Goal: Task Accomplishment & Management: Manage account settings

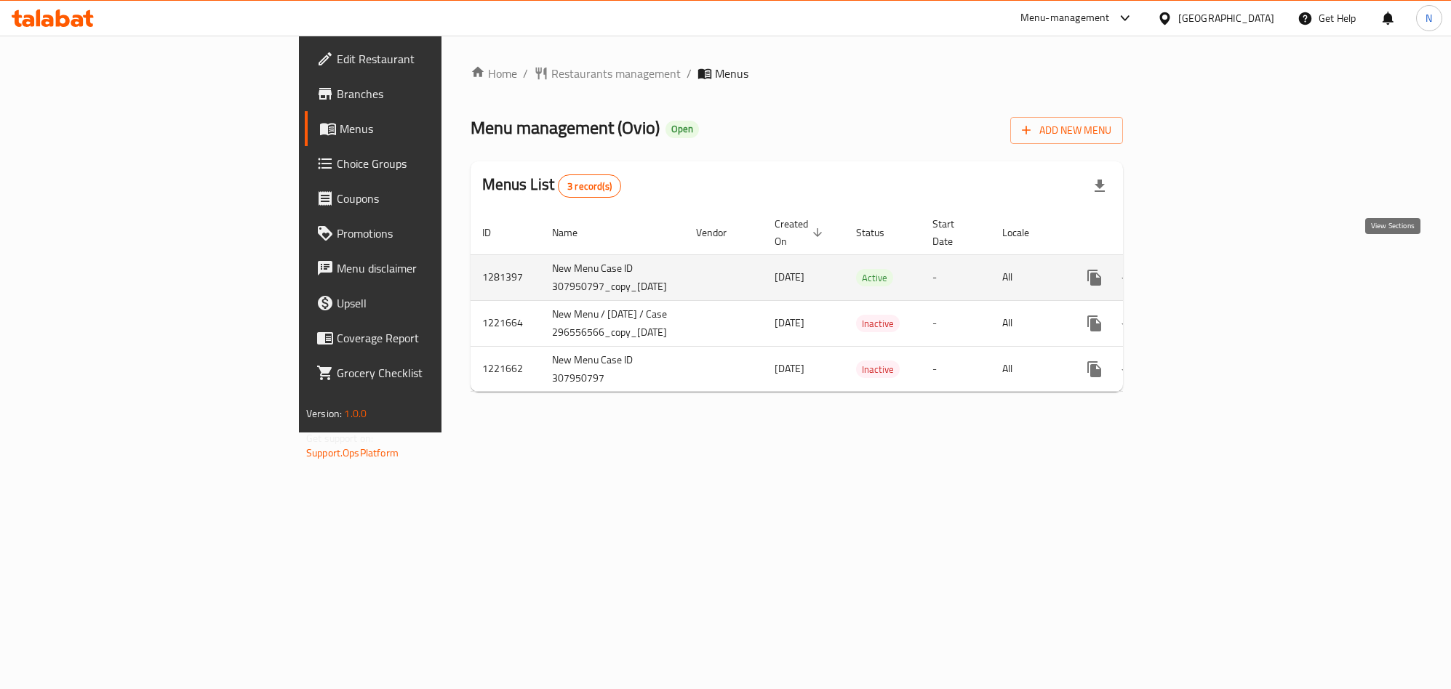
click at [1208, 269] on icon "enhanced table" at bounding box center [1198, 277] width 17 height 17
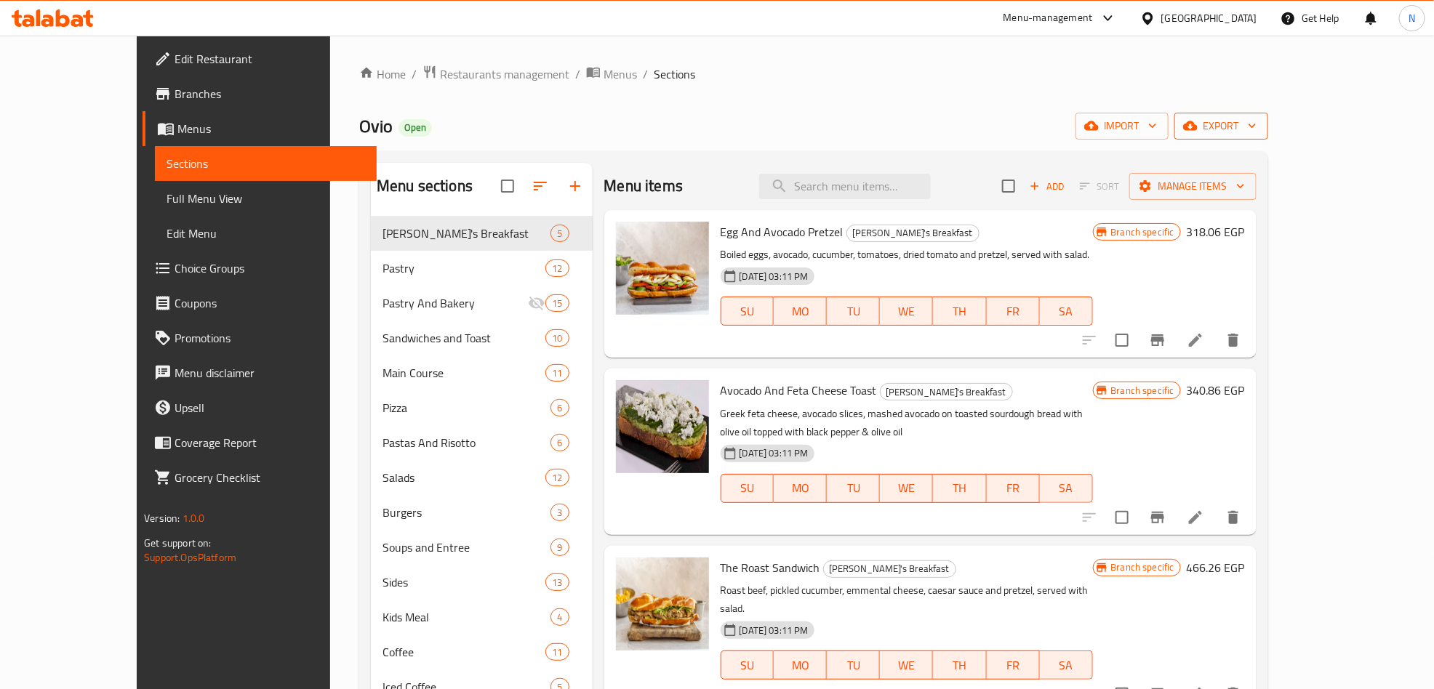
click at [1268, 114] on button "export" at bounding box center [1221, 126] width 94 height 27
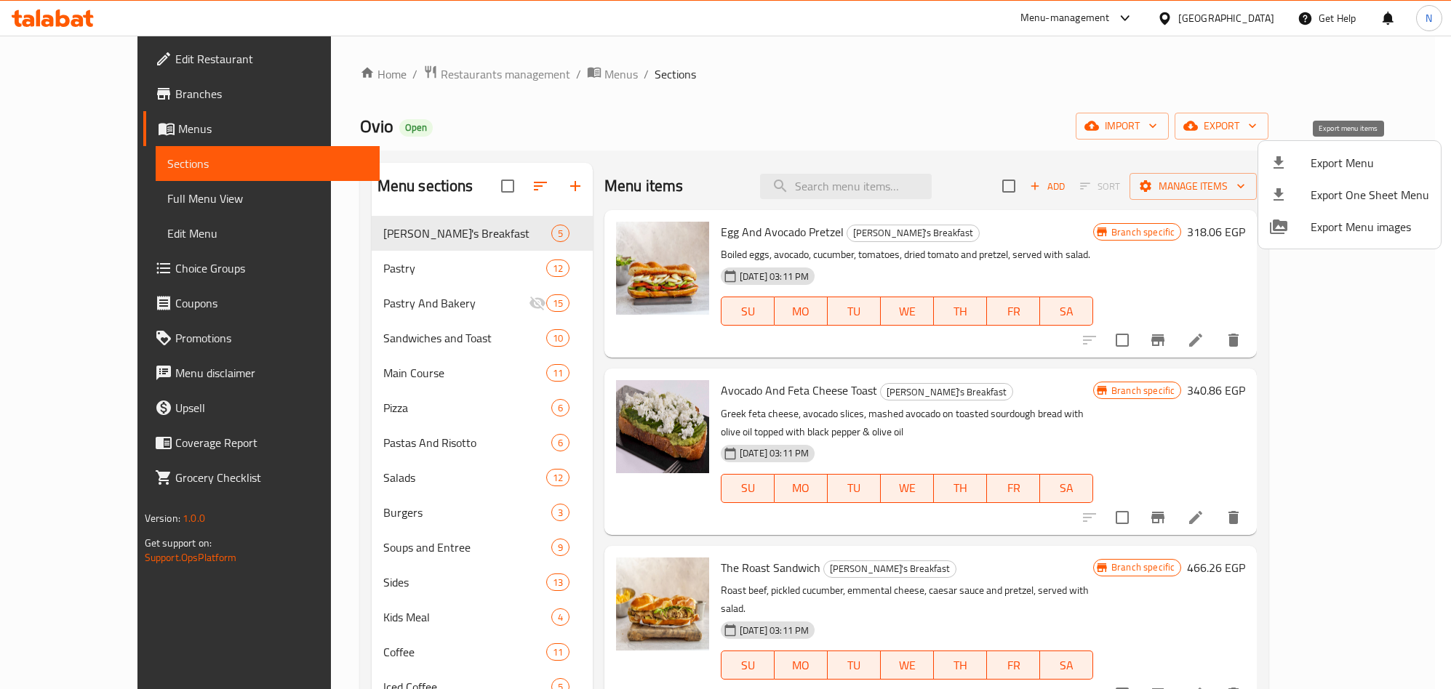
click at [1334, 160] on span "Export Menu" at bounding box center [1369, 162] width 119 height 17
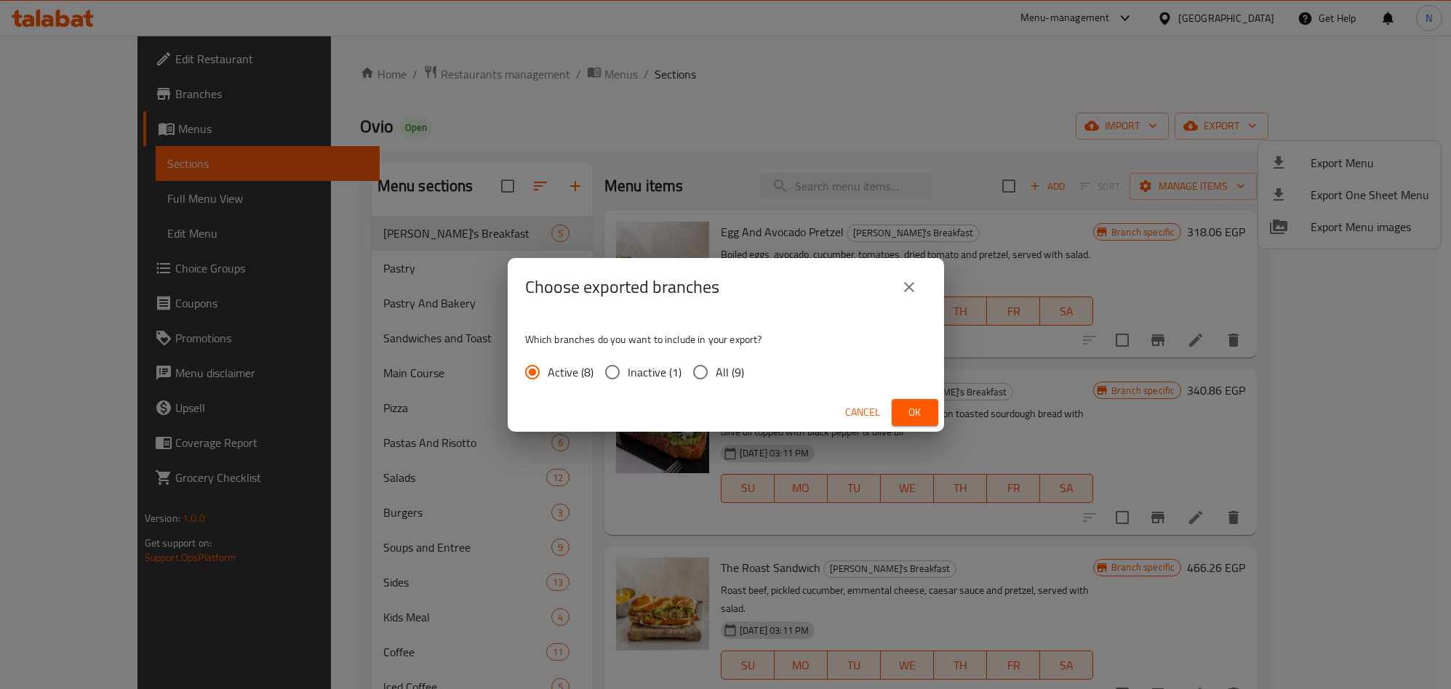
click at [716, 367] on span "All (9)" at bounding box center [730, 372] width 28 height 17
click at [714, 367] on input "All (9)" at bounding box center [700, 372] width 31 height 31
radio input "true"
click at [895, 409] on button "Ok" at bounding box center [915, 412] width 47 height 27
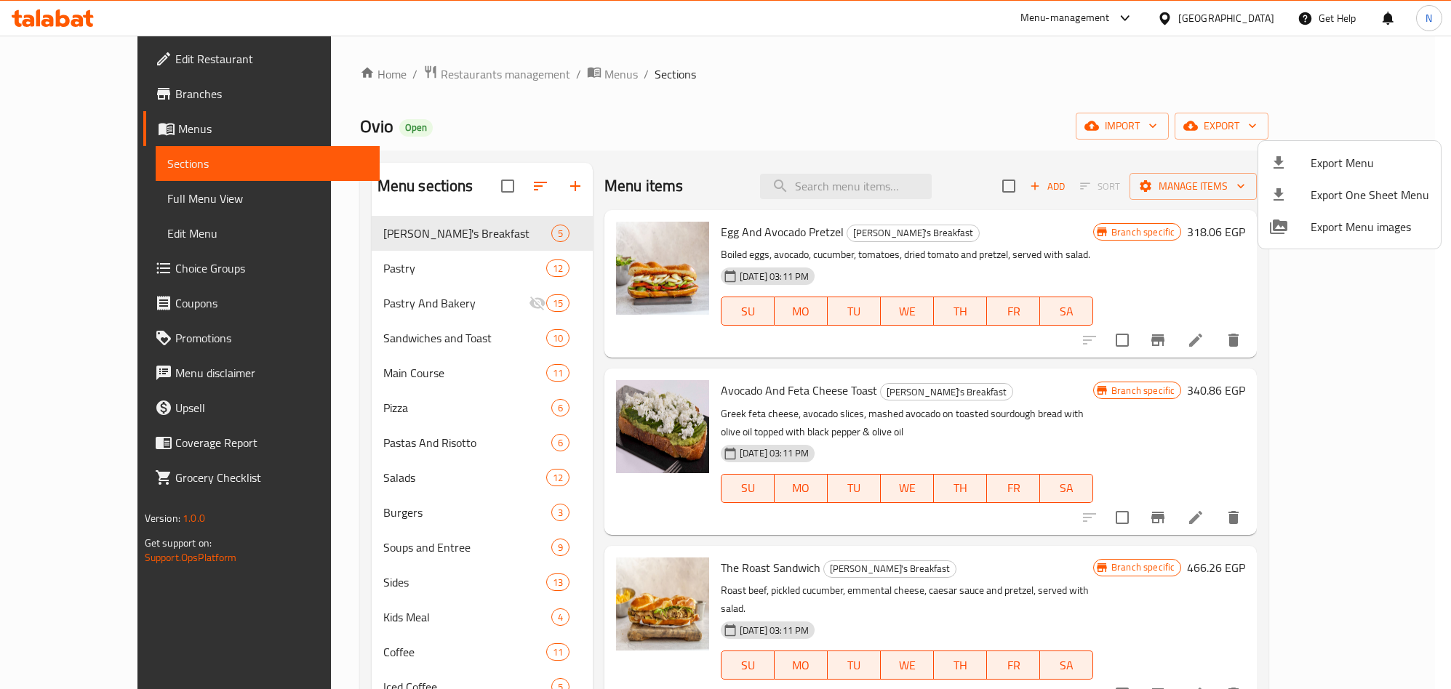
click at [1277, 20] on div at bounding box center [725, 344] width 1451 height 689
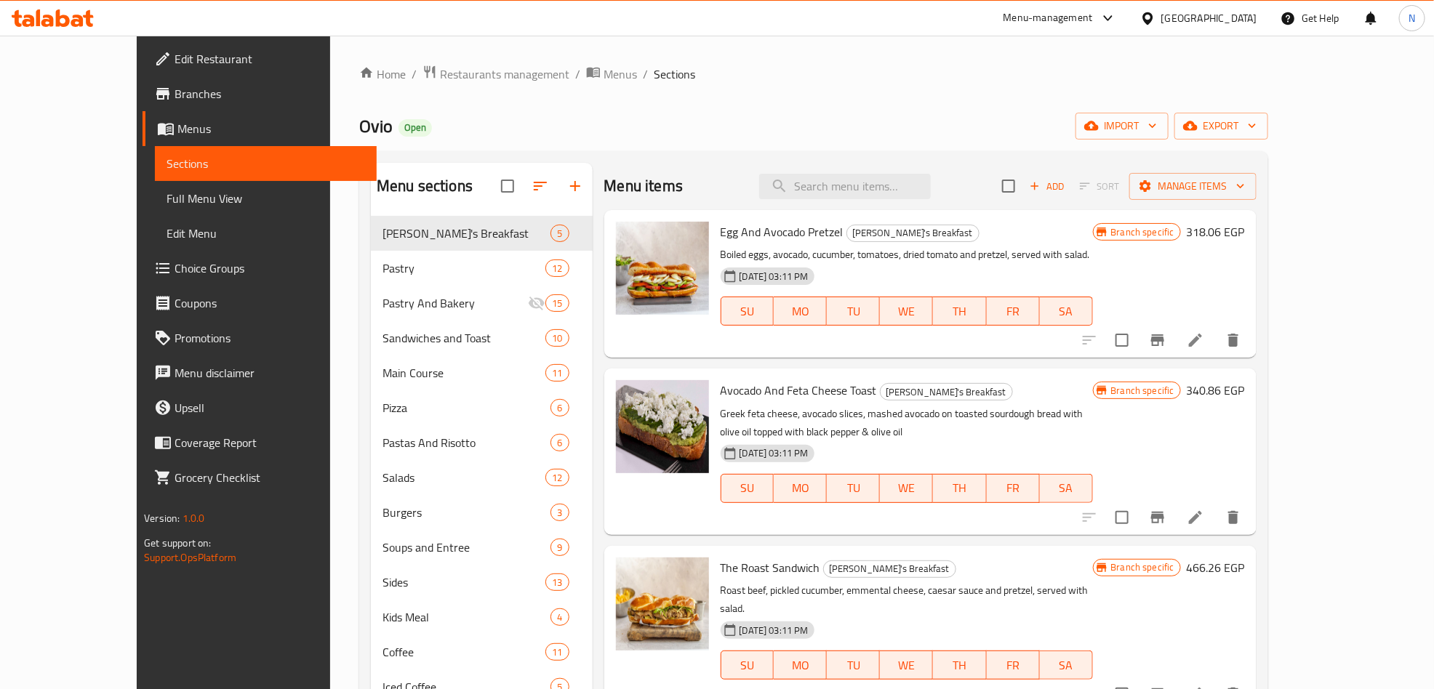
click at [1270, 22] on div "Get Help" at bounding box center [1310, 18] width 82 height 35
click at [1241, 20] on div "Egypt" at bounding box center [1209, 18] width 96 height 16
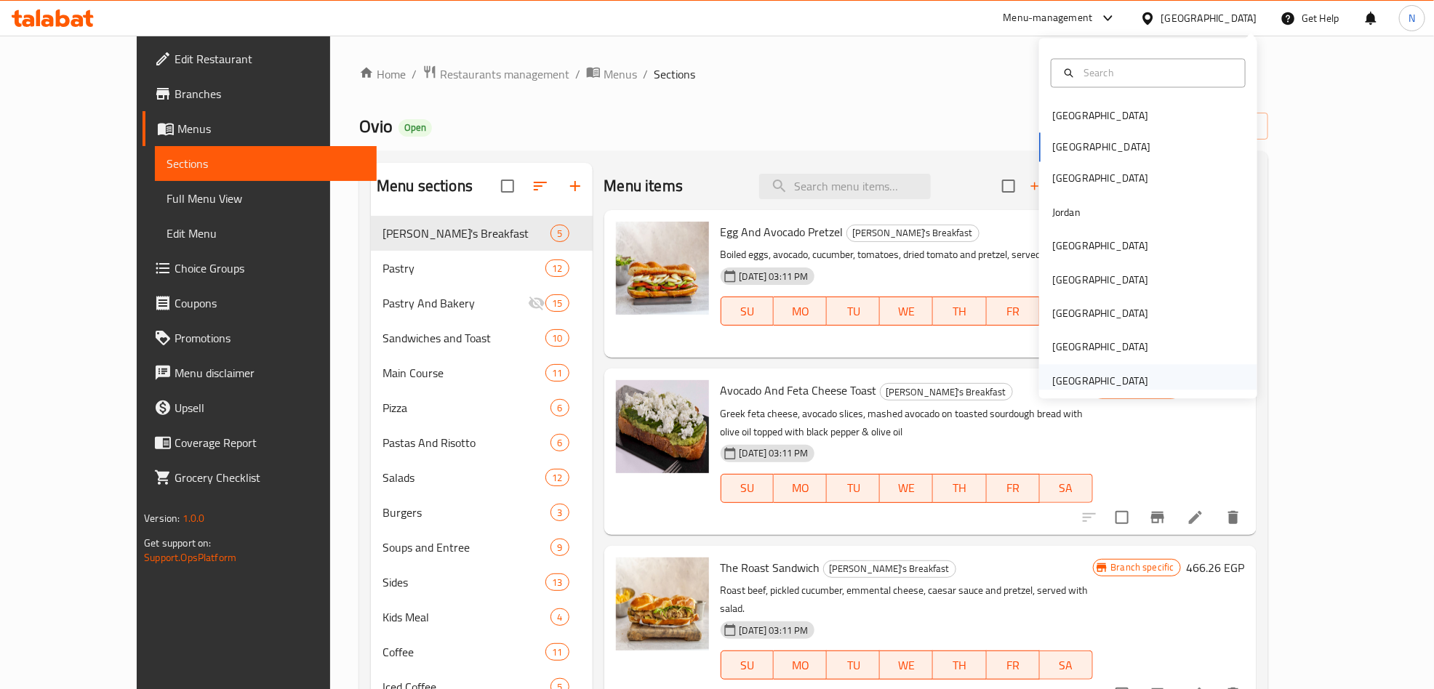
click at [1096, 378] on div "[GEOGRAPHIC_DATA]" at bounding box center [1100, 381] width 96 height 16
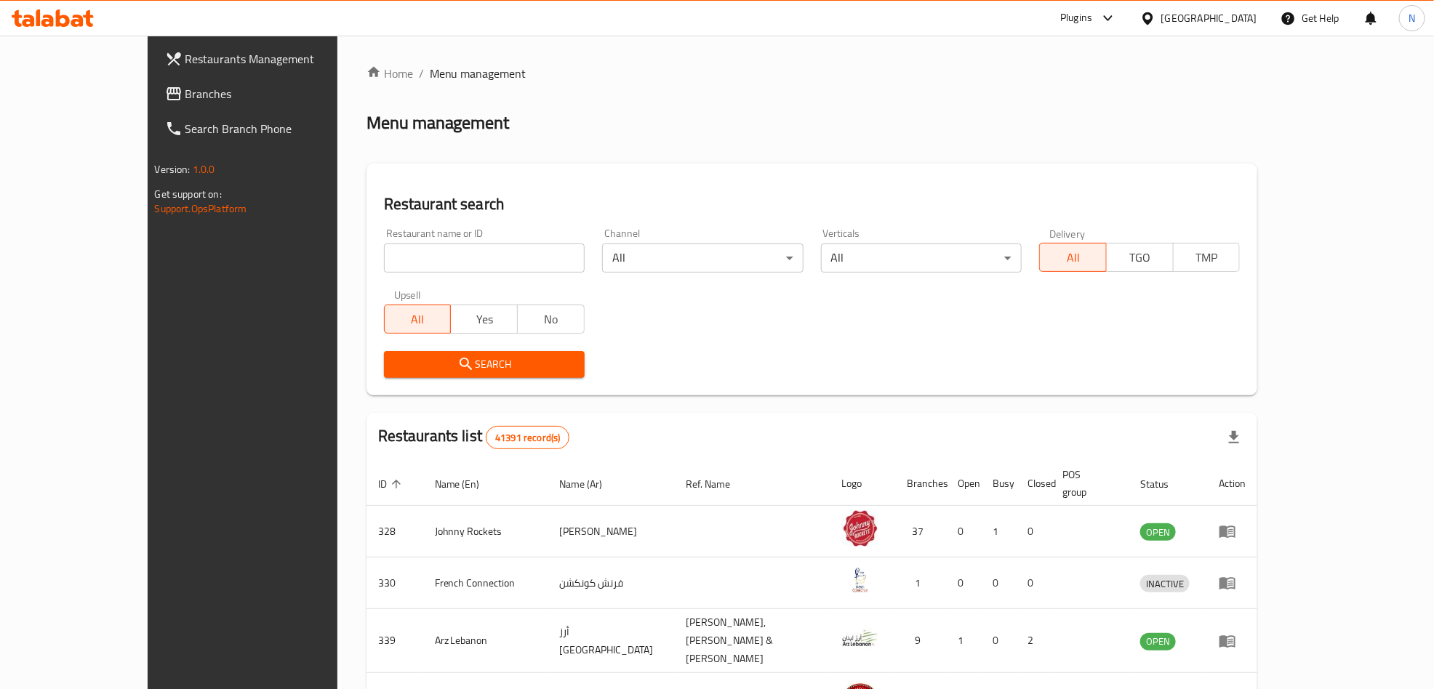
drag, startPoint x: 160, startPoint y: 94, endPoint x: 195, endPoint y: 132, distance: 51.5
click at [185, 94] on span "Branches" at bounding box center [280, 93] width 190 height 17
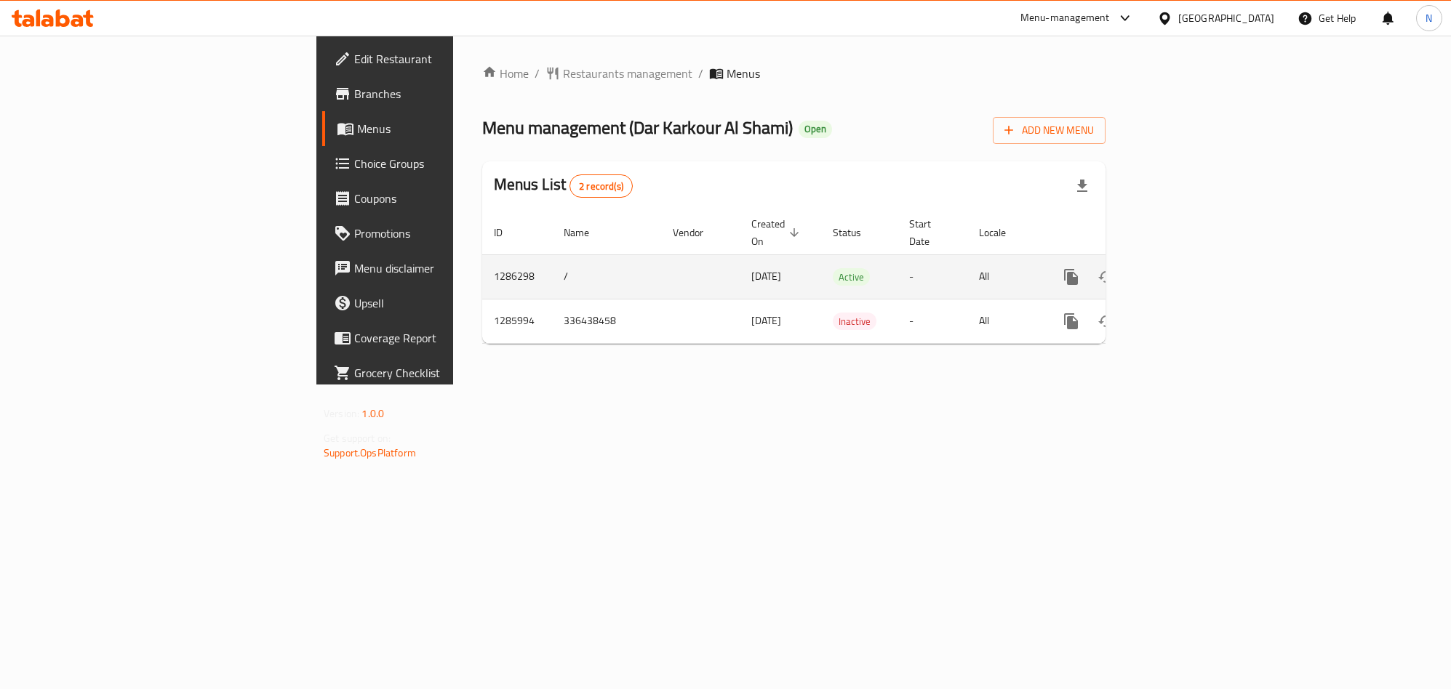
click at [1193, 271] on link "enhanced table" at bounding box center [1175, 277] width 35 height 35
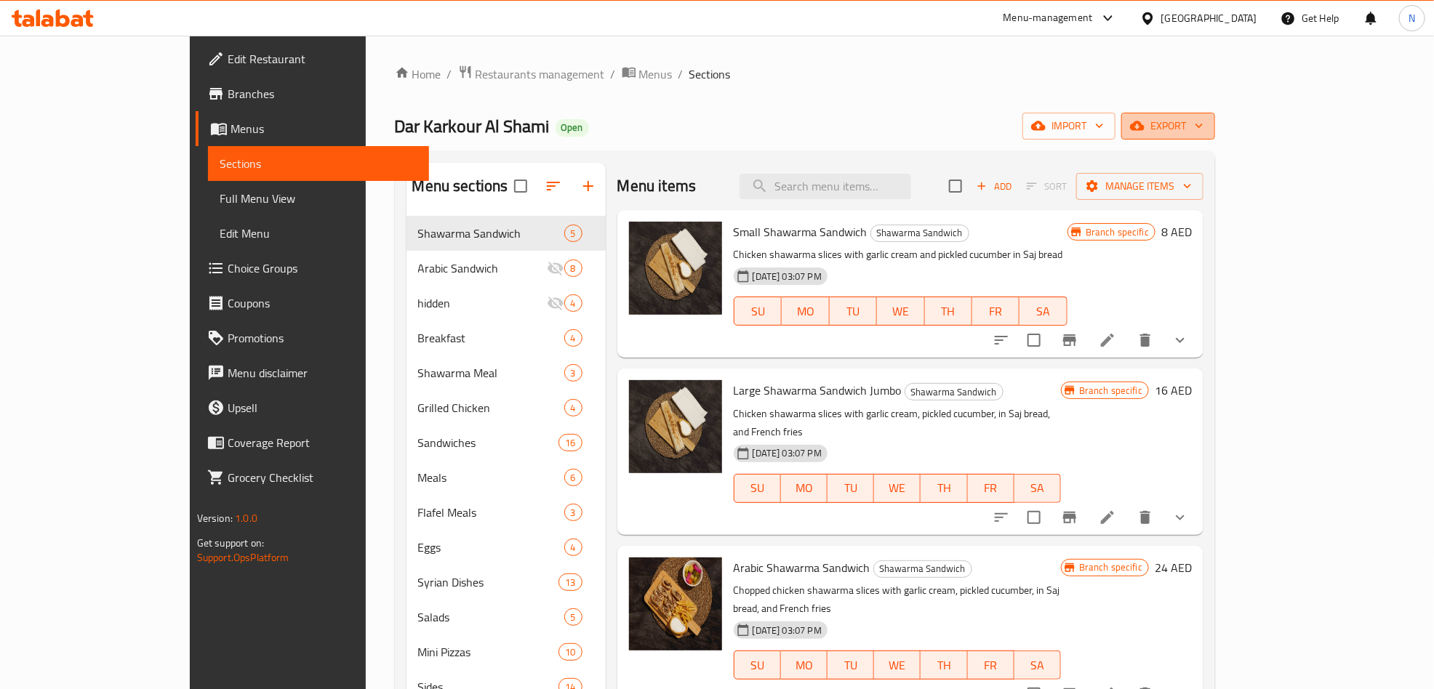
click at [1204, 119] on span "export" at bounding box center [1168, 126] width 71 height 18
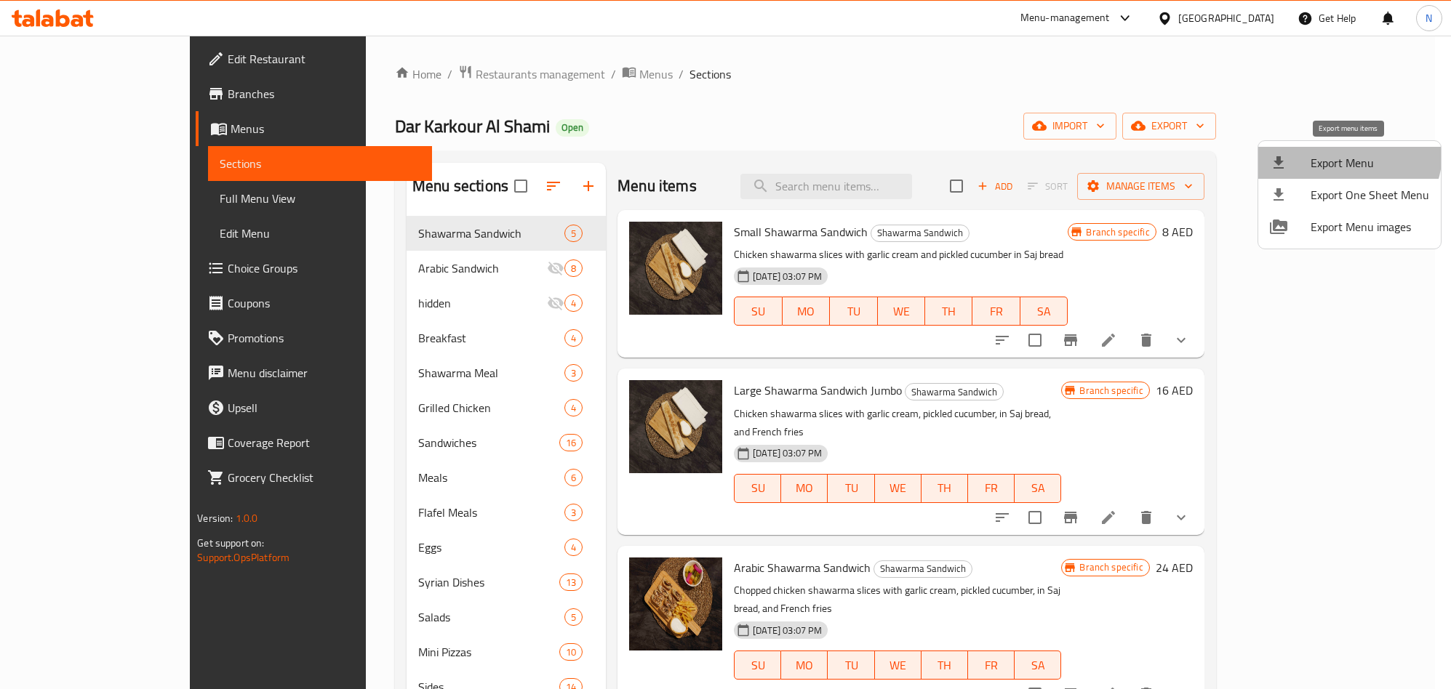
click at [1346, 154] on span "Export Menu" at bounding box center [1369, 162] width 119 height 17
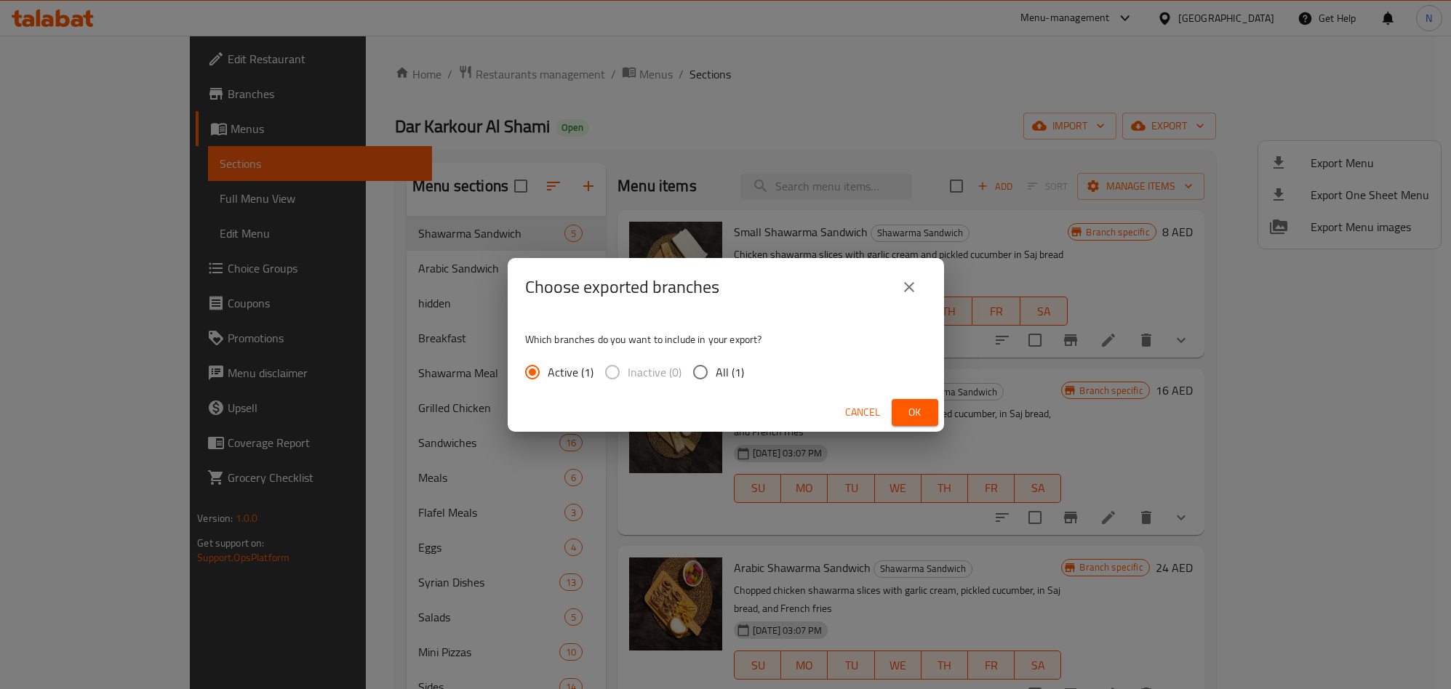
click at [707, 362] on input "All (1)" at bounding box center [700, 372] width 31 height 31
radio input "true"
click at [906, 401] on button "Ok" at bounding box center [915, 412] width 47 height 27
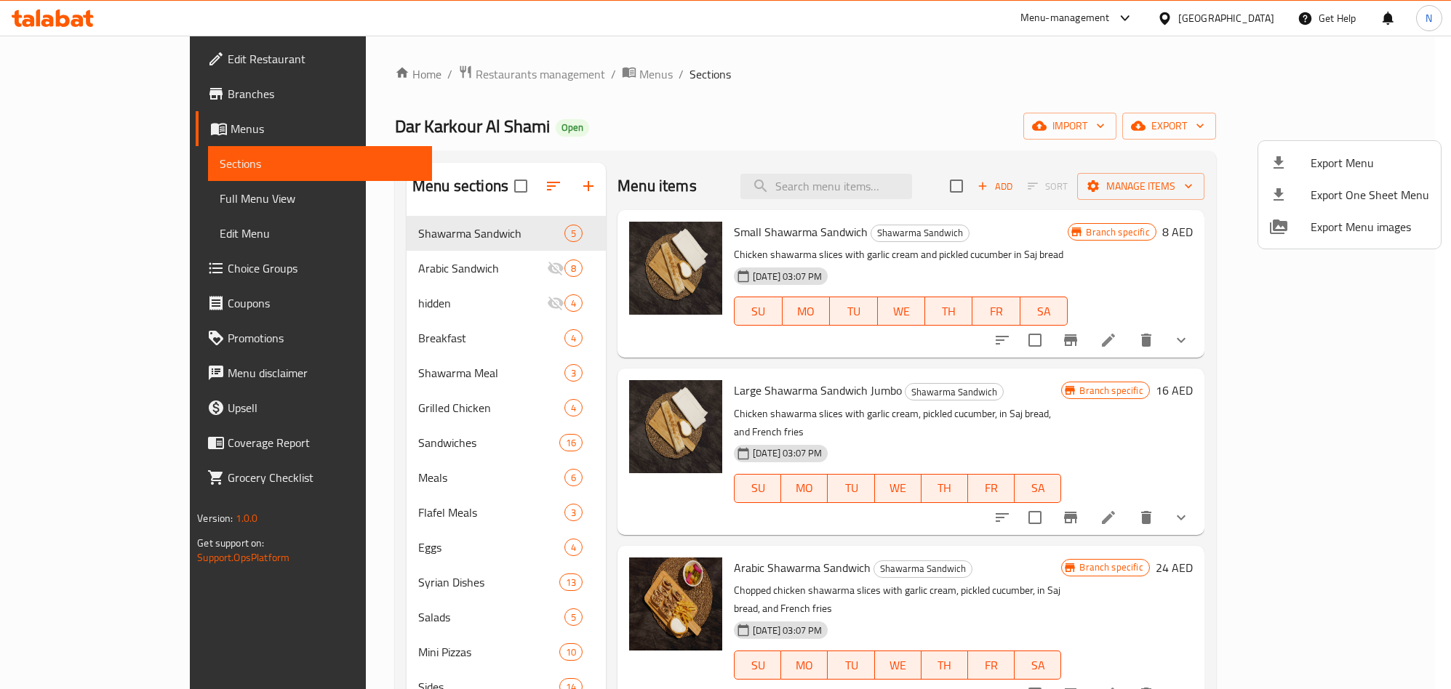
click at [875, 97] on div at bounding box center [725, 344] width 1451 height 689
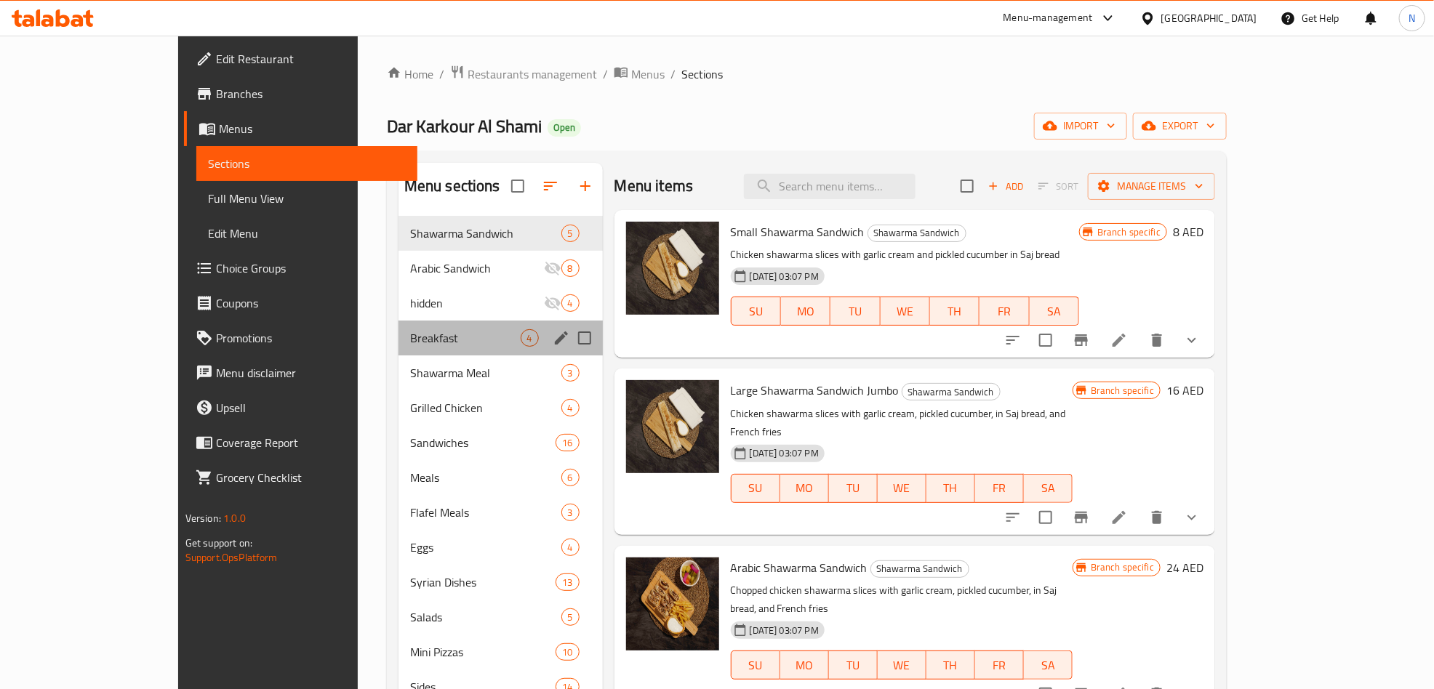
click at [410, 323] on div "Breakfast 4" at bounding box center [501, 338] width 204 height 35
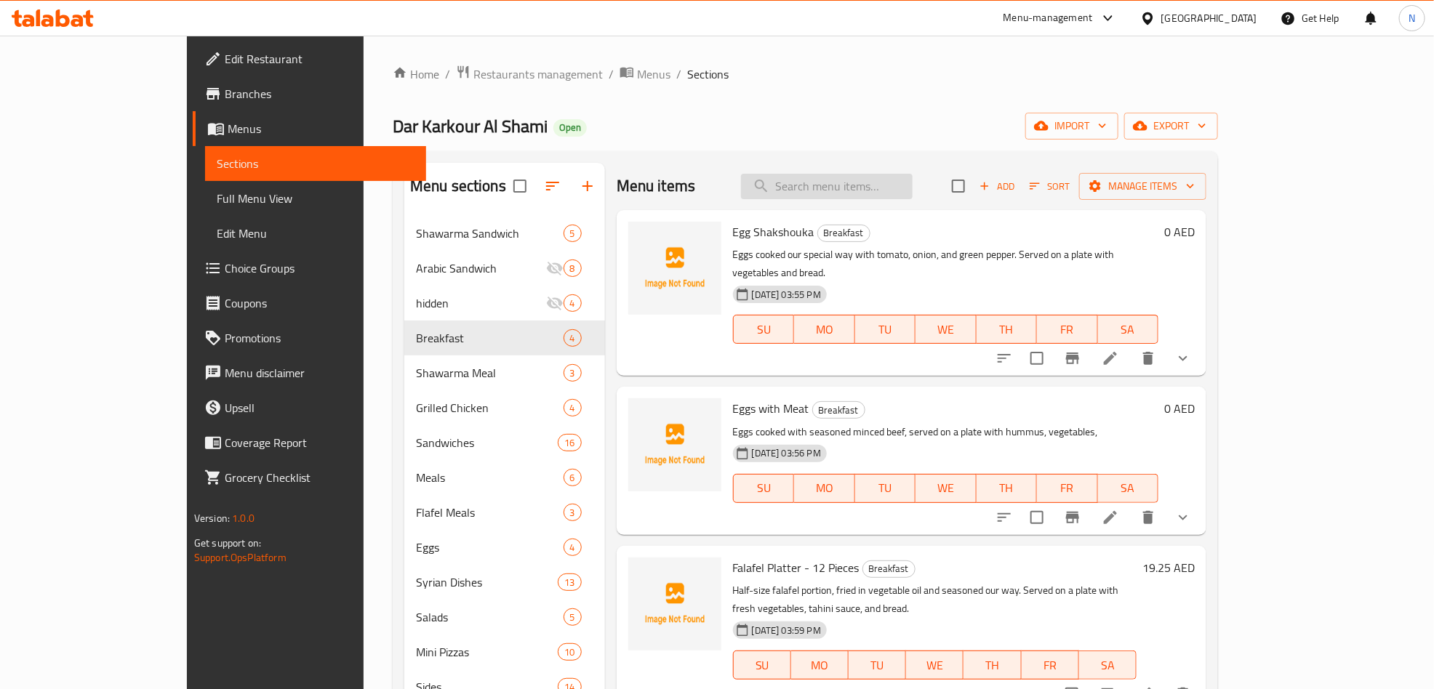
click at [913, 182] on input "search" at bounding box center [827, 186] width 172 height 25
paste input "صحن فول بلبن (كبير)"
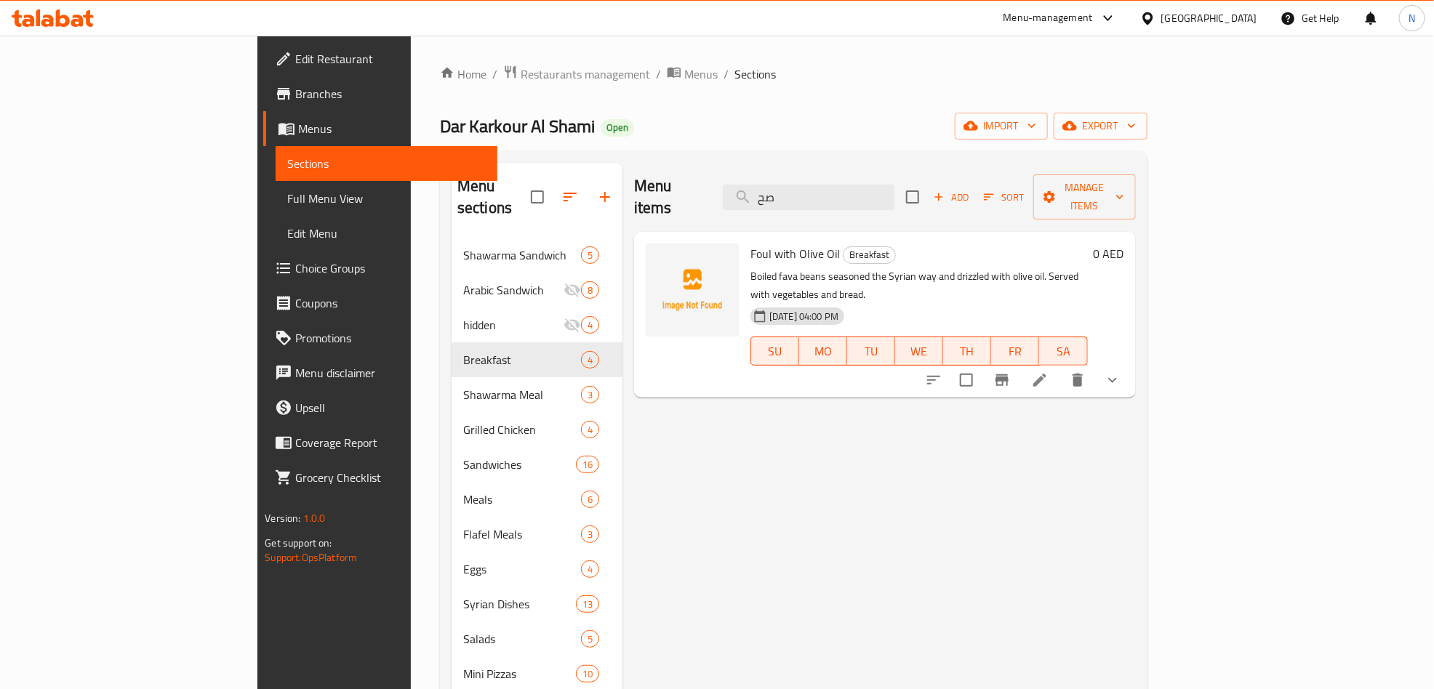
type input "ص"
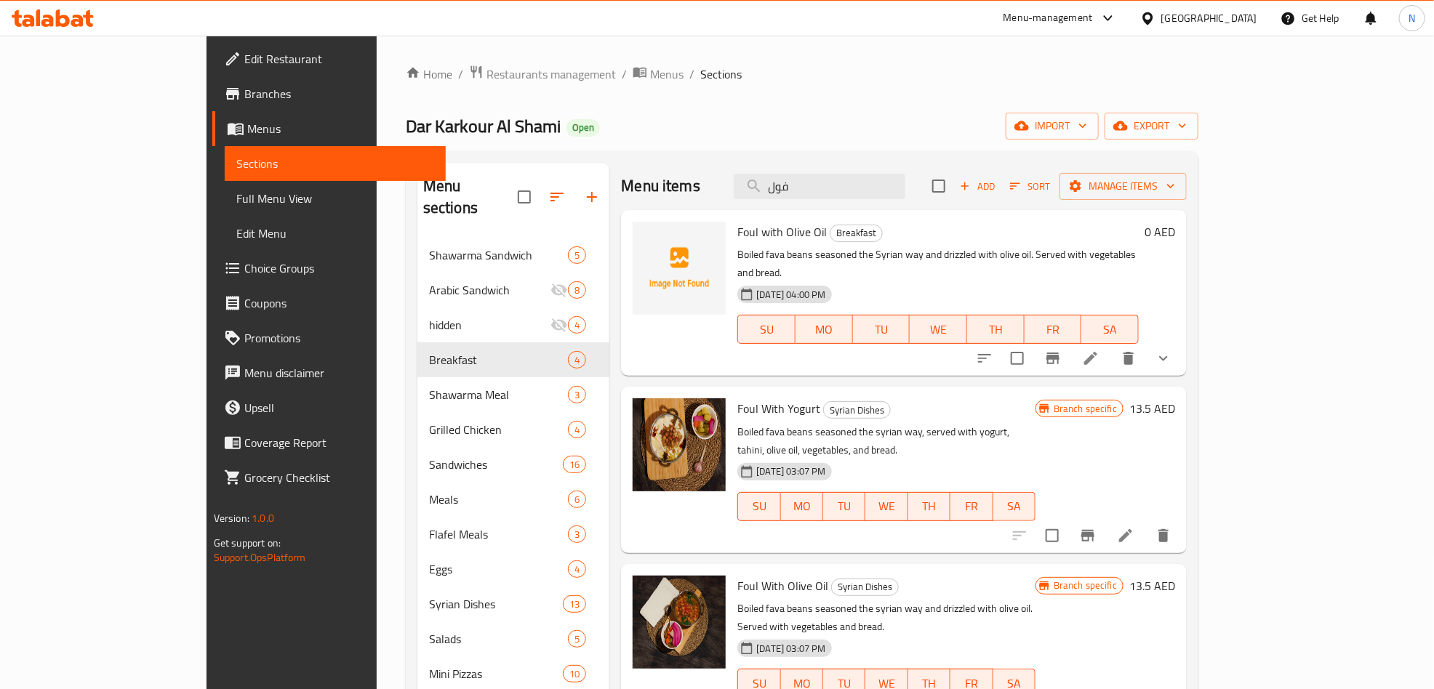
scroll to position [140, 0]
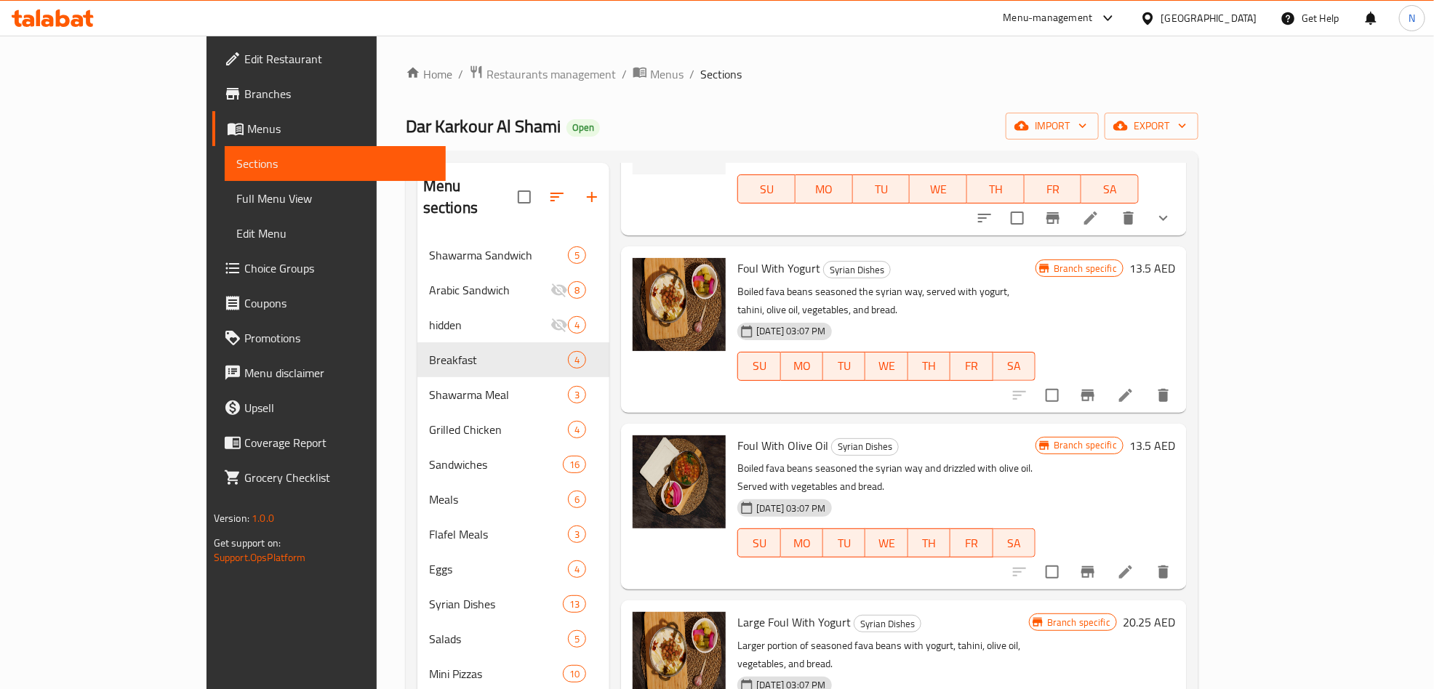
type input "فول"
click at [1146, 383] on li at bounding box center [1125, 396] width 41 height 26
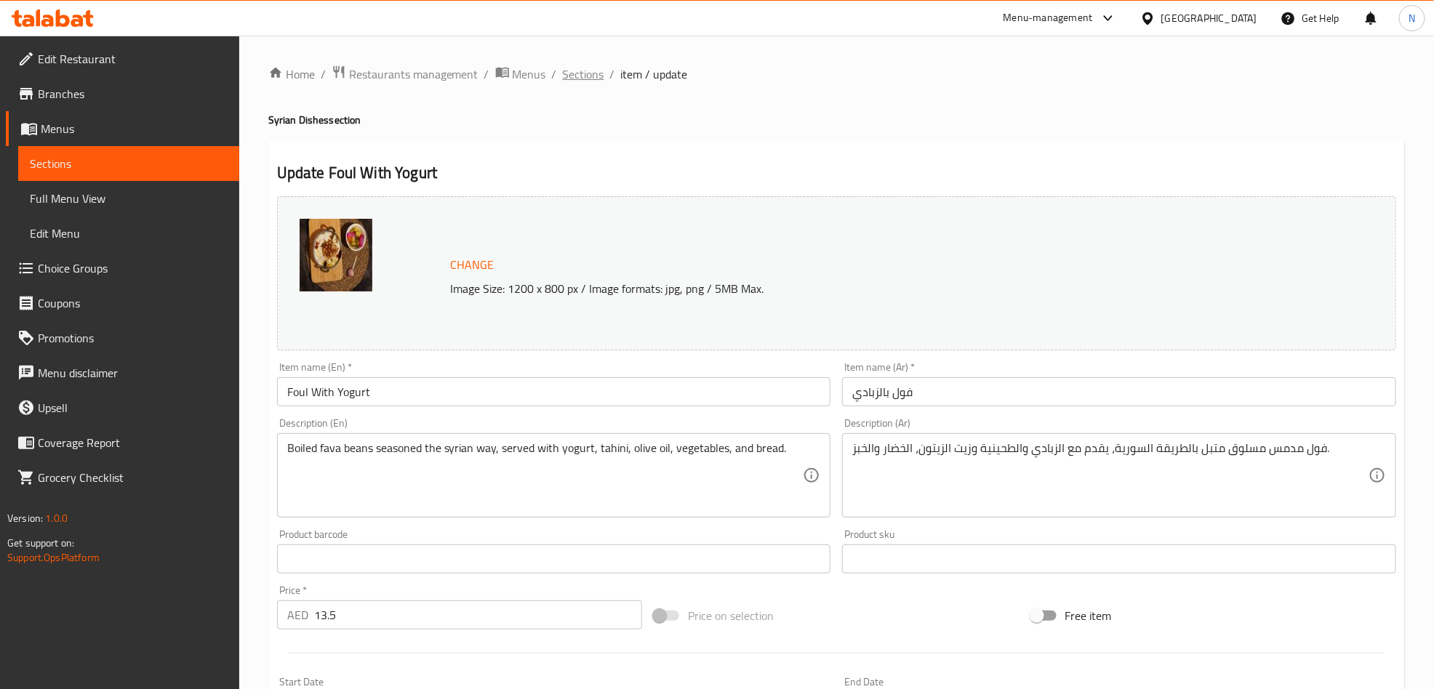
click at [578, 81] on span "Sections" at bounding box center [583, 73] width 41 height 17
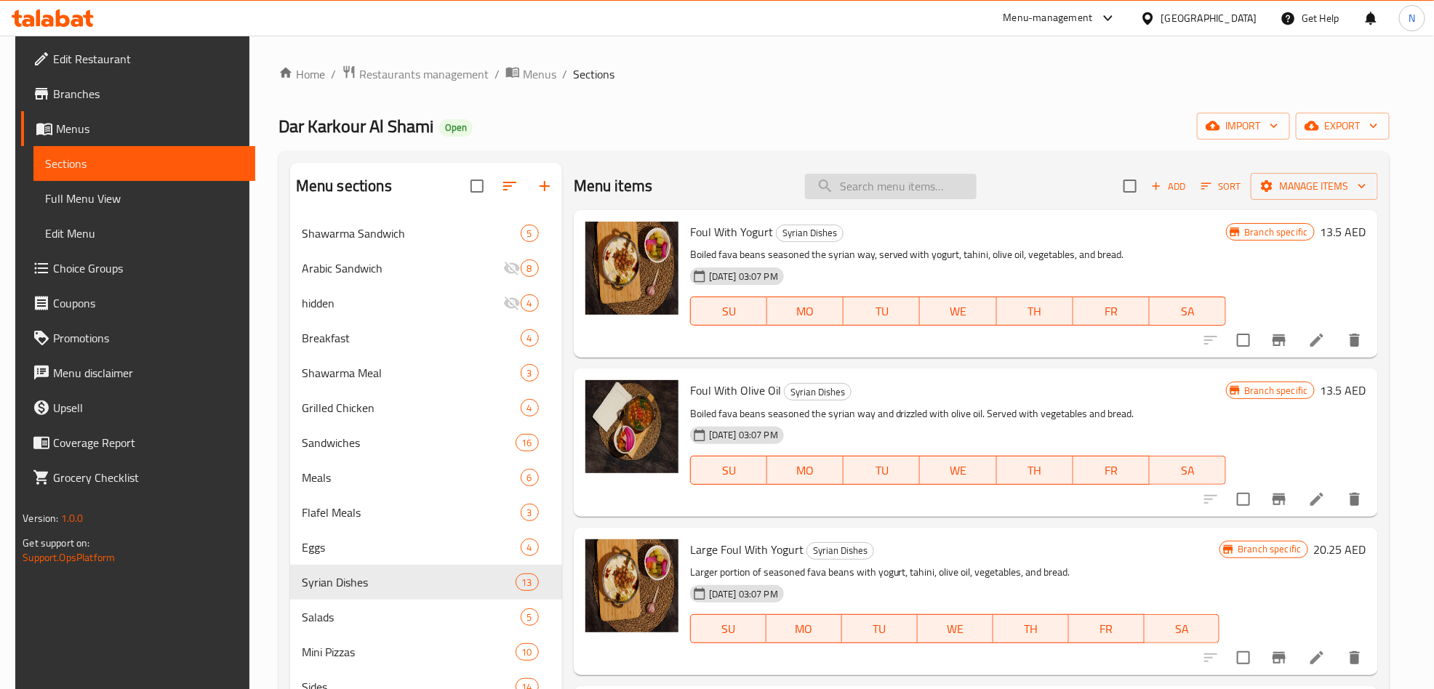
click at [949, 186] on input "search" at bounding box center [891, 186] width 172 height 25
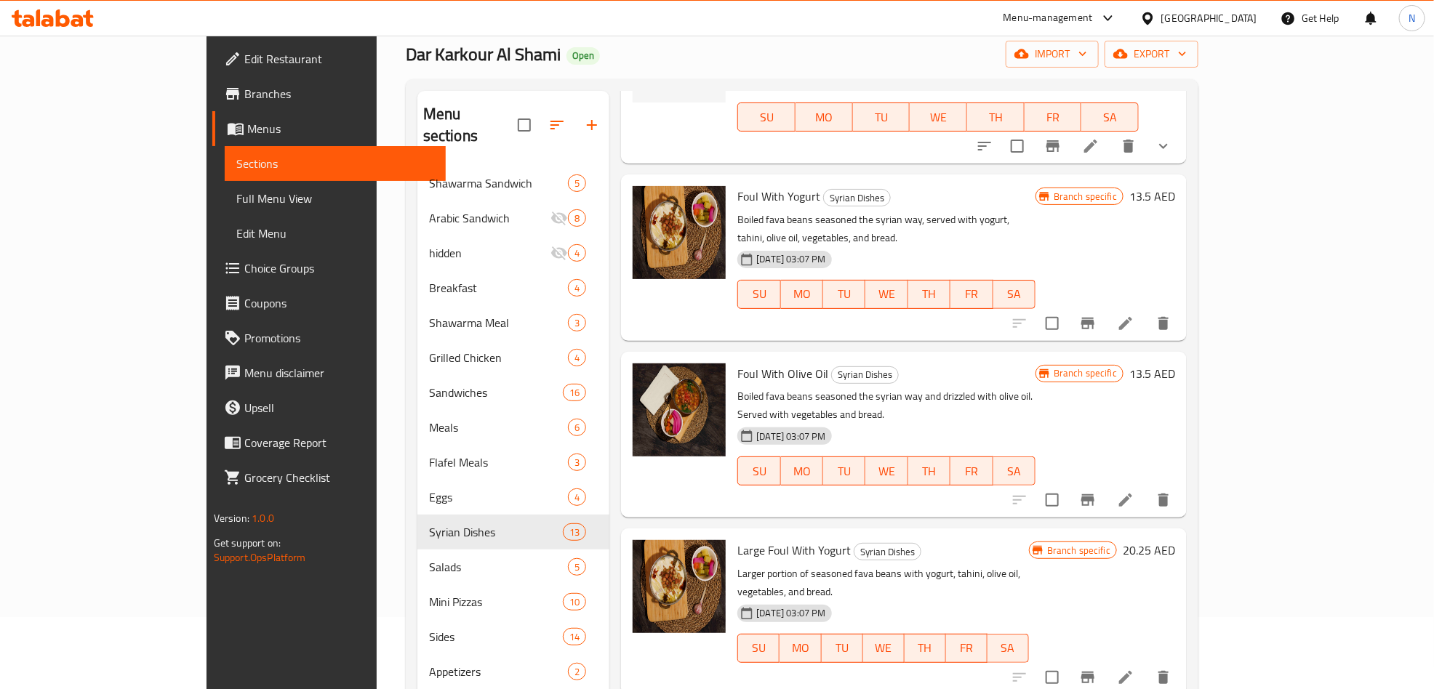
scroll to position [109, 0]
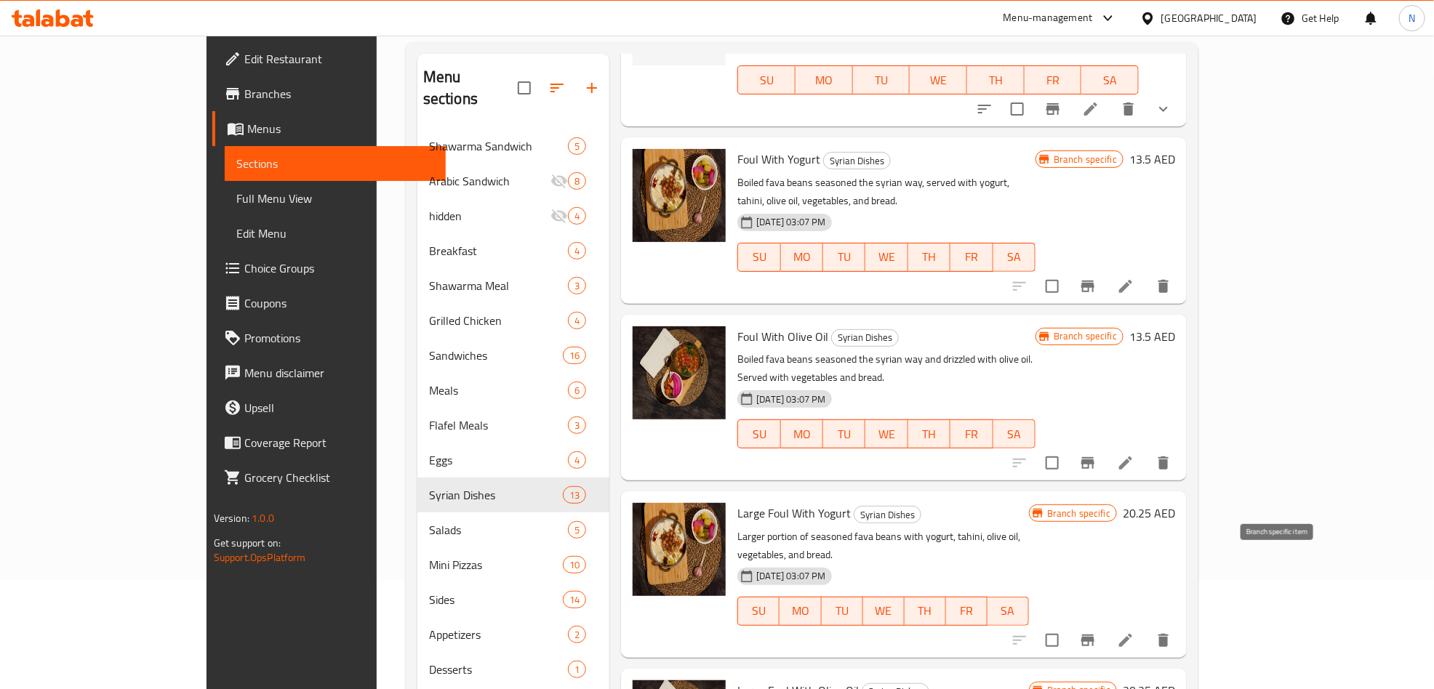
type input "فول"
click at [1097, 632] on icon "Branch-specific-item" at bounding box center [1087, 640] width 17 height 17
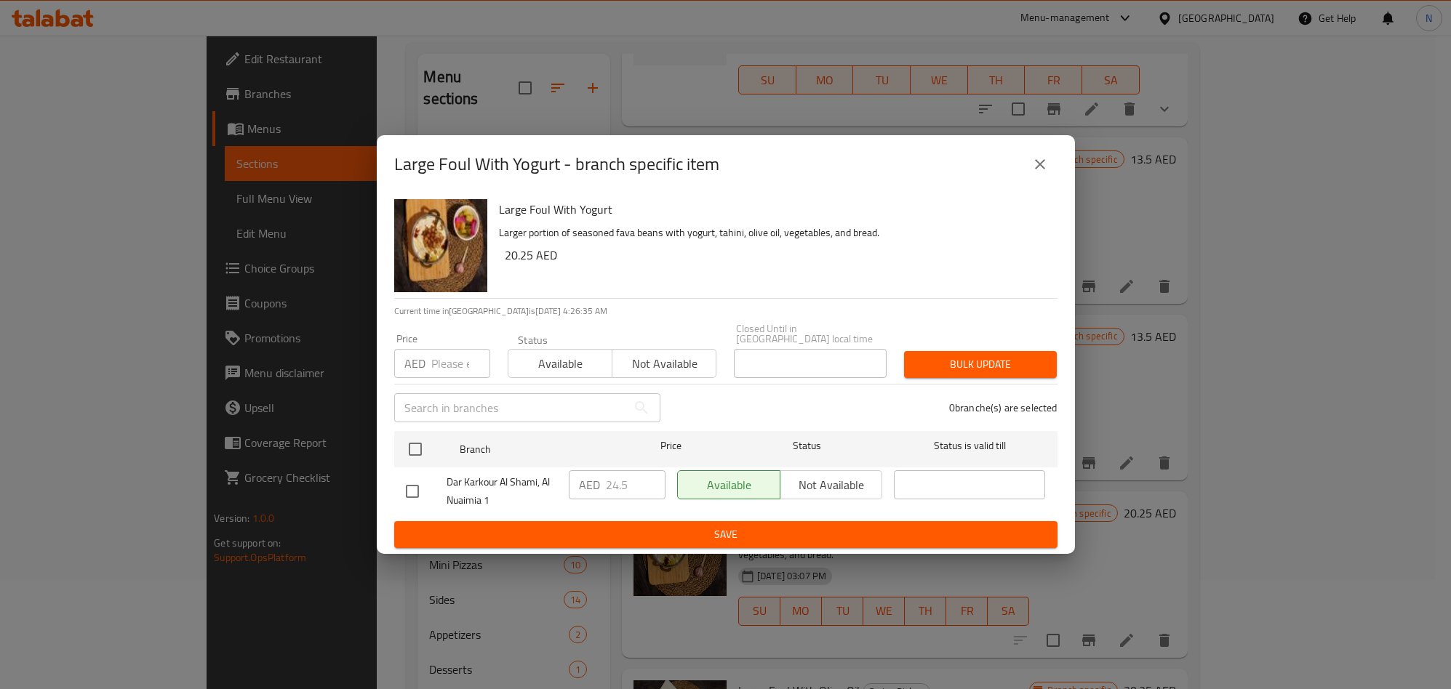
click at [450, 361] on input "number" at bounding box center [460, 363] width 59 height 29
drag, startPoint x: 446, startPoint y: 375, endPoint x: 436, endPoint y: 388, distance: 16.1
click at [446, 375] on input "number" at bounding box center [460, 363] width 59 height 29
paste input "26.25"
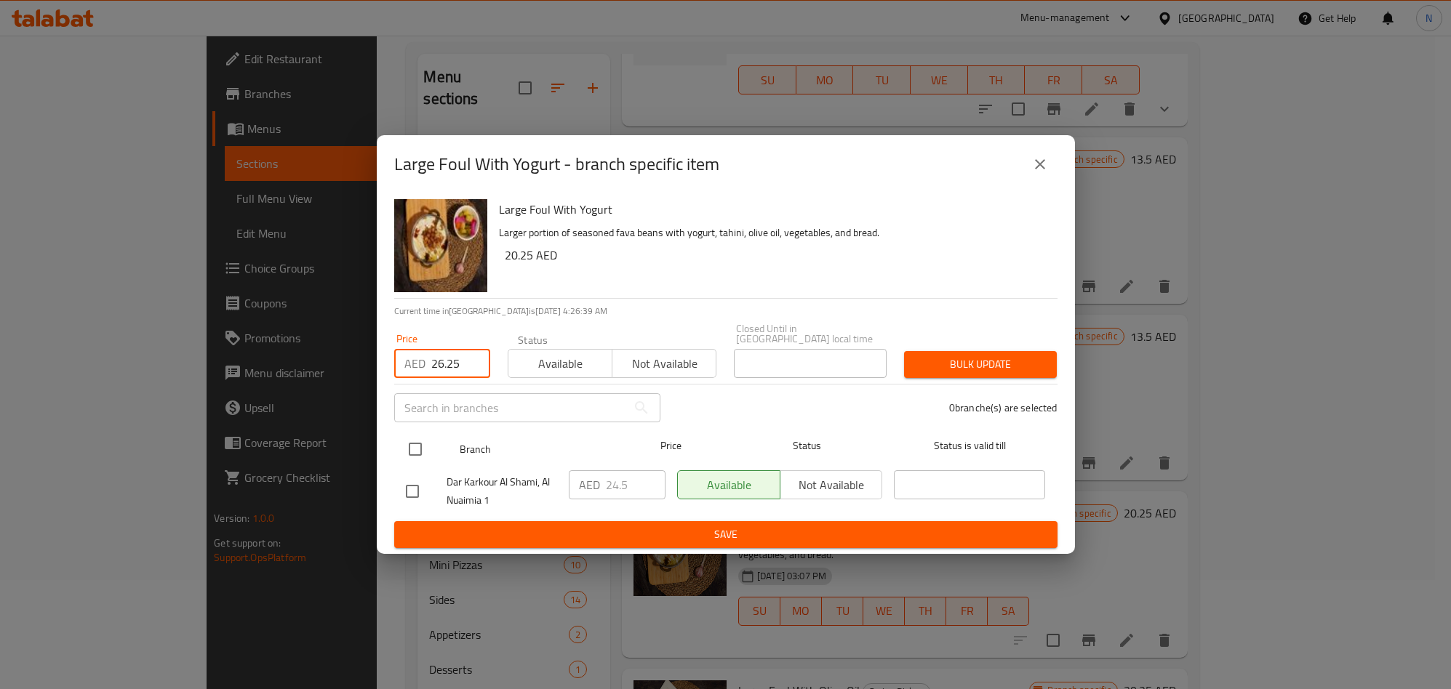
type input "26.25"
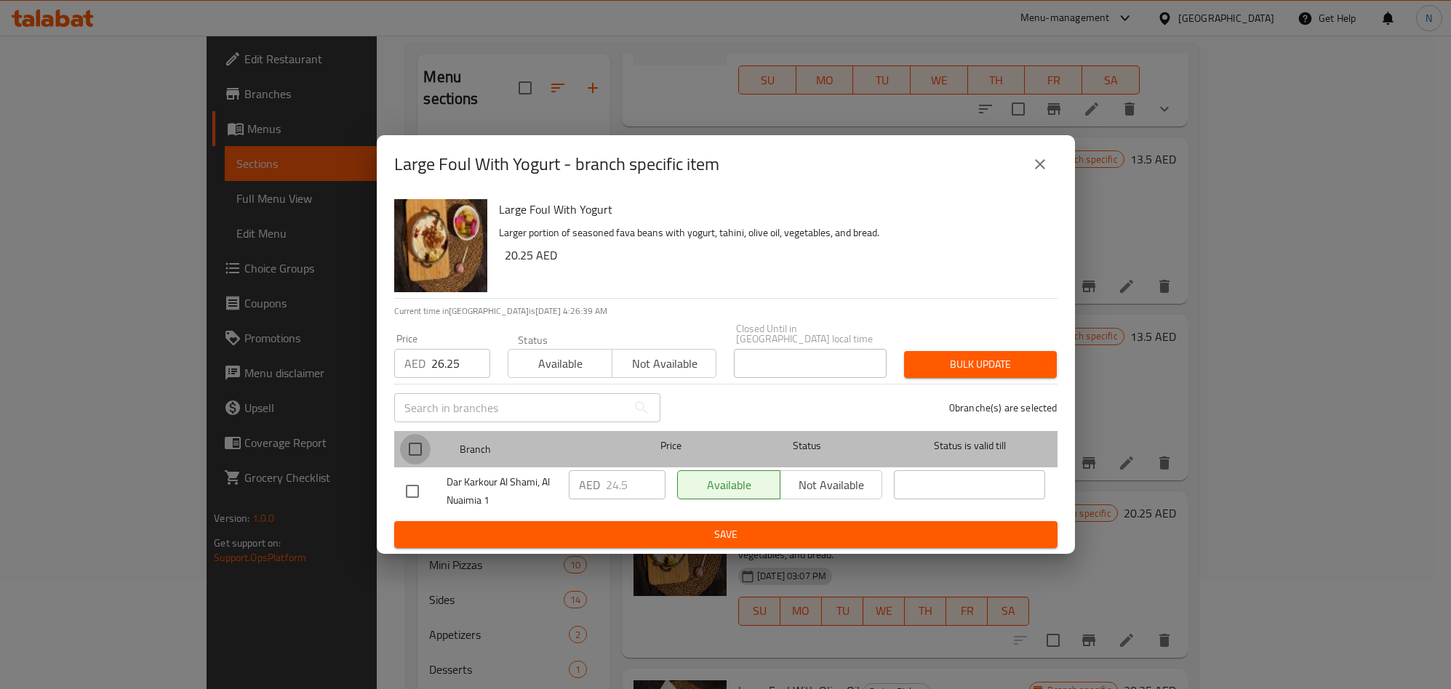
drag, startPoint x: 410, startPoint y: 441, endPoint x: 402, endPoint y: 458, distance: 19.2
click at [410, 441] on input "checkbox" at bounding box center [415, 449] width 31 height 31
checkbox input "true"
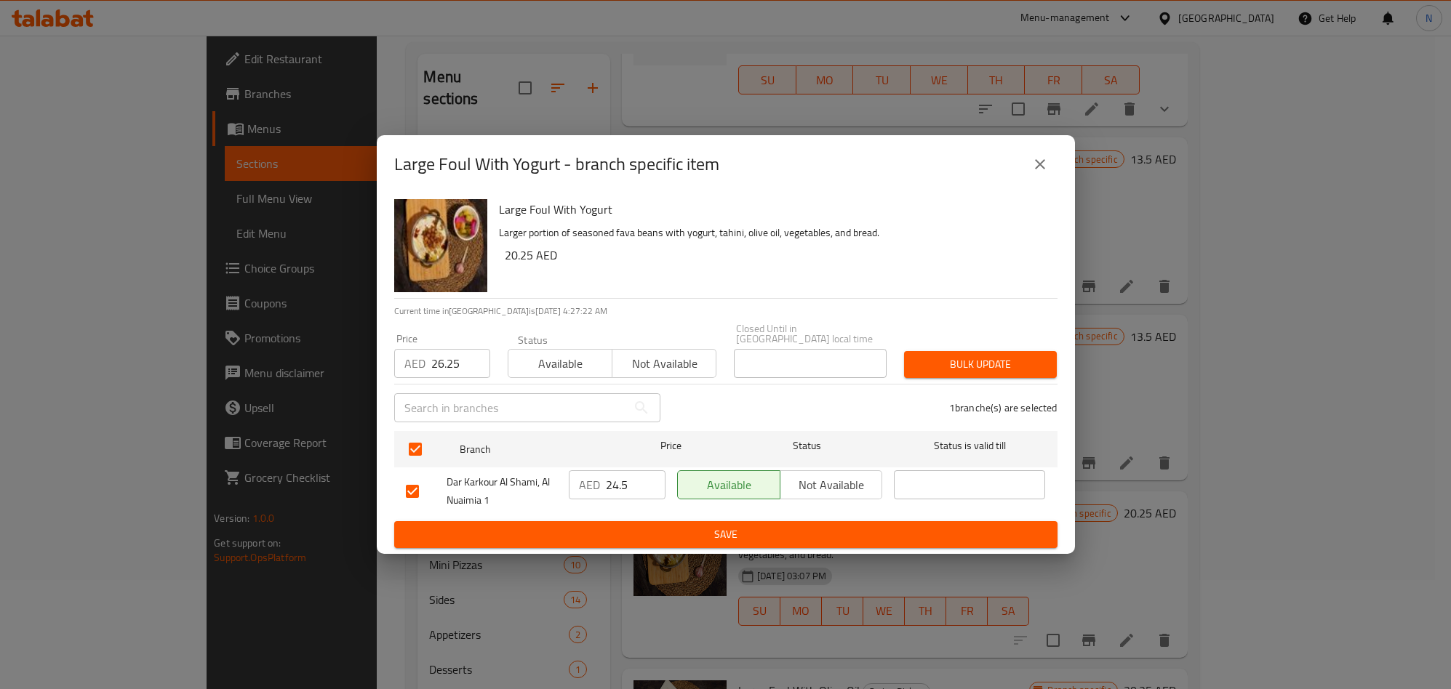
click at [810, 532] on span "Save" at bounding box center [726, 535] width 640 height 18
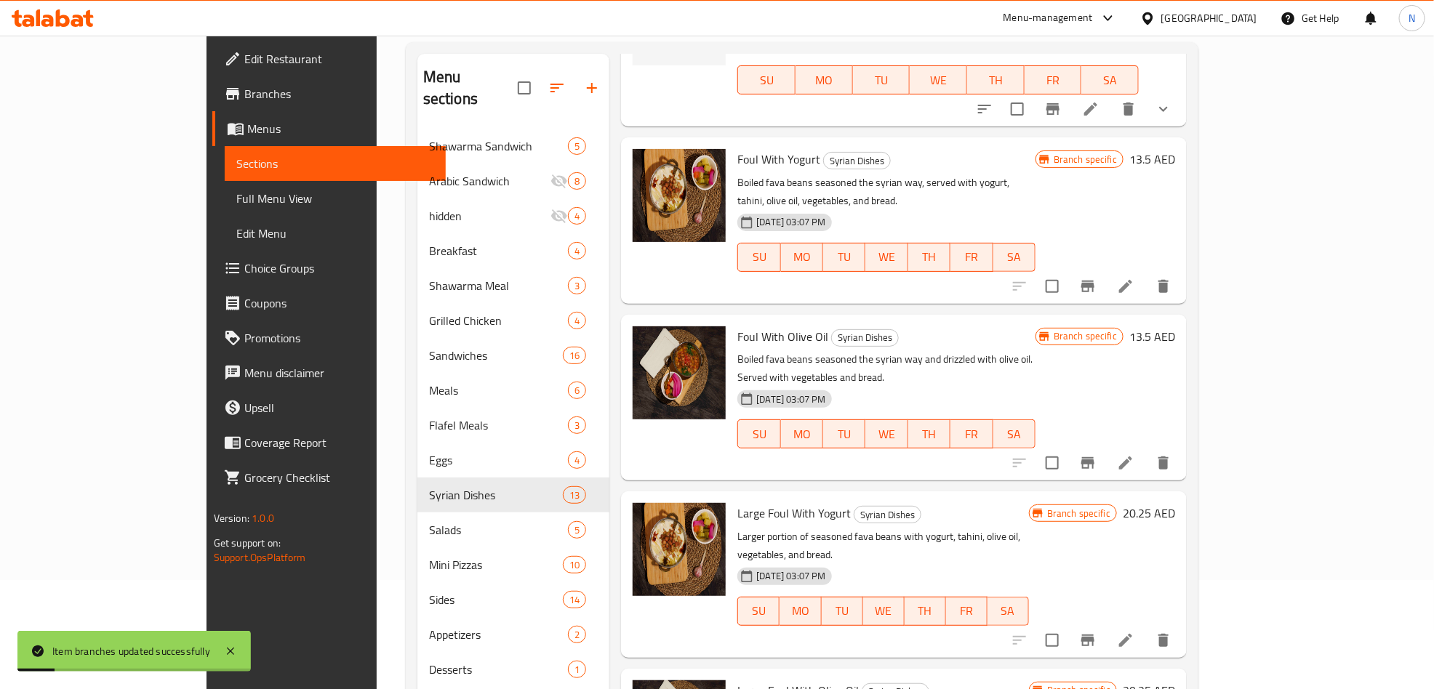
click at [1134, 632] on icon at bounding box center [1125, 640] width 17 height 17
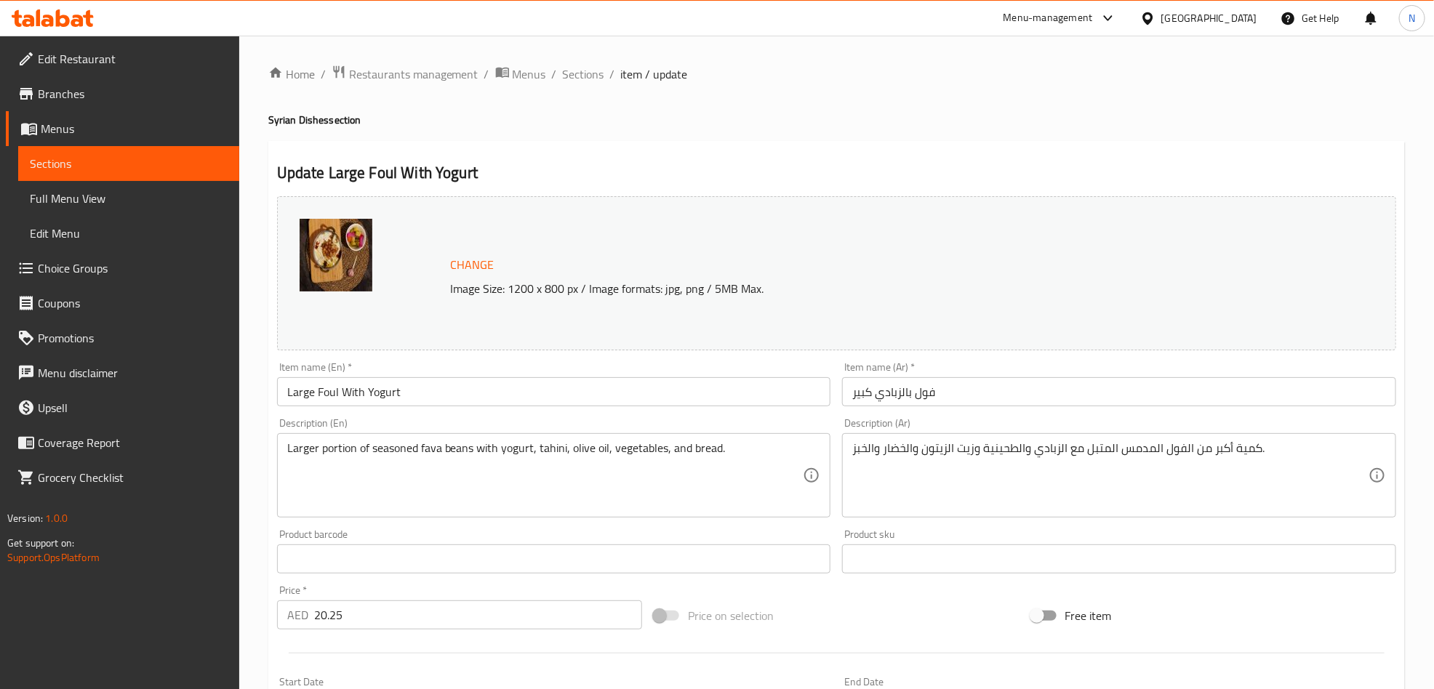
click at [980, 406] on input "فول بالزبادي كبير" at bounding box center [1119, 391] width 554 height 29
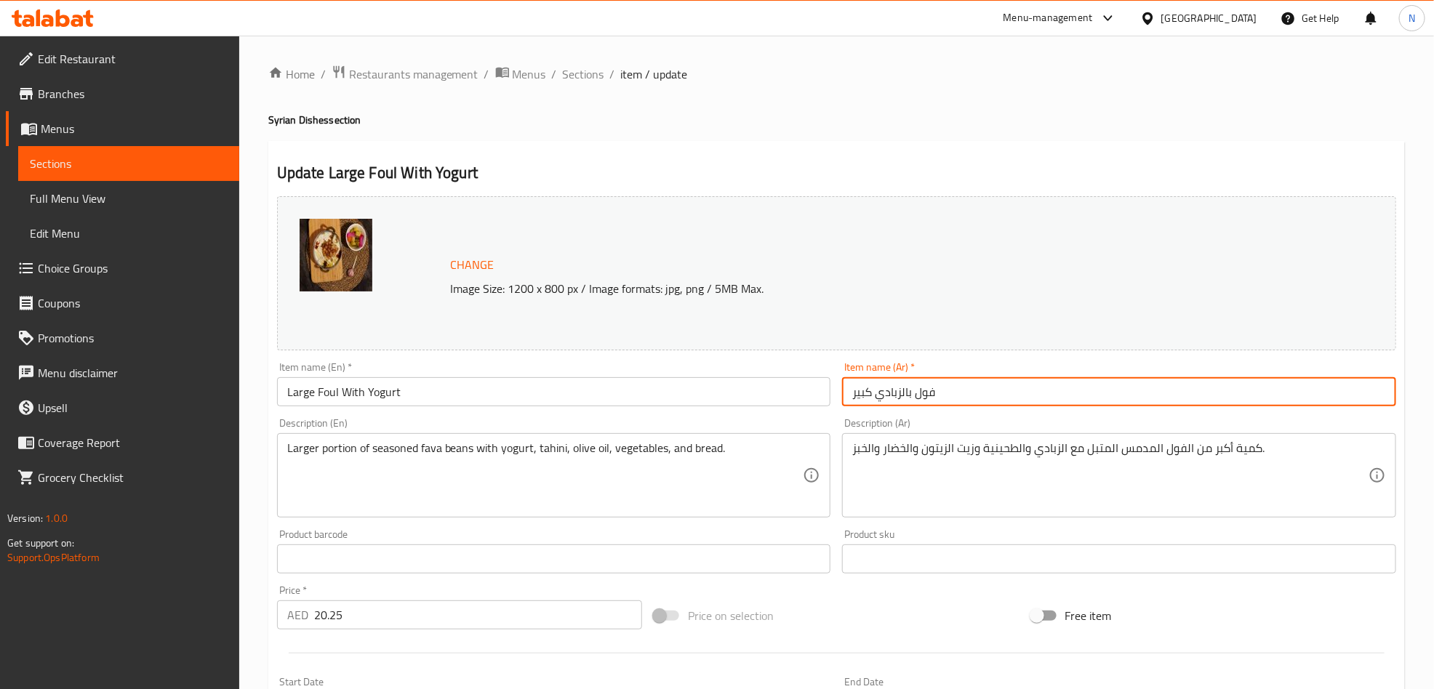
click at [980, 407] on input "فول بالزبادي كبير" at bounding box center [1119, 391] width 554 height 29
paste input "صحن فول بلبن (كبير)"
type input "صحن فول بلبن (كبير)"
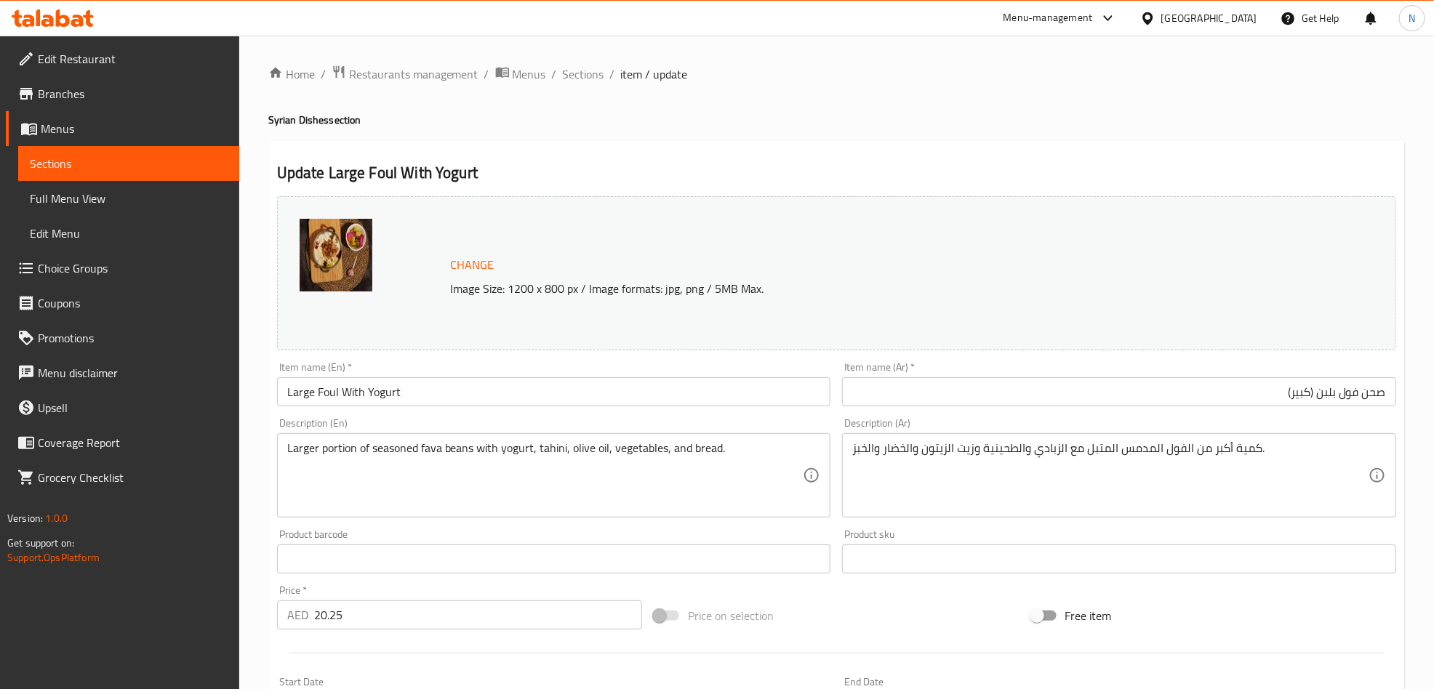
click at [436, 386] on input "Large Foul With Yogurt" at bounding box center [554, 391] width 554 height 29
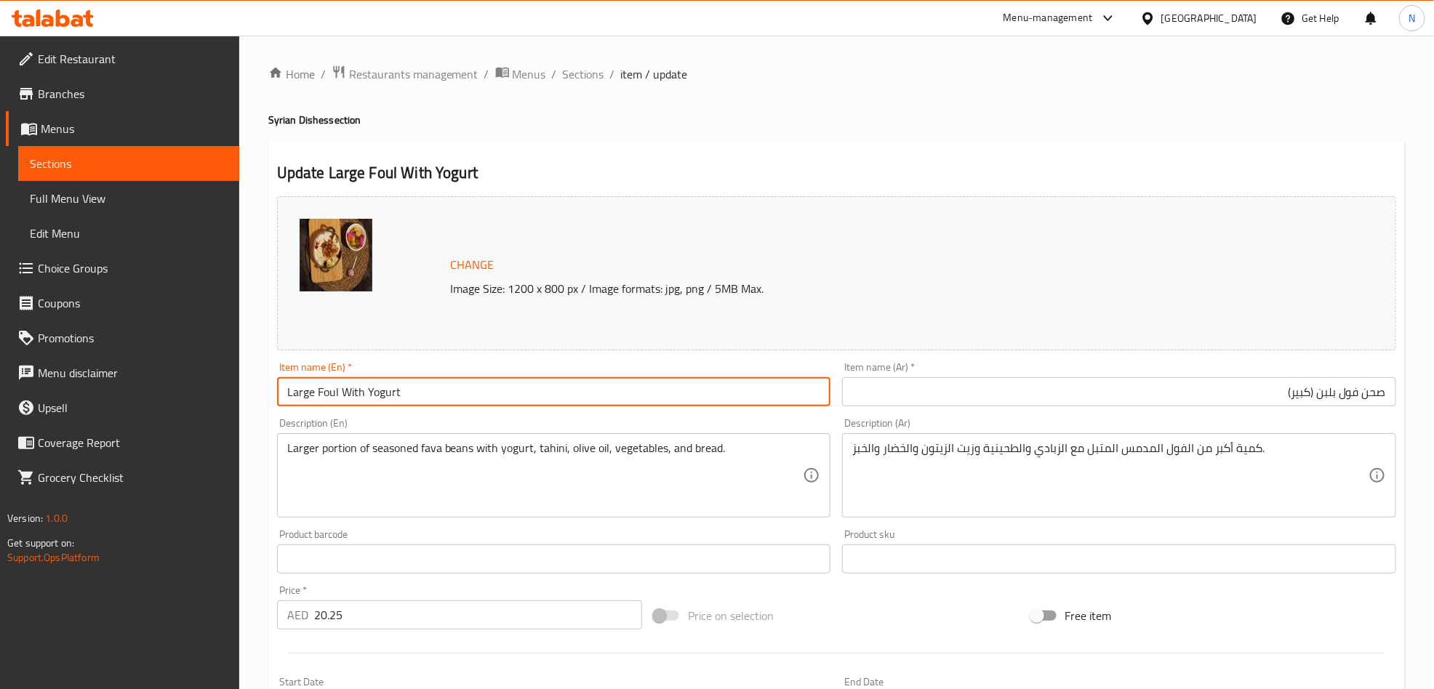
click at [436, 386] on input "Large Foul With Yogurt" at bounding box center [554, 391] width 554 height 29
click at [436, 387] on input "Large Foul With Yogurt" at bounding box center [554, 391] width 554 height 29
paste input "Foul with Yogurt (Large)"
click at [437, 387] on input "Foul with Yogurt (Large)" at bounding box center [554, 391] width 554 height 29
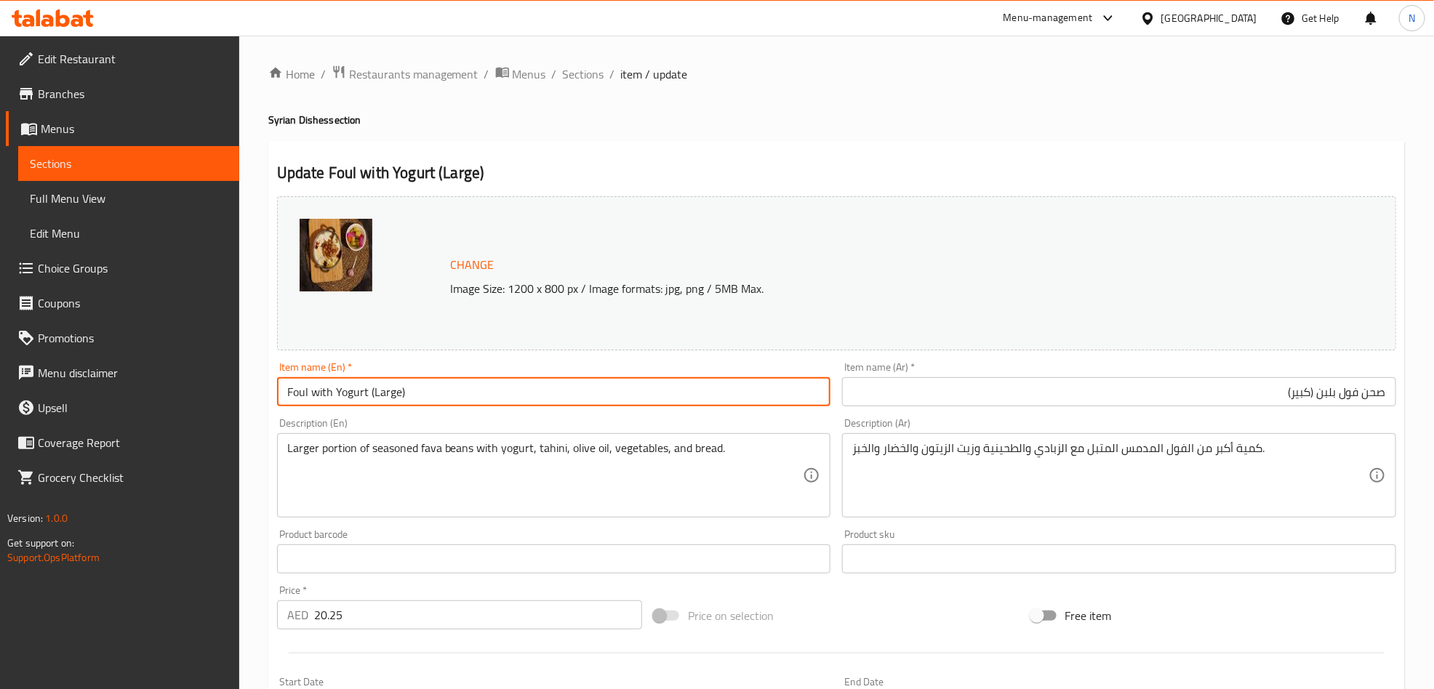
click at [437, 387] on input "Foul with Yogurt (Large)" at bounding box center [554, 391] width 554 height 29
click at [380, 393] on input "Foul with Yogurt (large)" at bounding box center [554, 391] width 554 height 29
click at [313, 396] on input "Foul with Yogurt (Large)" at bounding box center [554, 391] width 554 height 29
click at [319, 397] on input "Foul with Yogurt (Large)" at bounding box center [554, 391] width 554 height 29
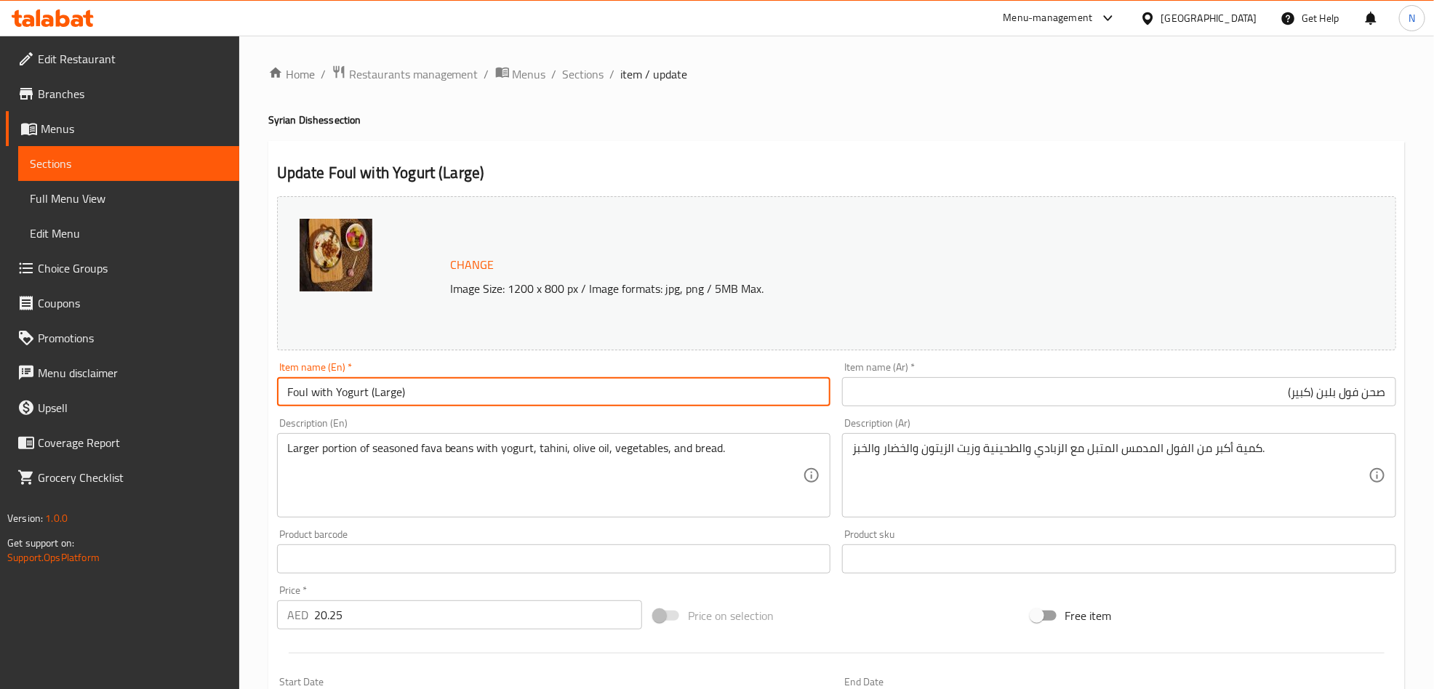
click at [319, 397] on input "Foul with Yogurt (Large)" at bounding box center [554, 391] width 554 height 29
click at [529, 401] on input "Foul With Yogurt (Large)" at bounding box center [554, 391] width 554 height 29
type input "Foul With Yogurt (Large)"
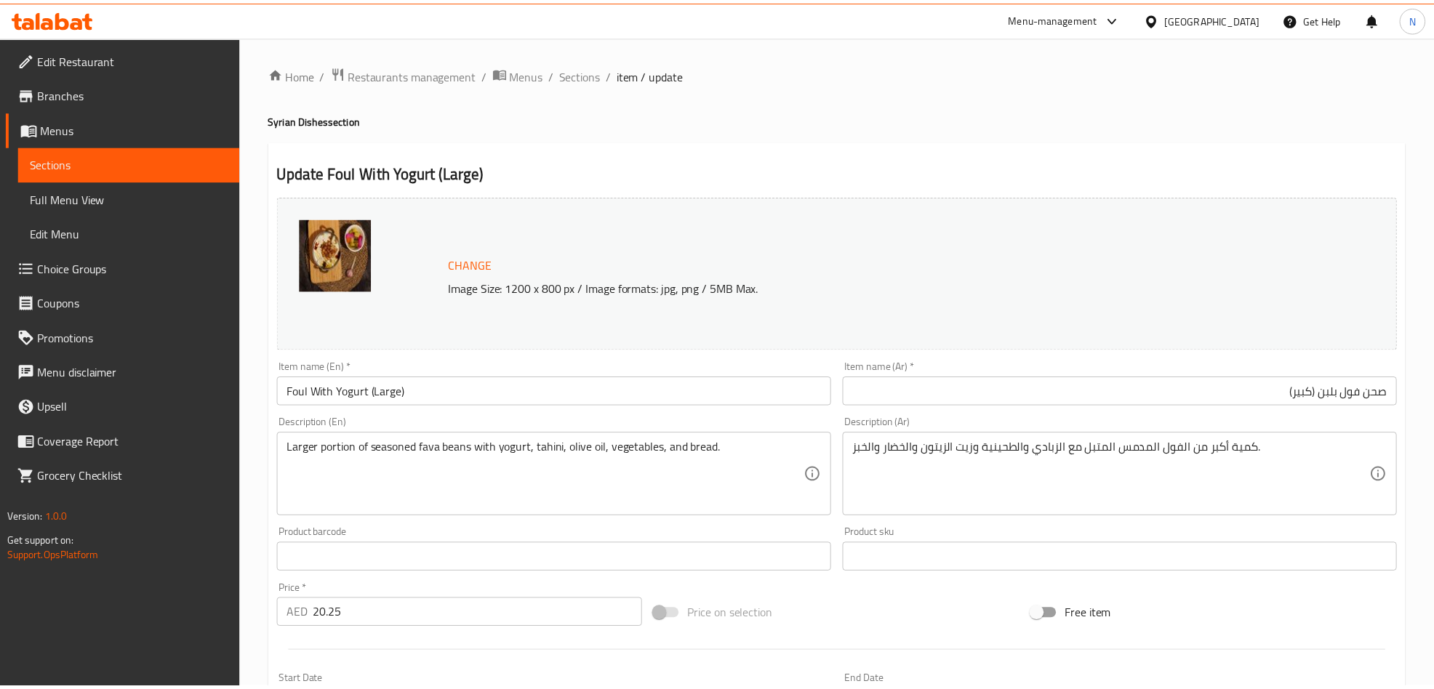
scroll to position [358, 0]
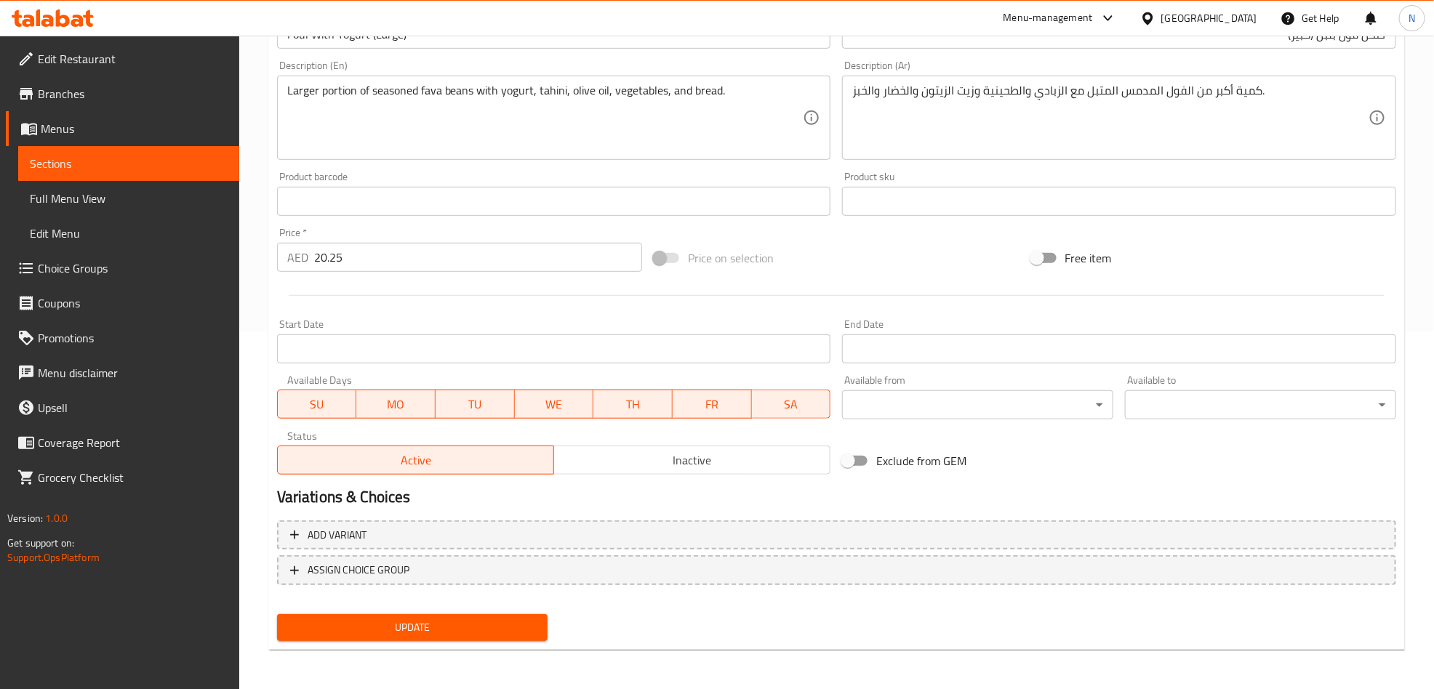
click at [542, 137] on textarea "Larger portion of seasoned fava beans with yogurt, tahini, olive oil, vegetable…" at bounding box center [545, 118] width 516 height 69
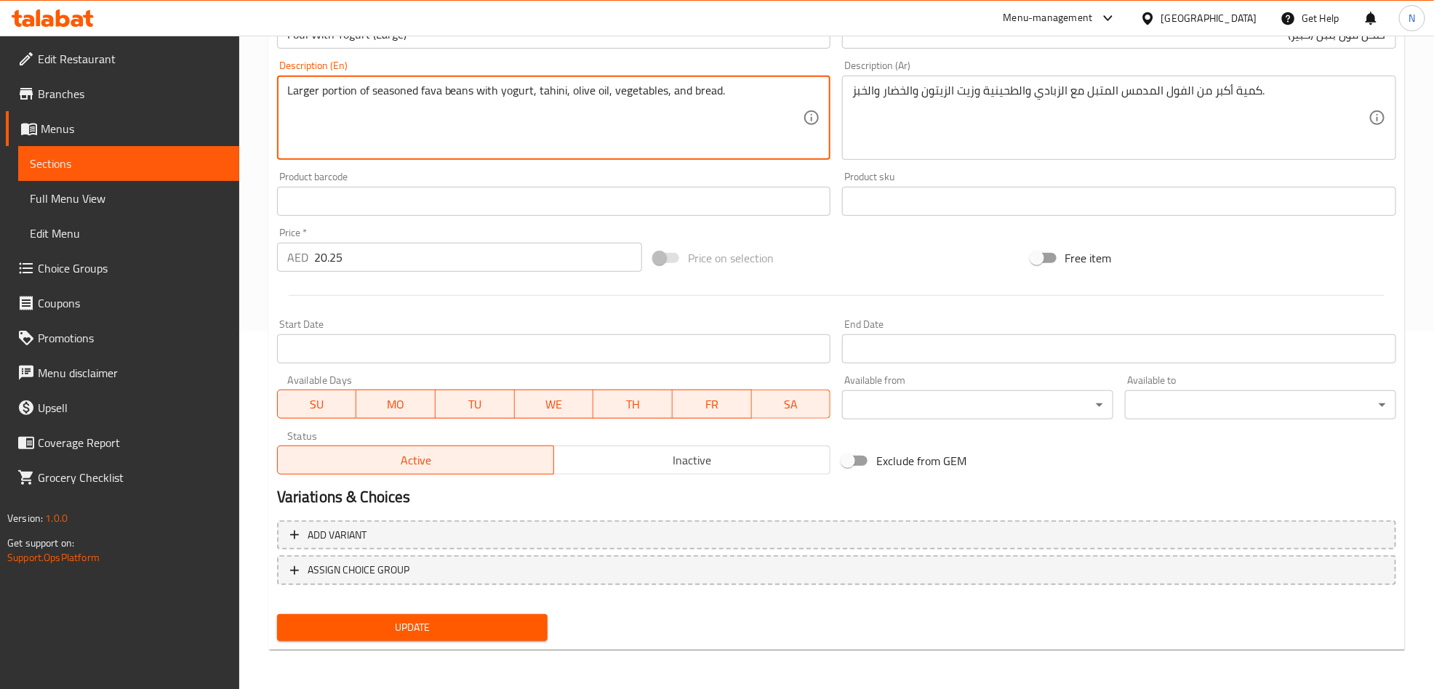
click at [542, 137] on textarea "Larger portion of seasoned fava beans with yogurt, tahini, olive oil, vegetable…" at bounding box center [545, 118] width 516 height 69
click at [972, 133] on textarea "كمية أكبر من الفول المدمس المتبل مع الزبادي والطحينية وزيت الزيتون والخضار والخ…" at bounding box center [1110, 118] width 516 height 69
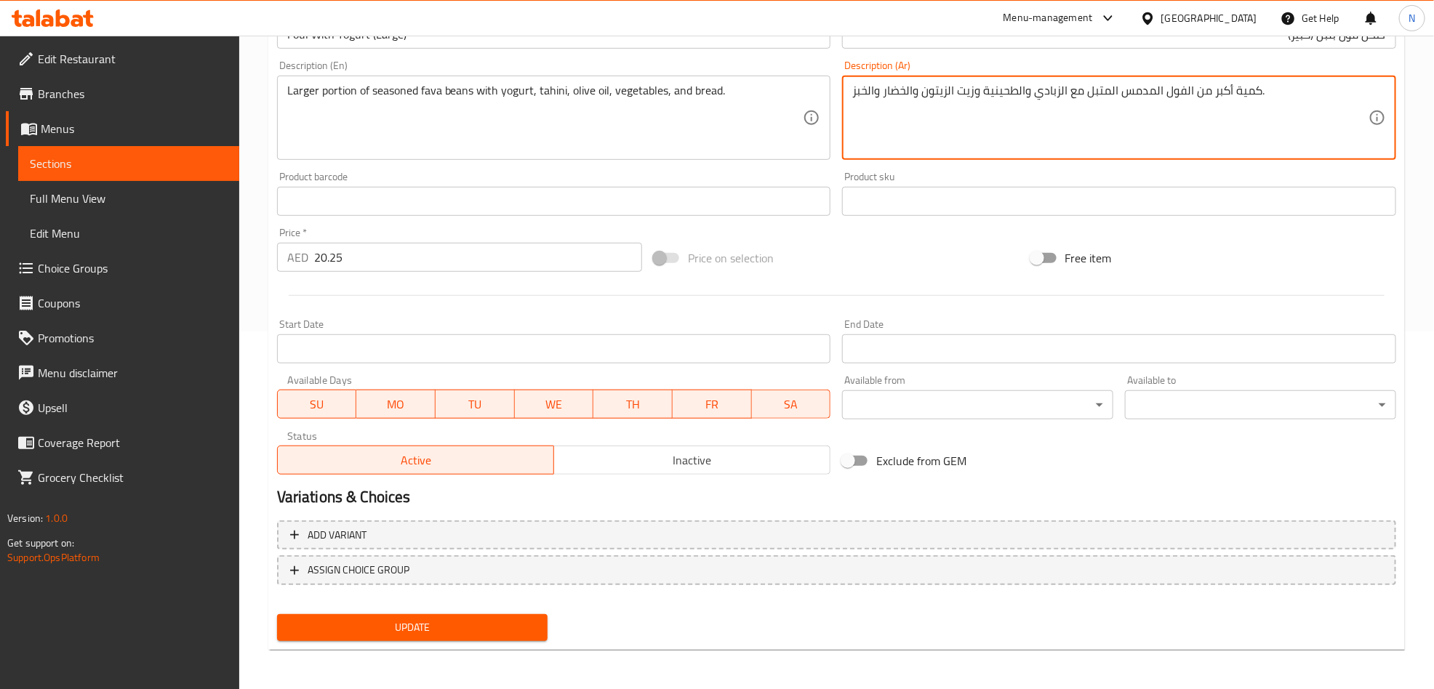
click at [972, 133] on textarea "كمية أكبر من الفول المدمس المتبل مع الزبادي والطحينية وزيت الزيتون والخضار والخ…" at bounding box center [1110, 118] width 516 height 69
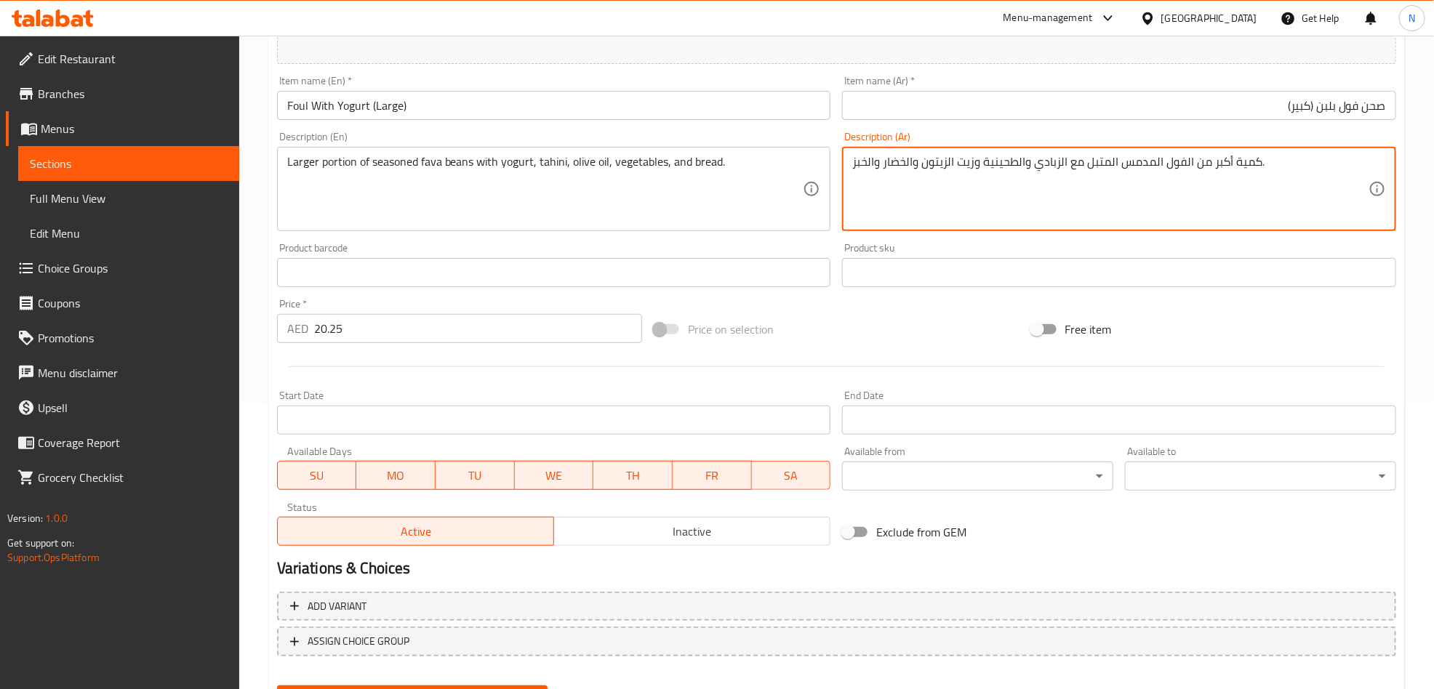
scroll to position [249, 0]
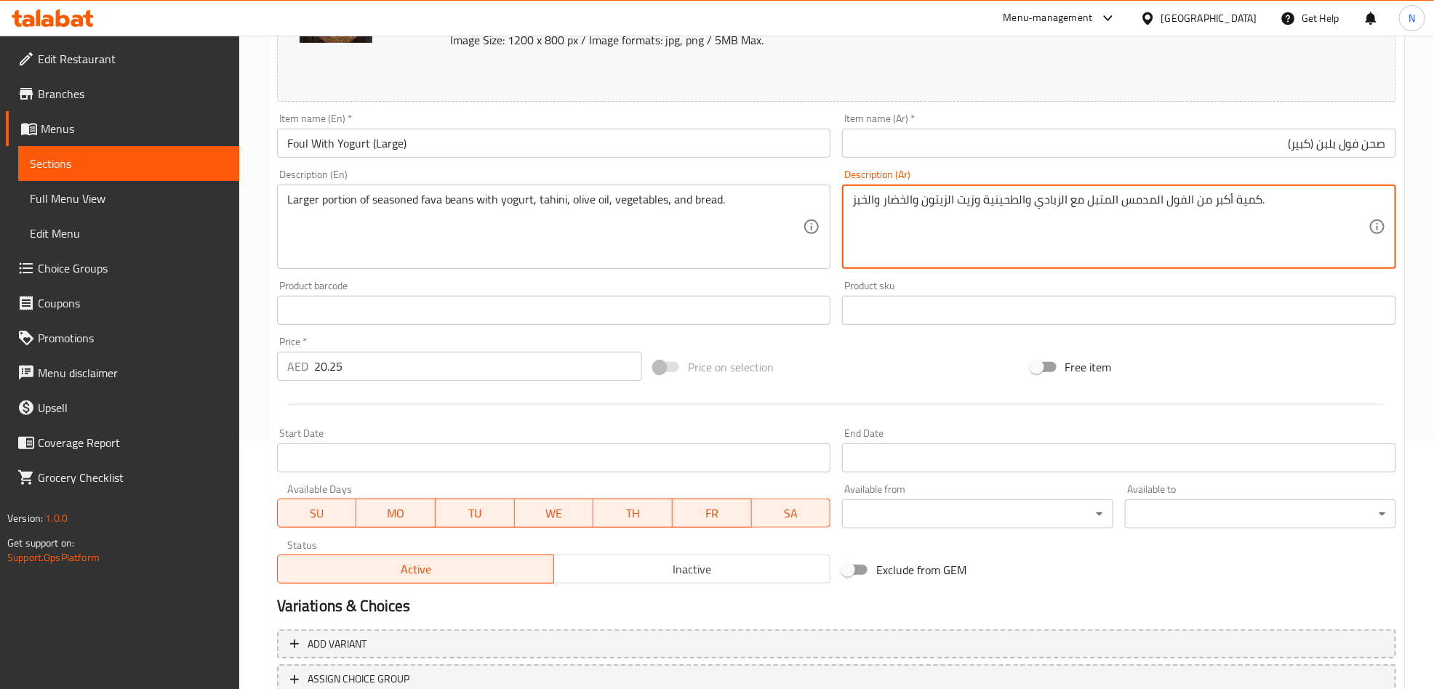
click at [1226, 205] on textarea "كمية أكبر من الفول المدمس المتبل مع الزبادي والطحينية وزيت الزيتون والخضار والخ…" at bounding box center [1110, 227] width 516 height 69
click at [1227, 205] on textarea "كمية أكبر من الفول المدمس المتبل مع الزبادي والطحينية وزيت الزيتون والخضار والخ…" at bounding box center [1110, 227] width 516 height 69
paste textarea ""فول مسلوق متبل بالطريقة الشامية الخاصة مع اللبن والطحينية وزيت الزيتون في الطب…"
type textarea ""فول مسلوق متبل بالطريقة الشامية الخاصة مع اللبن والطحينية وزيت الزيتون في الطب…"
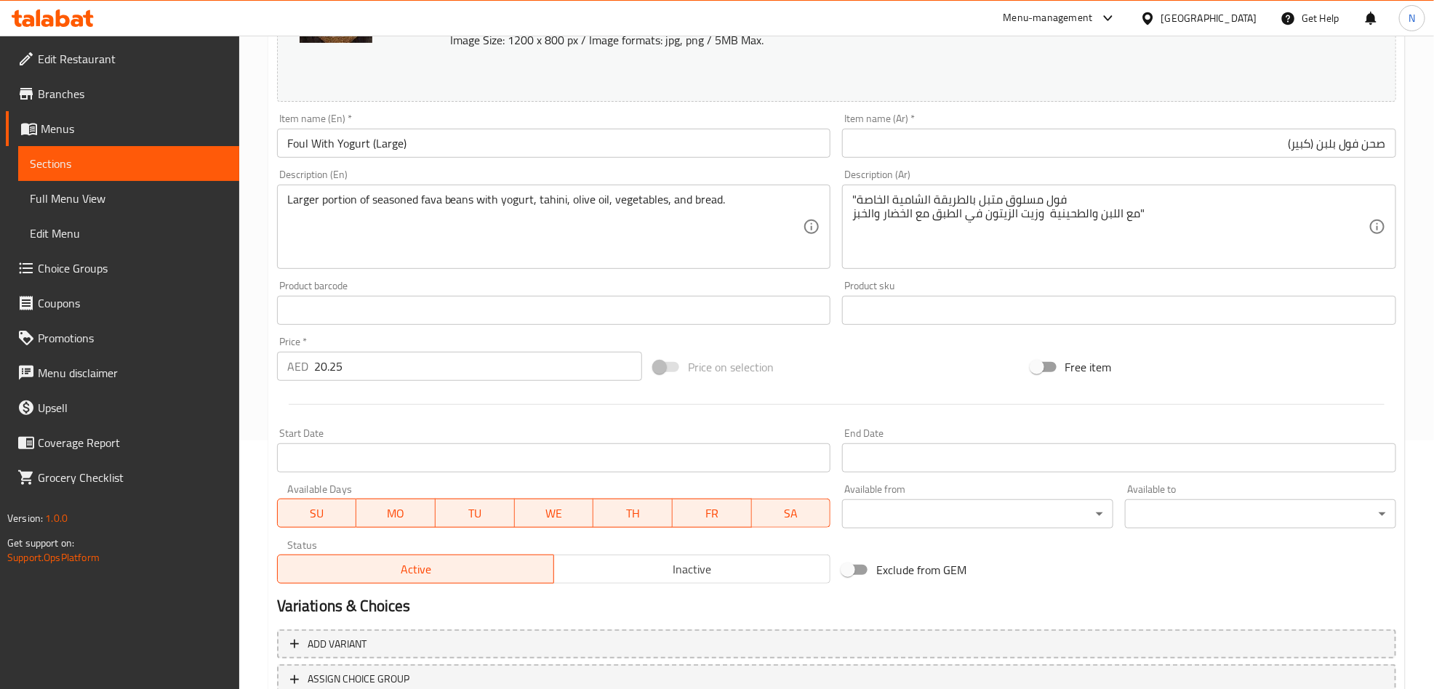
drag, startPoint x: 851, startPoint y: 201, endPoint x: 1108, endPoint y: 236, distance: 259.9
click at [1061, 247] on div ""فول مسلوق متبل بالطريقة الشامية الخاصة مع اللبن والطحينية وزيت الزيتون في الطب…" at bounding box center [1119, 227] width 554 height 84
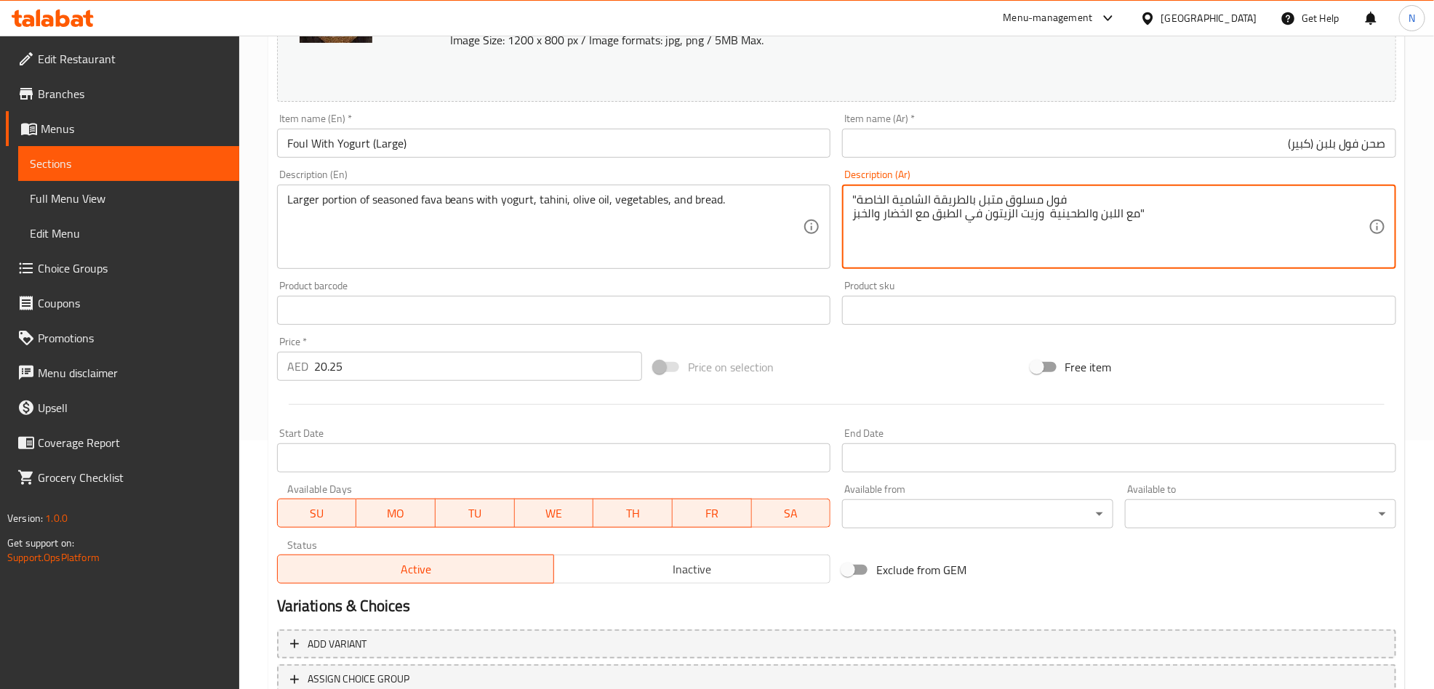
drag, startPoint x: 1152, startPoint y: 215, endPoint x: 832, endPoint y: 201, distance: 320.3
click at [801, 170] on div "Change Image Size: 1200 x 800 px / Image formats: jpg, png / 5MB Max. Item name…" at bounding box center [836, 266] width 1131 height 648
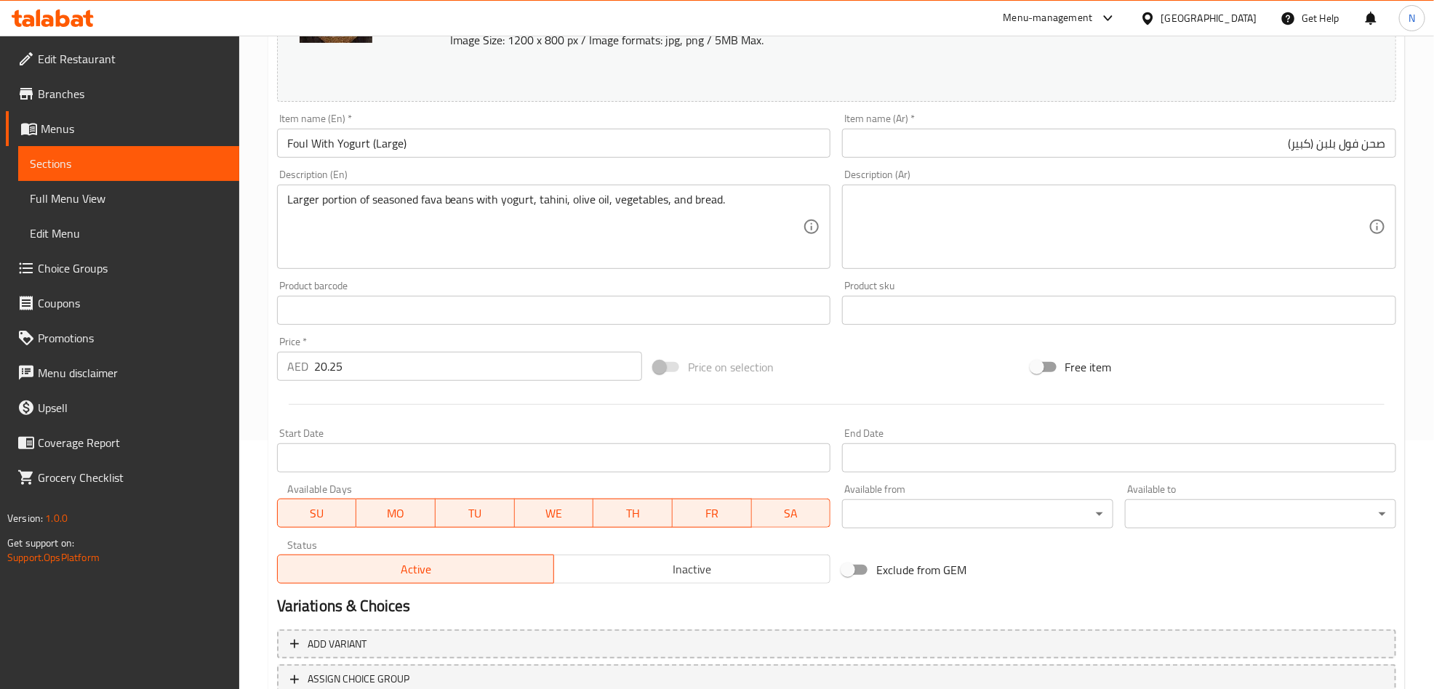
click at [1181, 232] on textarea at bounding box center [1110, 227] width 516 height 69
paste textarea ""فول مسلوق متبل بالطريقة الشامية الخاصة مع اللبن والطحينية وزيت الزيتون في الطب…"
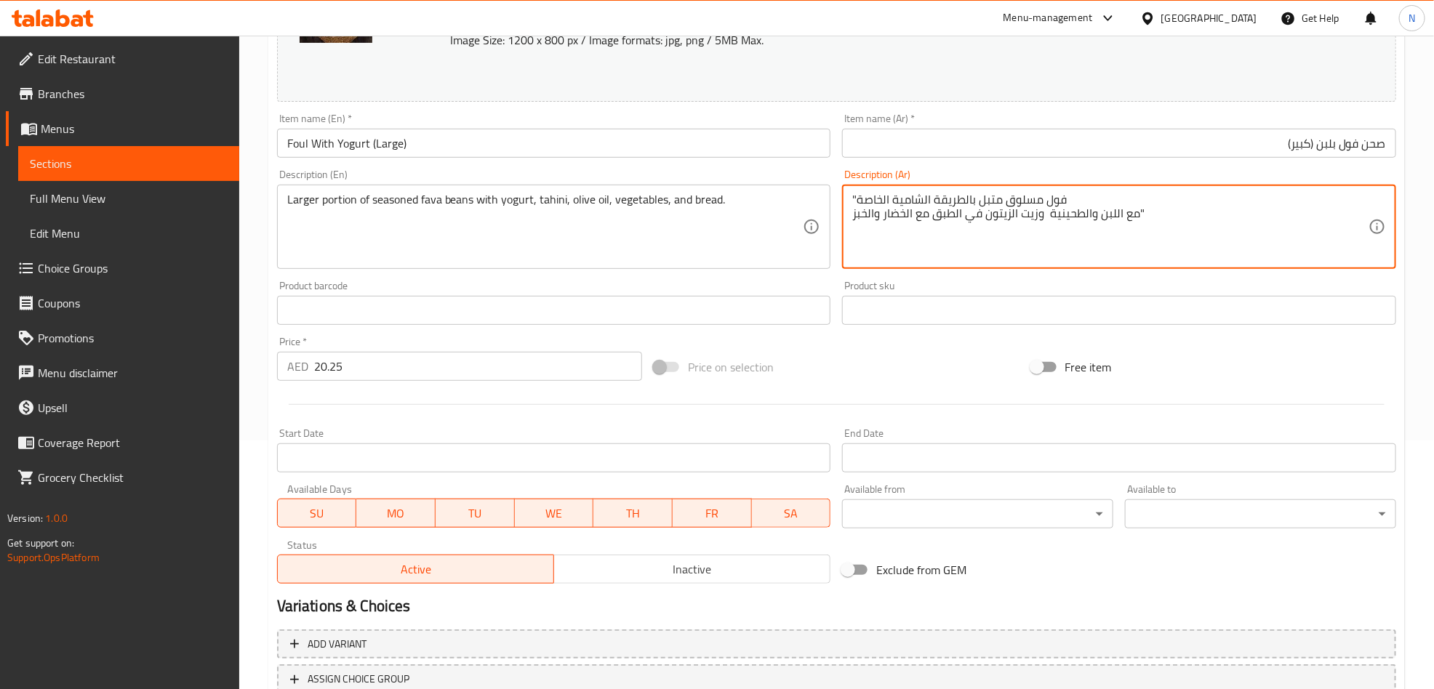
type textarea ""فول مسلوق متبل بالطريقة الشامية الخاصة مع اللبن والطحينية وزيت الزيتون في الطب…"
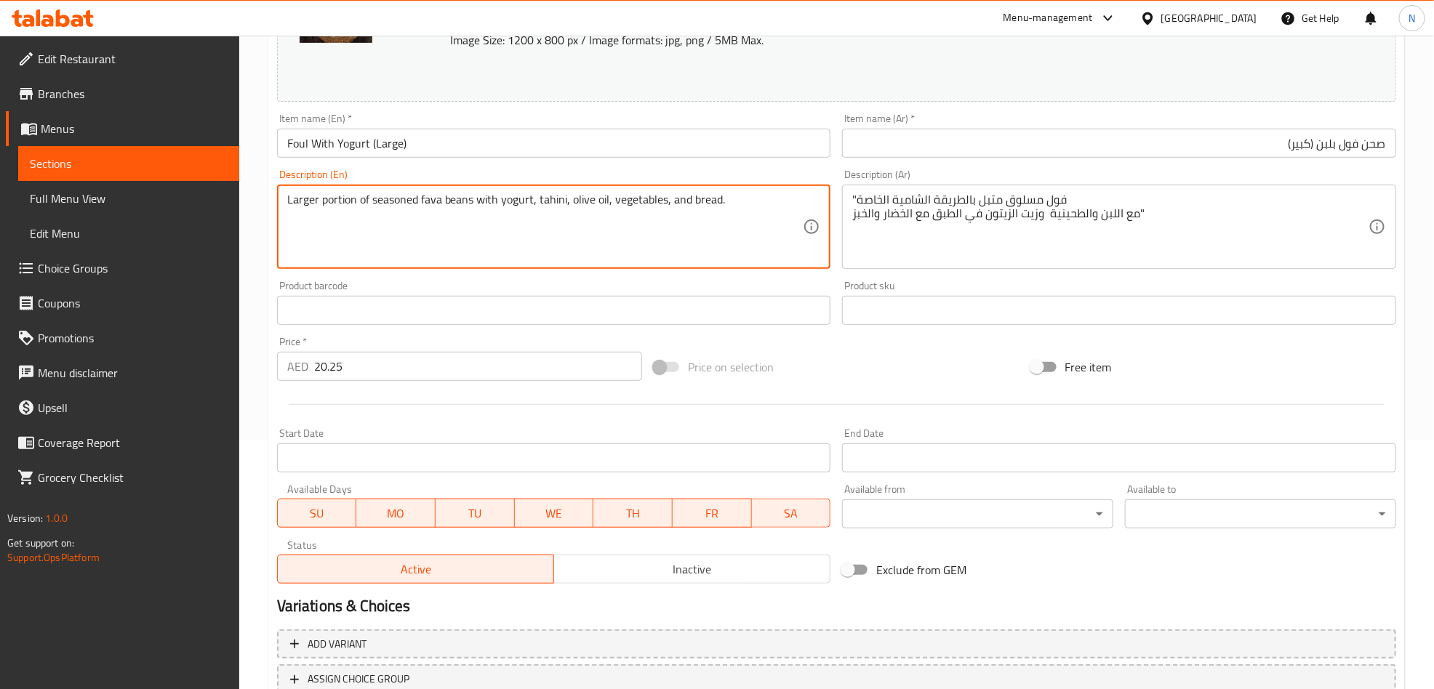
click at [496, 232] on textarea "Larger portion of seasoned fava beans with yogurt, tahini, olive oil, vegetable…" at bounding box center [545, 227] width 516 height 69
paste textarea "oiled fava beans seasoned in our special Levantine style, served with yogurt, t…"
click at [495, 209] on textarea "oiled fava beans seasoned in our special Levantine style, served with yogurt, t…" at bounding box center [545, 227] width 516 height 69
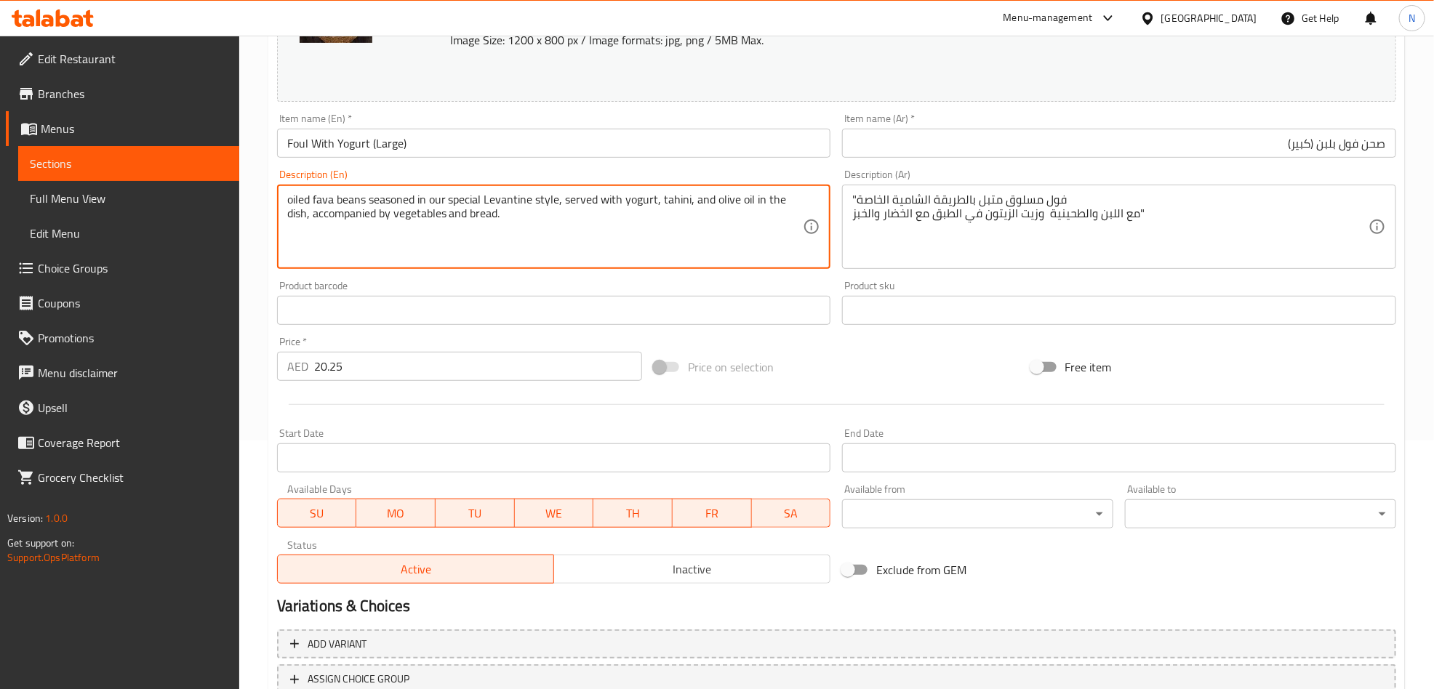
click at [495, 209] on textarea "oiled fava beans seasoned in our special Levantine style, served with yogurt, t…" at bounding box center [545, 227] width 516 height 69
type textarea "Oiled fava beans seasoned in our special levantine style, served with yogurt, t…"
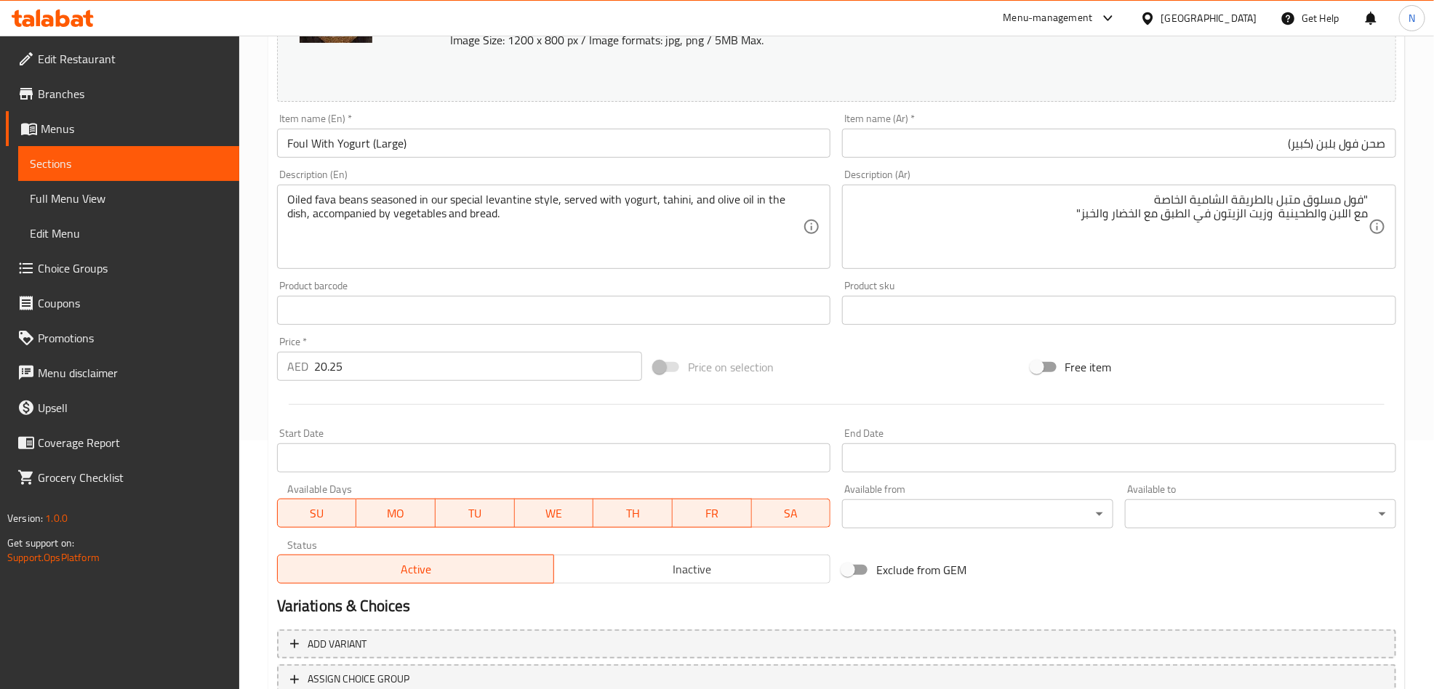
click at [1370, 215] on div ""فول مسلوق متبل بالطريقة الشامية الخاصة مع اللبن والطحينية وزيت الزيتون في الطب…" at bounding box center [1119, 227] width 554 height 84
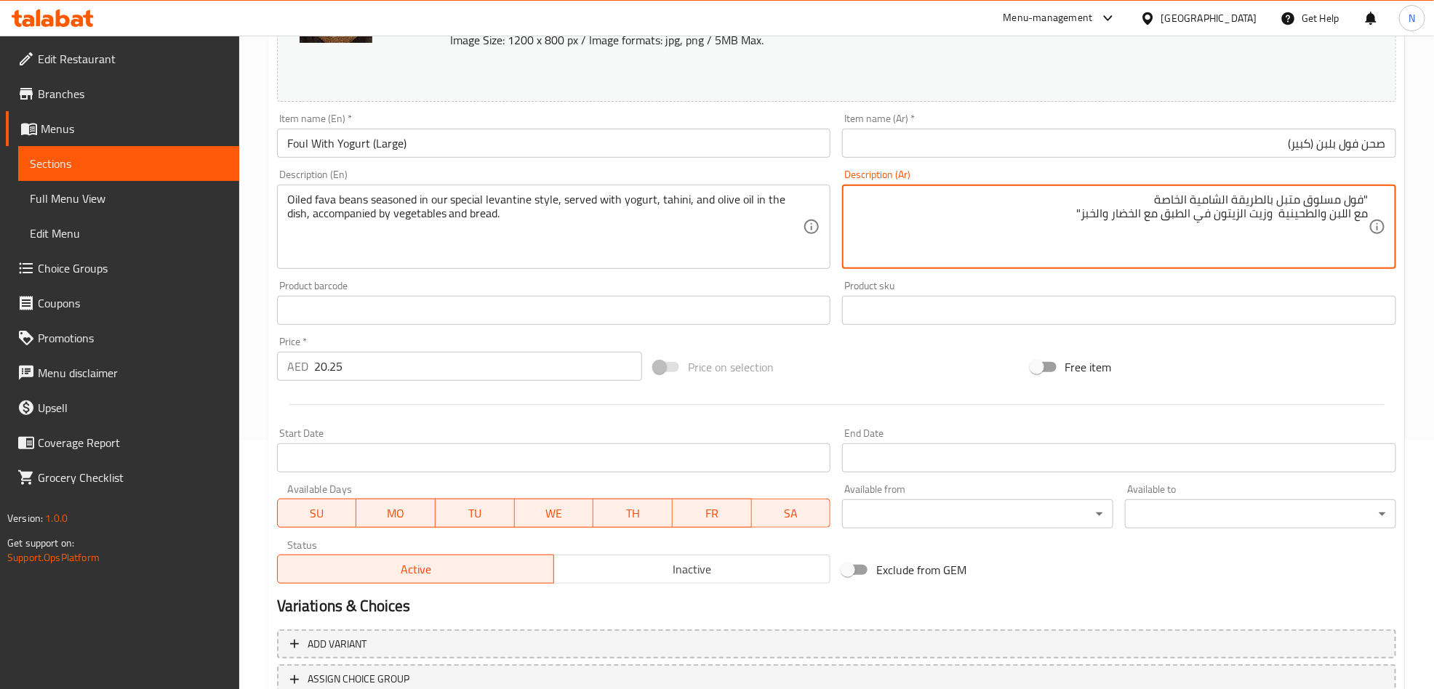
click at [1366, 214] on textarea ""فول مسلوق متبل بالطريقة الشامية الخاصة مع اللبن والطحينية وزيت الزيتون في الطب…" at bounding box center [1110, 227] width 516 height 69
type textarea ""فول مسلوق متبل بالطريقة الشامية الخاصة مع اللبن والطحينية وزيت الزيتون في الطب…"
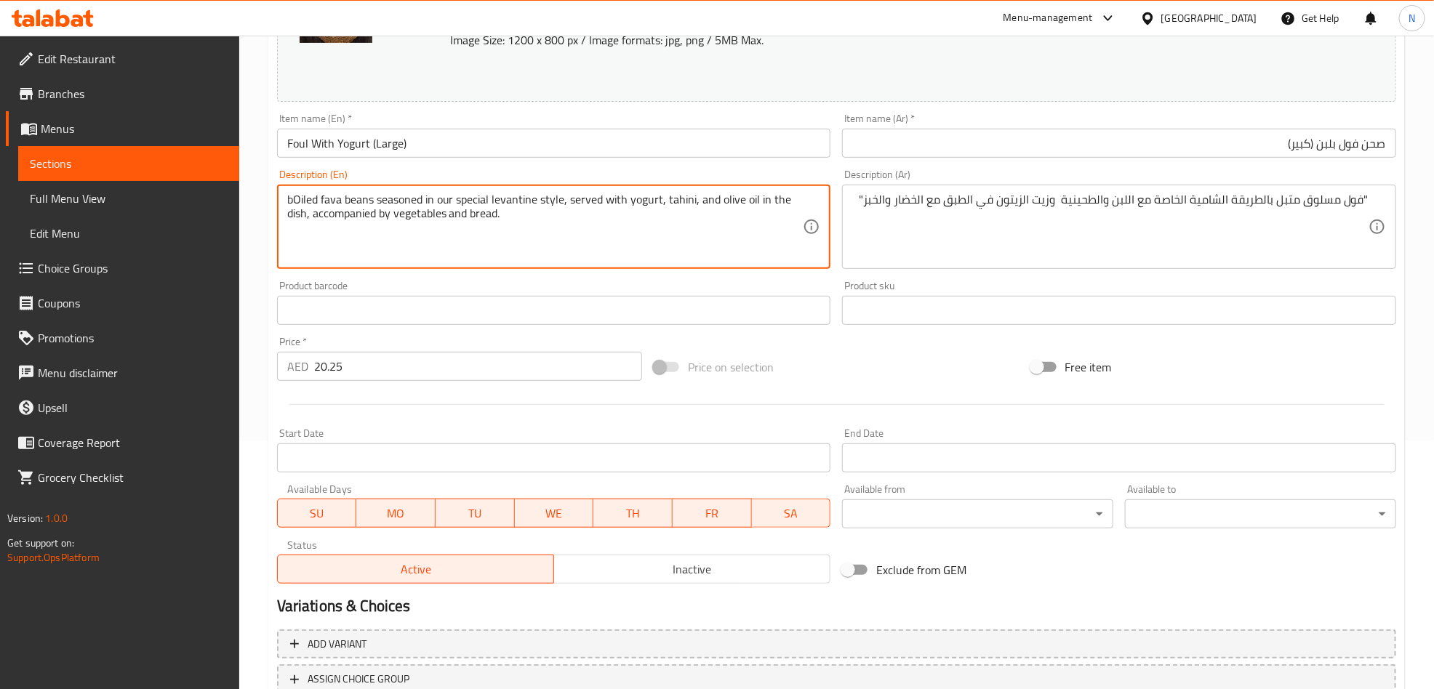
click at [343, 267] on div "bOiled fava beans seasoned in our special levantine style, served with yogurt, …" at bounding box center [554, 227] width 554 height 84
click at [345, 265] on div "bOiled fava beans seasoned in our special levantine style, served with yogurt, …" at bounding box center [554, 227] width 554 height 84
click at [345, 264] on div "bOiled fava beans seasoned in our special levantine style, served with yogurt, …" at bounding box center [554, 227] width 554 height 84
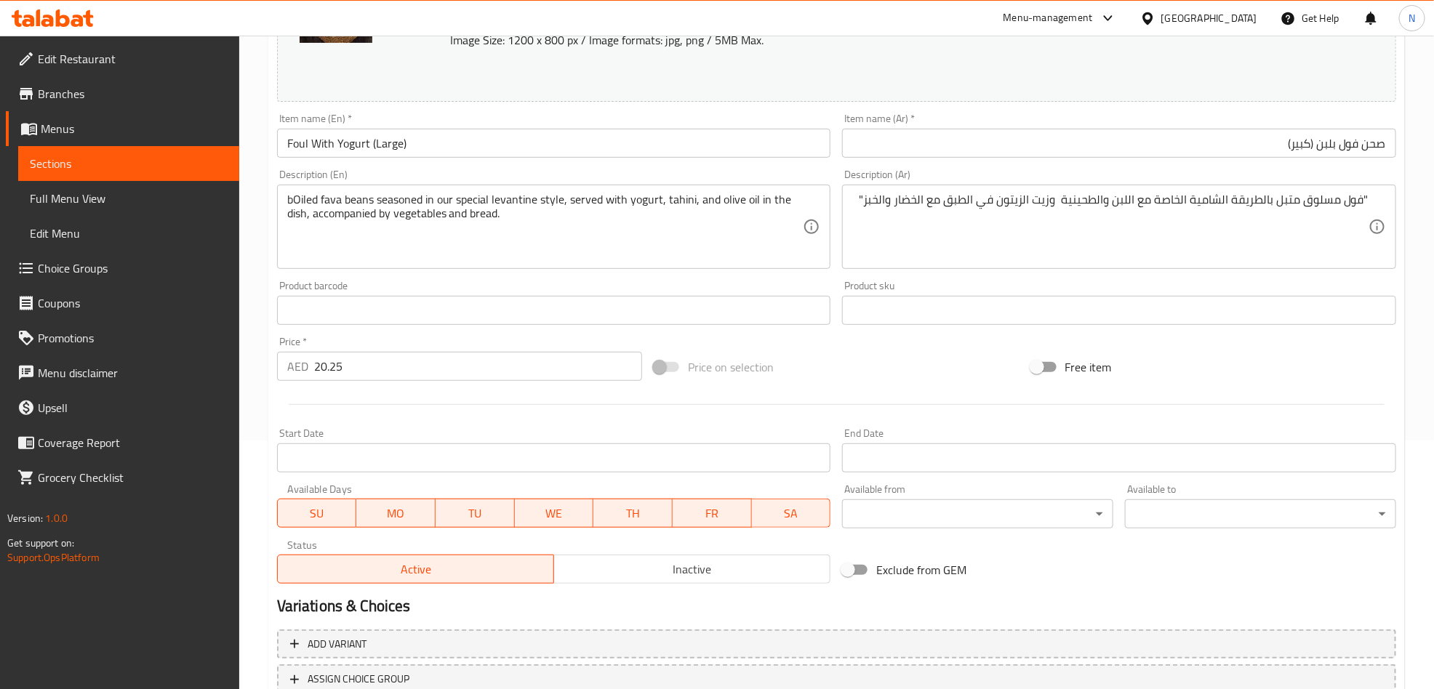
click at [419, 201] on textarea "bOiled fava beans seasoned in our special levantine style, served with yogurt, …" at bounding box center [545, 227] width 516 height 69
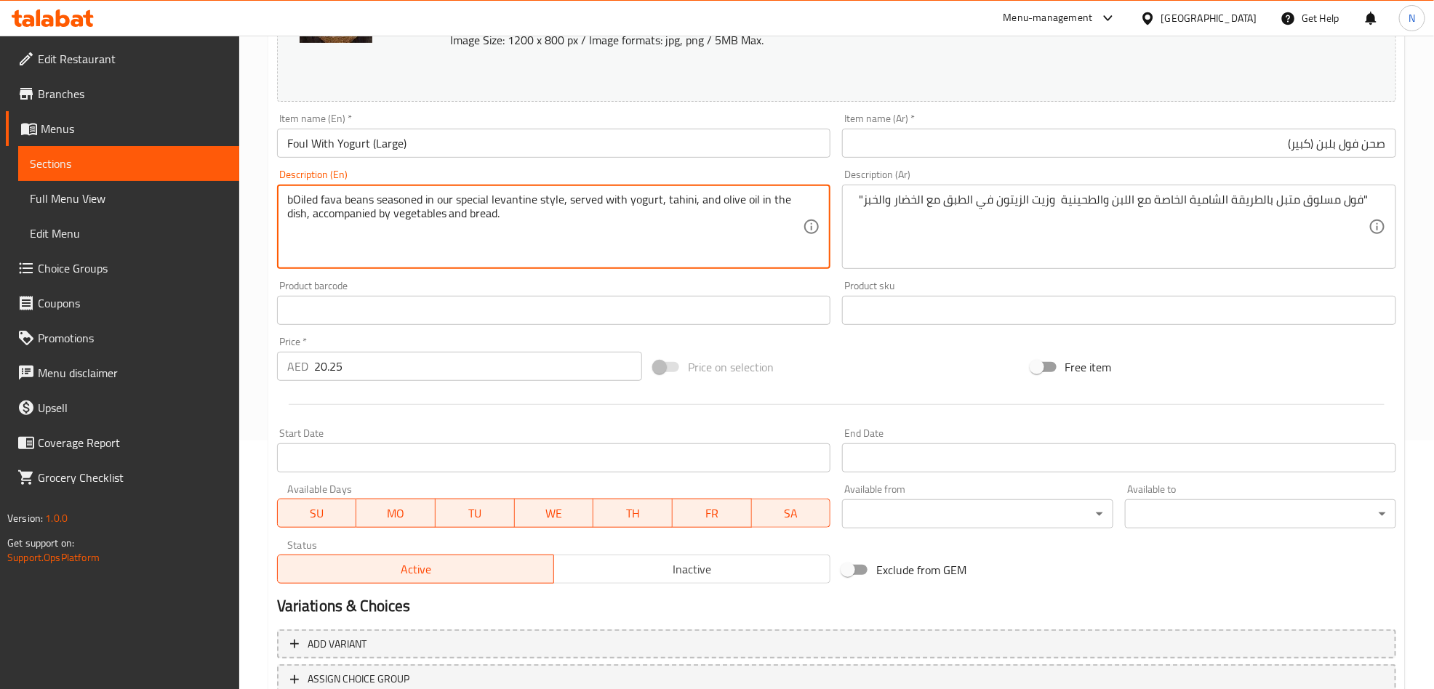
click at [419, 201] on textarea "bOiled fava beans seasoned in our special levantine style, served with yogurt, …" at bounding box center [545, 227] width 516 height 69
click at [527, 225] on textarea "B oiled fava beans seasoned in our special levantine style, served with yogurt,…" at bounding box center [545, 227] width 516 height 69
click at [301, 204] on textarea "B oiled fava beans seasoned in our special levantine style, served with yogurt,…" at bounding box center [545, 227] width 516 height 69
click at [297, 204] on textarea "B oiled fava beans seasoned in our special levantine style, served with yogurt,…" at bounding box center [545, 227] width 516 height 69
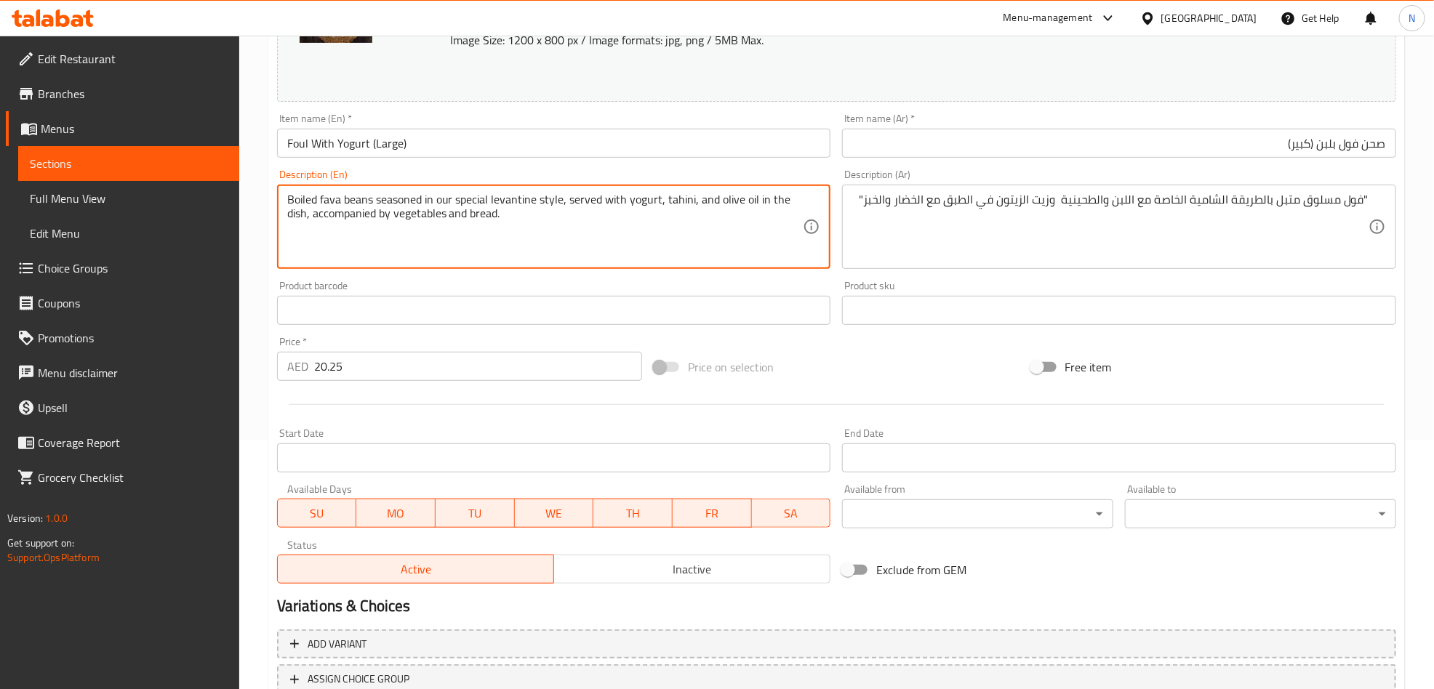
click at [497, 228] on textarea "Boiled fava beans seasoned in our special levantine style, served with yogurt, …" at bounding box center [545, 227] width 516 height 69
click at [697, 204] on textarea "Boiled fava beans seasoned in our special levantine style, served with yogurt, …" at bounding box center [545, 227] width 516 height 69
click at [553, 219] on textarea "Boiled fava beans seasoned in our special levantine style, served with yogurt, …" at bounding box center [545, 227] width 516 height 69
click at [554, 219] on textarea "Boiled fava beans seasoned in our special levantine style, served with yogurt, …" at bounding box center [545, 227] width 516 height 69
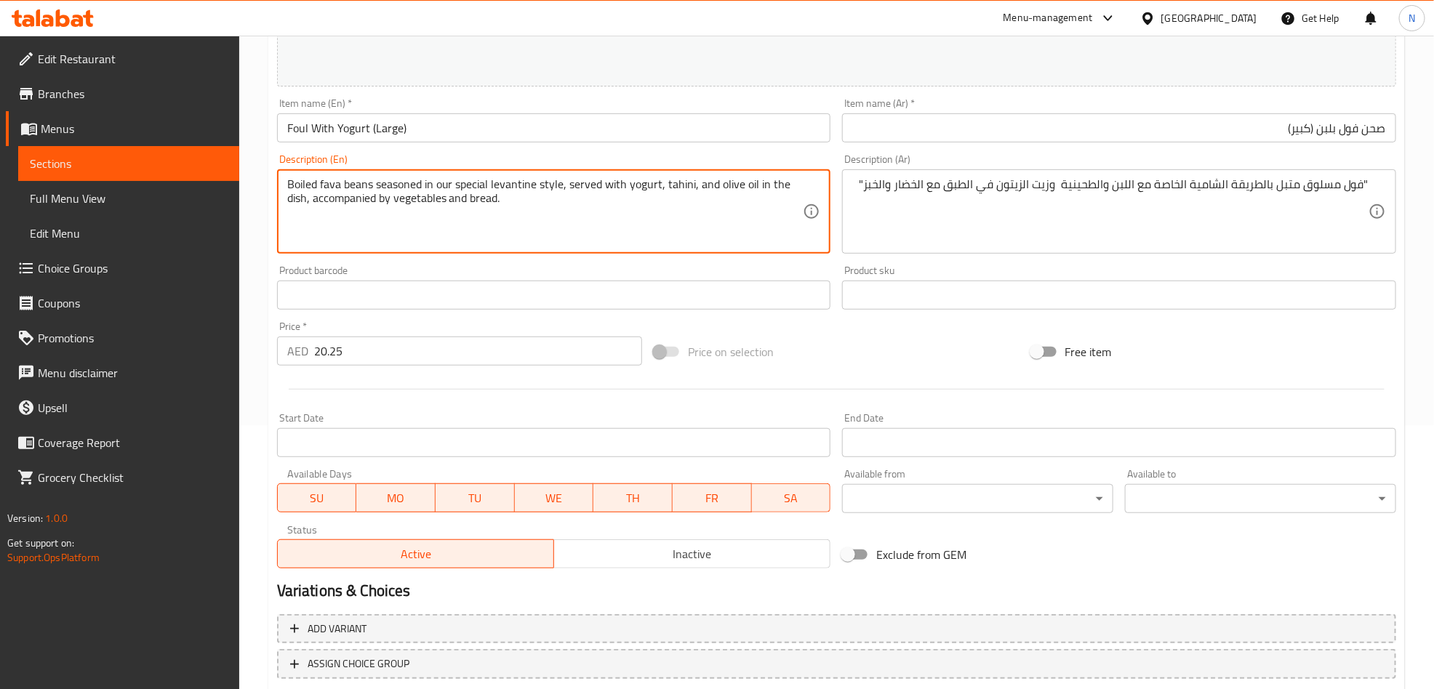
scroll to position [358, 0]
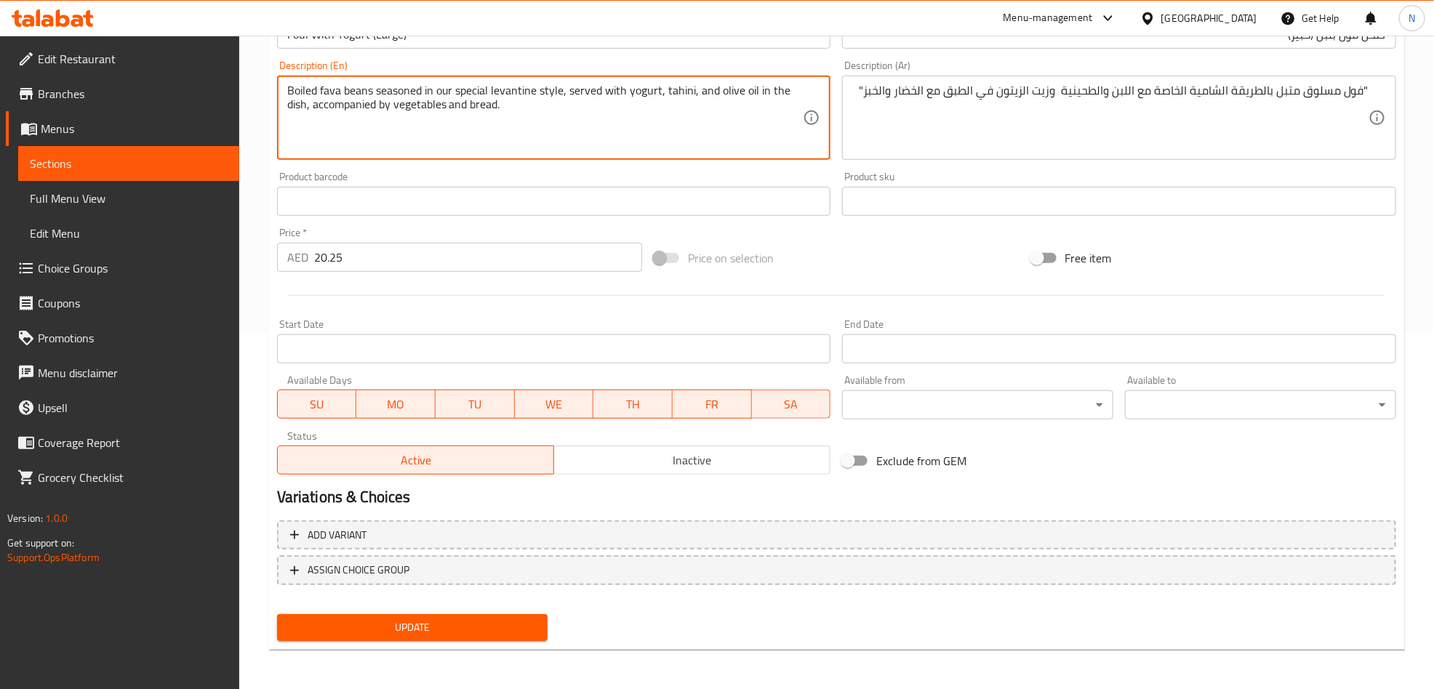
type textarea "Boiled fava beans seasoned in our special levantine style, served with yogurt, …"
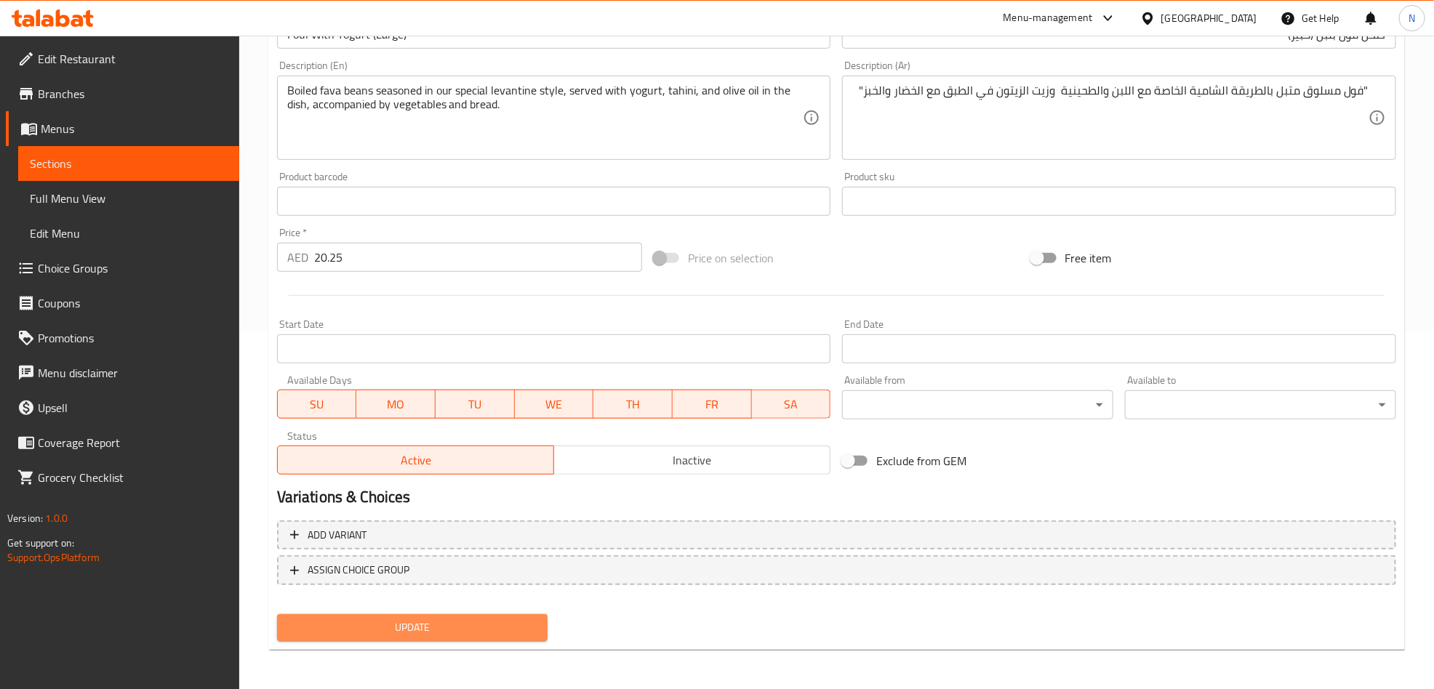
click at [503, 629] on span "Update" at bounding box center [413, 628] width 248 height 18
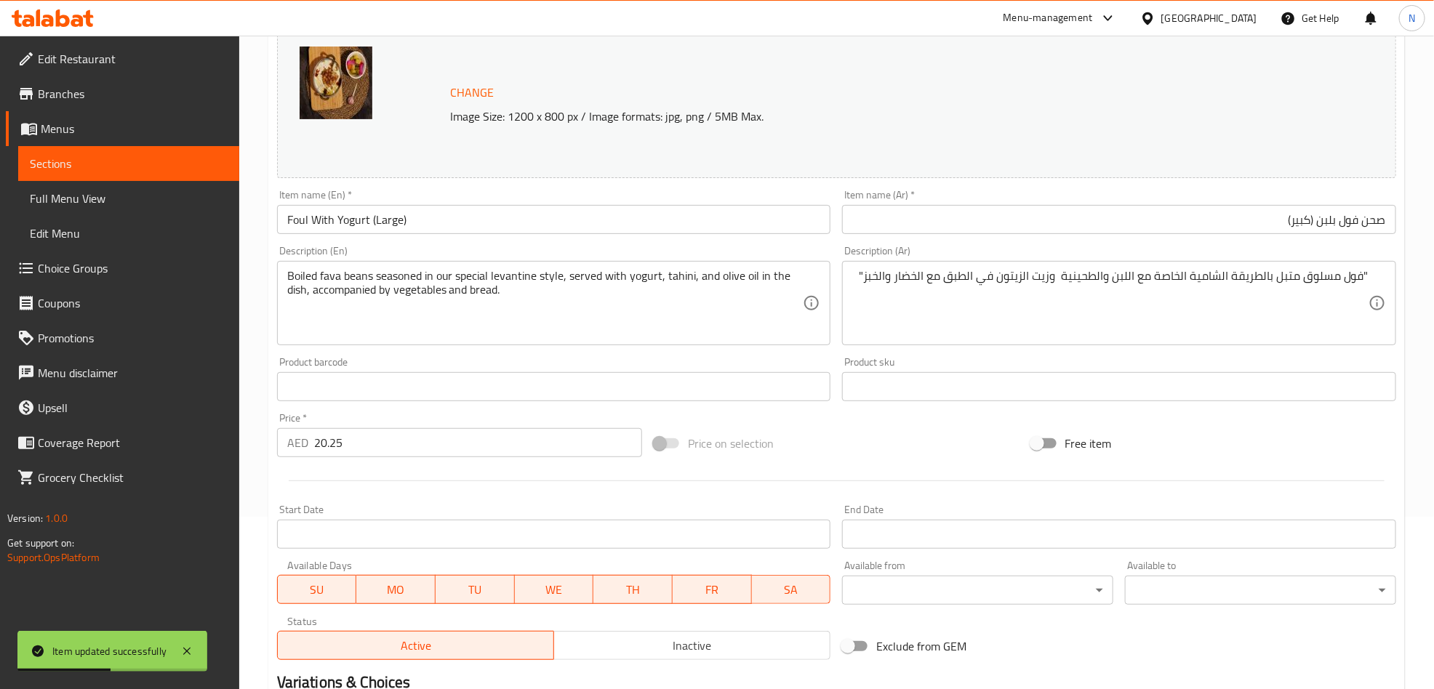
scroll to position [0, 0]
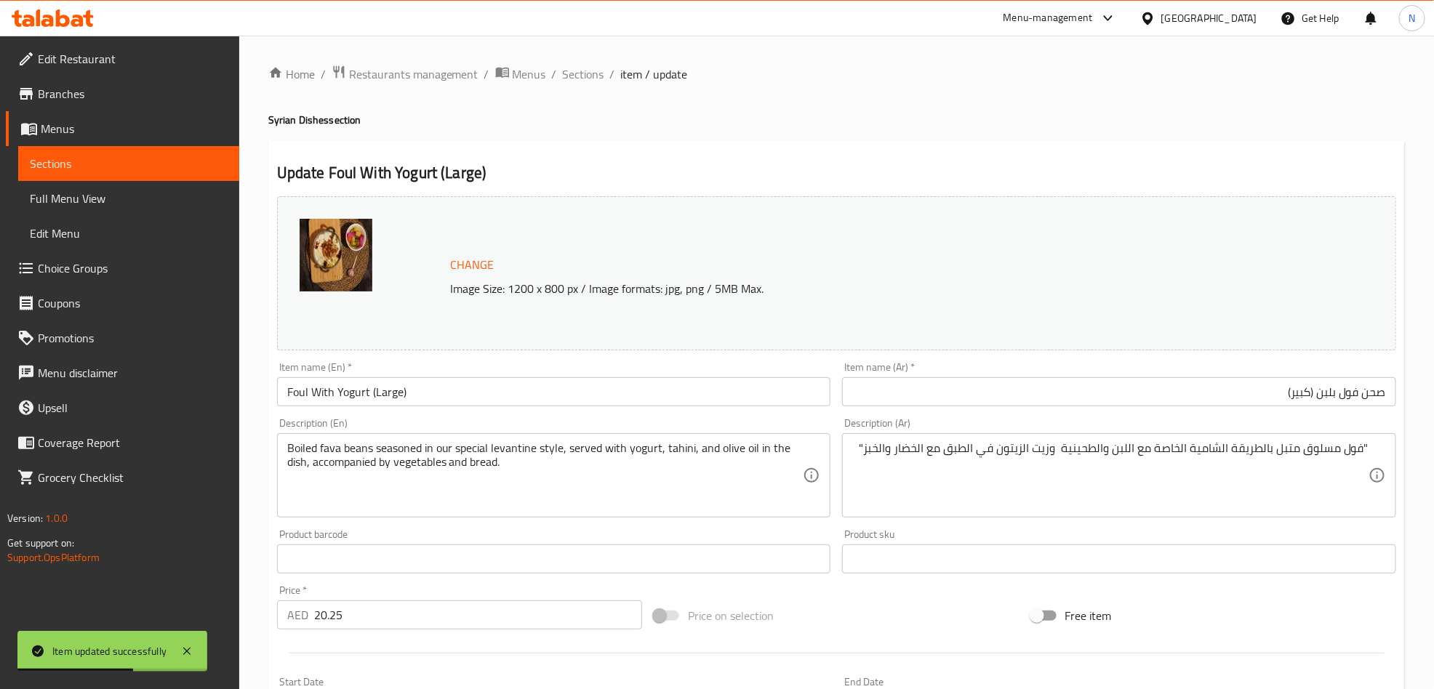
drag, startPoint x: 580, startPoint y: 63, endPoint x: 576, endPoint y: 109, distance: 46.0
click at [580, 65] on span "Sections" at bounding box center [583, 73] width 41 height 17
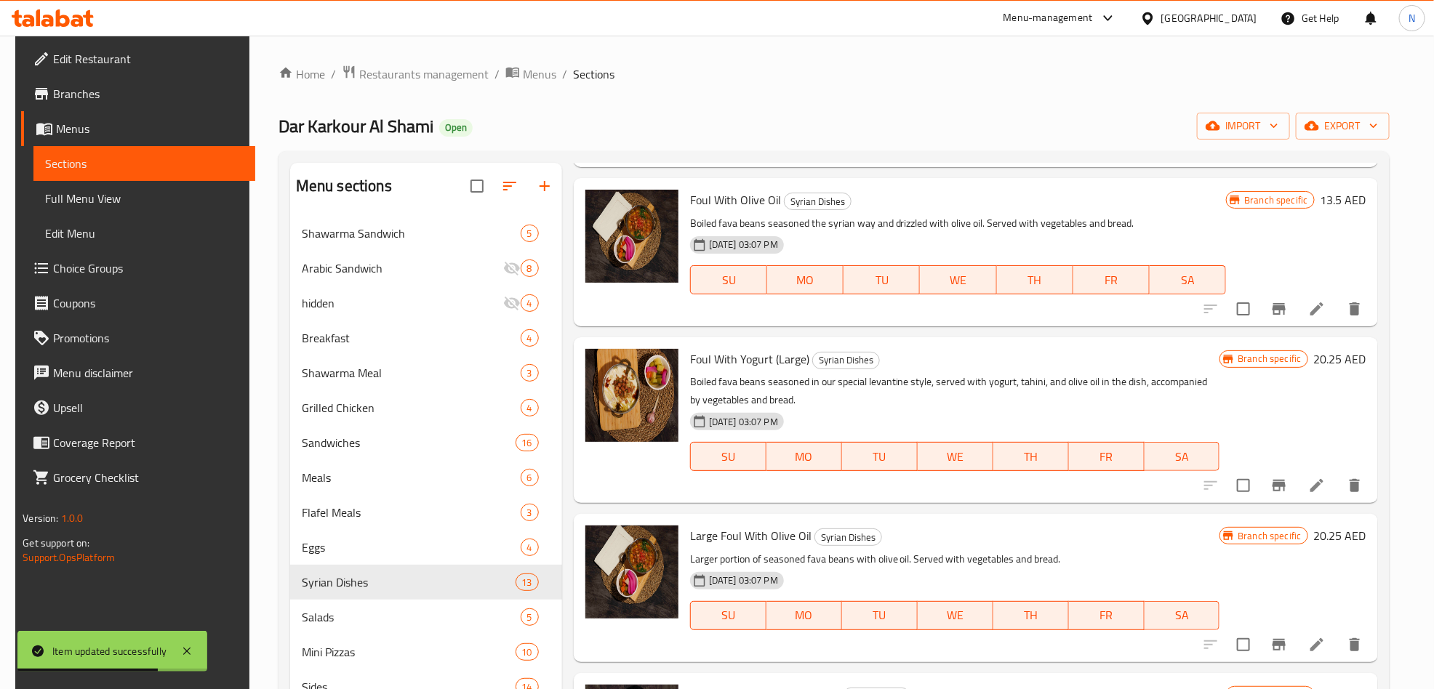
scroll to position [218, 0]
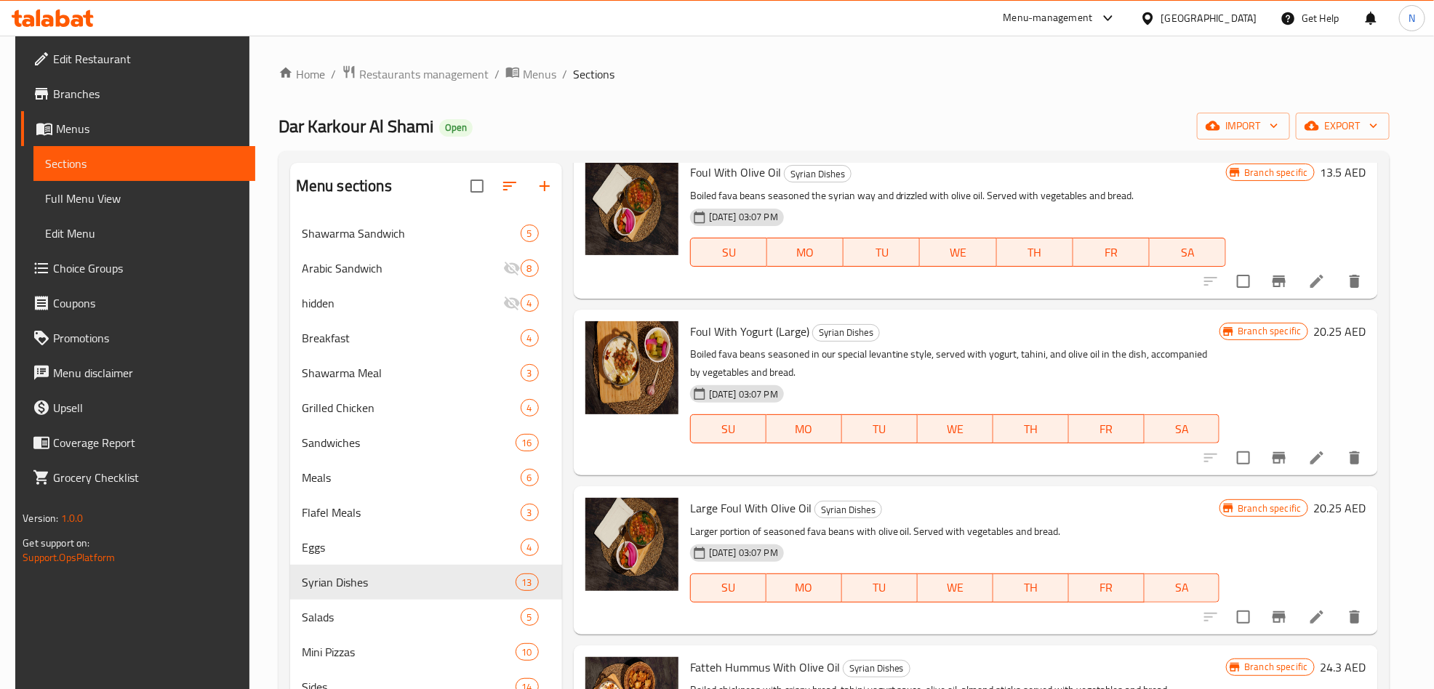
click at [735, 503] on span "Large Foul With Olive Oil" at bounding box center [750, 508] width 121 height 22
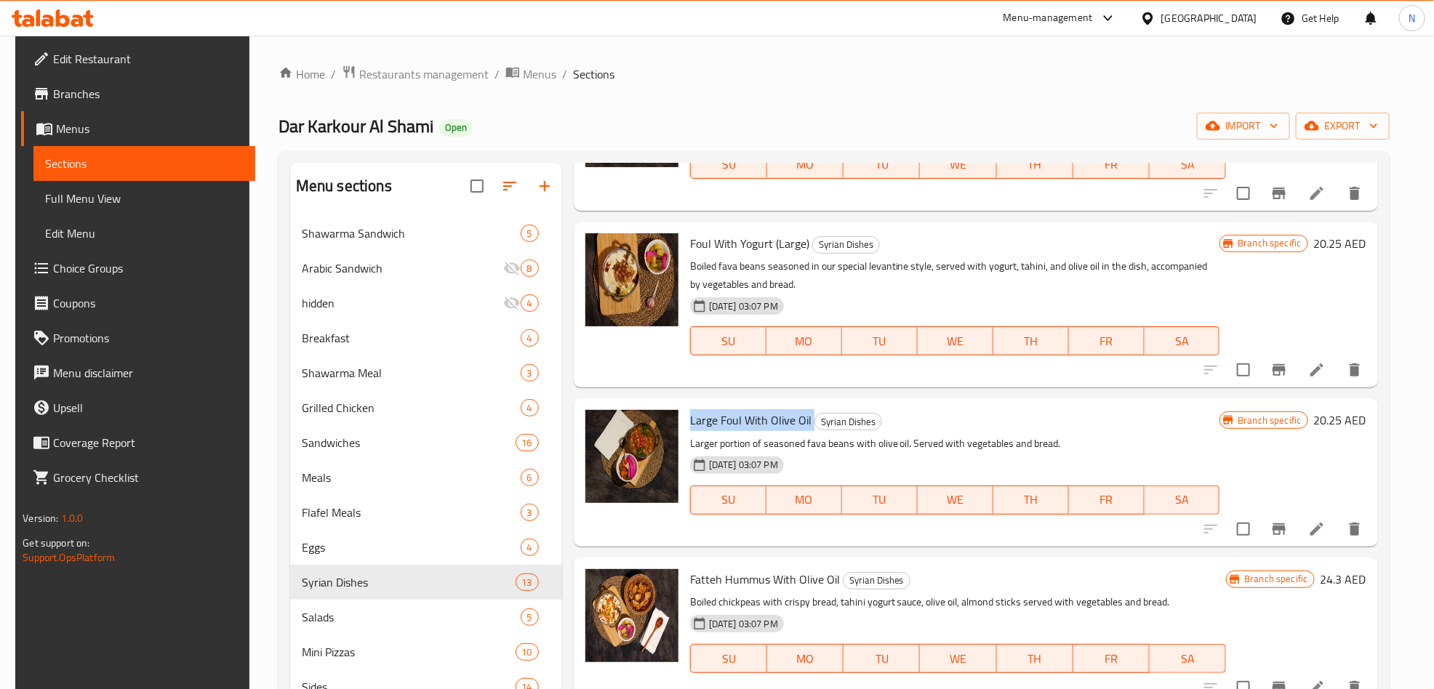
scroll to position [436, 0]
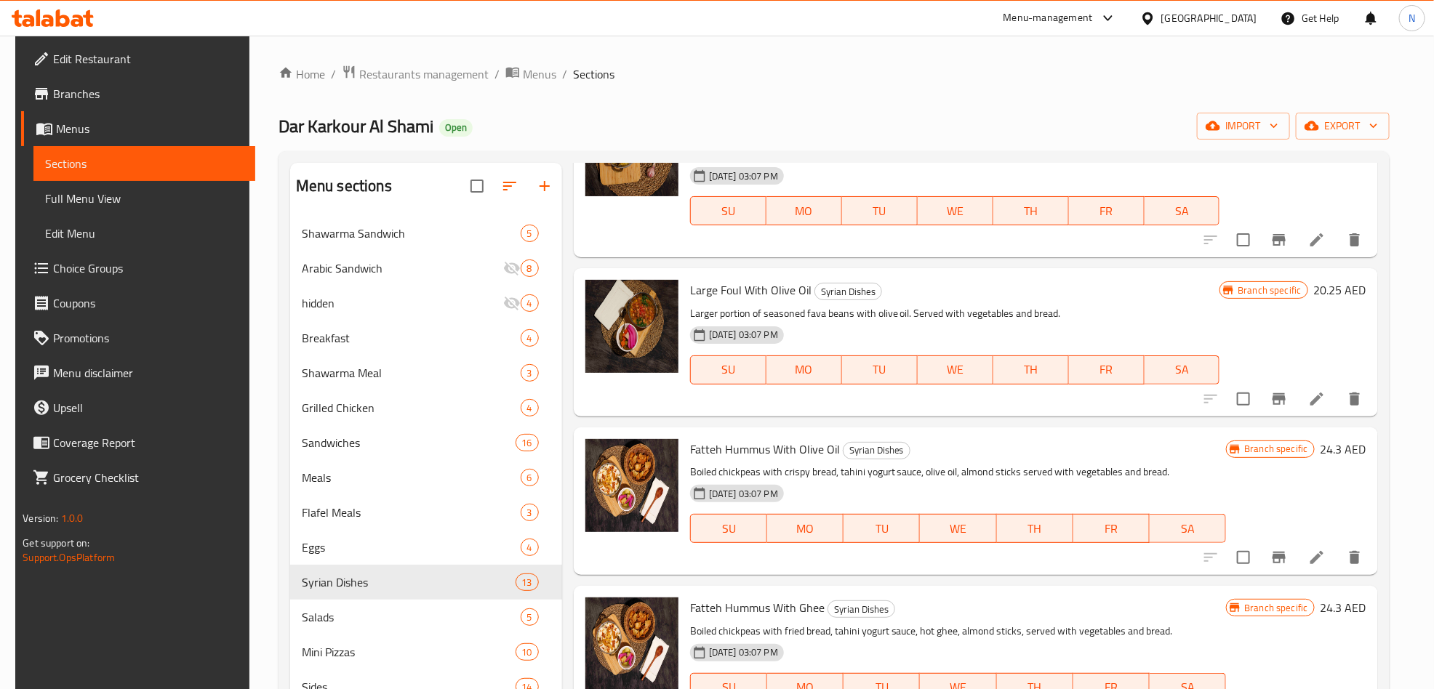
click at [747, 607] on span "Fatteh Hummus With Ghee" at bounding box center [757, 608] width 135 height 22
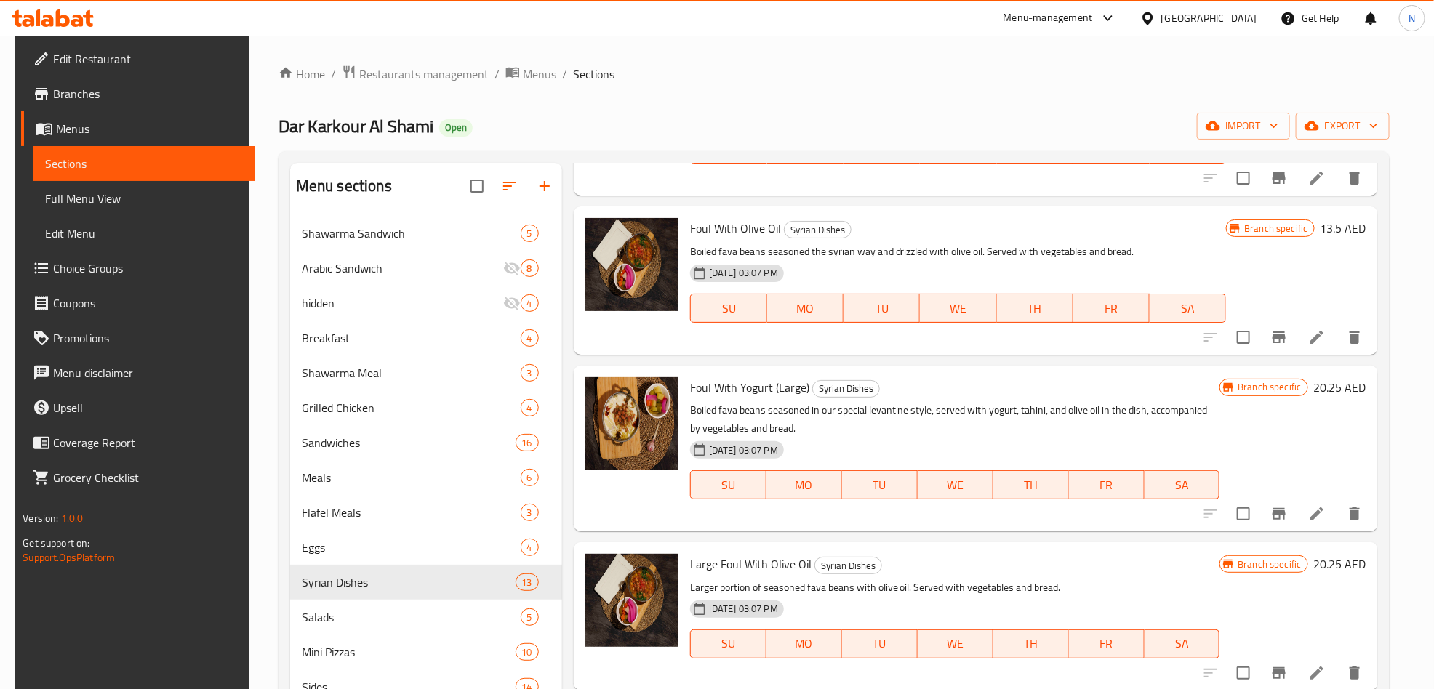
scroll to position [0, 0]
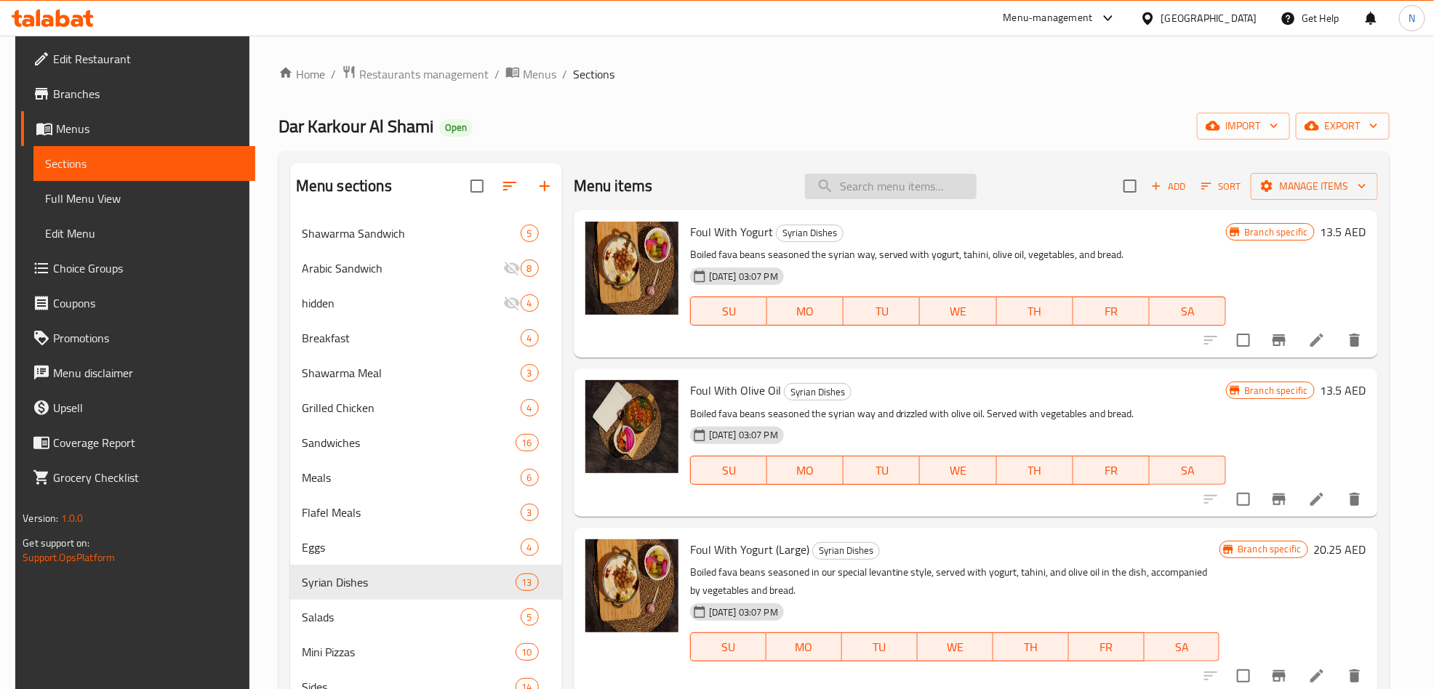
click at [934, 193] on input "search" at bounding box center [891, 186] width 172 height 25
paste input "Foul with Yogurt (Large)"
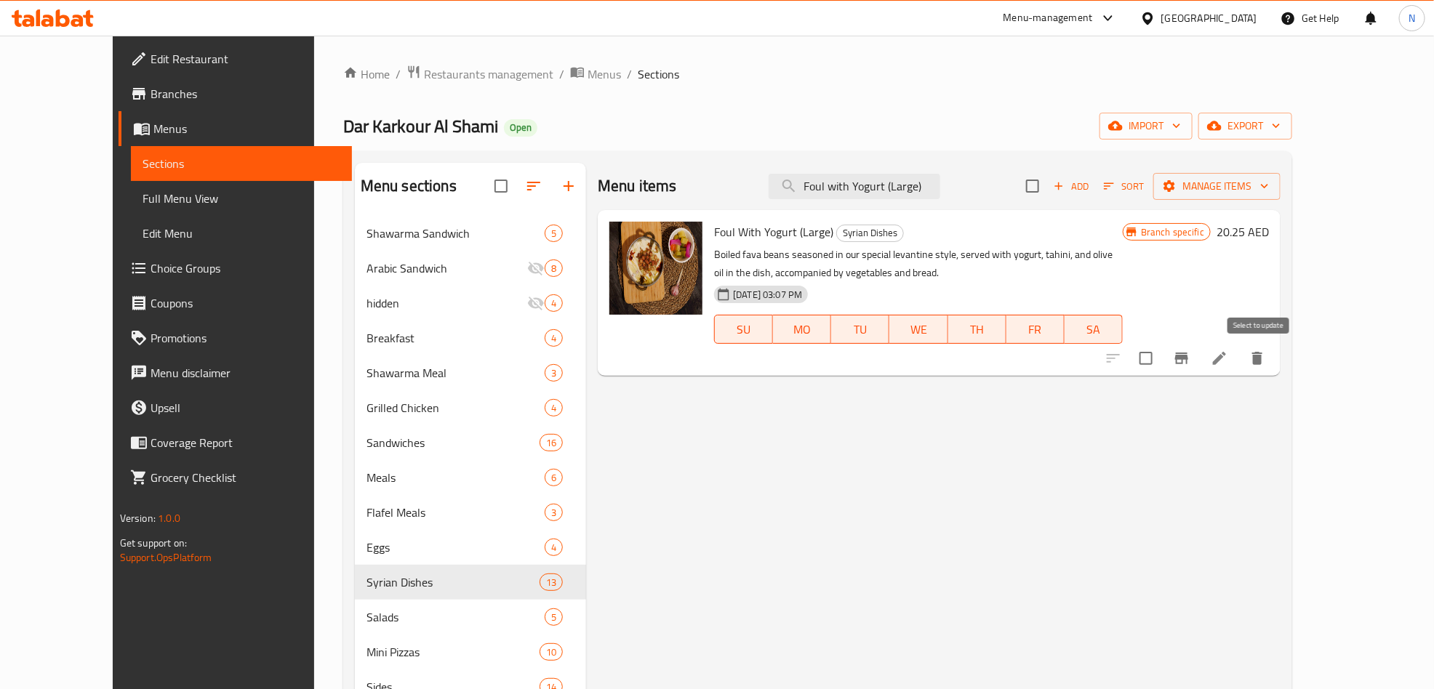
type input "Foul with Yogurt (Large)"
click at [1161, 358] on input "checkbox" at bounding box center [1146, 358] width 31 height 31
checkbox input "true"
click at [1269, 183] on span "Manage items" at bounding box center [1217, 186] width 104 height 18
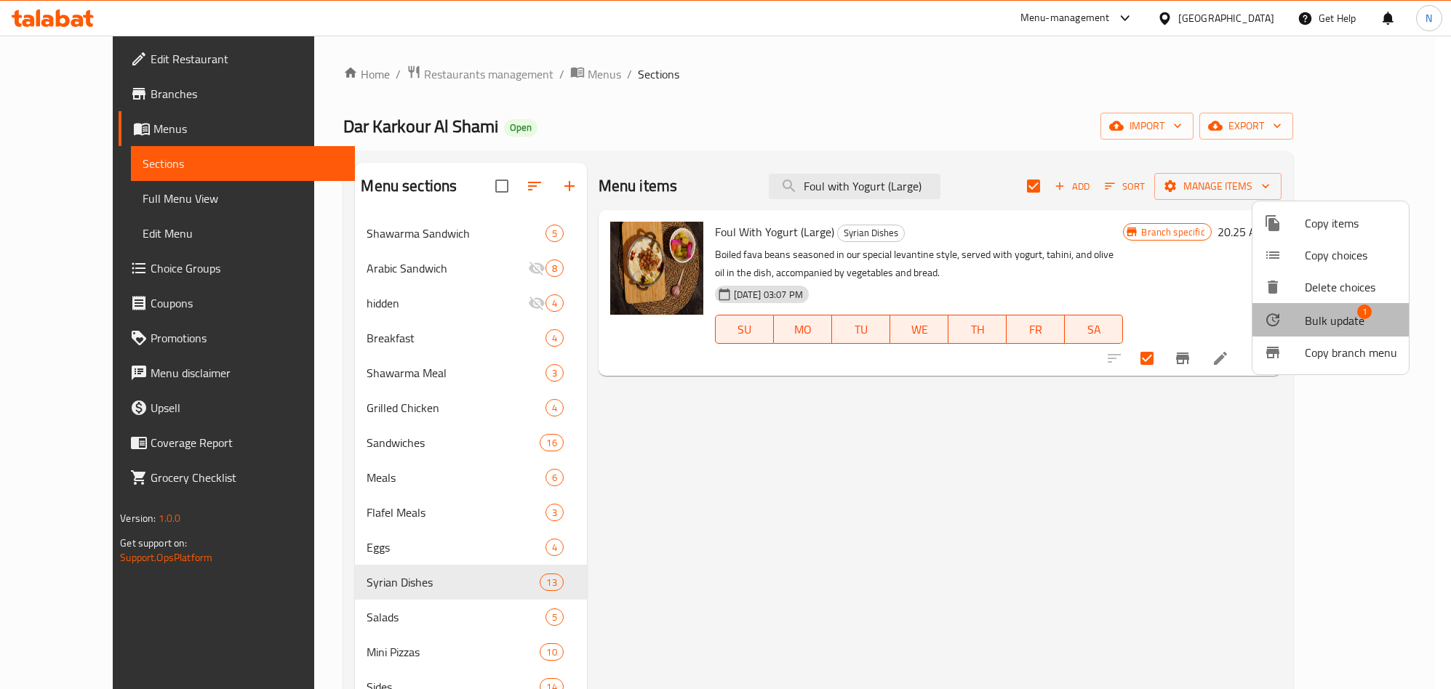
click at [1331, 319] on span "Bulk update" at bounding box center [1335, 320] width 60 height 17
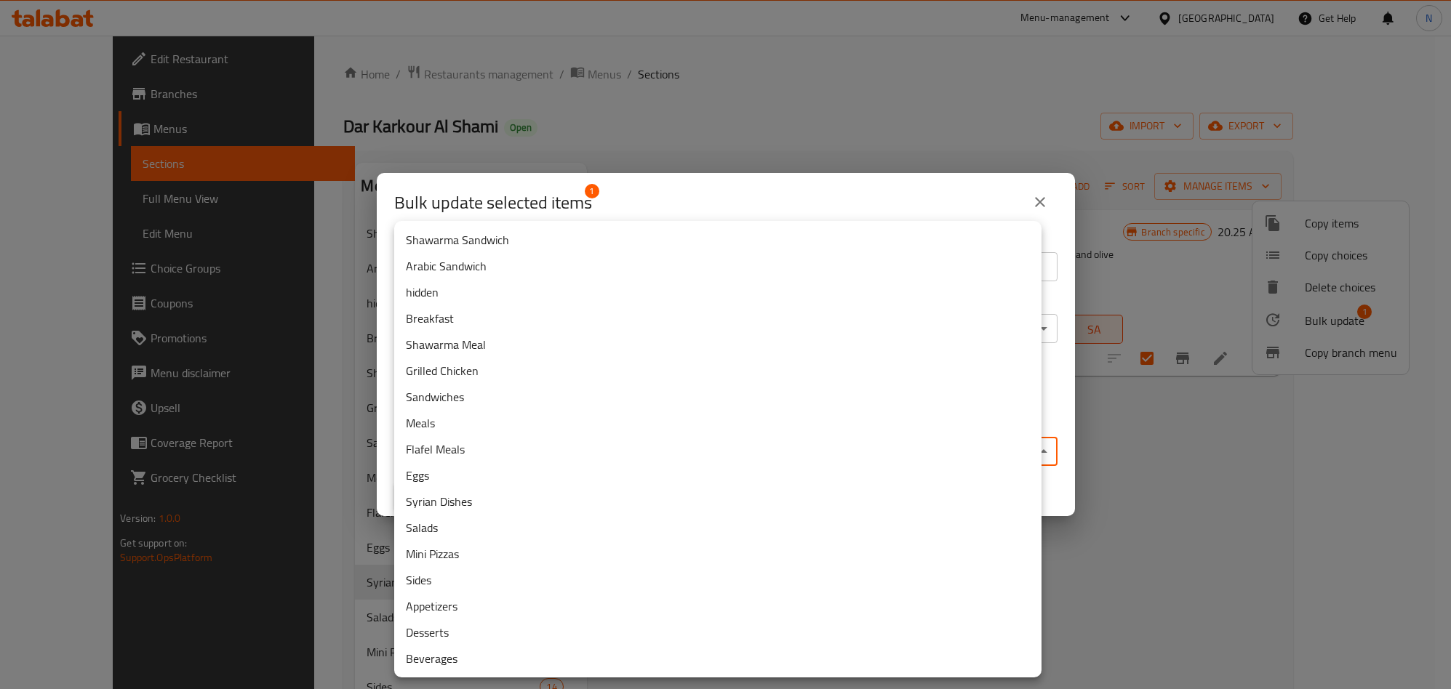
click at [657, 452] on body "​ Menu-management [GEOGRAPHIC_DATA] Get Help N Edit Restaurant Branches Menus S…" at bounding box center [725, 363] width 1451 height 654
click at [463, 319] on li "Breakfast" at bounding box center [717, 318] width 647 height 26
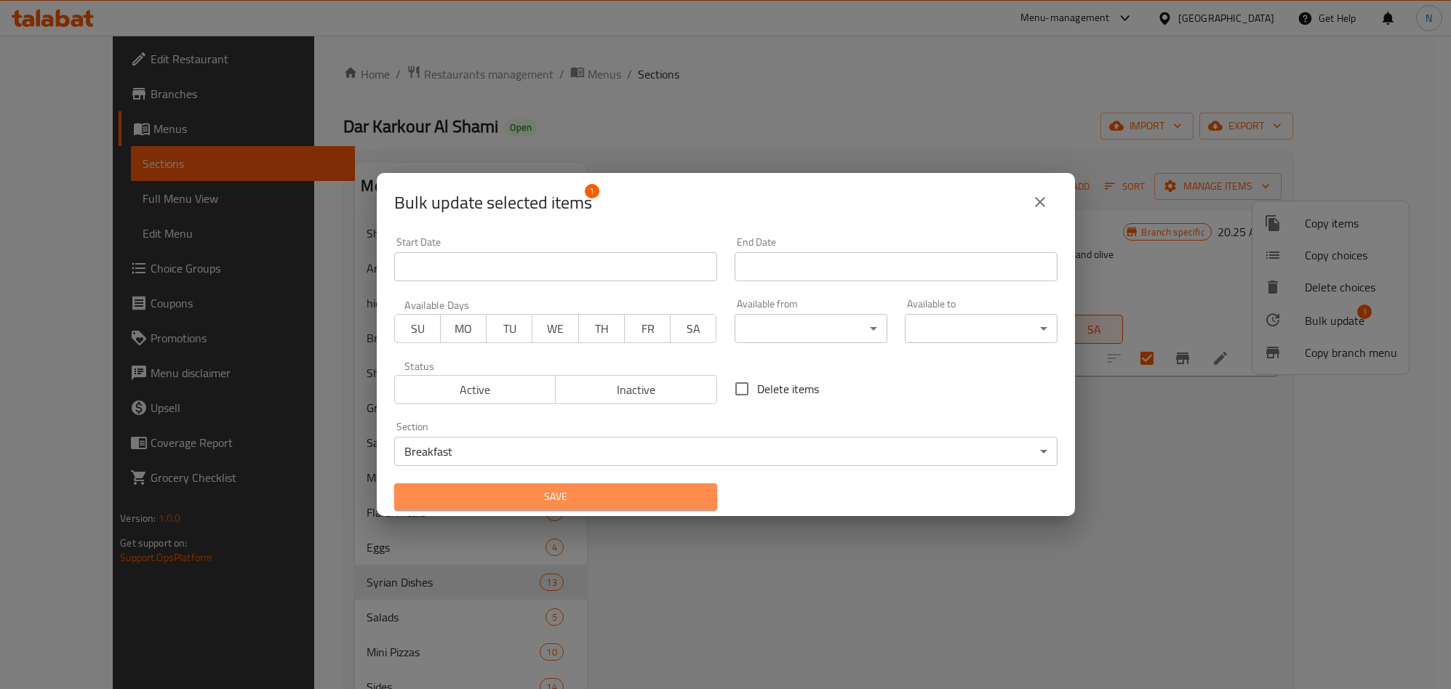
click at [583, 493] on span "Save" at bounding box center [556, 497] width 300 height 18
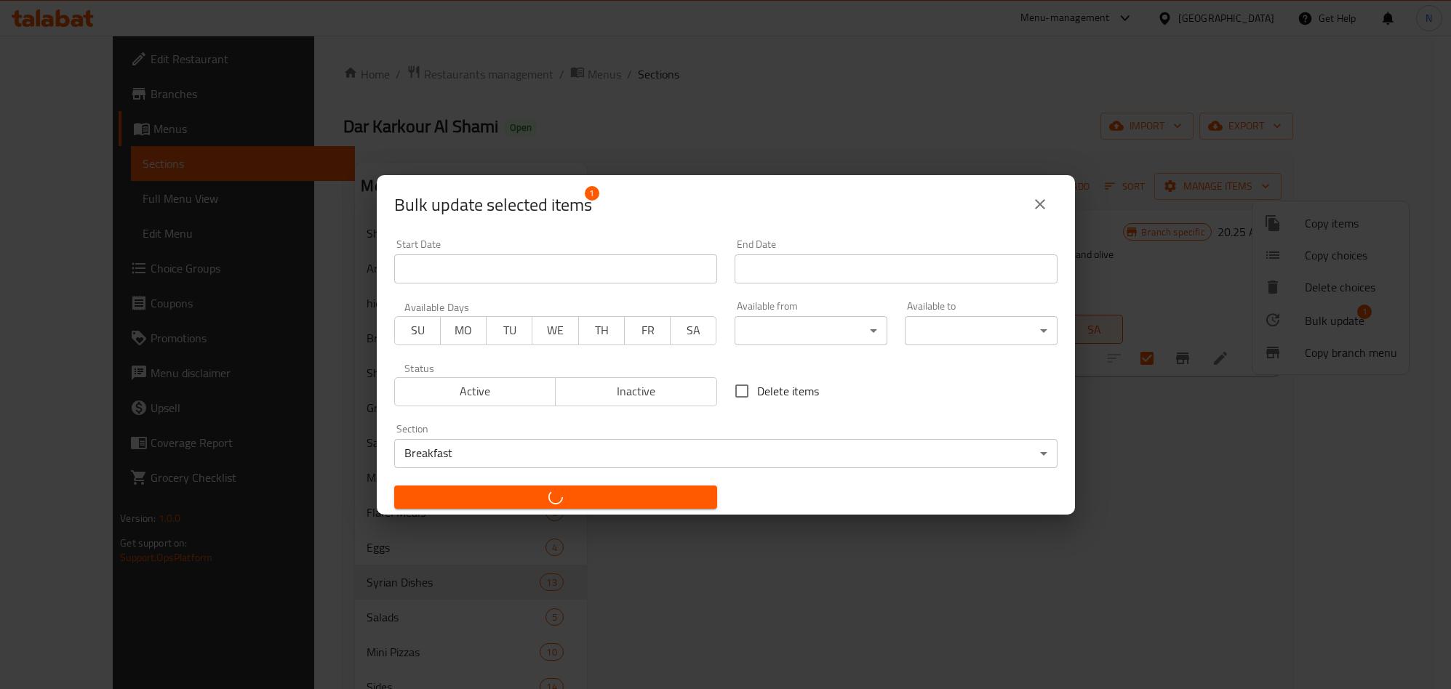
checkbox input "false"
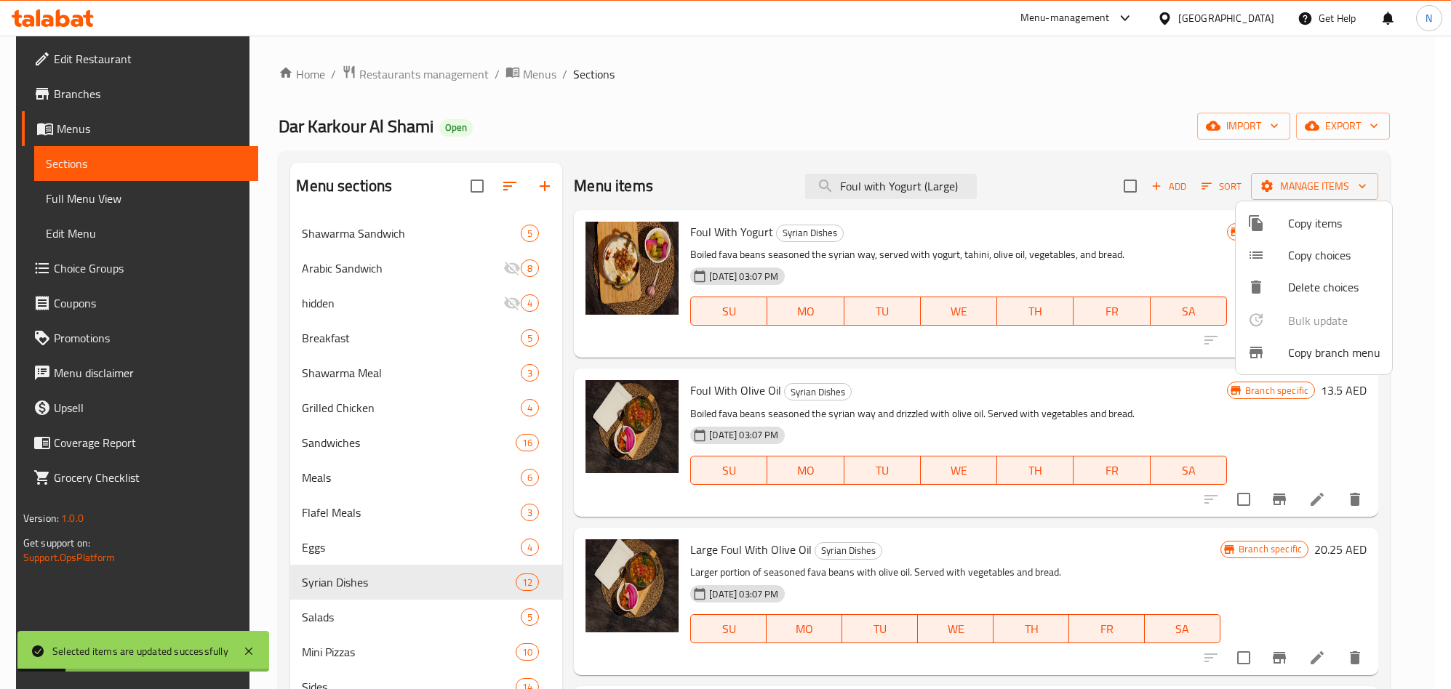
click at [369, 343] on div at bounding box center [725, 344] width 1451 height 689
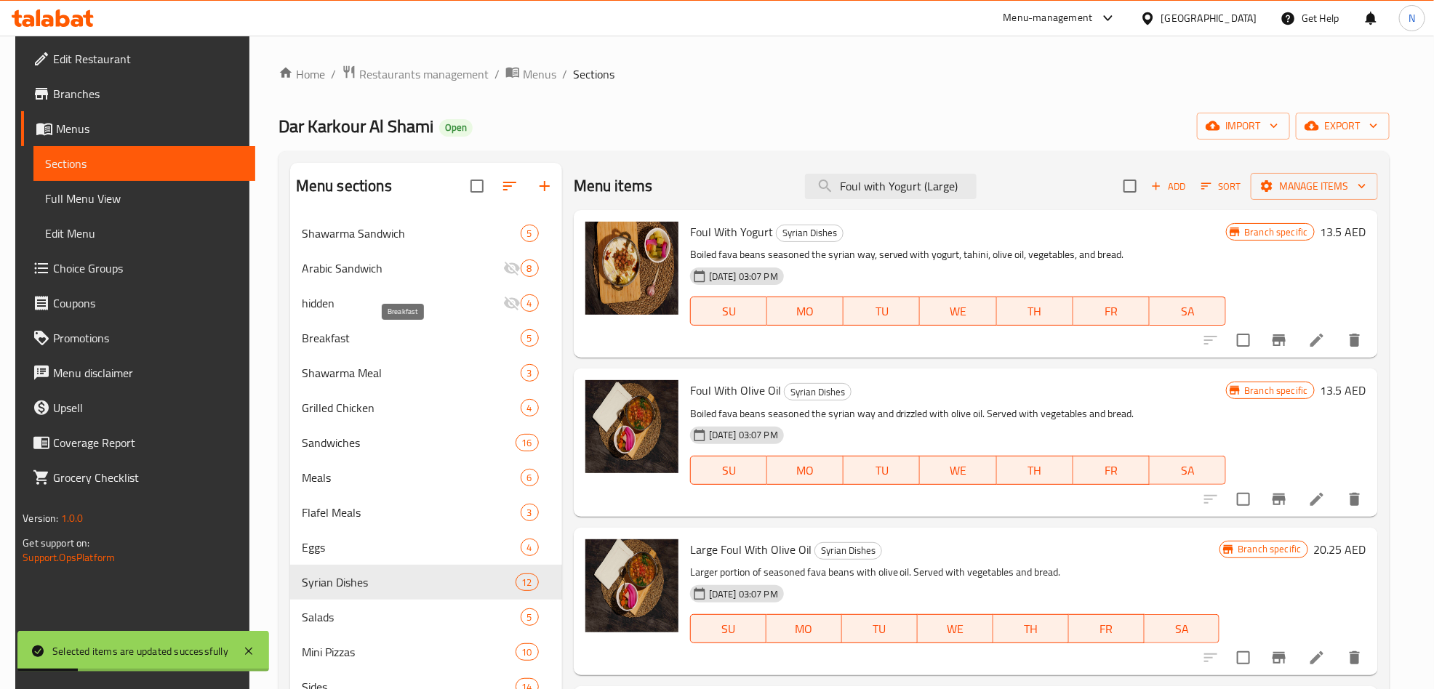
click at [373, 341] on span "Breakfast" at bounding box center [411, 337] width 219 height 17
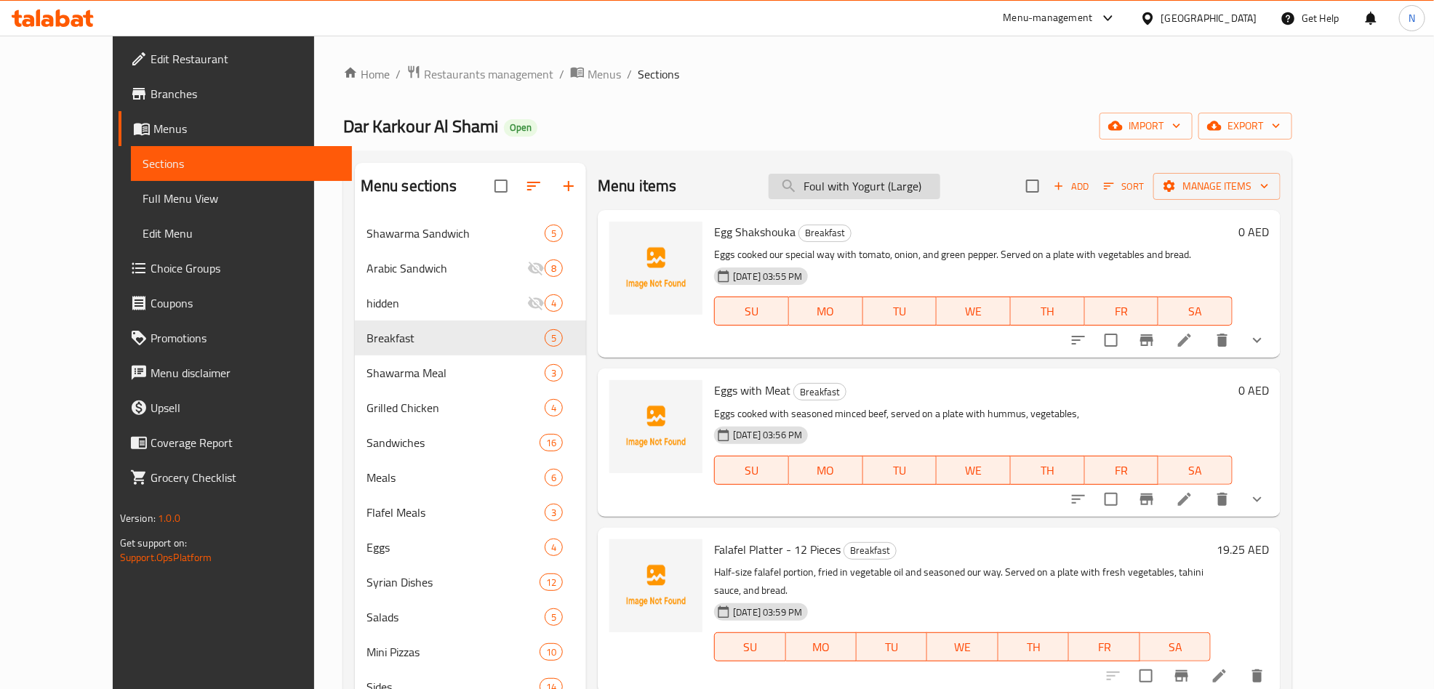
click at [882, 181] on input "Foul with Yogurt (Large)" at bounding box center [855, 186] width 172 height 25
click at [884, 181] on input "Foul with Yogurt (Large)" at bounding box center [855, 186] width 172 height 25
paste input "Medium"
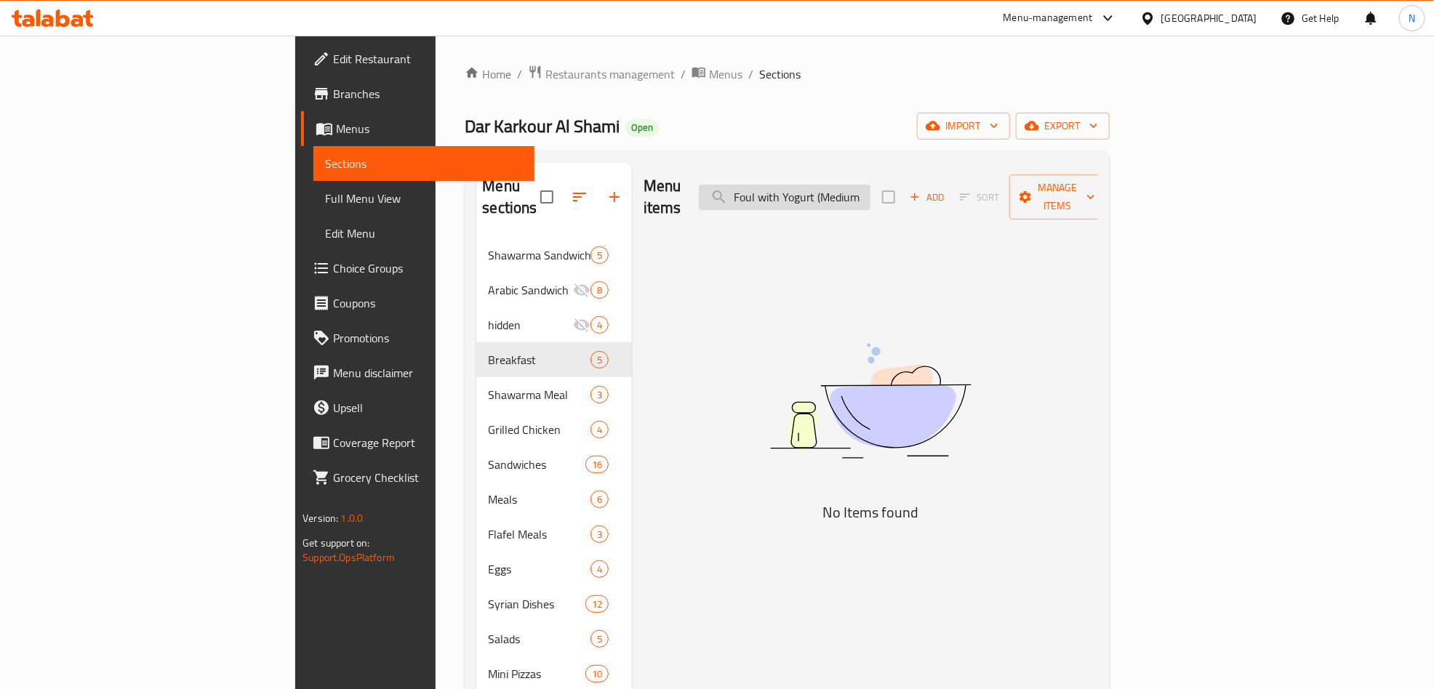
click at [870, 190] on input "Foul with Yogurt (Medium" at bounding box center [785, 197] width 172 height 25
click at [870, 185] on input "Foul with Yogurt Medium" at bounding box center [785, 197] width 172 height 25
click at [870, 192] on input "Foul with Yogurt Medium" at bounding box center [785, 197] width 172 height 25
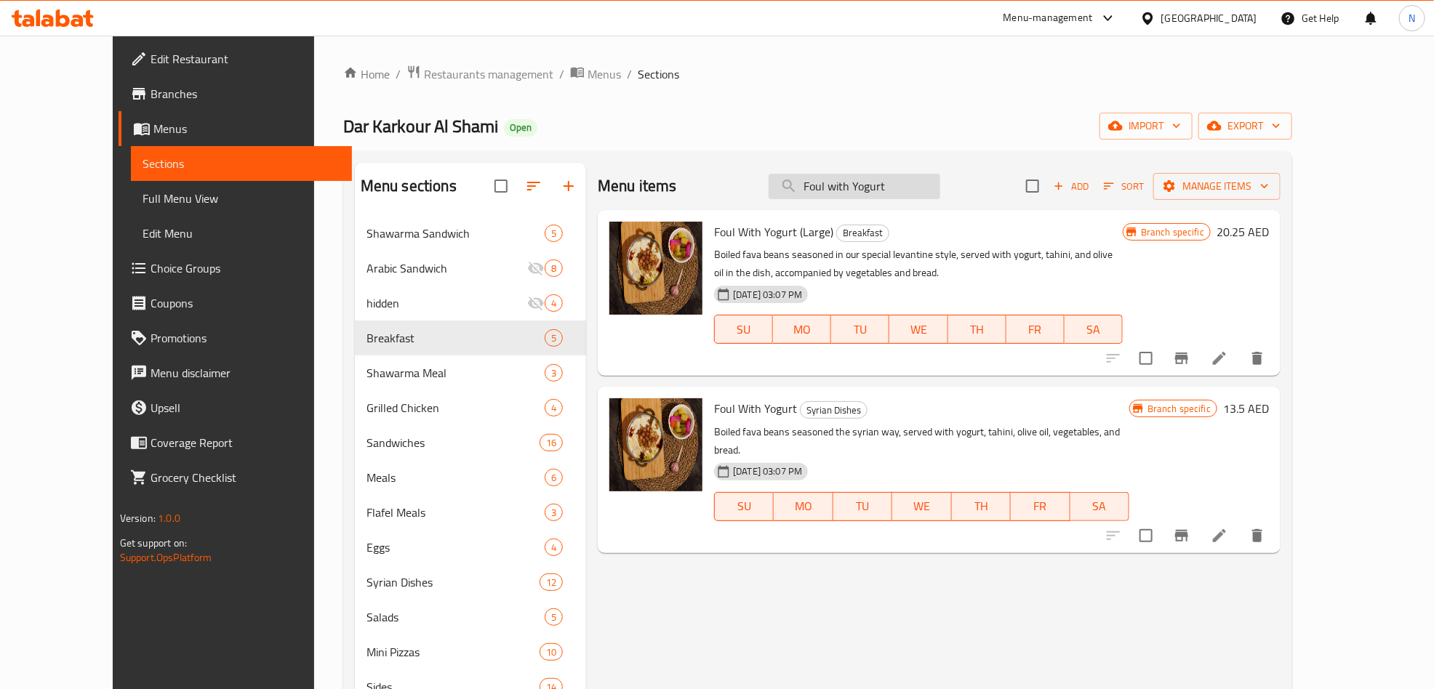
click at [913, 190] on input "Foul with Yogurt" at bounding box center [855, 186] width 172 height 25
click at [888, 188] on input "Foul with Yogurt" at bounding box center [855, 186] width 172 height 25
drag, startPoint x: 869, startPoint y: 190, endPoint x: 954, endPoint y: 194, distance: 85.2
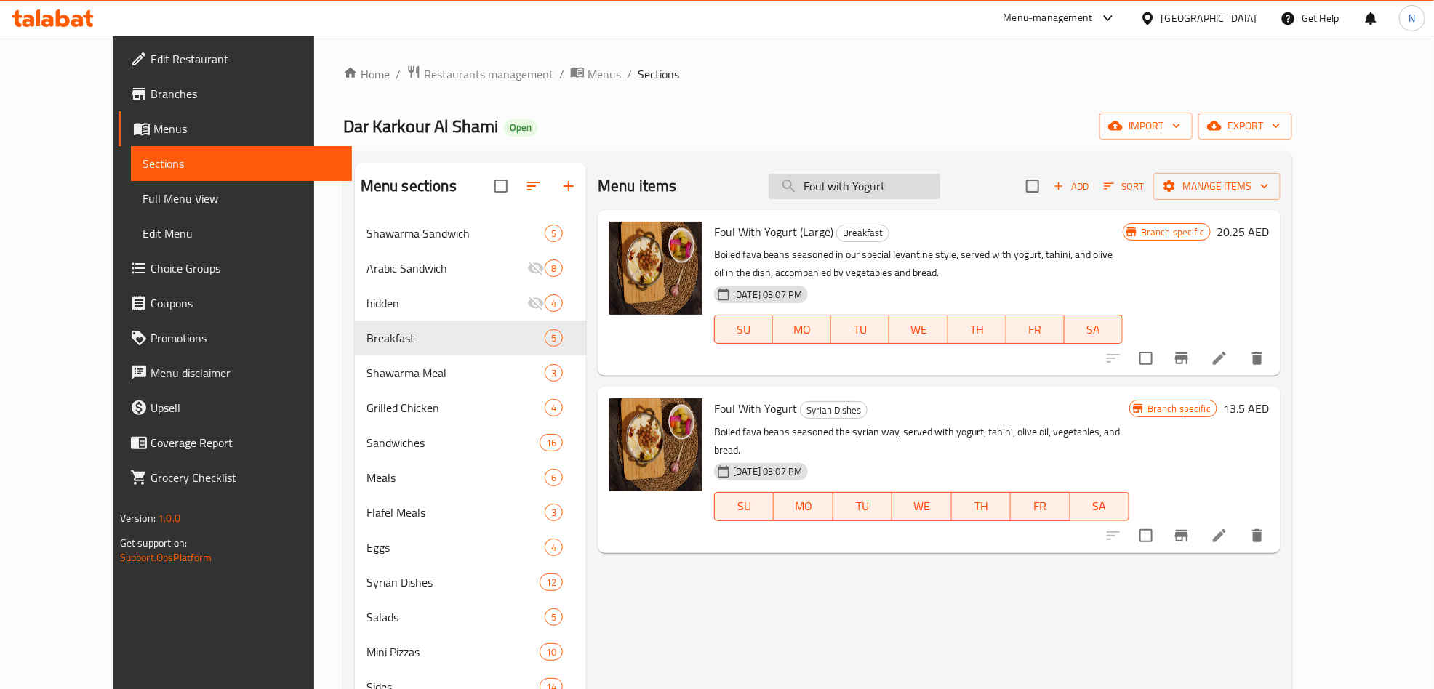
click at [940, 194] on input "Foul with Yogurt" at bounding box center [855, 186] width 172 height 25
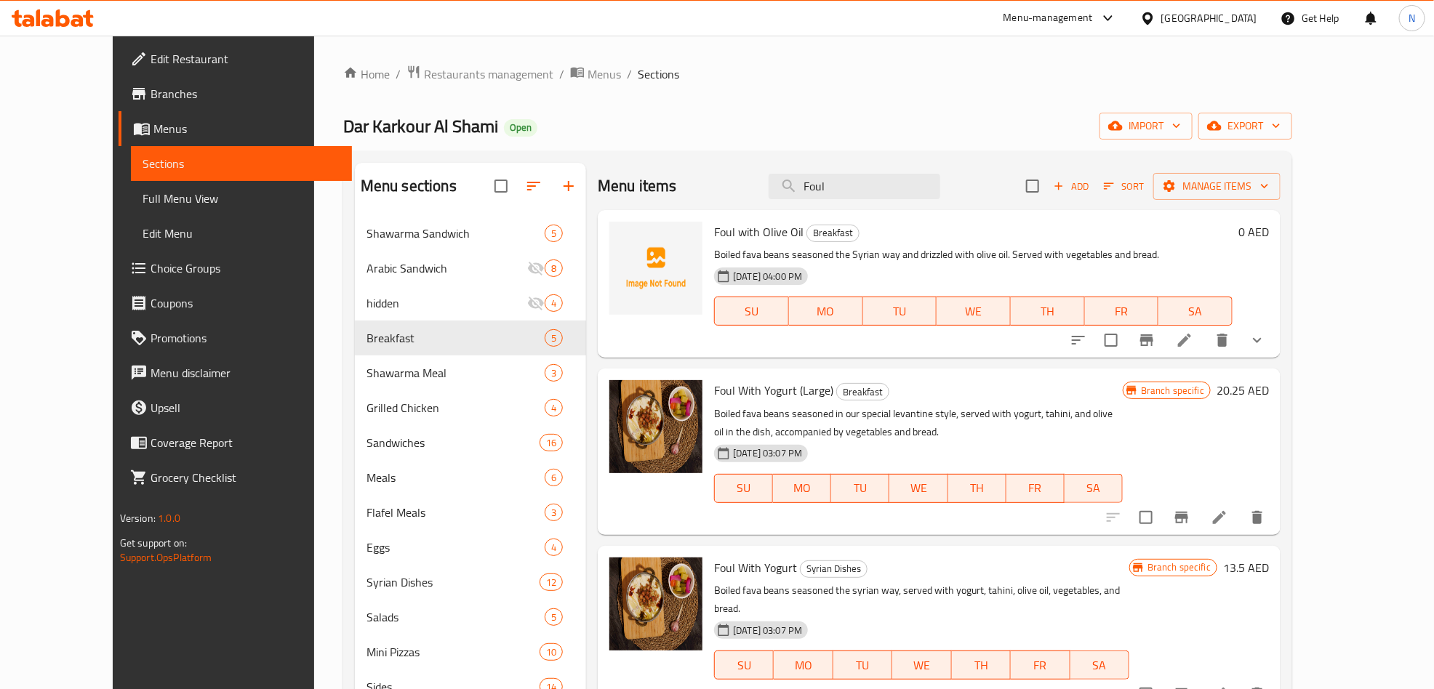
type input "Foul"
click at [1275, 349] on button "show more" at bounding box center [1257, 340] width 35 height 35
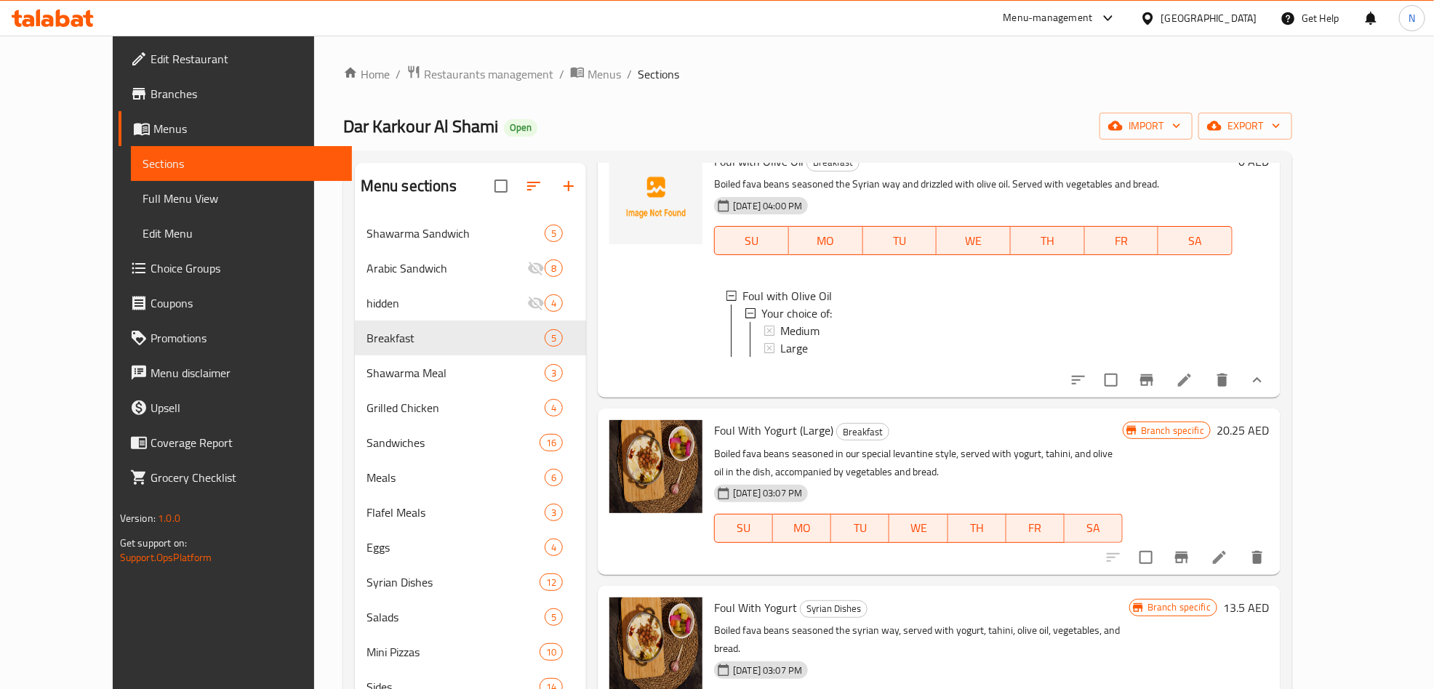
scroll to position [109, 0]
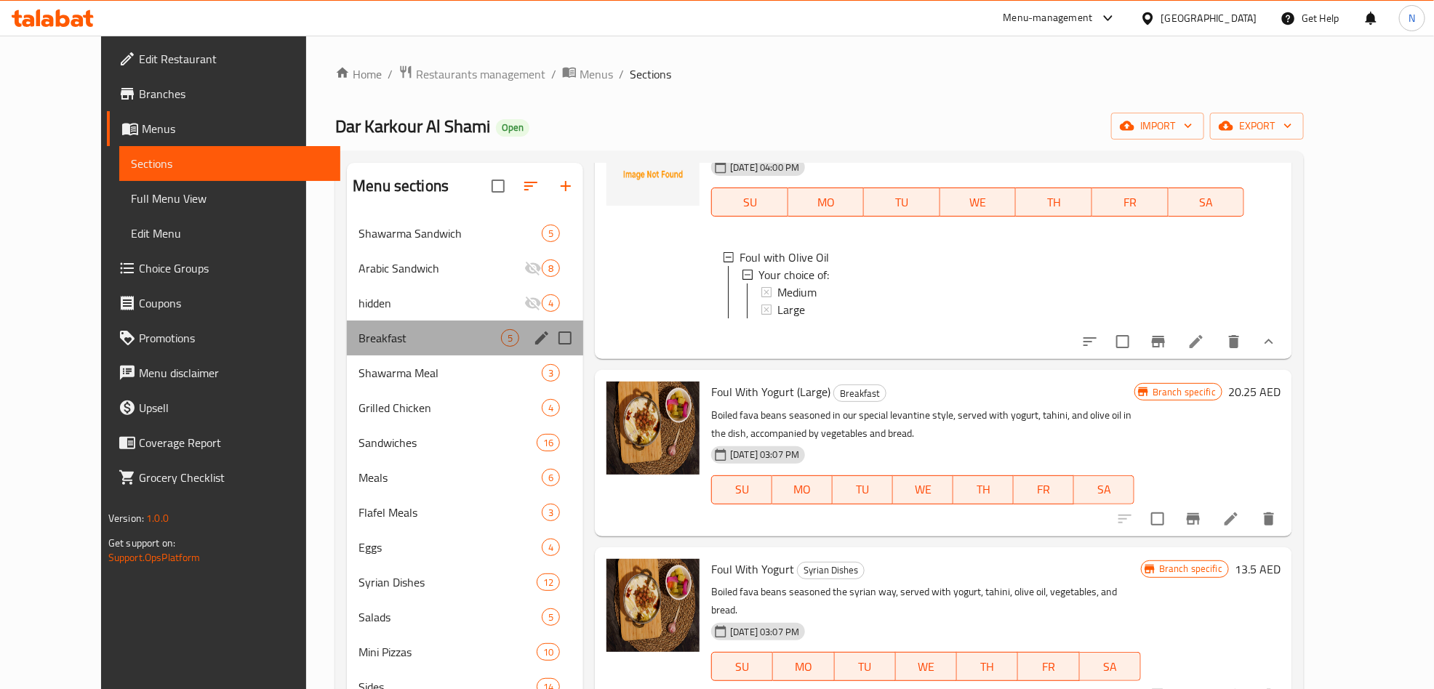
click at [359, 332] on span "Breakfast" at bounding box center [430, 337] width 143 height 17
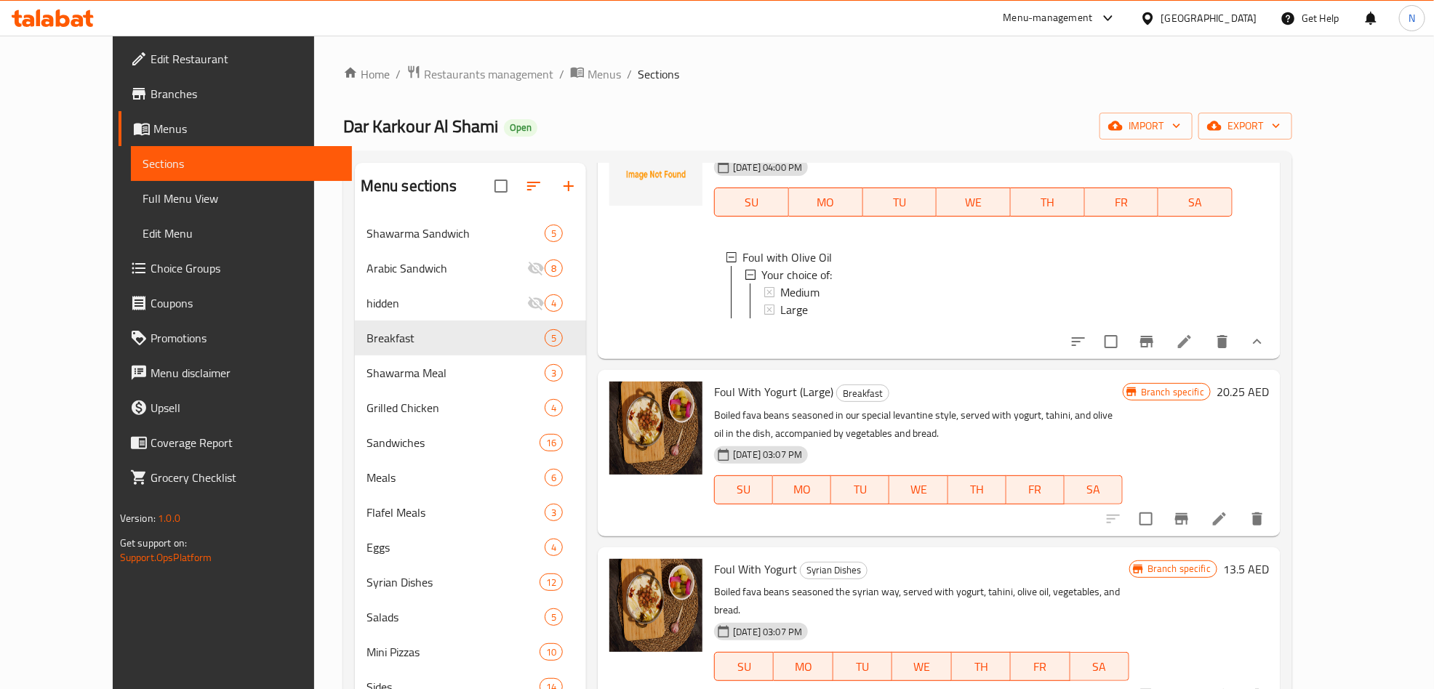
scroll to position [0, 0]
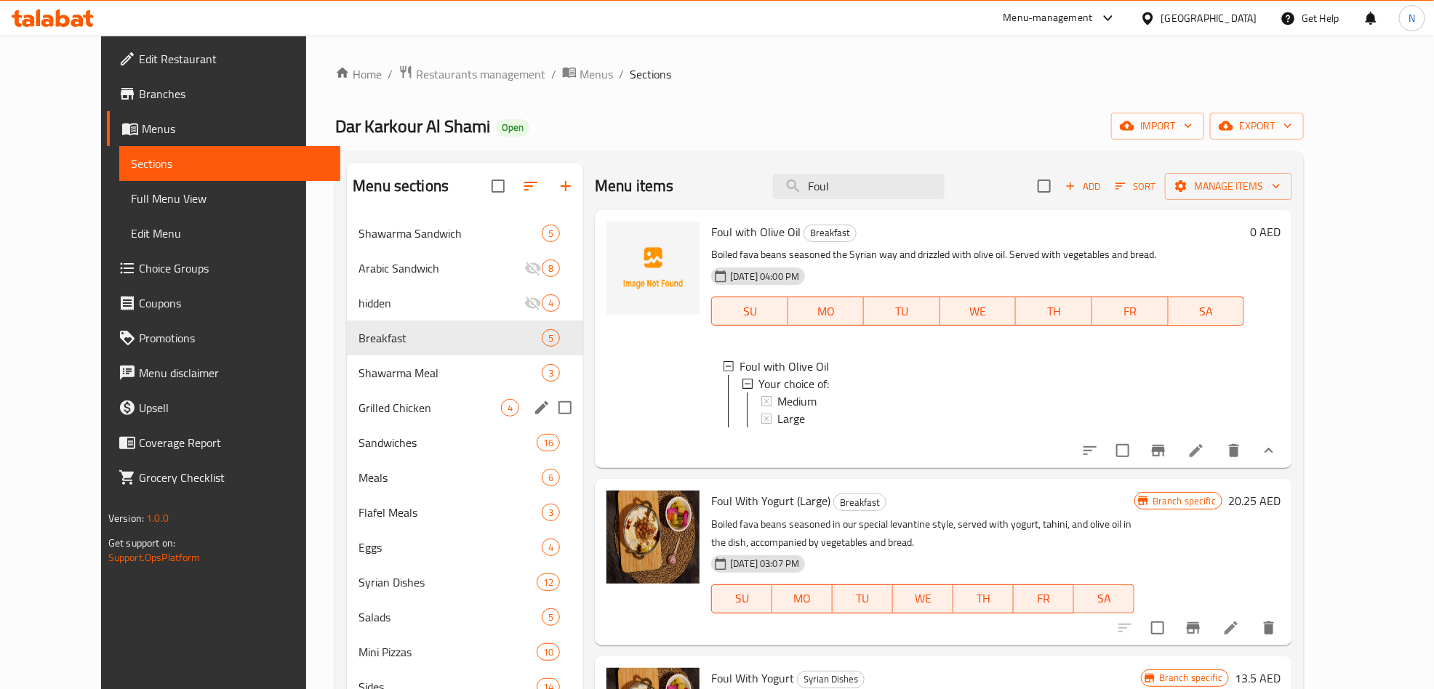
click at [365, 397] on div "Grilled Chicken 4" at bounding box center [465, 408] width 236 height 35
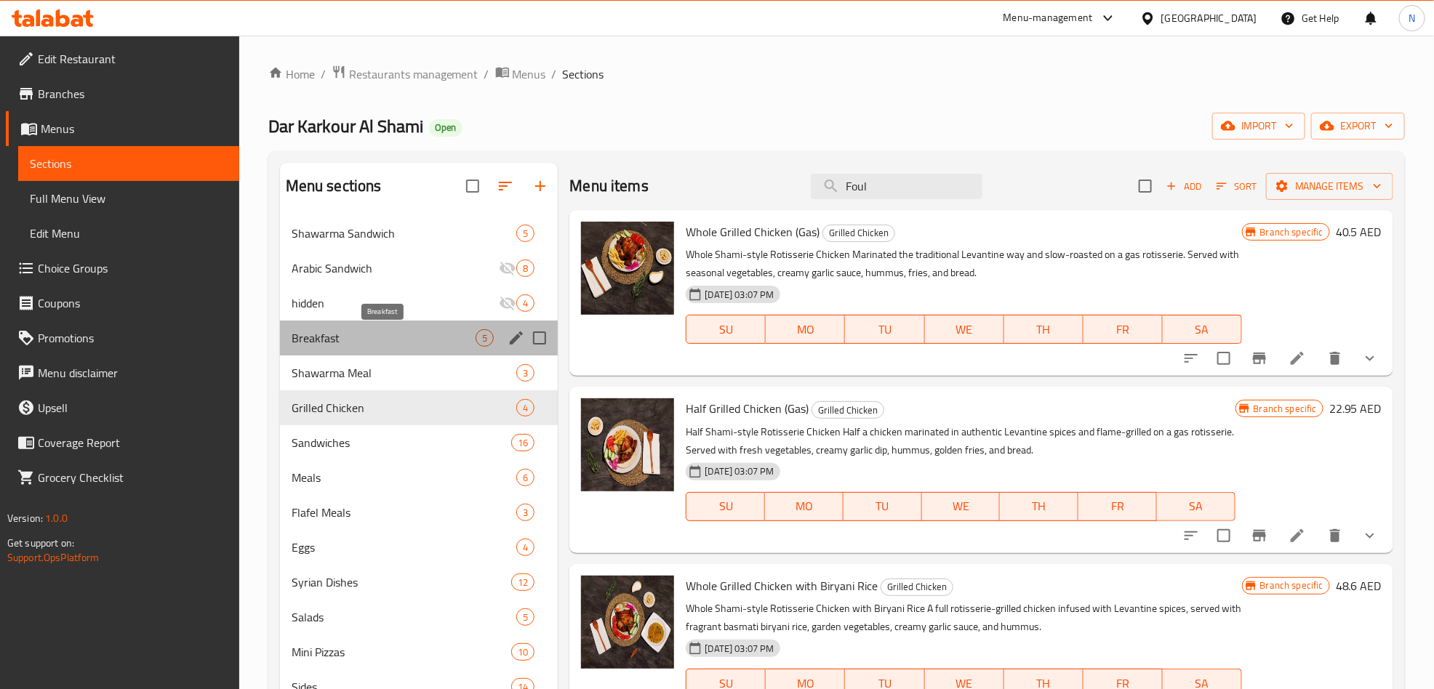
click at [367, 338] on span "Breakfast" at bounding box center [384, 337] width 185 height 17
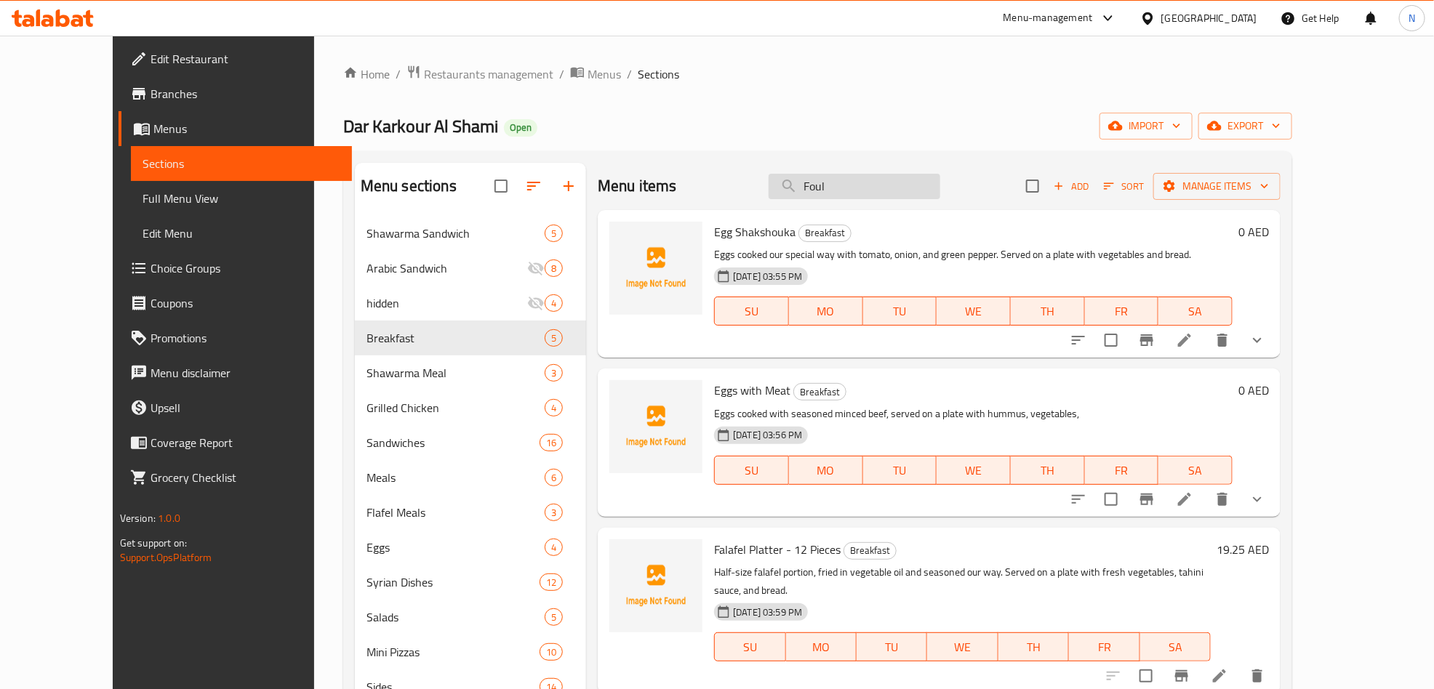
click at [888, 196] on input "Foul" at bounding box center [855, 186] width 172 height 25
paste input "Foul"
type input "Foul"
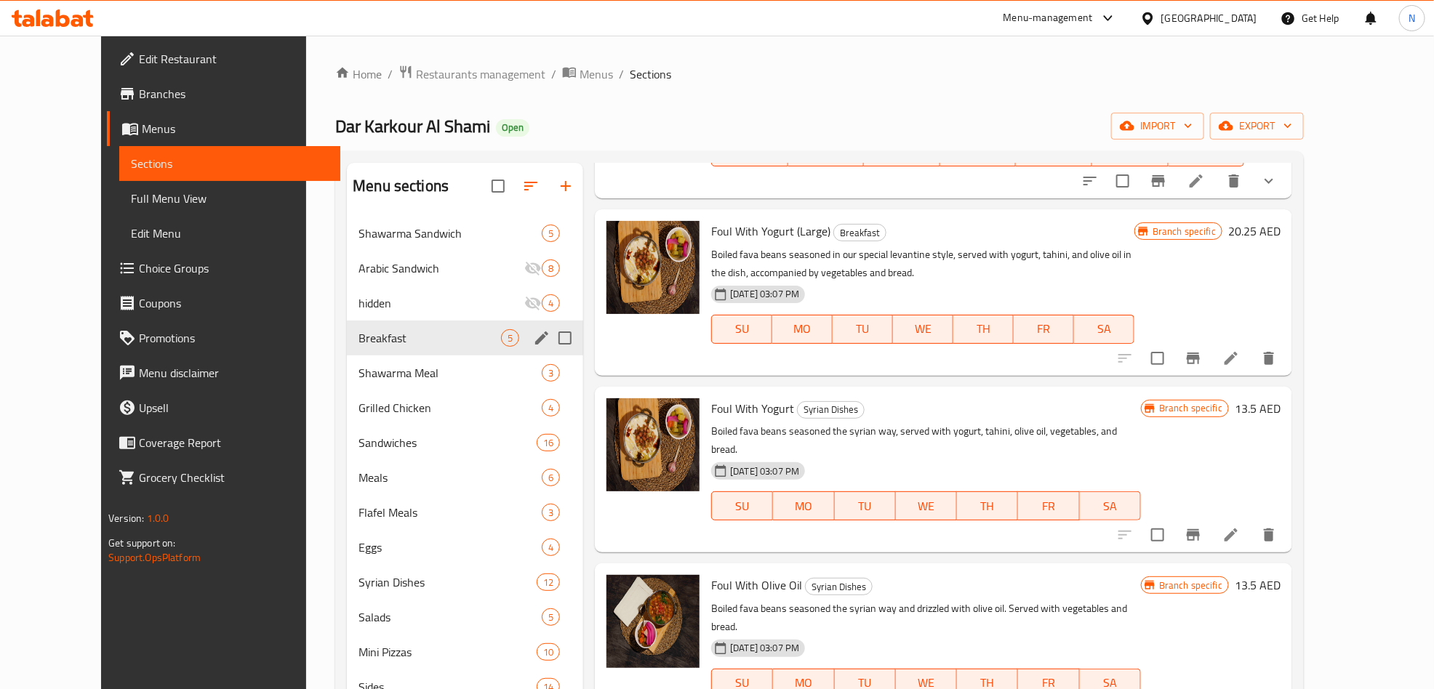
click at [383, 325] on div "Breakfast 5" at bounding box center [465, 338] width 236 height 35
click at [382, 382] on span "Shawarma Meal" at bounding box center [430, 372] width 143 height 17
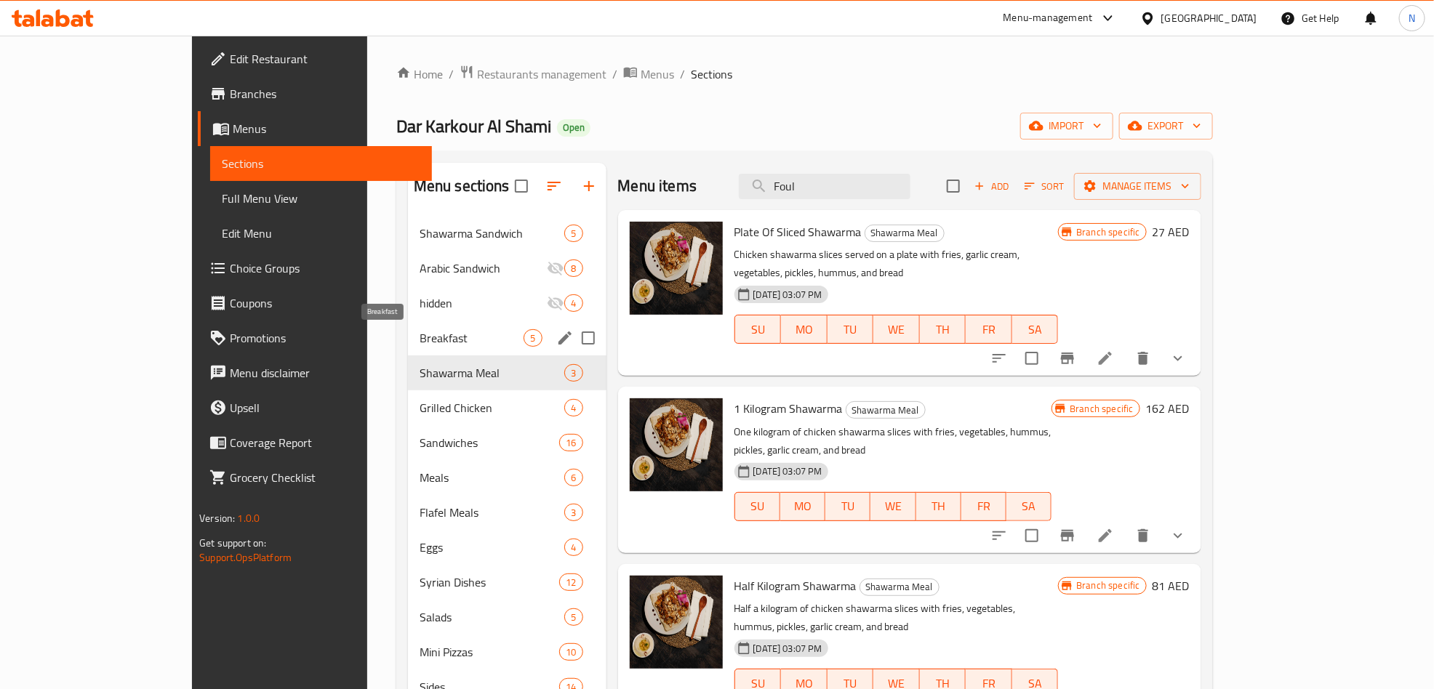
click at [420, 329] on span "Breakfast" at bounding box center [472, 337] width 105 height 17
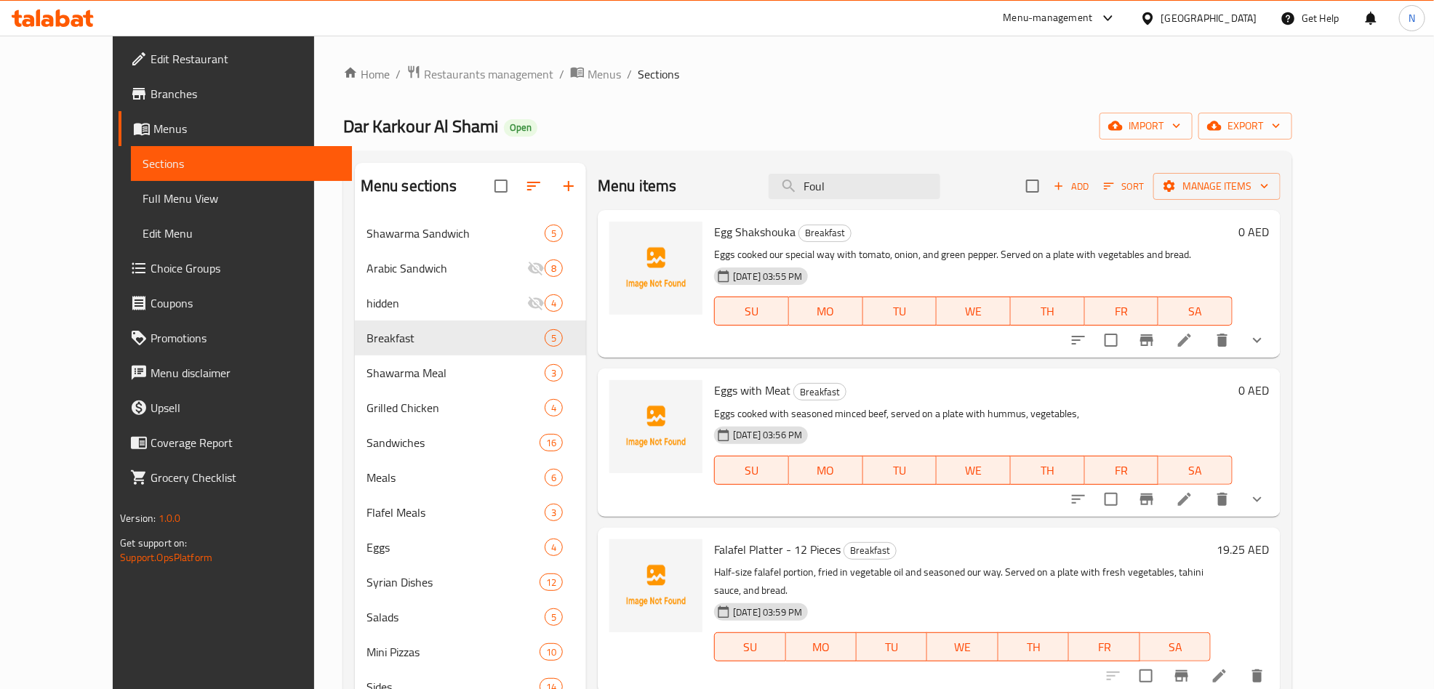
click at [1091, 185] on span "Add" at bounding box center [1071, 186] width 39 height 17
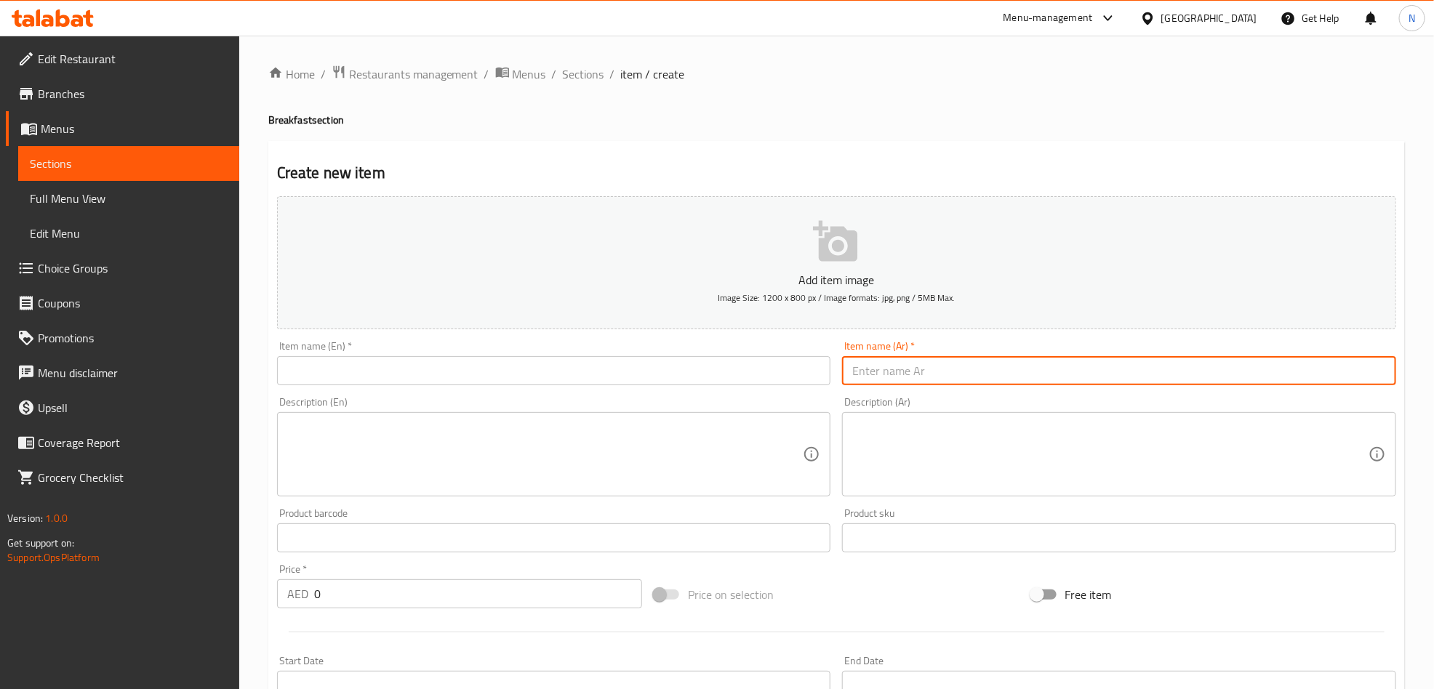
click at [1110, 382] on input "text" at bounding box center [1119, 370] width 554 height 29
paste input "صحن فول بلبن (وسط)"
type input "صحن فول بلبن (وسط)"
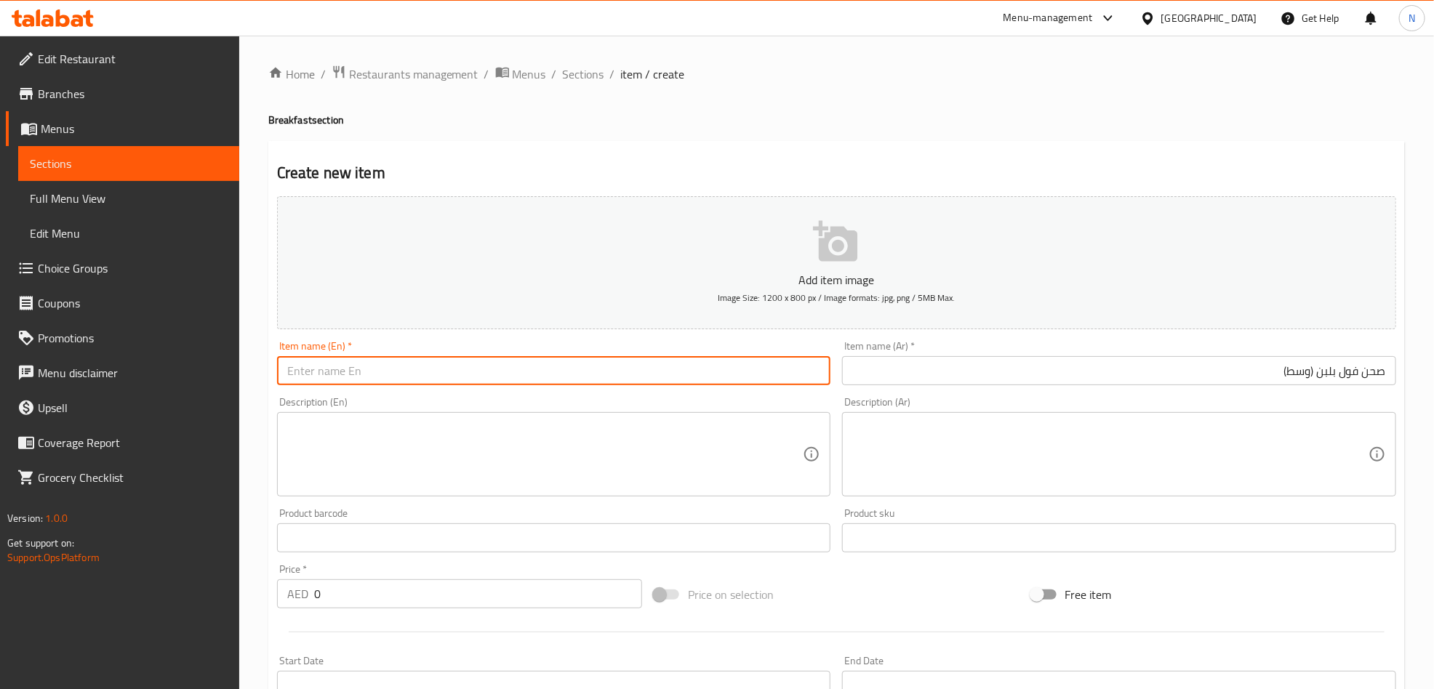
click at [491, 356] on input "text" at bounding box center [554, 370] width 554 height 29
paste input "Foul with Yogurt (Medium)"
click at [491, 363] on input "Foul with Yogurt (Medium)" at bounding box center [554, 370] width 554 height 29
click at [491, 364] on input "Foul with Yogurt (Medium)" at bounding box center [554, 370] width 554 height 29
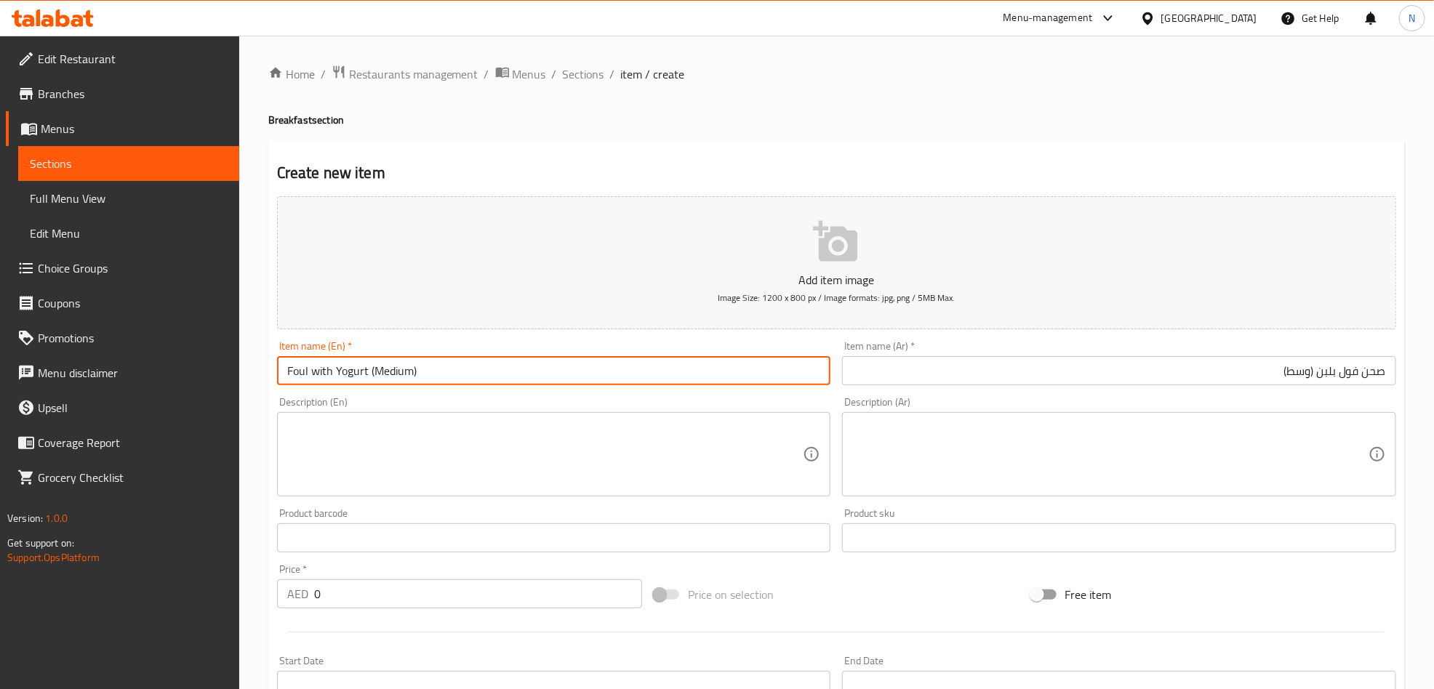
click at [319, 372] on input "Foul with Yogurt (Medium)" at bounding box center [554, 370] width 554 height 29
type input "Foul With Yogurt (Medium)"
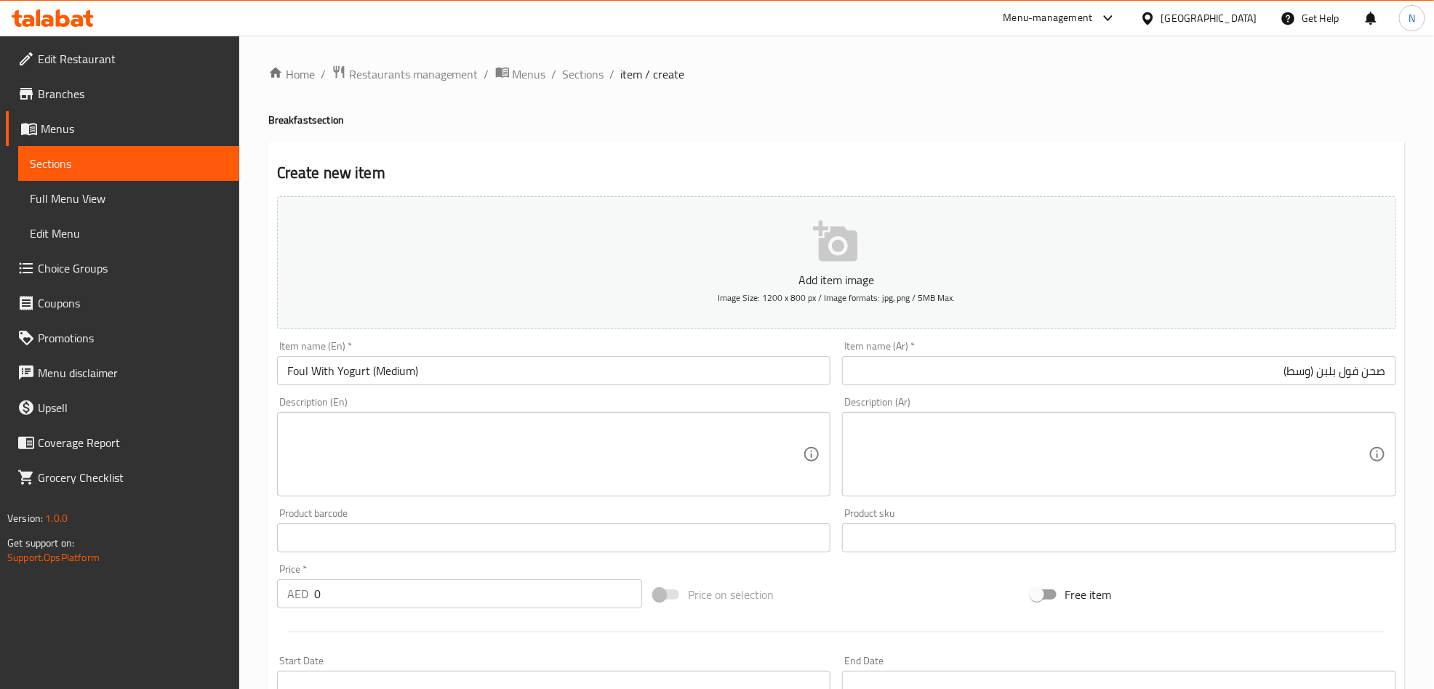
drag, startPoint x: 337, startPoint y: 594, endPoint x: 319, endPoint y: 548, distance: 50.0
click at [293, 585] on div "AED 0 Price *" at bounding box center [459, 594] width 365 height 29
paste input "17.5"
type input "17.5"
click at [364, 509] on div "Product barcode Product barcode" at bounding box center [554, 530] width 554 height 44
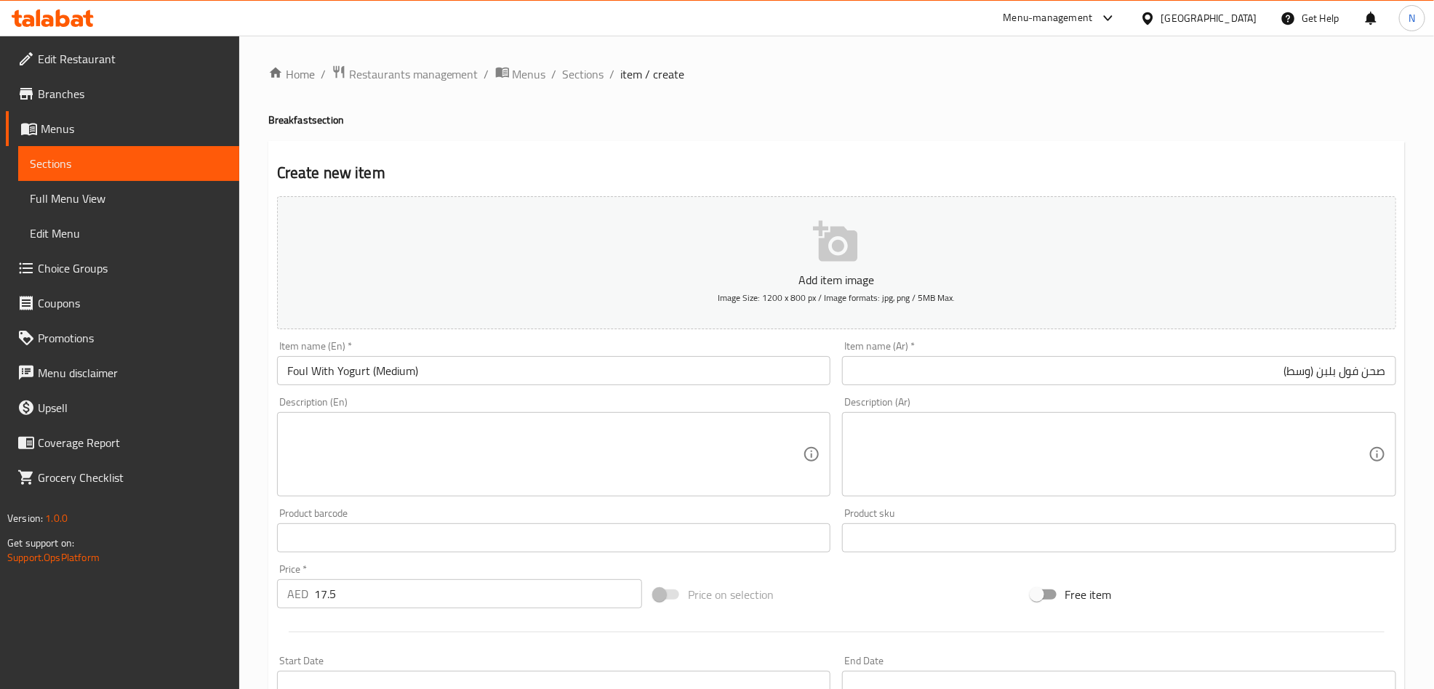
click at [343, 500] on div "Description (En) Description (En)" at bounding box center [554, 446] width 566 height 111
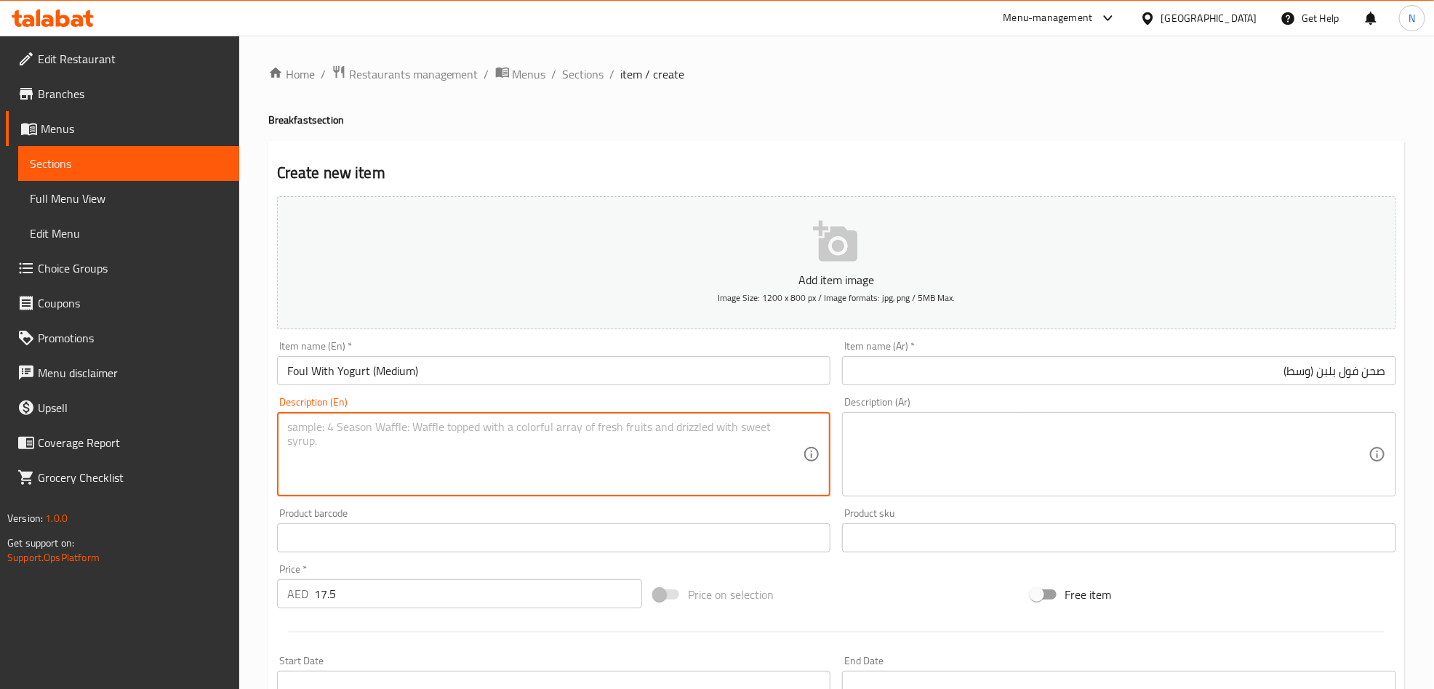
drag, startPoint x: 336, startPoint y: 480, endPoint x: 277, endPoint y: 474, distance: 59.2
click at [337, 479] on textarea at bounding box center [545, 454] width 516 height 69
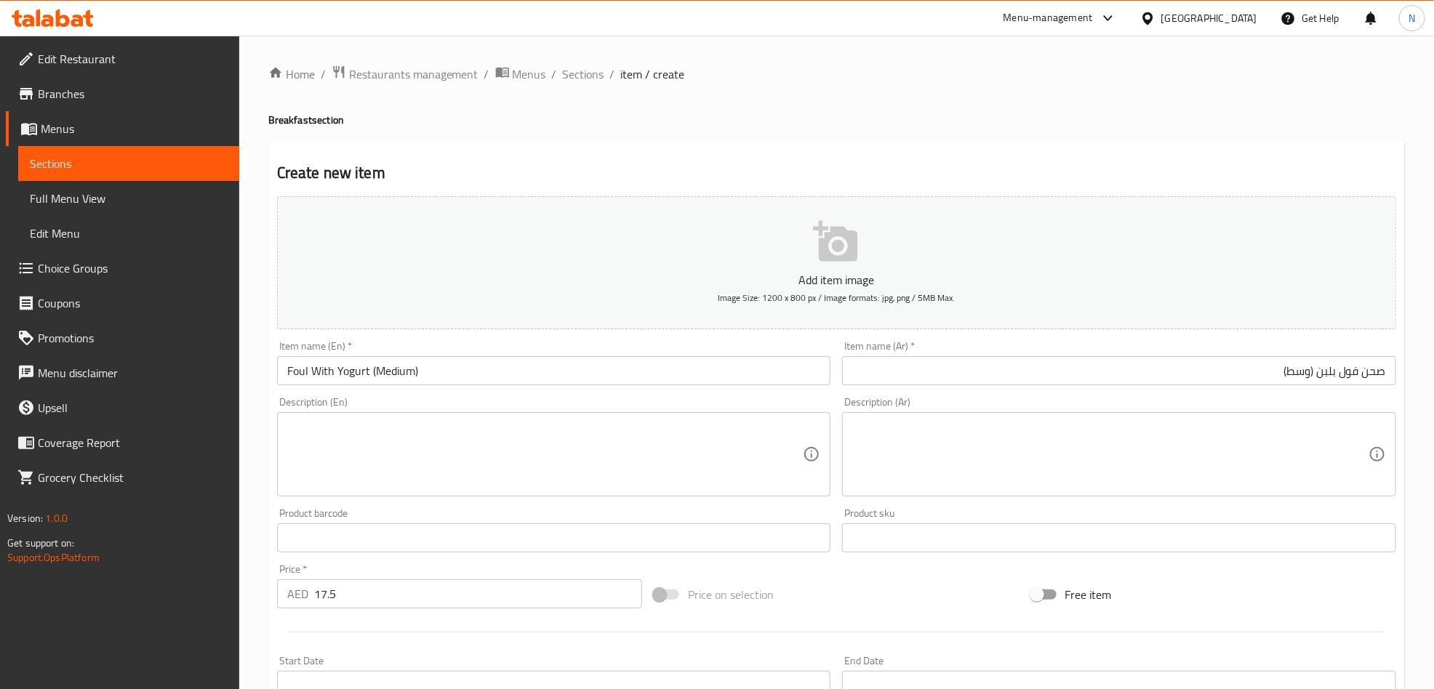
click at [1202, 444] on textarea at bounding box center [1110, 454] width 516 height 69
paste textarea ""فول مسلوق متبل بالطريقة الشامية الخاصة مع اللبن والطحينية وزيت الزيتون في الطب…"
click at [1369, 441] on div ""فول مسلوق متبل بالطريقة الشامية الخاصة مع اللبن والطحينية وزيت الزيتون في الطب…" at bounding box center [1119, 454] width 554 height 84
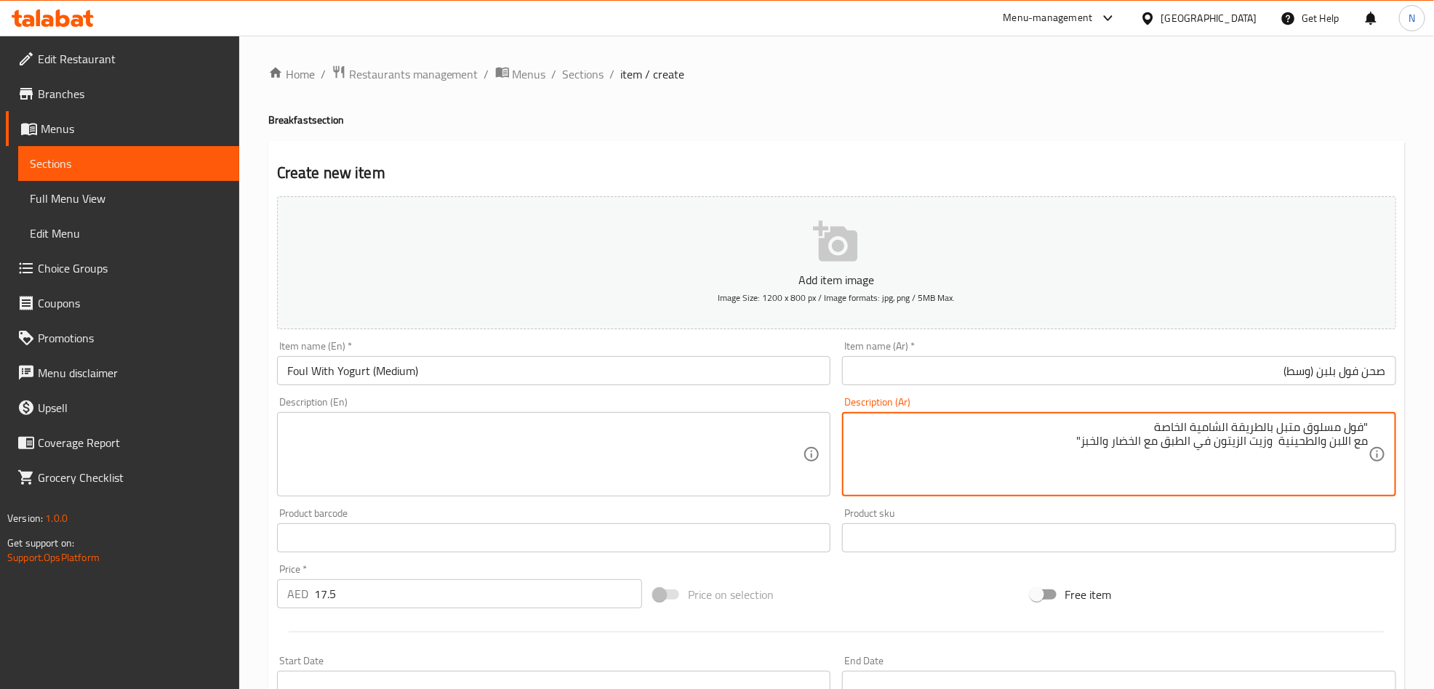
click at [1370, 437] on div ""فول مسلوق متبل بالطريقة الشامية الخاصة مع اللبن والطحينية وزيت الزيتون في الطب…" at bounding box center [1119, 454] width 554 height 84
click at [1368, 441] on textarea ""فول مسلوق متبل بالطريقة الشامية الخاصة مع اللبن والطحينية وزيت الزيتون في الطب…" at bounding box center [1110, 454] width 516 height 69
type textarea ""فول مسلوق متبل بالطريقة الشامية الخاصة مع اللبن والطحينية وزيت الزيتون في الطب…"
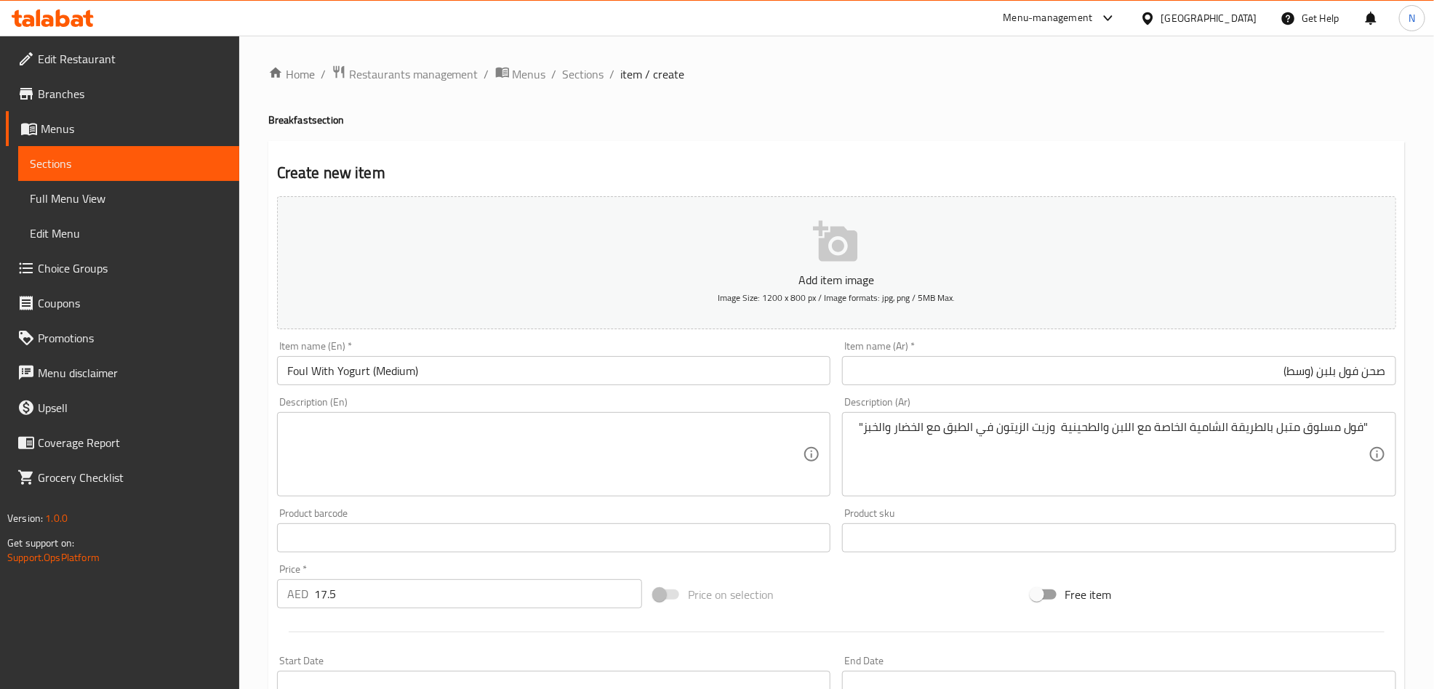
click at [402, 480] on textarea at bounding box center [545, 454] width 516 height 69
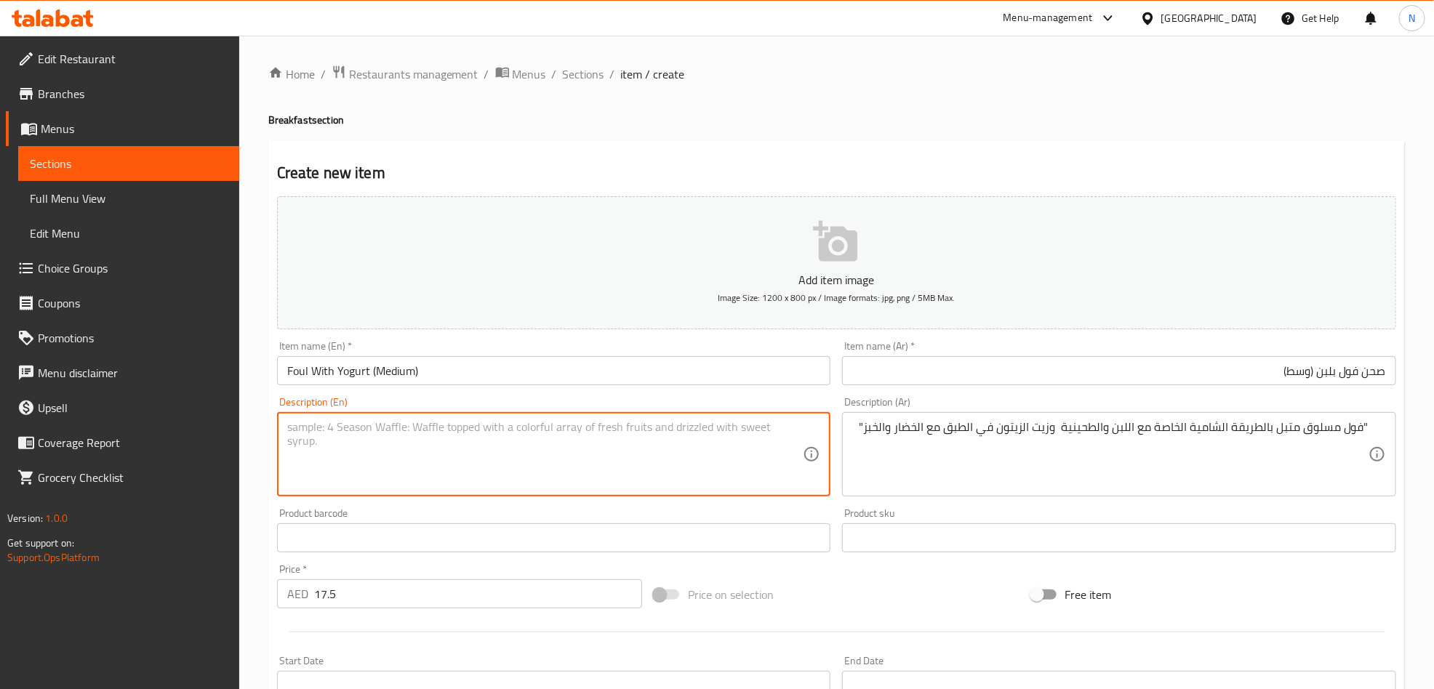
click at [402, 480] on textarea at bounding box center [545, 454] width 516 height 69
paste textarea "oiled fava beans seasoned in our special Levantine style, served with yogurt, t…"
click at [407, 441] on textarea "oiled fava beans seasoned in our special Levantine style, served with yogurt, t…" at bounding box center [545, 454] width 516 height 69
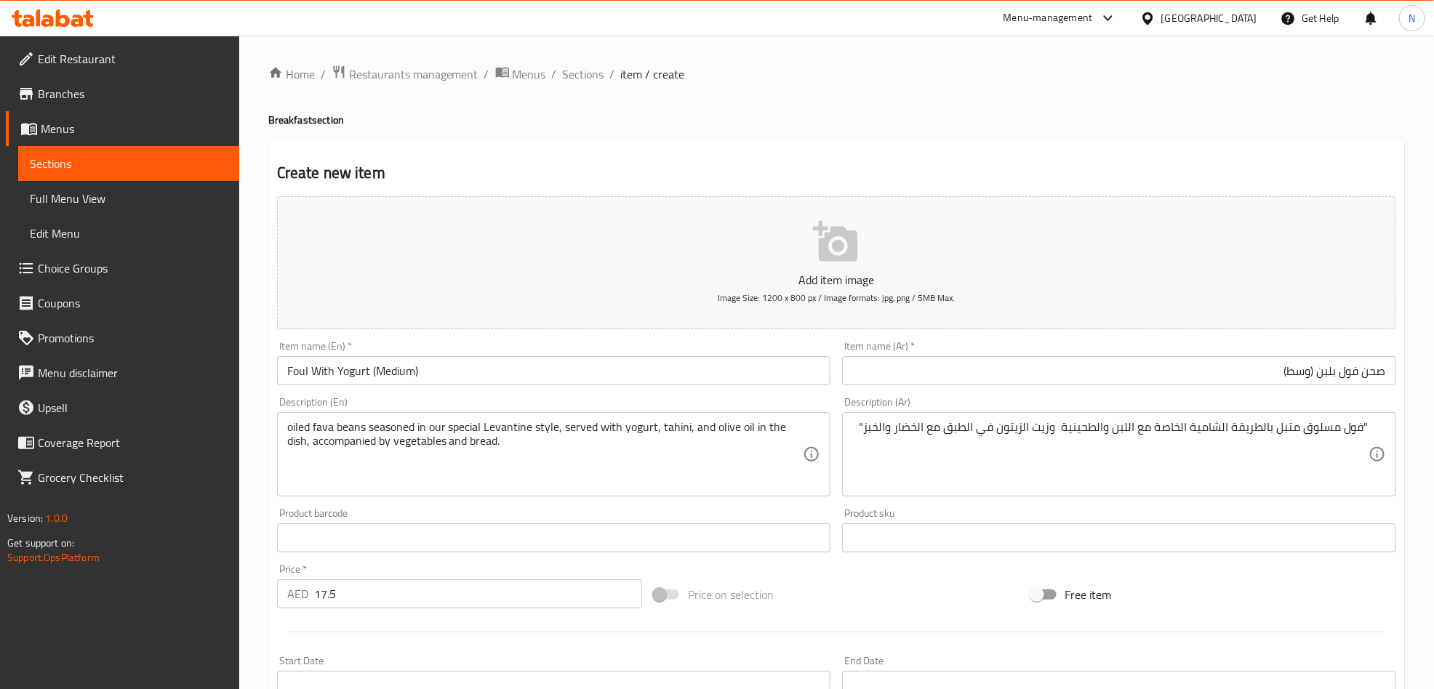
click at [293, 431] on textarea "oiled fava beans seasoned in our special Levantine style, served with yogurt, t…" at bounding box center [545, 454] width 516 height 69
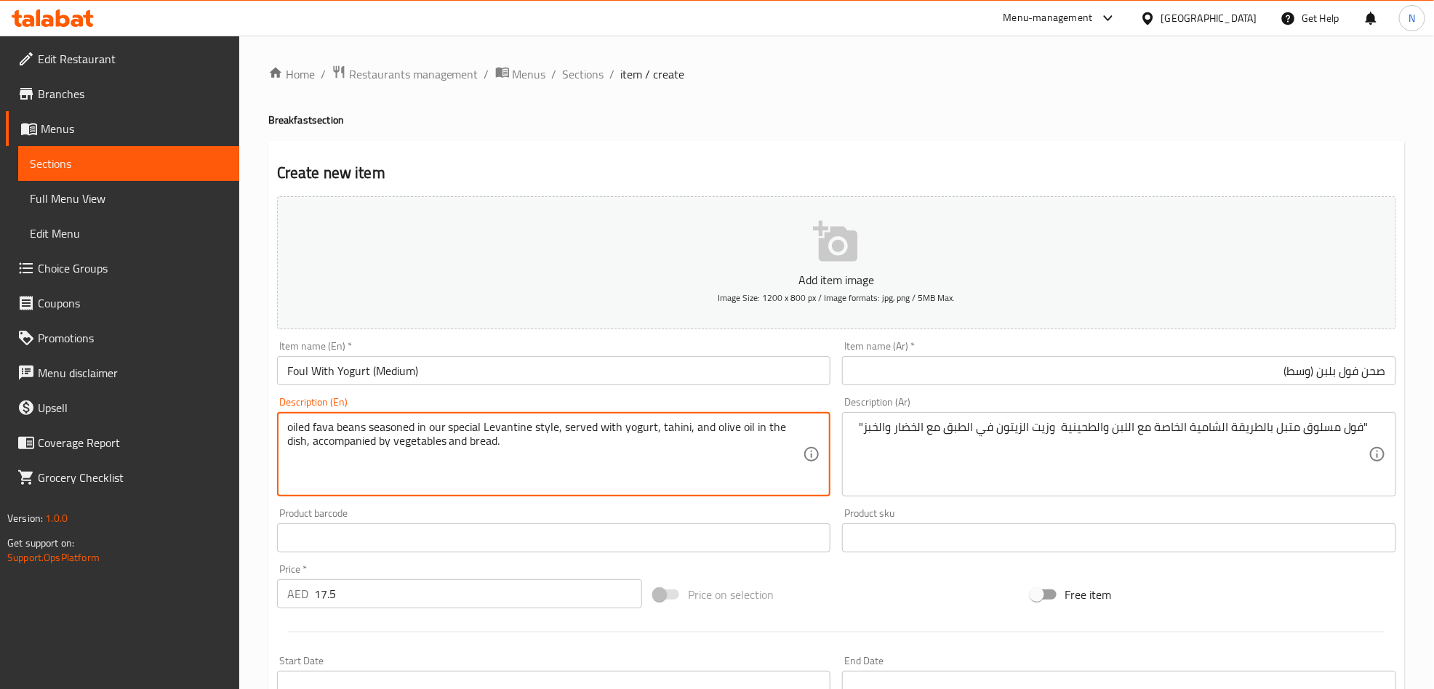
click at [290, 434] on textarea "oiled fava beans seasoned in our special Levantine style, served with yogurt, t…" at bounding box center [545, 454] width 516 height 69
click at [289, 431] on textarea "oiled fava beans seasoned in our special Levantine style, served with yogurt, t…" at bounding box center [545, 454] width 516 height 69
click at [351, 439] on textarea "boiled fava beans seasoned in our special Levantine style, served with yogurt, …" at bounding box center [545, 454] width 516 height 69
click at [352, 439] on textarea "boiled fava beans seasoned in our special Levantine style, served with yogurt, …" at bounding box center [545, 454] width 516 height 69
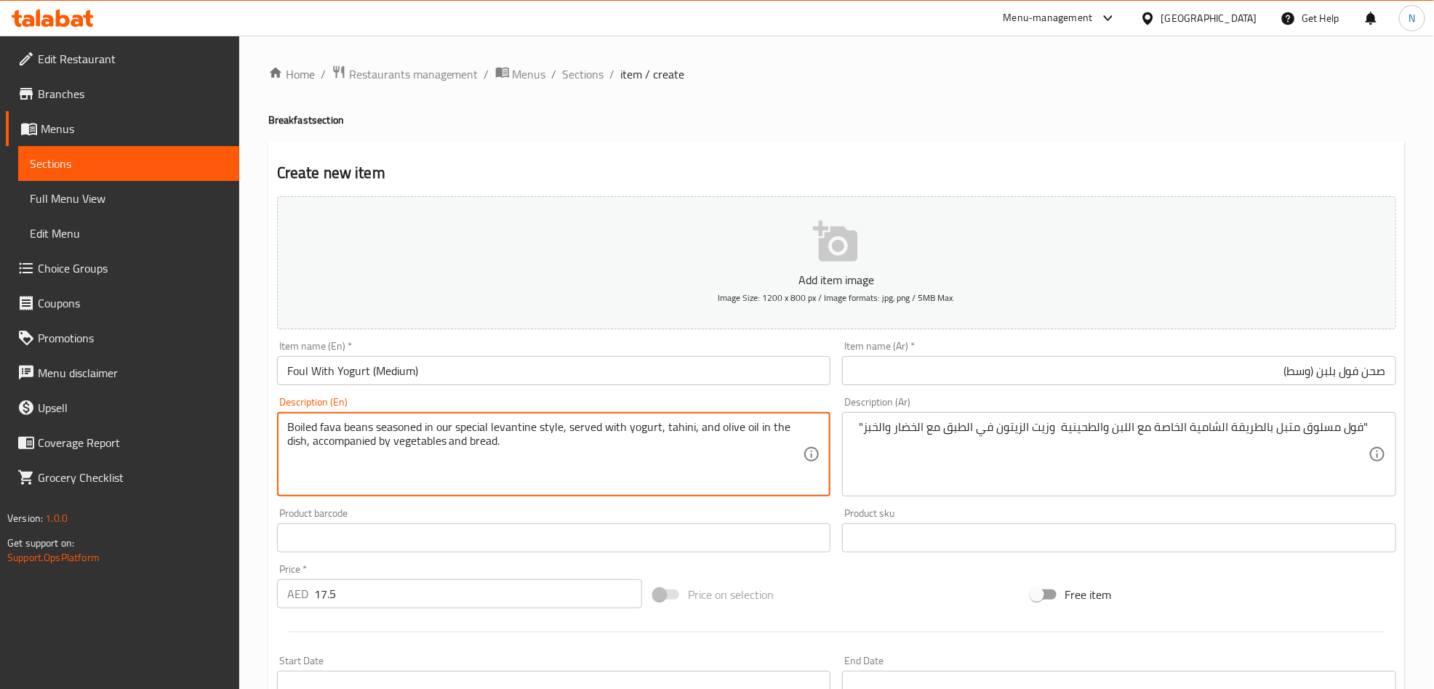
type textarea "Boiled fava beans seasoned in our special levantine style, served with yogurt, …"
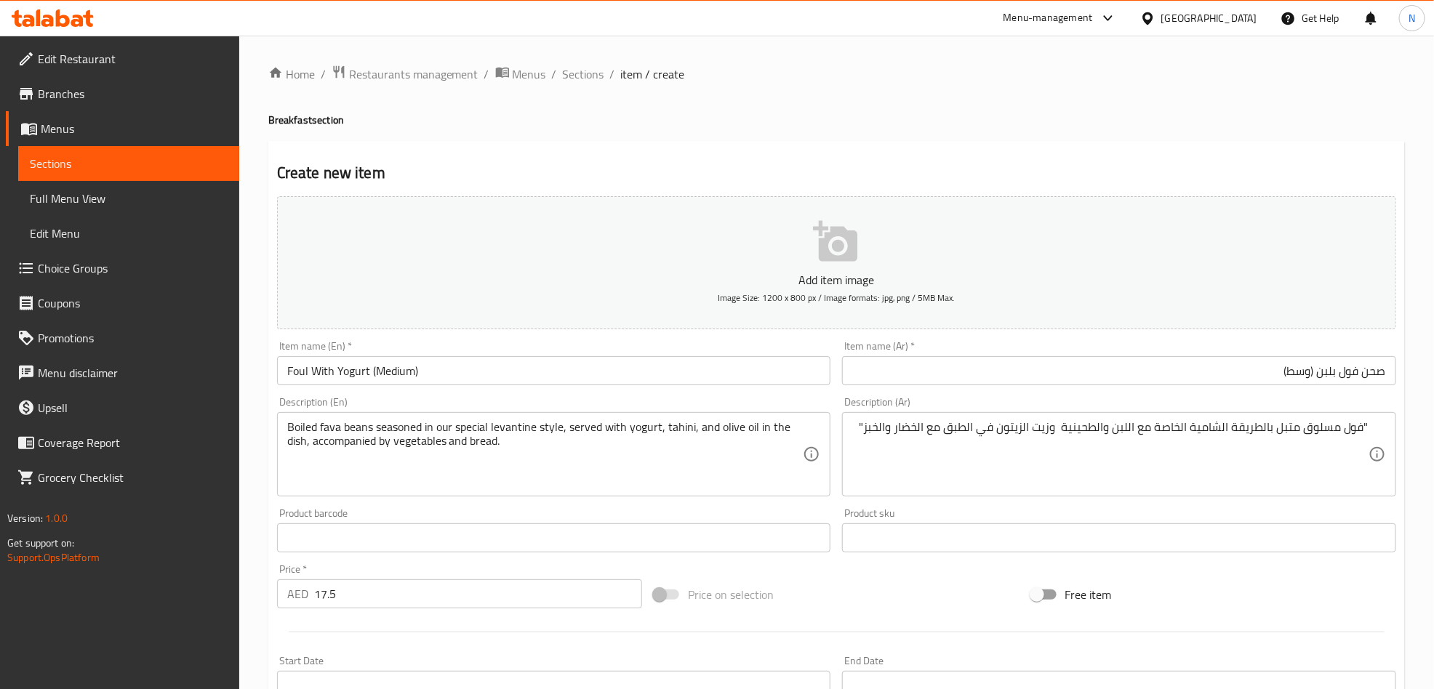
click at [507, 452] on textarea "Boiled fava beans seasoned in our special levantine style, served with yogurt, …" at bounding box center [545, 454] width 516 height 69
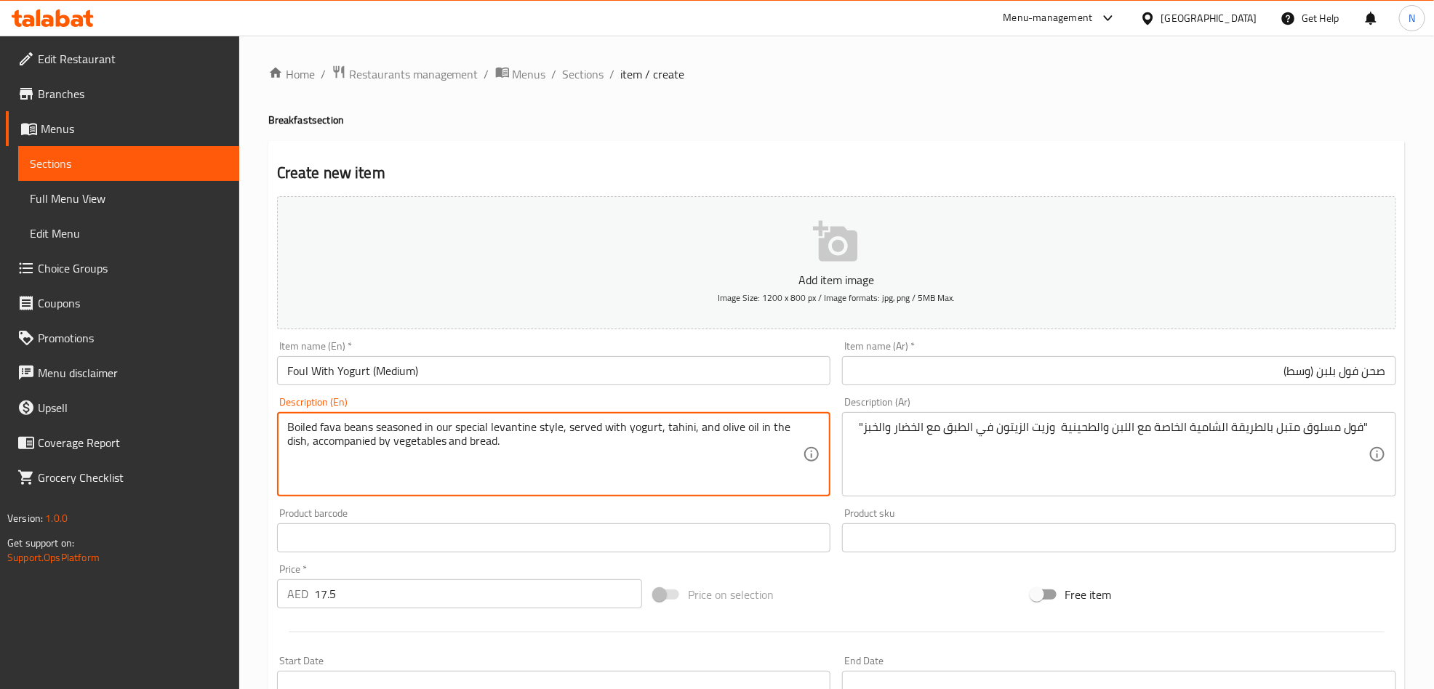
click at [508, 452] on textarea "Boiled fava beans seasoned in our special levantine style, served with yogurt, …" at bounding box center [545, 454] width 516 height 69
click at [1382, 436] on div ""فول مسلوق متبل بالطريقة الشامية الخاصة مع اللبن والطحينية وزيت الزيتون في الطب…" at bounding box center [1119, 454] width 554 height 84
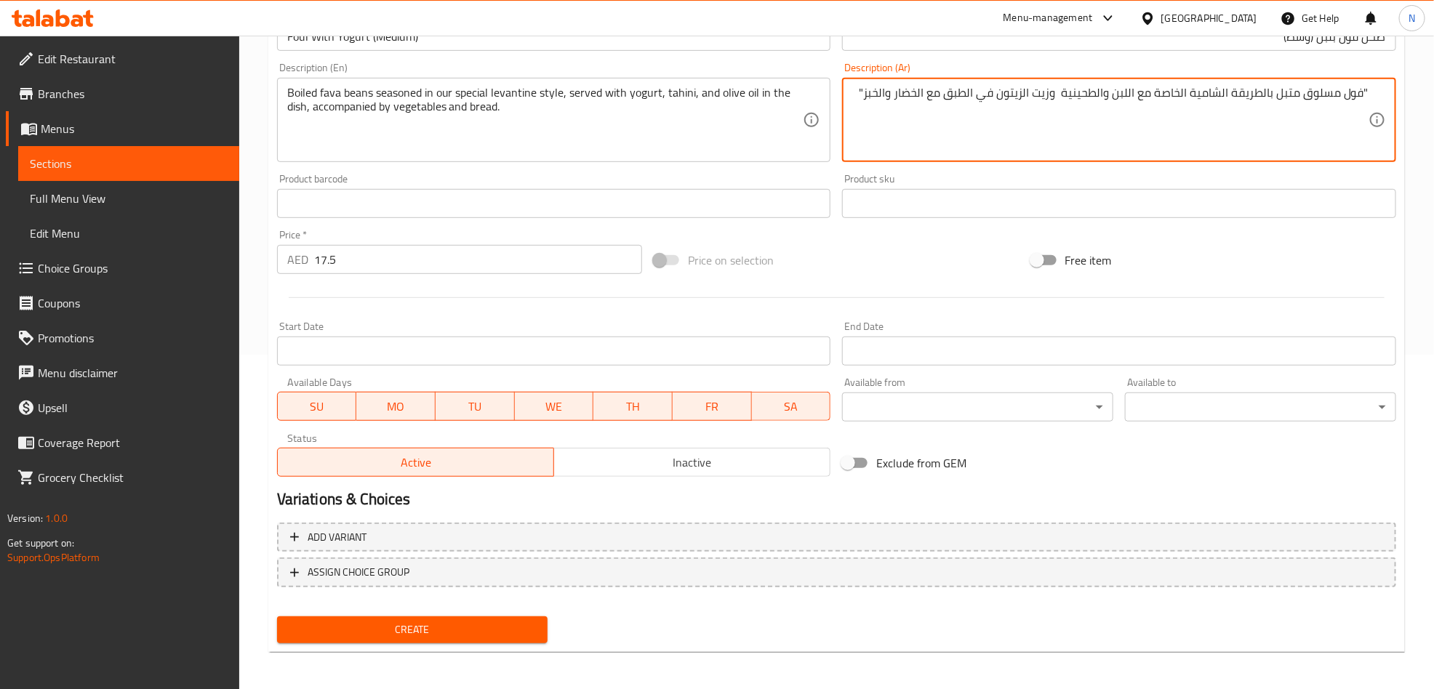
scroll to position [337, 0]
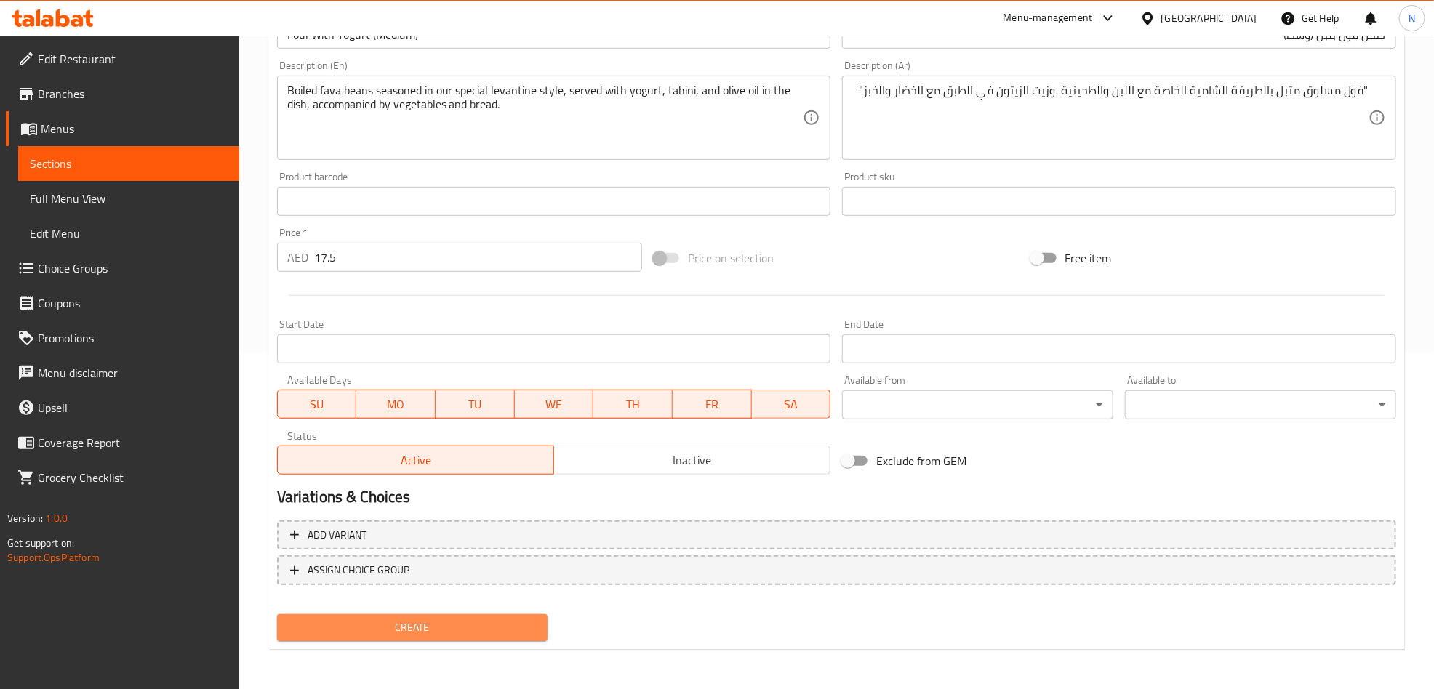
click at [425, 619] on span "Create" at bounding box center [413, 628] width 248 height 18
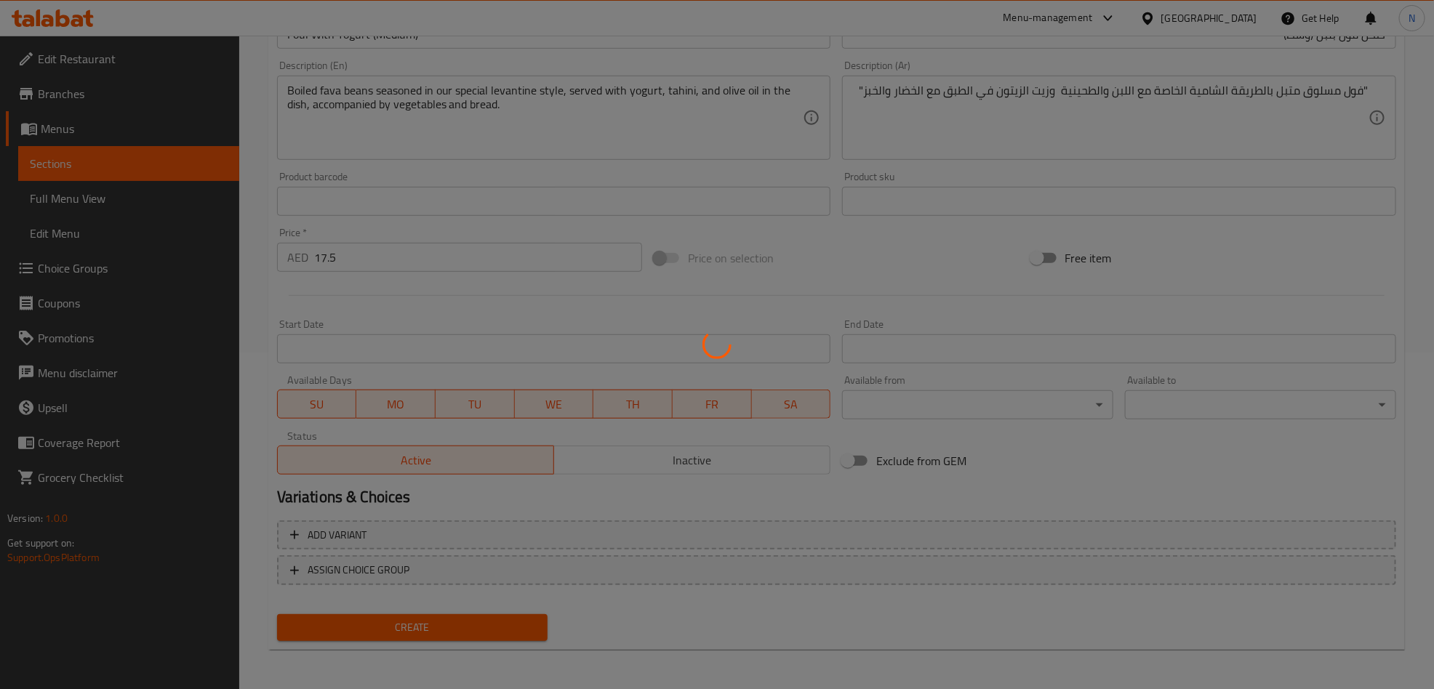
type input "0"
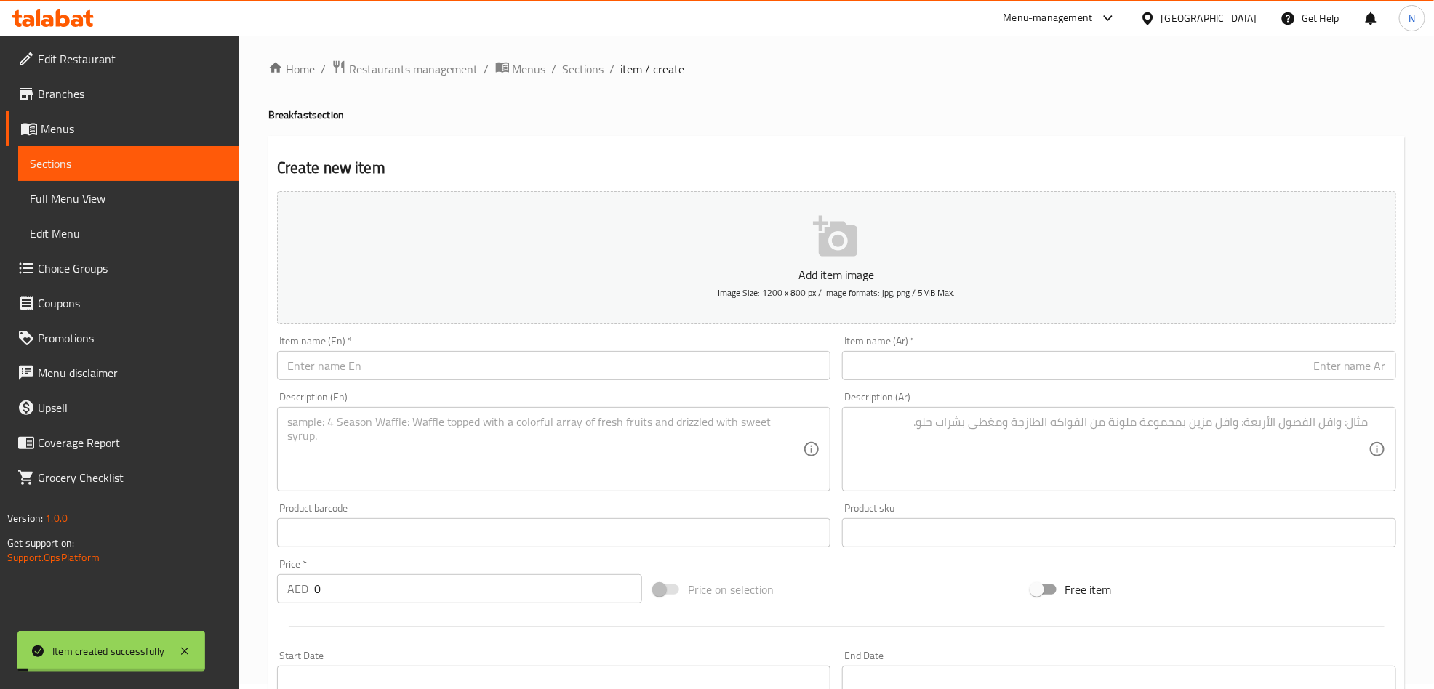
scroll to position [0, 0]
click at [1161, 373] on input "text" at bounding box center [1119, 370] width 554 height 29
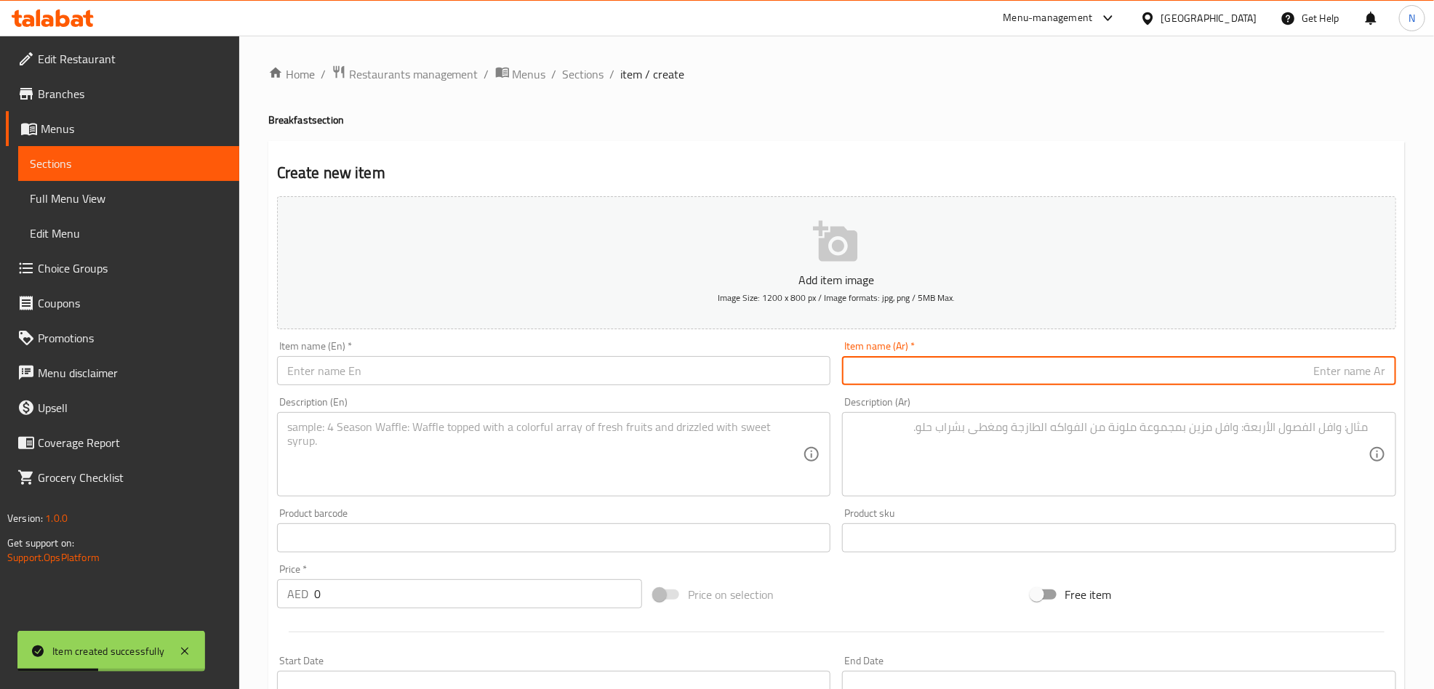
paste input "صحن لبنة (كبير)"
type input "صحن لبنة (كبير)"
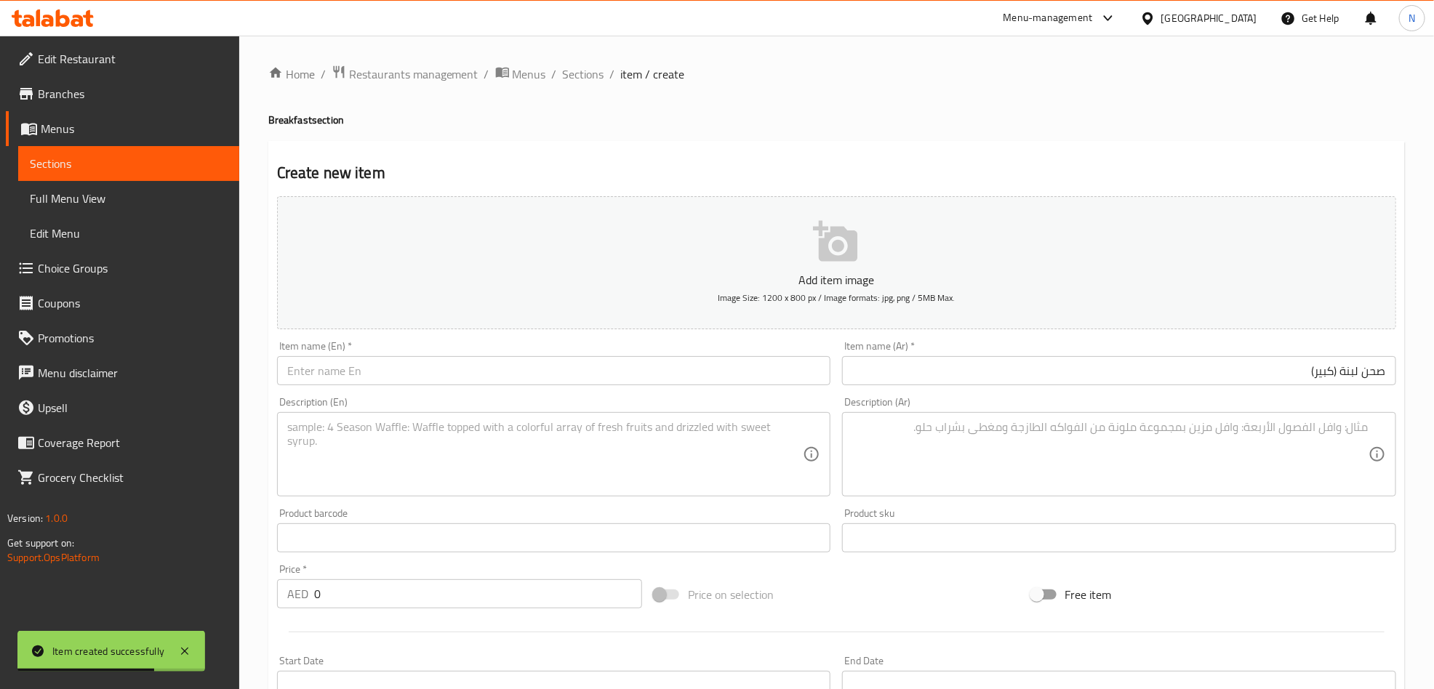
click at [321, 362] on input "text" at bounding box center [554, 370] width 554 height 29
paste input "Labneh Plate (Large)"
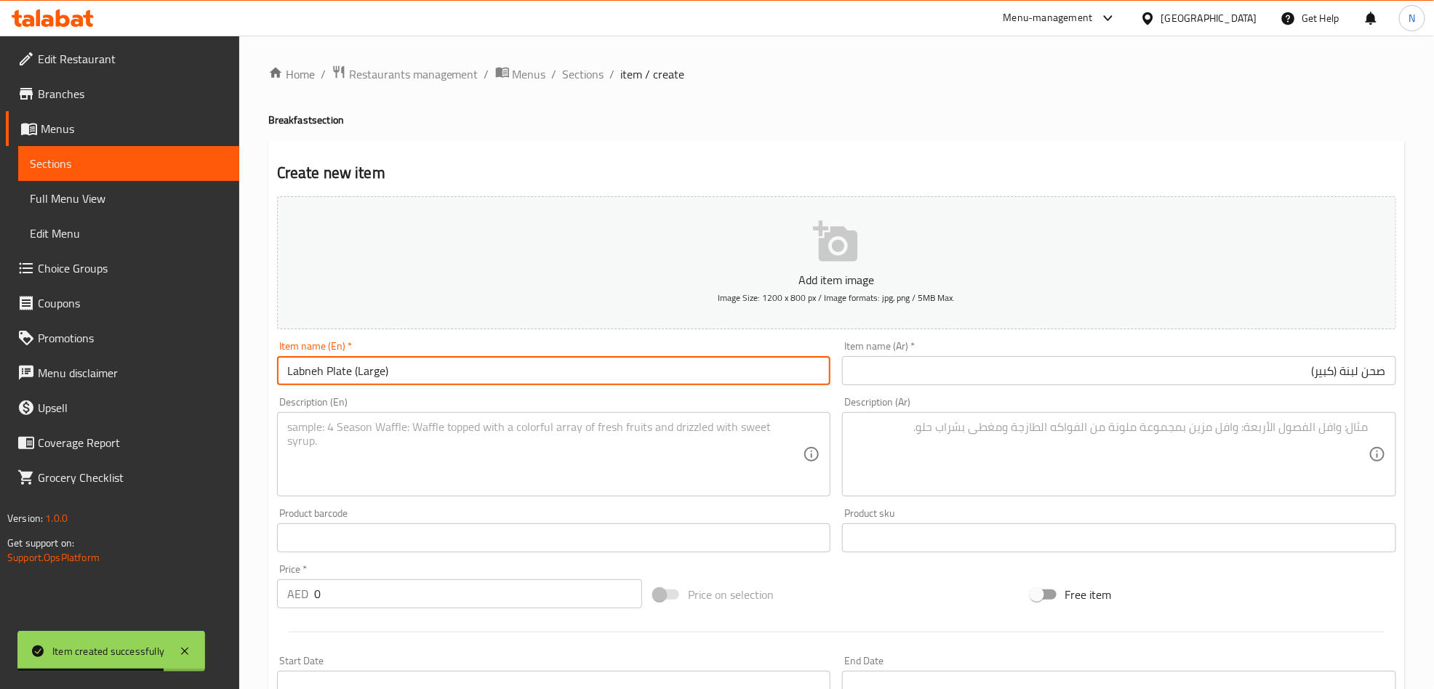
click at [354, 369] on input "Labneh Plate (Large)" at bounding box center [554, 370] width 554 height 29
click at [356, 369] on input "Labneh Plate (Large)" at bounding box center [554, 370] width 554 height 29
click at [369, 375] on input "Labneh Plate (large)" at bounding box center [554, 370] width 554 height 29
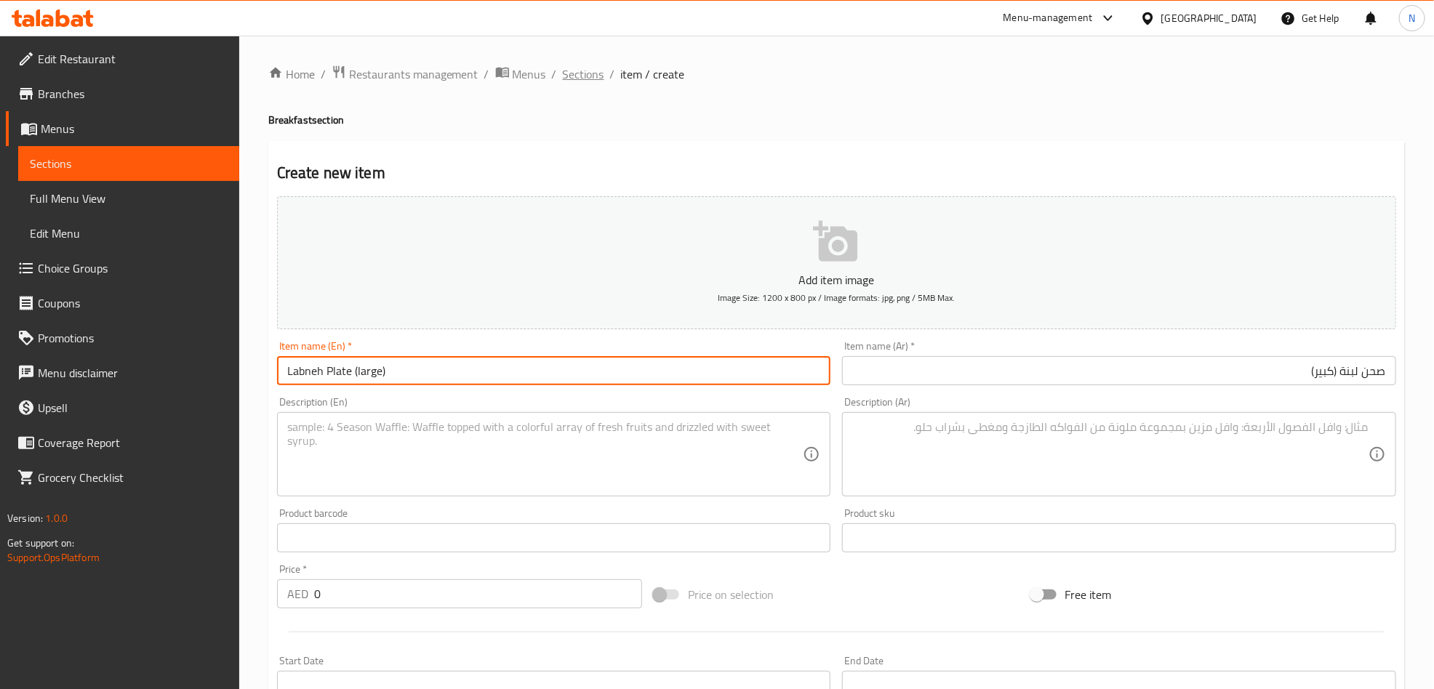
type input "Labneh Plate (large)"
click at [568, 77] on span "Sections" at bounding box center [583, 73] width 41 height 17
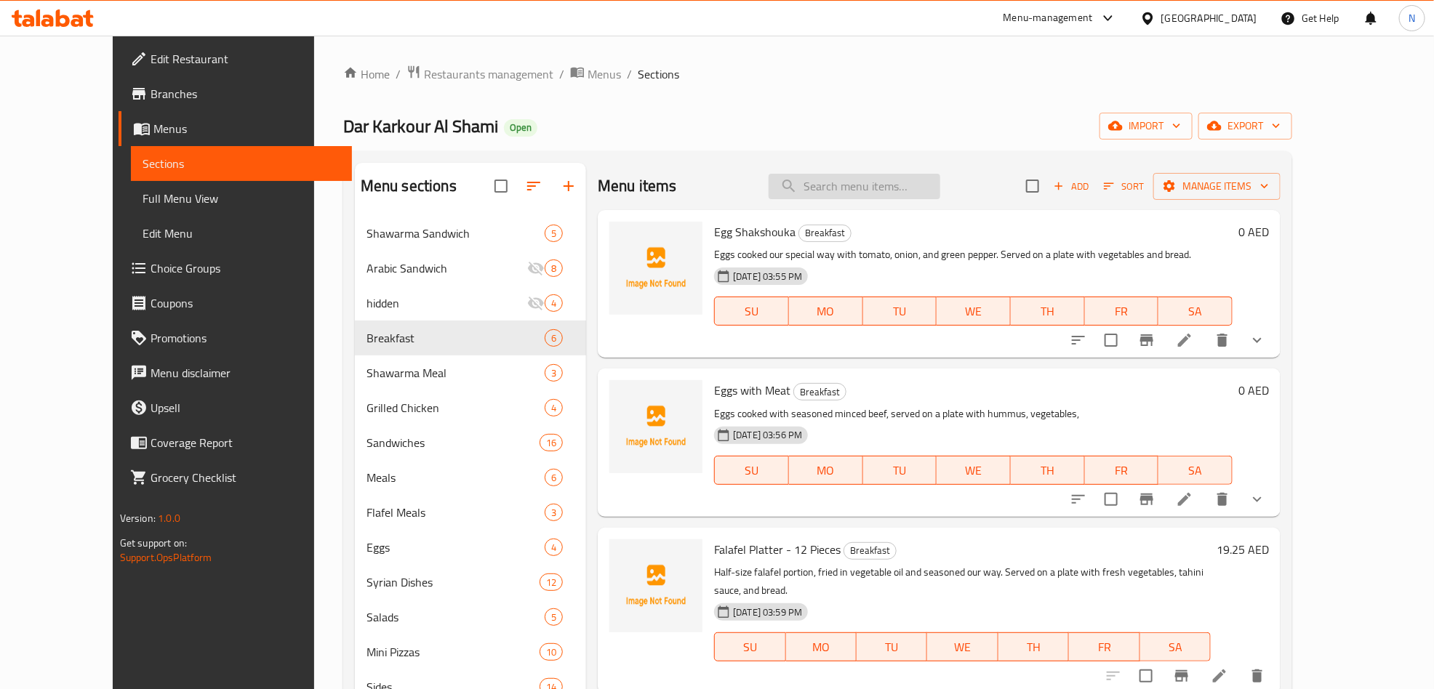
click at [910, 188] on input "search" at bounding box center [855, 186] width 172 height 25
paste input "صحن لبنة (كبير)"
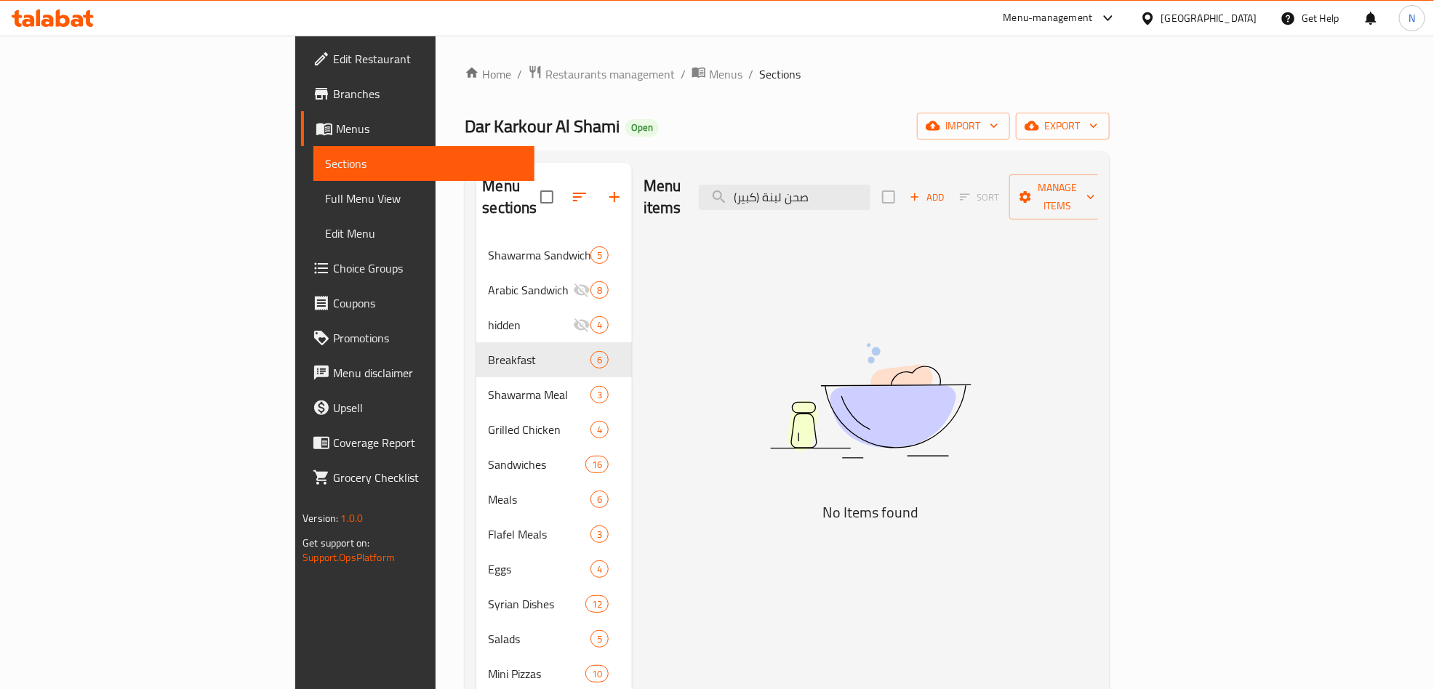
drag, startPoint x: 873, startPoint y: 185, endPoint x: 806, endPoint y: 197, distance: 67.9
click at [806, 197] on div "Menu items صحن لبنة (كبير) Add Sort Manage items" at bounding box center [871, 197] width 455 height 69
click at [870, 185] on input "صحن لبن" at bounding box center [785, 197] width 172 height 25
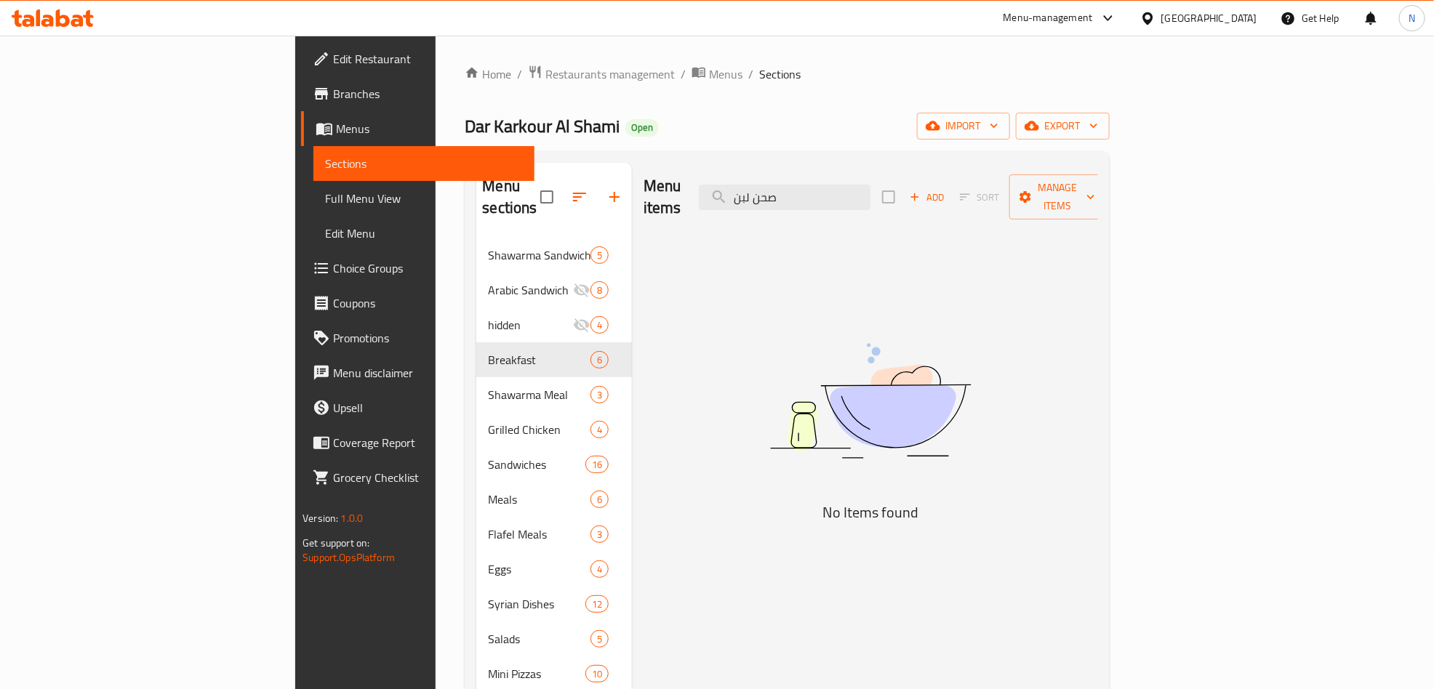
paste input "Labneh Plate (Large)"
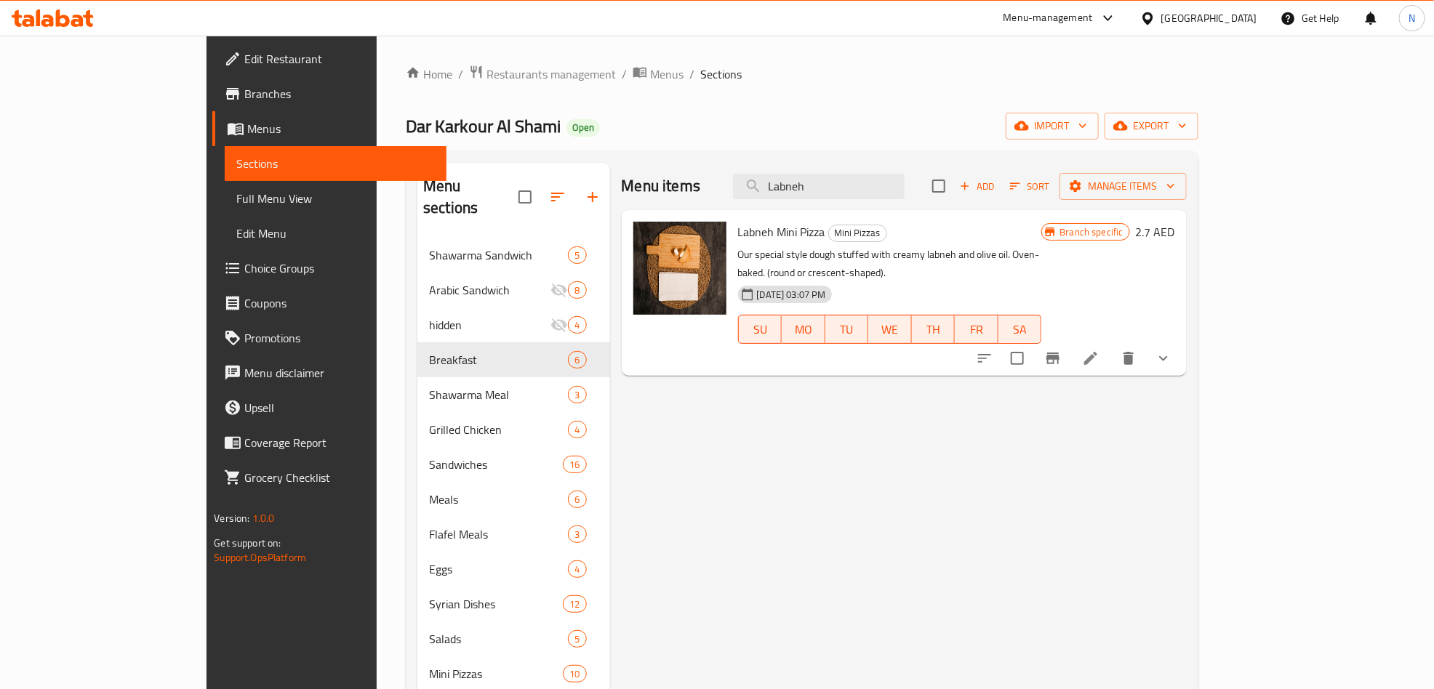
type input "Labneh"
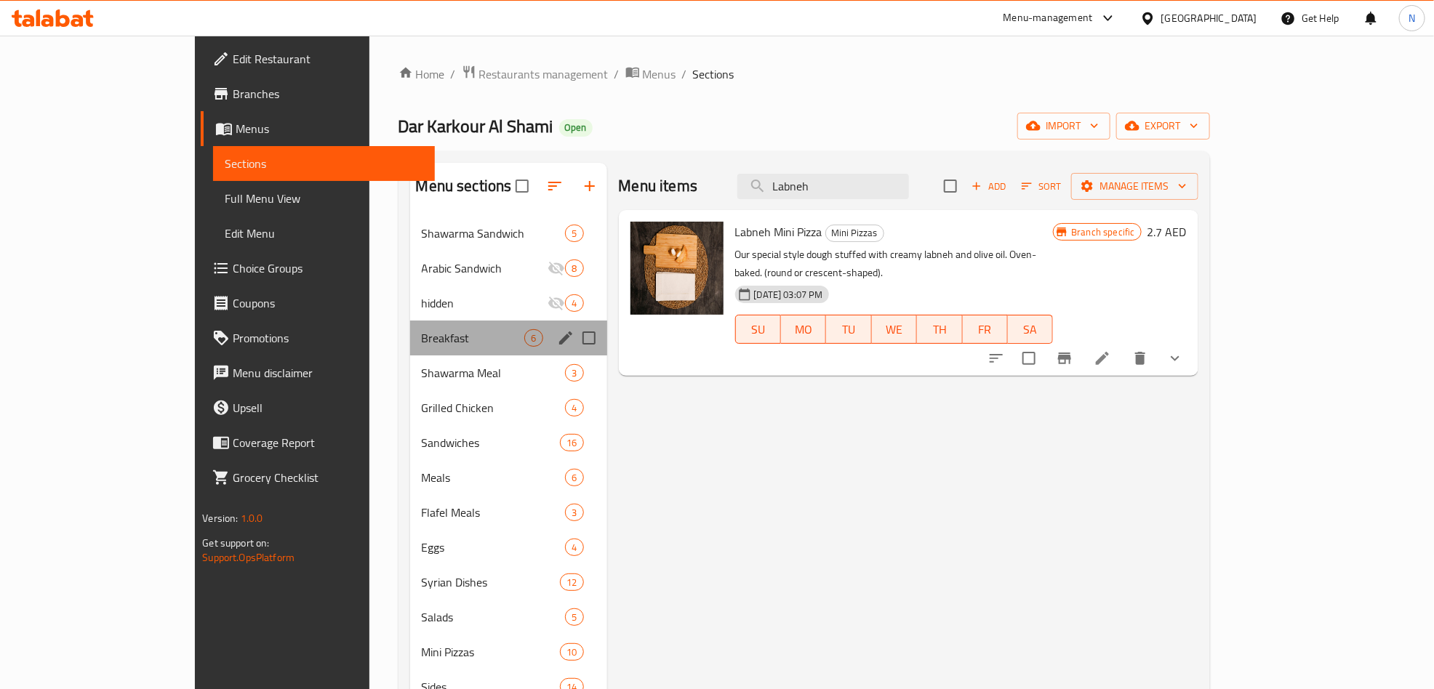
click at [422, 337] on span "Breakfast" at bounding box center [473, 337] width 103 height 17
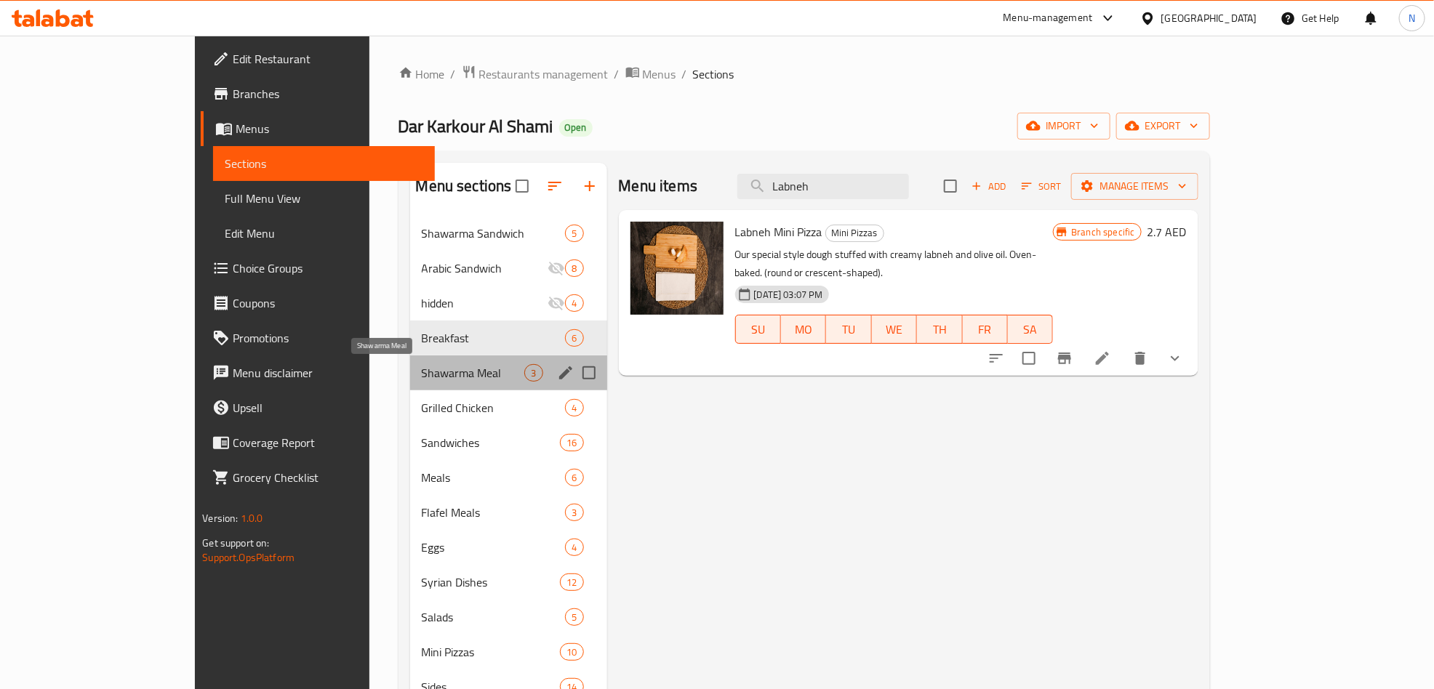
click at [422, 367] on span "Shawarma Meal" at bounding box center [473, 372] width 103 height 17
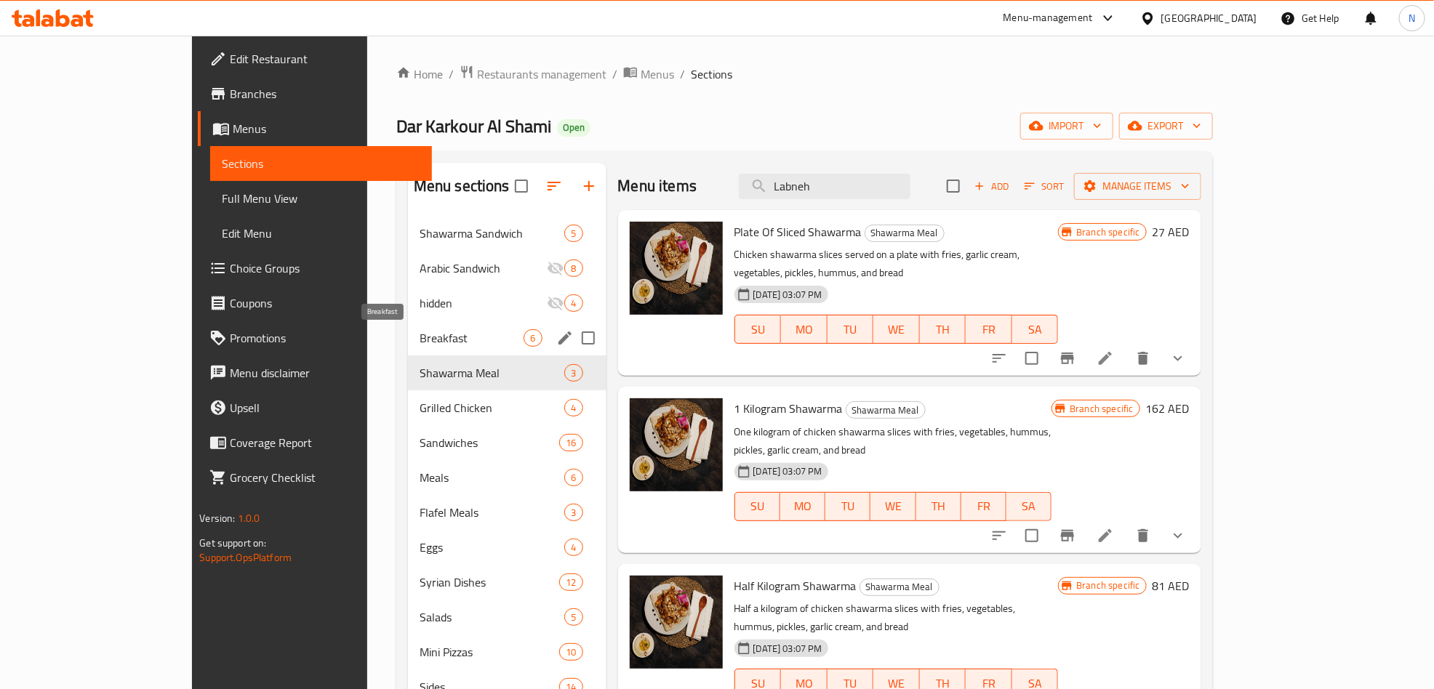
click at [420, 340] on span "Breakfast" at bounding box center [472, 337] width 105 height 17
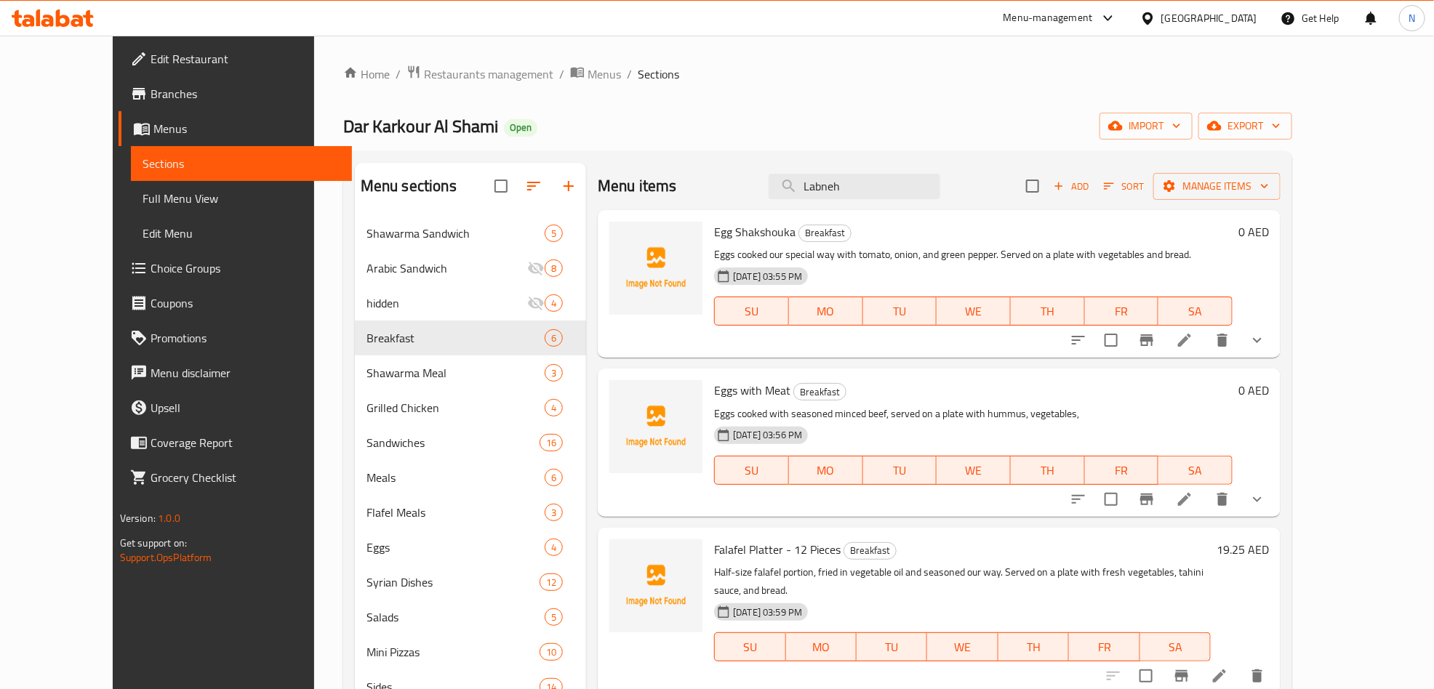
click at [1091, 191] on span "Add" at bounding box center [1071, 186] width 39 height 17
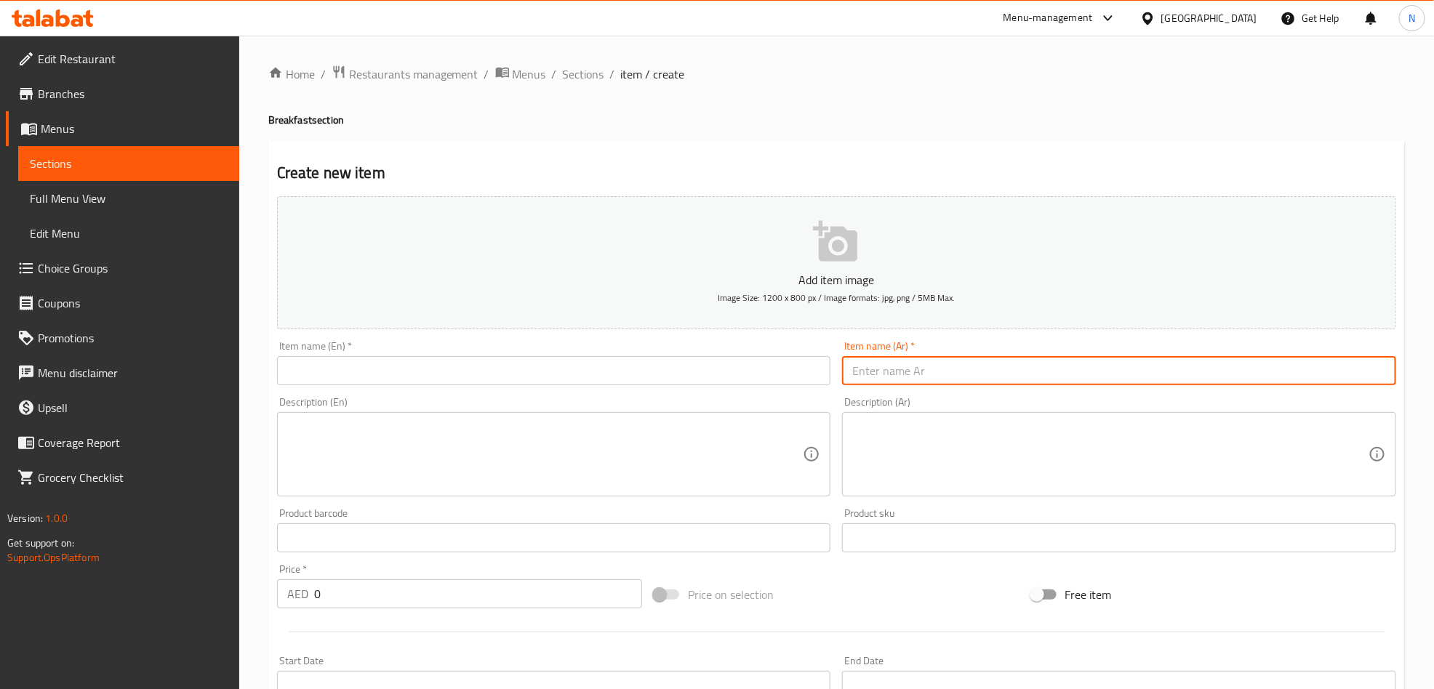
click at [1022, 373] on input "text" at bounding box center [1119, 370] width 554 height 29
paste input "صحن لبنة (كبير)"
type input "صحن لبنة (كبير)"
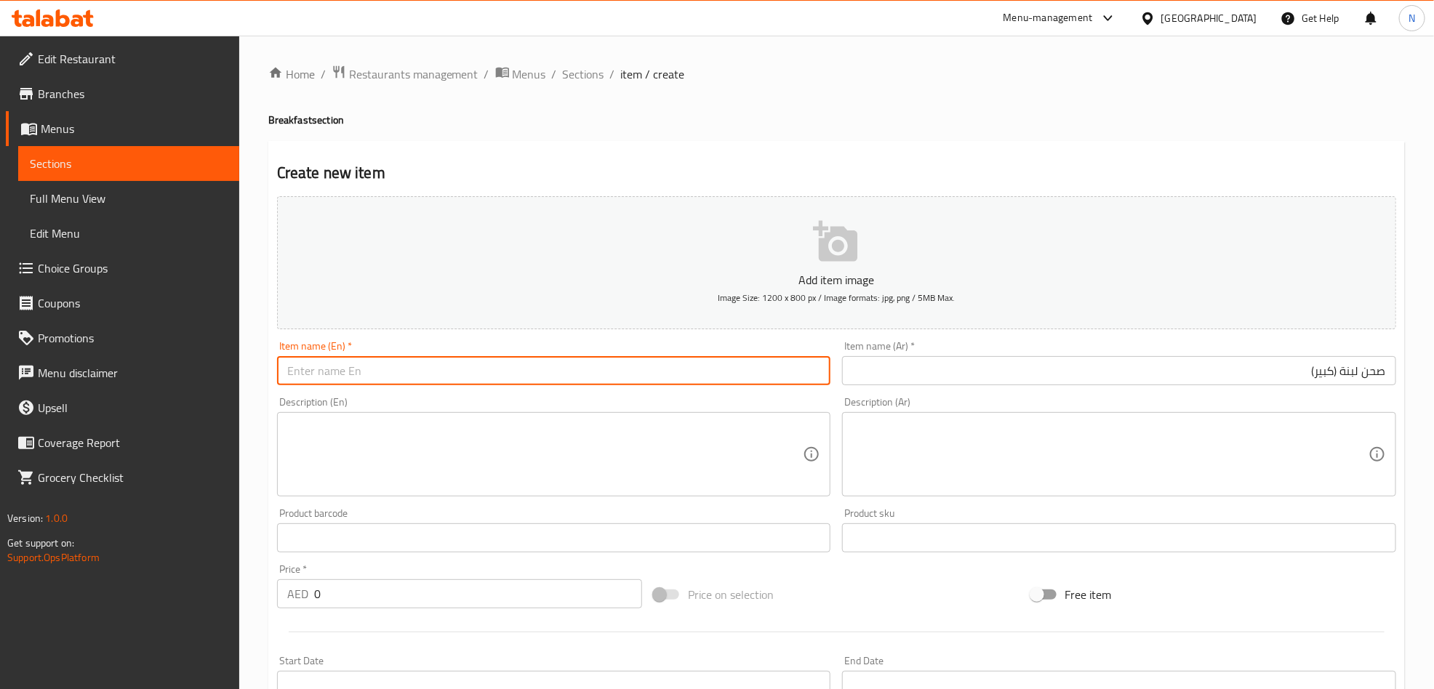
click at [343, 364] on input "text" at bounding box center [554, 370] width 554 height 29
paste input "Labneh Plate (Large)"
type input "Labneh Plate (Large)"
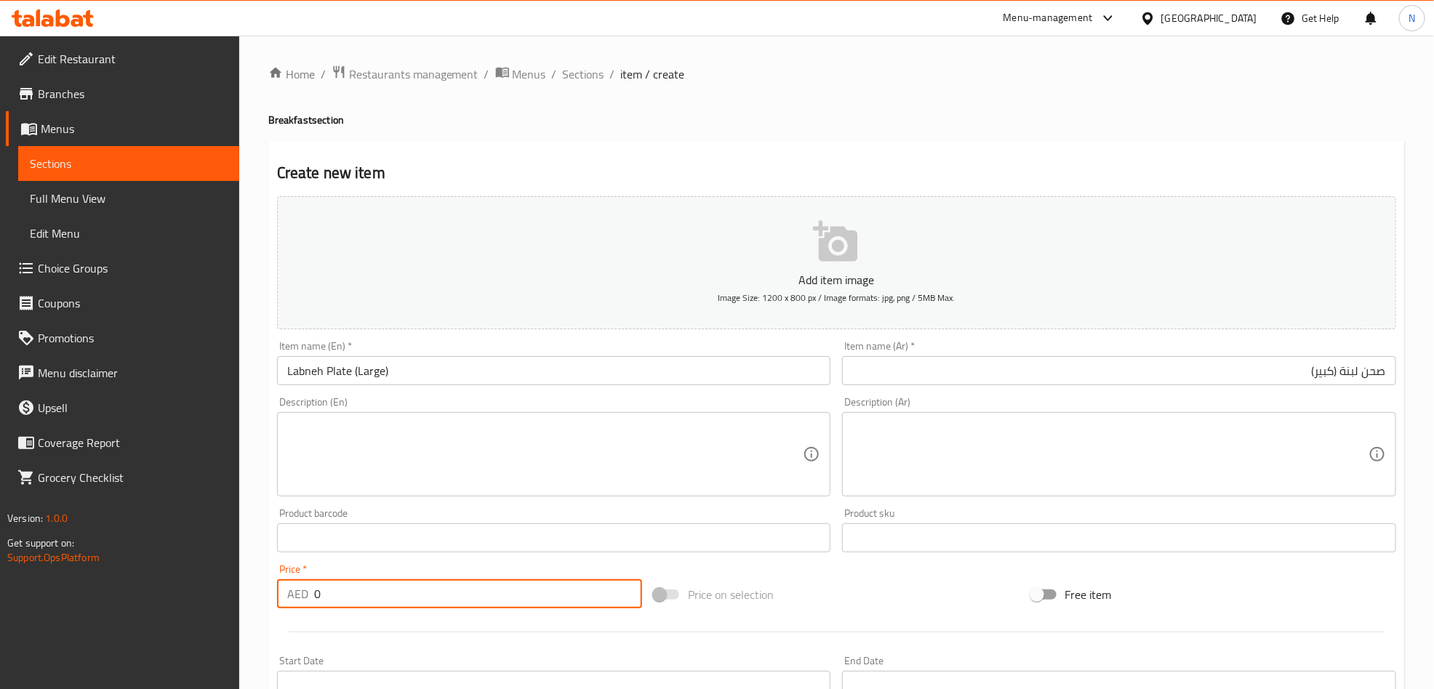
drag, startPoint x: 321, startPoint y: 588, endPoint x: 269, endPoint y: 583, distance: 51.8
click at [271, 596] on div "Price   * AED 0 Price *" at bounding box center [459, 587] width 377 height 56
paste input "26.25"
type input "26.25"
click at [325, 458] on textarea at bounding box center [545, 454] width 516 height 69
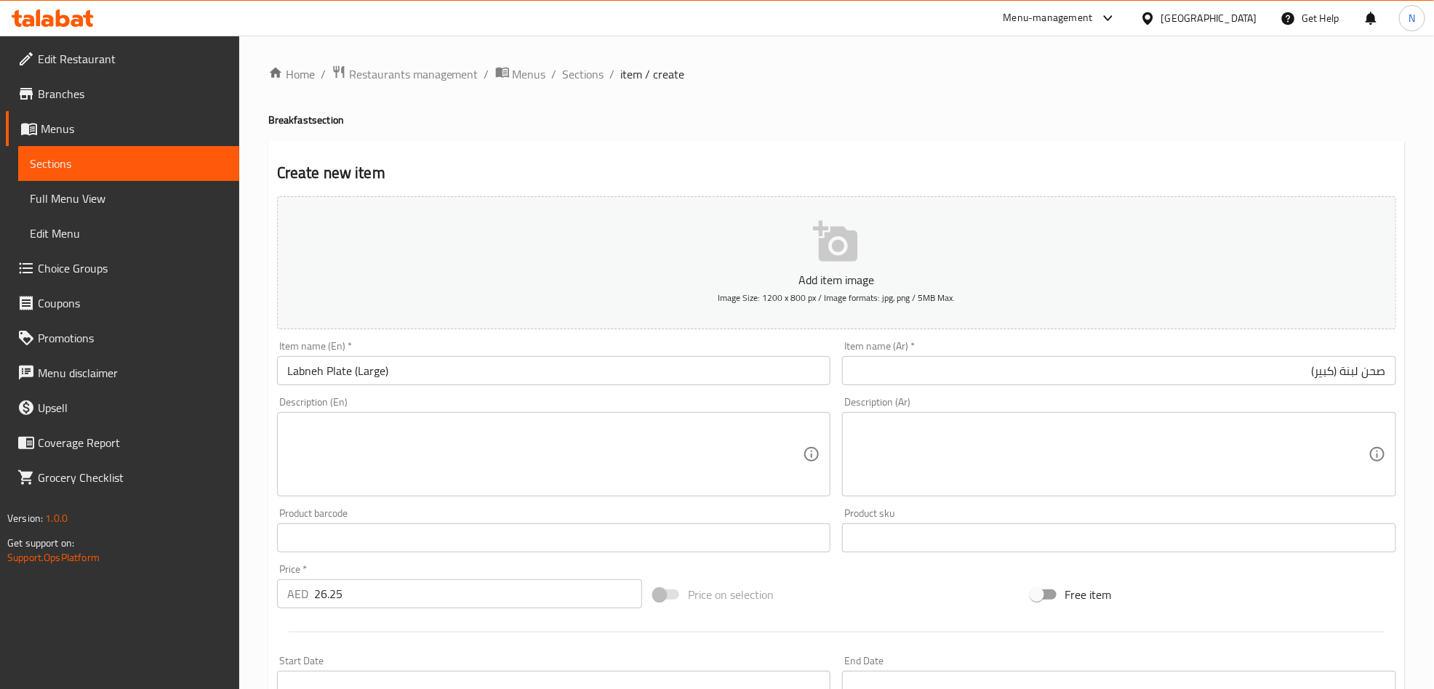
click at [1128, 471] on textarea at bounding box center [1110, 454] width 516 height 69
paste textarea "لبنة تركى مع [PERSON_NAME]"
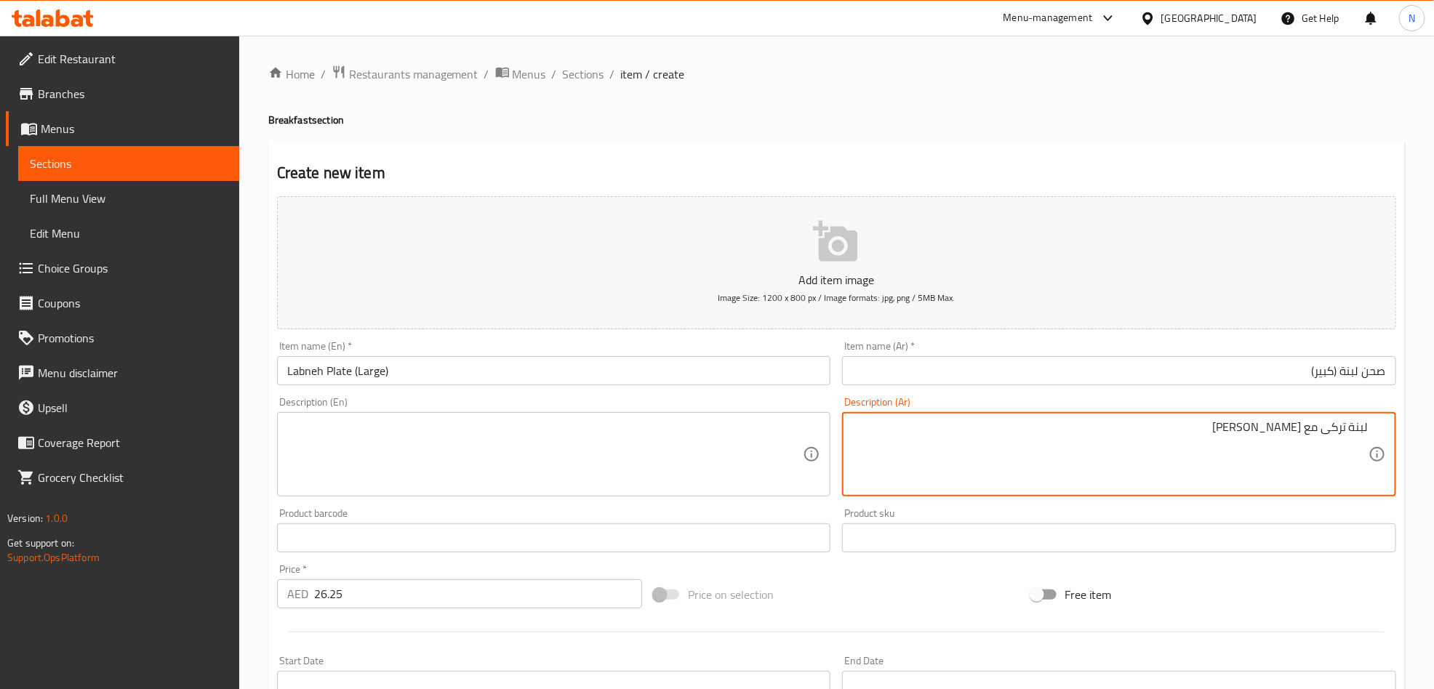
type textarea "لبنة تركى مع [PERSON_NAME]"
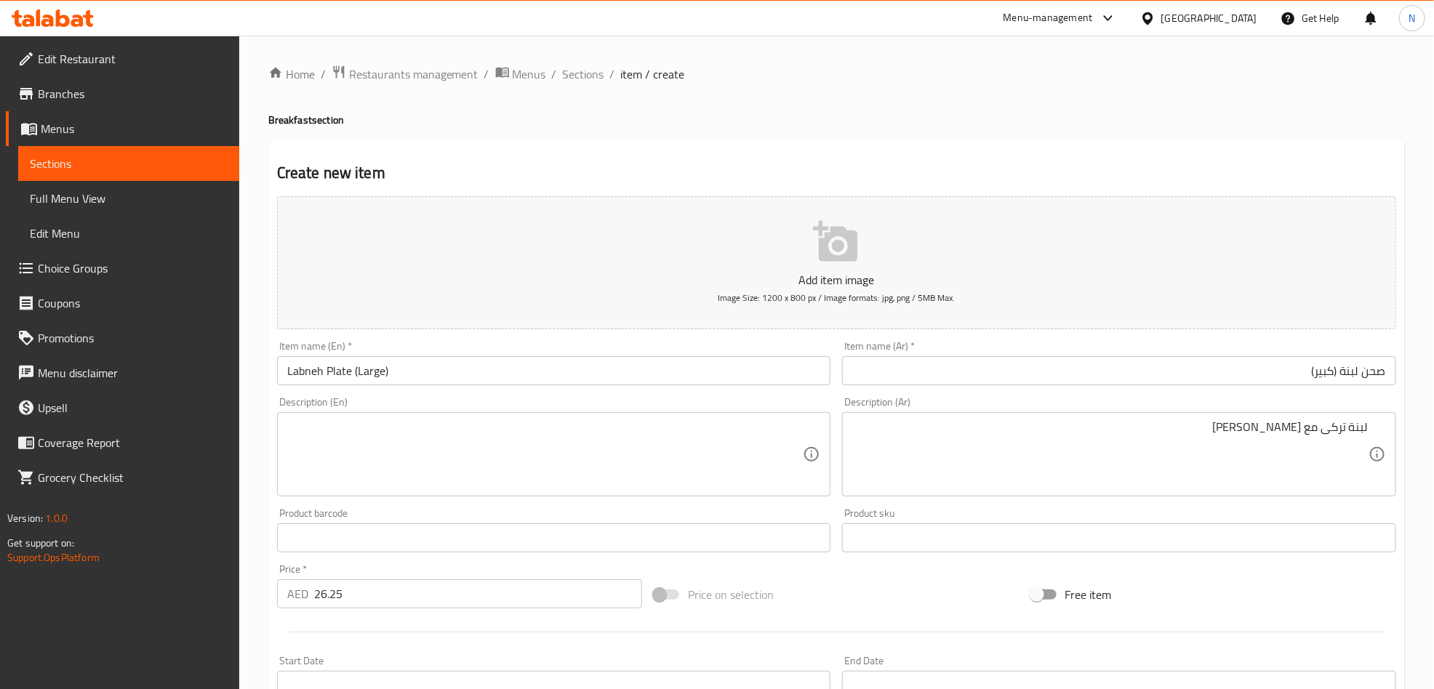
click at [542, 459] on textarea at bounding box center [545, 454] width 516 height 69
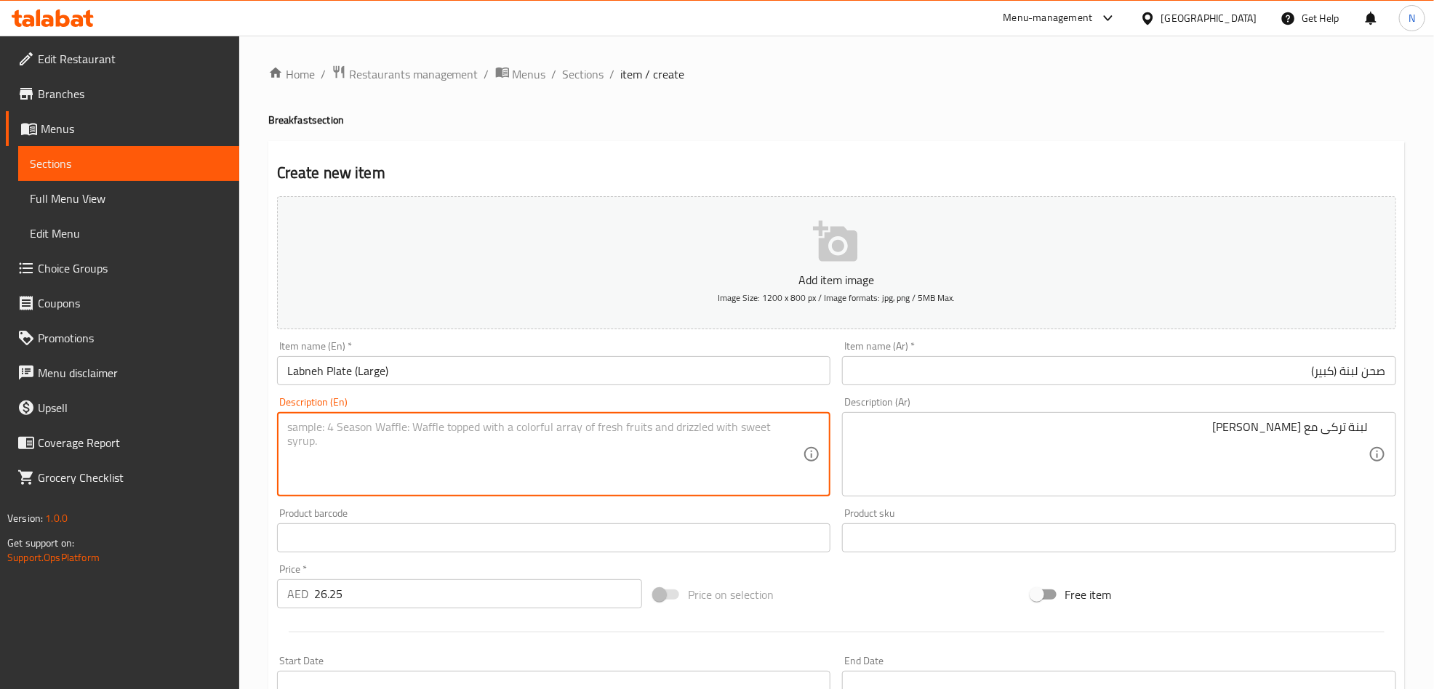
paste textarea "Turkish labneh with olive oil."
click at [541, 441] on textarea "Turkish labneh with olive oil." at bounding box center [545, 454] width 516 height 69
click at [375, 448] on textarea "Turkish labneh with olive oil." at bounding box center [545, 454] width 516 height 69
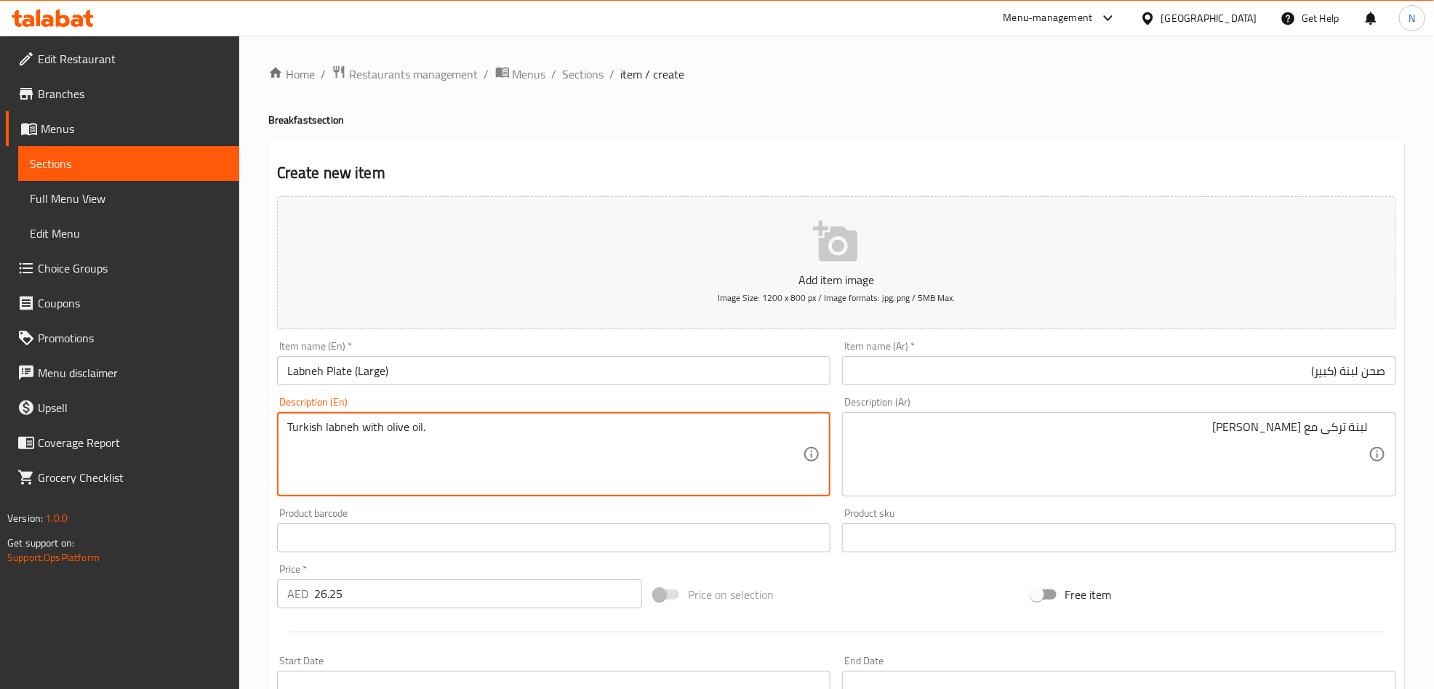
type textarea "Turkish labneh with olive oil."
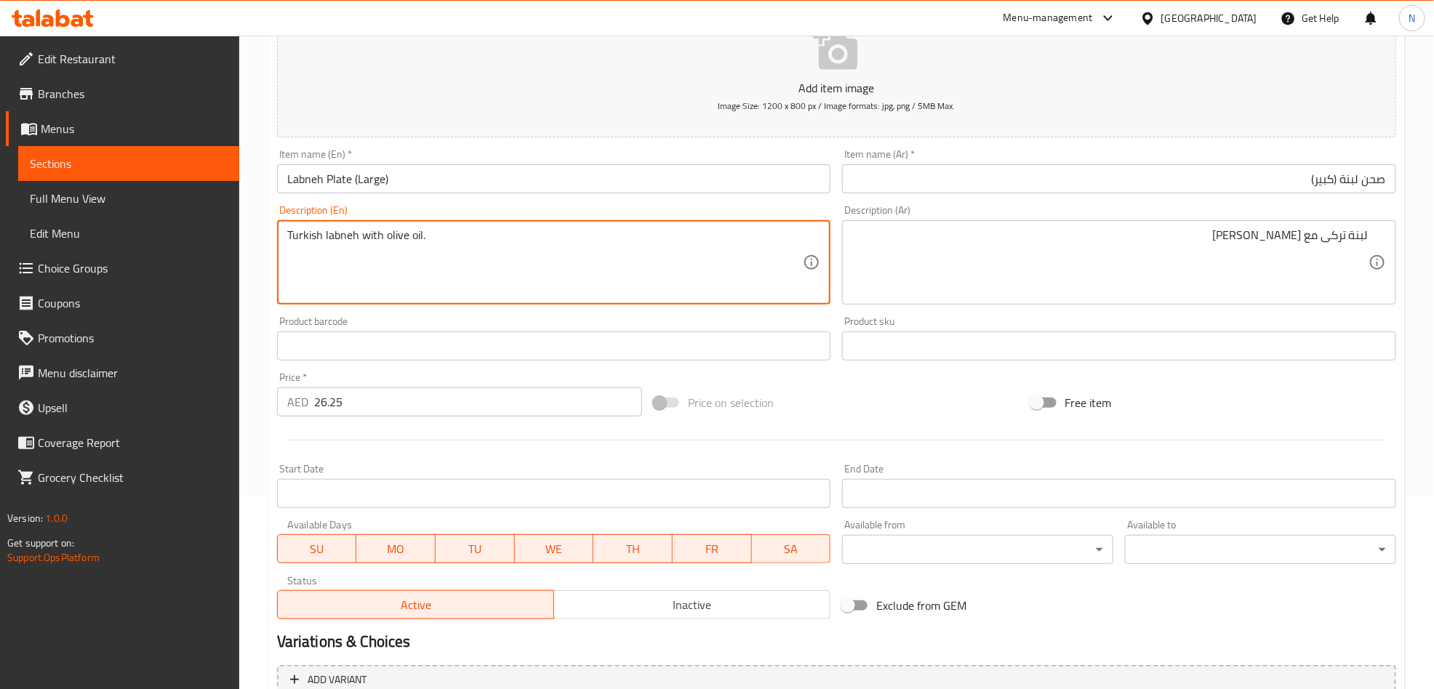
scroll to position [337, 0]
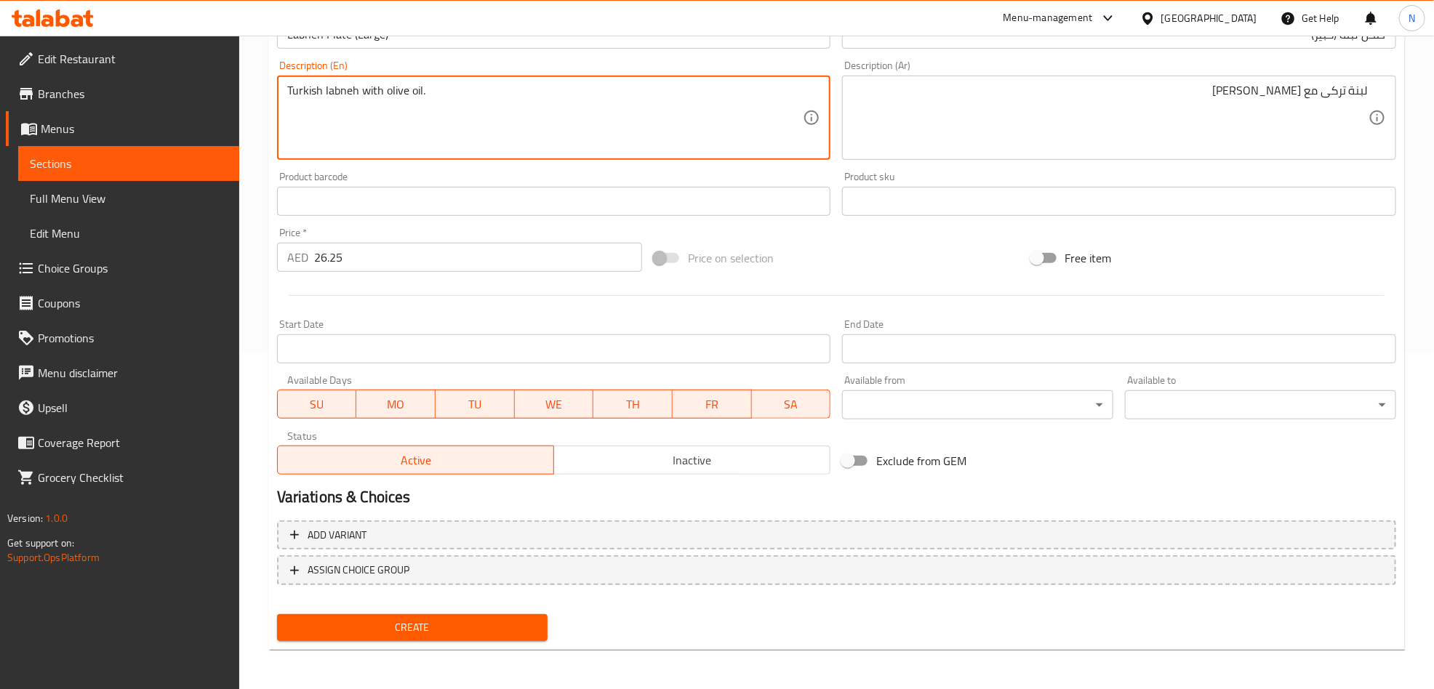
click at [412, 640] on div "Create" at bounding box center [412, 628] width 283 height 39
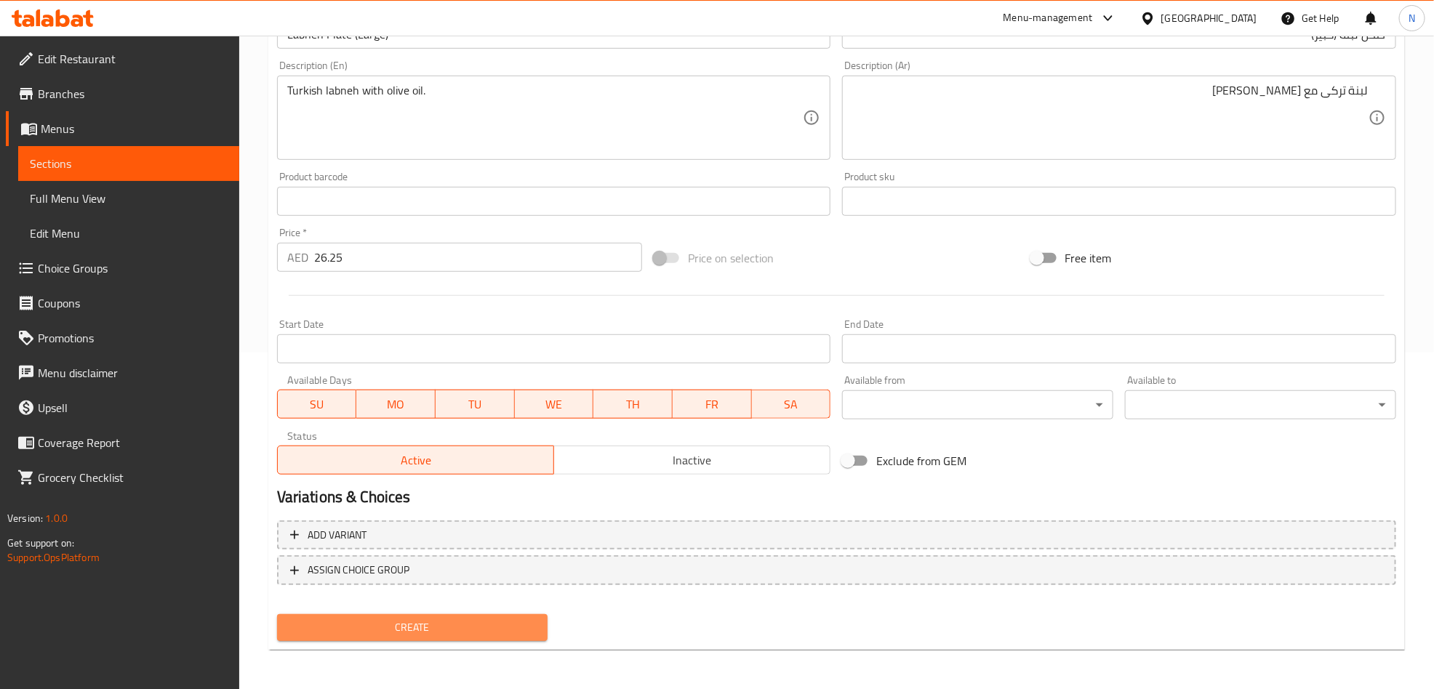
click at [411, 625] on span "Create" at bounding box center [413, 628] width 248 height 18
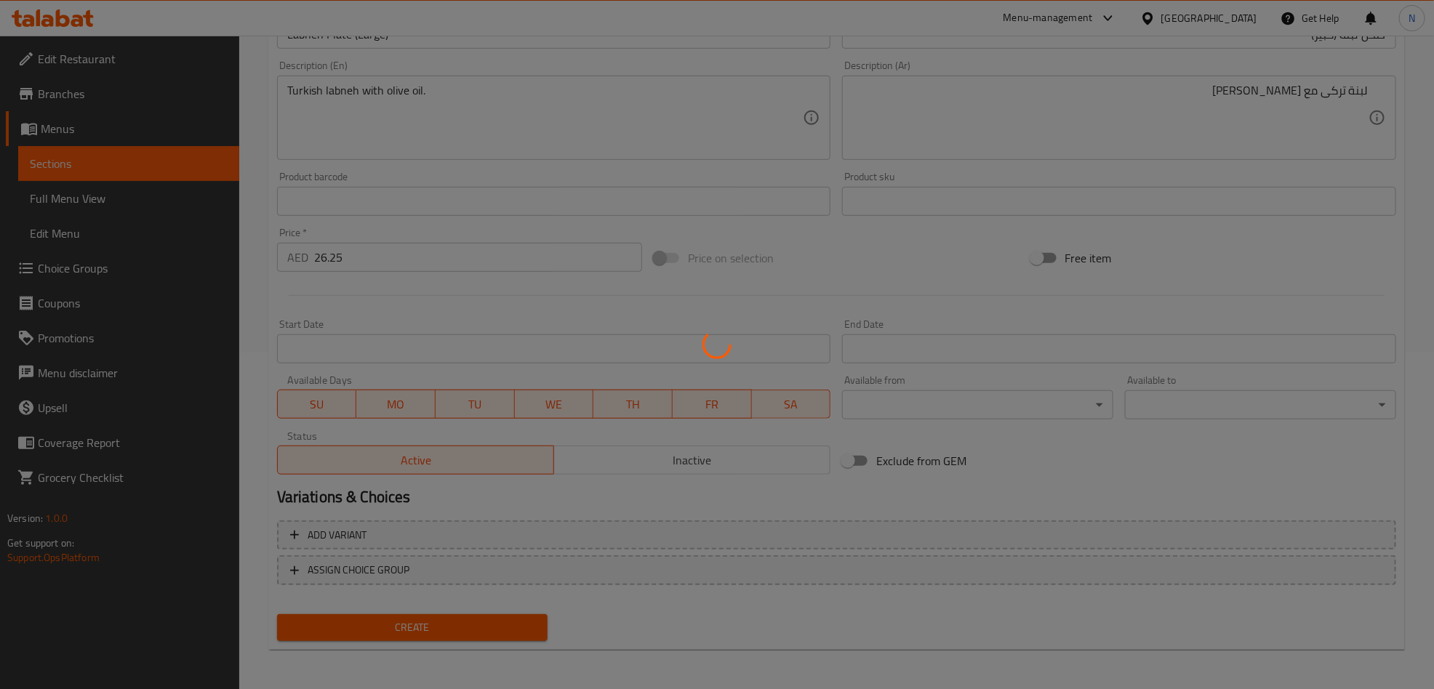
type input "0"
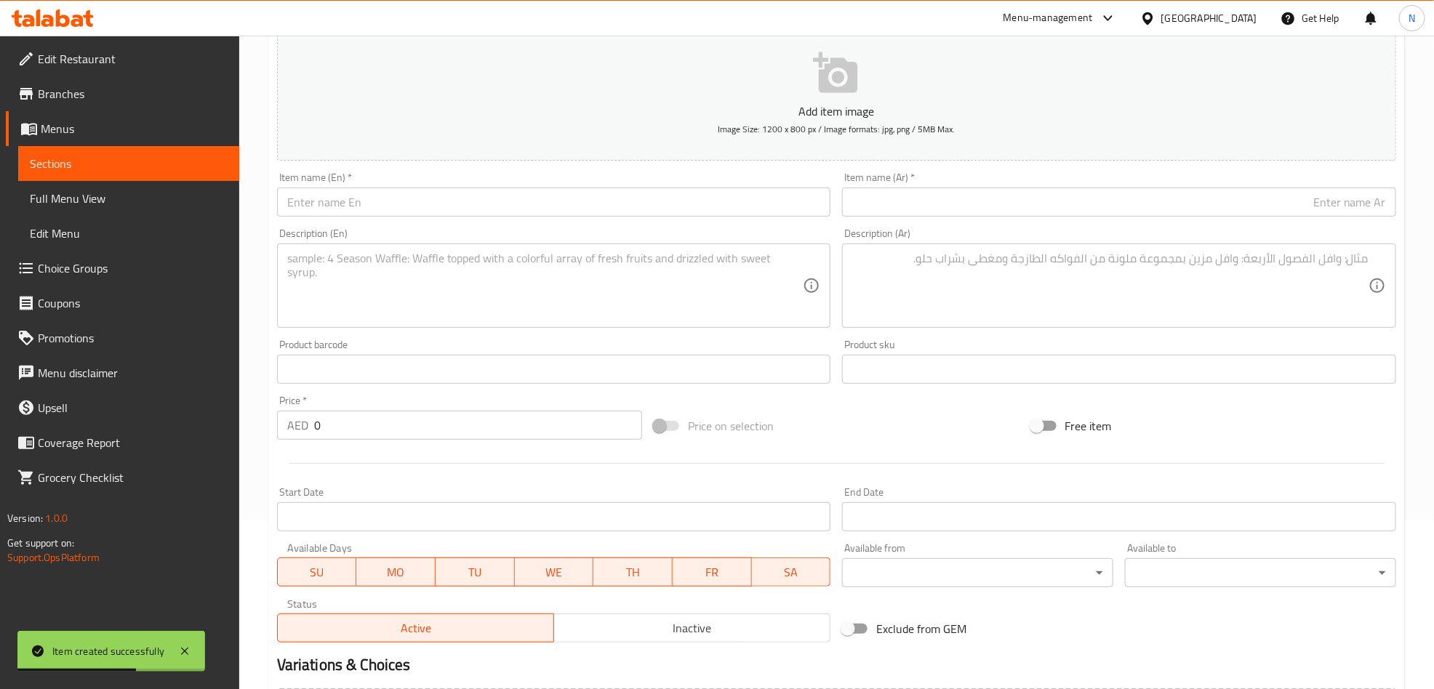
scroll to position [0, 0]
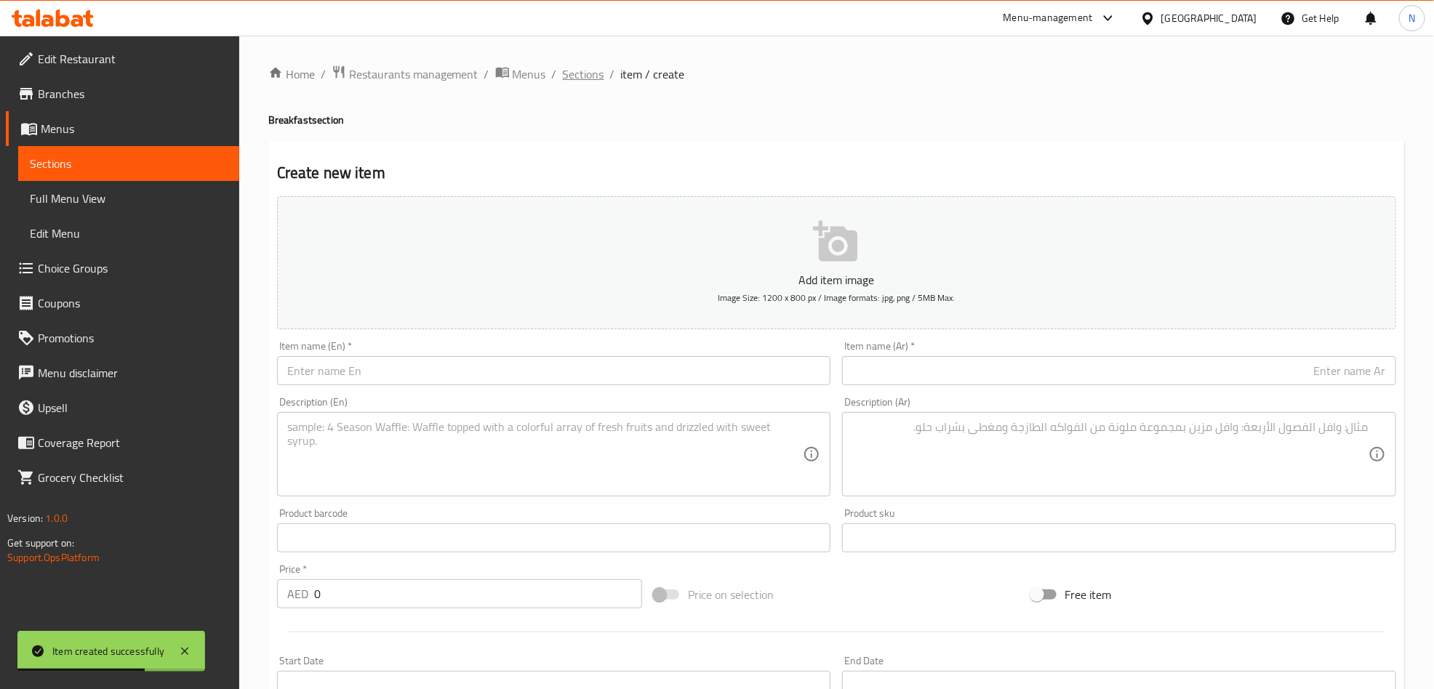
click at [569, 79] on span "Sections" at bounding box center [583, 73] width 41 height 17
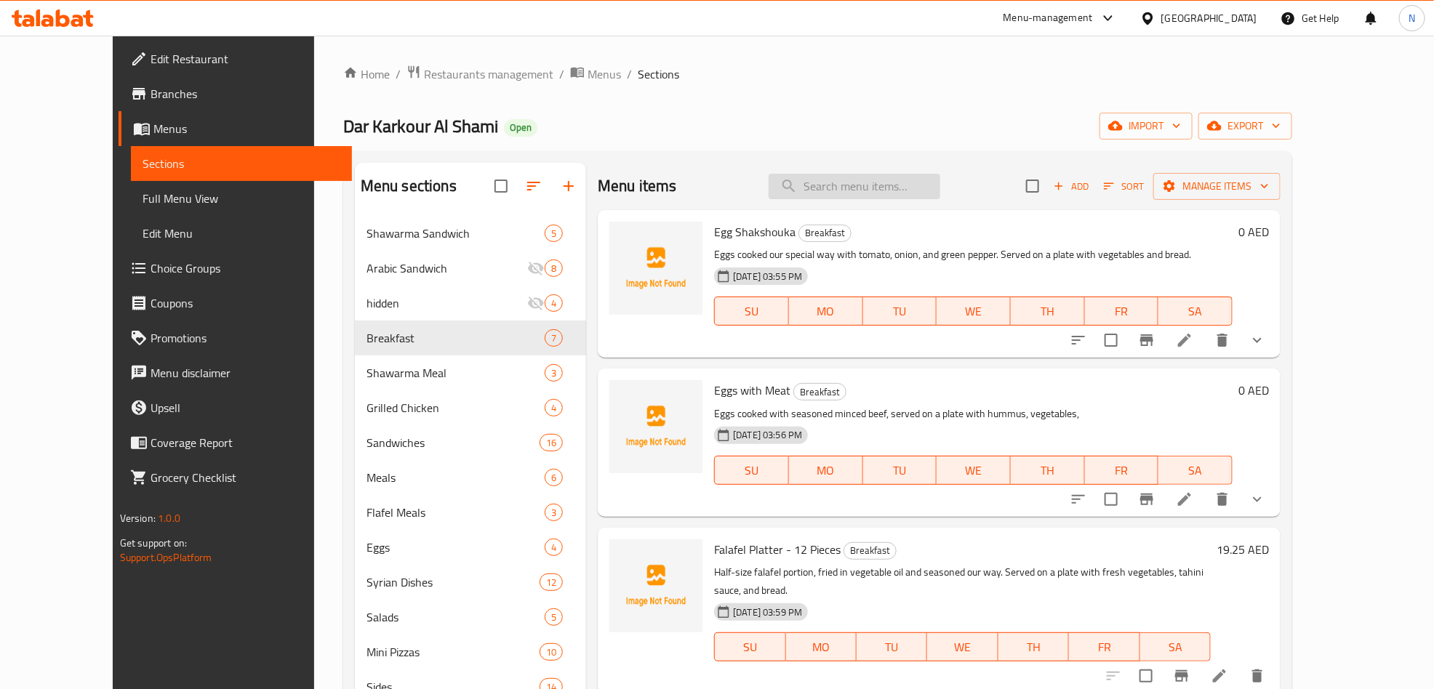
click at [906, 191] on input "search" at bounding box center [855, 186] width 172 height 25
paste input "Turkish labneh with olive oil."
type input "Turkish labneh with olive oil."
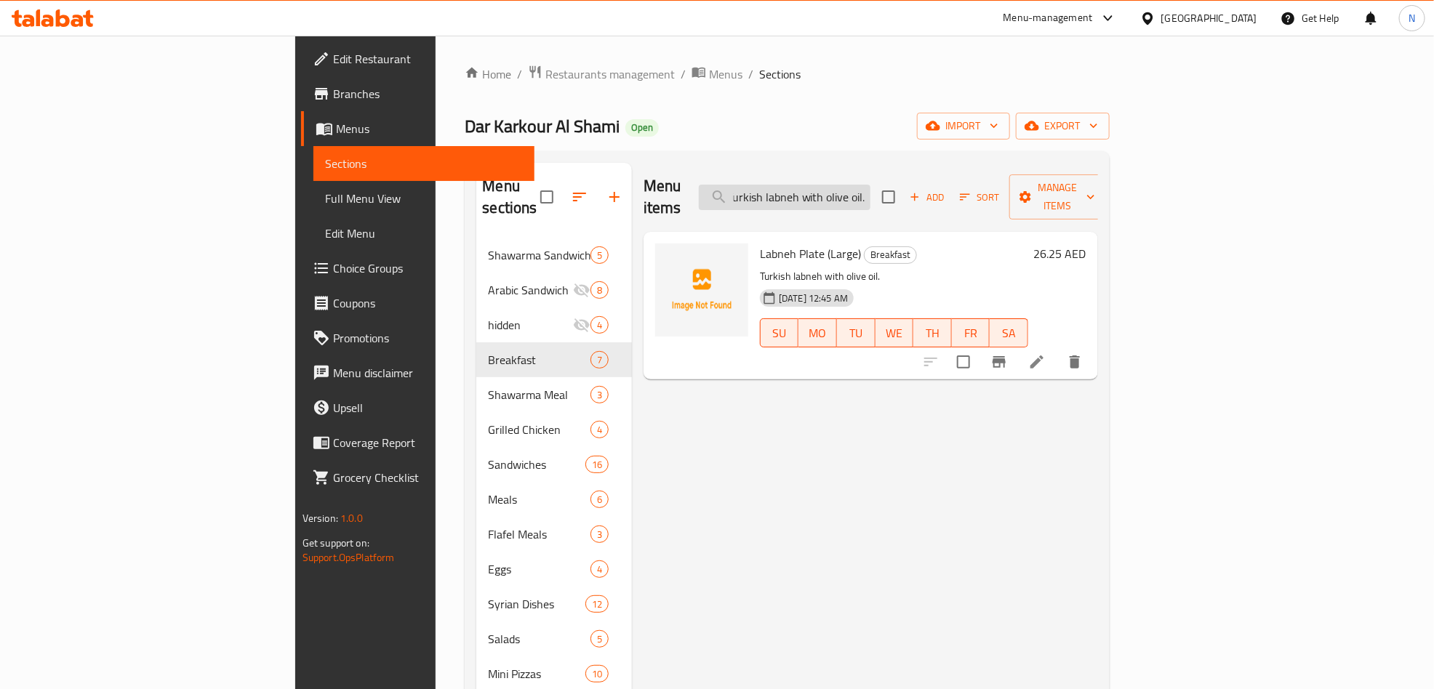
click at [870, 194] on input "Turkish labneh with olive oil." at bounding box center [785, 197] width 172 height 25
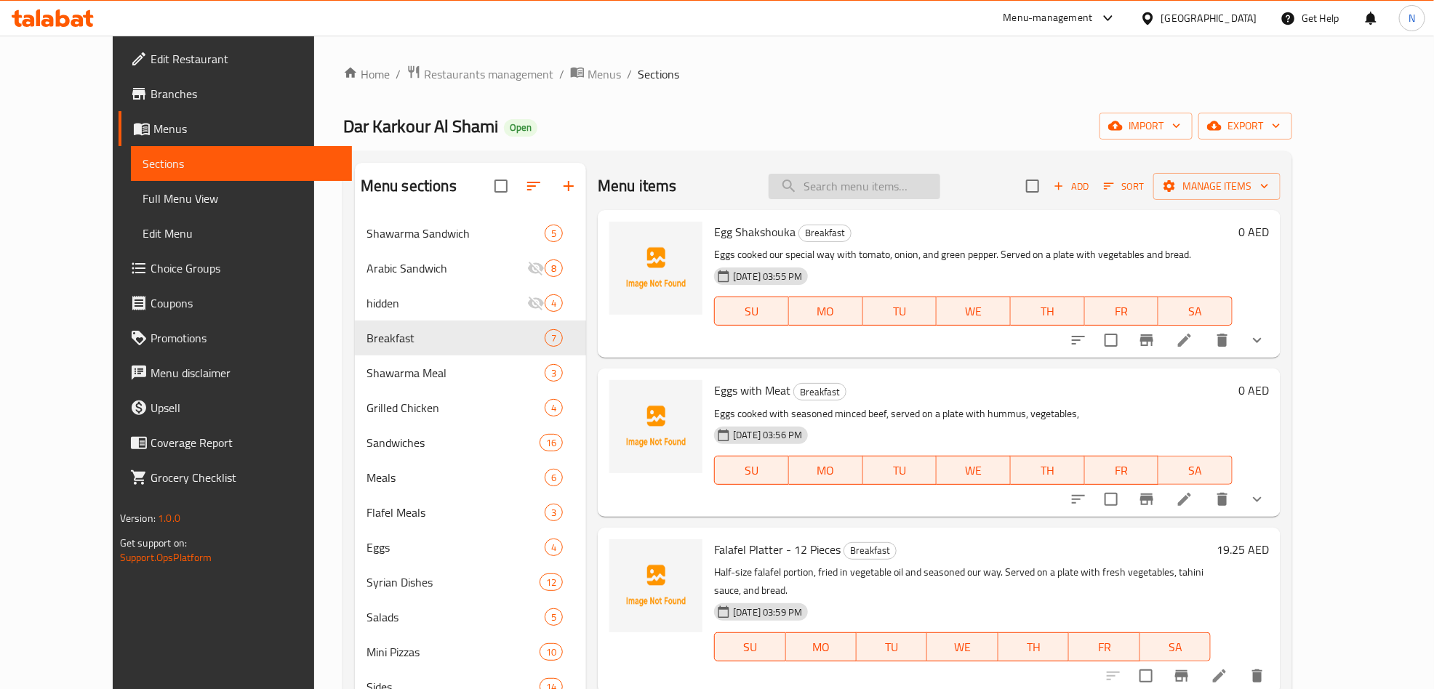
click at [940, 191] on input "search" at bounding box center [855, 186] width 172 height 25
paste input "صحن لبنة (وسط)"
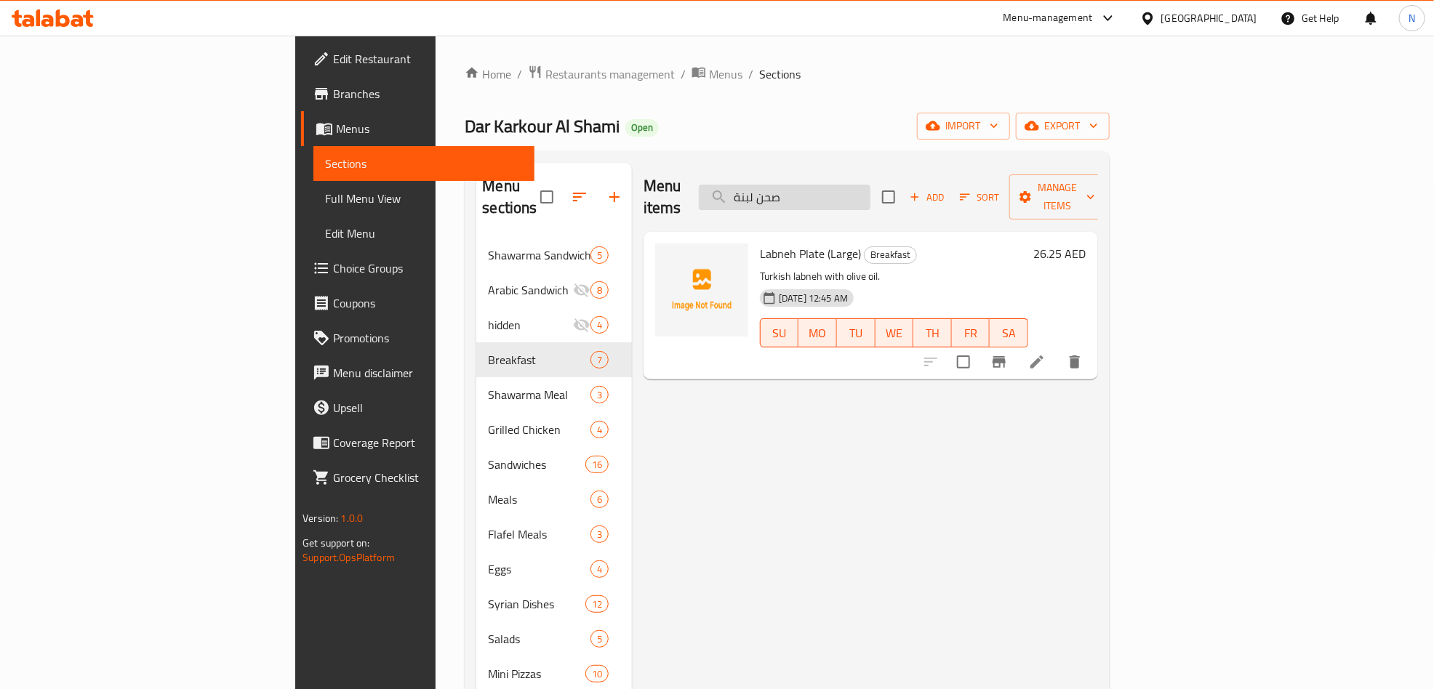
click at [870, 191] on input "صحن لبنة" at bounding box center [785, 197] width 172 height 25
click at [870, 192] on input "صحن لبنة" at bounding box center [785, 197] width 172 height 25
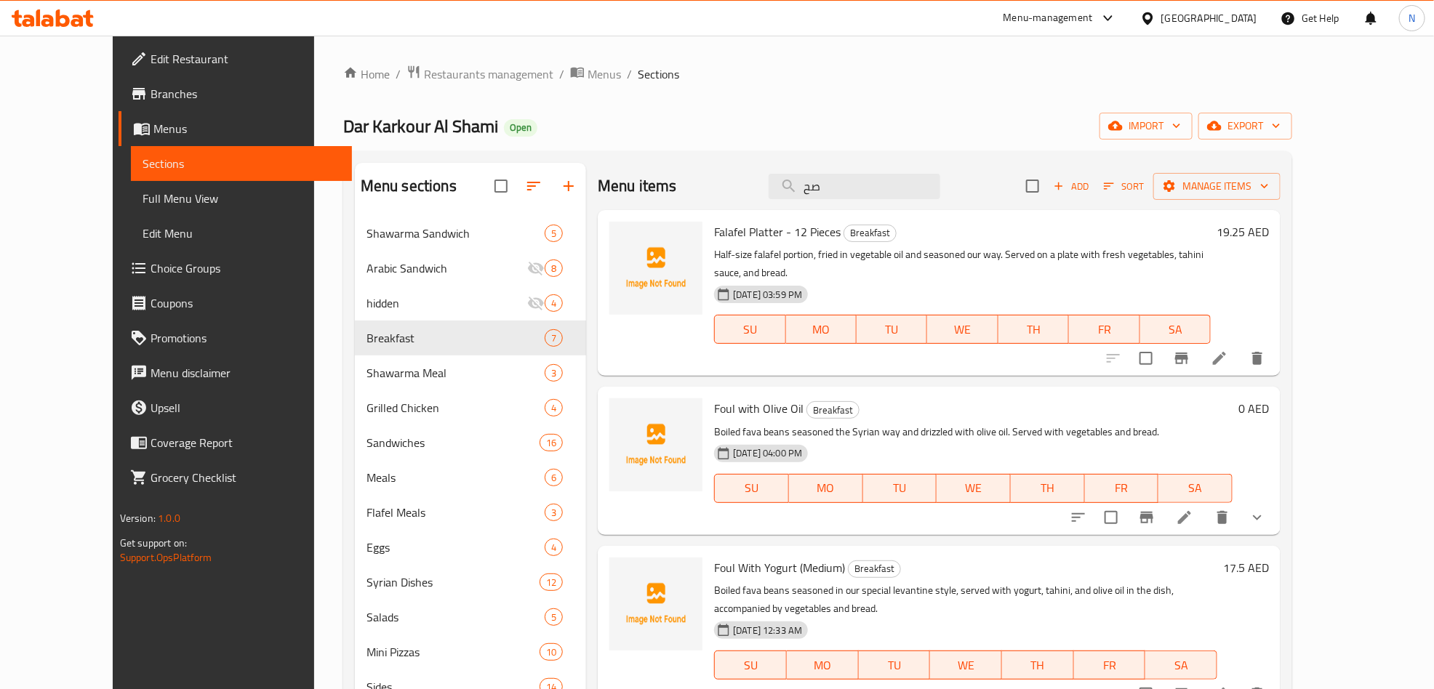
type input "ص"
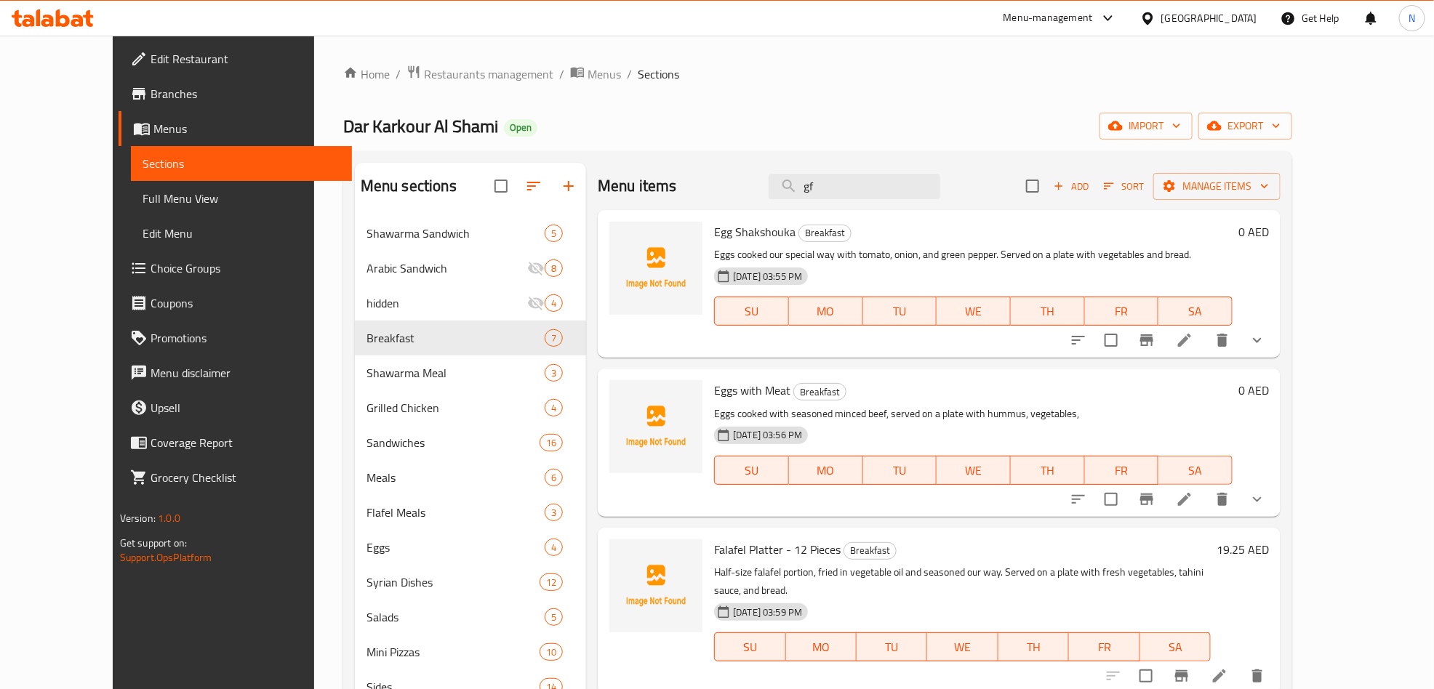
type input "g"
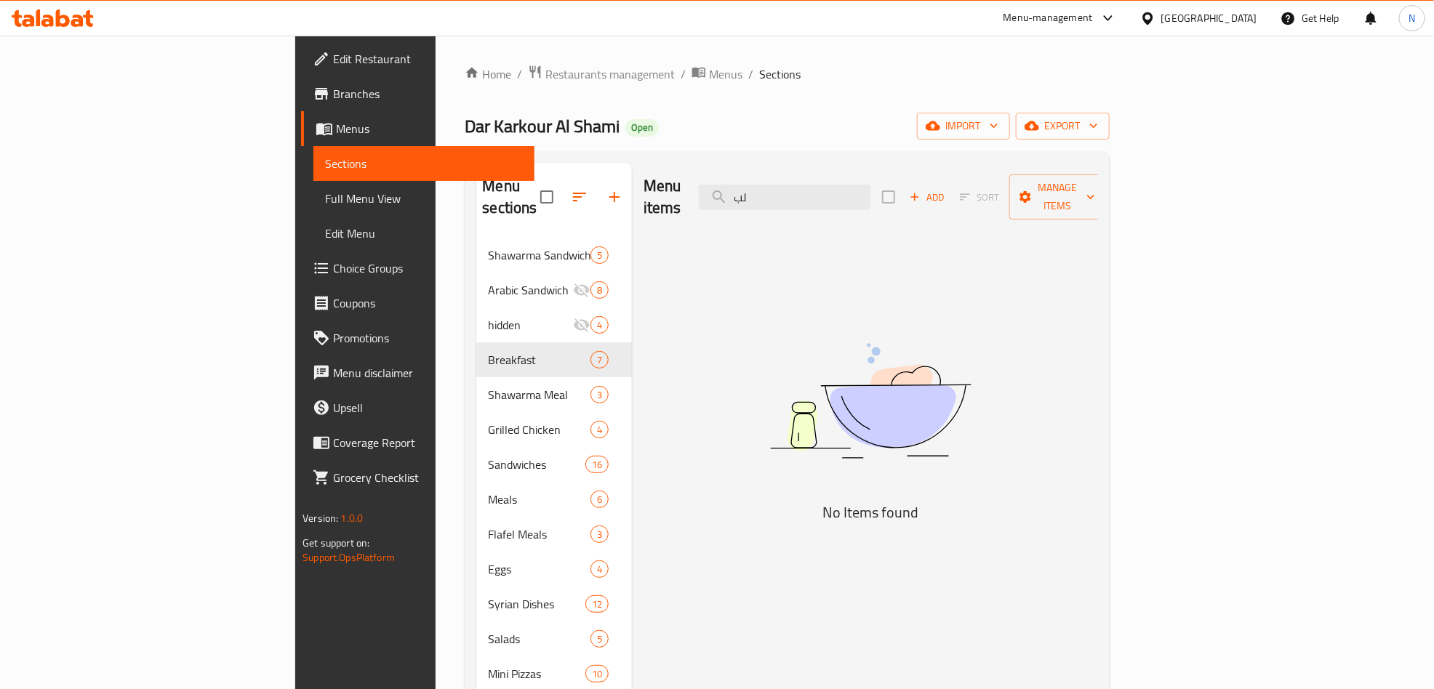
type input "ل"
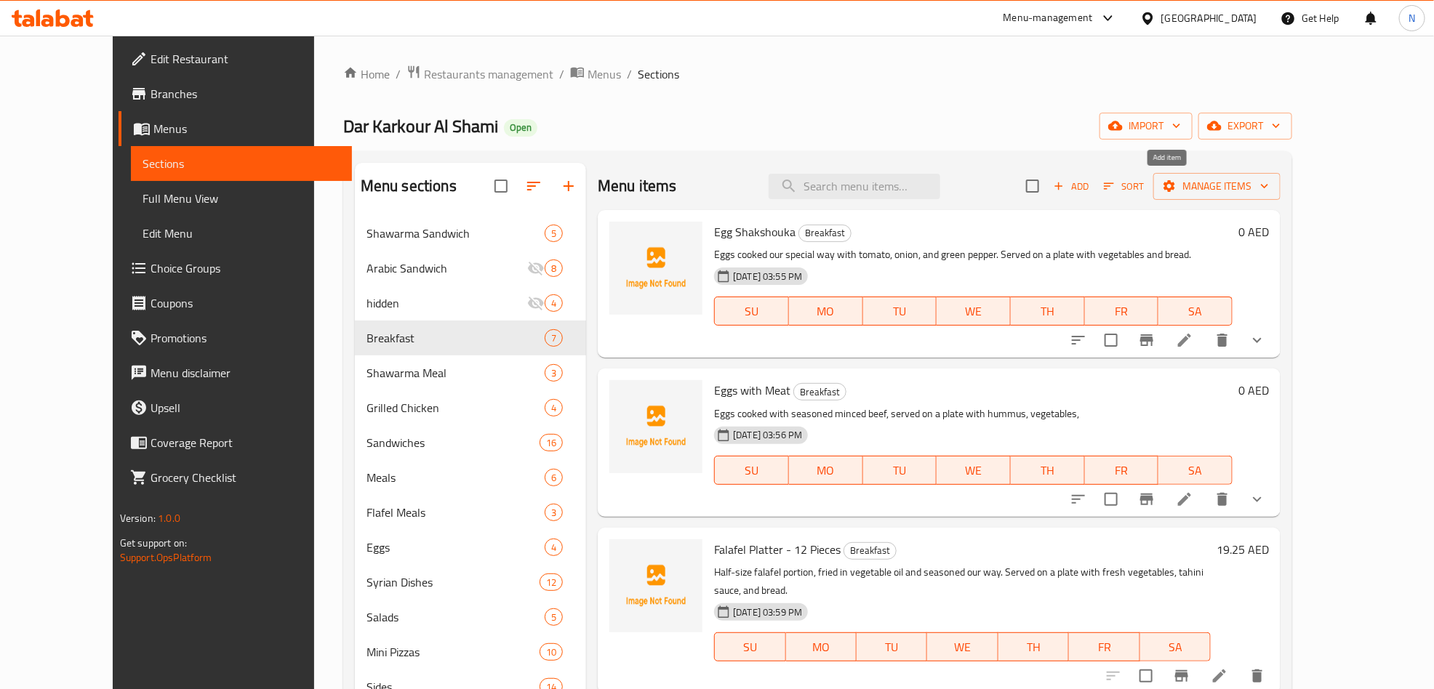
click at [1091, 181] on span "Add" at bounding box center [1071, 186] width 39 height 17
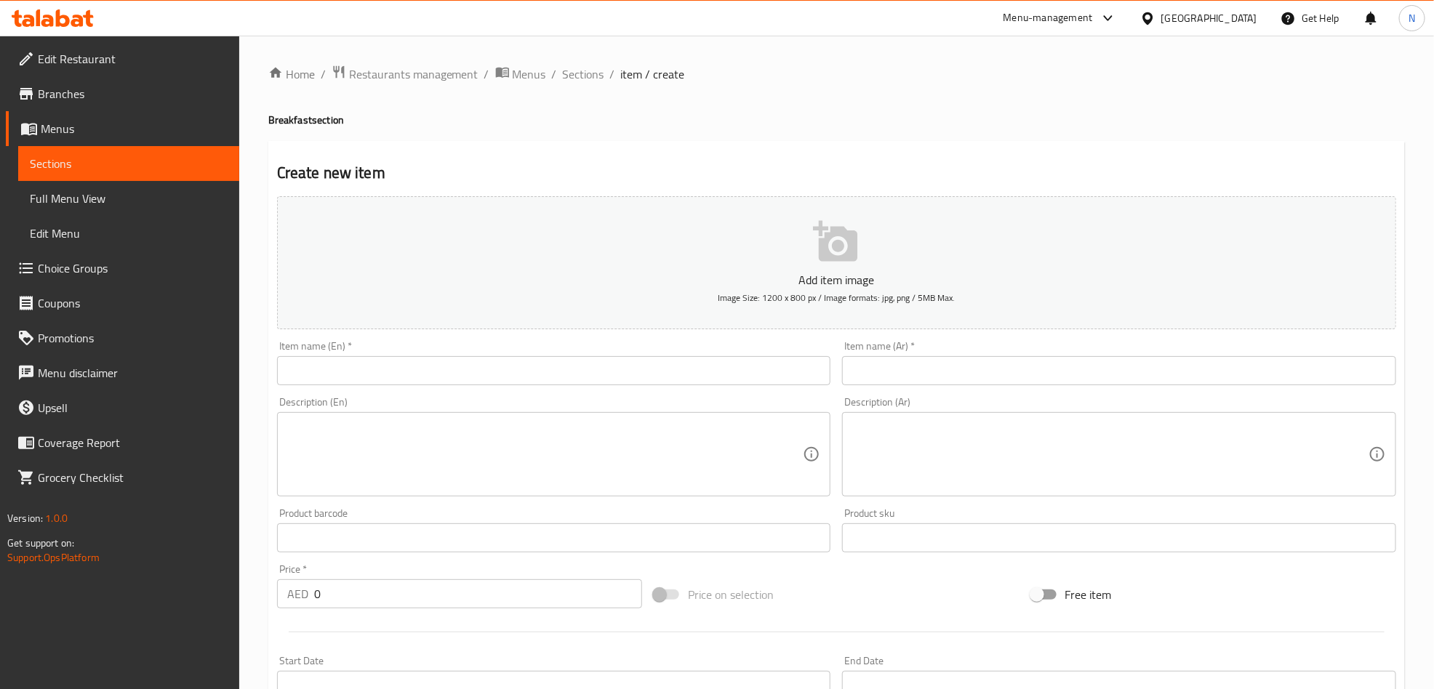
click at [961, 382] on input "text" at bounding box center [1119, 370] width 554 height 29
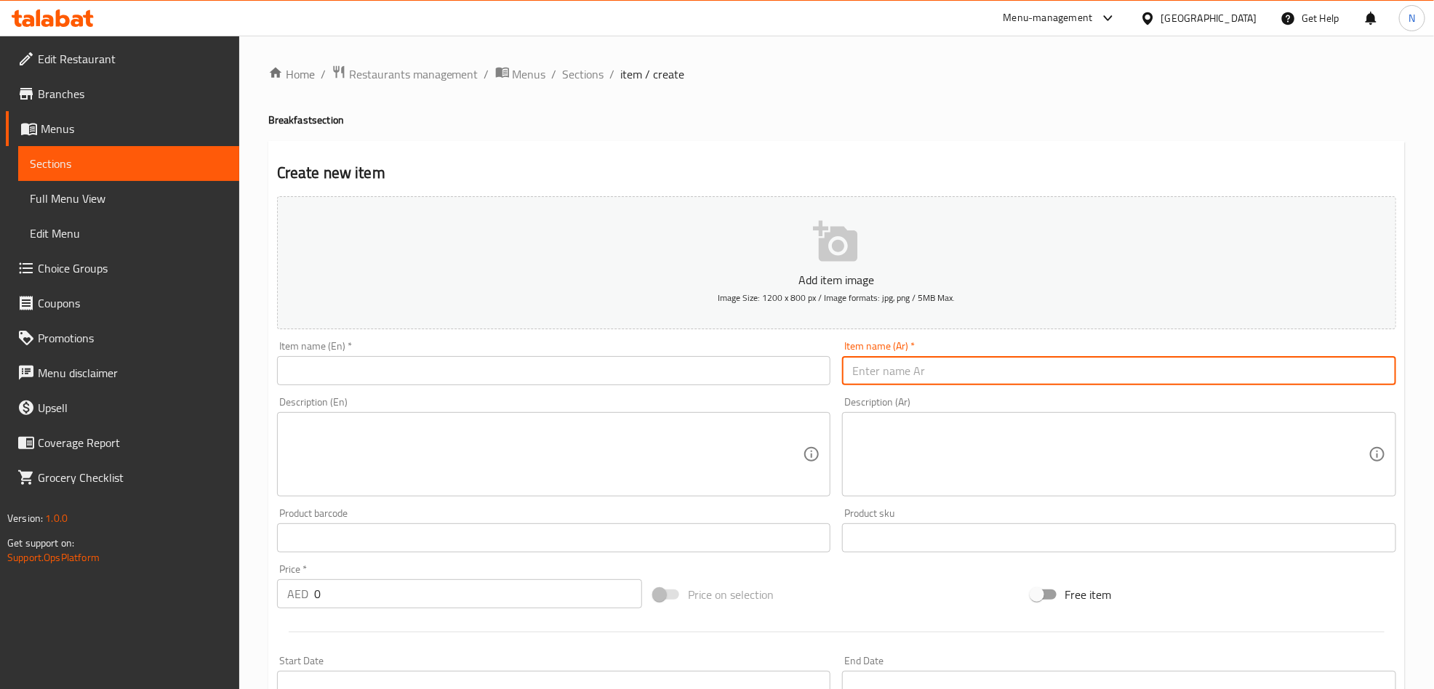
paste input "صحن لبنة (وسط)"
type input "صحن لبنة (وسط)"
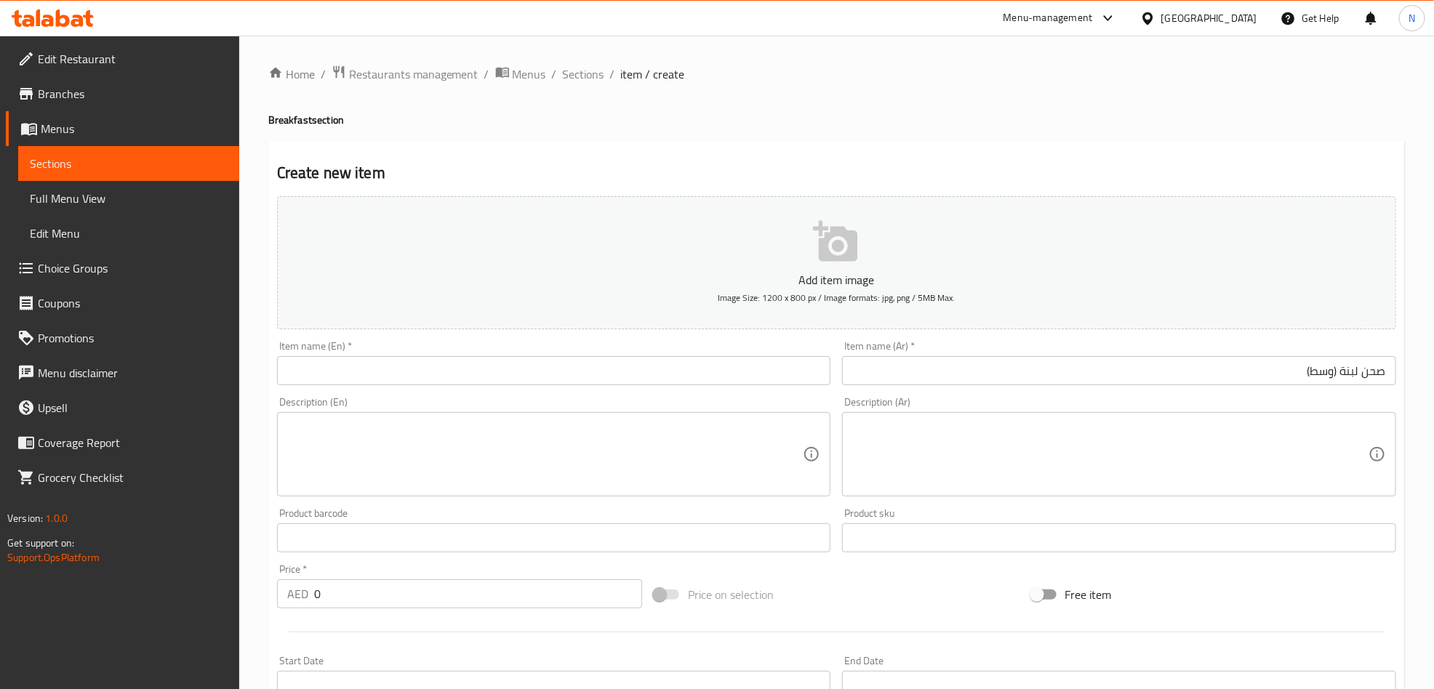
click at [516, 383] on input "text" at bounding box center [554, 370] width 554 height 29
paste input "Labneh Plate (Medium)"
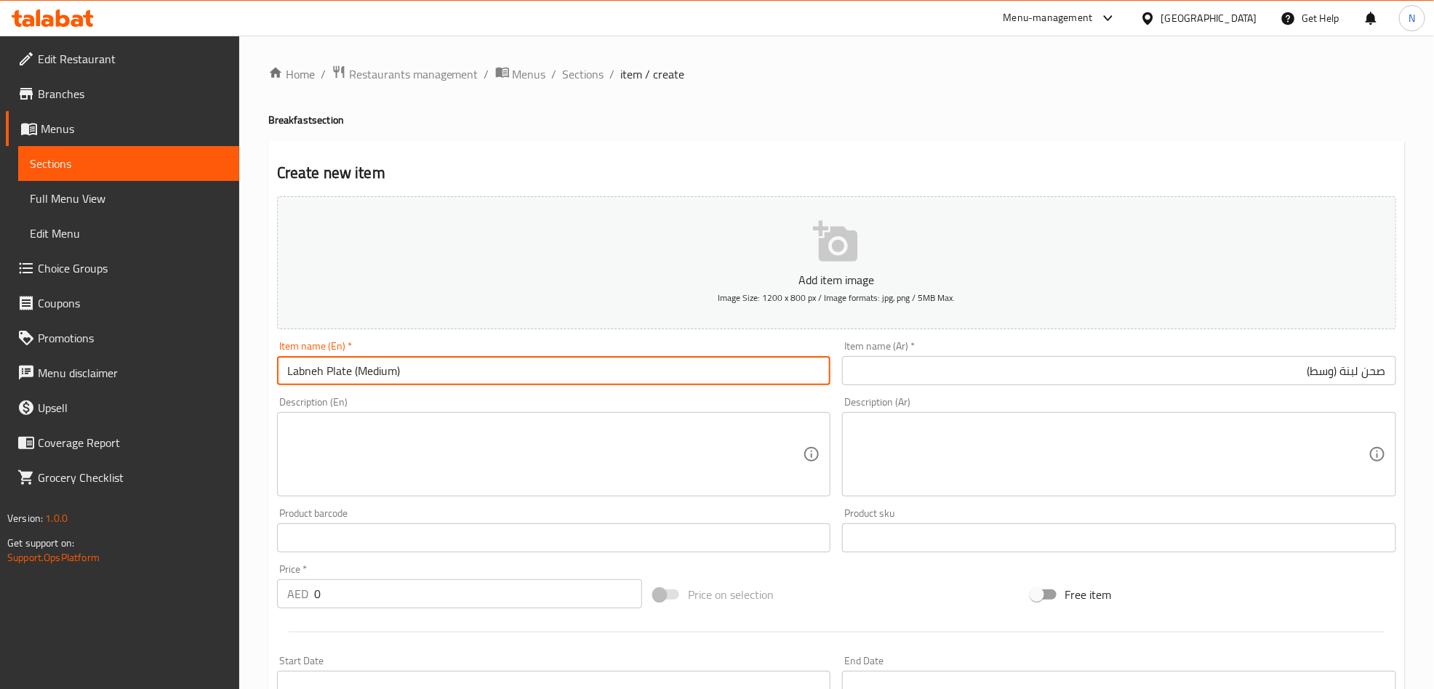
type input "Labneh Plate (Medium)"
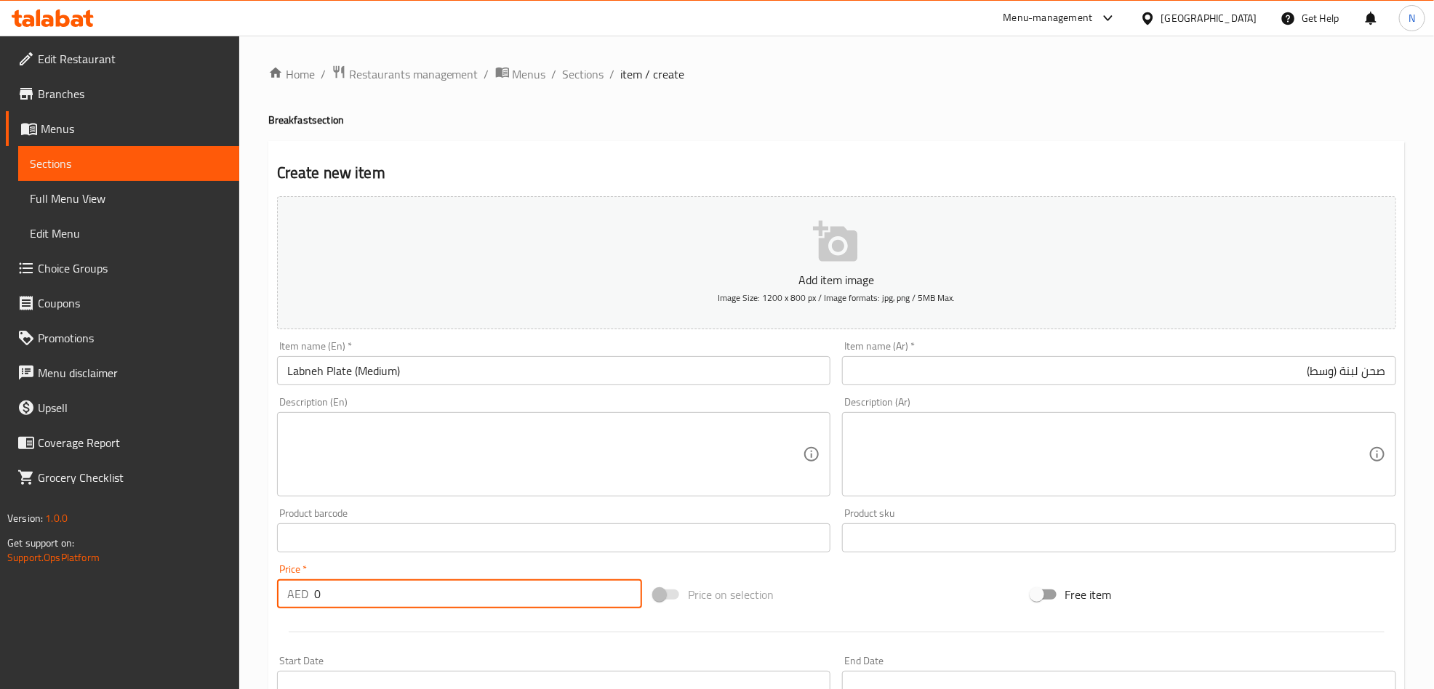
drag, startPoint x: 327, startPoint y: 602, endPoint x: 262, endPoint y: 612, distance: 66.1
click at [284, 609] on div "AED 0 Price *" at bounding box center [459, 594] width 365 height 29
paste input "17.5"
type input "17.5"
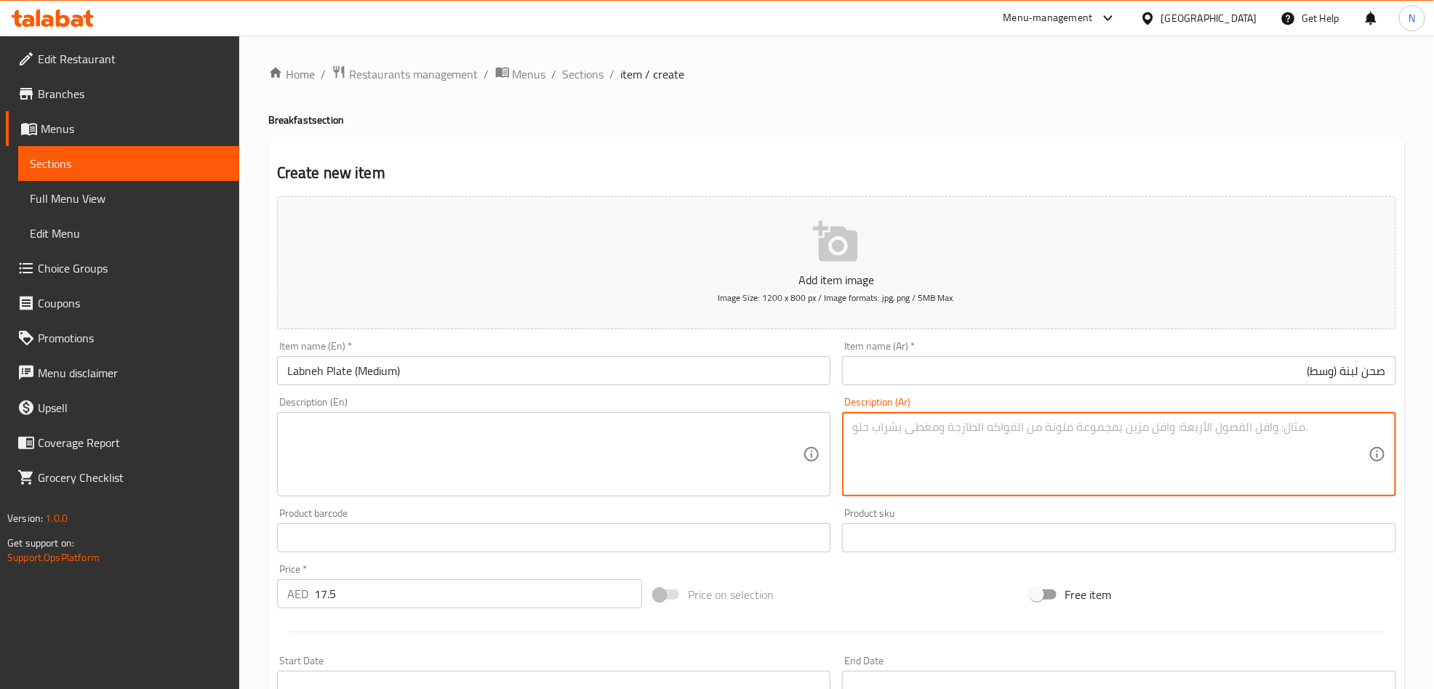
drag, startPoint x: 1170, startPoint y: 437, endPoint x: 1132, endPoint y: 472, distance: 51.5
click at [1169, 439] on textarea at bounding box center [1110, 454] width 516 height 69
paste textarea "لبنة تركى مع [PERSON_NAME]"
type textarea "لبنة تركى مع [PERSON_NAME]"
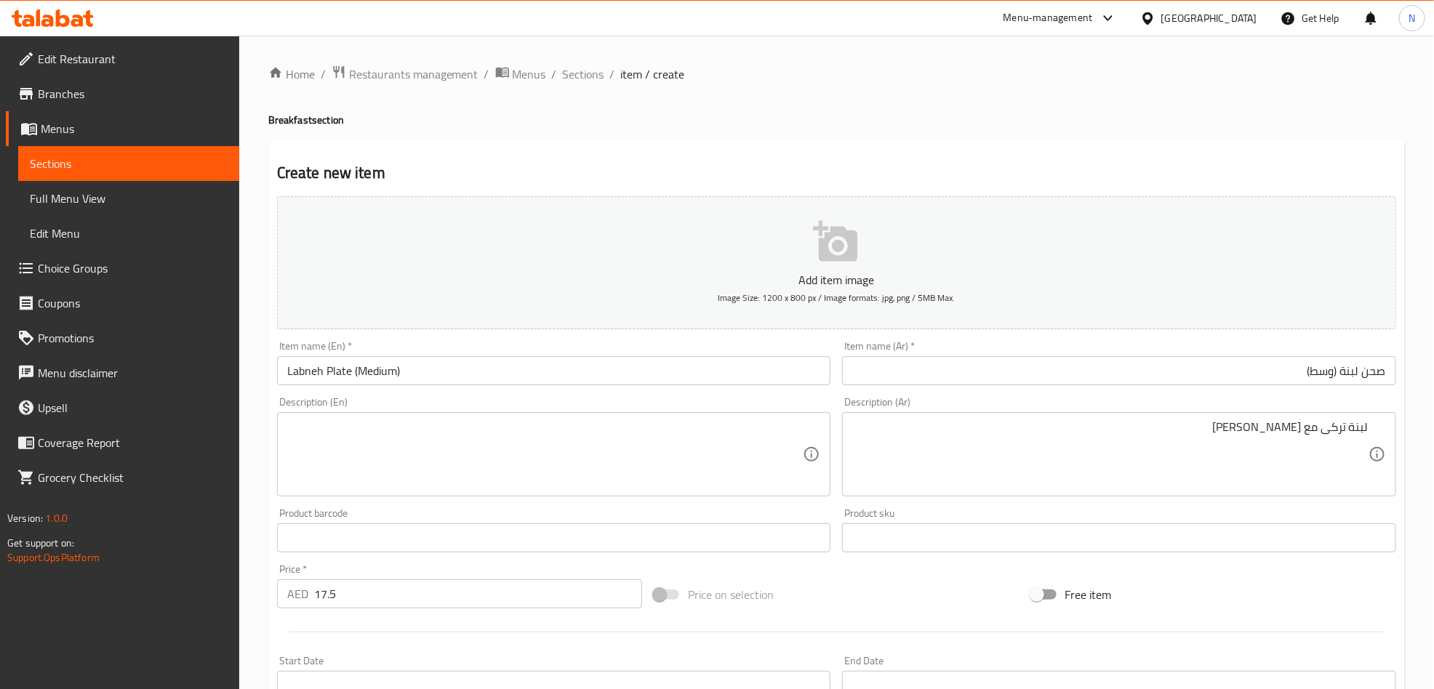
click at [360, 448] on textarea at bounding box center [545, 454] width 516 height 69
paste textarea "Turkish labneh with olive oil."
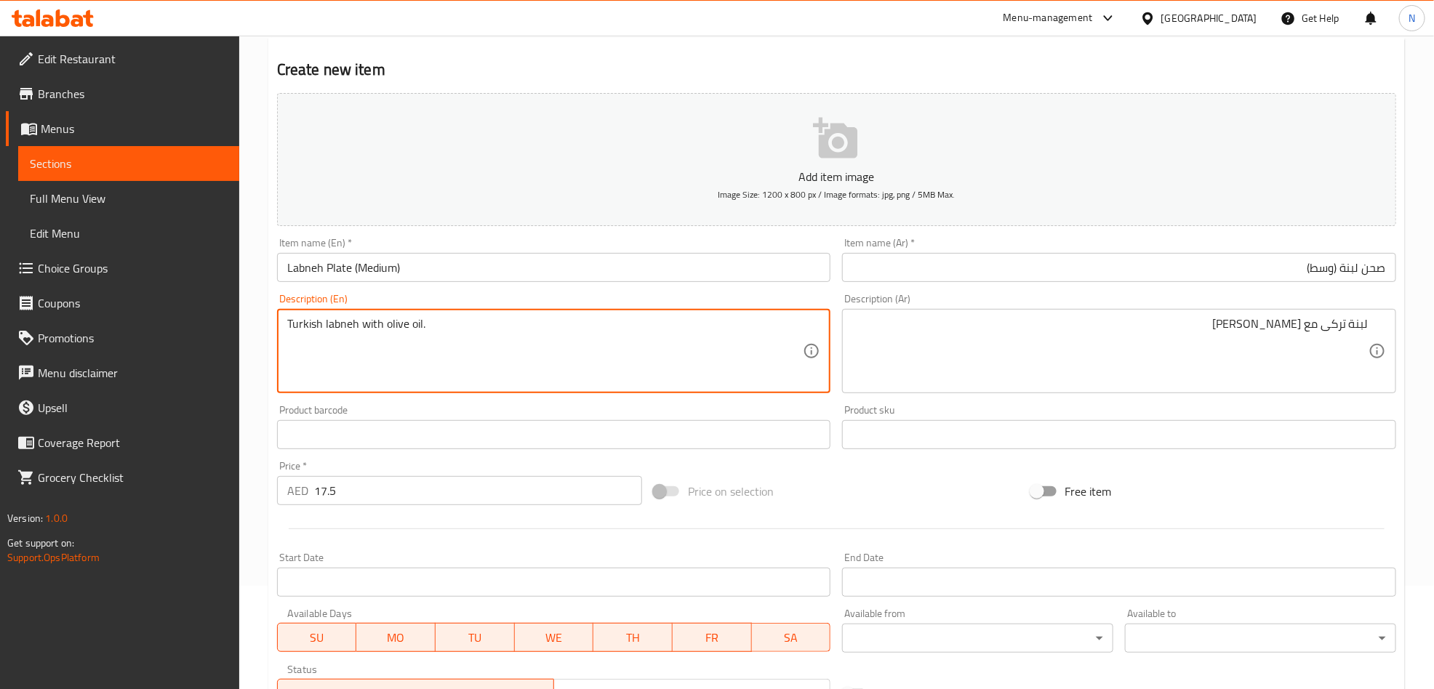
scroll to position [327, 0]
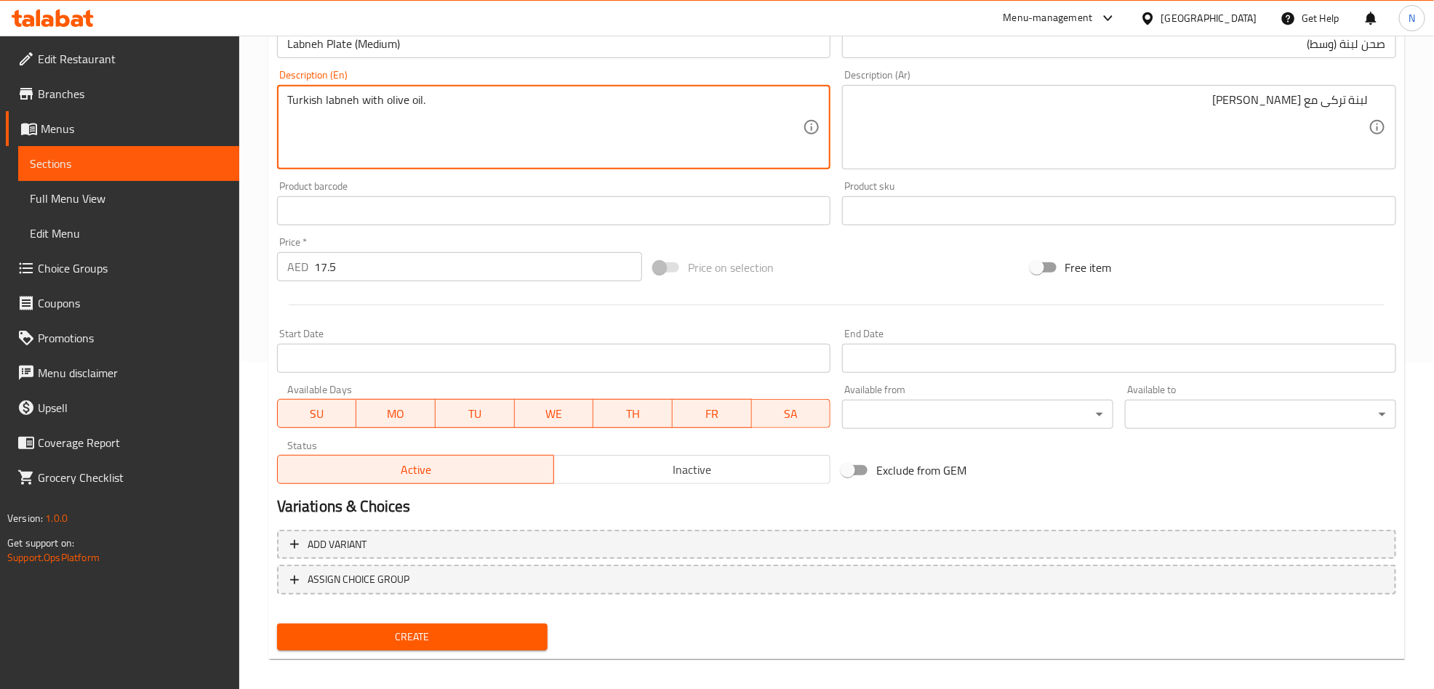
type textarea "Turkish labneh with olive oil."
click at [431, 633] on span "Create" at bounding box center [413, 637] width 248 height 18
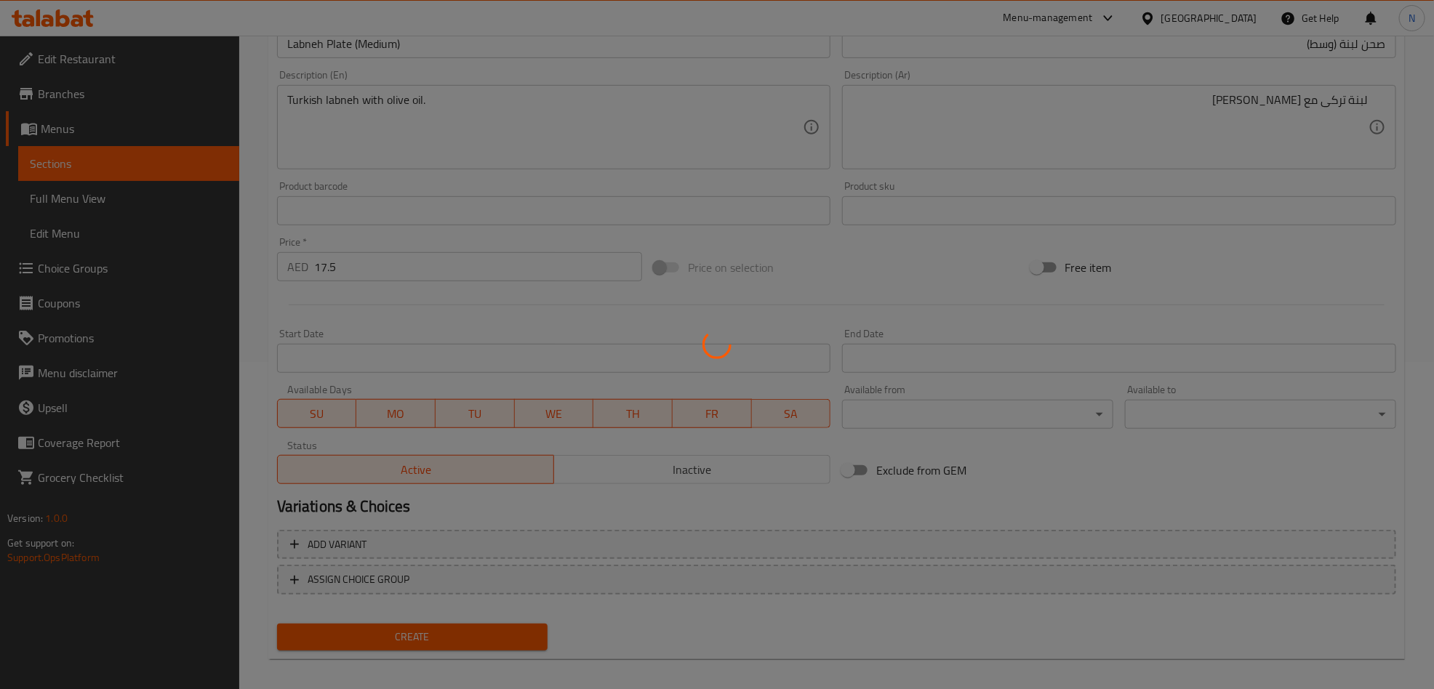
type input "0"
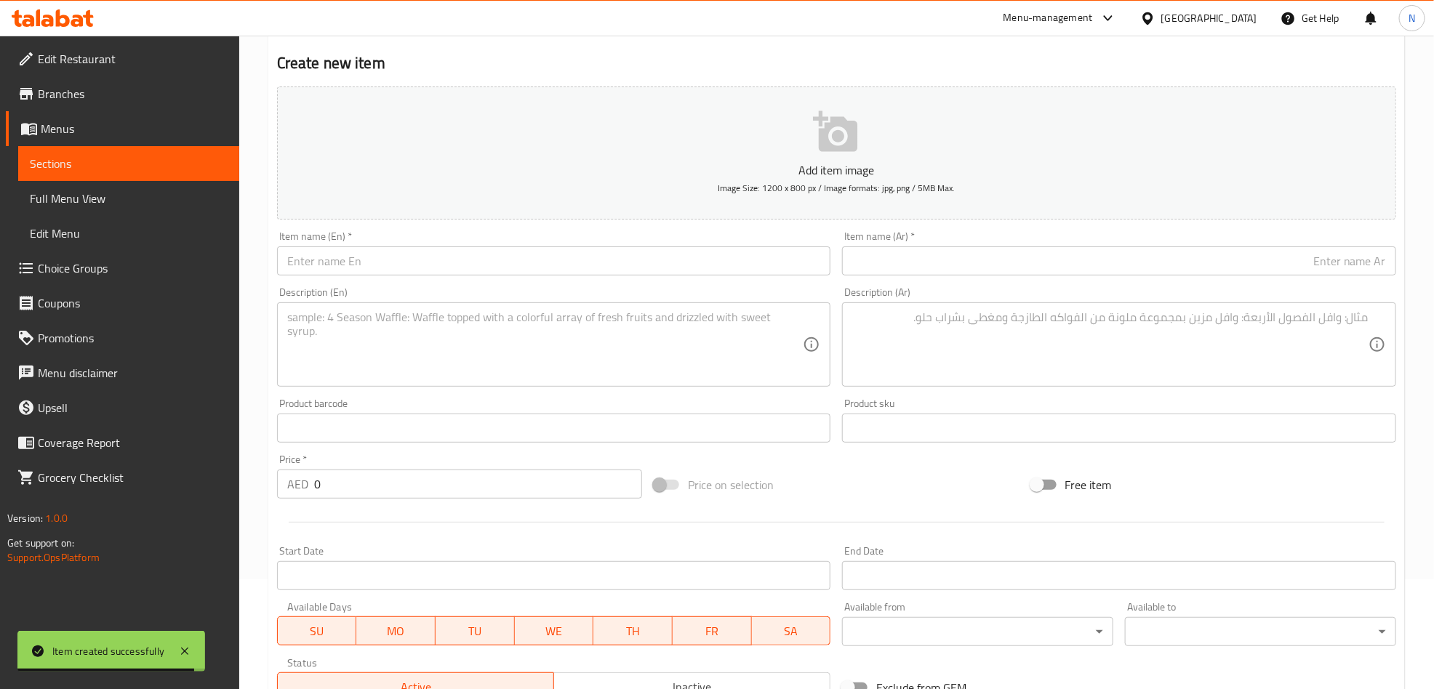
scroll to position [109, 0]
click at [1011, 247] on div "Item name (Ar)   * Item name (Ar) *" at bounding box center [1119, 254] width 554 height 44
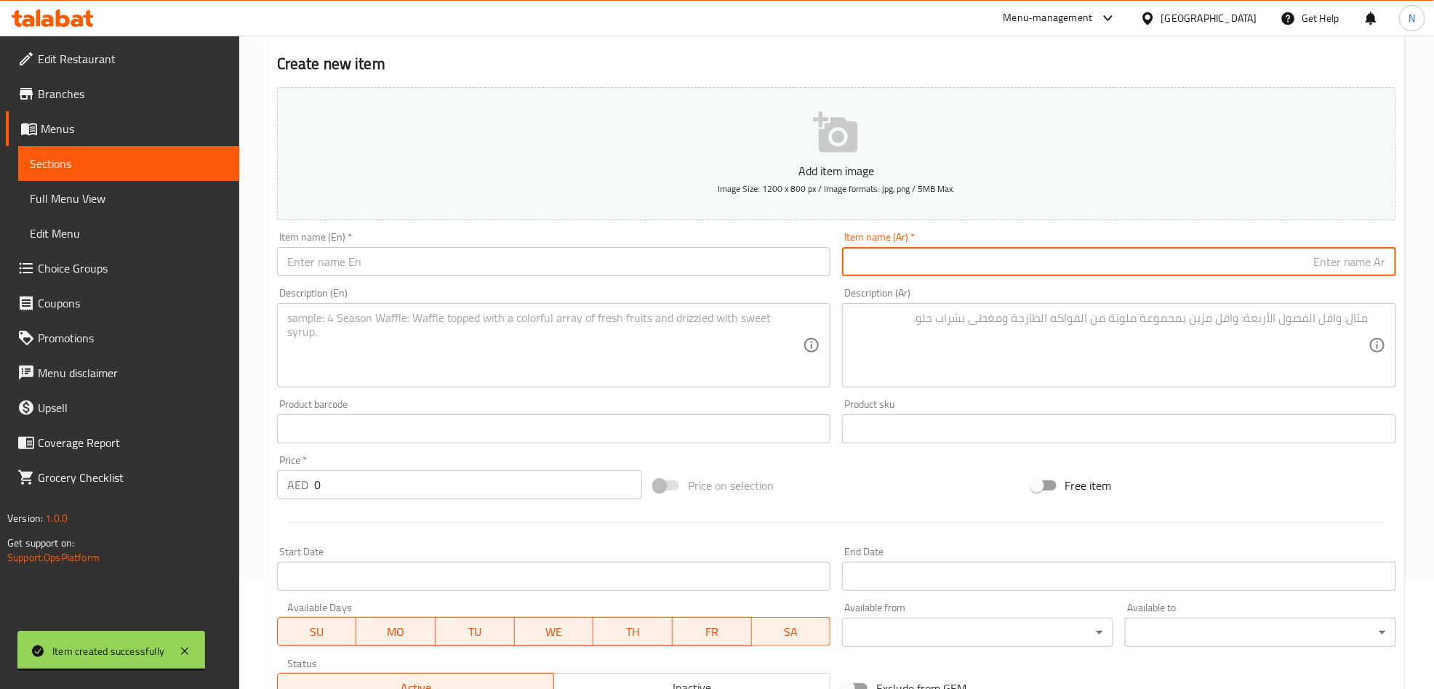
click at [1010, 255] on input "text" at bounding box center [1119, 261] width 554 height 29
paste input "بيض أومليت (كبير)"
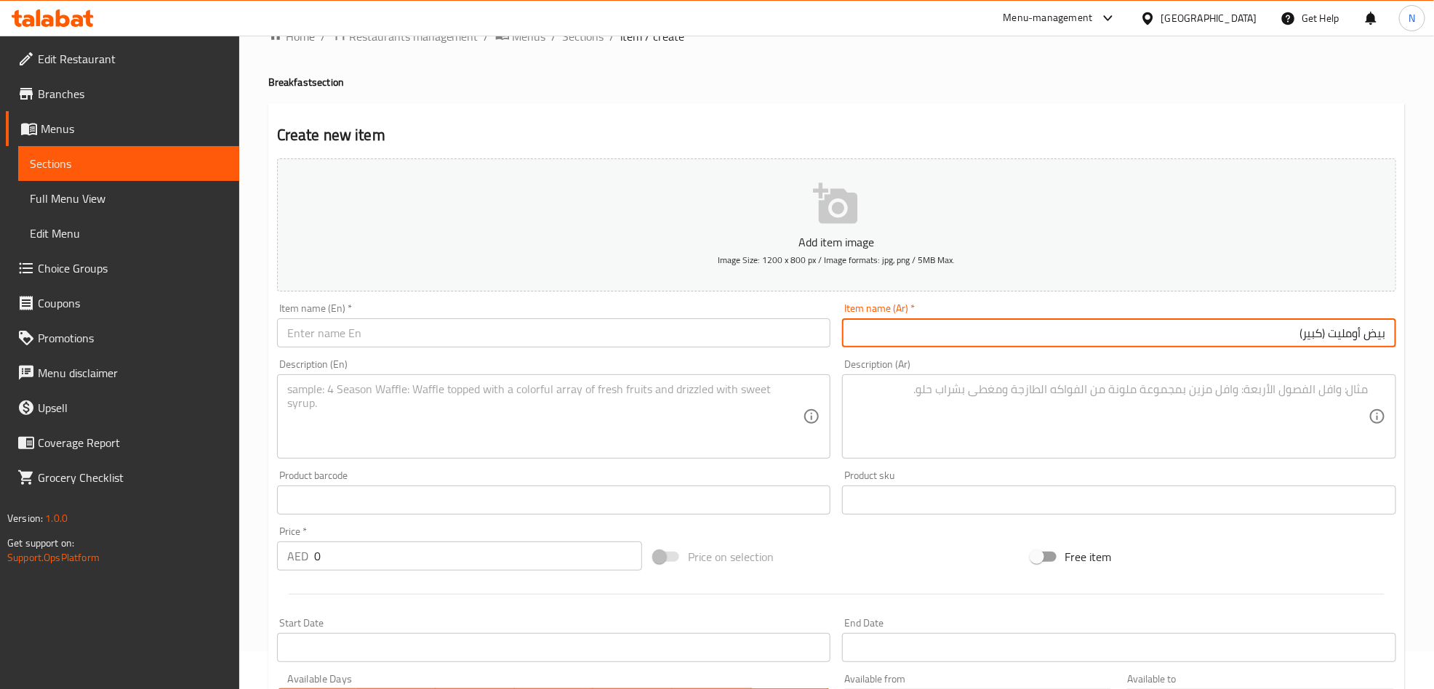
scroll to position [0, 0]
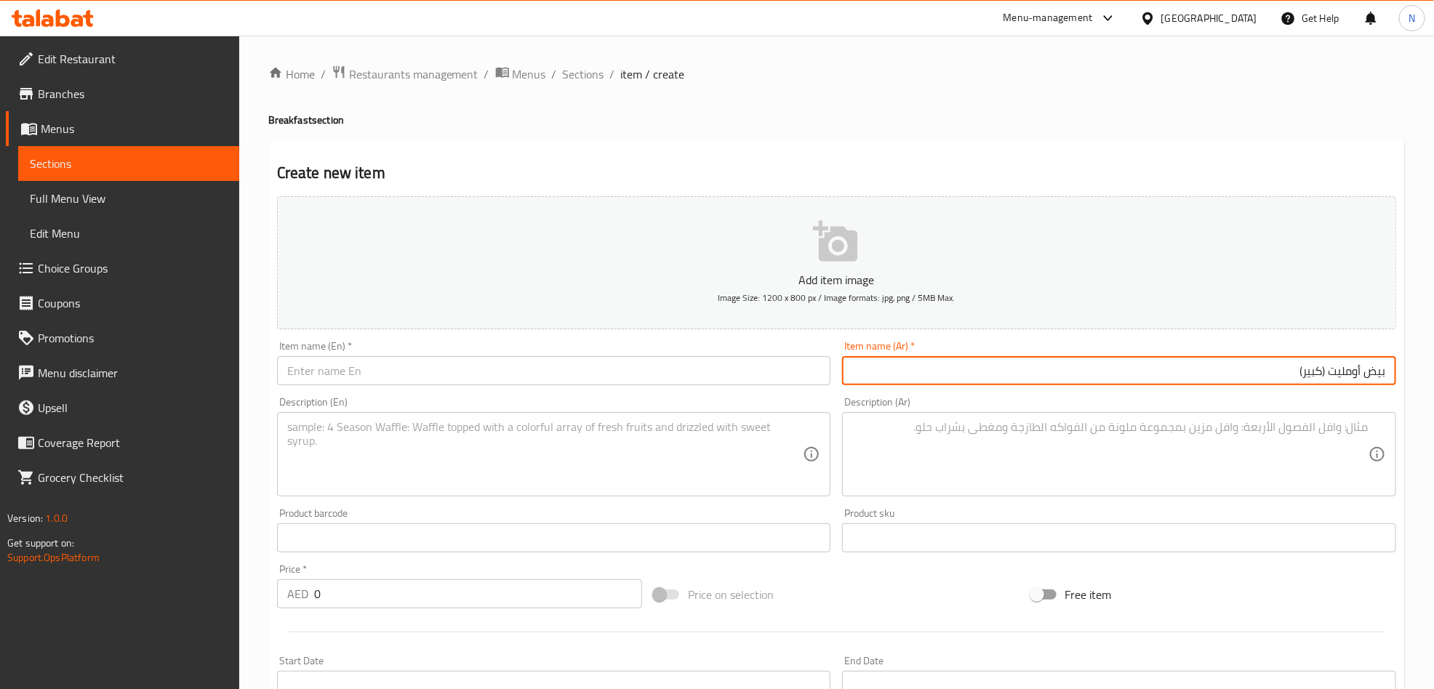
type input "بيض أومليت (كبير)"
click at [596, 77] on span "Sections" at bounding box center [583, 73] width 41 height 17
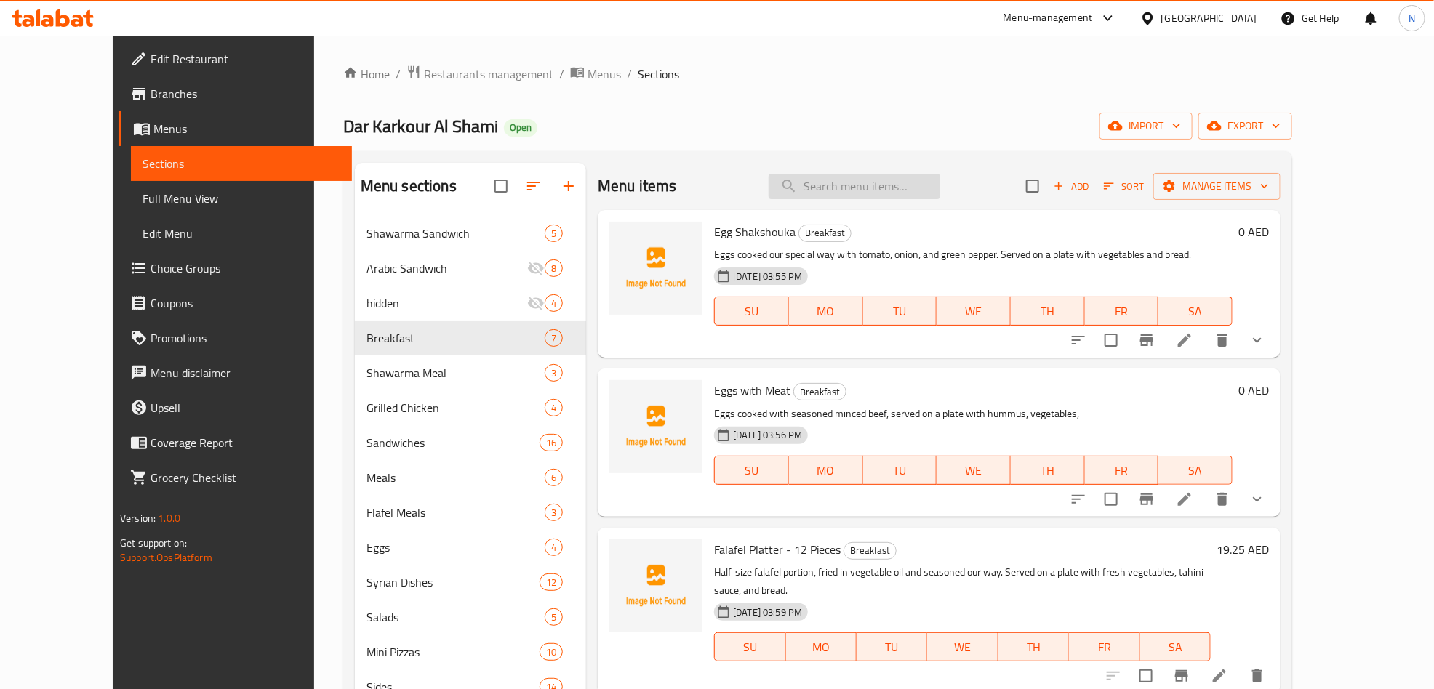
click at [914, 191] on input "search" at bounding box center [855, 186] width 172 height 25
paste input "بيض أومليت (كبير)"
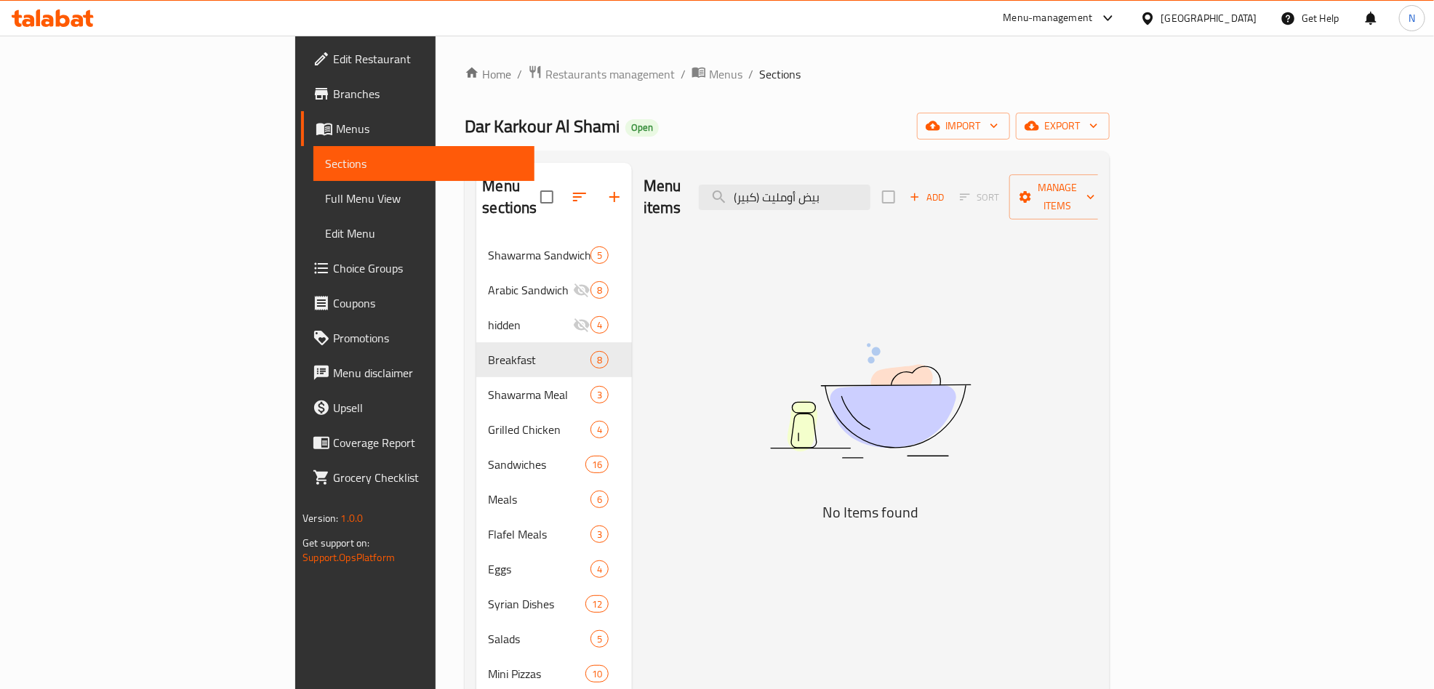
drag, startPoint x: 875, startPoint y: 186, endPoint x: 825, endPoint y: 201, distance: 52.2
click at [801, 182] on div "Menu items بيض أومليت (كبير) Add Sort Manage items" at bounding box center [871, 197] width 455 height 69
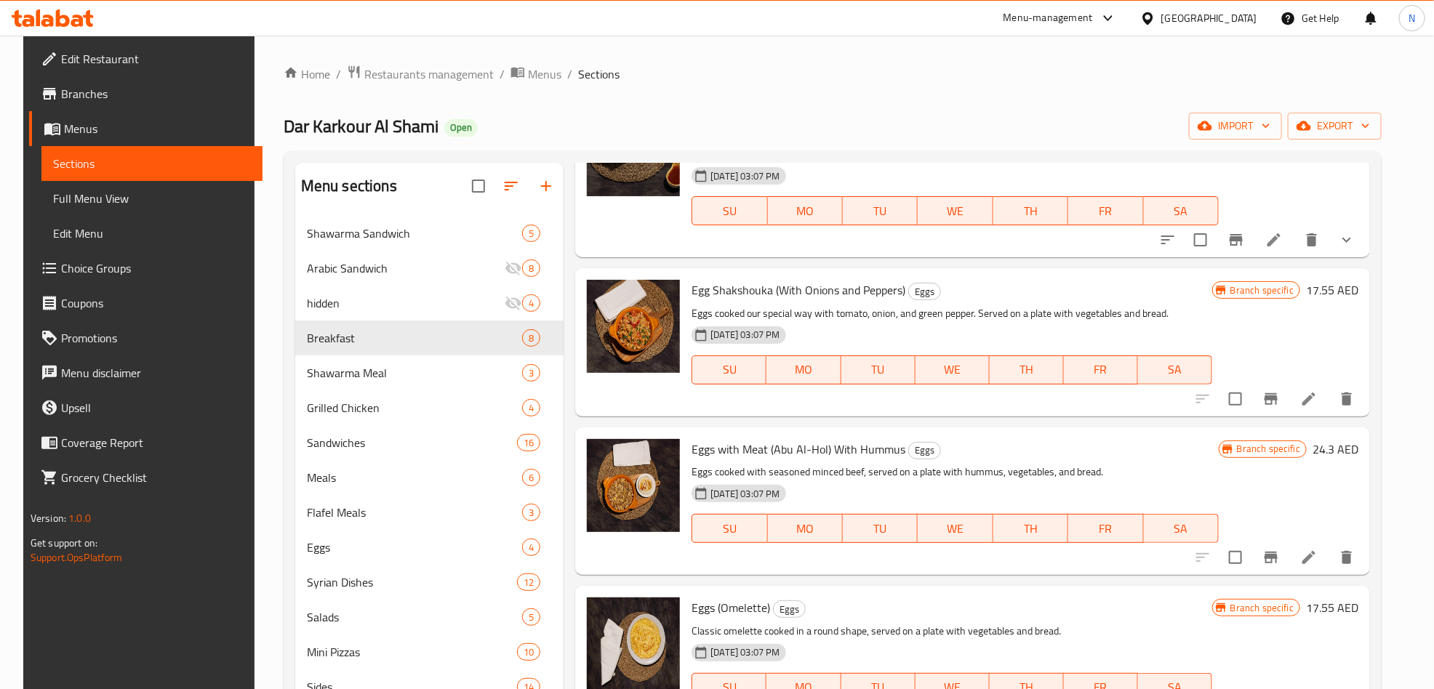
scroll to position [13, 0]
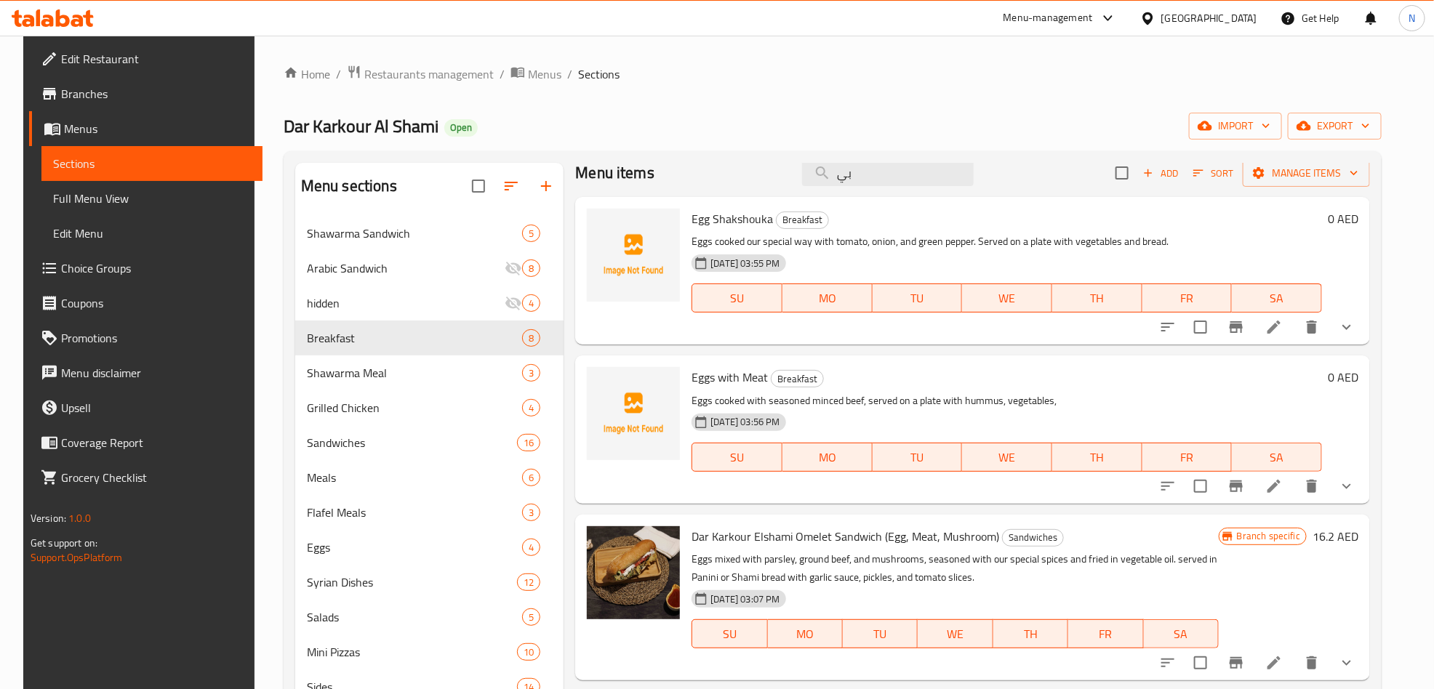
type input "ب"
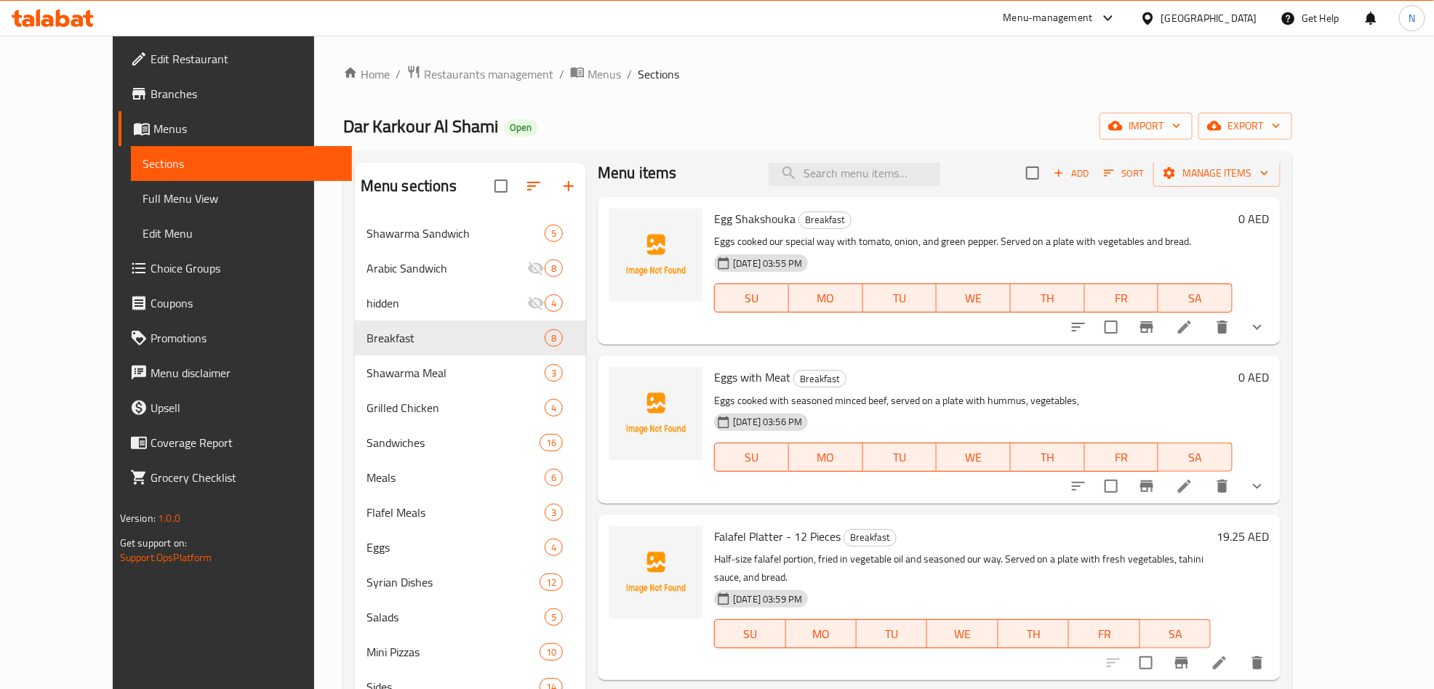
type input "خ"
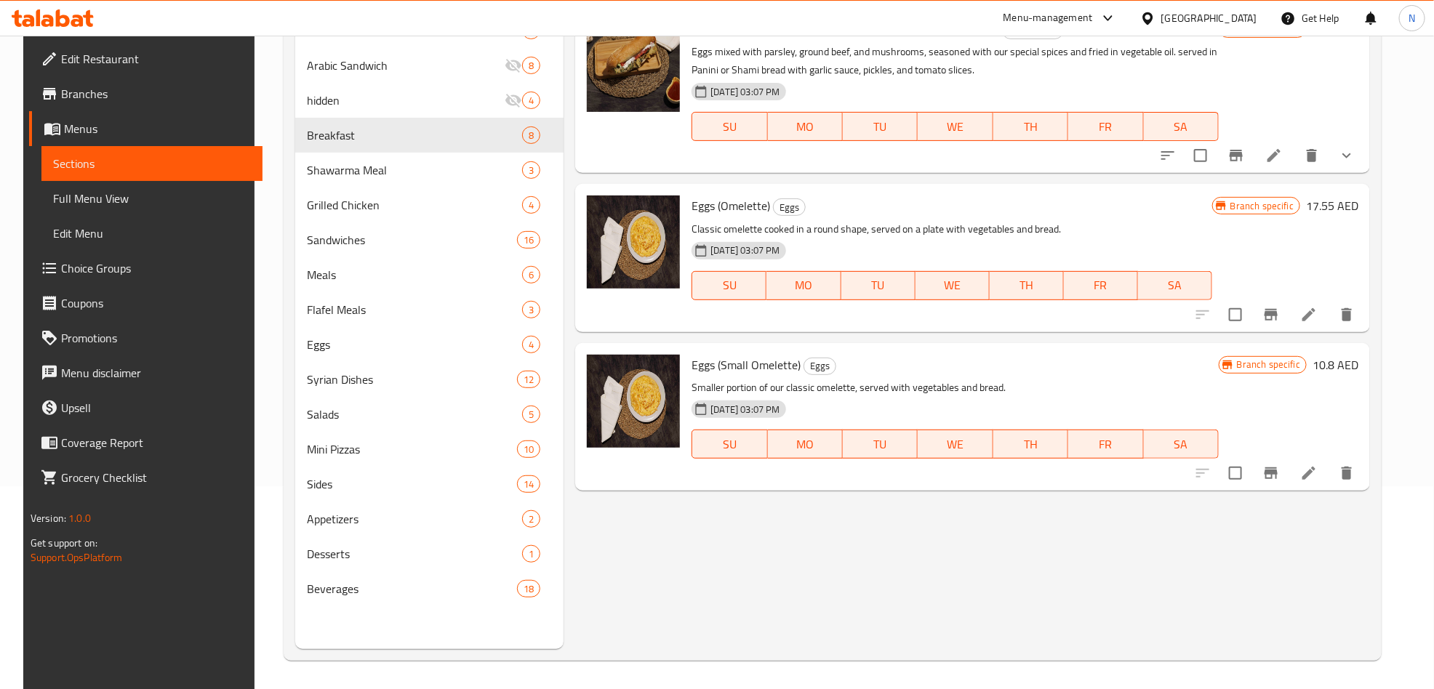
scroll to position [204, 0]
type input "omel"
click at [722, 215] on span "Eggs (Omelette)" at bounding box center [731, 205] width 79 height 22
click at [723, 215] on span "Eggs (Omelette)" at bounding box center [731, 205] width 79 height 22
click at [723, 214] on span "Eggs (Omelette)" at bounding box center [731, 205] width 79 height 22
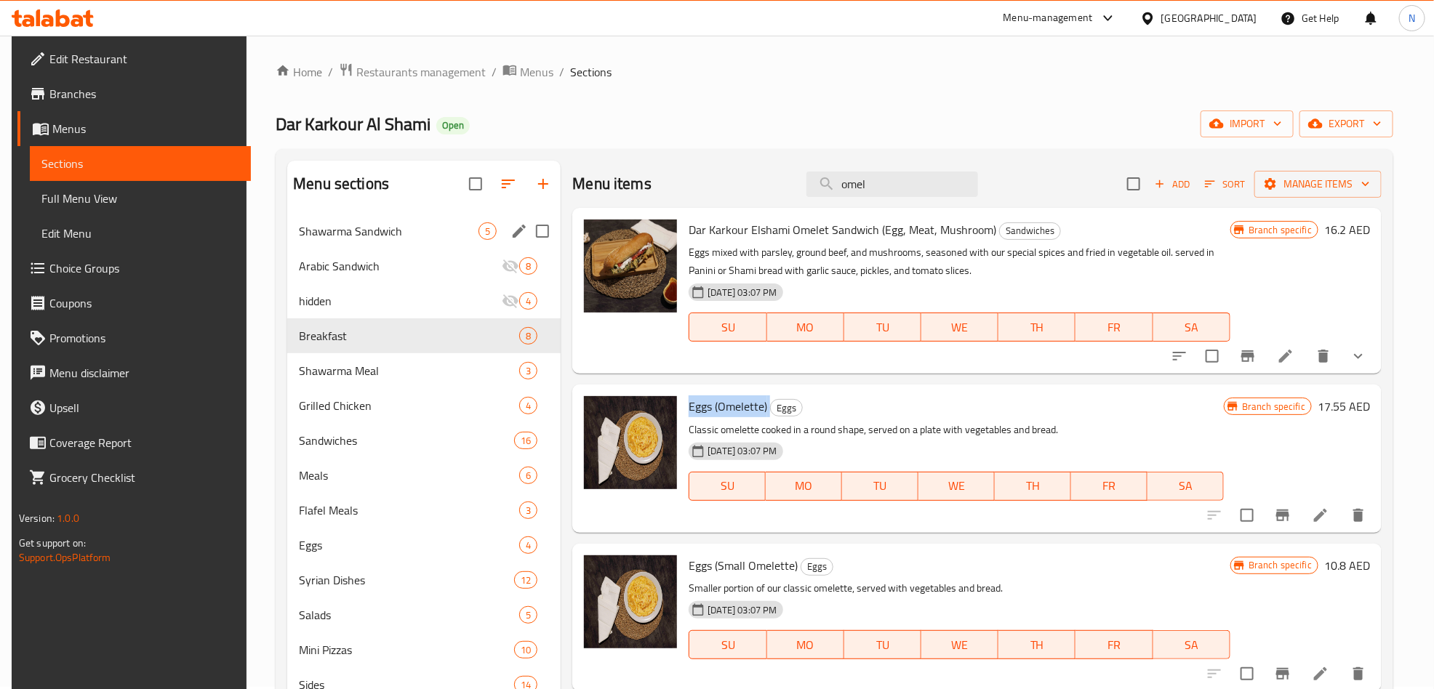
scroll to position [0, 0]
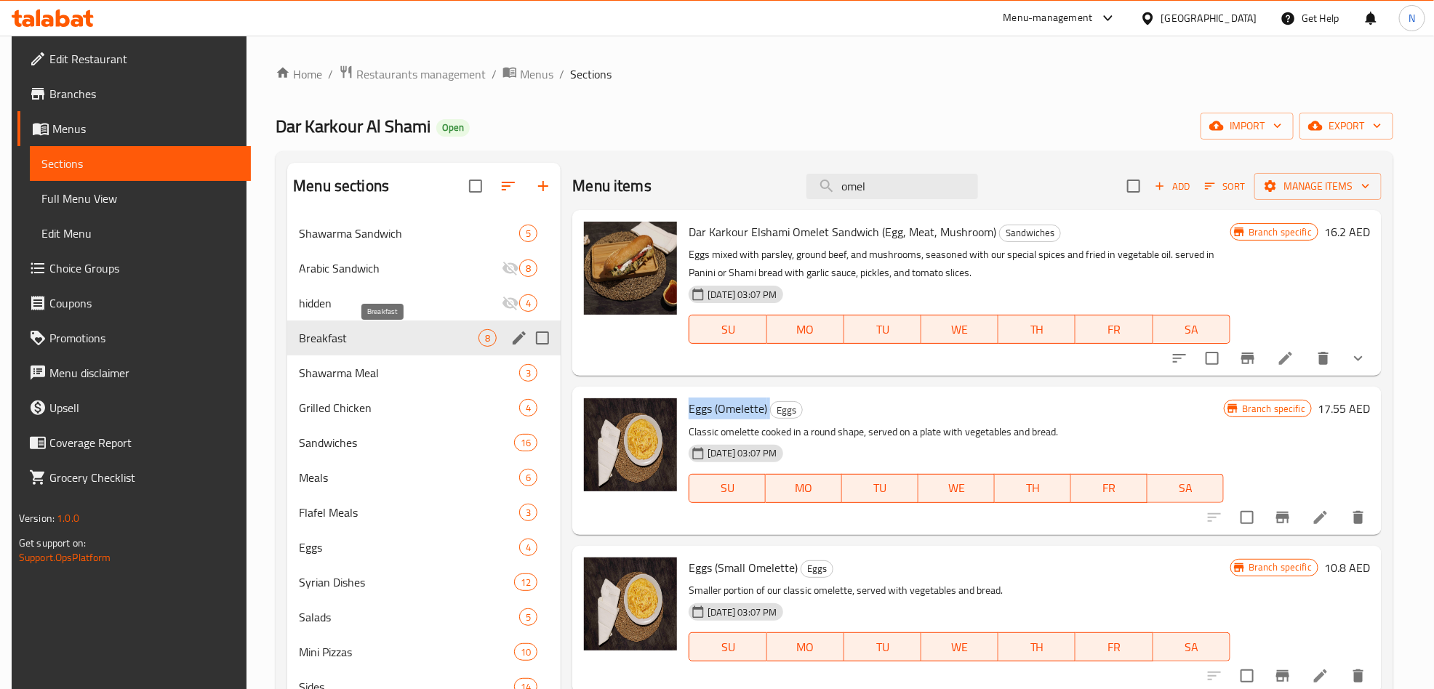
click at [402, 343] on span "Breakfast" at bounding box center [389, 337] width 180 height 17
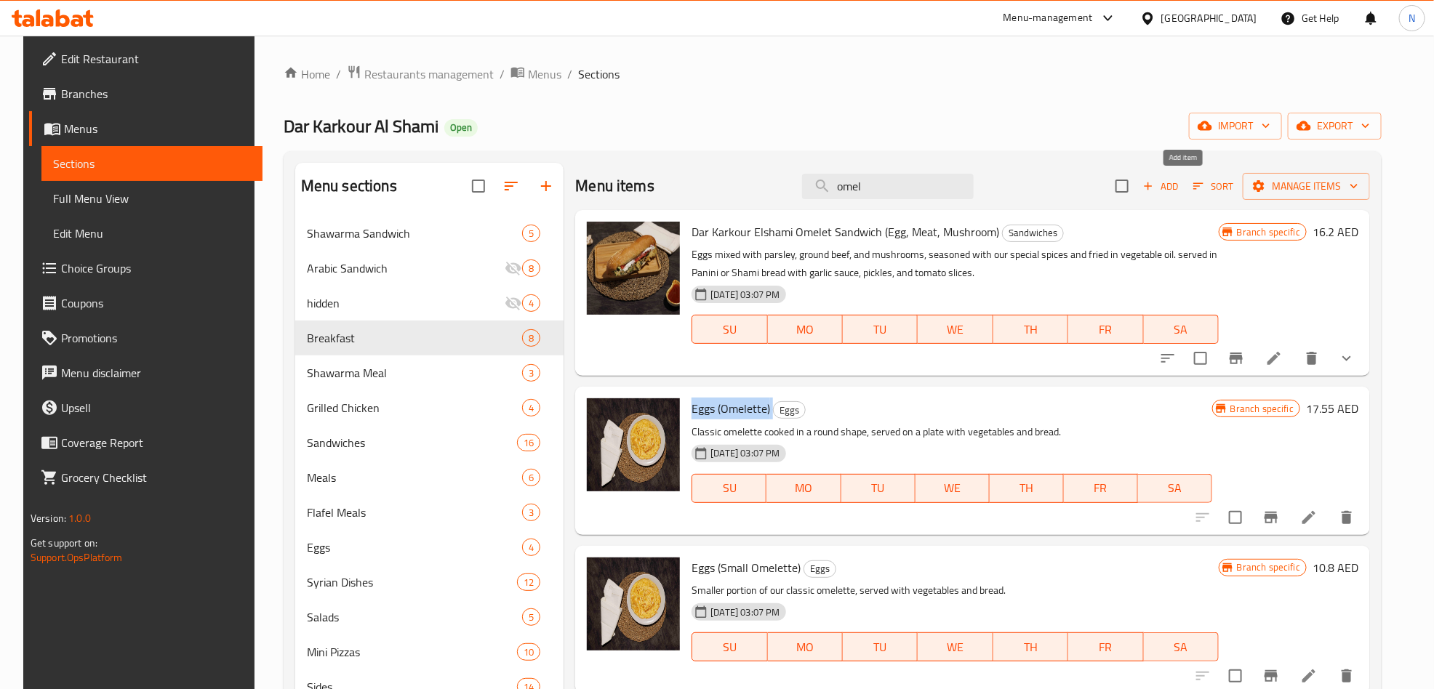
click at [1155, 192] on icon "button" at bounding box center [1148, 186] width 13 height 13
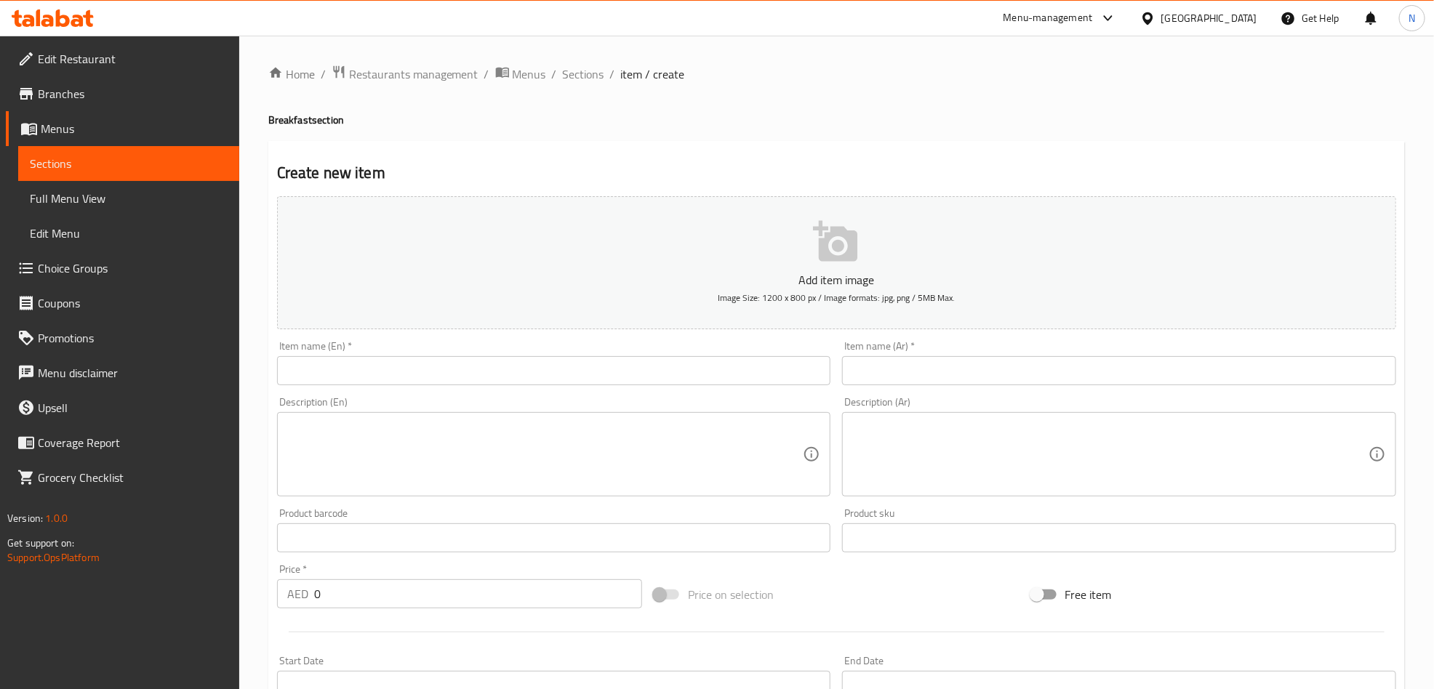
click at [866, 353] on div "Item name (Ar)   * Item name (Ar) *" at bounding box center [1119, 363] width 554 height 44
click at [890, 361] on input "text" at bounding box center [1119, 370] width 554 height 29
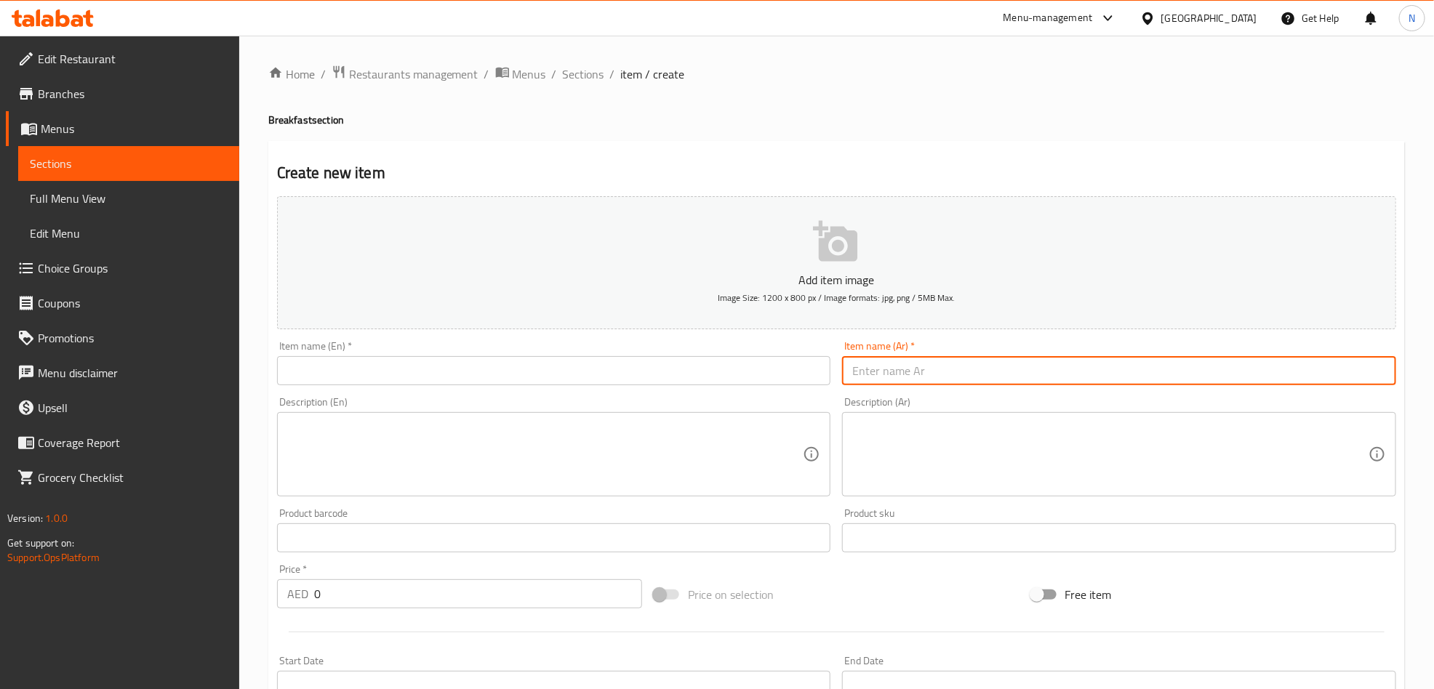
paste input "بيض أومليت (كبير)"
type input "بيض أومليت (كبير)"
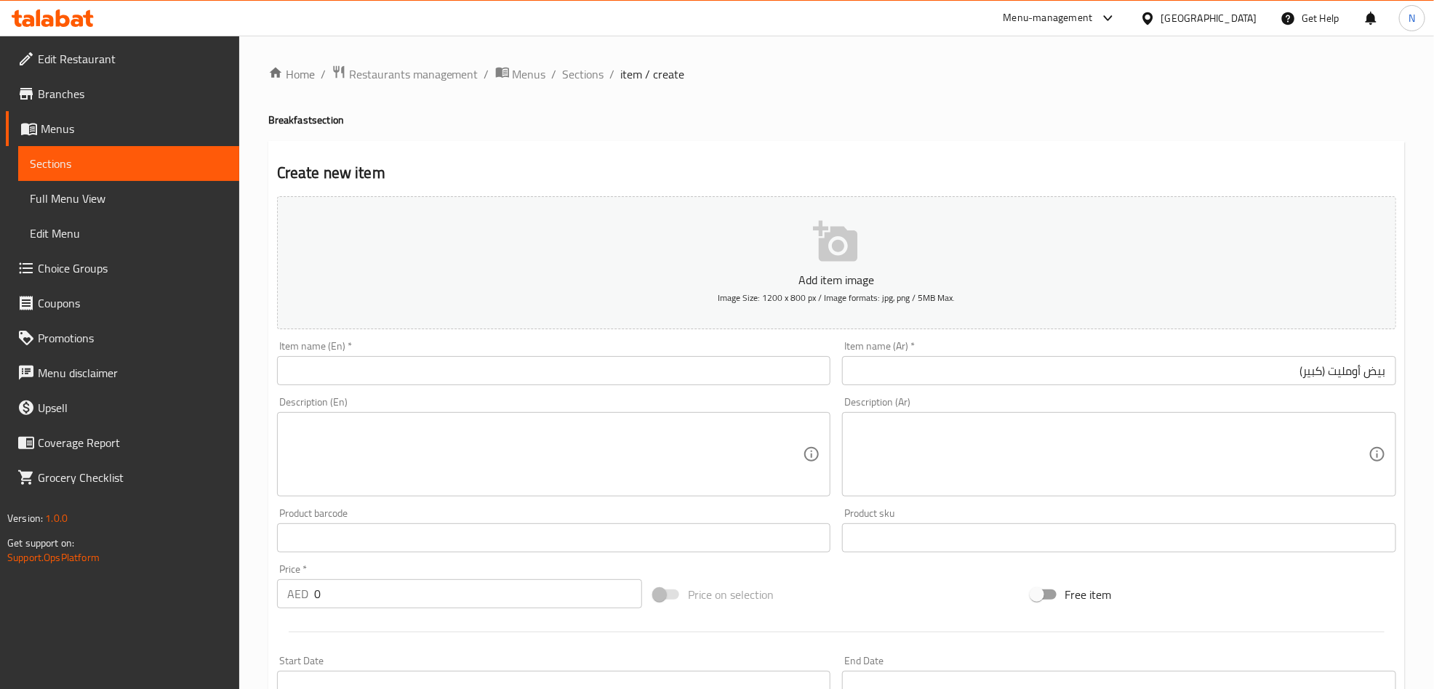
click at [397, 371] on input "text" at bounding box center [554, 370] width 554 height 29
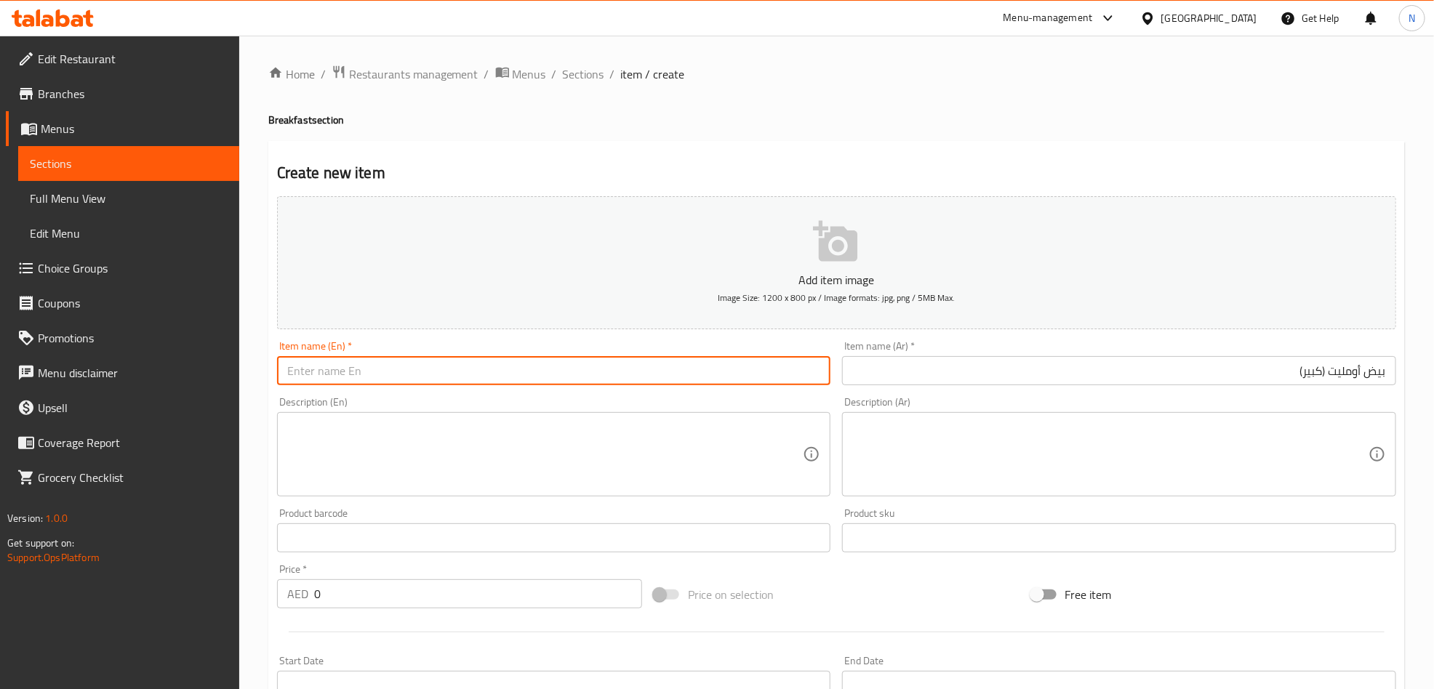
paste input "Omelette Egg (Large)"
click at [404, 376] on input "Omelette Egg (Large)" at bounding box center [554, 370] width 554 height 29
click at [404, 377] on input "Omelette Egg (Large)" at bounding box center [554, 370] width 554 height 29
type input "Omelette Egg (Large)"
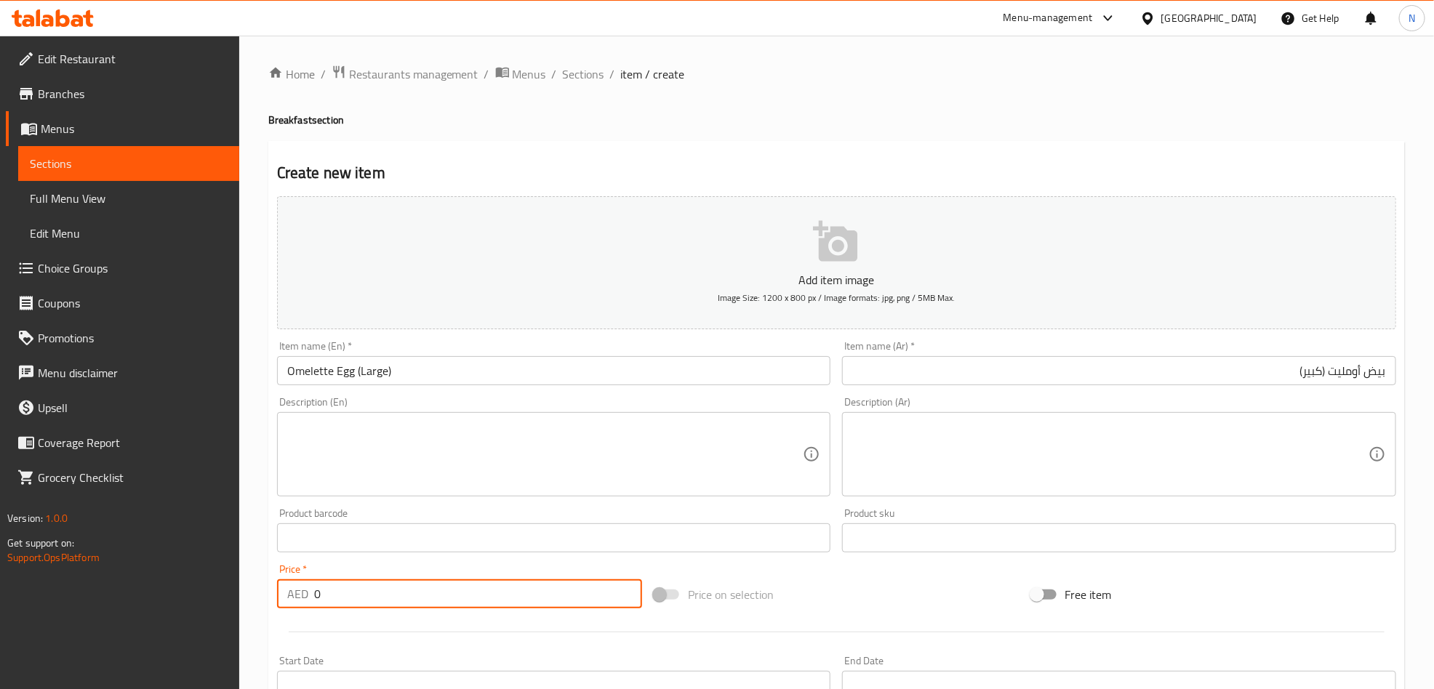
drag, startPoint x: 367, startPoint y: 592, endPoint x: 214, endPoint y: 611, distance: 153.9
click at [284, 592] on div "AED 0 Price *" at bounding box center [459, 594] width 365 height 29
paste input "26.25"
type input "26.25"
click at [972, 470] on textarea at bounding box center [1110, 454] width 516 height 69
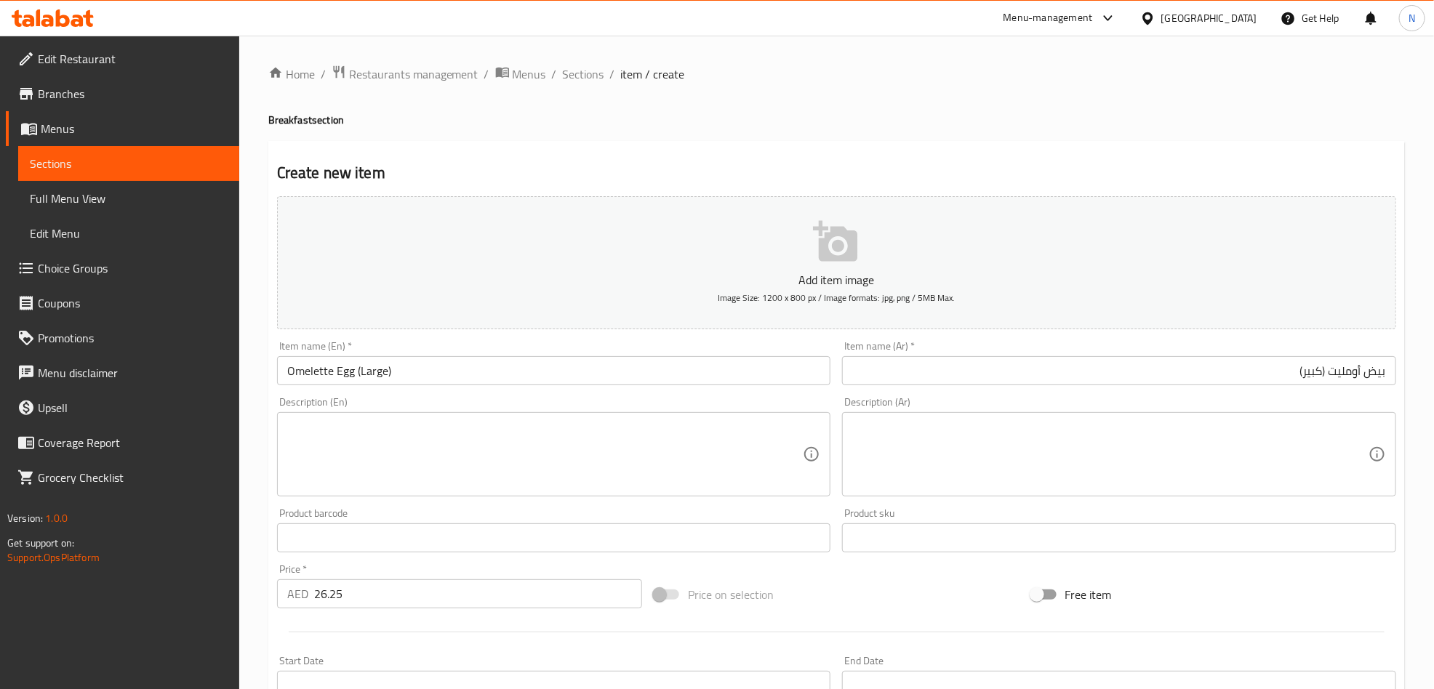
paste textarea "بيض (أومليت) مقلي على شكل قرص، يُقدم في الطبق مع الخضار والخبز."
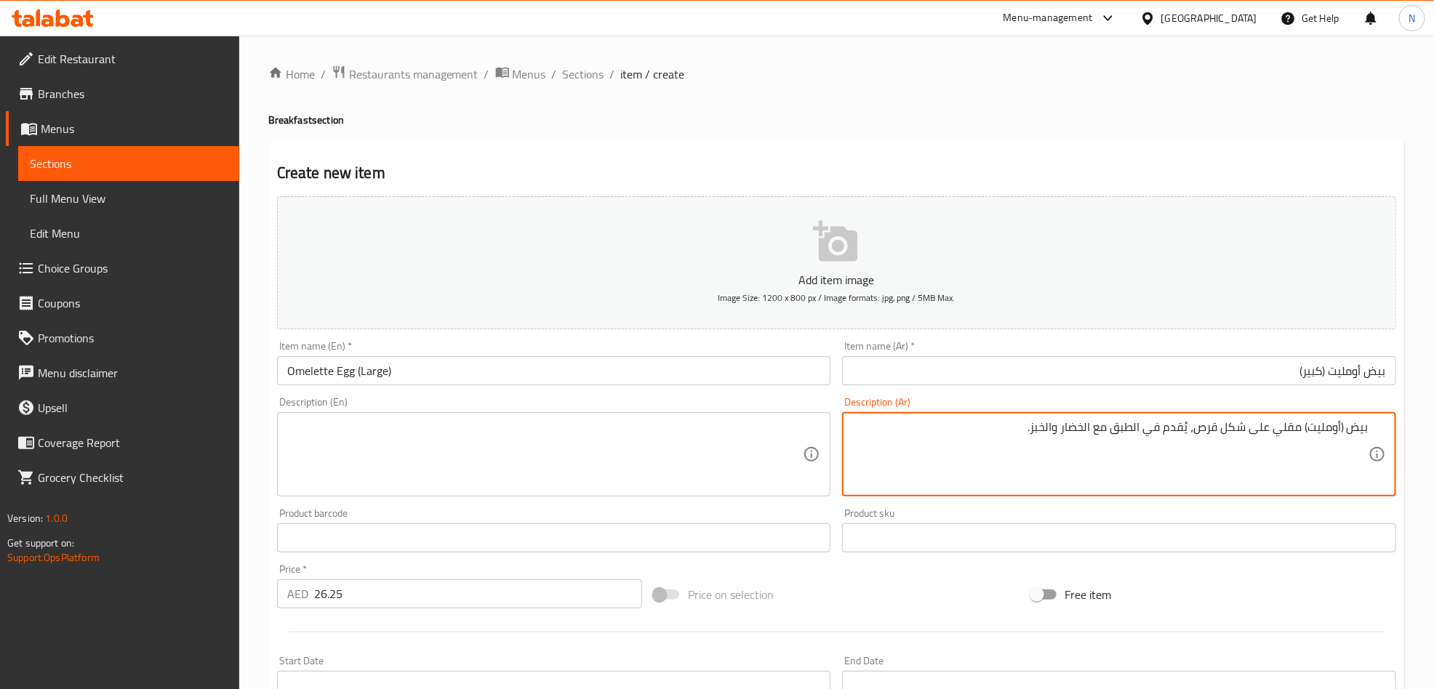
type textarea "بيض (أومليت) مقلي على شكل قرص، يُقدم في الطبق مع الخضار والخبز."
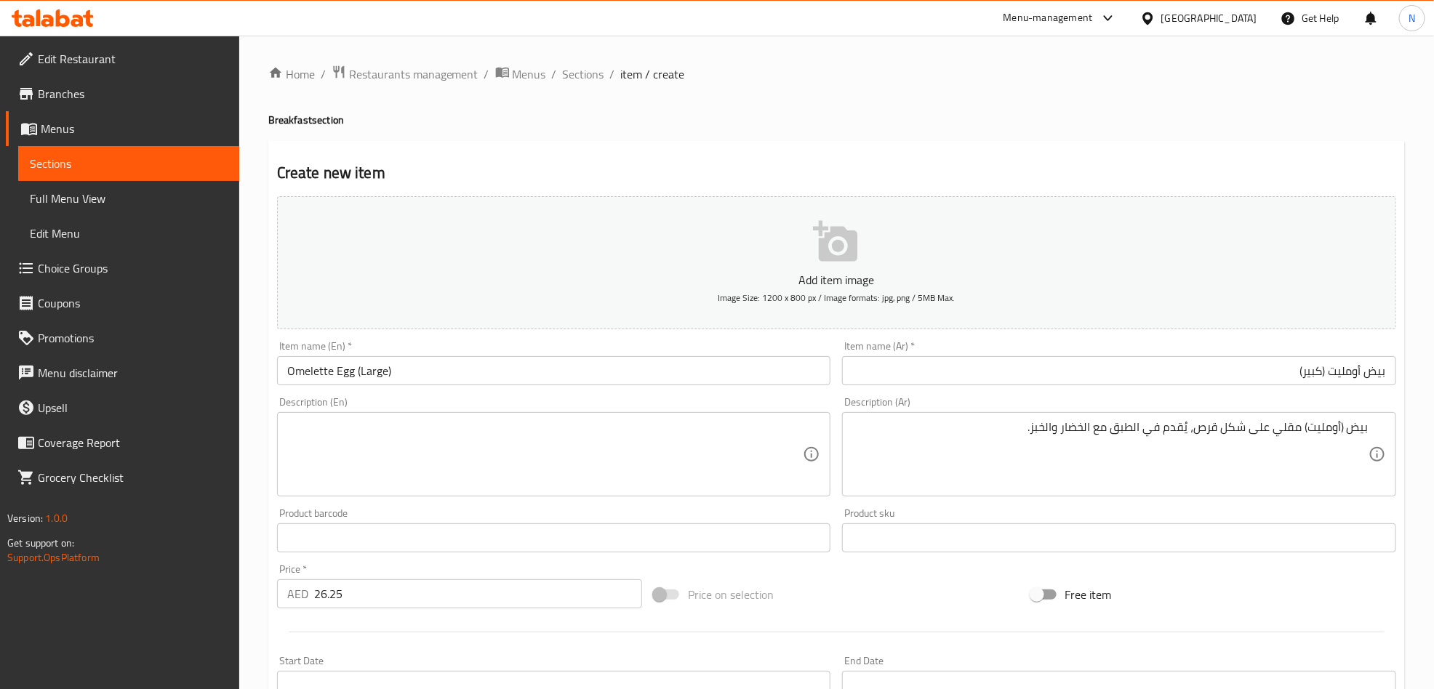
click at [328, 465] on textarea at bounding box center [545, 454] width 516 height 69
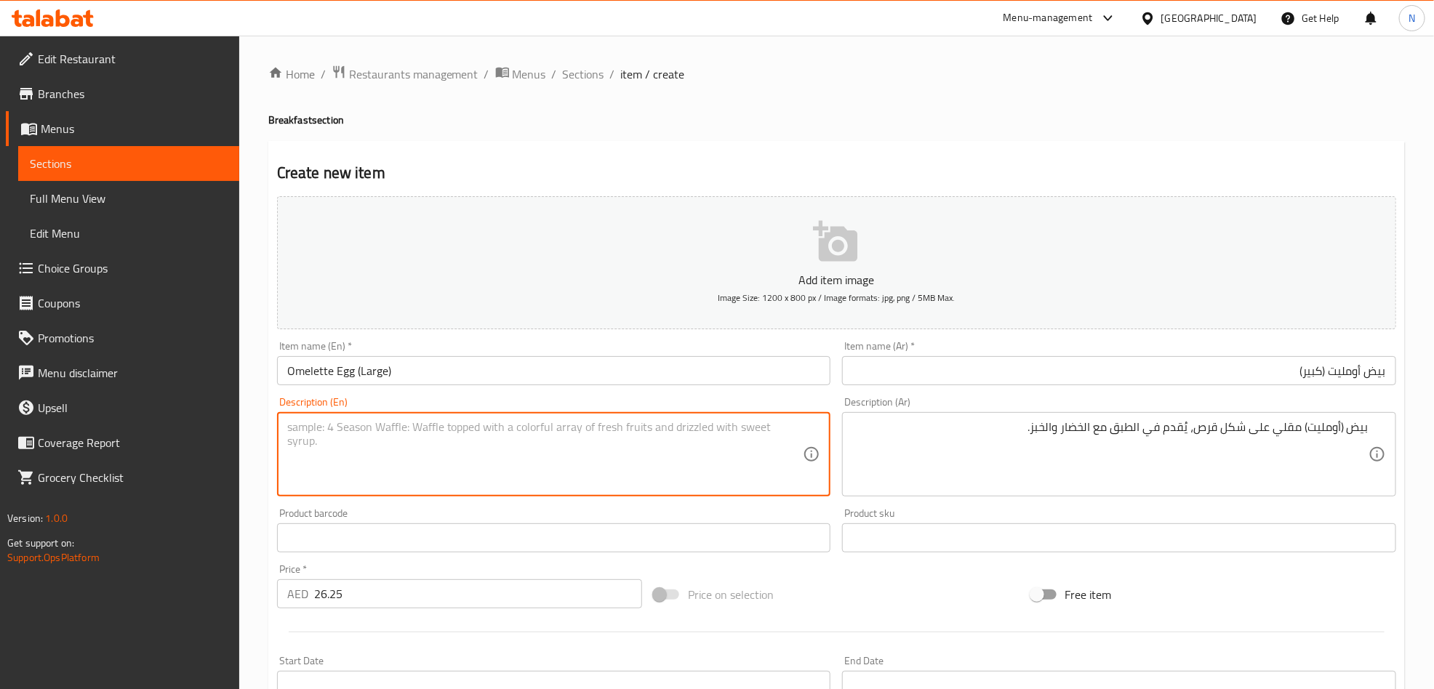
paste textarea "Classic omelette cooked in a round shape, served on a plate with vegetables and…"
click at [400, 461] on textarea "Classic omelette cooked in a round shape, served on a plate with vegetables and…" at bounding box center [545, 454] width 516 height 69
click at [401, 461] on textarea "Classic omelette cooked in a round shape, served on a plate with vegetables and…" at bounding box center [545, 454] width 516 height 69
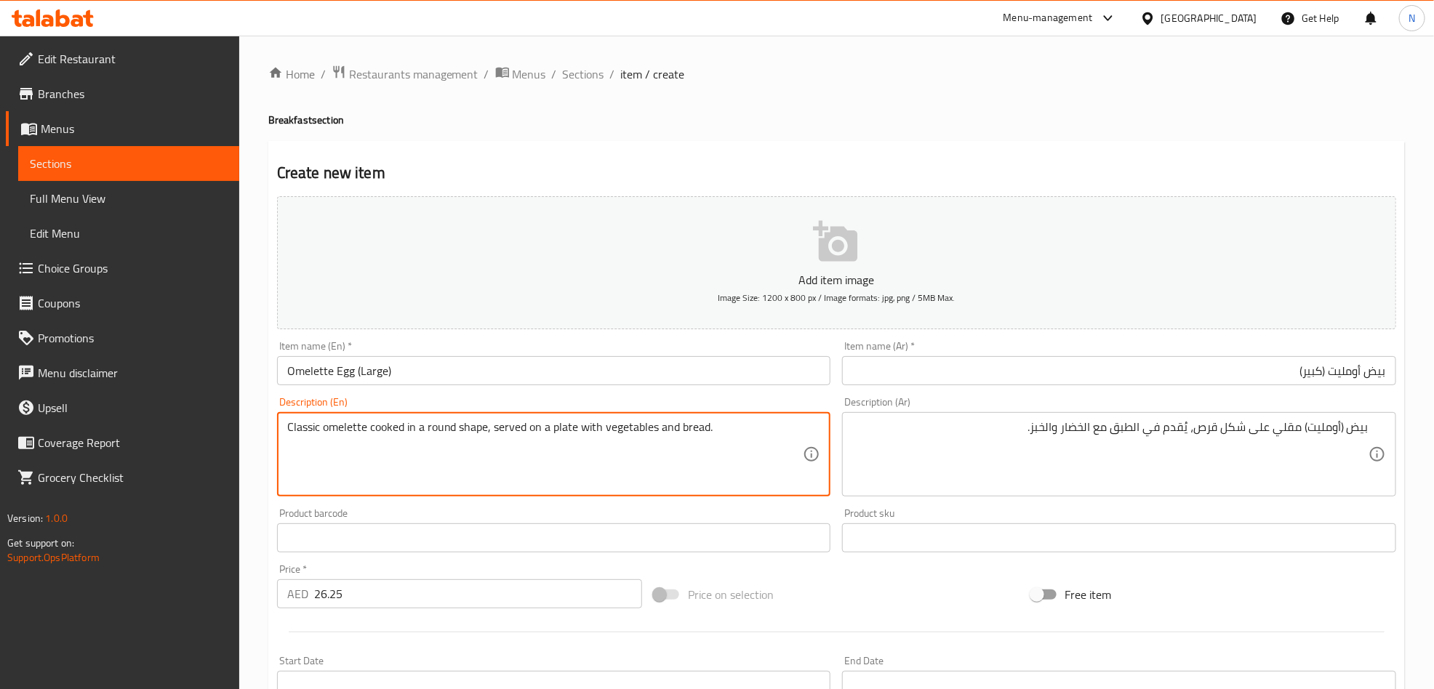
click at [367, 430] on textarea "Classic omelette cooked in a round shape, served on a plate with vegetables and…" at bounding box center [545, 454] width 516 height 69
type textarea "Classic omelette egg cooked in a round shape, served on a plate with vegetables…"
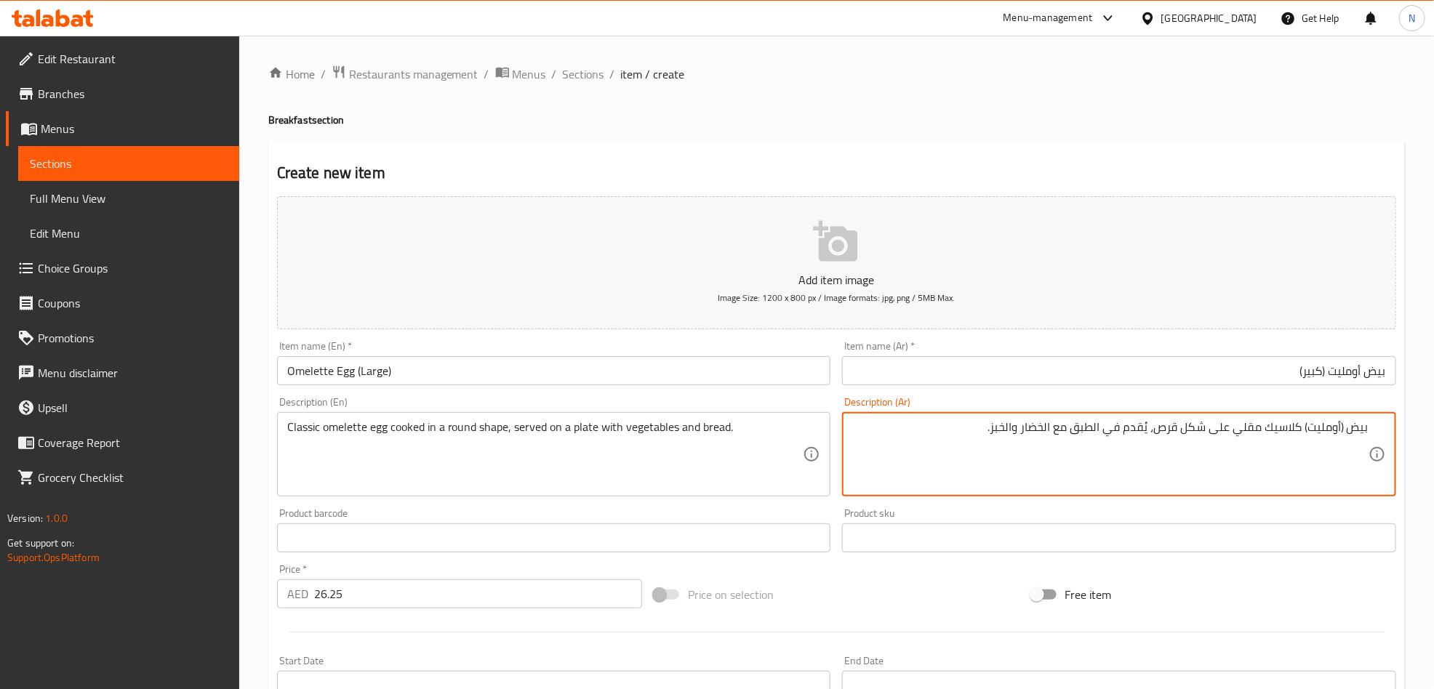
click at [1237, 431] on textarea "بيض (أومليت) كلاسيك مقلي على شكل قرص، يُقدم في الطبق مع الخضار والخبز." at bounding box center [1110, 454] width 516 height 69
click at [1217, 463] on textarea "بيض (أومليت) كلاسيك مقلي على شكل قرص، يُقدم في الطبق مع الخضار والخبز." at bounding box center [1110, 454] width 516 height 69
type textarea "بيض (أومليت) كلاسيك مقلي ومطبوخ على شكل قرص، يُقدم في الطبق مع الخضار والخبز."
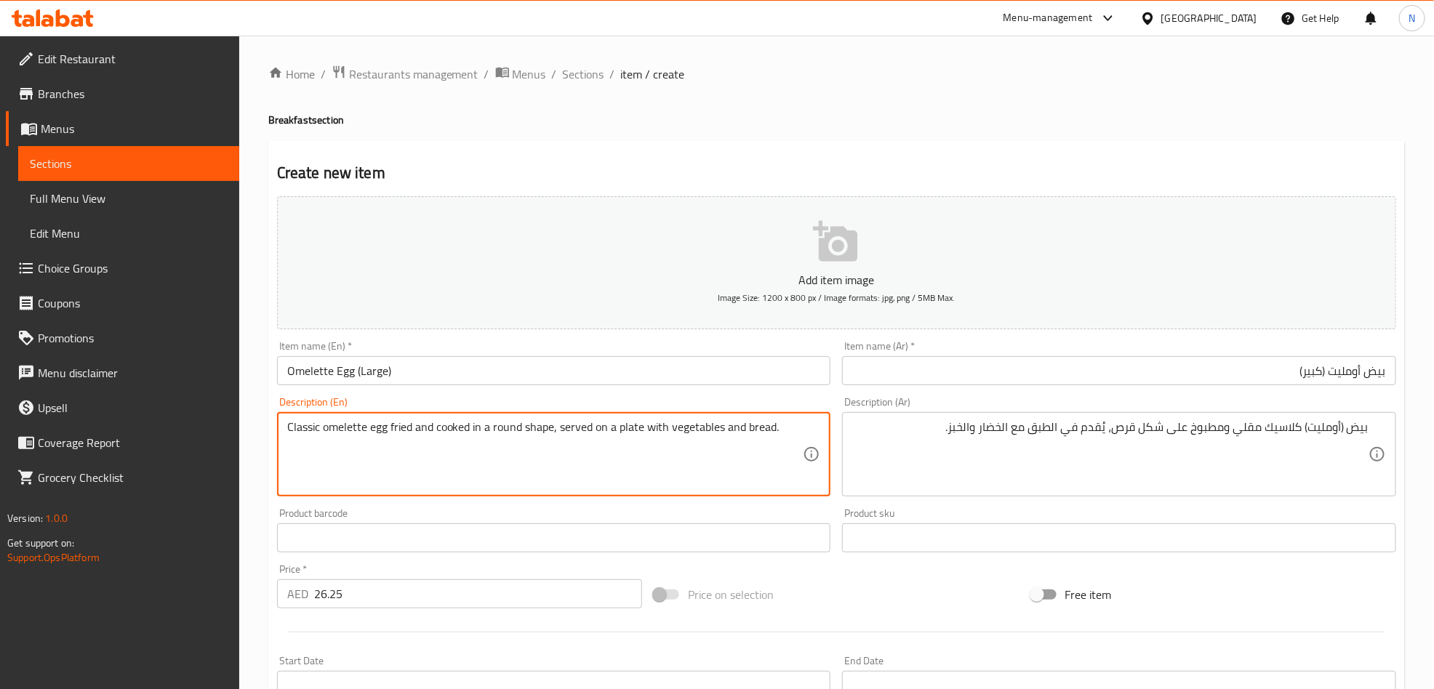
type textarea "Classic omelette egg fried and cooked in a round shape, served on a plate with …"
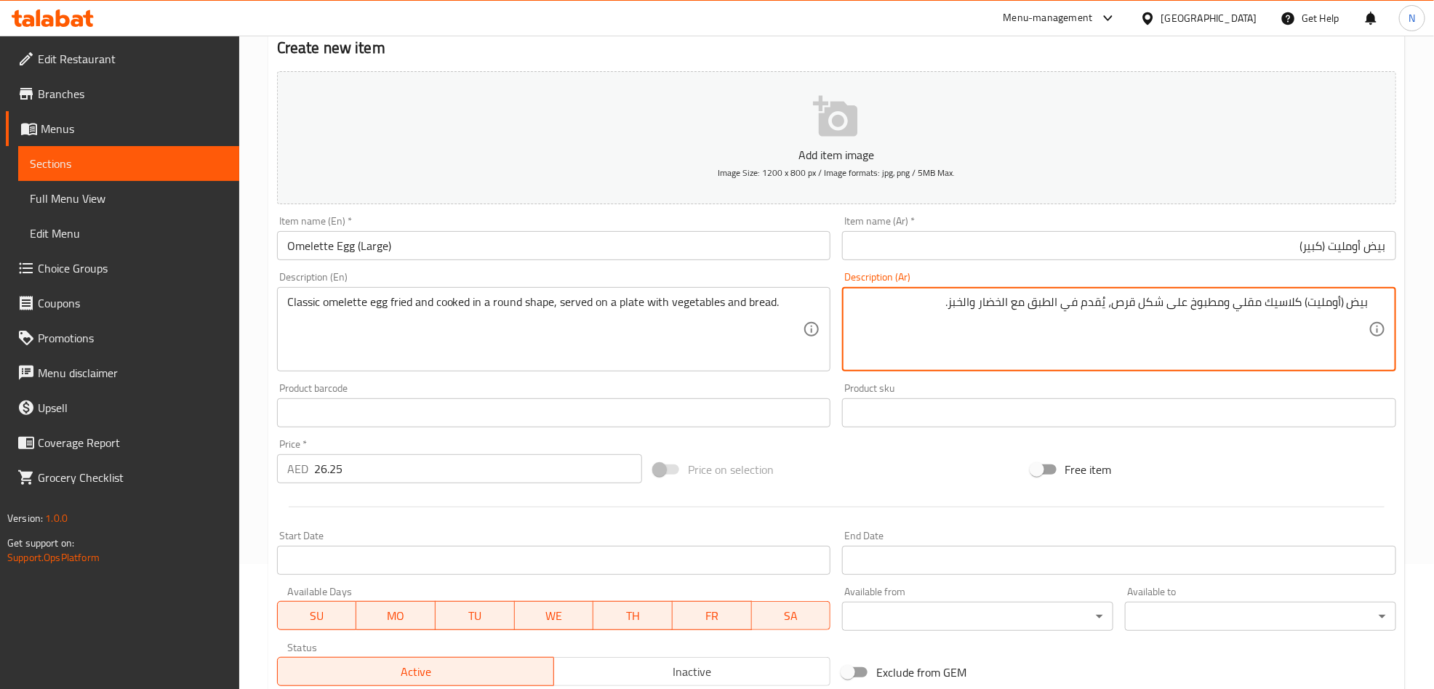
scroll to position [337, 0]
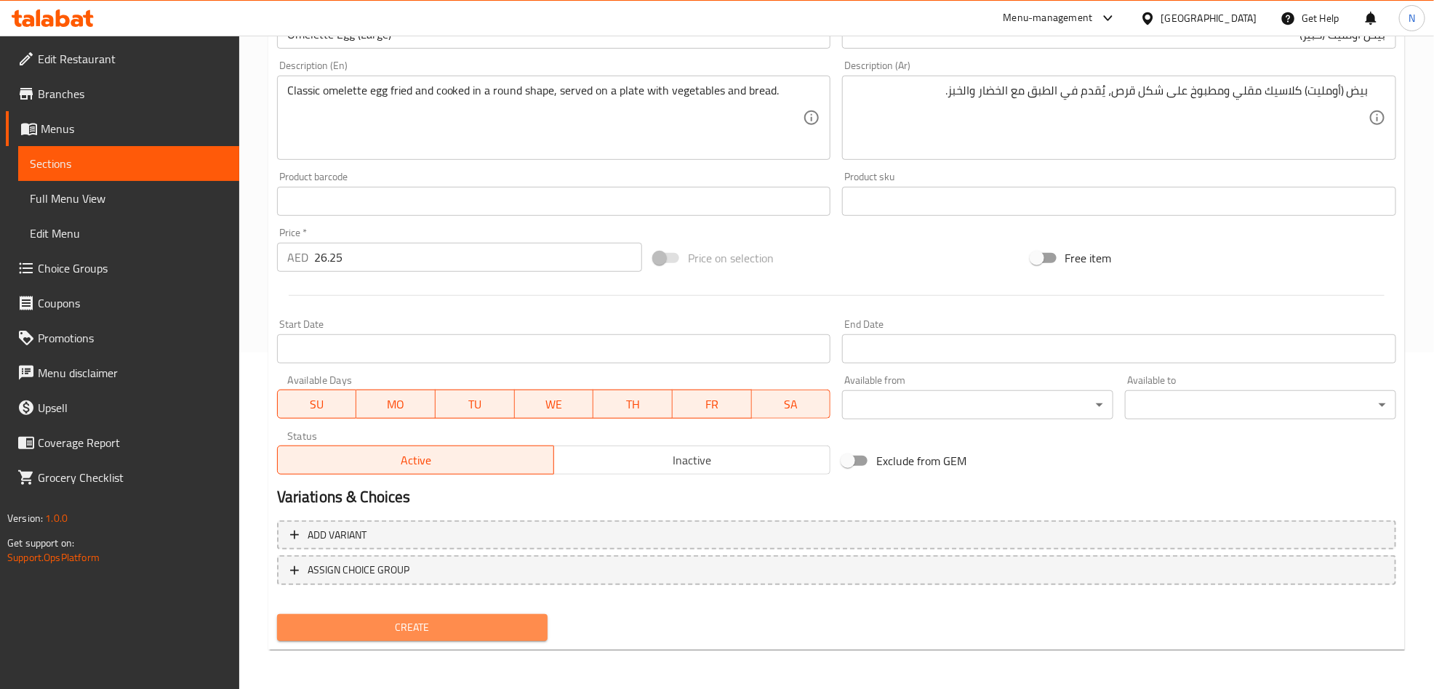
click at [434, 633] on span "Create" at bounding box center [413, 628] width 248 height 18
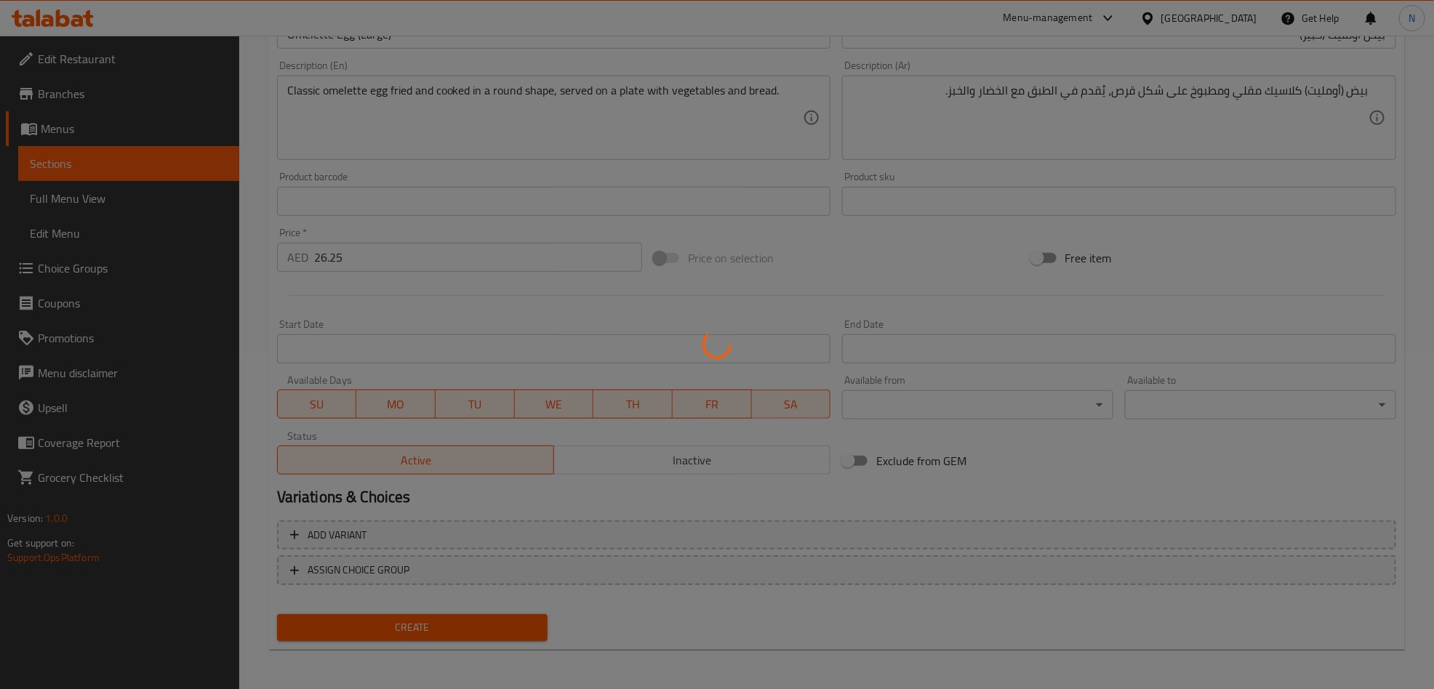
type input "0"
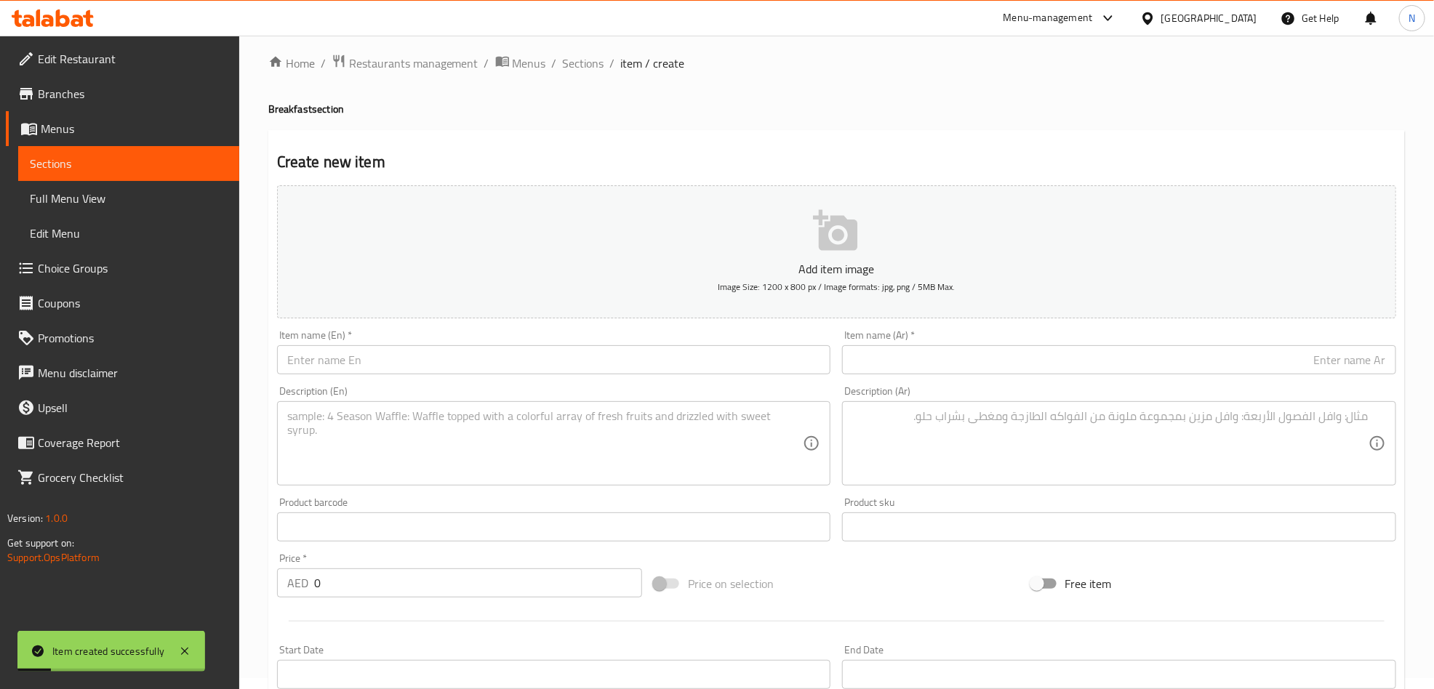
scroll to position [0, 0]
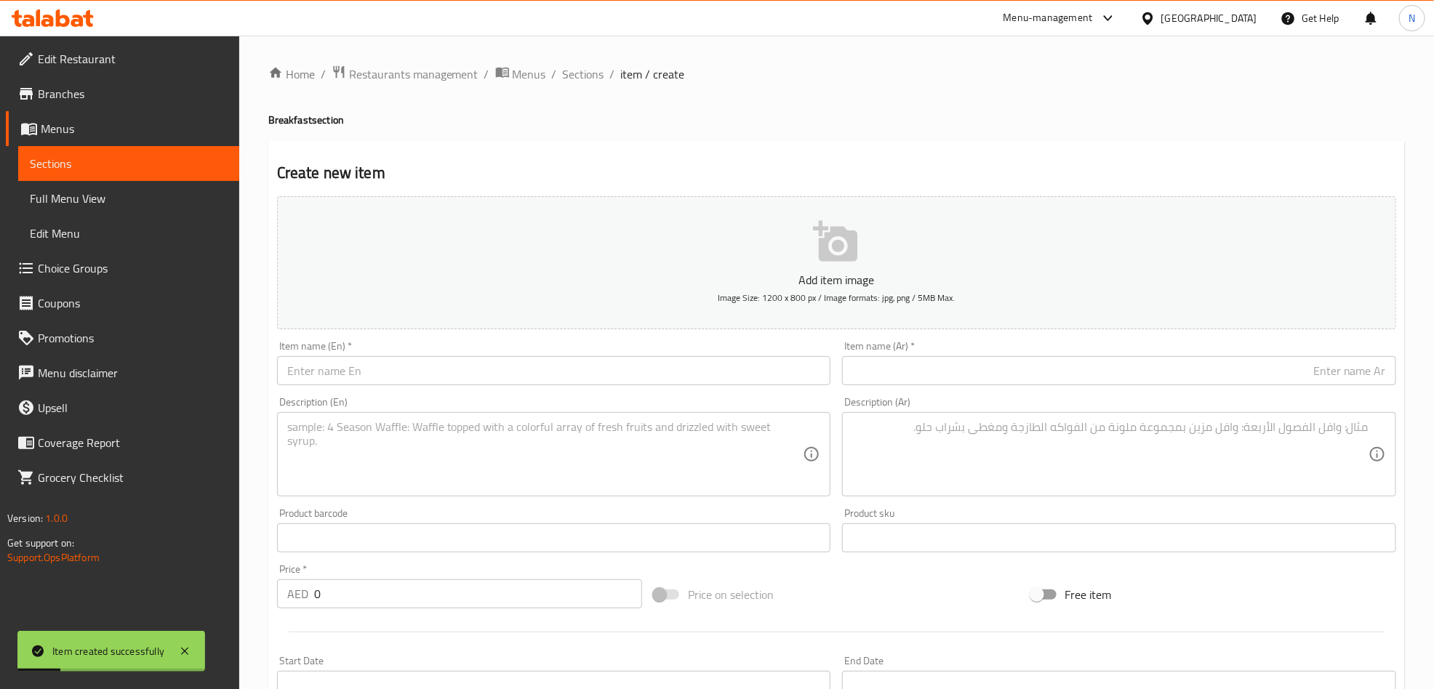
click at [1017, 449] on textarea at bounding box center [1110, 454] width 516 height 69
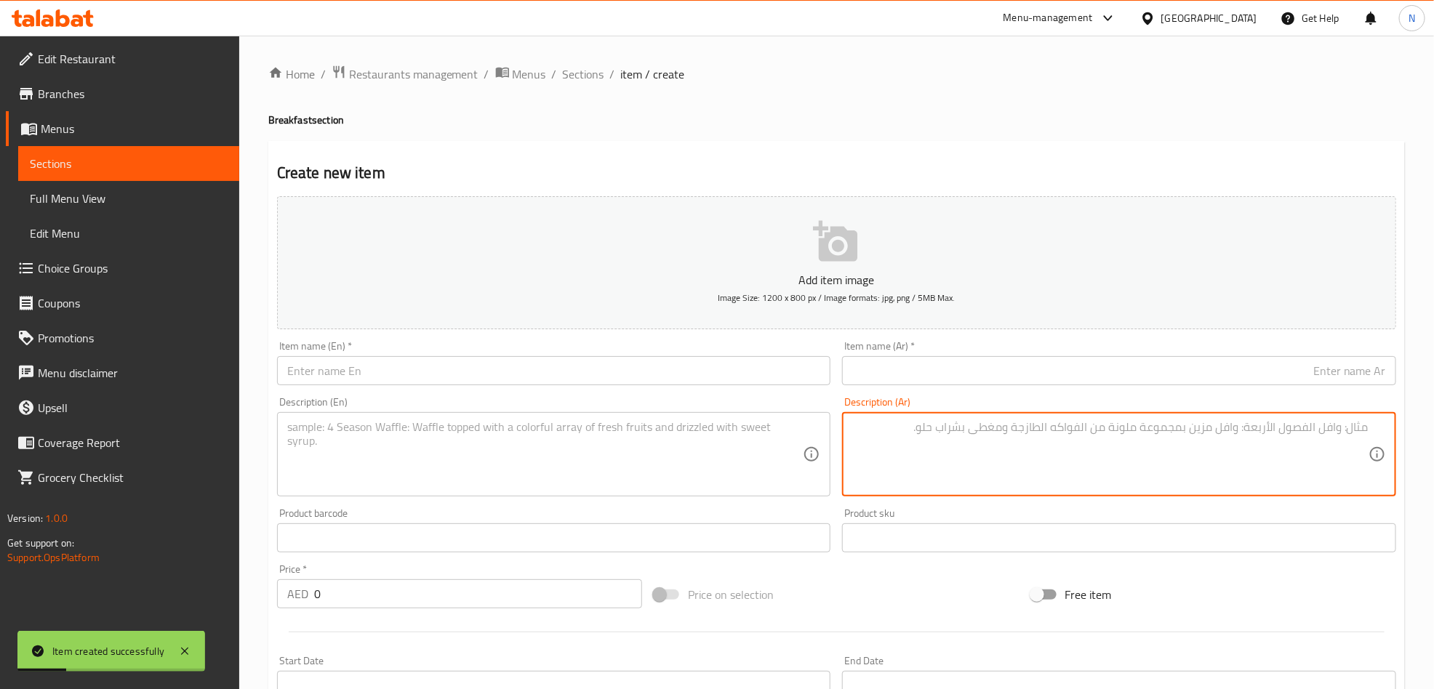
paste textarea "Classic omelette cooked in a round shape, served on a plate with vegetables and…"
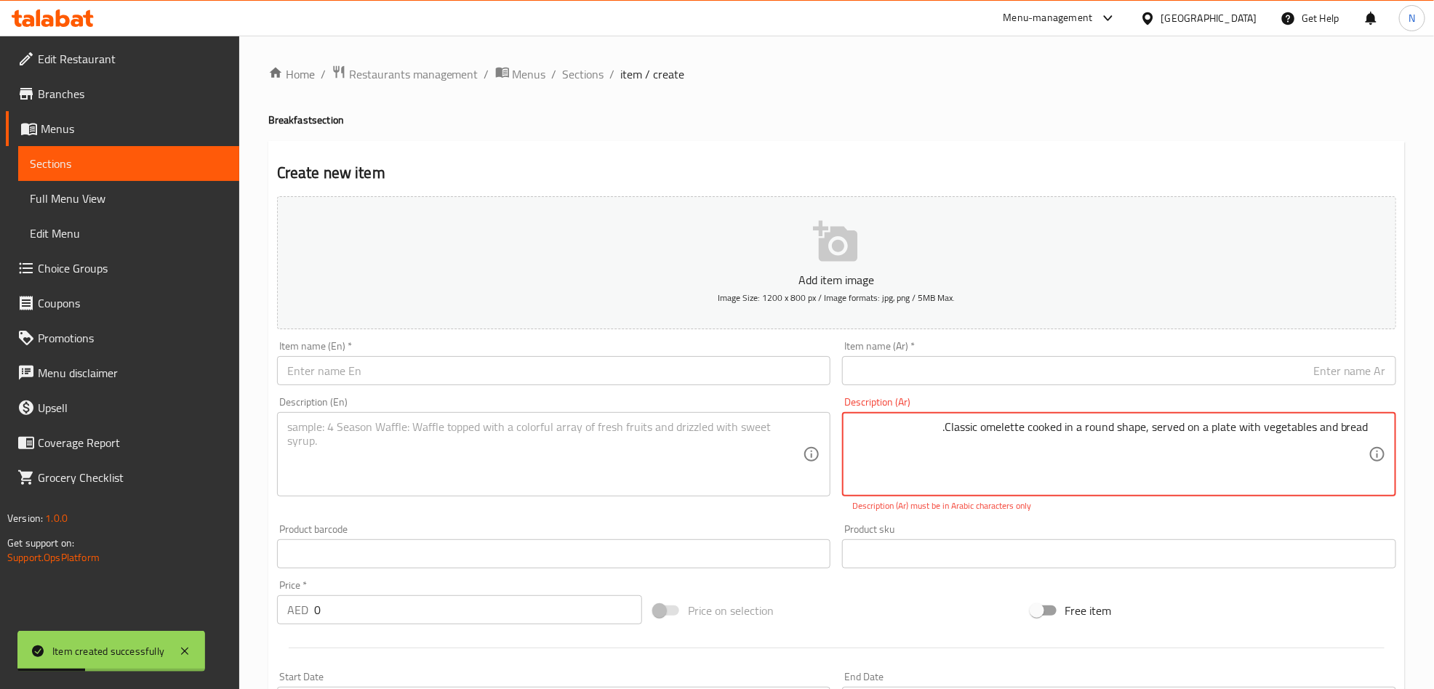
type textarea "Classic omelette cooked in a round shape, served on a plate with vegetables and…"
click at [703, 456] on textarea at bounding box center [545, 454] width 516 height 69
paste textarea "Classic omelette cooked in a round shape, served on a plate with vegetables and…"
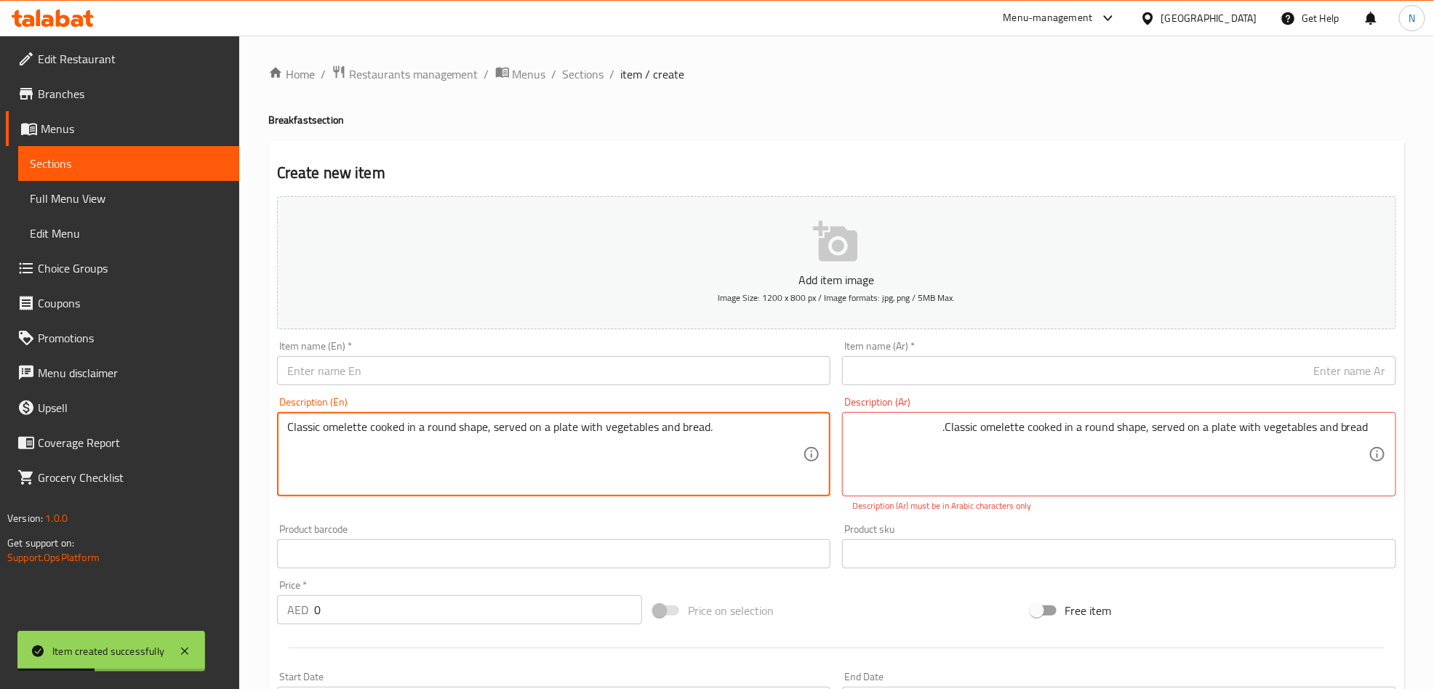
type textarea "Classic omelette cooked in a round shape, served on a plate with vegetables and…"
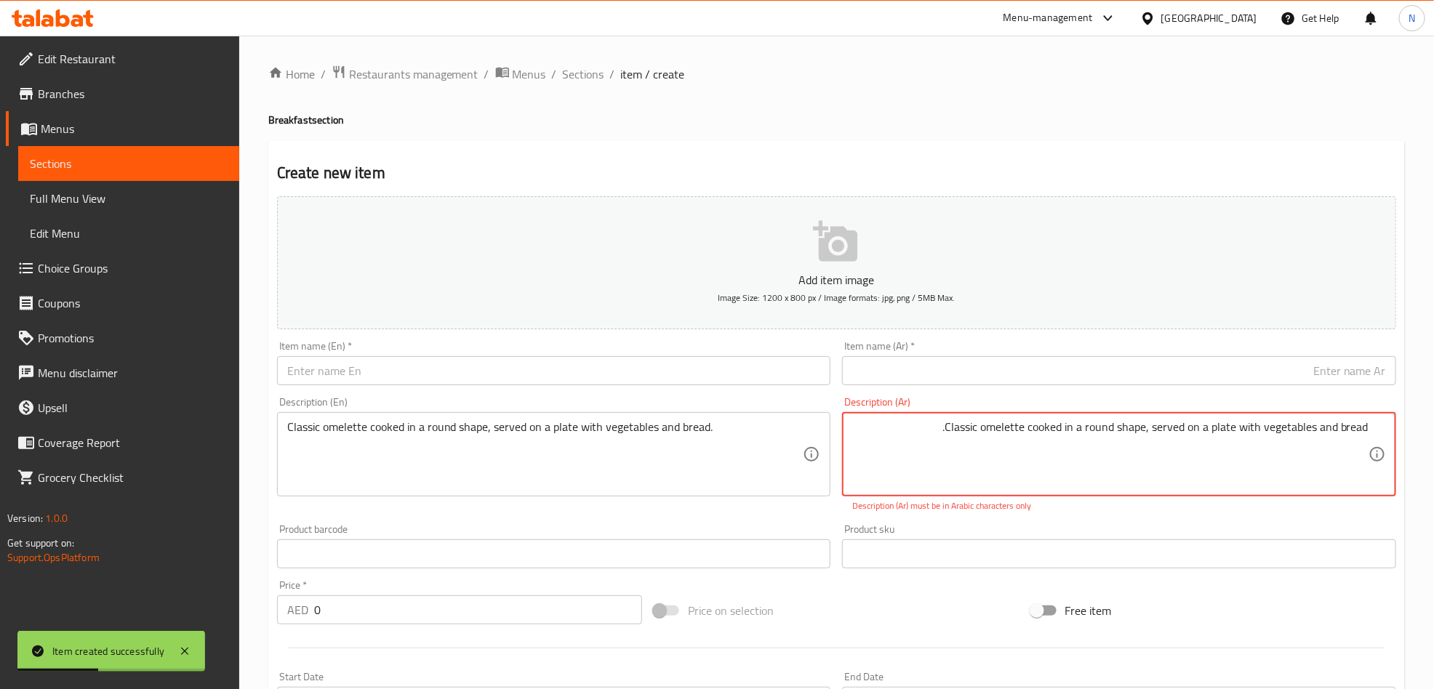
click at [956, 426] on textarea "Classic omelette cooked in a round shape, served on a plate with vegetables and…" at bounding box center [1110, 454] width 516 height 69
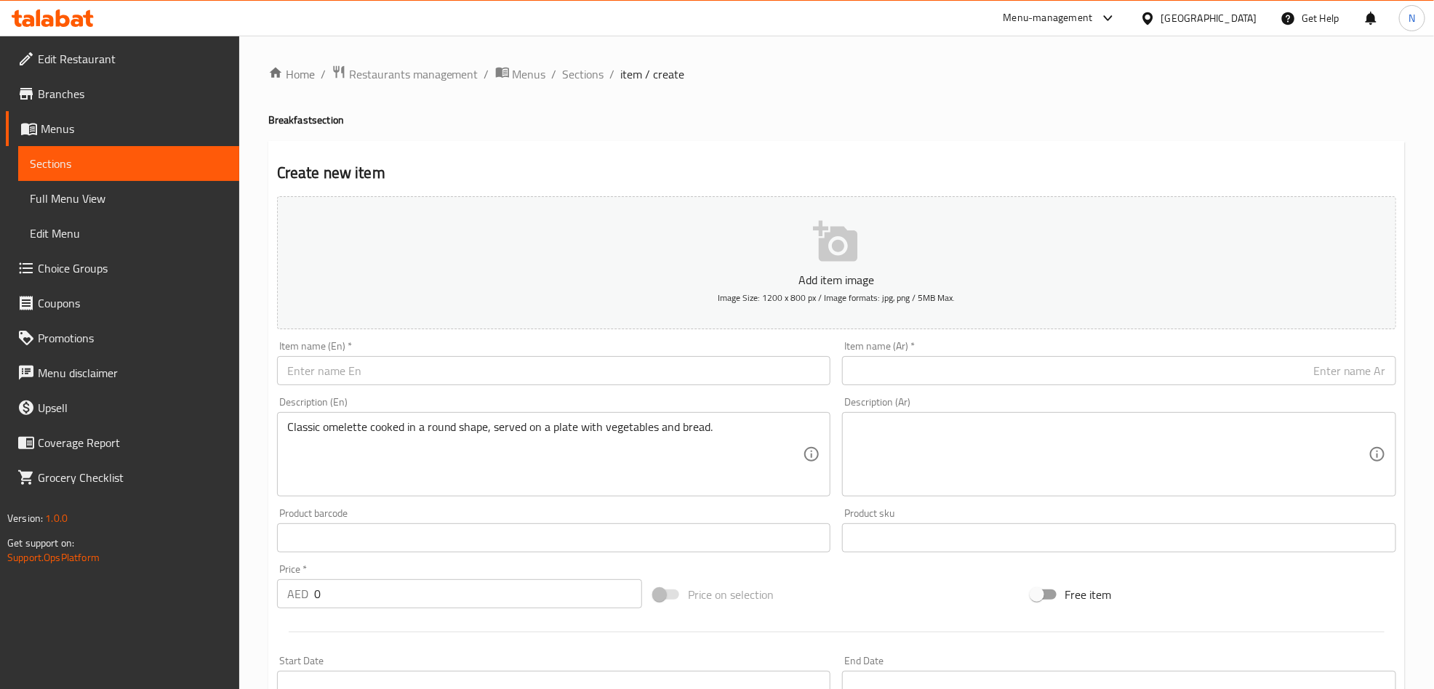
click at [1023, 446] on textarea at bounding box center [1110, 454] width 516 height 69
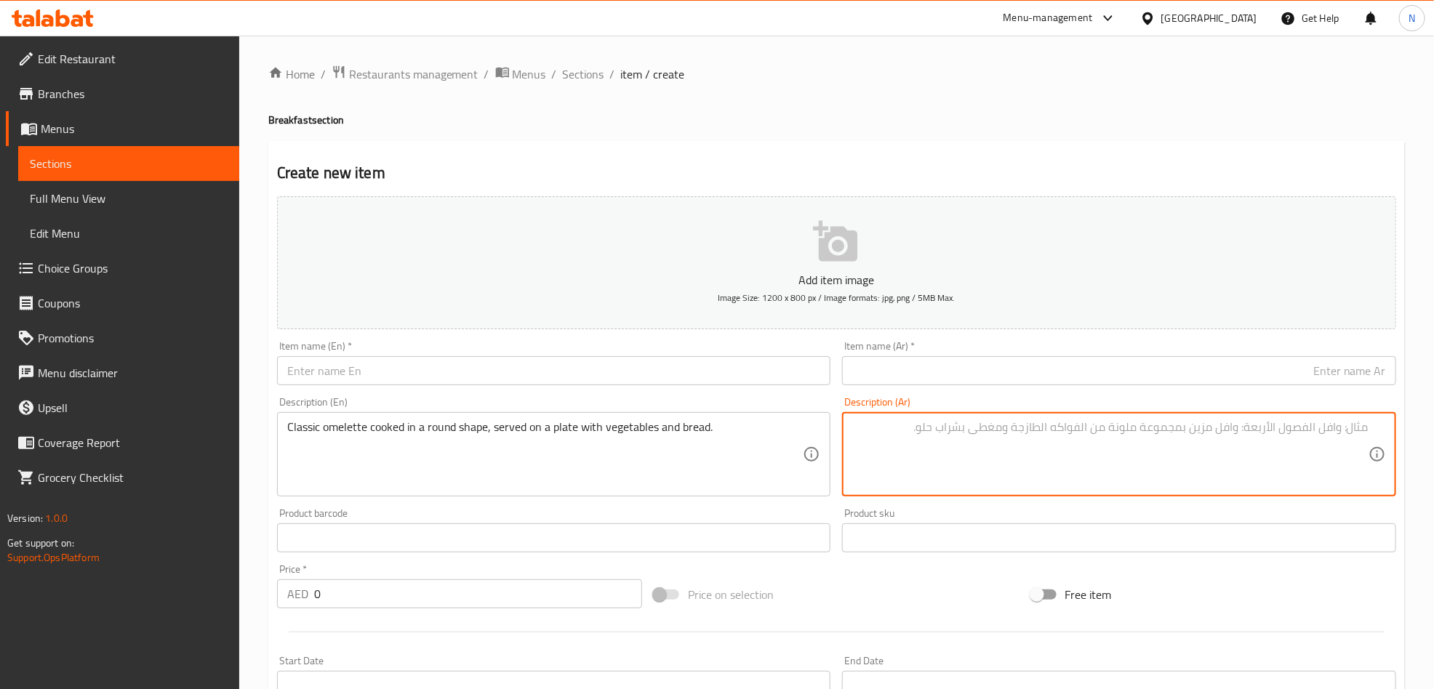
paste textarea "بيض (أومليت) مقلي على شكل قرص، يُقدم في الطبق مع الخضار والخبز."
click at [1301, 434] on textarea "بيض (أومليت) مقلي على شكل قرص، يُقدم في الطبق مع الخضار والخبز." at bounding box center [1110, 454] width 516 height 69
type textarea "بيض (أومليت) كلاسيك مقلي على شكل قرص، يُقدم في الطبق مع الخضار والخبز."
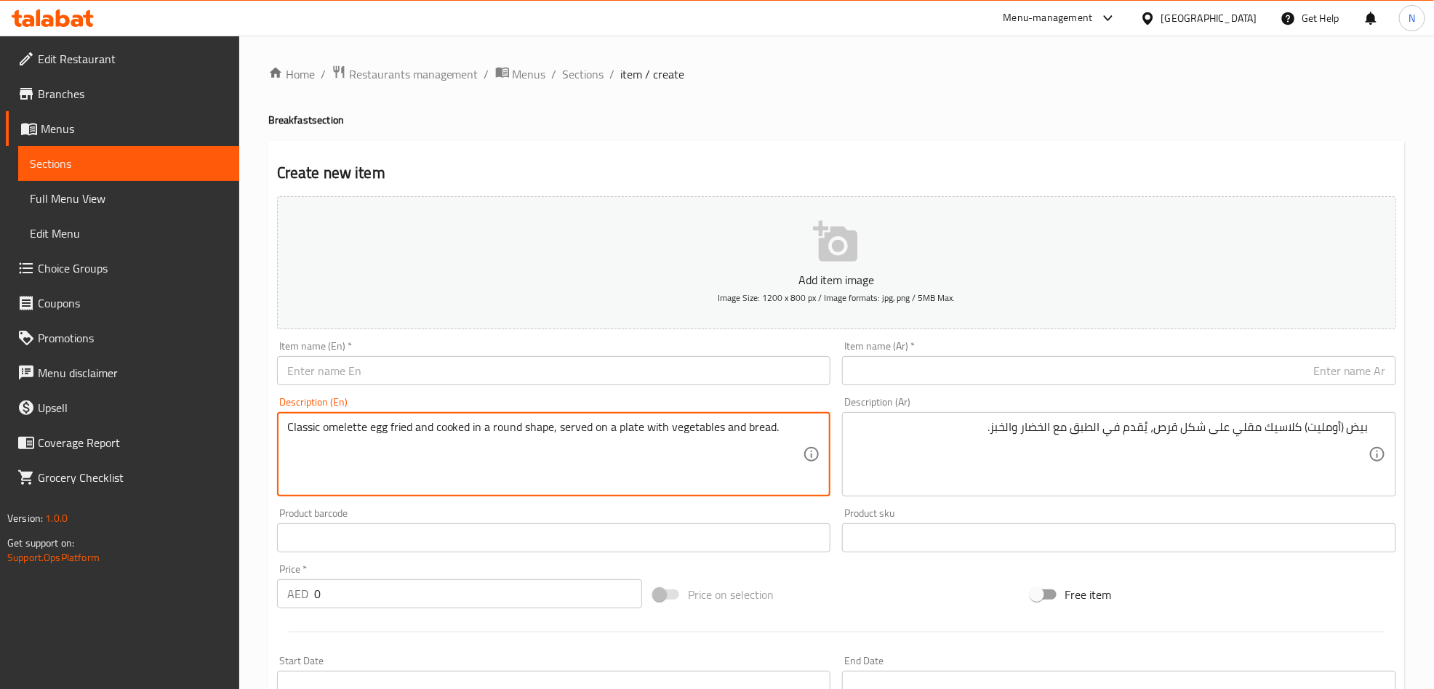
type textarea "Classic omelette egg fried and cooked in a round shape, served on a plate with …"
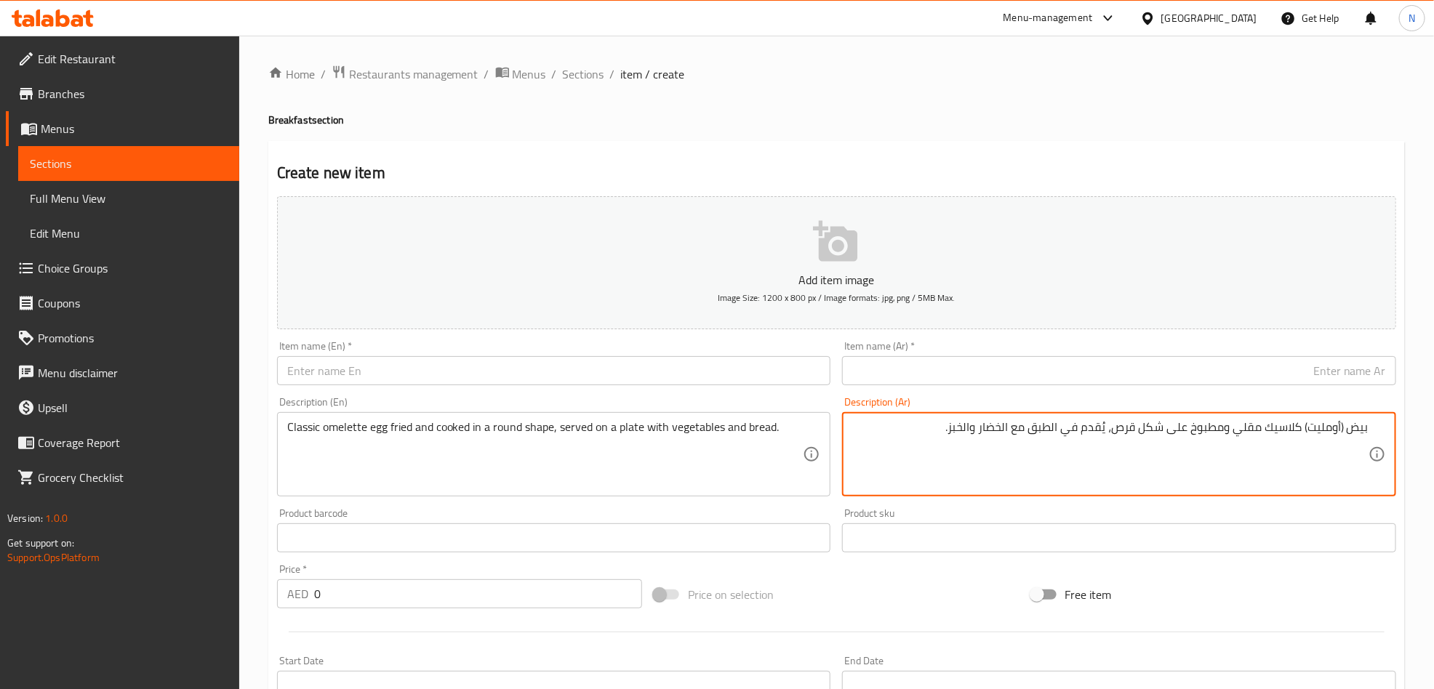
type textarea "بيض (أومليت) كلاسيك مقلي ومطبوخ على شكل قرص، يُقدم في الطبق مع الخضار والخبز."
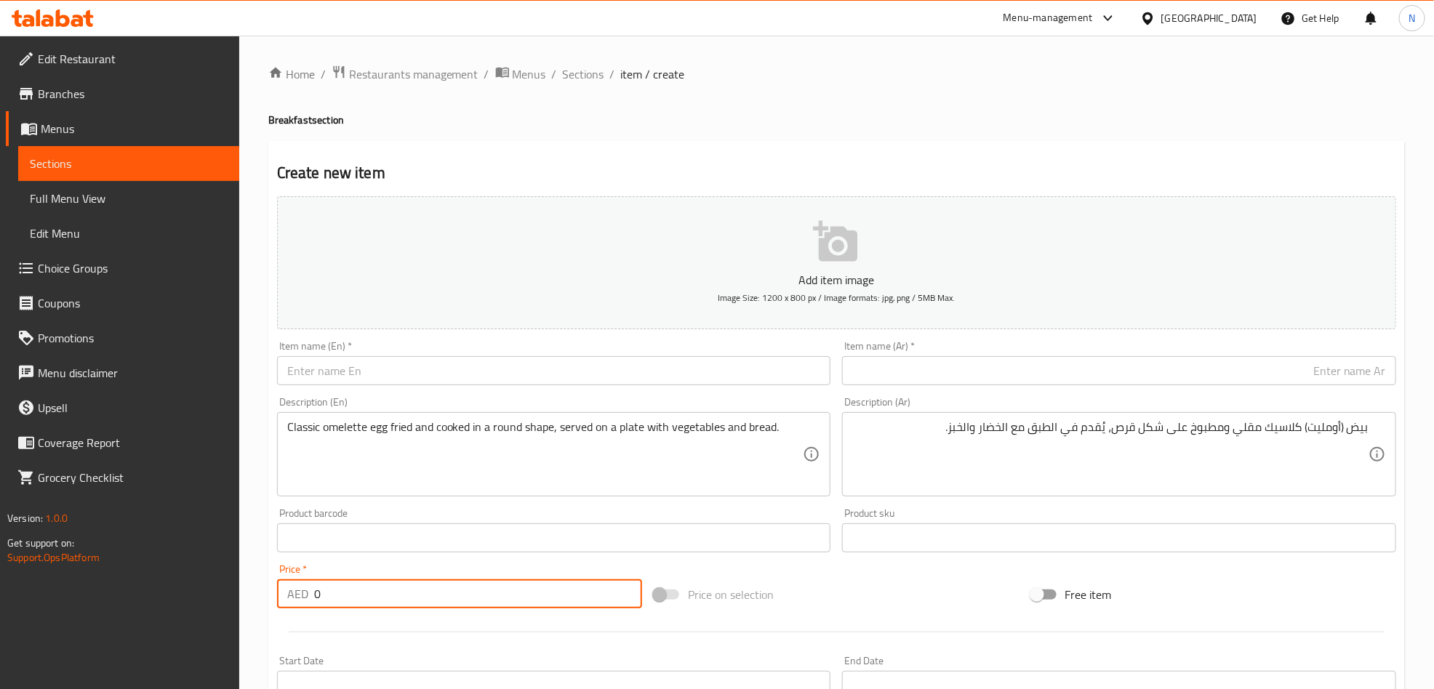
drag, startPoint x: 338, startPoint y: 605, endPoint x: 256, endPoint y: 598, distance: 82.5
click at [256, 598] on div "Home / Restaurants management / Menus / Sections / item / create Breakfast sect…" at bounding box center [836, 532] width 1195 height 992
paste input "17.5"
type input "17.5"
click at [456, 380] on input "text" at bounding box center [554, 370] width 554 height 29
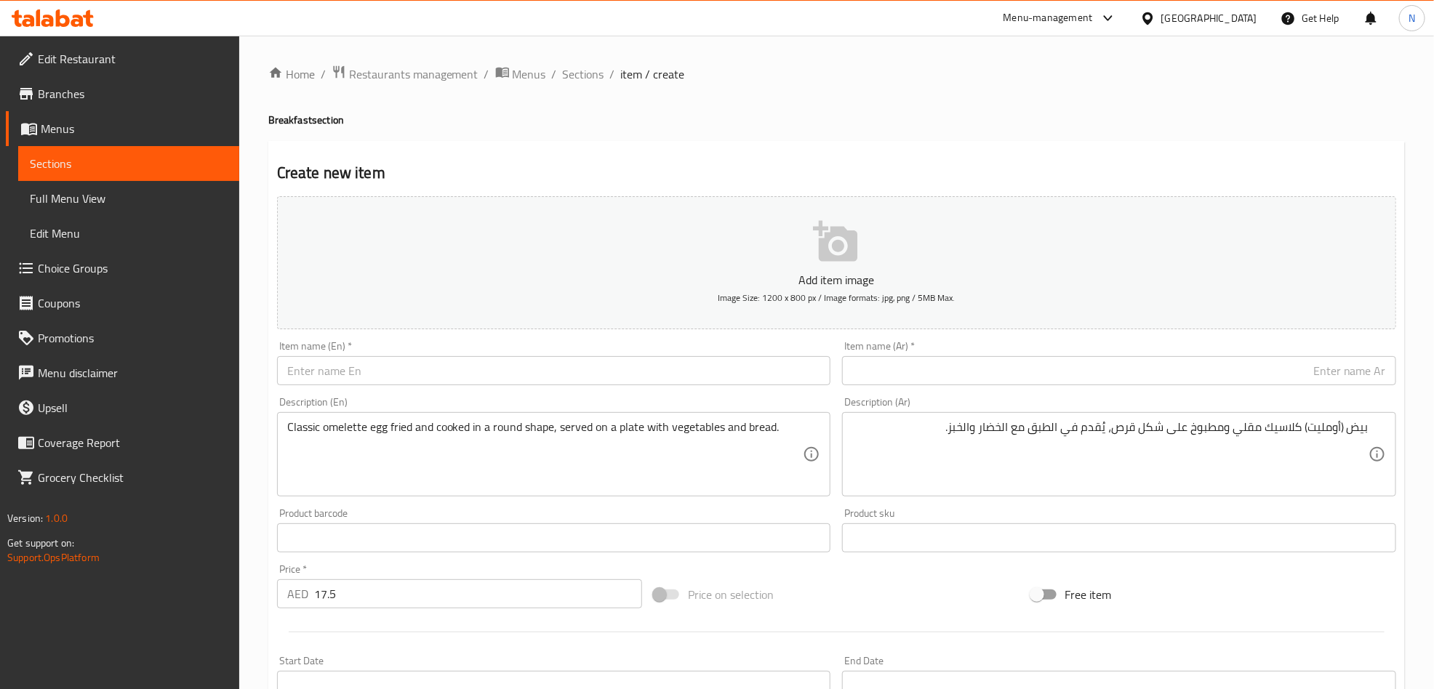
paste input "Omelette Egg (Medium)"
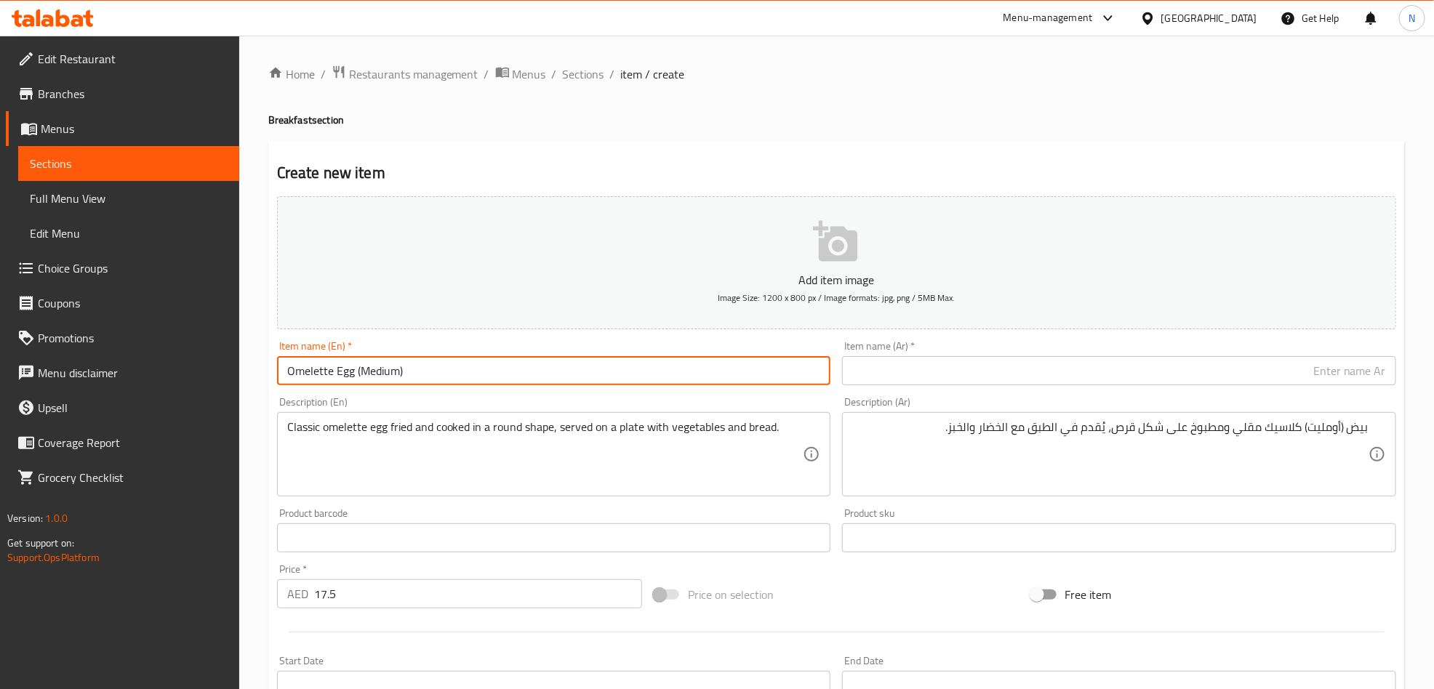
type input "Omelette Egg (Medium)"
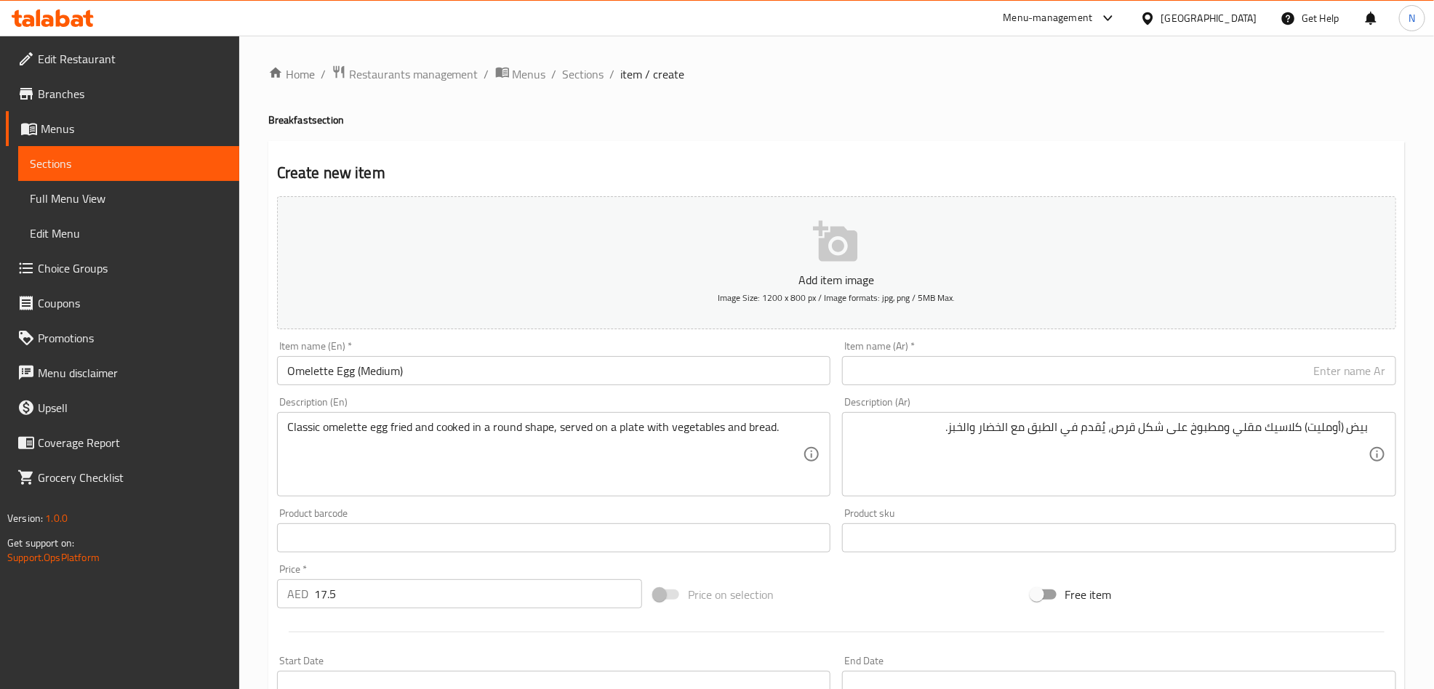
click at [1150, 383] on input "text" at bounding box center [1119, 370] width 554 height 29
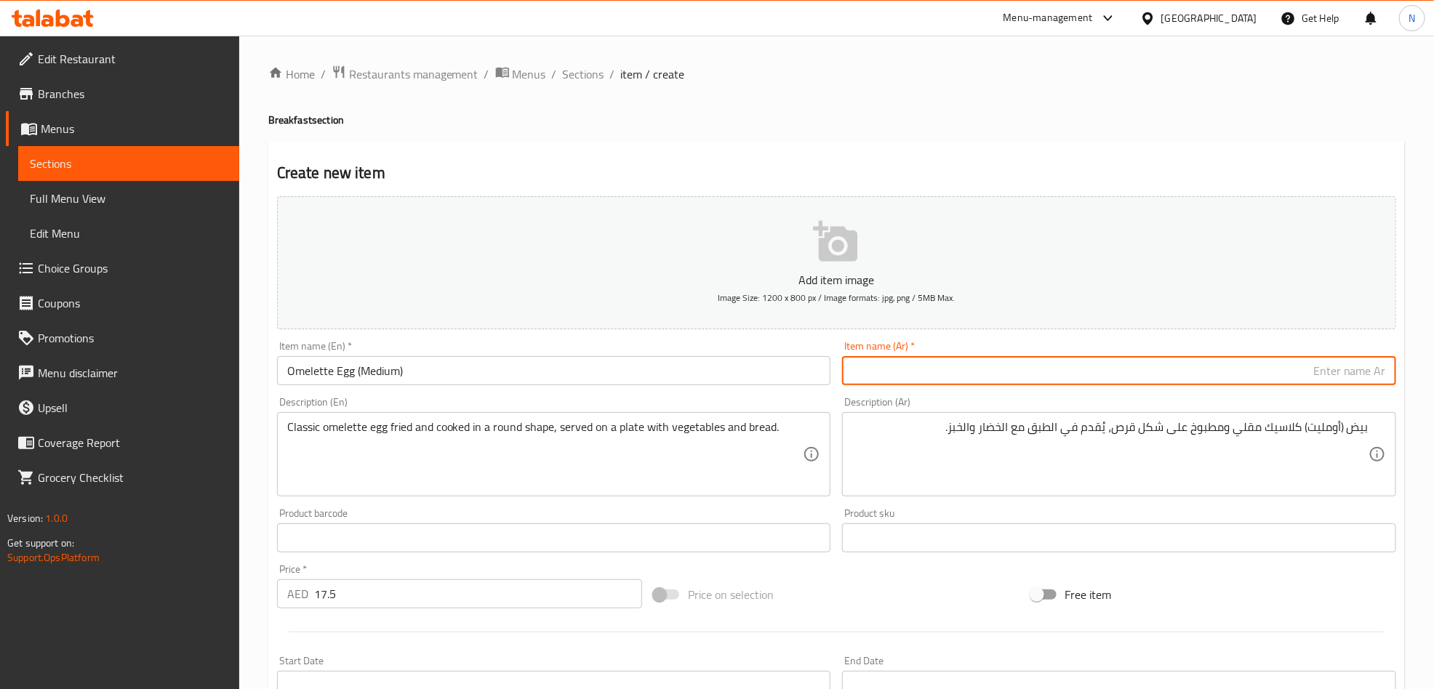
paste input "بيض أومليت (وسط)"
type input "بيض أومليت (وسط)"
click at [947, 419] on div "بيض (أومليت) كلاسيك مقلي ومطبوخ على شكل قرص، يُقدم في الطبق مع الخضار والخبز. D…" at bounding box center [1119, 454] width 554 height 84
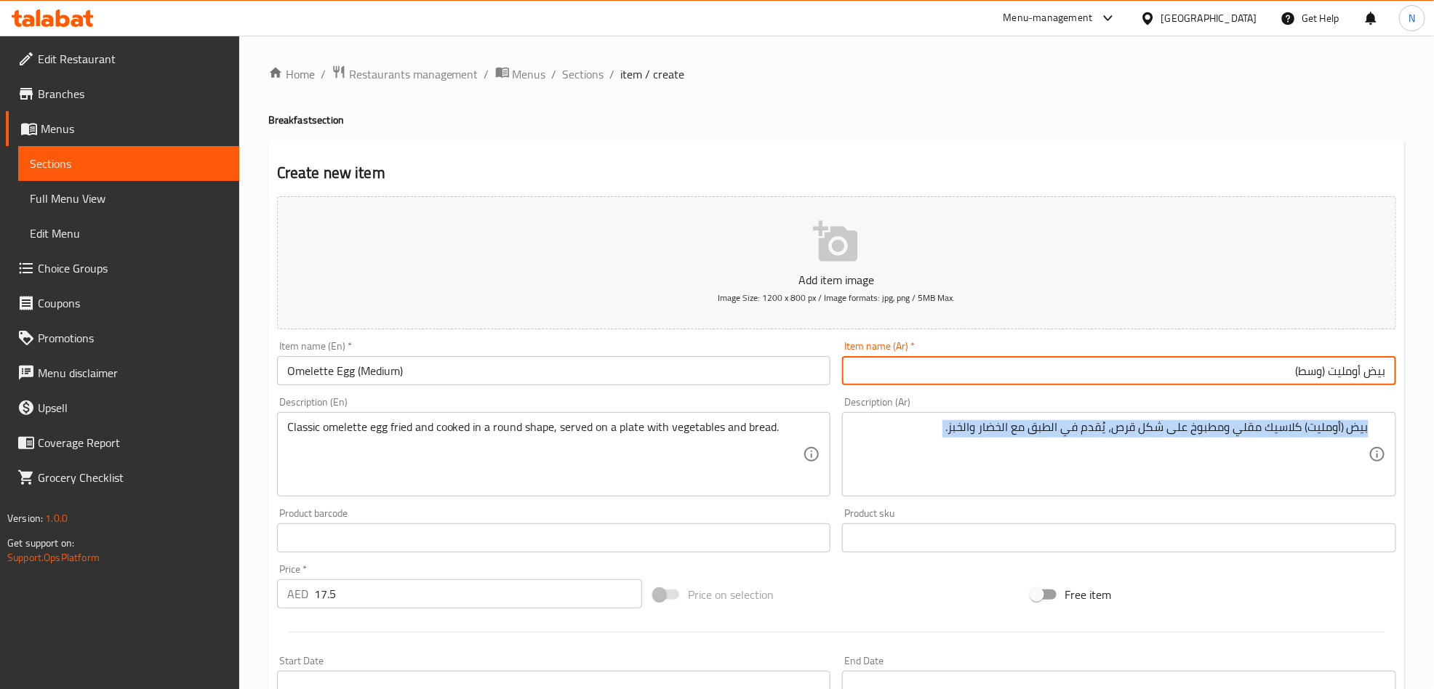
click at [947, 419] on div "بيض (أومليت) كلاسيك مقلي ومطبوخ على شكل قرص، يُقدم في الطبق مع الخضار والخبز. D…" at bounding box center [1119, 454] width 554 height 84
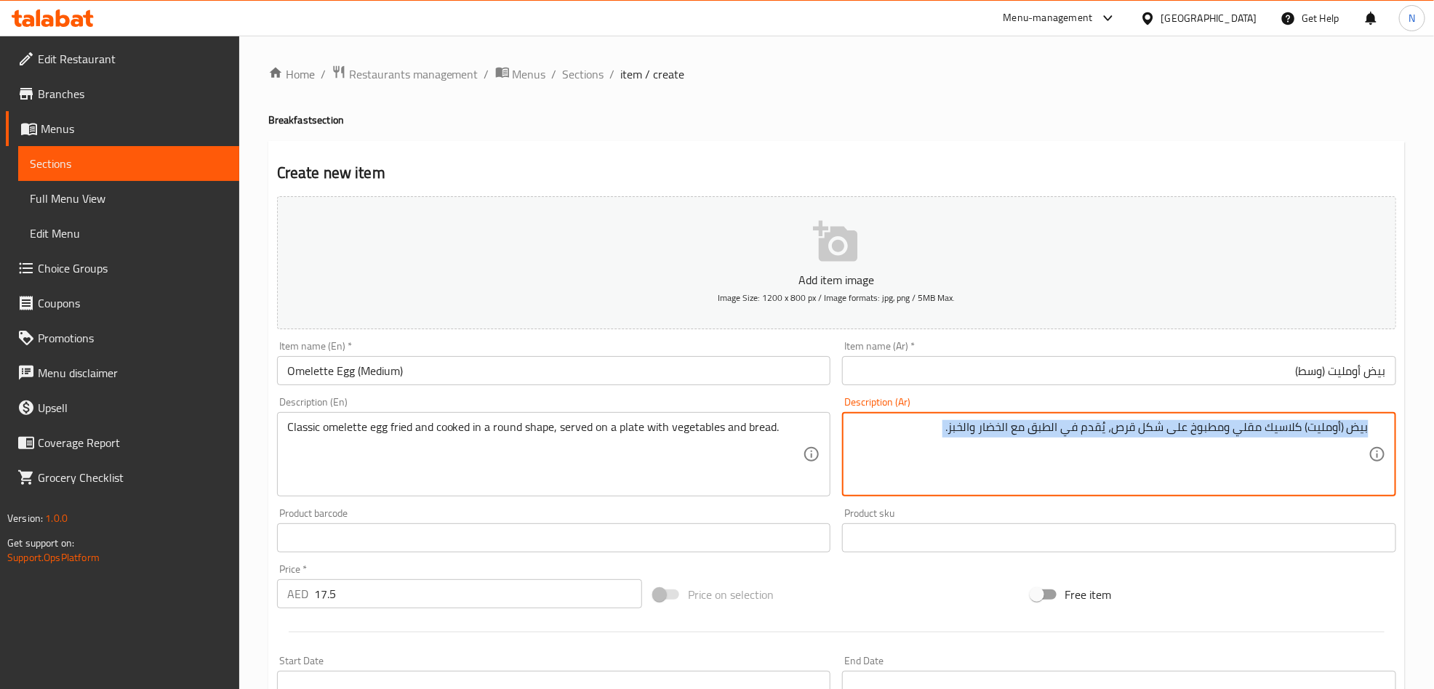
click at [947, 419] on div "بيض (أومليت) كلاسيك مقلي ومطبوخ على شكل قرص، يُقدم في الطبق مع الخضار والخبز. D…" at bounding box center [1119, 454] width 554 height 84
click at [956, 428] on textarea "بيض (أومليت) كلاسيك مقلي ومطبوخ على شكل قرص، يُقدم في الطبق مع الخضار والخبز." at bounding box center [1110, 454] width 516 height 69
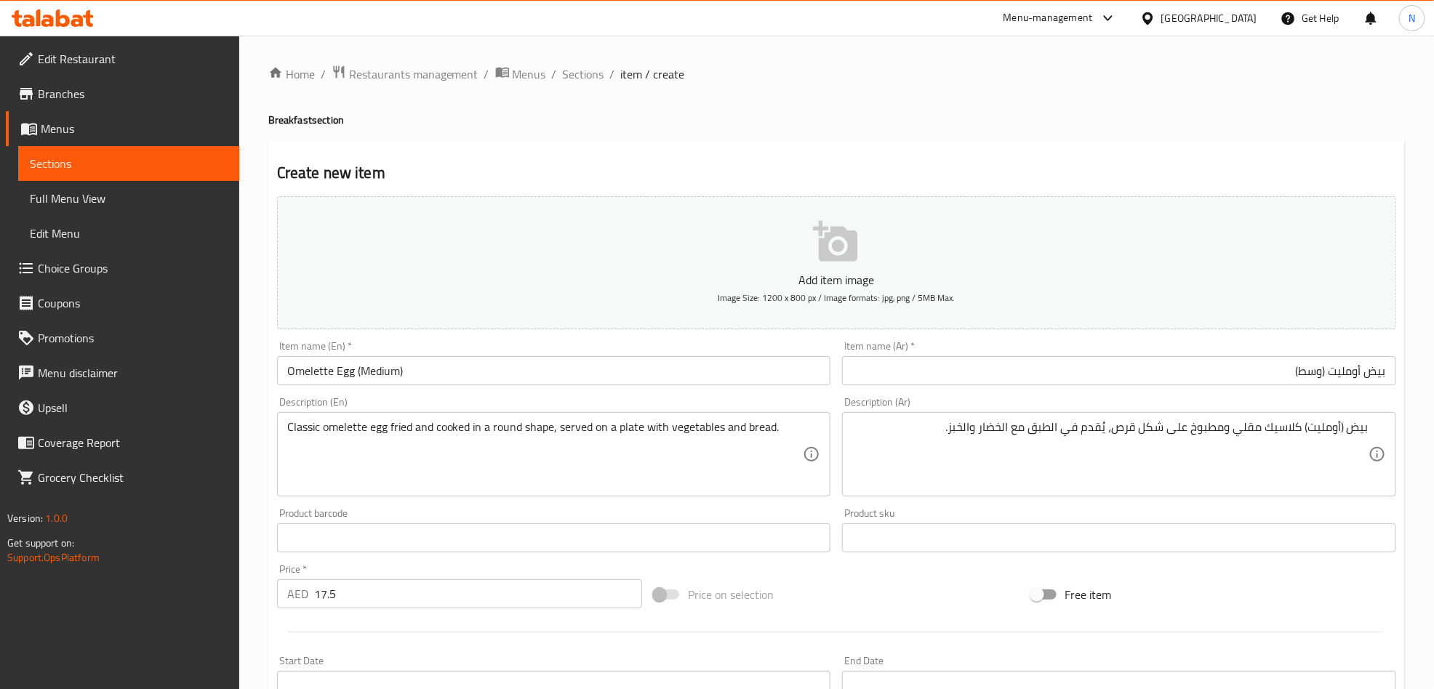
click at [1126, 433] on textarea "بيض (أومليت) كلاسيك مقلي ومطبوخ على شكل قرص، يُقدم في الطبق مع الخضار والخبز." at bounding box center [1110, 454] width 516 height 69
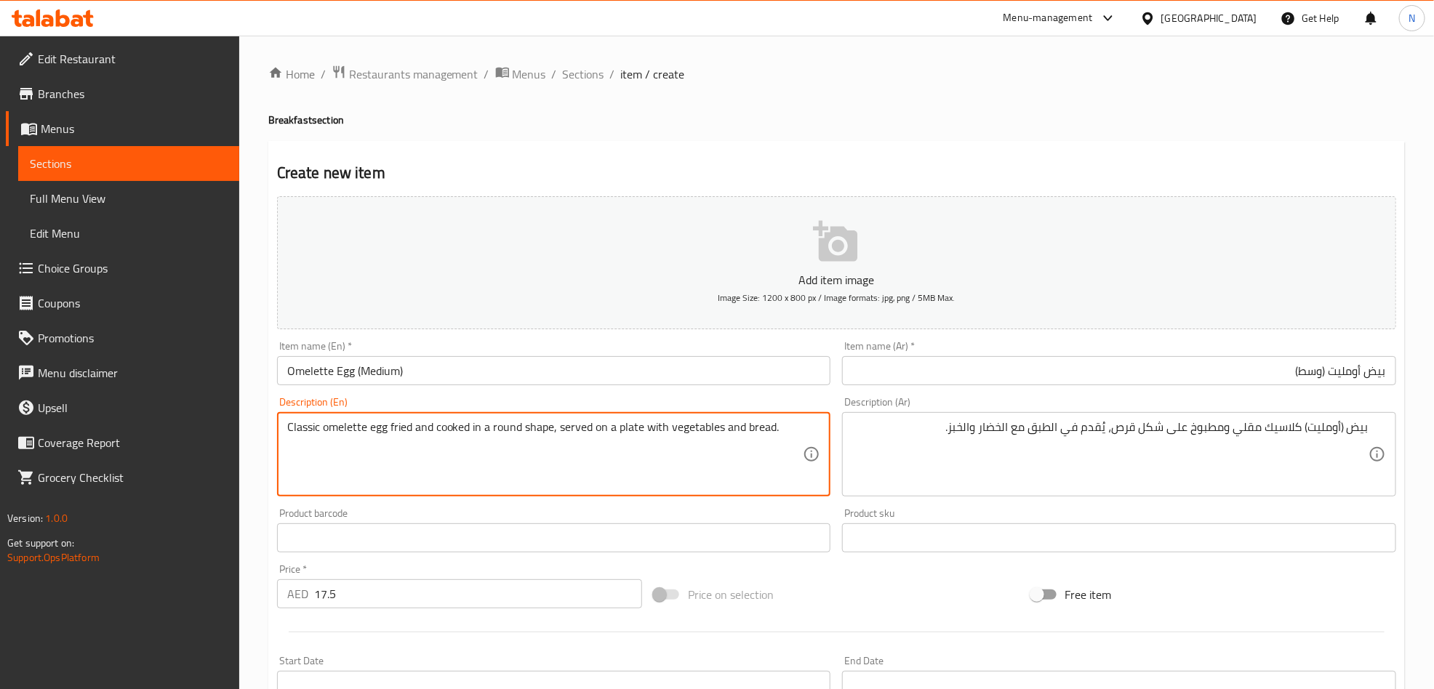
drag, startPoint x: 489, startPoint y: 426, endPoint x: 555, endPoint y: 430, distance: 65.6
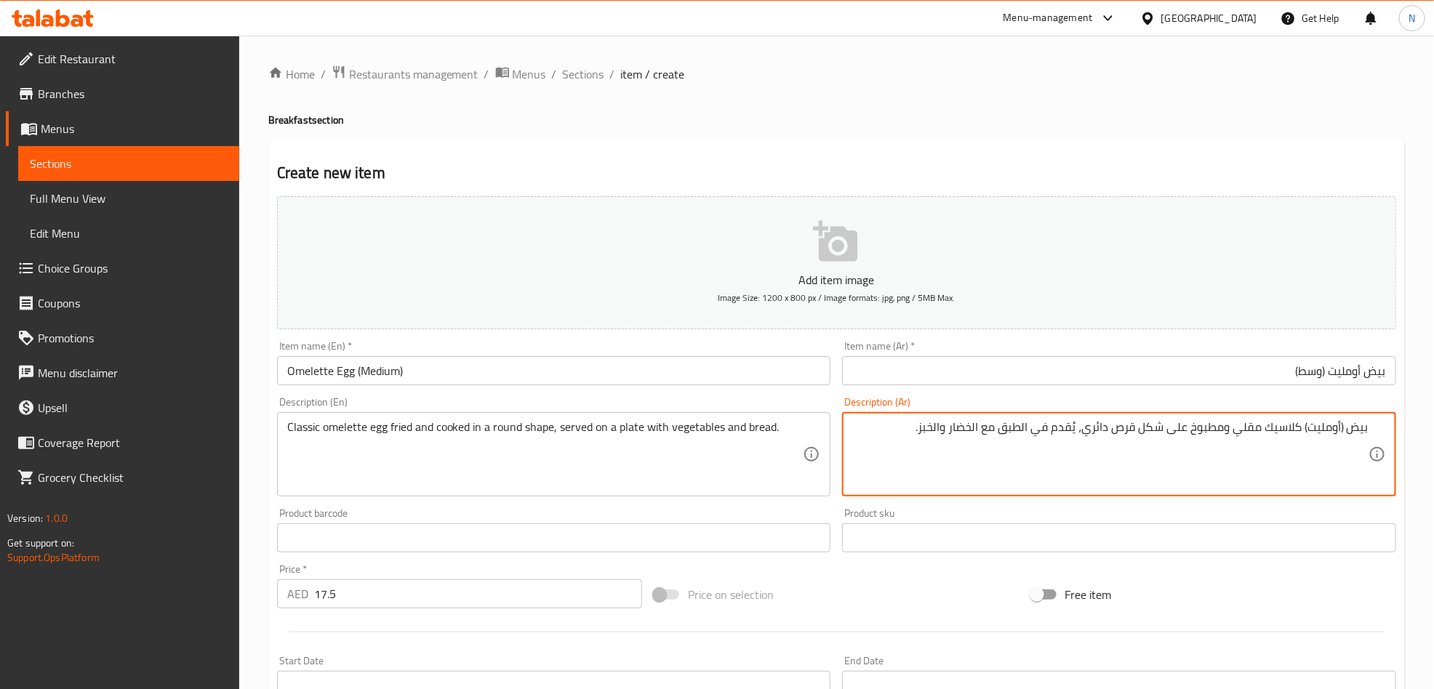
click at [1121, 431] on textarea "بيض (أومليت) كلاسيك مقلي ومطبوخ على شكل قرص دائري، يُقدم في الطبق مع الخضار وال…" at bounding box center [1110, 454] width 516 height 69
type textarea "بيض (أومليت) كلاسيك مقلي ومطبوخ على شكل قرص دائري، يُقدم في الطبق مع الخضار وال…"
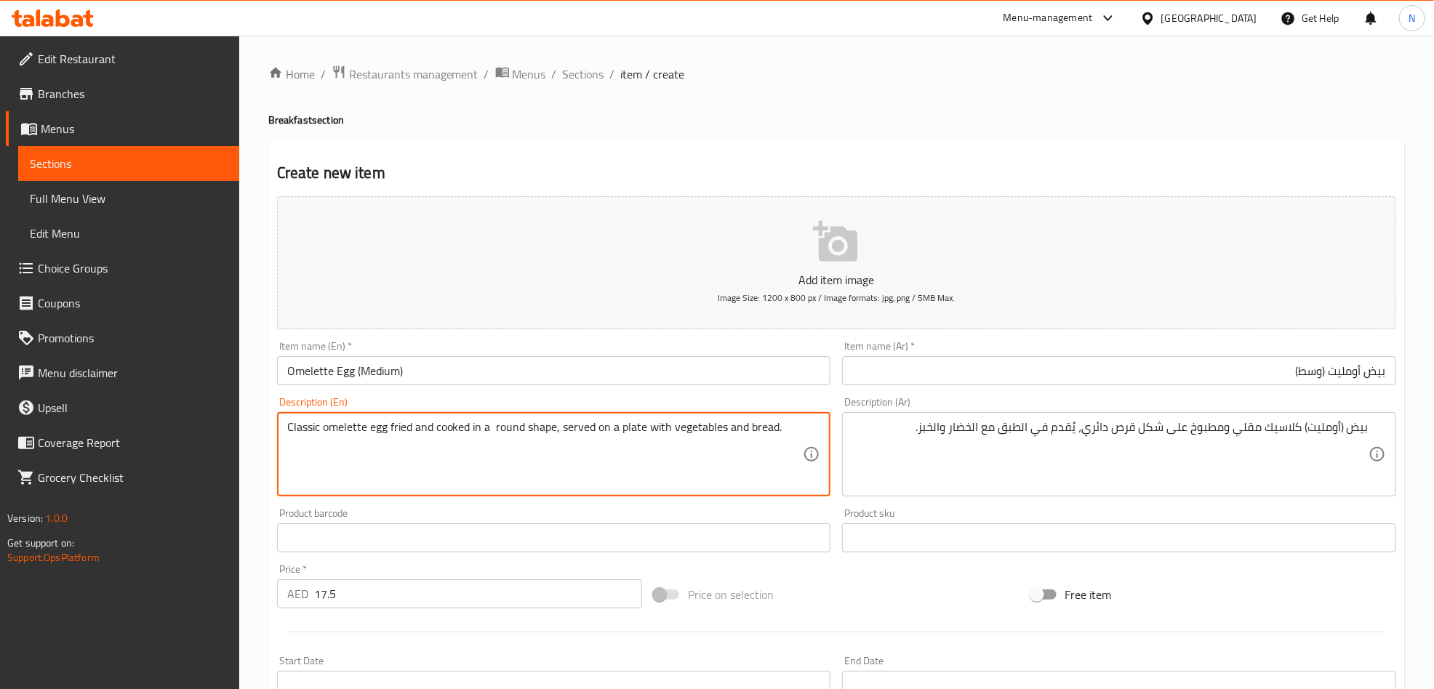
paste textarea "[PERSON_NAME]"
click at [542, 432] on textarea "Classic omelette egg fried and cooked in a [PERSON_NAME] round shape, served on…" at bounding box center [545, 454] width 516 height 69
click at [543, 432] on textarea "Classic omelette egg fried and cooked in a [PERSON_NAME] round shape, served on…" at bounding box center [545, 454] width 516 height 69
click at [554, 452] on textarea "Classic omelette egg fried and cooked in a [PERSON_NAME] round shape, served on…" at bounding box center [545, 454] width 516 height 69
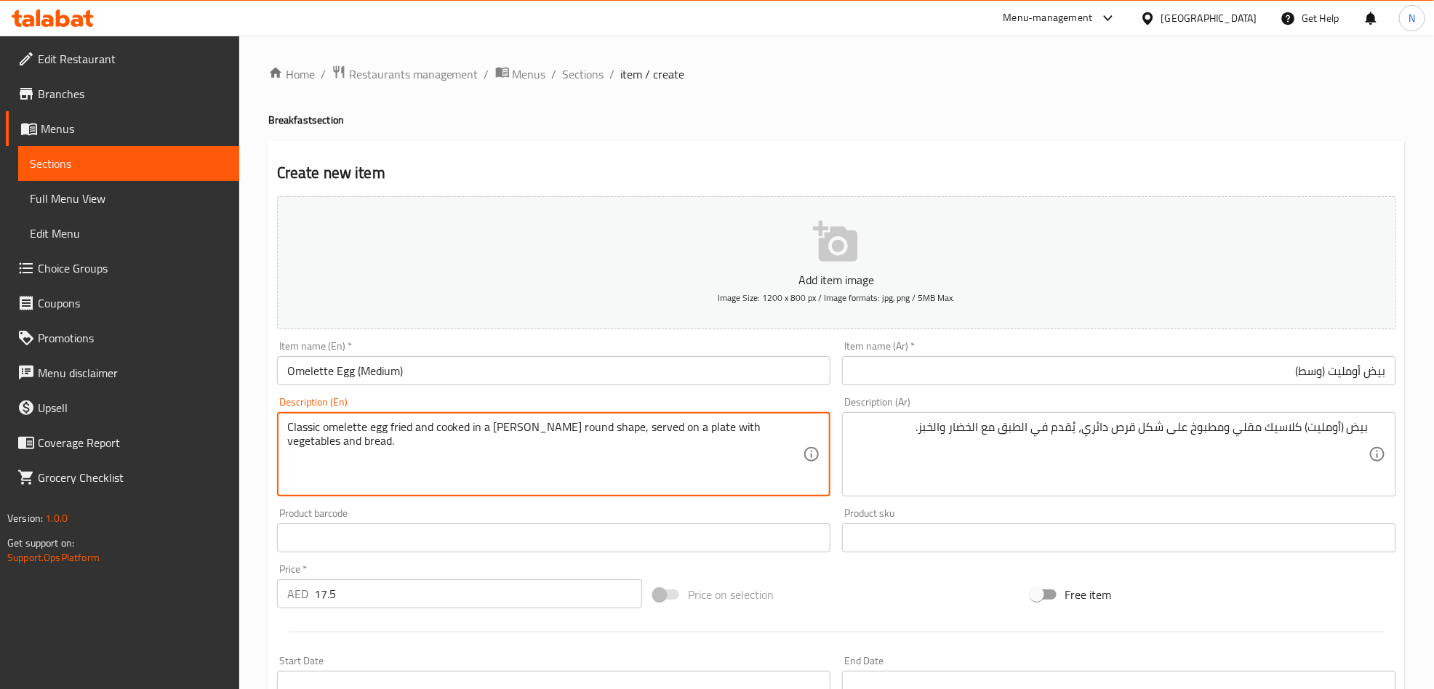
click at [503, 425] on textarea "Classic omelette egg fried and cooked in a [PERSON_NAME] round shape, served on…" at bounding box center [545, 454] width 516 height 69
click at [548, 431] on textarea "Classic omelette egg fried and cooked in a [PERSON_NAME] round shape, served on…" at bounding box center [545, 454] width 516 height 69
paste textarea "patty"
click at [508, 425] on textarea "Classic omelette egg fried and cooked in a [PERSON_NAME] round [PERSON_NAME] sh…" at bounding box center [545, 454] width 516 height 69
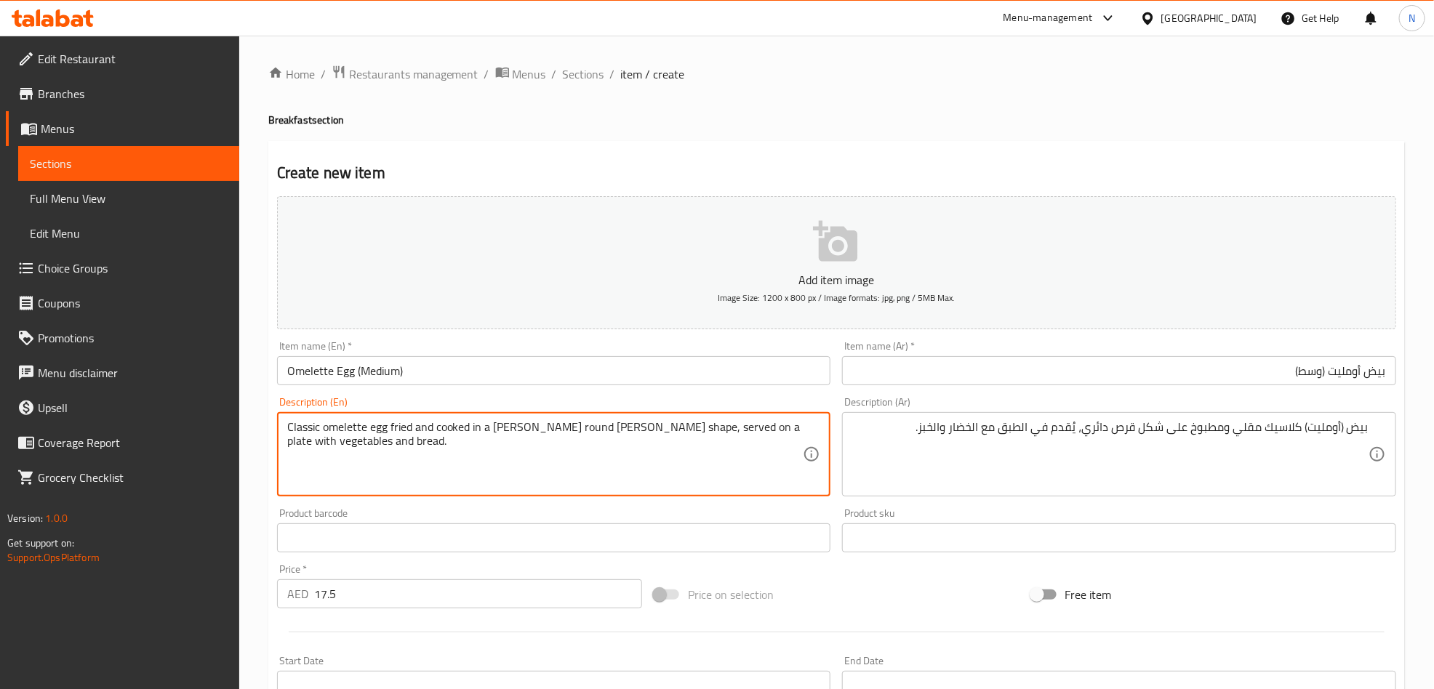
click at [508, 425] on textarea "Classic omelette egg fried and cooked in a [PERSON_NAME] round [PERSON_NAME] sh…" at bounding box center [545, 454] width 516 height 69
click at [529, 428] on textarea "Classic omelette egg fried and cooked in a round patty shape, served on a plate…" at bounding box center [545, 454] width 516 height 69
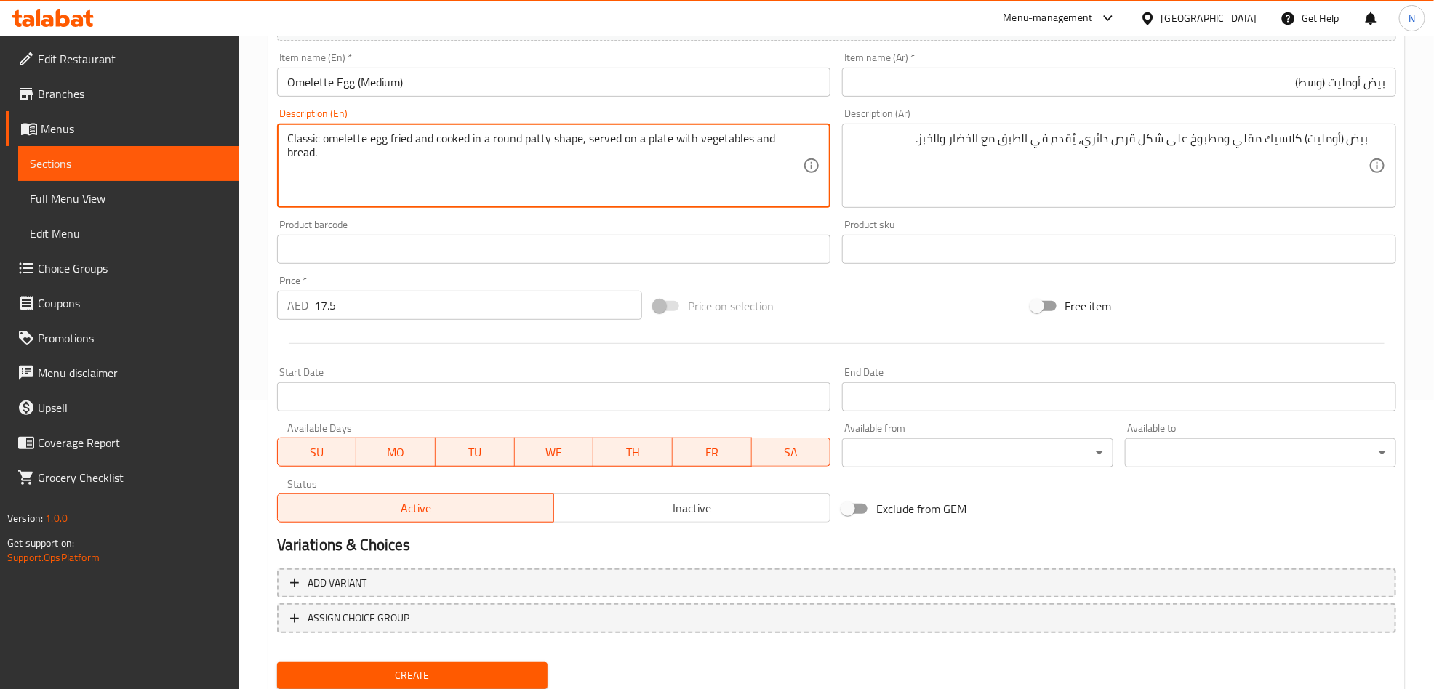
scroll to position [337, 0]
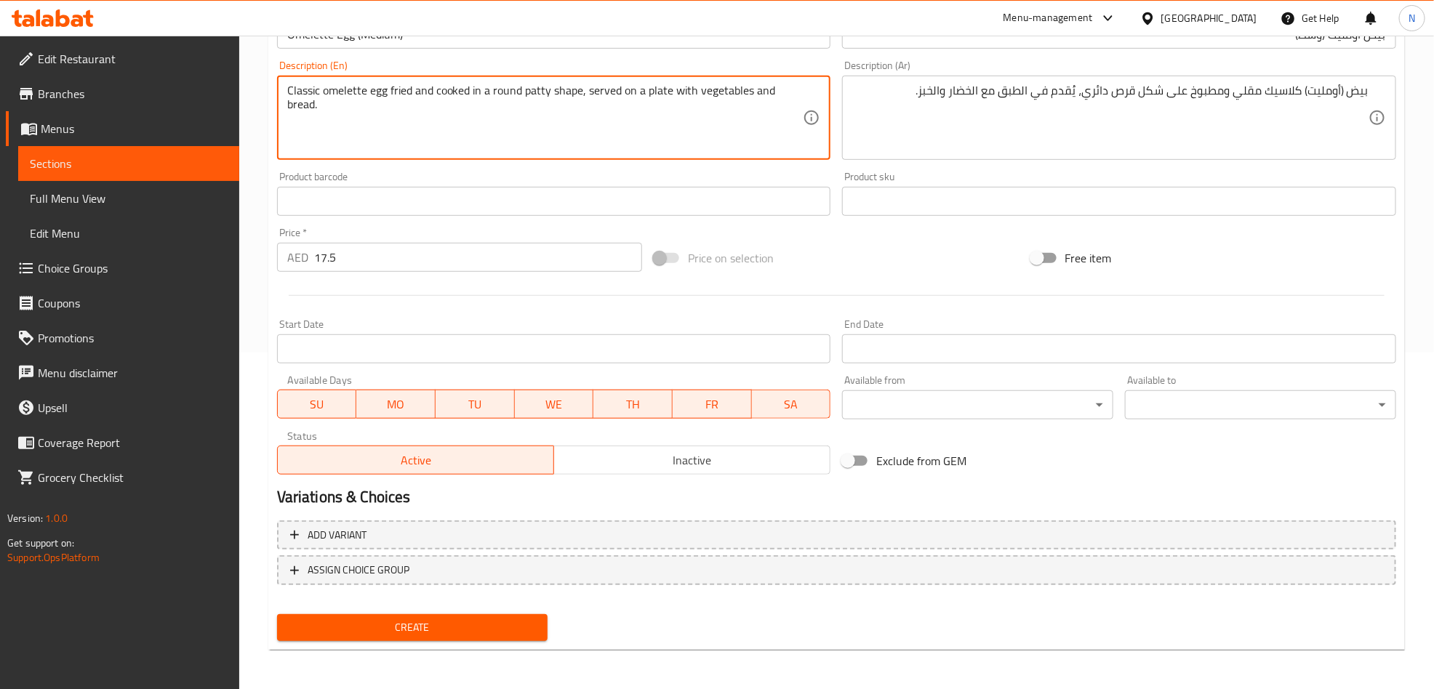
type textarea "Classic omelette egg fried and cooked in a round patty shape, served on a plate…"
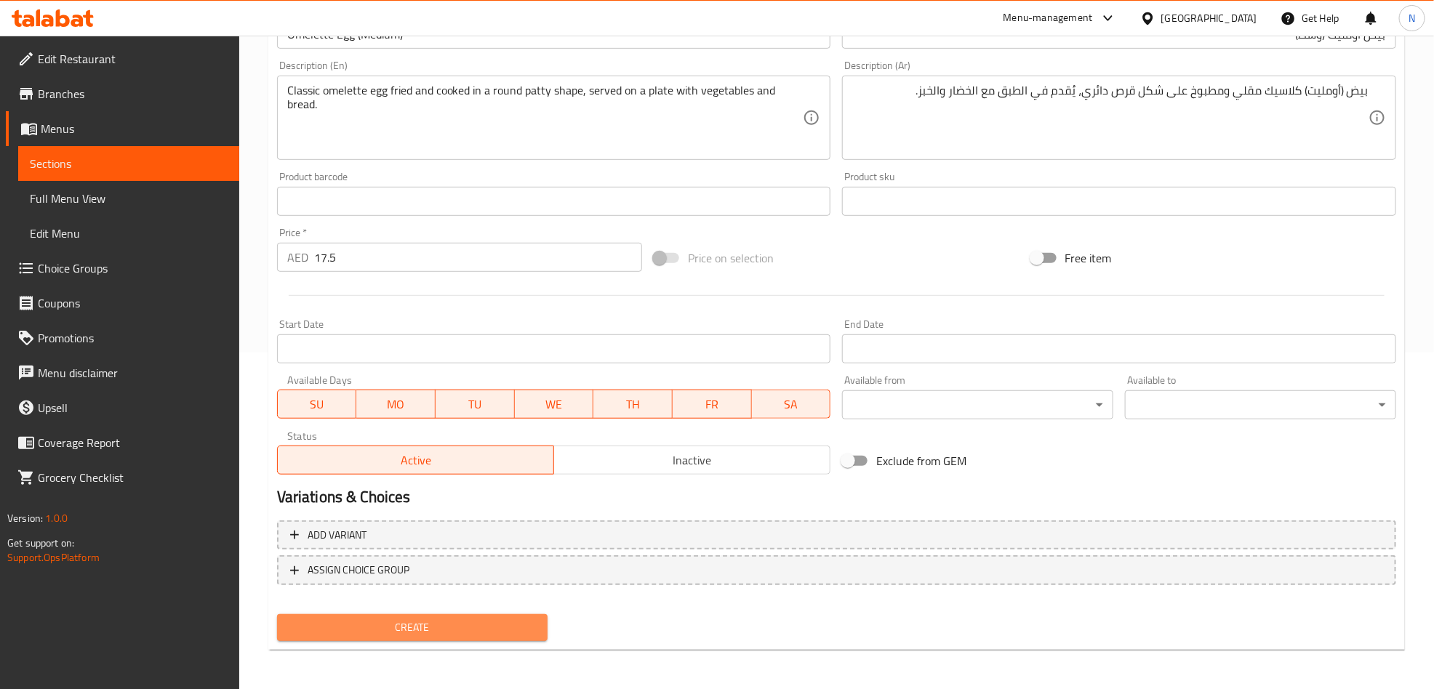
click at [437, 628] on span "Create" at bounding box center [413, 628] width 248 height 18
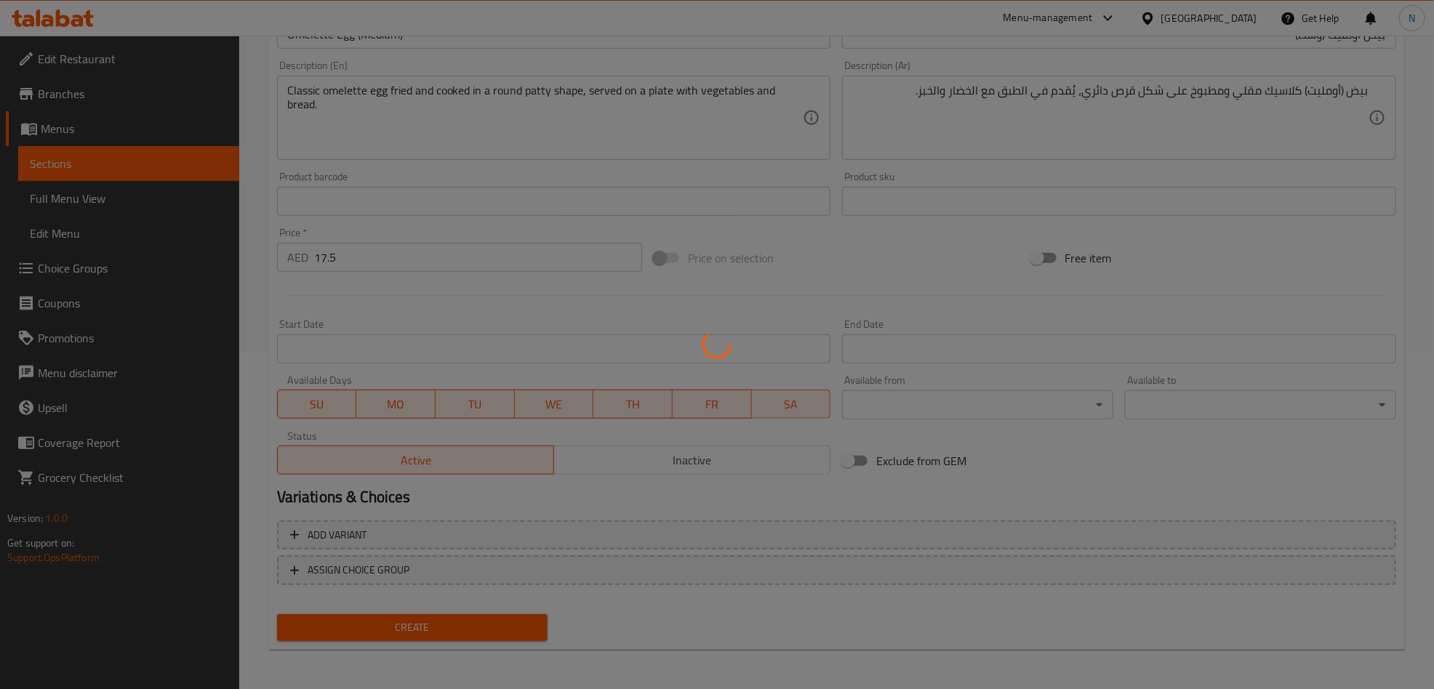
type input "0"
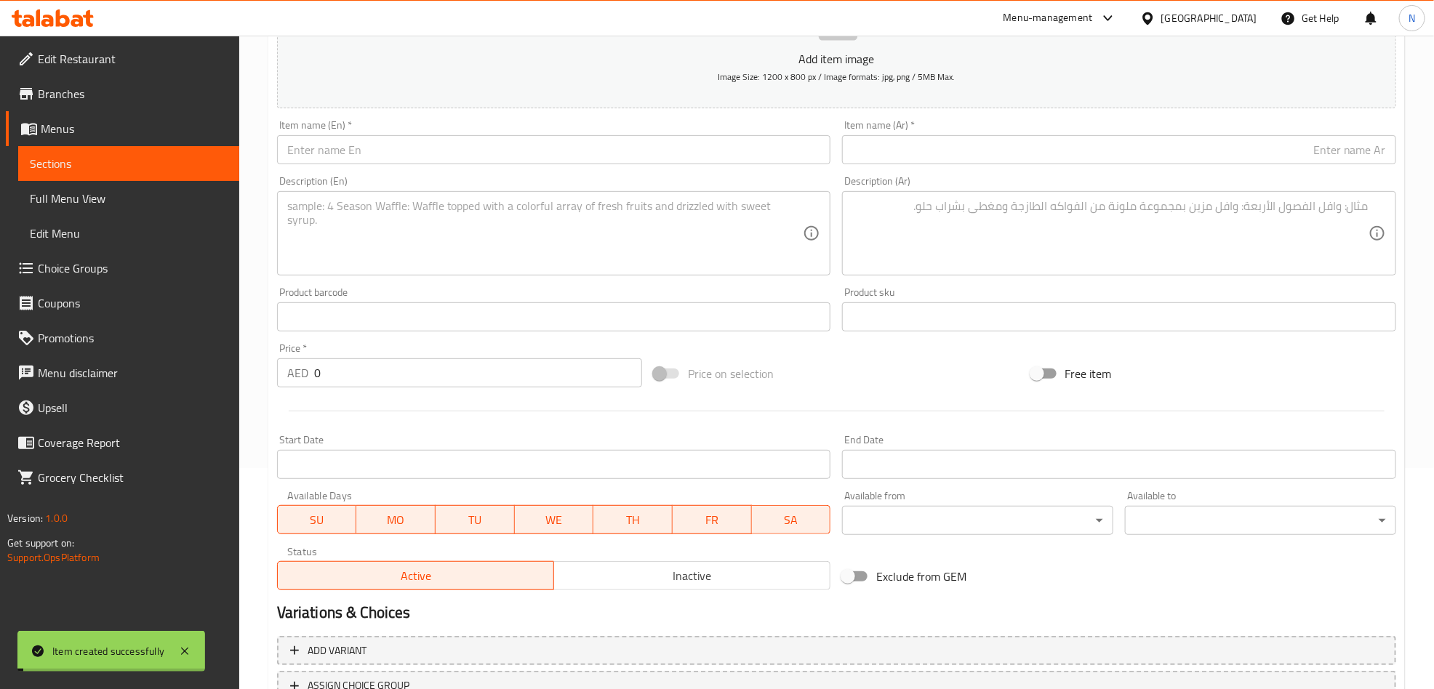
scroll to position [0, 0]
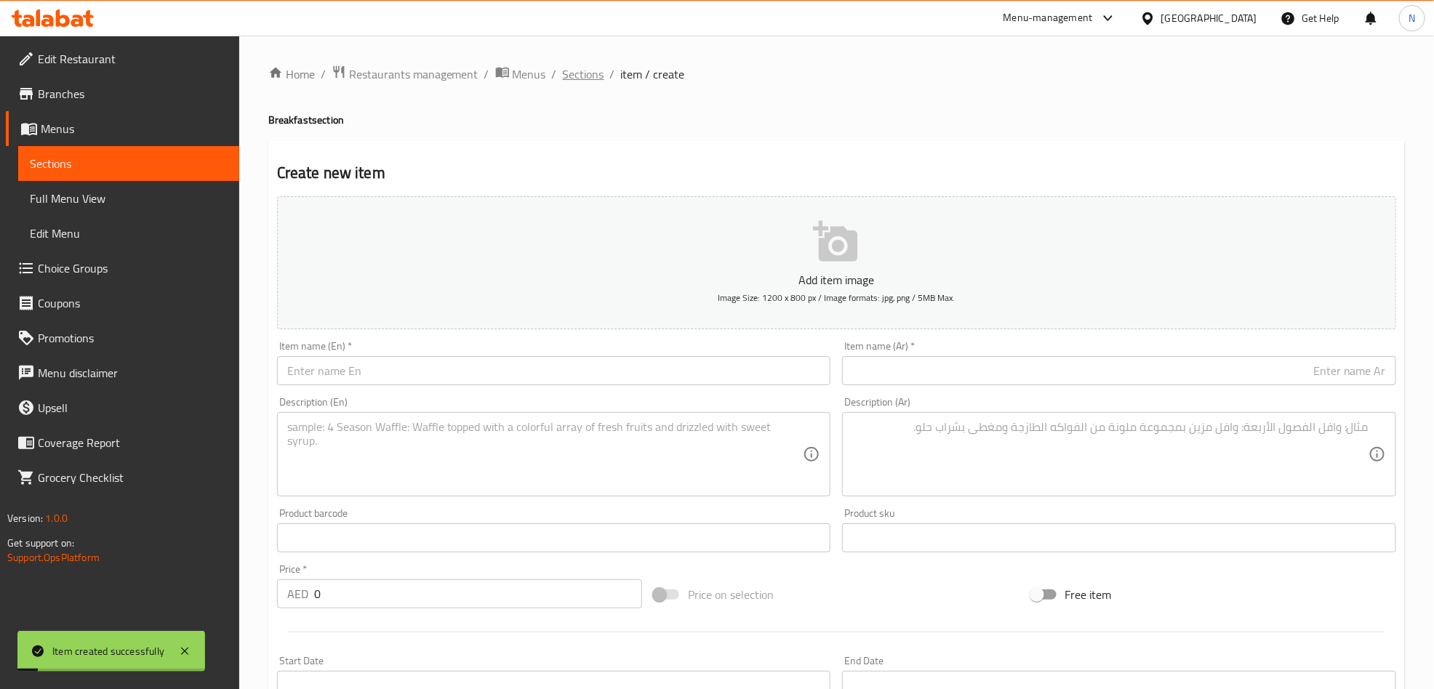
click at [588, 77] on span "Sections" at bounding box center [583, 73] width 41 height 17
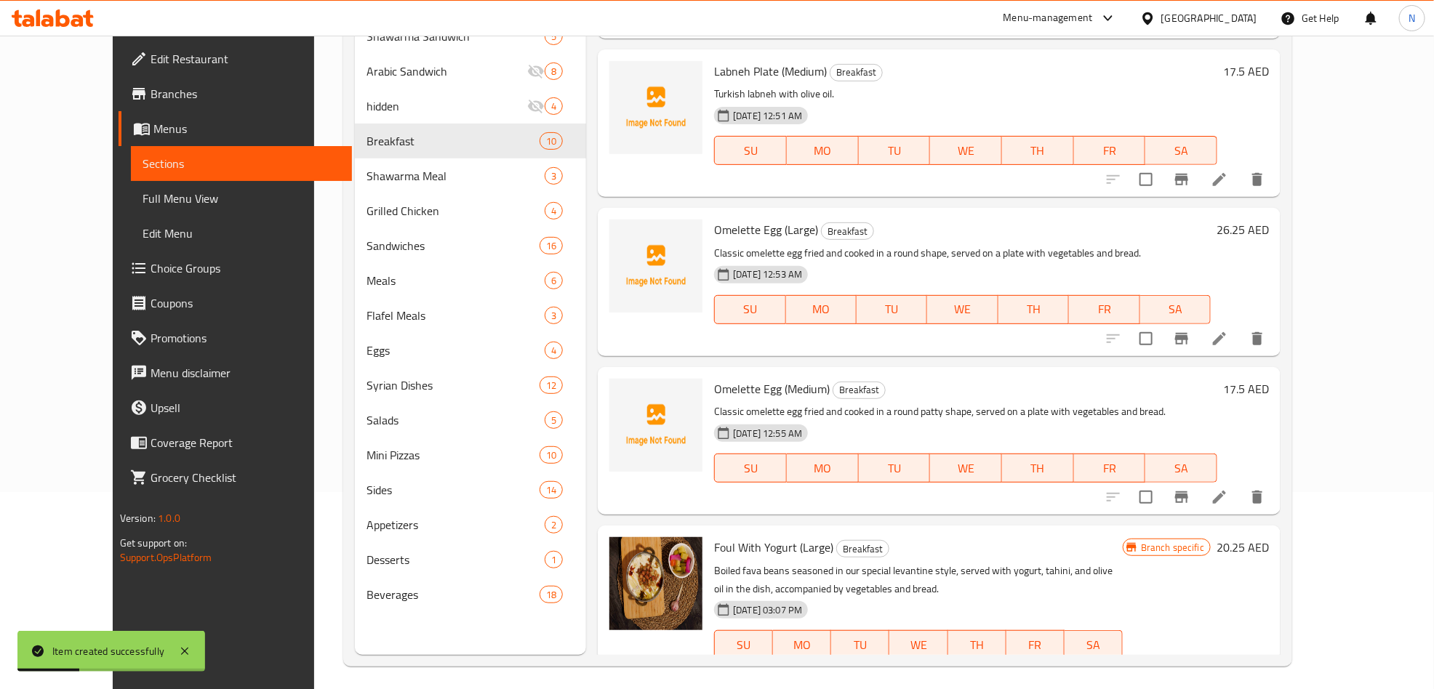
scroll to position [204, 0]
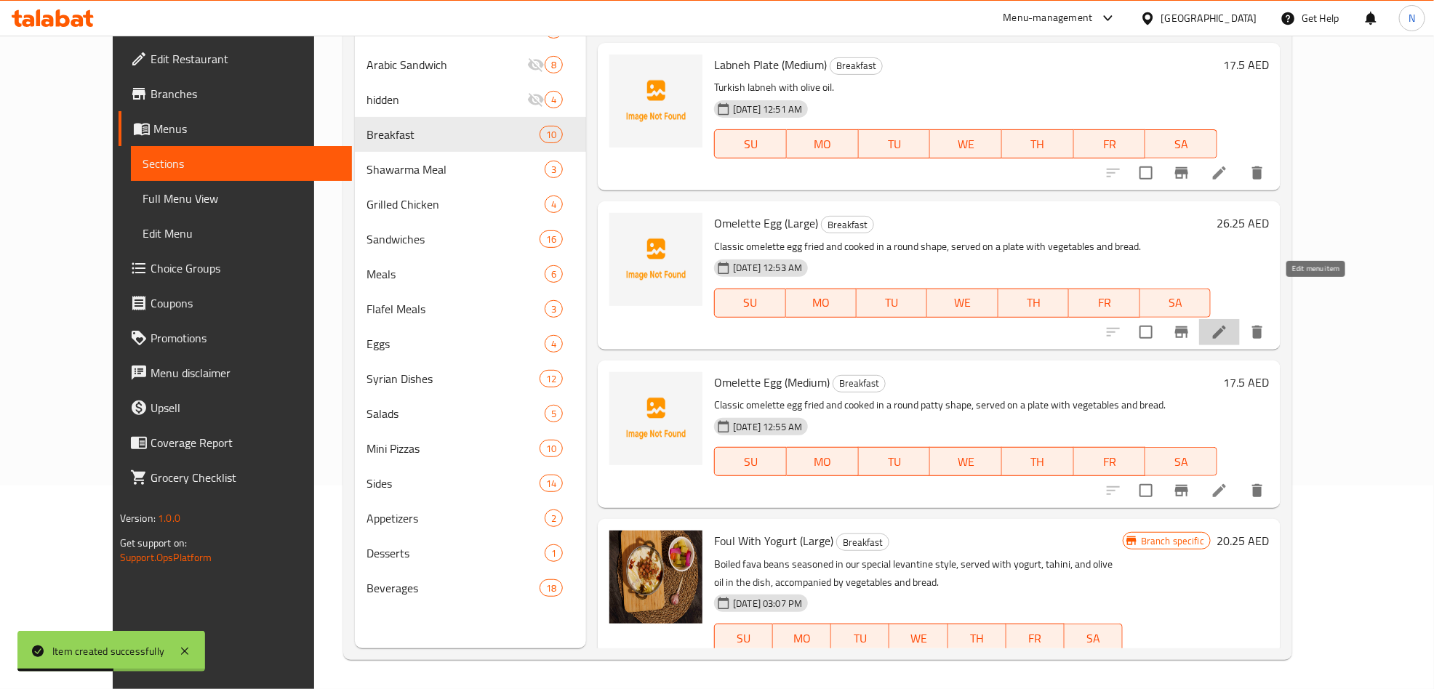
click at [1226, 326] on icon at bounding box center [1219, 332] width 13 height 13
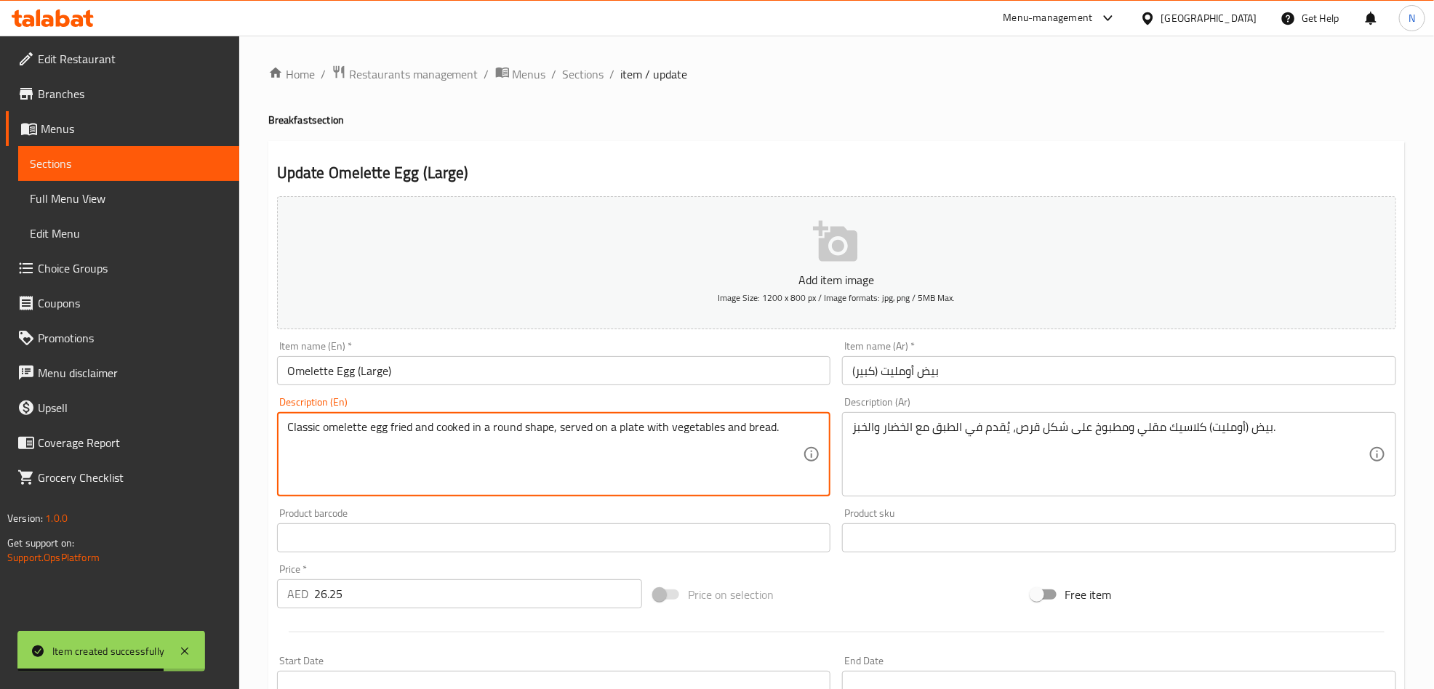
paste textarea "patty"
type textarea "Classic omelette egg fried and cooked in a round patty shape, served on a plate…"
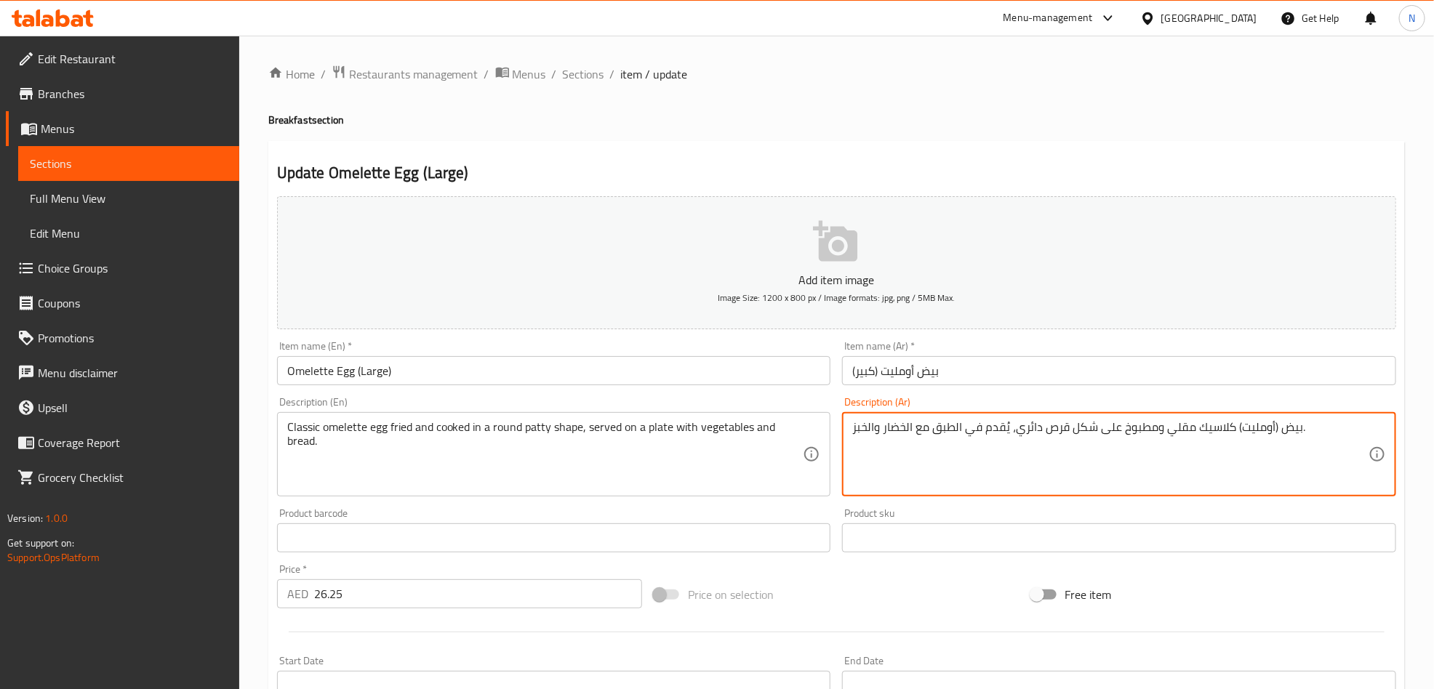
scroll to position [337, 0]
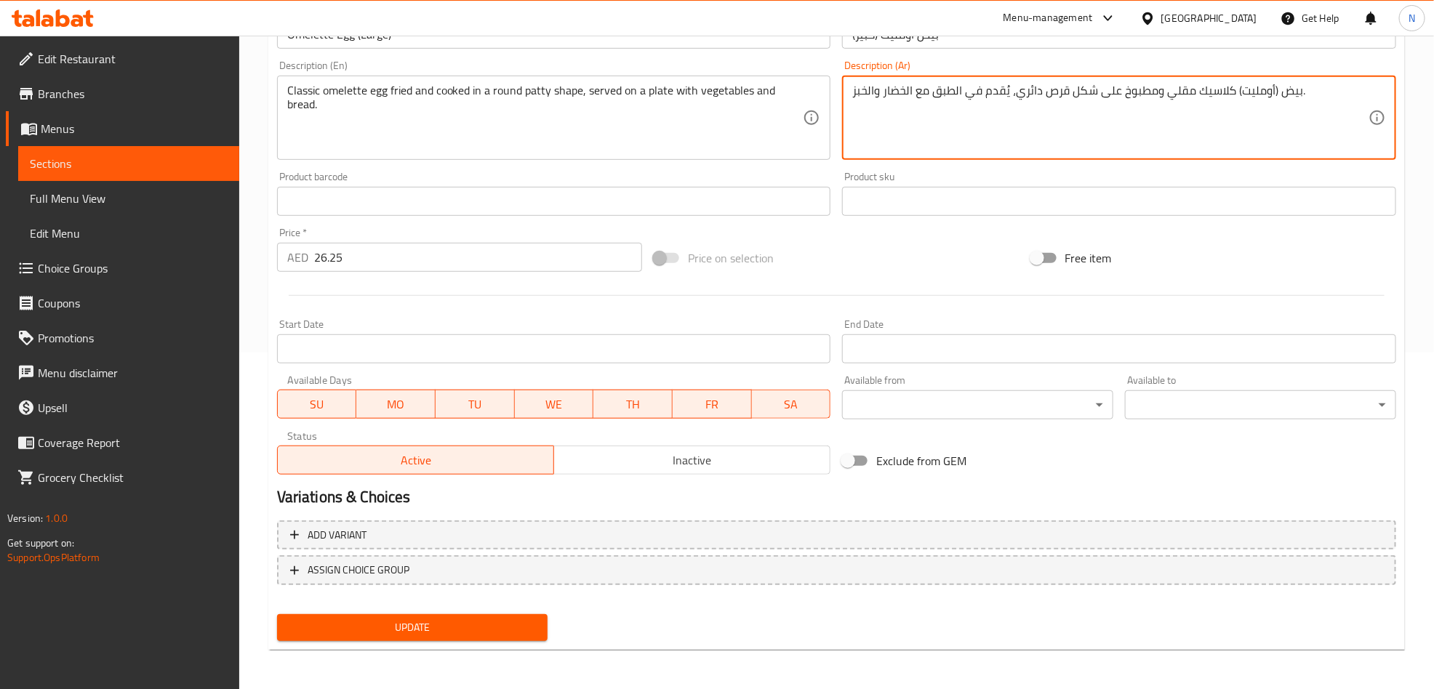
type textarea "بيض (أومليت) كلاسيك مقلي ومطبوخ على شكل قرص دائري، يُقدم في الطبق مع الخضار وال…"
click at [517, 627] on span "Update" at bounding box center [413, 628] width 248 height 18
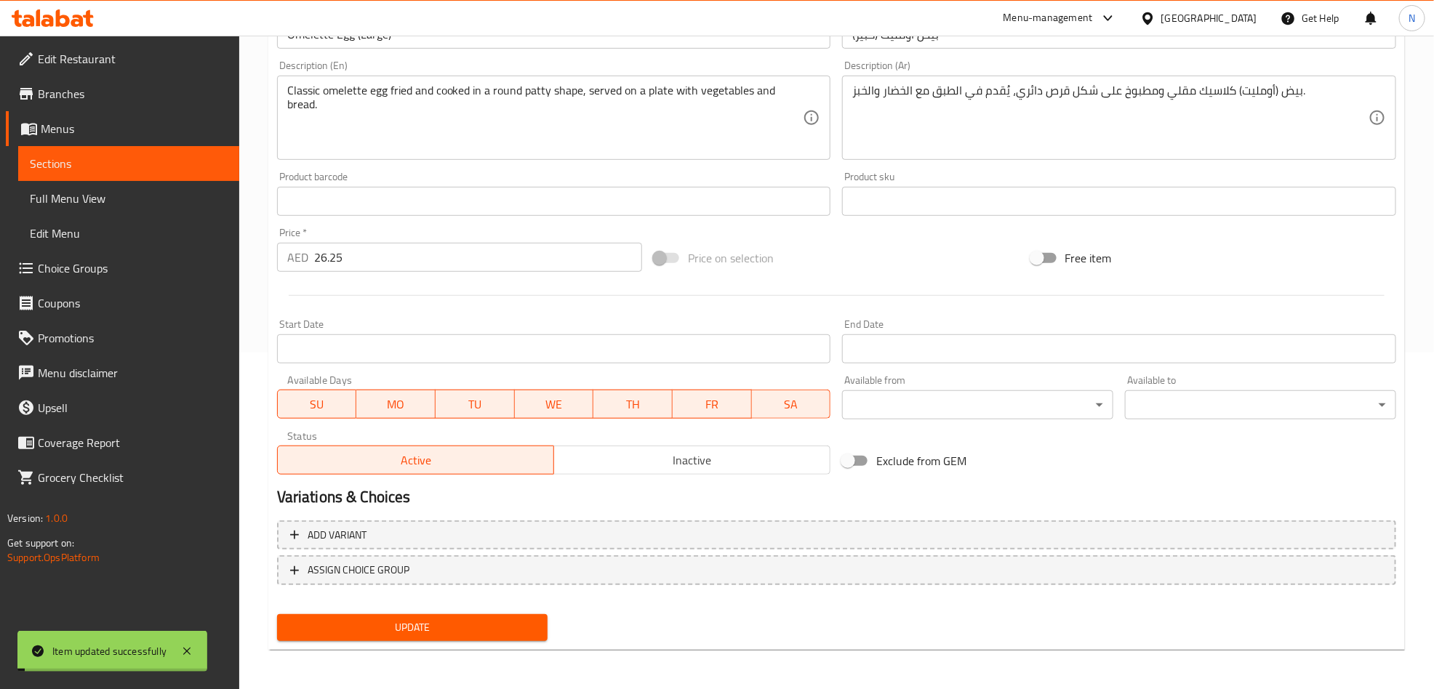
scroll to position [0, 0]
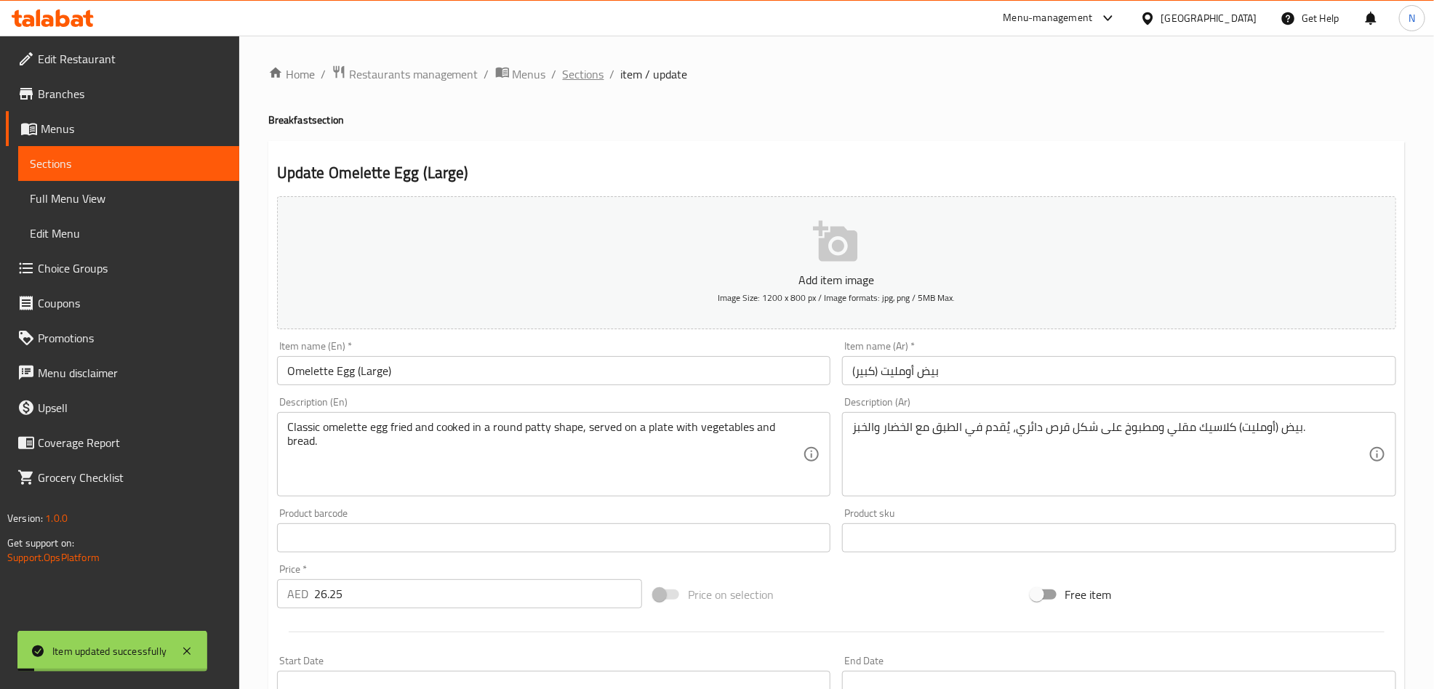
click at [574, 74] on span "Sections" at bounding box center [583, 73] width 41 height 17
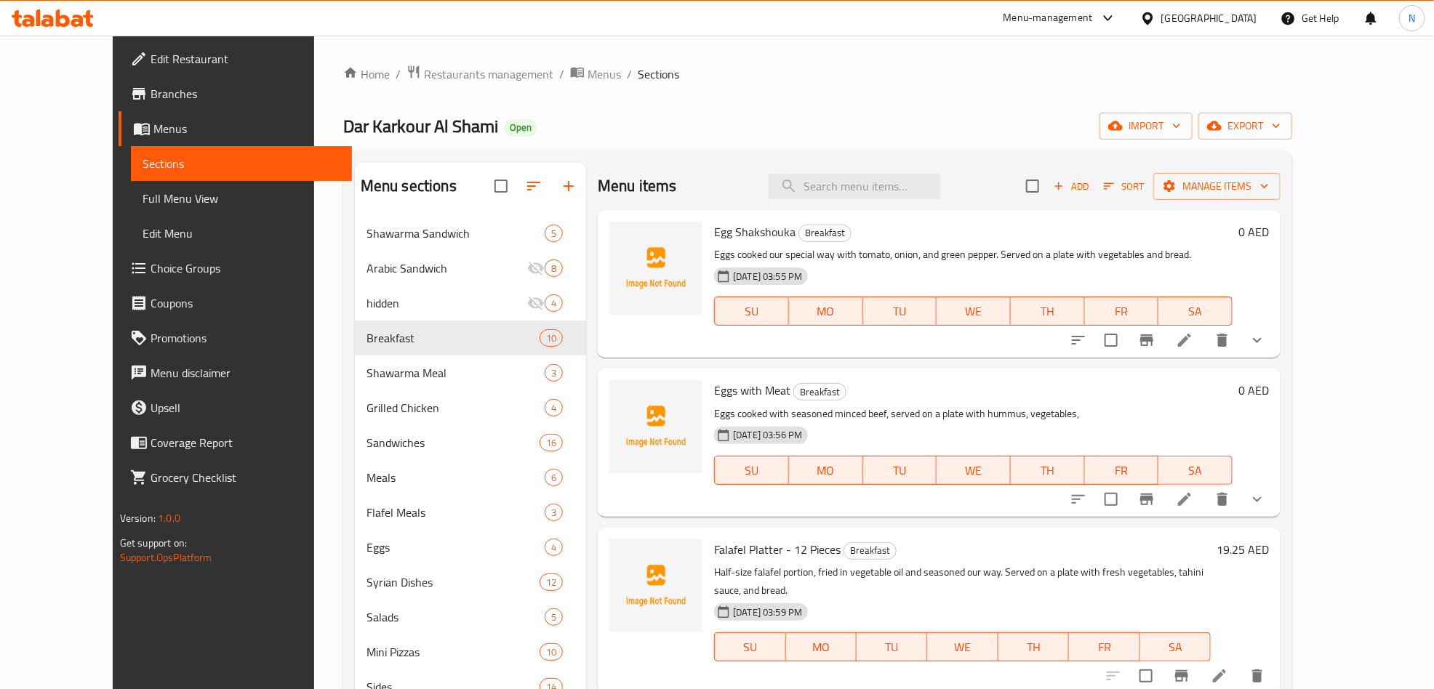
click at [799, 85] on div "Home / Restaurants management / Menus / Sections [PERSON_NAME] [PERSON_NAME] Op…" at bounding box center [817, 464] width 949 height 799
click at [841, 182] on input "search" at bounding box center [855, 186] width 172 height 25
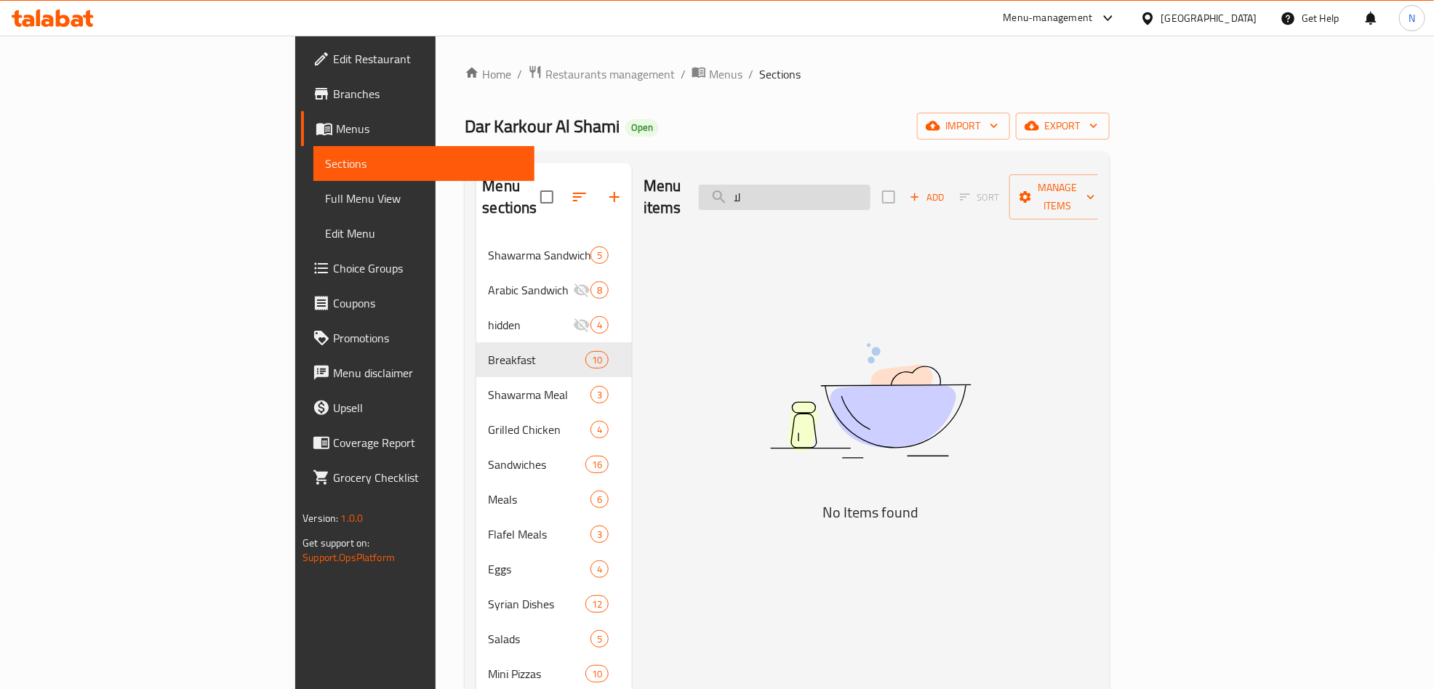
type input "ل"
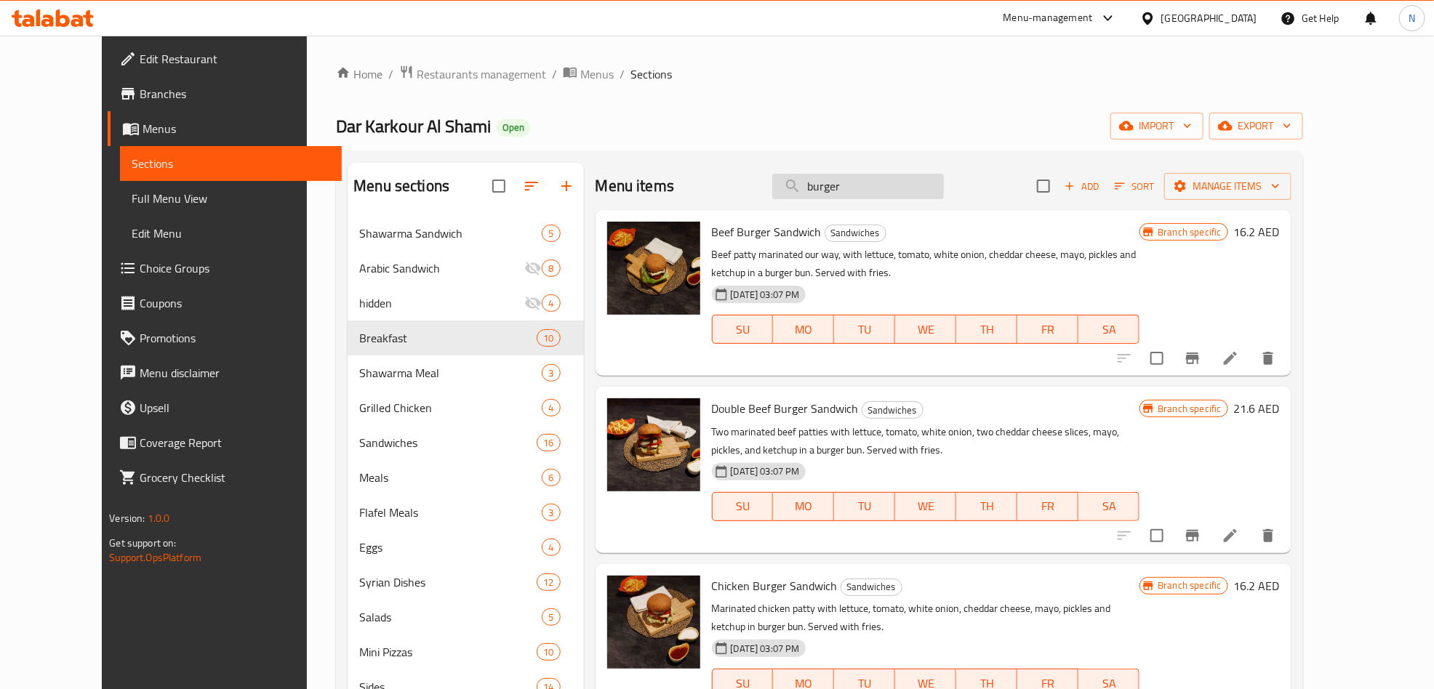
click at [921, 179] on input "burger" at bounding box center [858, 186] width 172 height 25
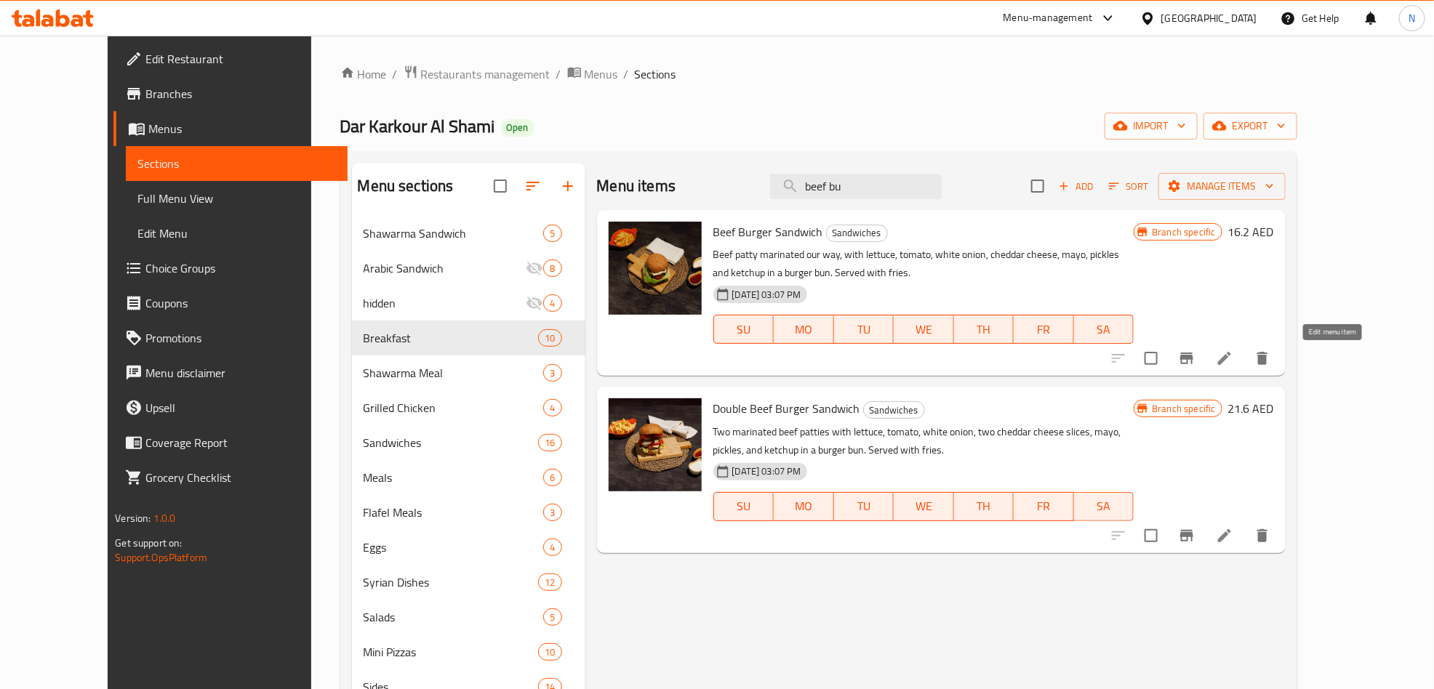
type input "beef bu"
click at [1233, 361] on icon at bounding box center [1224, 358] width 17 height 17
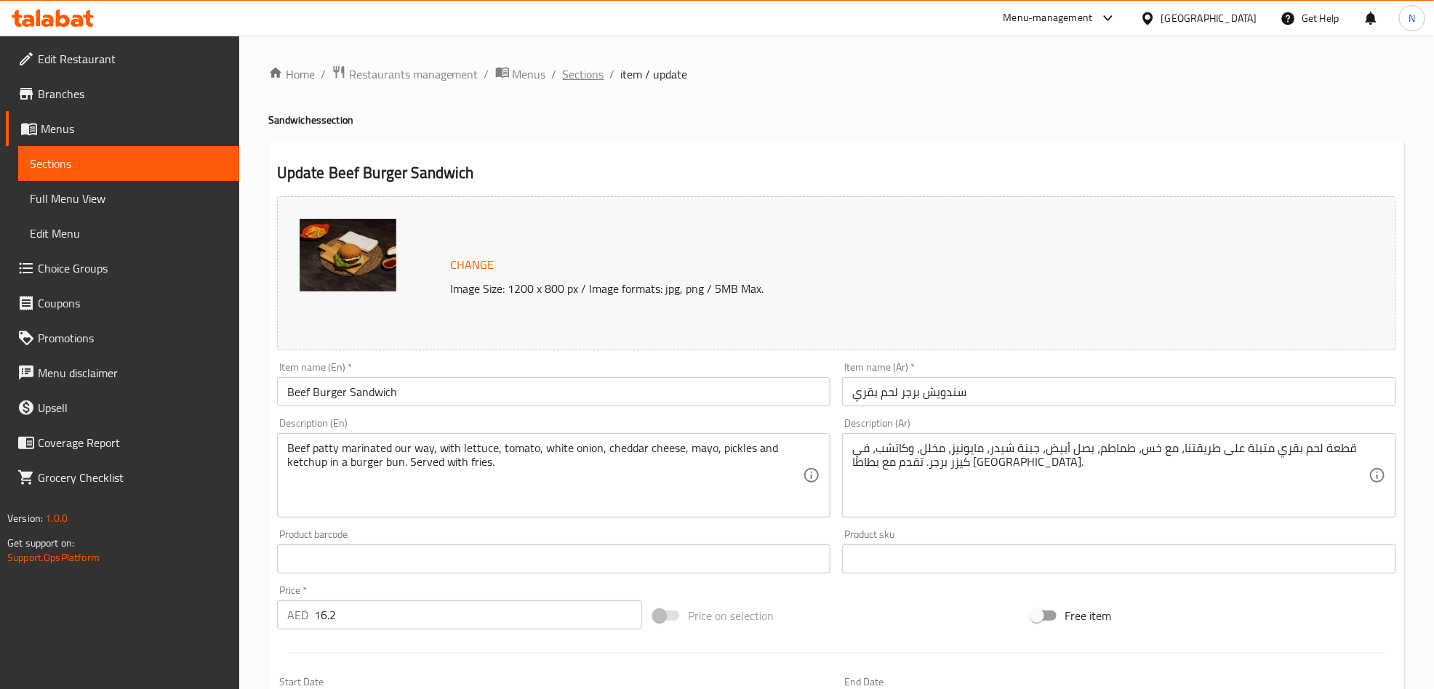
click at [592, 79] on span "Sections" at bounding box center [583, 73] width 41 height 17
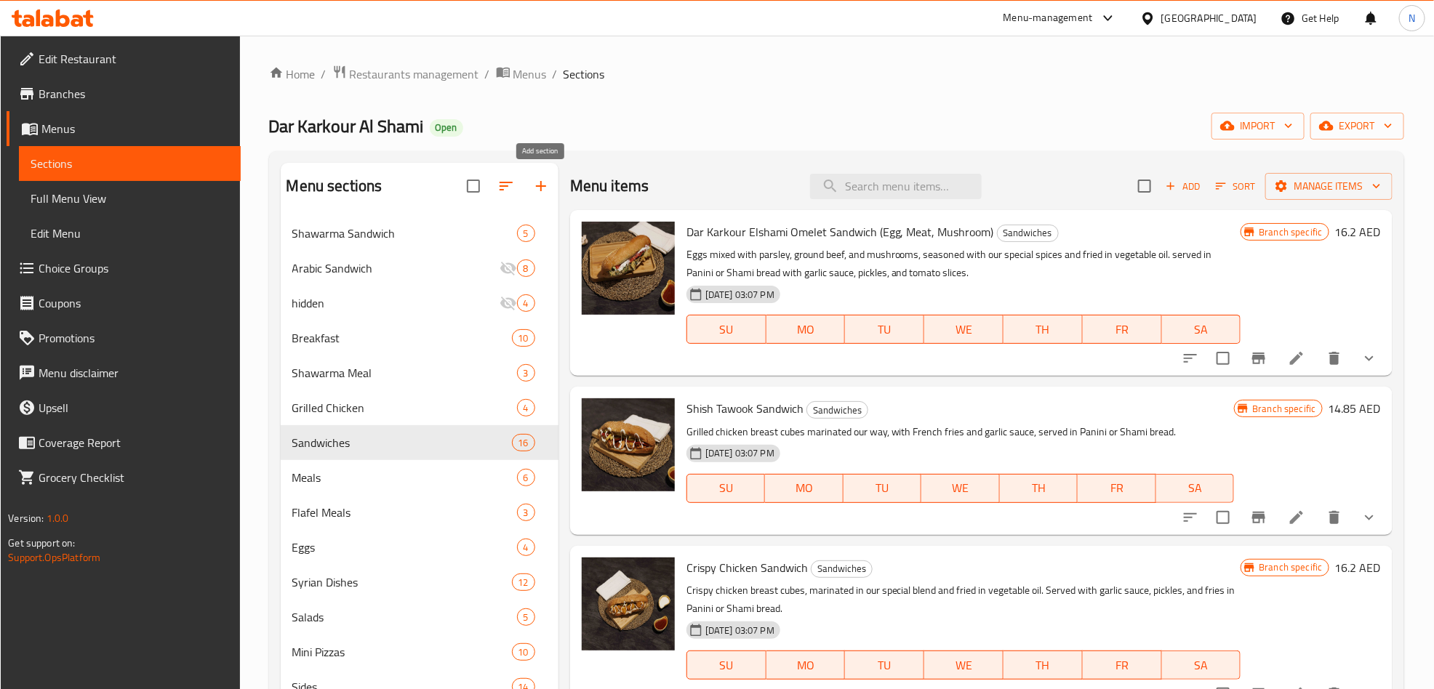
click at [537, 188] on icon "button" at bounding box center [540, 185] width 17 height 17
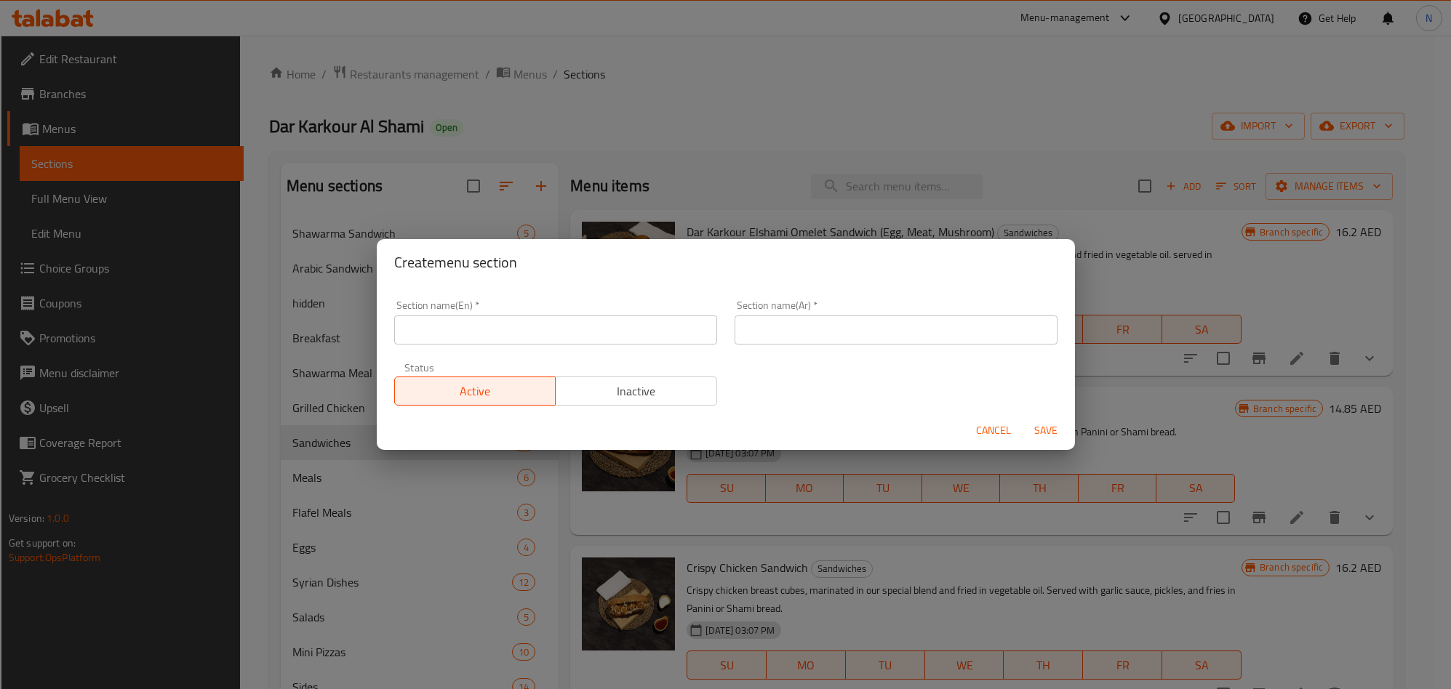
click at [527, 338] on input "text" at bounding box center [555, 330] width 323 height 29
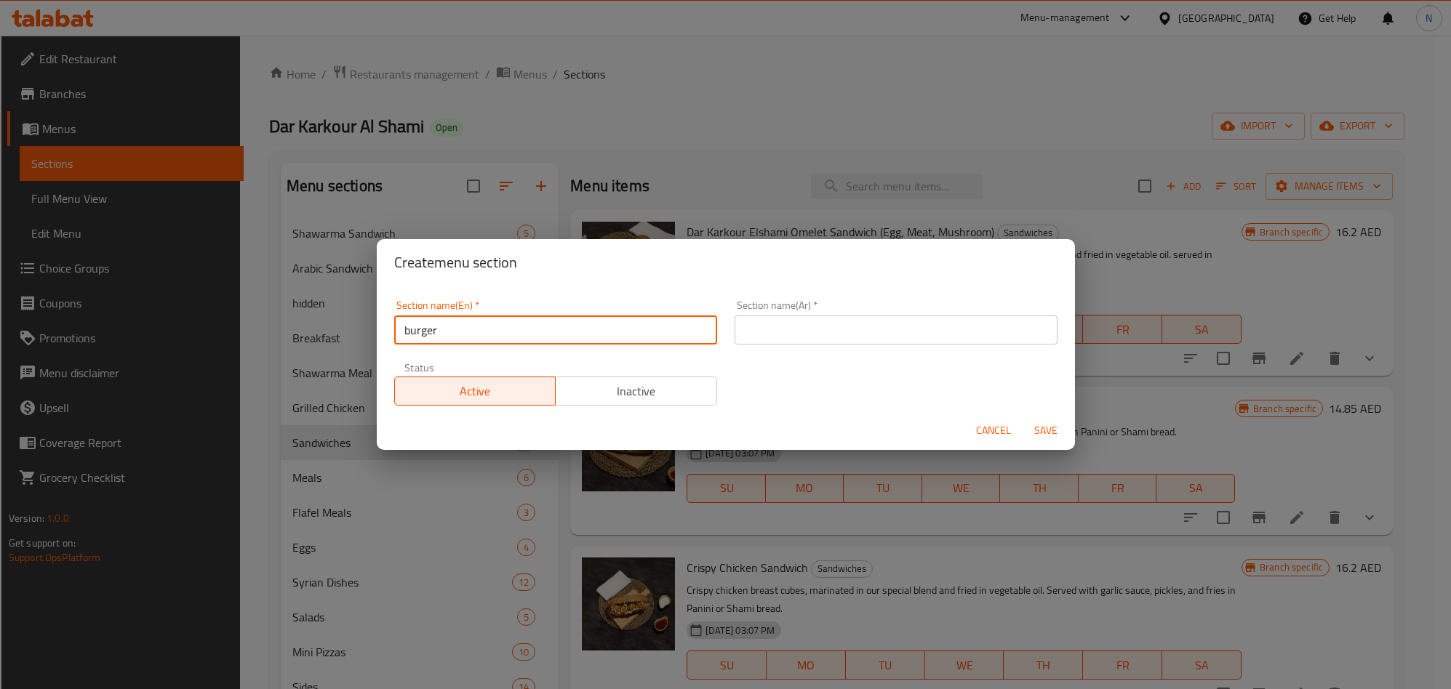
click at [532, 332] on input "burger" at bounding box center [555, 330] width 323 height 29
type input "Burger"
click at [793, 334] on input "text" at bounding box center [896, 330] width 323 height 29
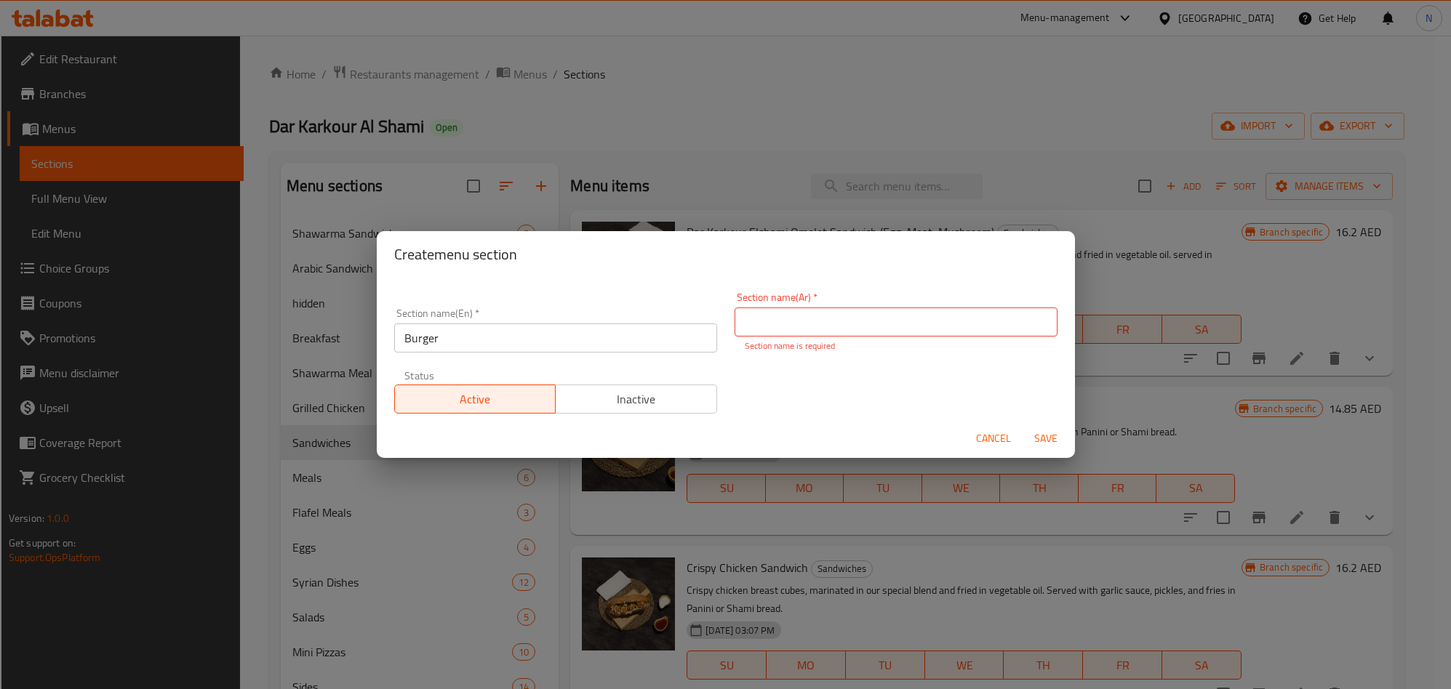
click at [865, 312] on input "text" at bounding box center [896, 322] width 323 height 29
type input "h"
type input "البرجر"
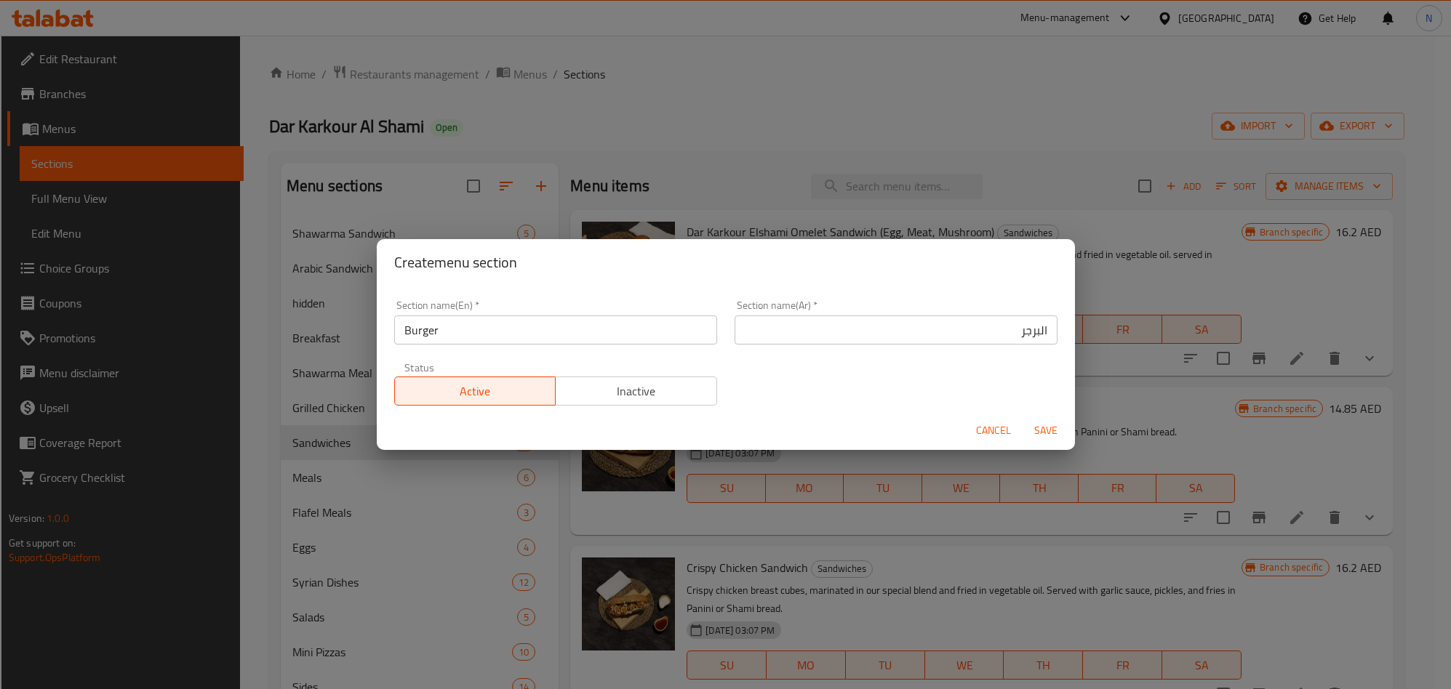
click at [961, 329] on input "البرجر" at bounding box center [896, 330] width 323 height 29
click at [1056, 424] on span "Save" at bounding box center [1045, 431] width 35 height 18
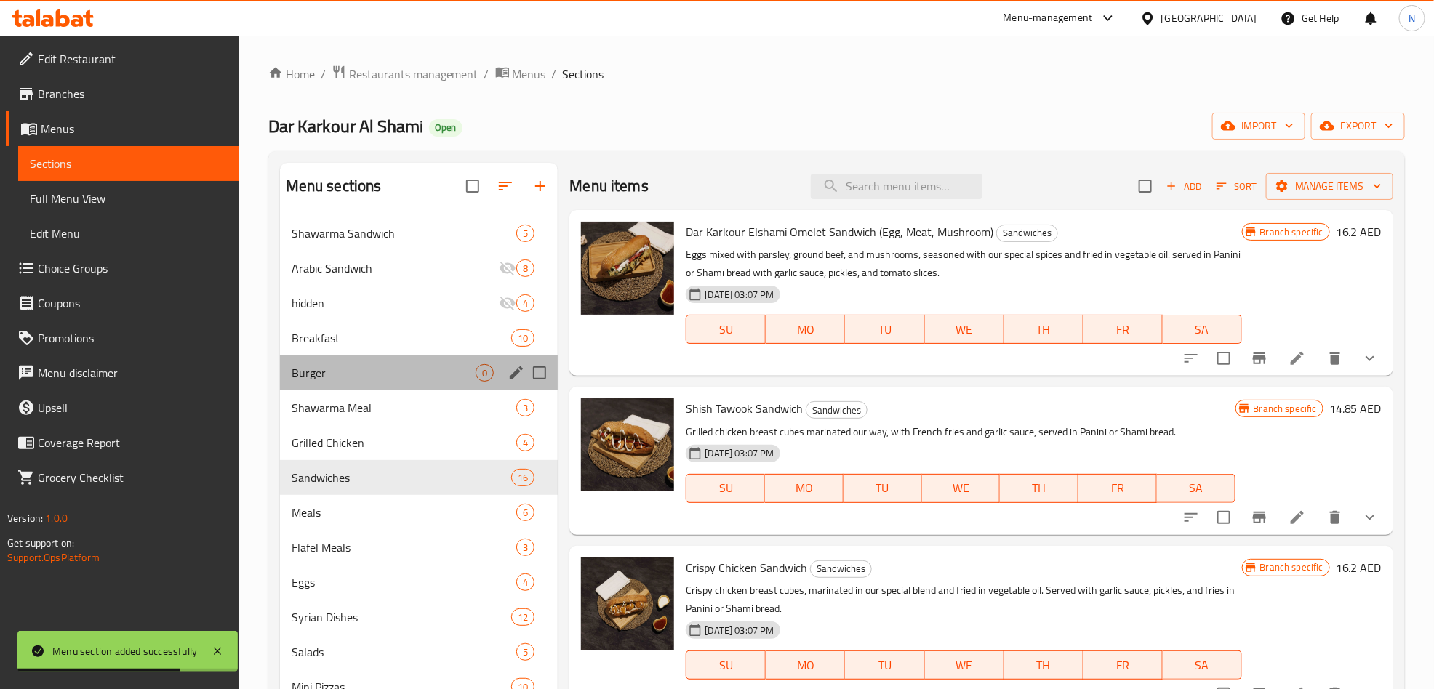
click at [352, 372] on span "Burger" at bounding box center [384, 372] width 185 height 17
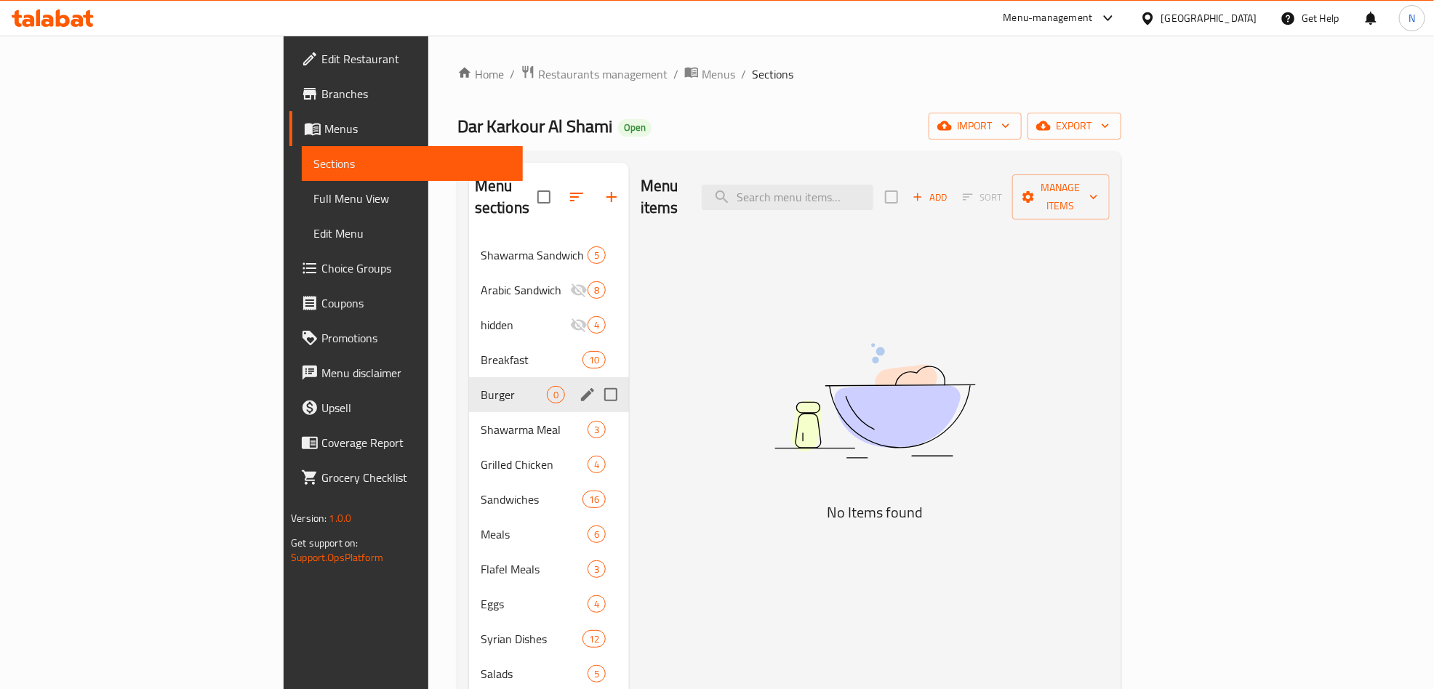
click at [481, 386] on span "Burger" at bounding box center [514, 394] width 66 height 17
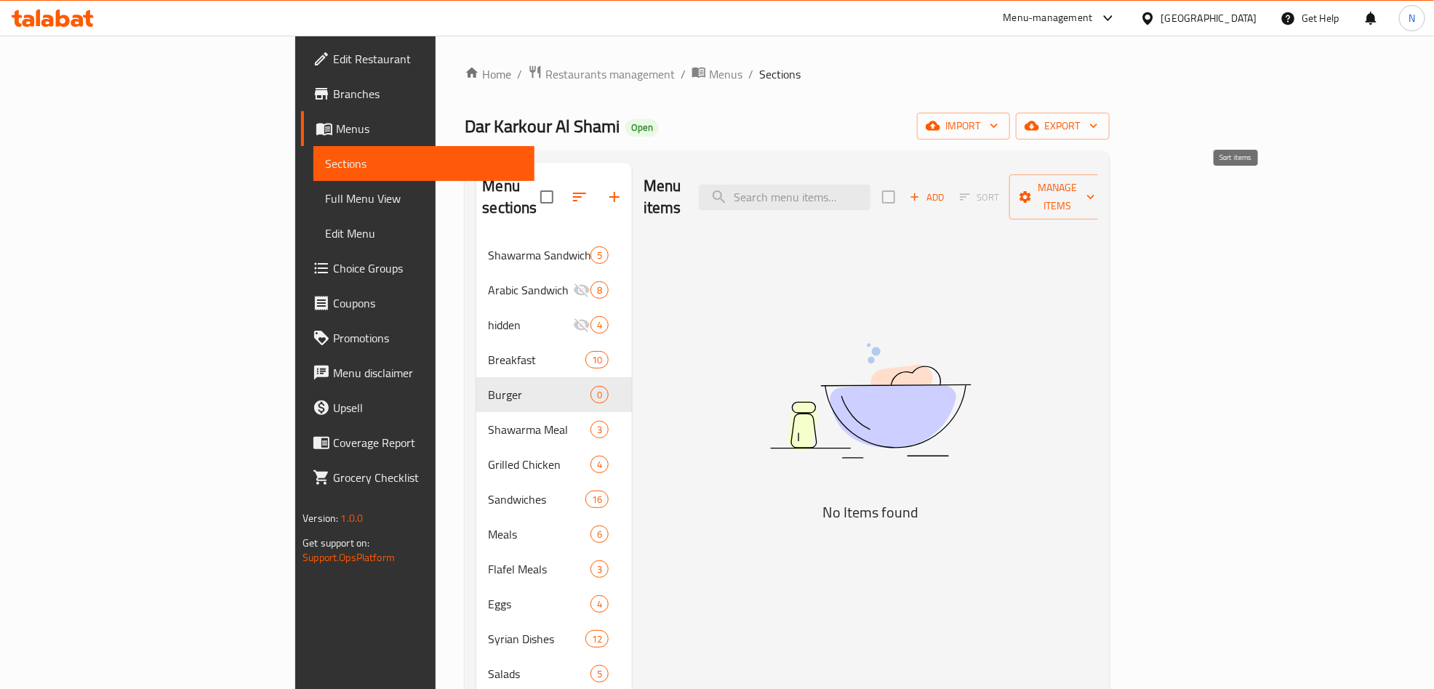
click at [947, 189] on span "Add" at bounding box center [927, 197] width 39 height 17
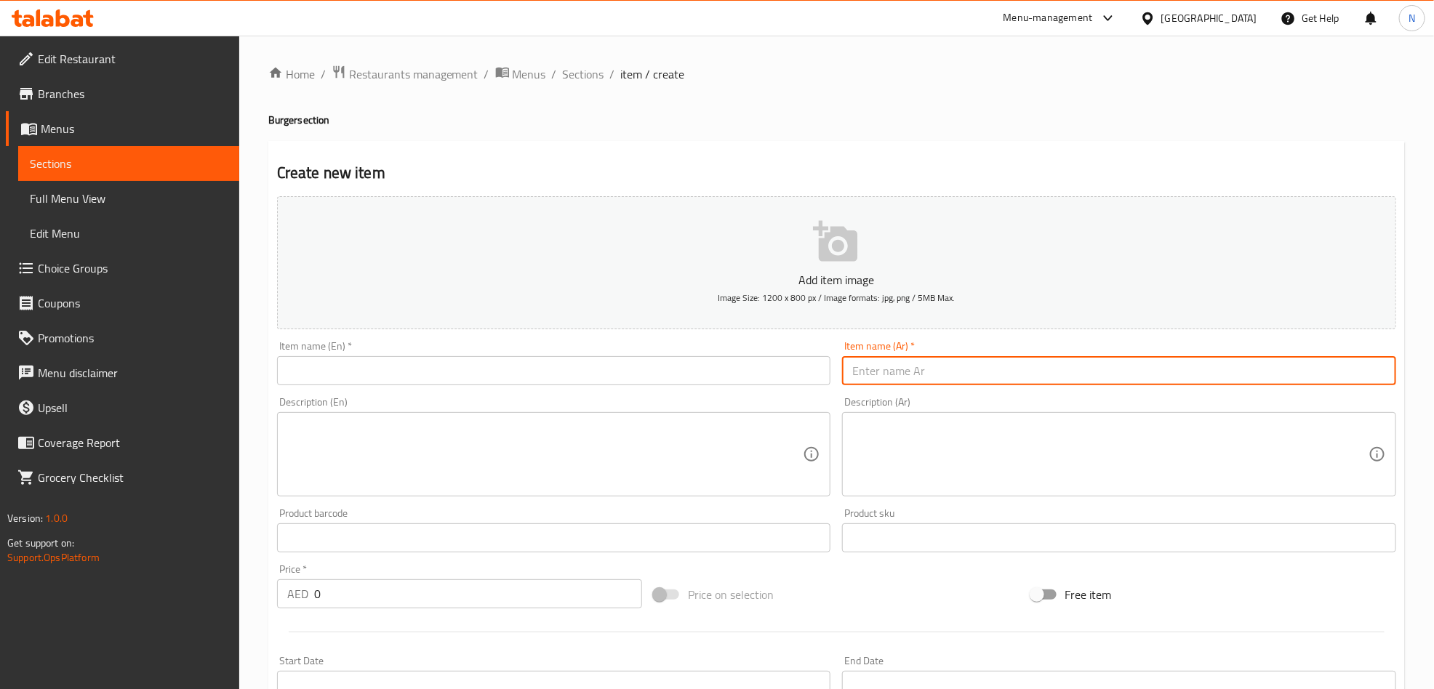
click at [938, 376] on input "text" at bounding box center [1119, 370] width 554 height 29
paste input "برجر لحم"
type input "برجر لحم"
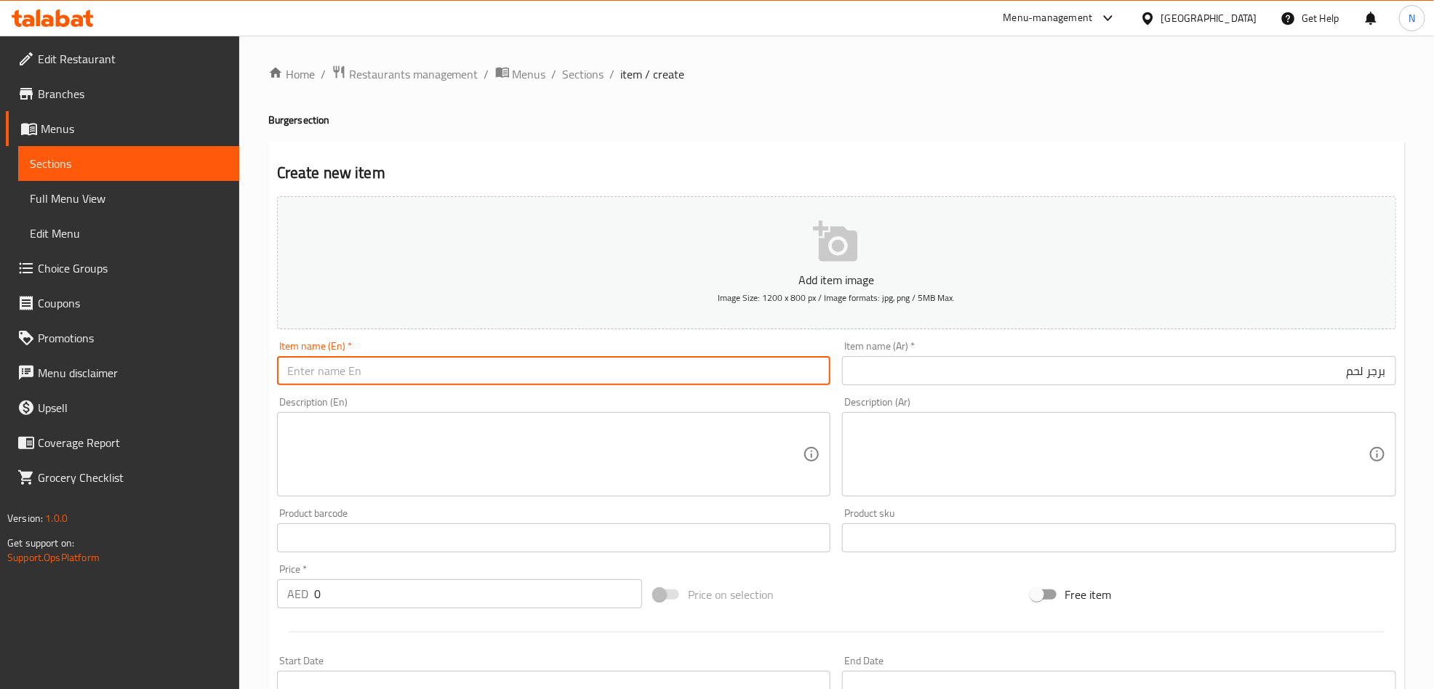
drag, startPoint x: 572, startPoint y: 372, endPoint x: 463, endPoint y: 376, distance: 108.4
click at [572, 372] on input "text" at bounding box center [554, 370] width 554 height 29
paste input "Beef Burger"
click at [308, 380] on input "Beef Burger" at bounding box center [554, 370] width 554 height 29
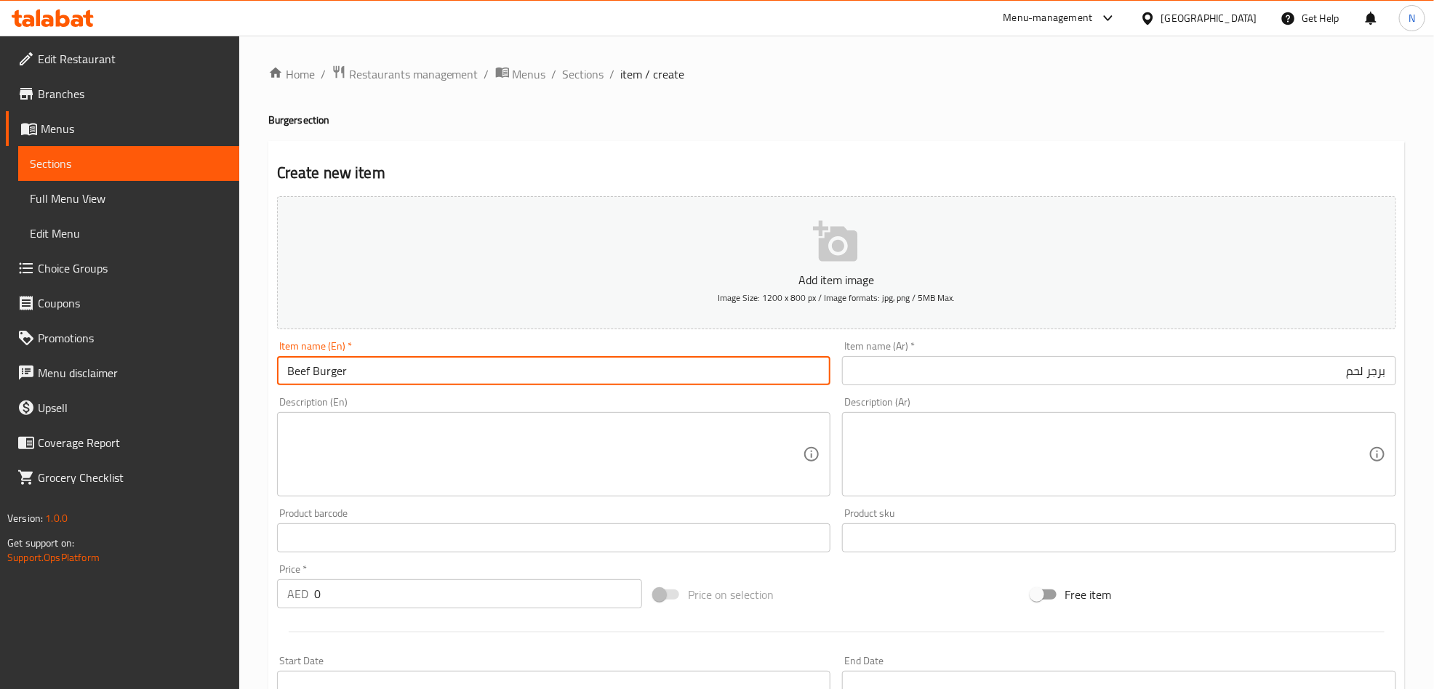
click at [286, 378] on input "Beef Burger" at bounding box center [554, 370] width 554 height 29
type input "Beef Burger"
click at [1168, 373] on input "برجر لحم" at bounding box center [1119, 370] width 554 height 29
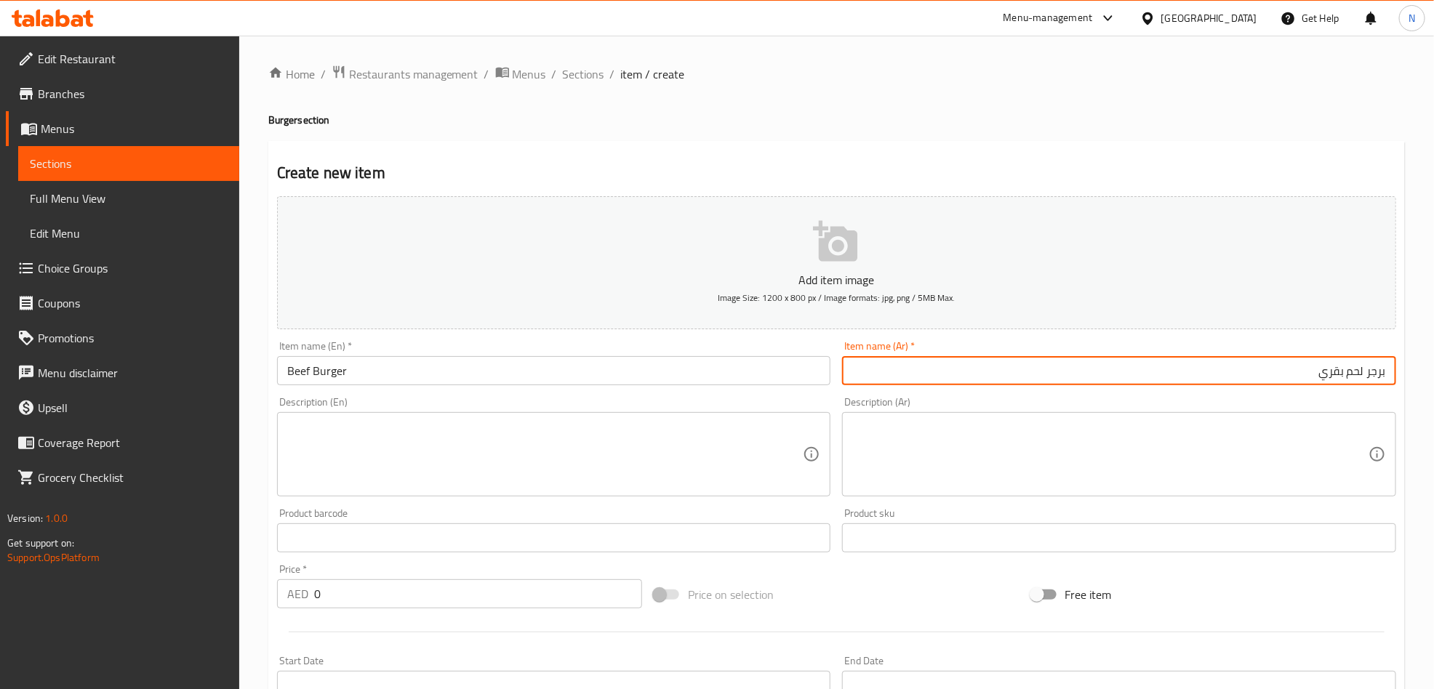
type input "برجر لحم بقري"
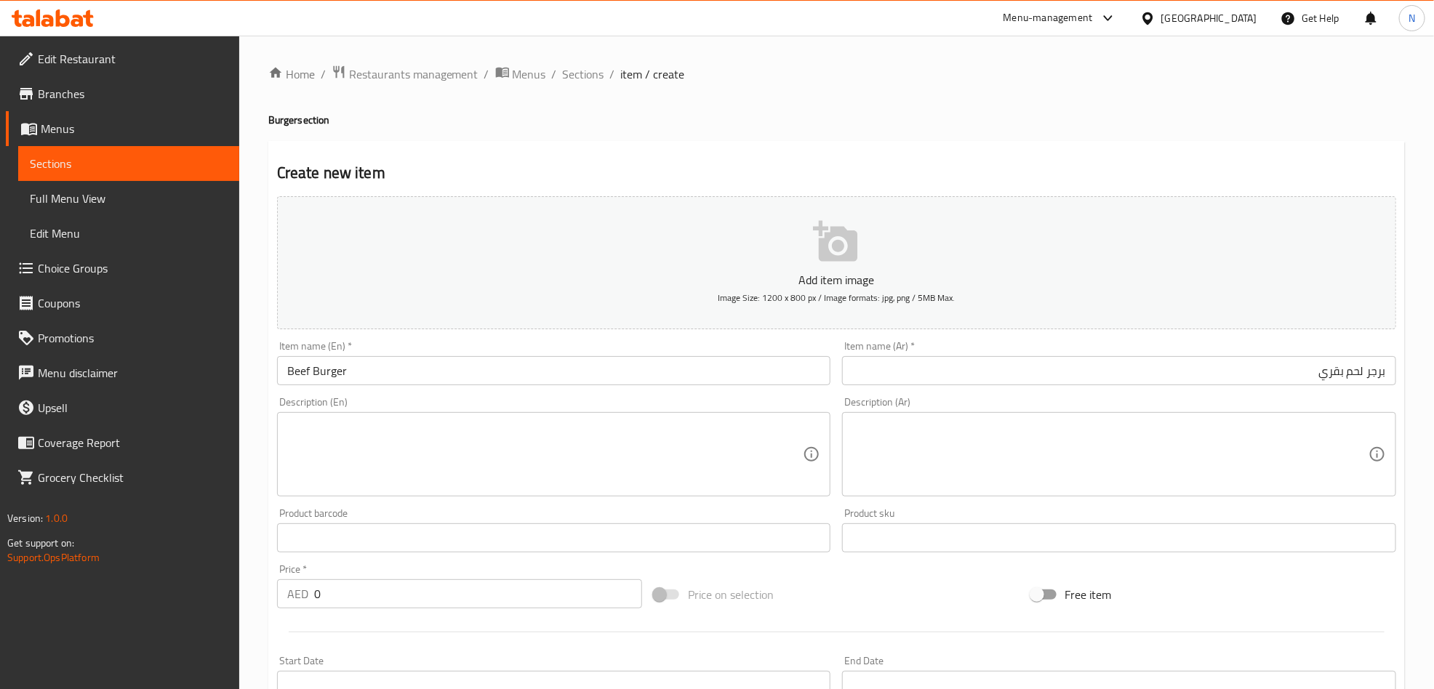
drag, startPoint x: 358, startPoint y: 599, endPoint x: 254, endPoint y: 588, distance: 104.6
click at [260, 587] on div "Home / Restaurants management / Menus / Sections / item / create Burger section…" at bounding box center [836, 532] width 1195 height 992
paste input "26.25"
type input "26.25"
click at [1017, 468] on textarea at bounding box center [1110, 454] width 516 height 69
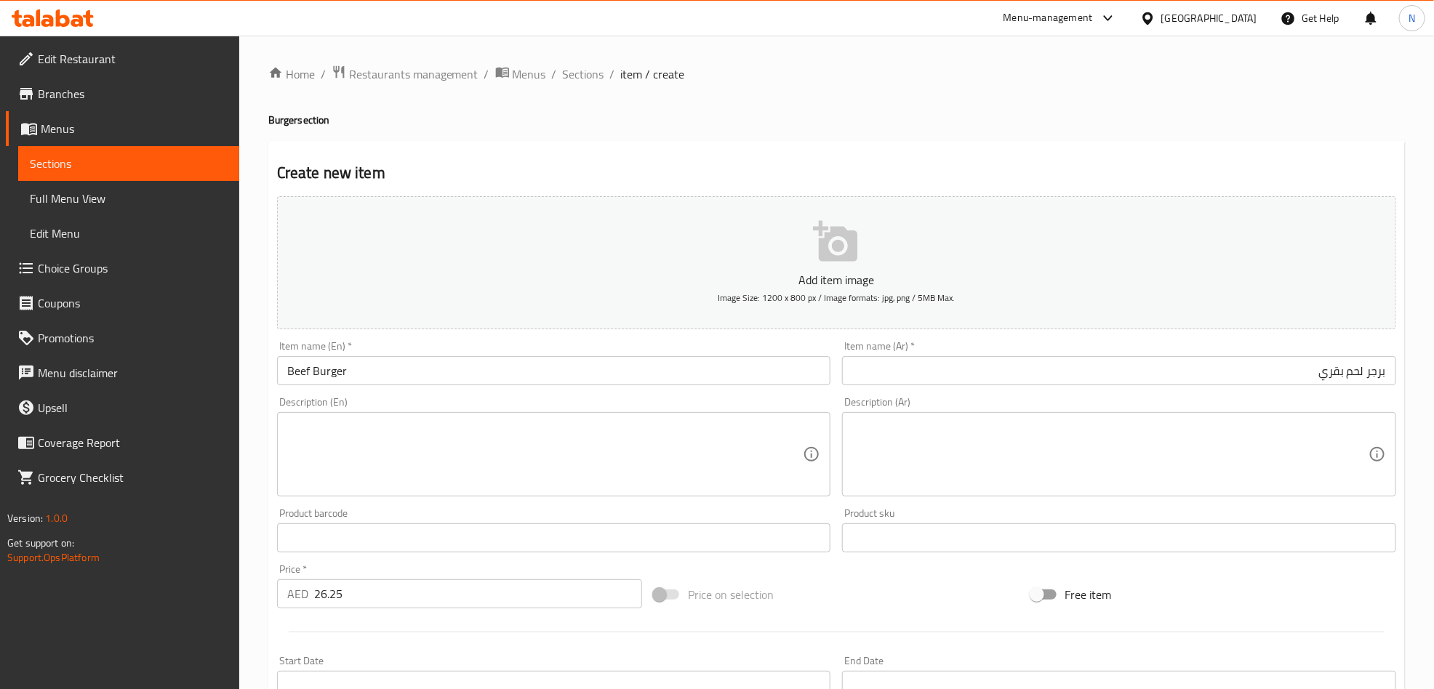
paste textarea "شريحة لحم متبلة بطريقتنا الخاصة مع الخس والطماطم والبصل الابيض وشريحة جبنة الشي…"
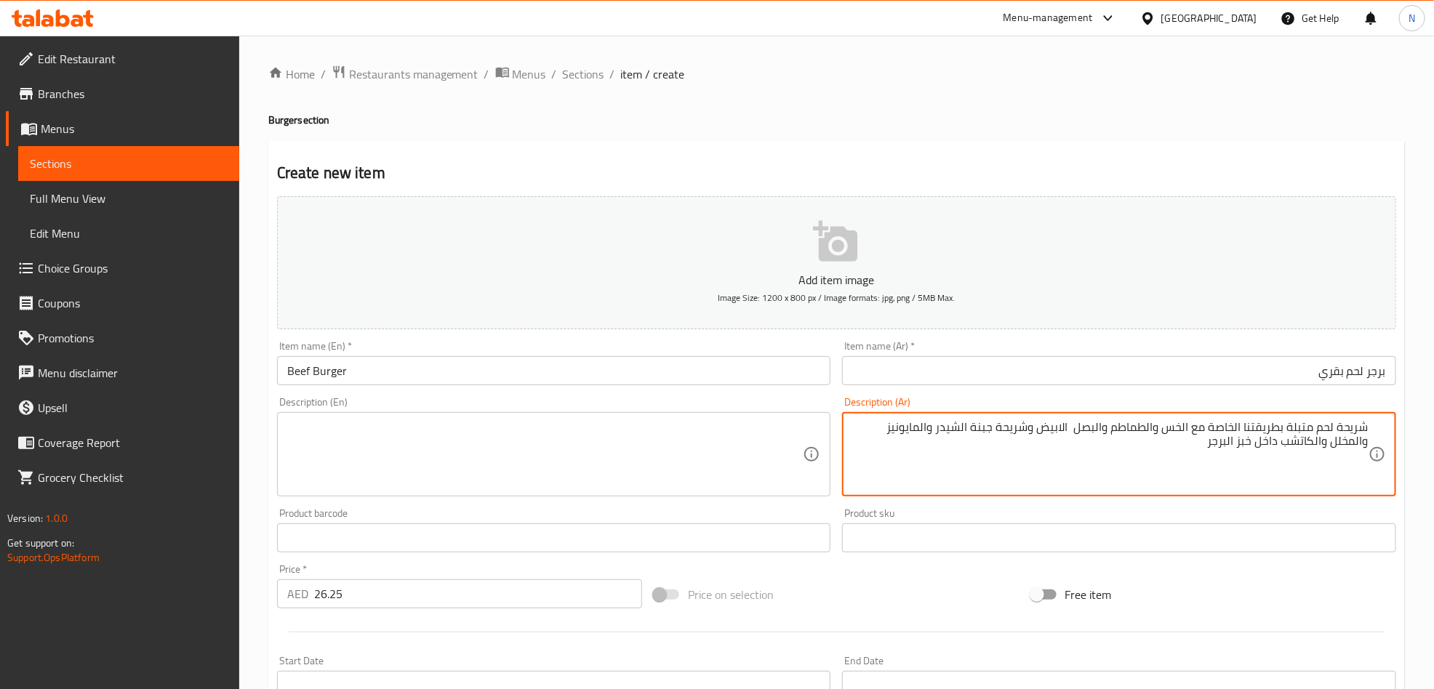
type textarea "شريحة لحم متبلة بطريقتنا الخاصة مع الخس والطماطم والبصل الابيض وشريحة جبنة الشي…"
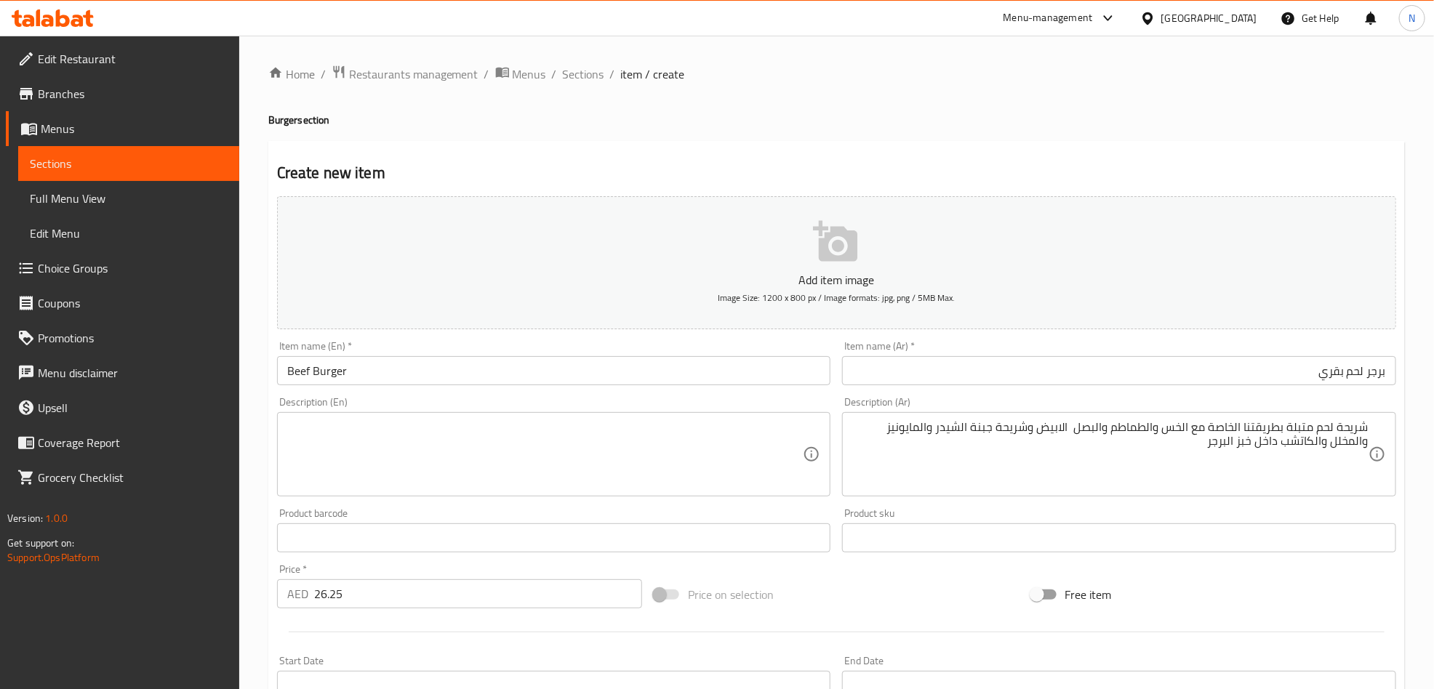
click at [400, 441] on textarea at bounding box center [545, 454] width 516 height 69
paste textarea "Beef [PERSON_NAME] marinated our way, with lettuce, tomato, white onion, chedda…"
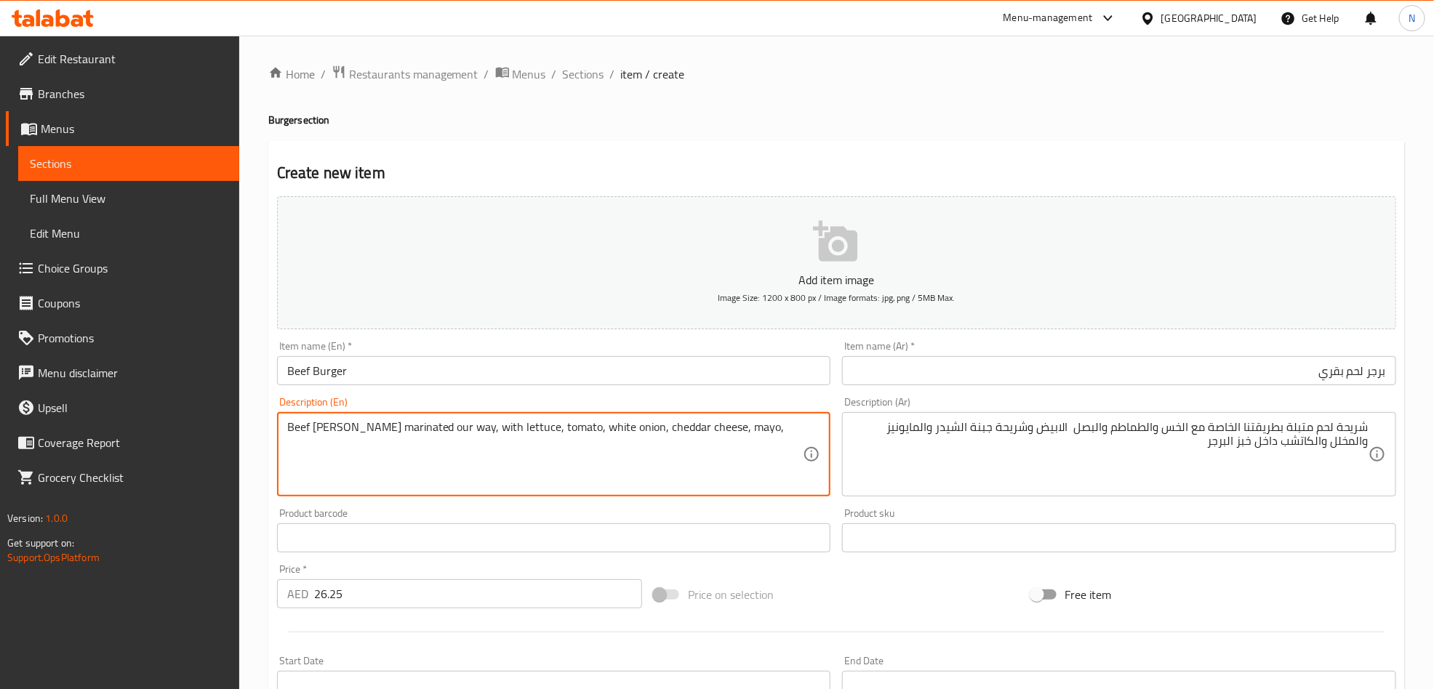
click at [409, 435] on textarea "Beef [PERSON_NAME] marinated our way, with lettuce, tomato, white onion, chedda…" at bounding box center [545, 454] width 516 height 69
type textarea "Beef [PERSON_NAME] marinated our way, with lettuce, tomato, white onion, chedda…"
click at [552, 494] on div "Beef [PERSON_NAME] marinated our way, with lettuce, tomato, white onion, chedda…" at bounding box center [554, 454] width 554 height 84
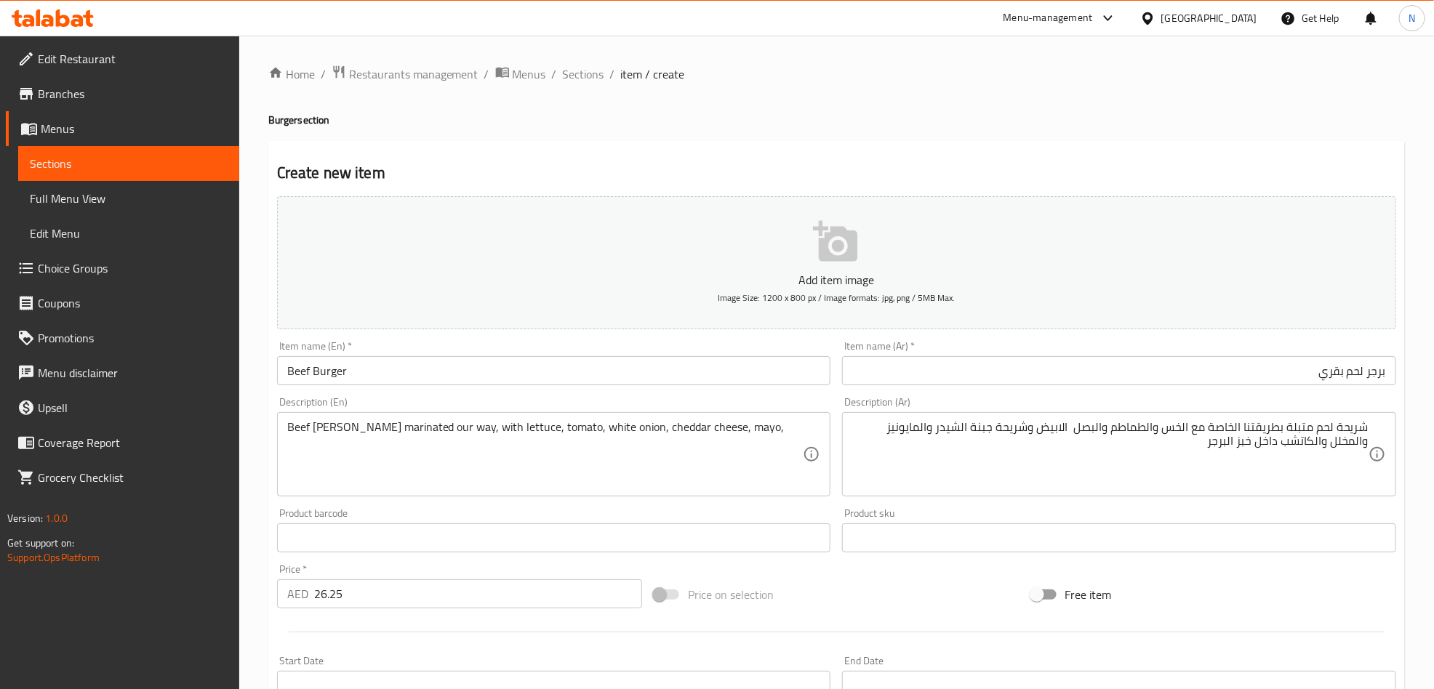
click at [552, 491] on div "Beef [PERSON_NAME] marinated our way, with lettuce, tomato, white onion, chedda…" at bounding box center [554, 454] width 554 height 84
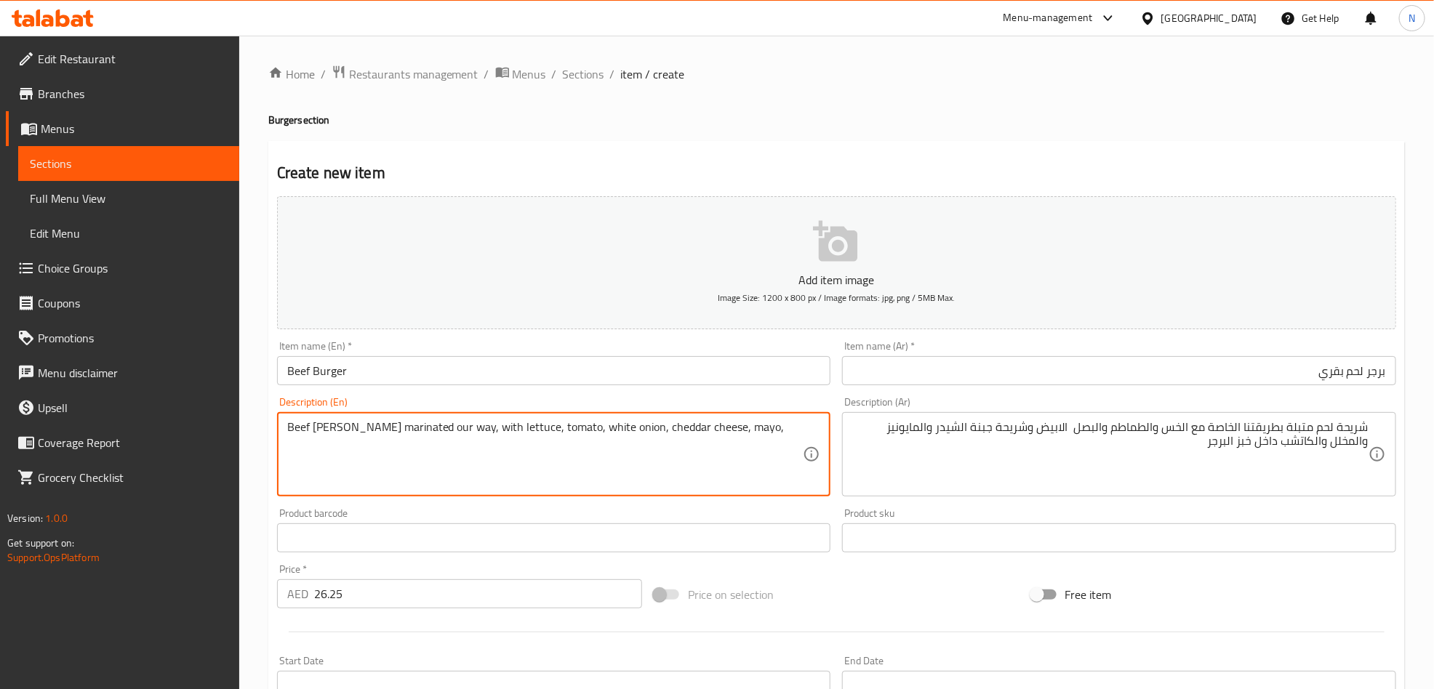
click at [729, 439] on textarea "Beef [PERSON_NAME] marinated our way, with lettuce, tomato, white onion, chedda…" at bounding box center [545, 454] width 516 height 69
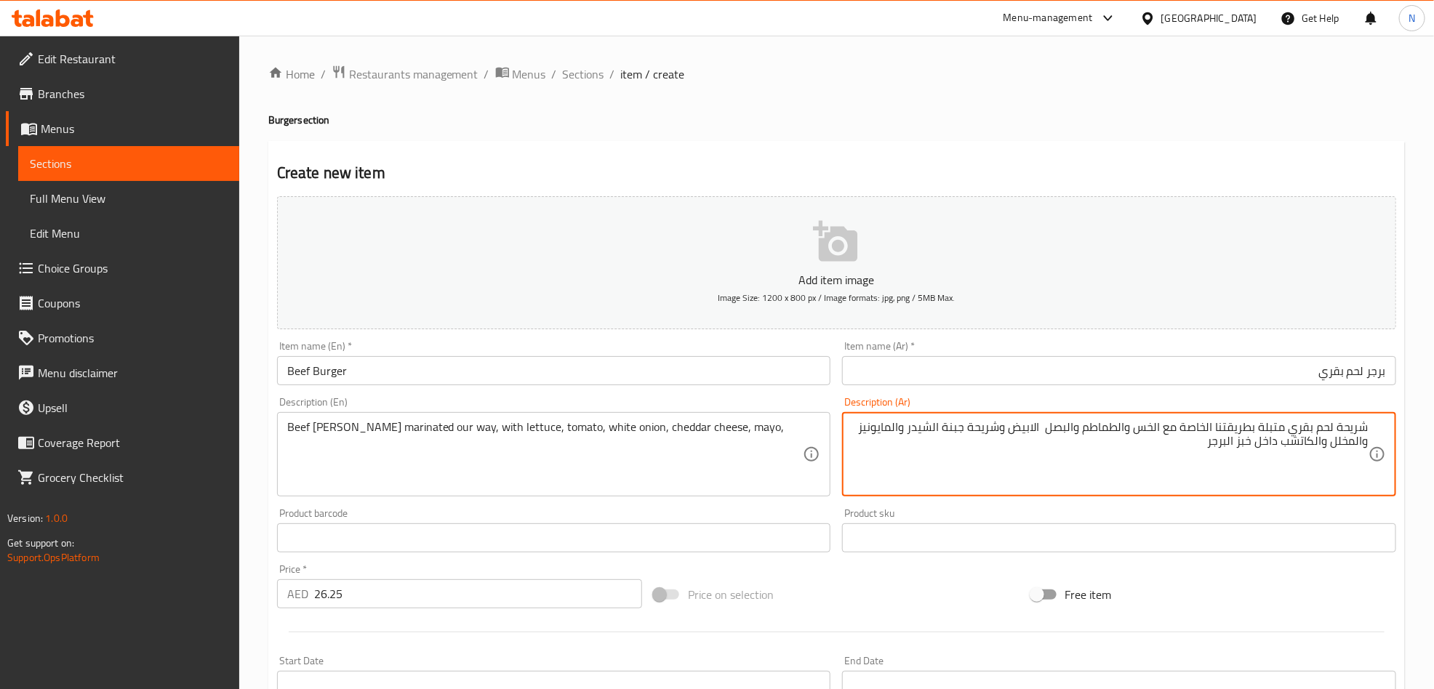
type textarea "شريحة لحم بقري متبلة بطريقتنا الخاصة مع الخس والطماطم والبصل الابيض وشريحة جبنة…"
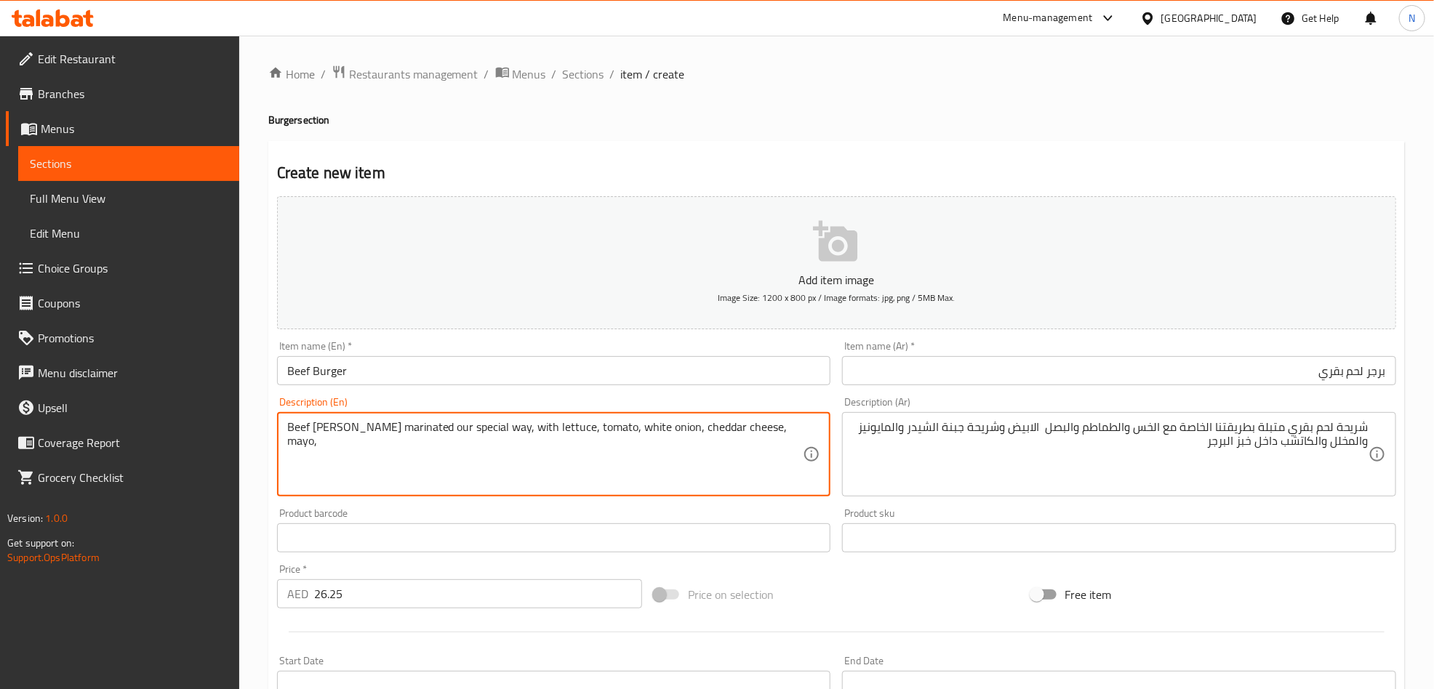
type textarea "Beef [PERSON_NAME] marinated our special way, with lettuce, tomato, white onion…"
drag, startPoint x: 1041, startPoint y: 425, endPoint x: 1045, endPoint y: 473, distance: 48.1
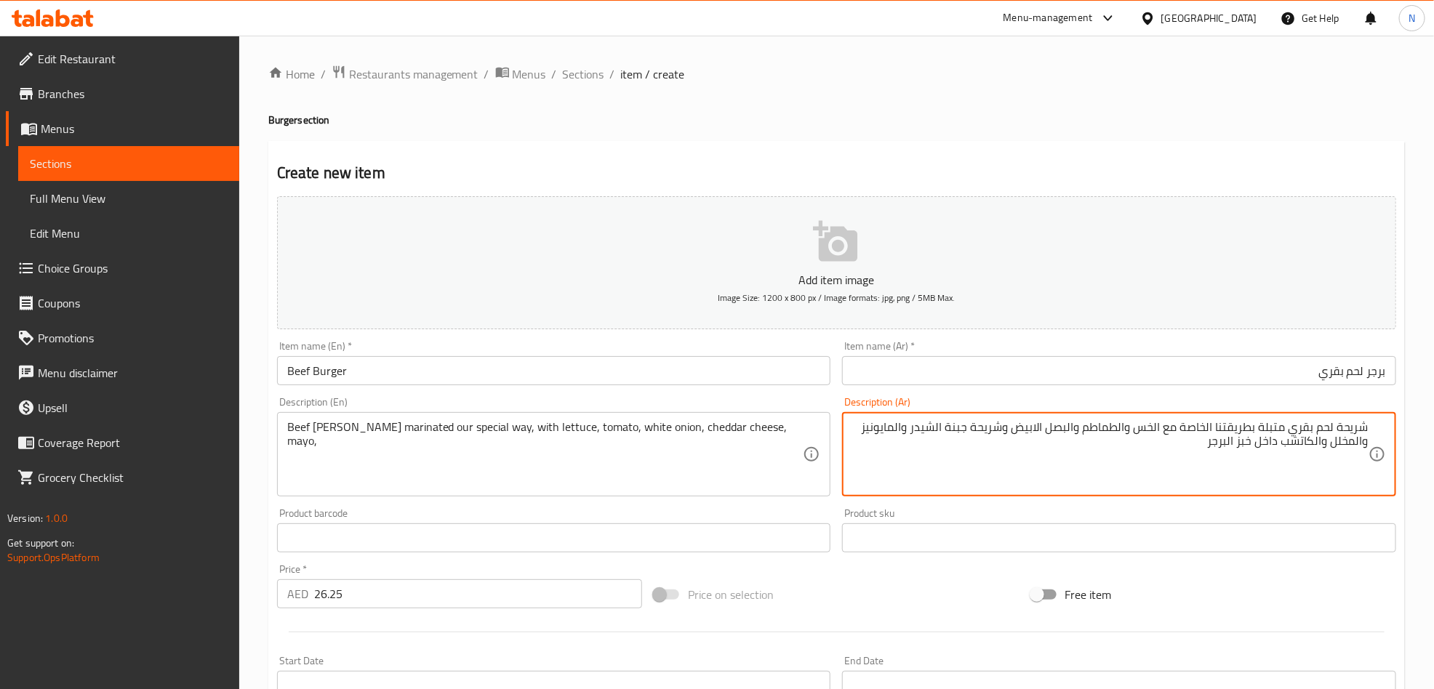
drag, startPoint x: 1004, startPoint y: 428, endPoint x: 975, endPoint y: 432, distance: 28.6
click at [975, 432] on textarea "شريحة لحم بقري متبلة بطريقتنا الخاصة مع الخس والطماطم والبصل الابيض وشريحة جبنة…" at bounding box center [1110, 454] width 516 height 69
type textarea "شريحة لحم بقري متبلة بطريقتنا الخاصة مع الخس والطماطم والبصل الابيض وشريحة جبنة…"
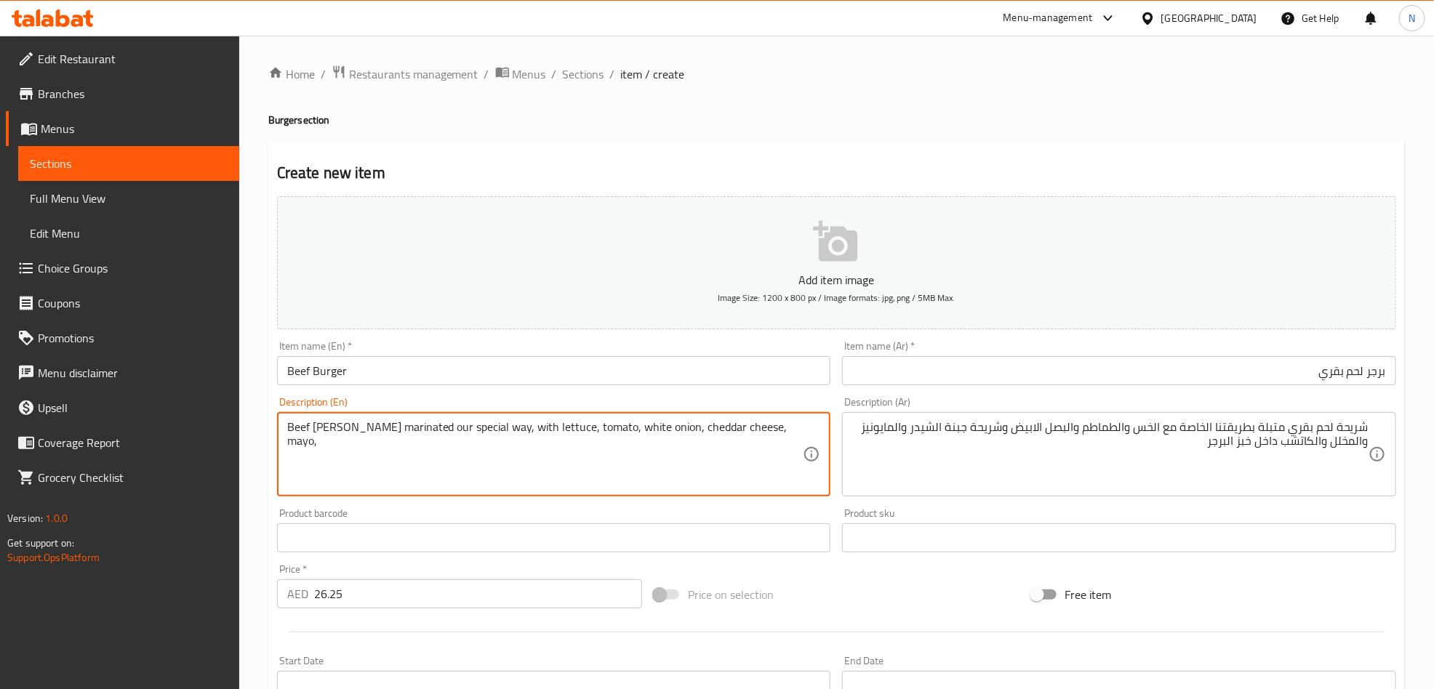
click at [714, 431] on textarea "Beef [PERSON_NAME] marinated our special way, with lettuce, tomato, white onion…" at bounding box center [545, 454] width 516 height 69
paste textarea "[PERSON_NAME]"
click at [735, 444] on textarea "Beef [PERSON_NAME] marinated our special way, with lettuce, tomato, white onion…" at bounding box center [545, 454] width 516 height 69
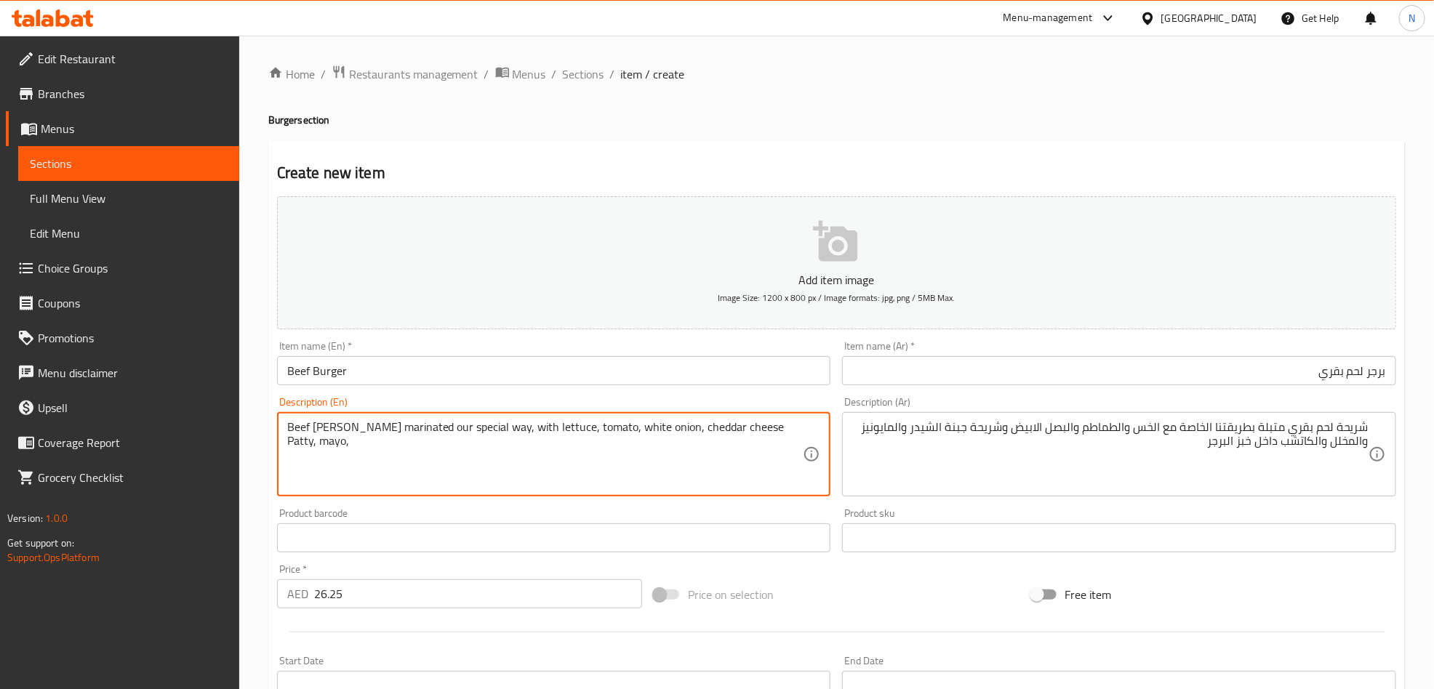
click at [735, 444] on textarea "Beef [PERSON_NAME] marinated our special way, with lettuce, tomato, white onion…" at bounding box center [545, 454] width 516 height 69
click at [736, 457] on textarea "Beef [PERSON_NAME] marinated our special way, with lettuce, tomato, white onion…" at bounding box center [545, 454] width 516 height 69
click at [779, 433] on textarea "Beef [PERSON_NAME] marinated our special way, with lettuce, tomato, white onion…" at bounding box center [545, 454] width 516 height 69
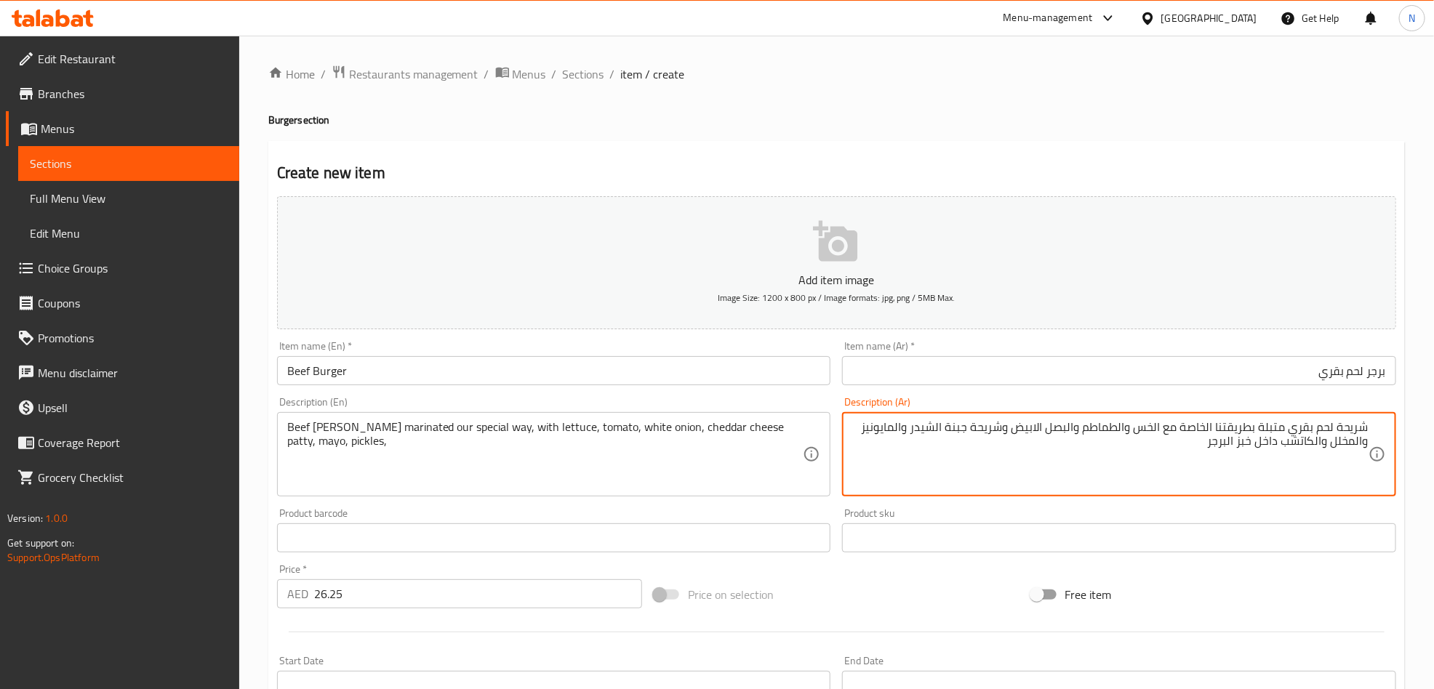
drag, startPoint x: 1316, startPoint y: 444, endPoint x: 1285, endPoint y: 445, distance: 30.6
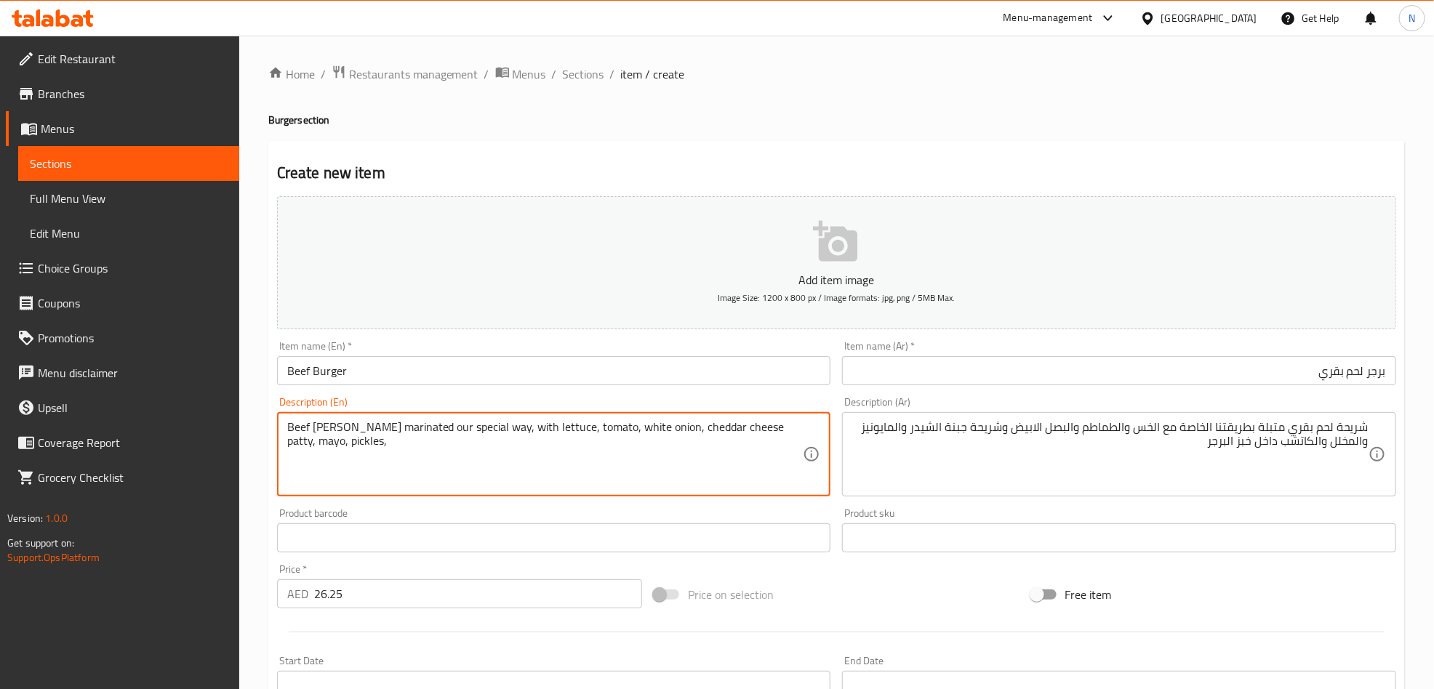
paste textarea "Ketchup"
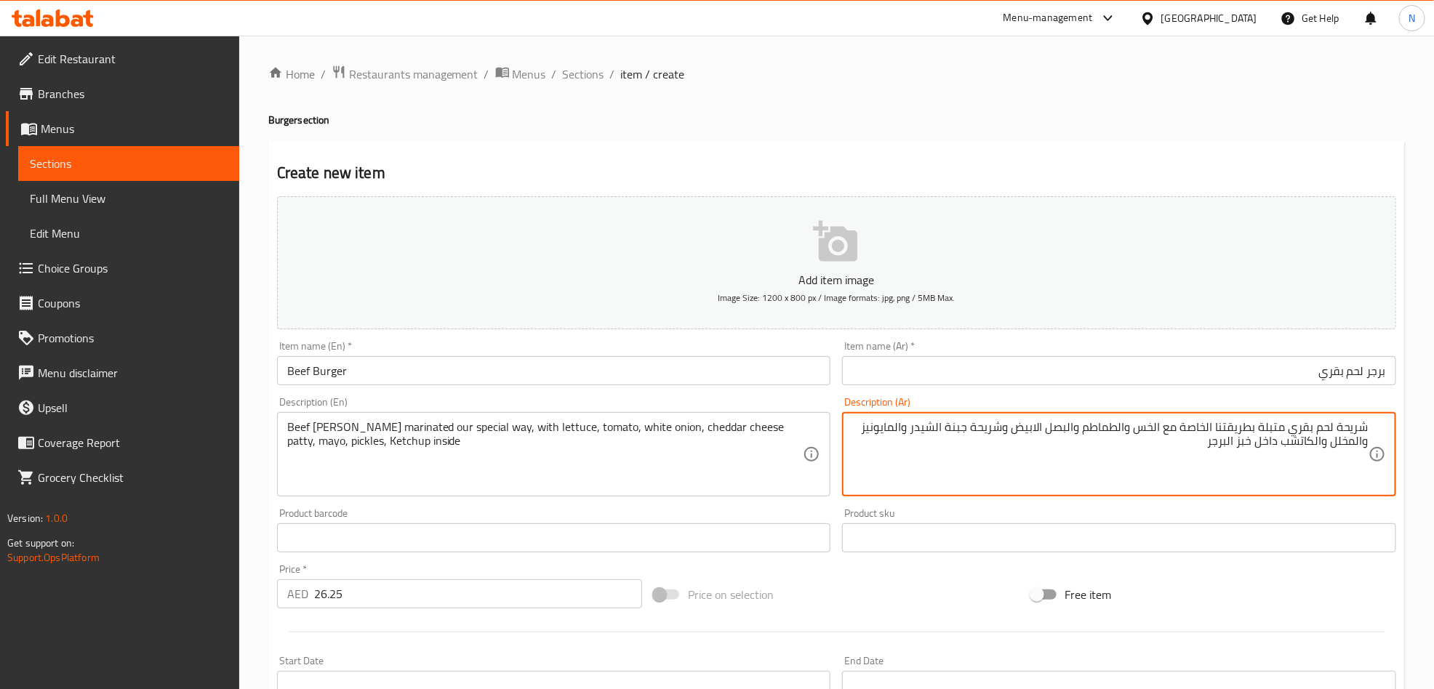
click at [1284, 439] on textarea "شريحة لحم بقري متبلة بطريقتنا الخاصة مع الخس والطماطم والبصل الابيض وشريحة جبنة…" at bounding box center [1110, 454] width 516 height 69
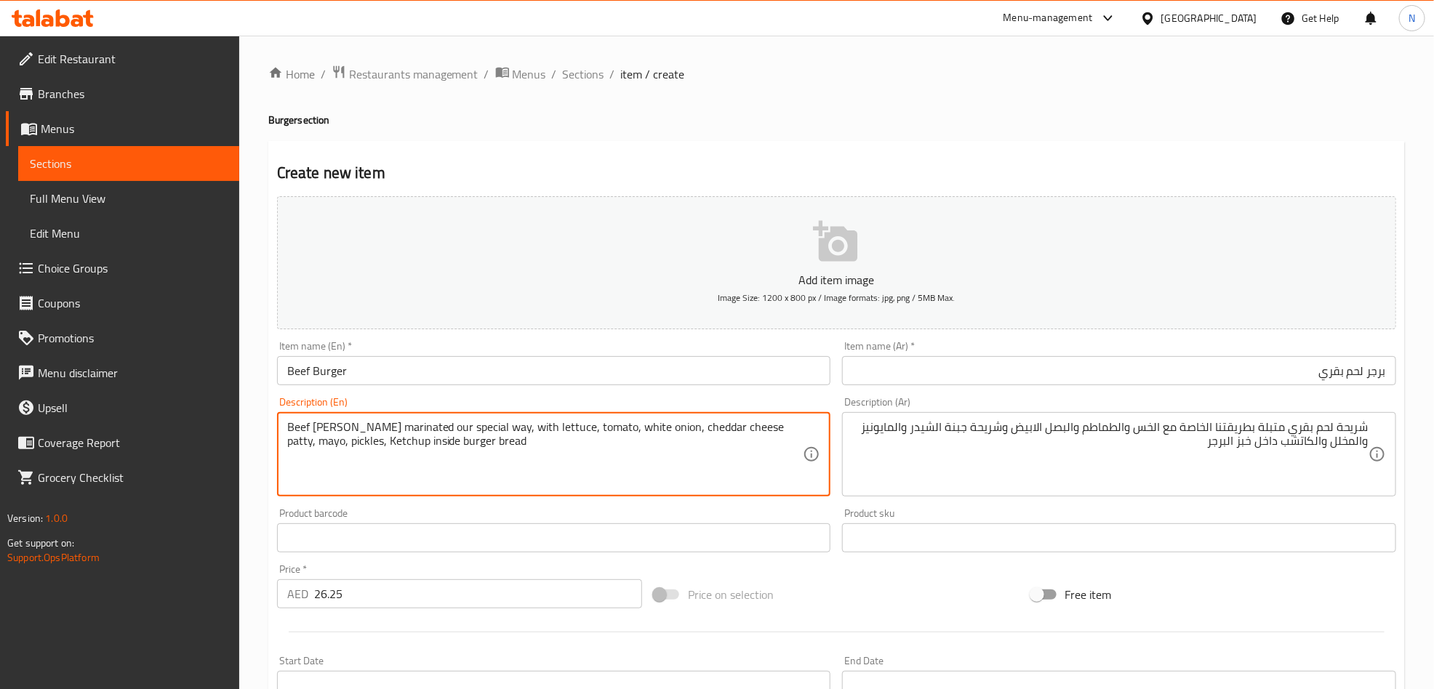
click at [548, 460] on textarea "Beef [PERSON_NAME] marinated our special way, with lettuce, tomato, white onion…" at bounding box center [545, 454] width 516 height 69
click at [548, 461] on textarea "Beef [PERSON_NAME] marinated our special way, with lettuce, tomato, white onion…" at bounding box center [545, 454] width 516 height 69
click at [550, 461] on textarea "Beef [PERSON_NAME] marinated our special way, with lettuce, tomato, white onion…" at bounding box center [545, 454] width 516 height 69
type textarea "Beef patty marinated our special way, with lettuce, tomato, white onion, chedda…"
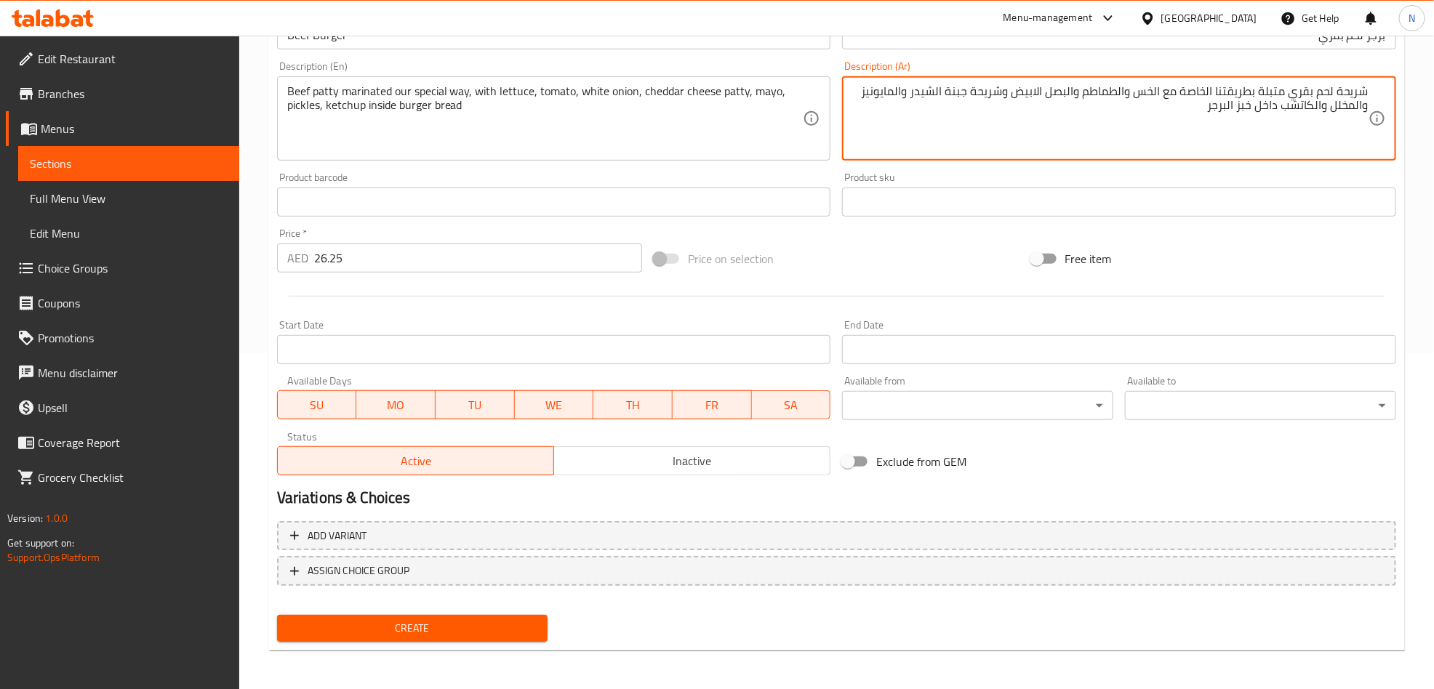
scroll to position [337, 0]
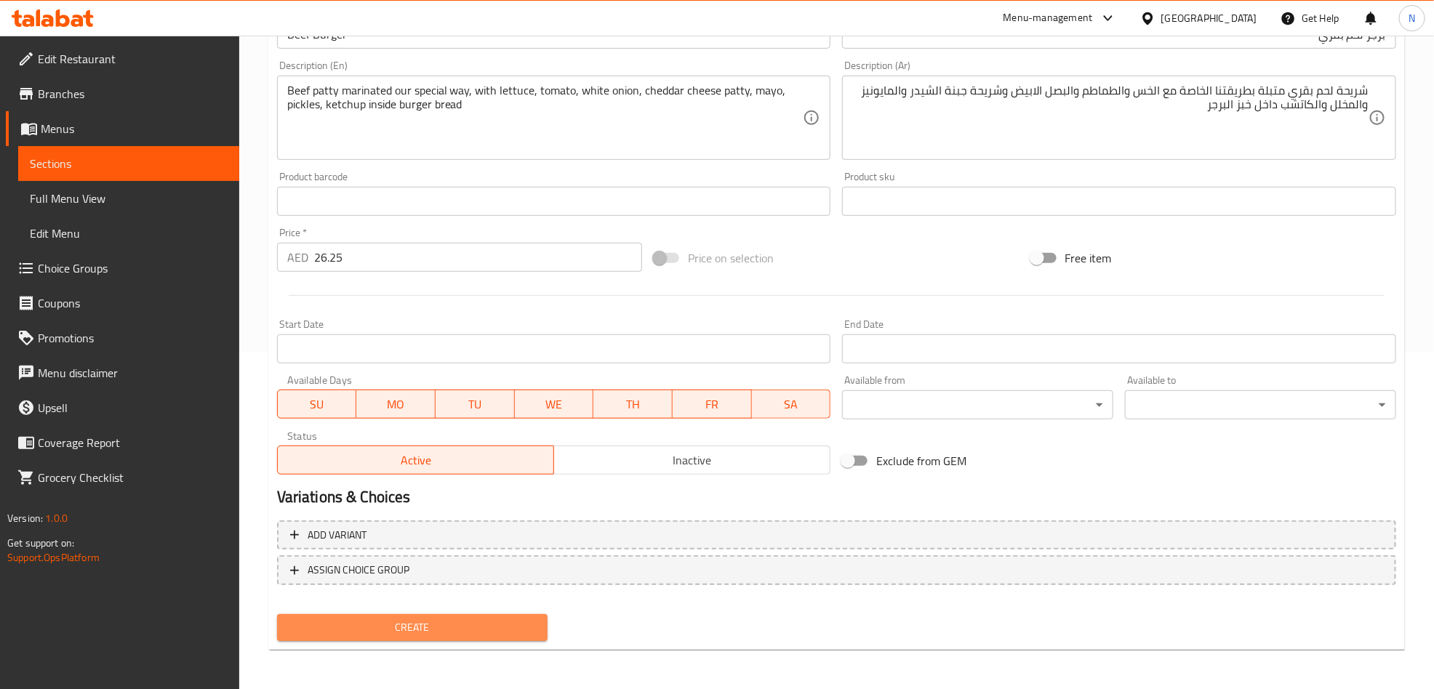
click at [463, 623] on span "Create" at bounding box center [413, 628] width 248 height 18
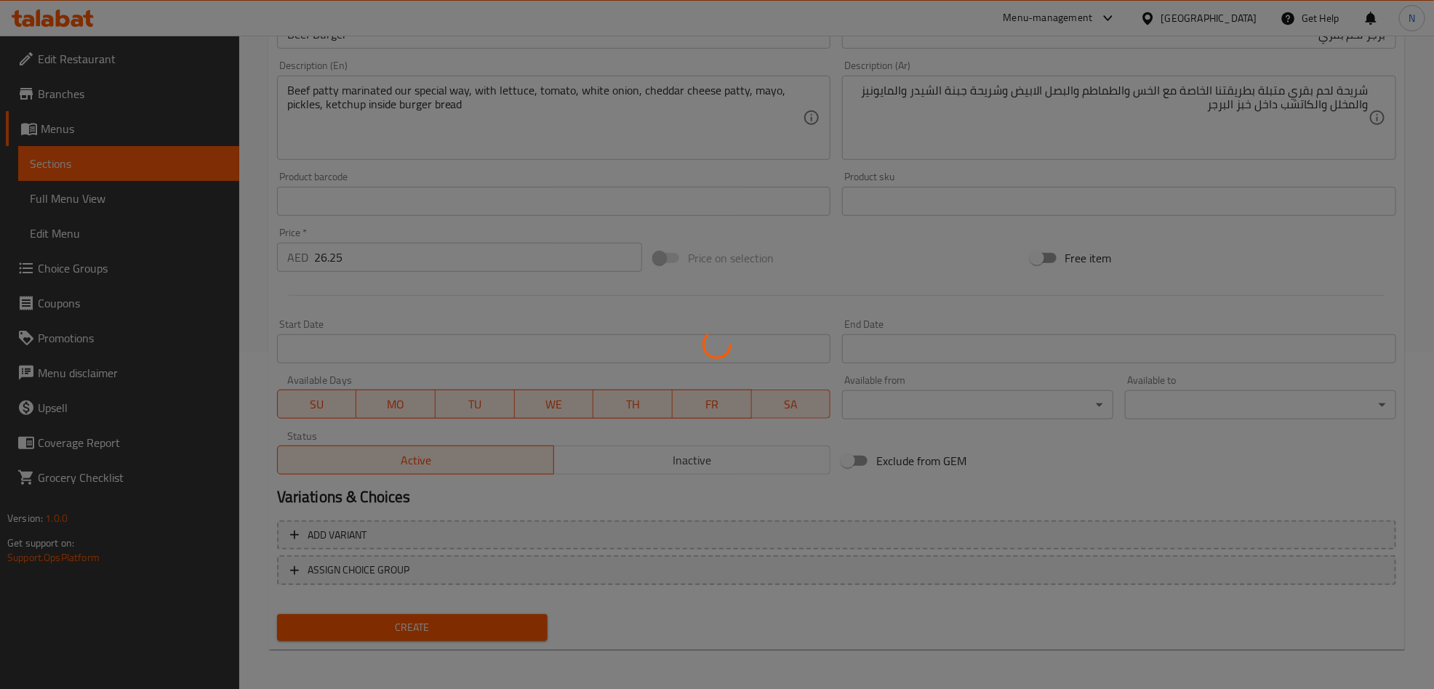
type input "0"
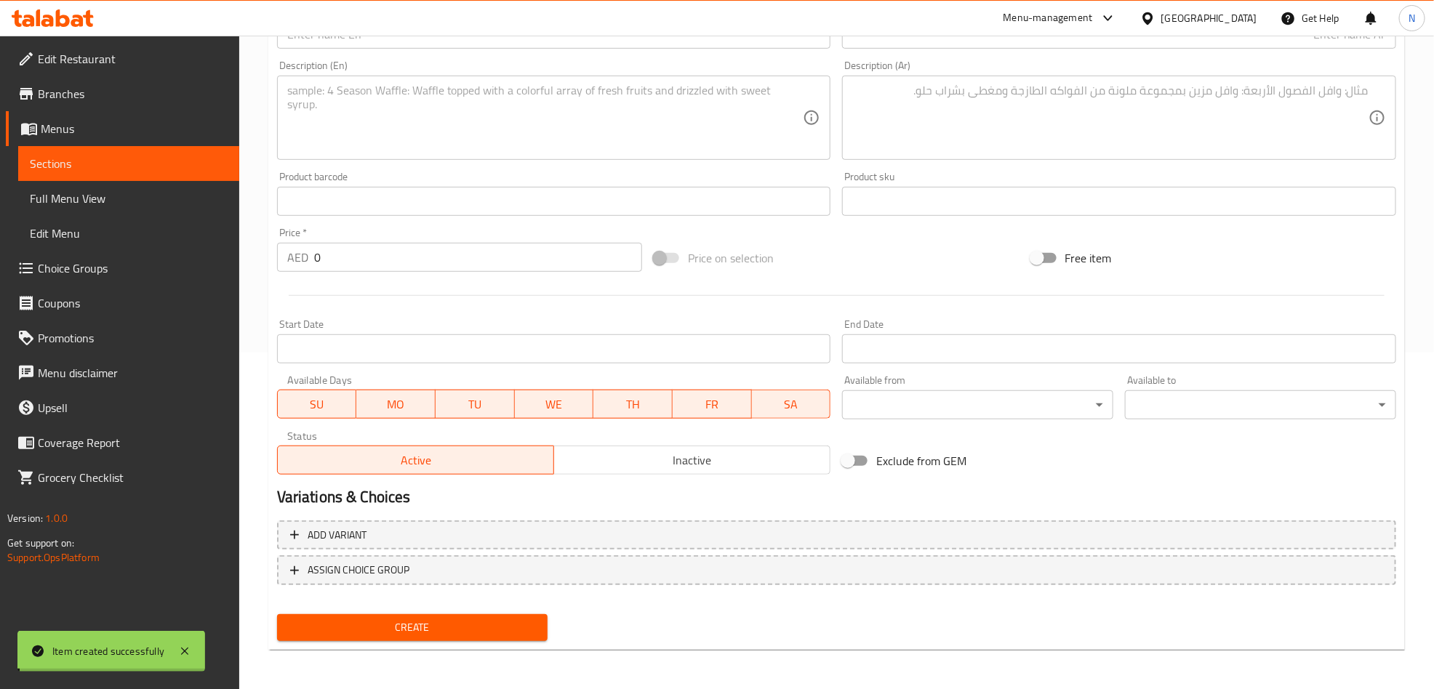
scroll to position [0, 0]
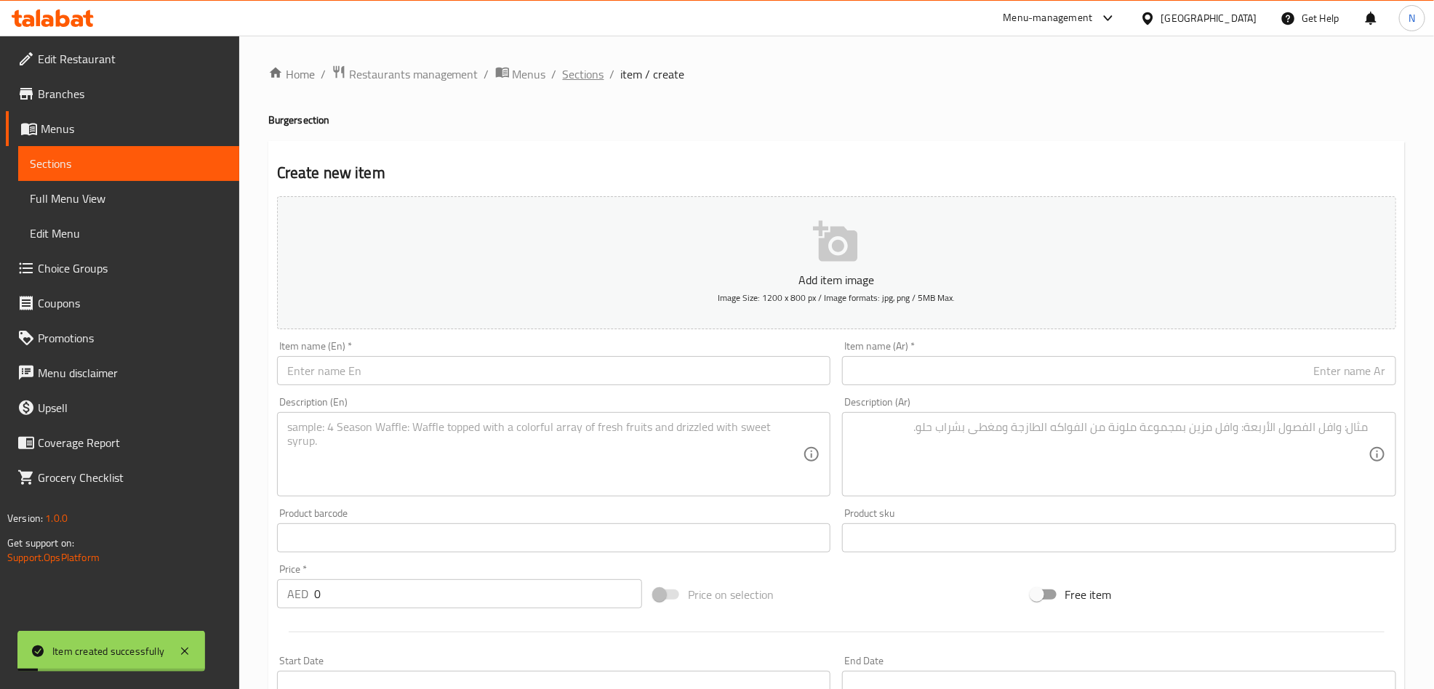
click at [563, 79] on span "Sections" at bounding box center [583, 73] width 41 height 17
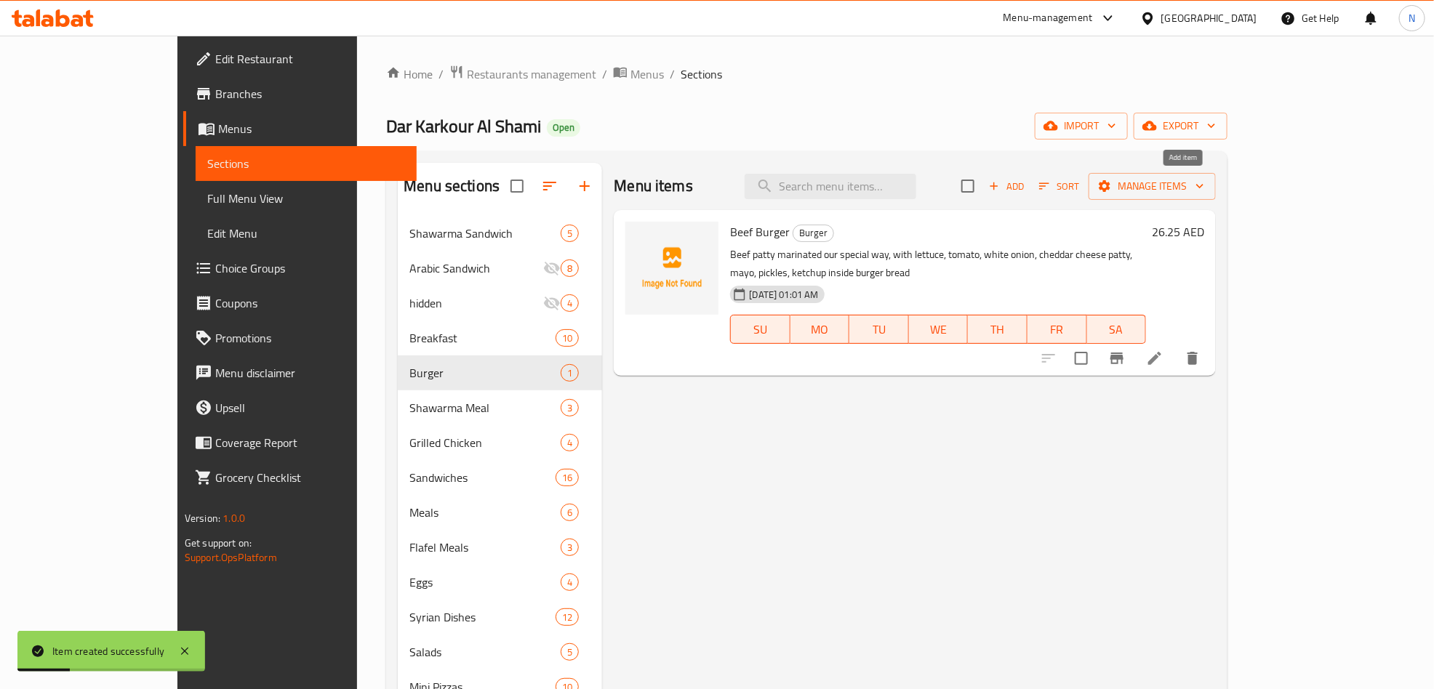
click at [1026, 188] on span "Add" at bounding box center [1006, 186] width 39 height 17
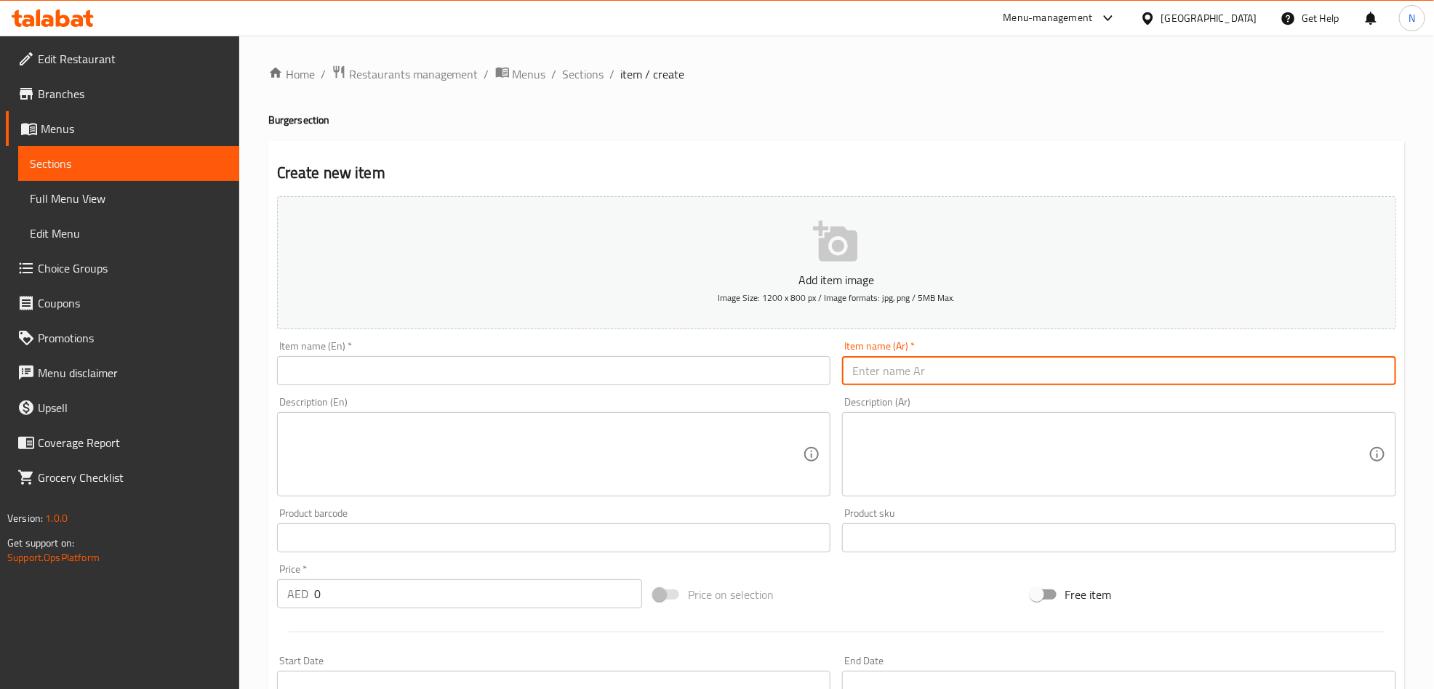
drag, startPoint x: 969, startPoint y: 374, endPoint x: 943, endPoint y: 378, distance: 26.5
click at [969, 374] on input "text" at bounding box center [1119, 370] width 554 height 29
paste input "برجر دجاج"
type input "برجر دجاج"
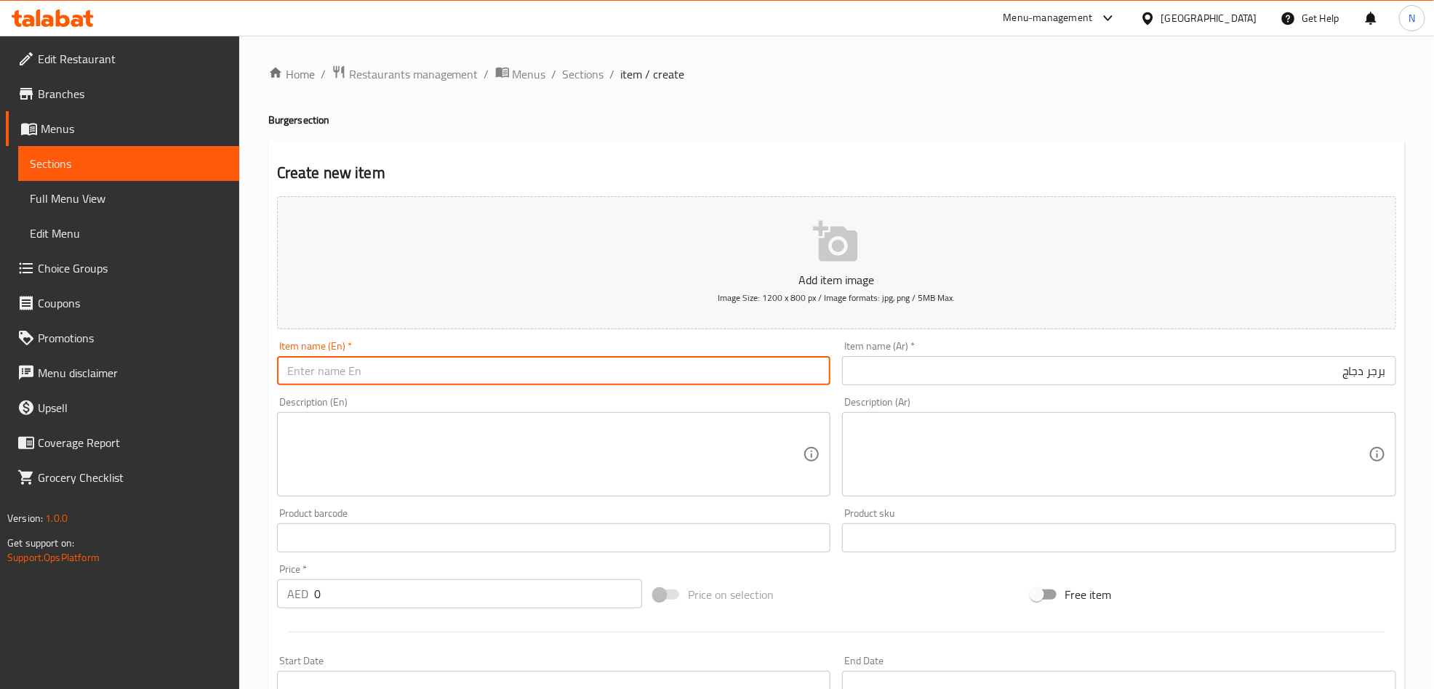
click at [315, 363] on input "text" at bounding box center [554, 370] width 554 height 29
paste input "Chicken Burger"
type input "Chicken Burger"
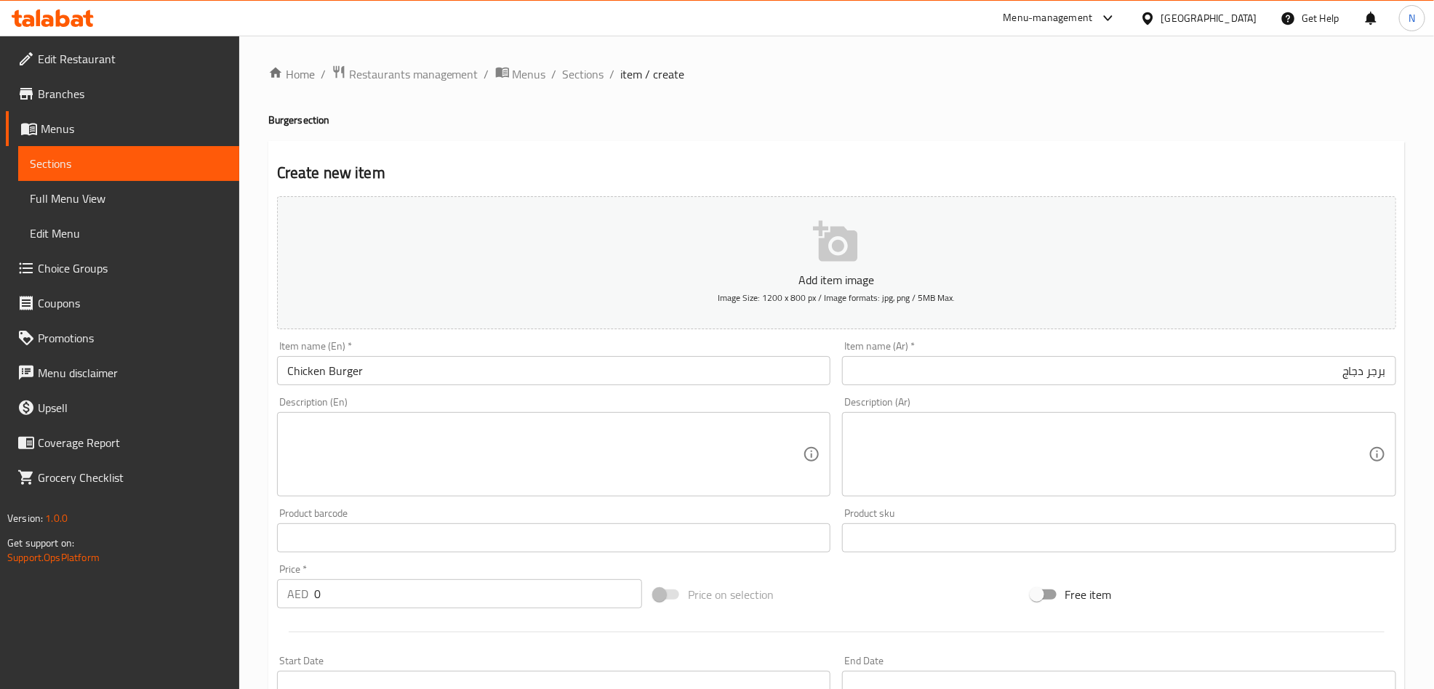
drag, startPoint x: 335, startPoint y: 592, endPoint x: 243, endPoint y: 592, distance: 91.6
click at [260, 591] on div "Home / Restaurants management / Menus / Sections / item / create Burger section…" at bounding box center [836, 532] width 1195 height 992
paste input "22.75"
type input "22.75"
click at [1030, 472] on textarea at bounding box center [1110, 454] width 516 height 69
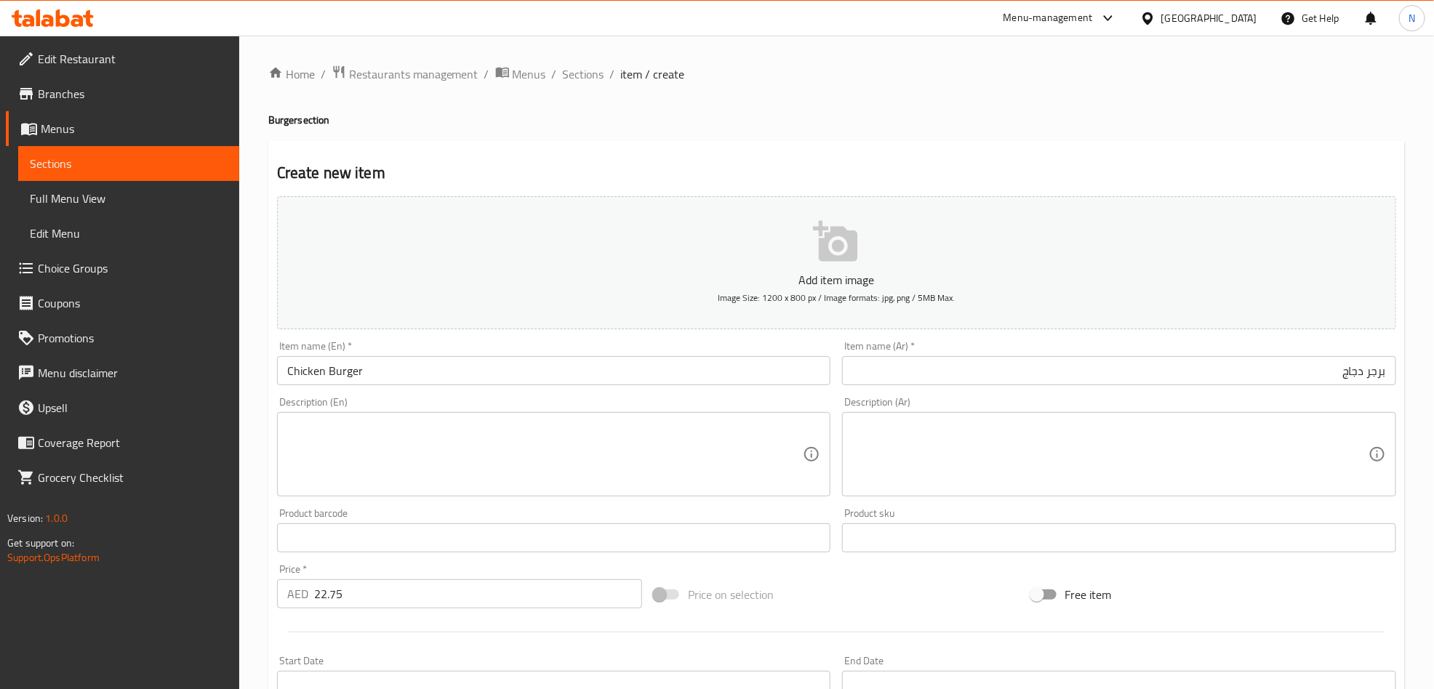
paste textarea "شريحة دجاج متبلة بطريقتنا الخاصة مع الخس والطماطم والبصل الأبيض وشريحة جبنة الش…"
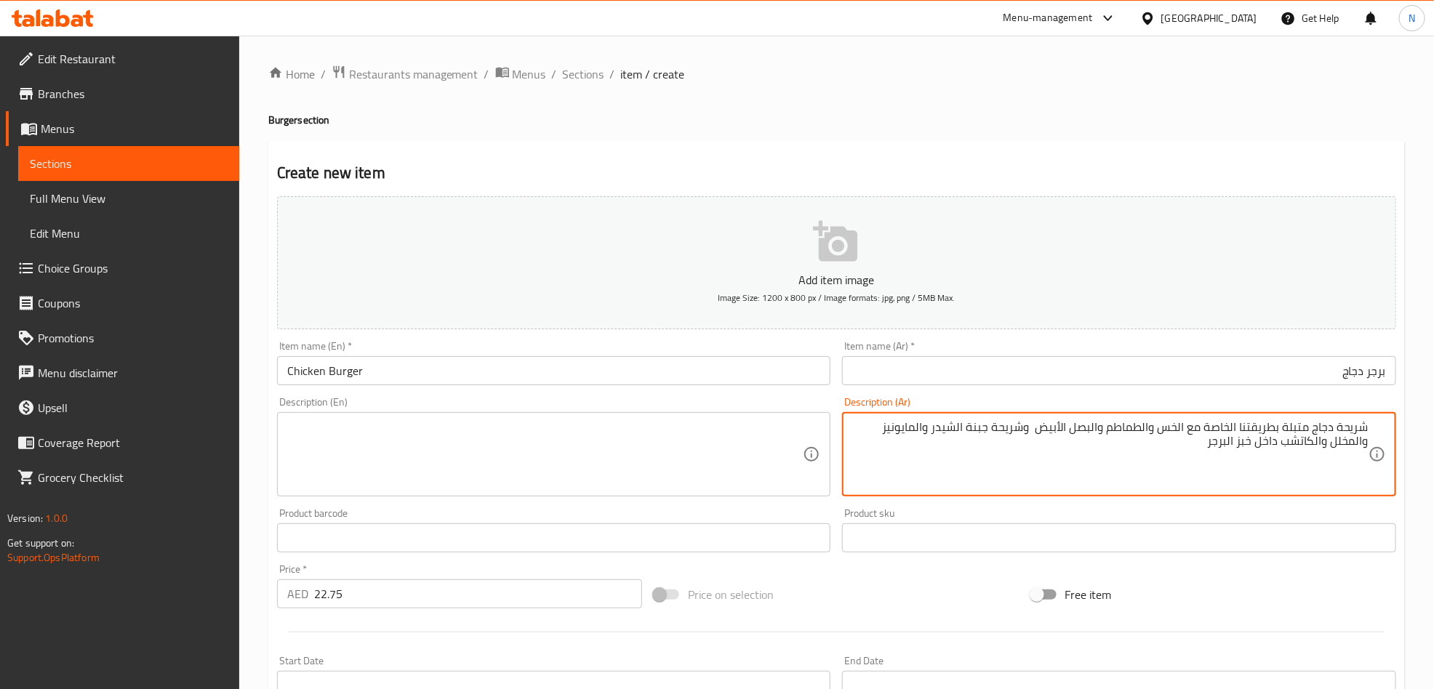
type textarea "شريحة دجاج متبلة بطريقتنا الخاصة مع الخس والطماطم والبصل الأبيض وشريحة جبنة الش…"
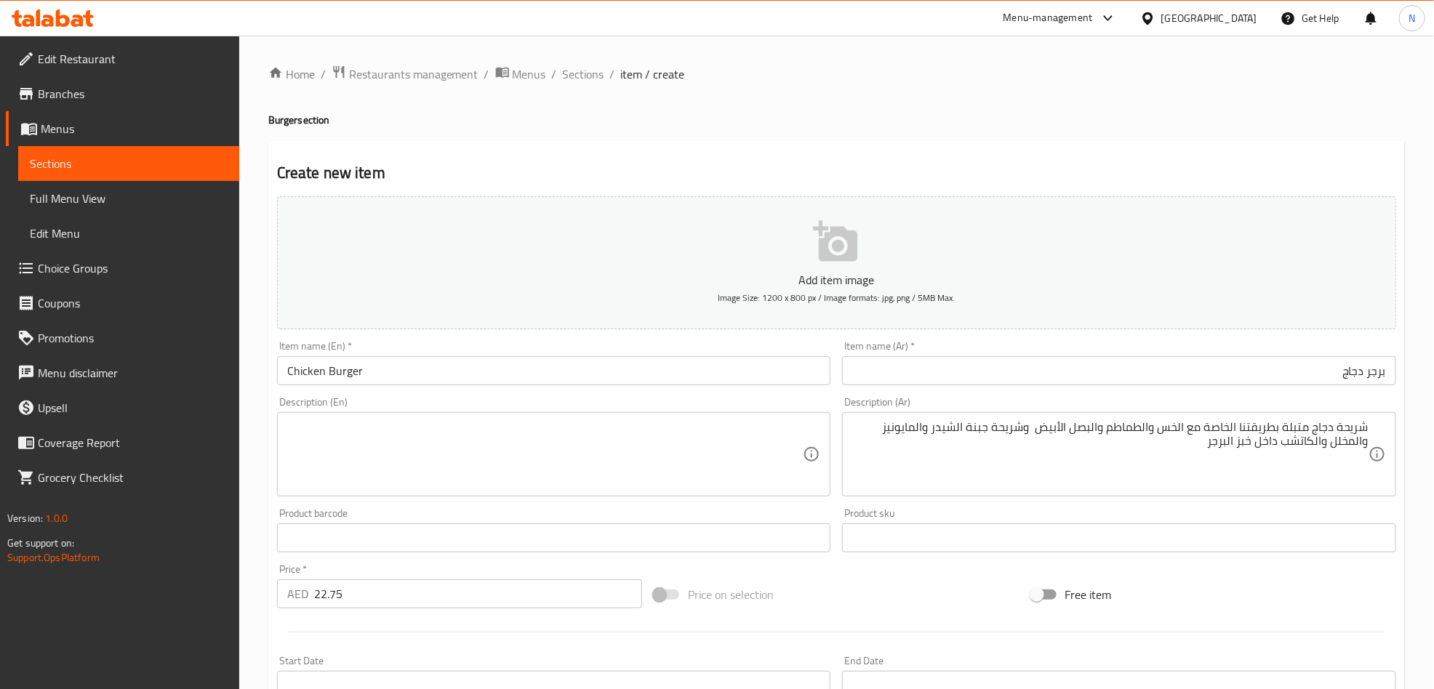
click at [472, 428] on textarea at bounding box center [545, 454] width 516 height 69
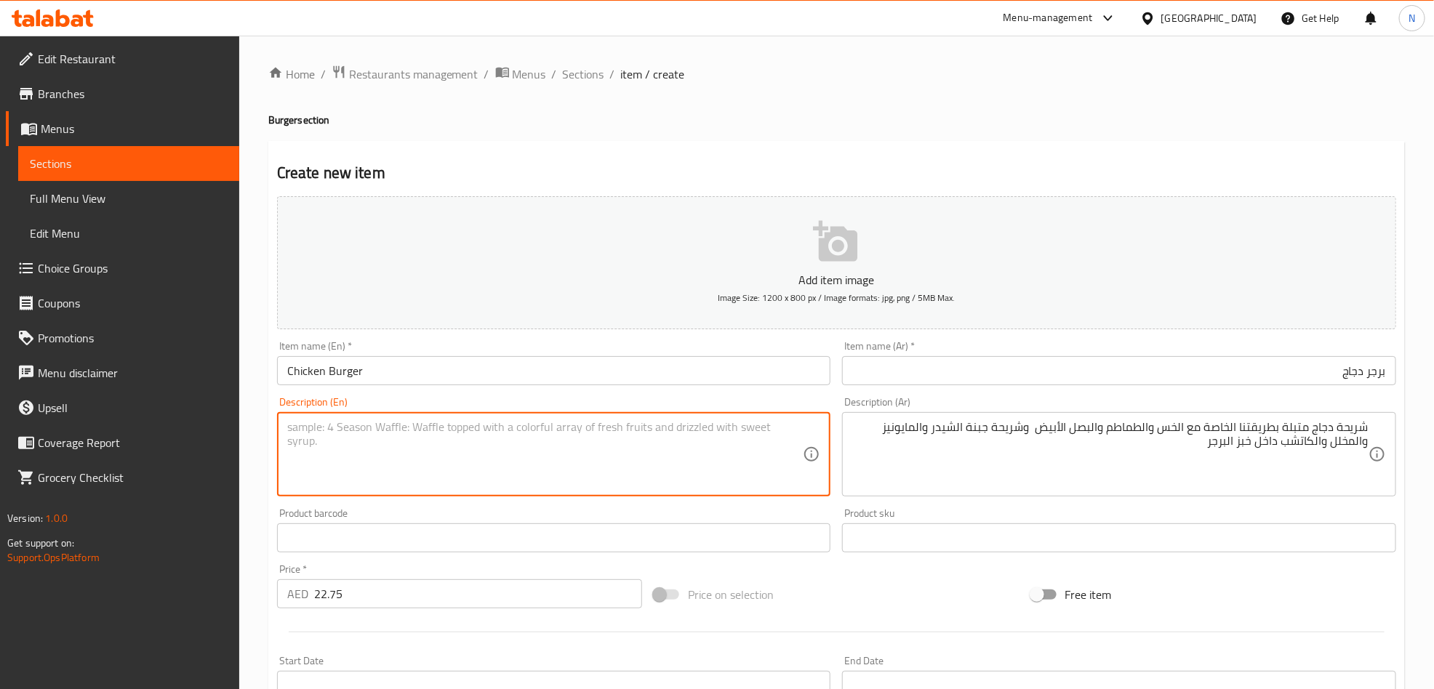
paste textarea "Marinated chicken [PERSON_NAME] with lettuce, tomato, white onion, cheddar chee…"
click at [468, 435] on textarea "Marinated chicken [PERSON_NAME] with lettuce, tomato, white onion, cheddar chee…" at bounding box center [545, 454] width 516 height 69
click at [473, 478] on textarea "Marinated chicken [PERSON_NAME] with lettuce, tomato, white onion, cheddar chee…" at bounding box center [545, 454] width 516 height 69
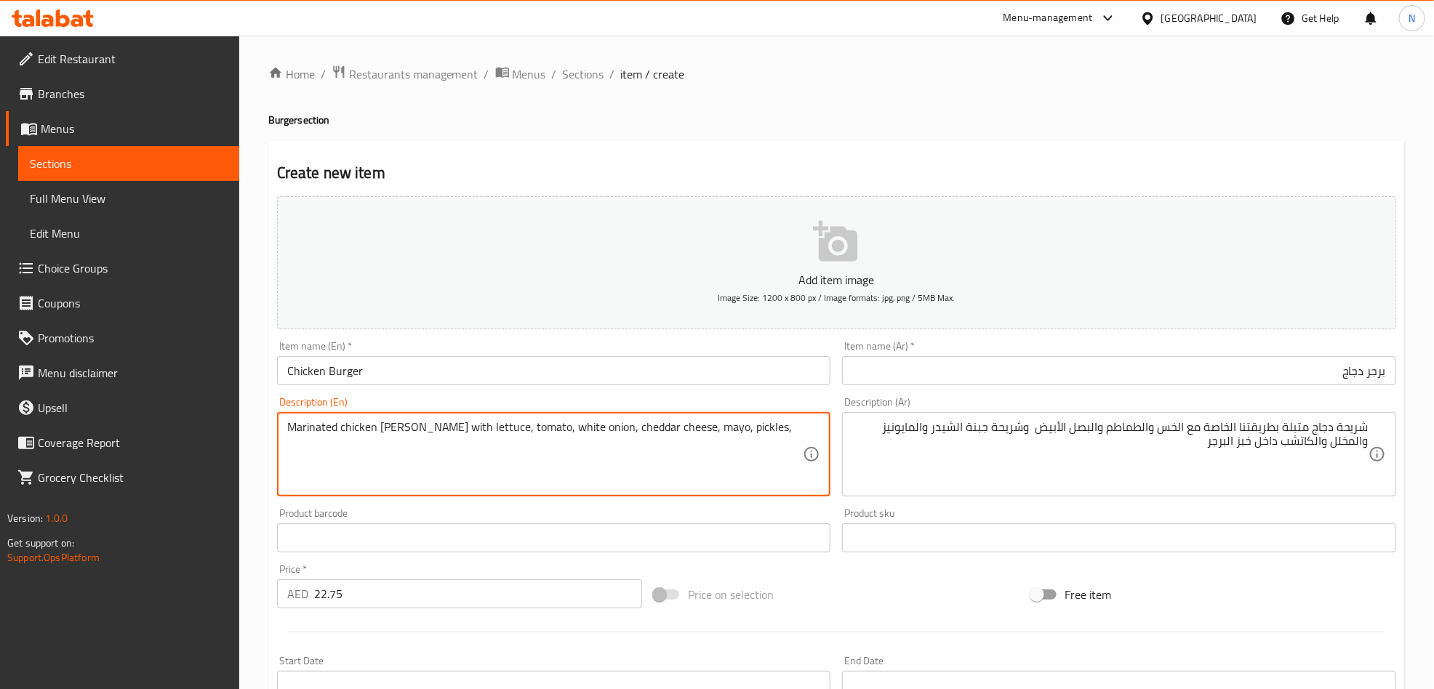
click at [495, 446] on textarea "Marinated chicken [PERSON_NAME] with lettuce, tomato, white onion, cheddar chee…" at bounding box center [545, 454] width 516 height 69
click at [753, 434] on textarea "Marinated chicken [PERSON_NAME] with lettuce, tomato, white onion, cheddar chee…" at bounding box center [545, 454] width 516 height 69
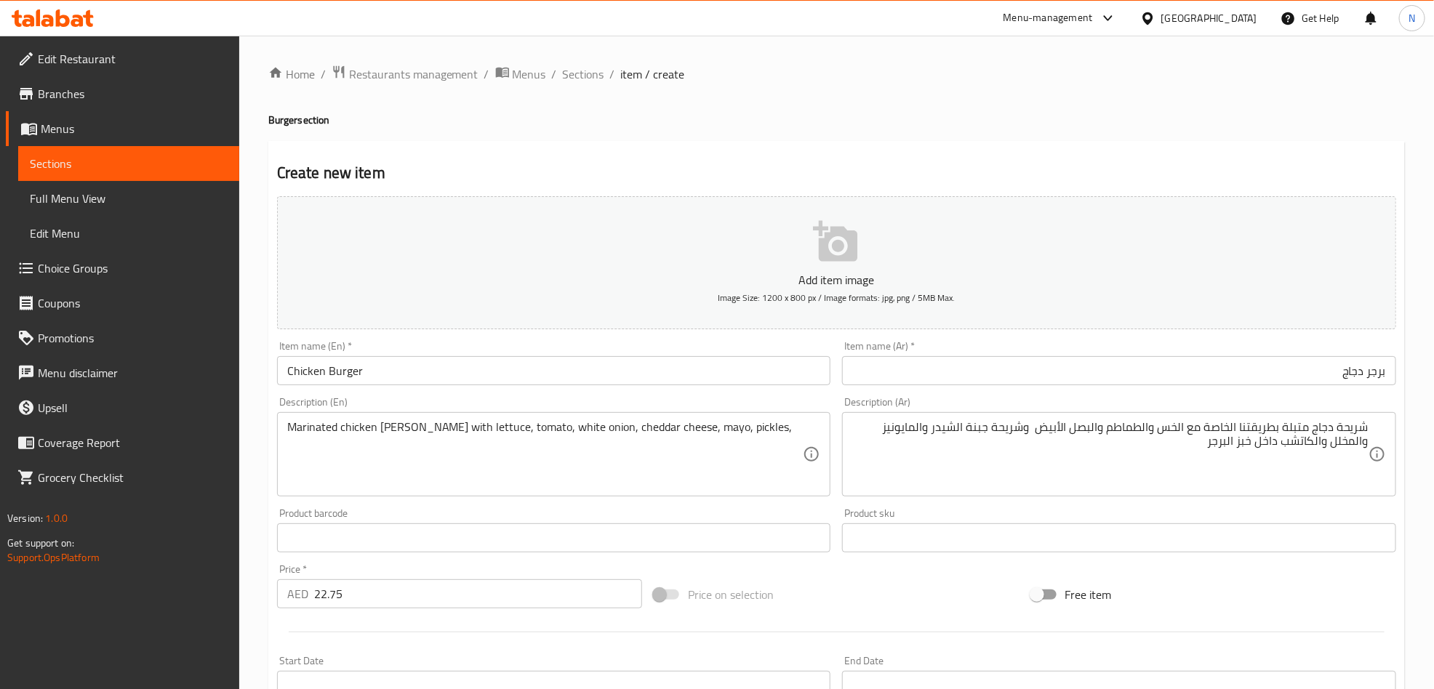
click at [736, 426] on textarea "Marinated chicken [PERSON_NAME] with lettuce, tomato, white onion, cheddar chee…" at bounding box center [545, 454] width 516 height 69
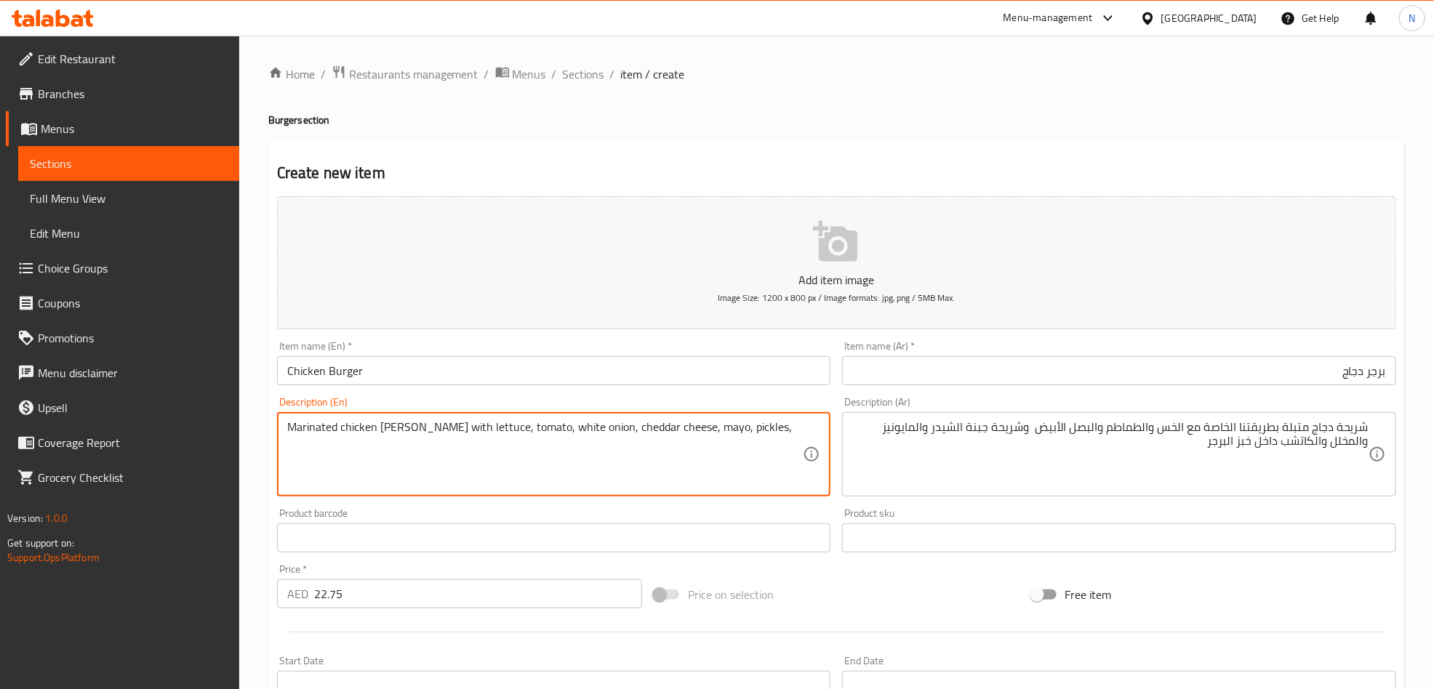
paste textarea "ketchup inside burger bread"
click at [401, 434] on textarea "Marinated chicken patty with lettuce, tomato, white onion, cheddar cheese, mayo…" at bounding box center [545, 454] width 516 height 69
click at [404, 433] on textarea "Marinated chicken patty with lettuce, tomato, white onion, cheddar cheese, mayo…" at bounding box center [545, 454] width 516 height 69
click at [388, 425] on textarea "Marinated chicken [PERSON_NAME] in our special way with lettuce, tomato, white …" at bounding box center [545, 454] width 516 height 69
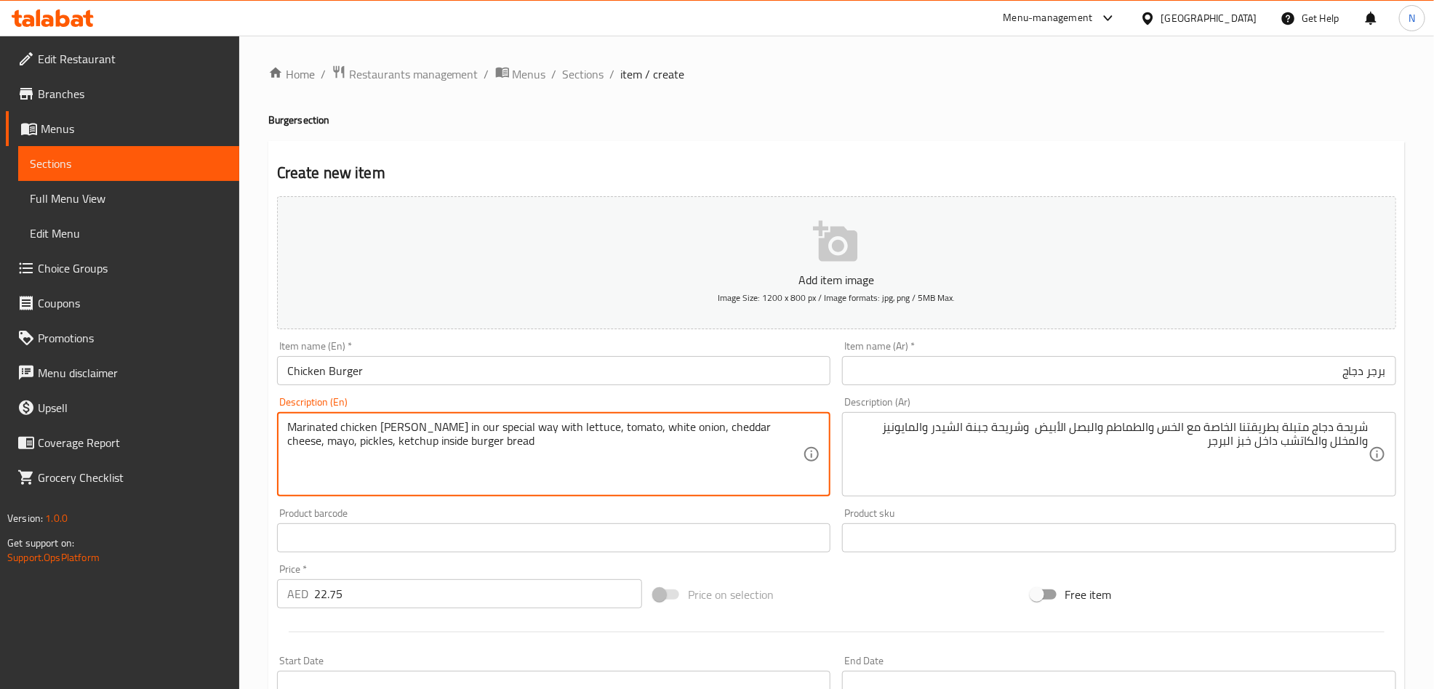
click at [738, 434] on textarea "Marinated chicken [PERSON_NAME] in our special way with lettuce, tomato, white …" at bounding box center [545, 454] width 516 height 69
paste textarea "patty"
type textarea "Marinated chicken patty in our special way with lettuce, tomato, white onion, c…"
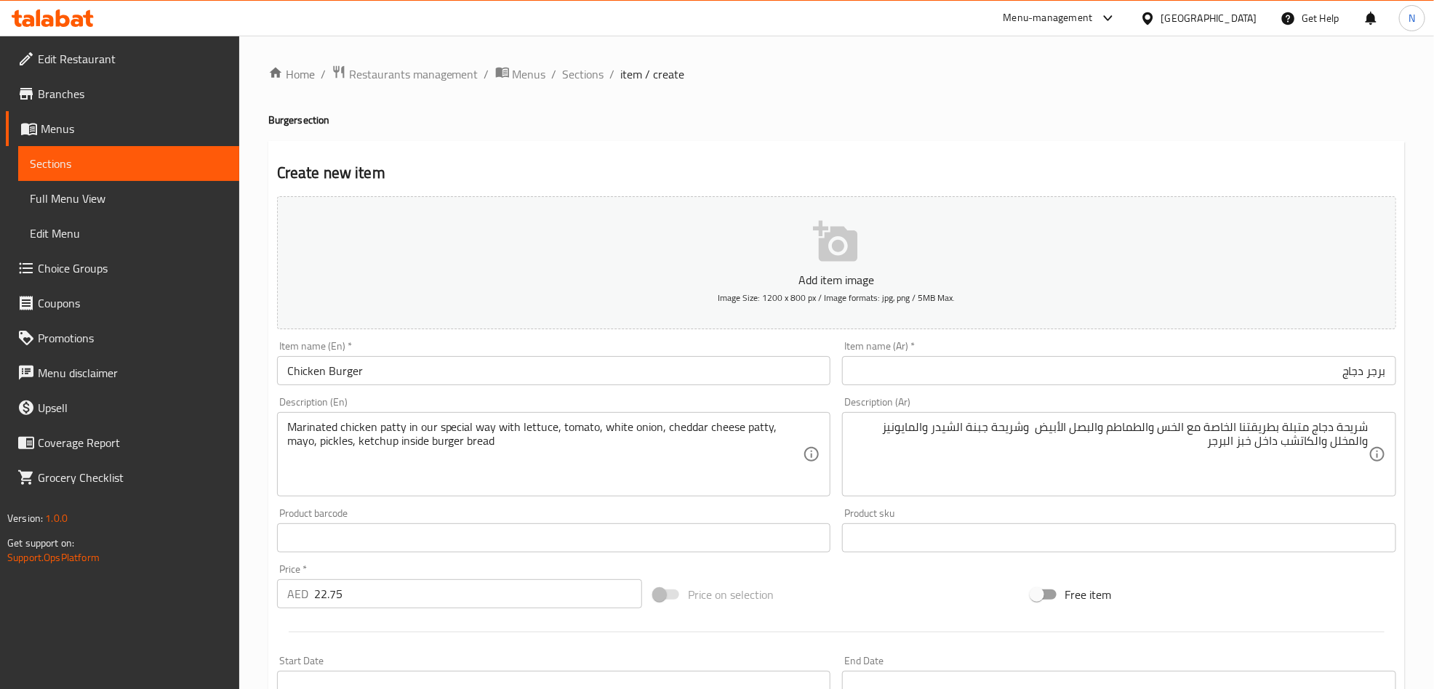
click at [644, 448] on textarea "Marinated chicken patty in our special way with lettuce, tomato, white onion, c…" at bounding box center [545, 454] width 516 height 69
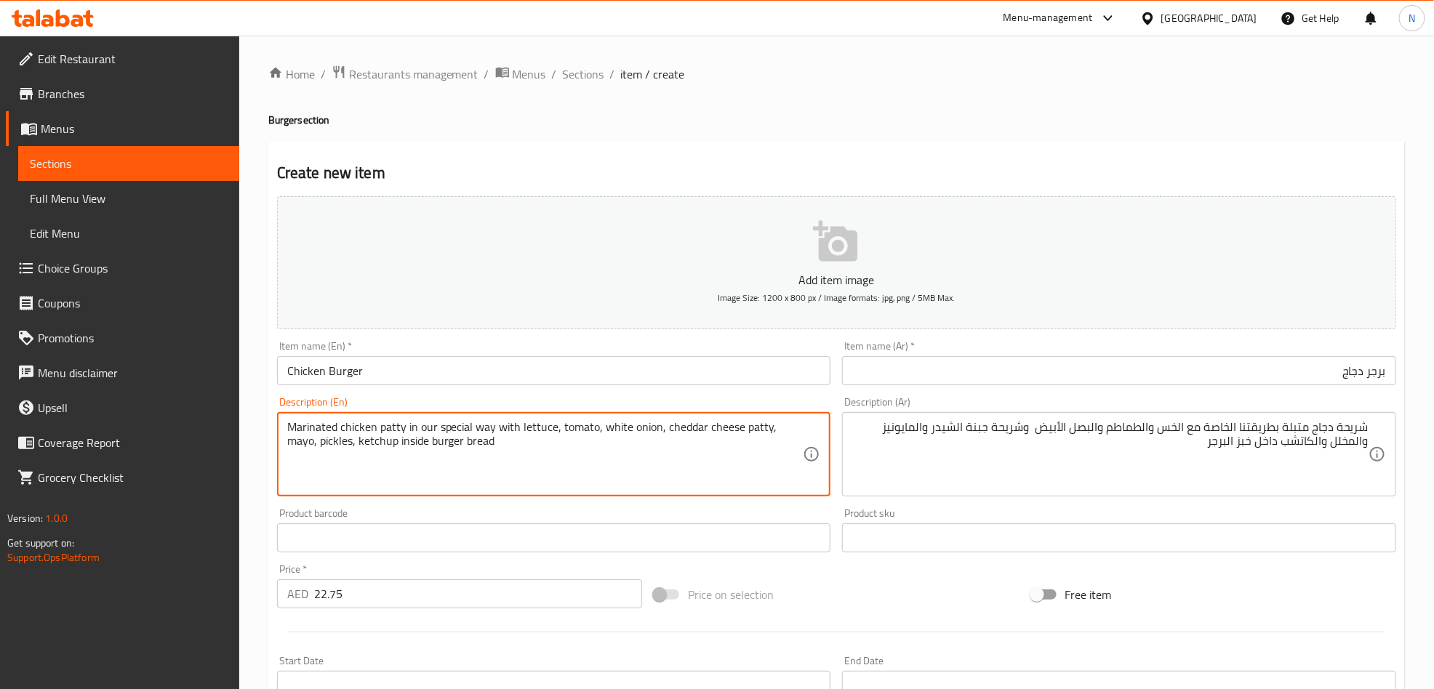
click at [644, 448] on textarea "Marinated chicken patty in our special way with lettuce, tomato, white onion, c…" at bounding box center [545, 454] width 516 height 69
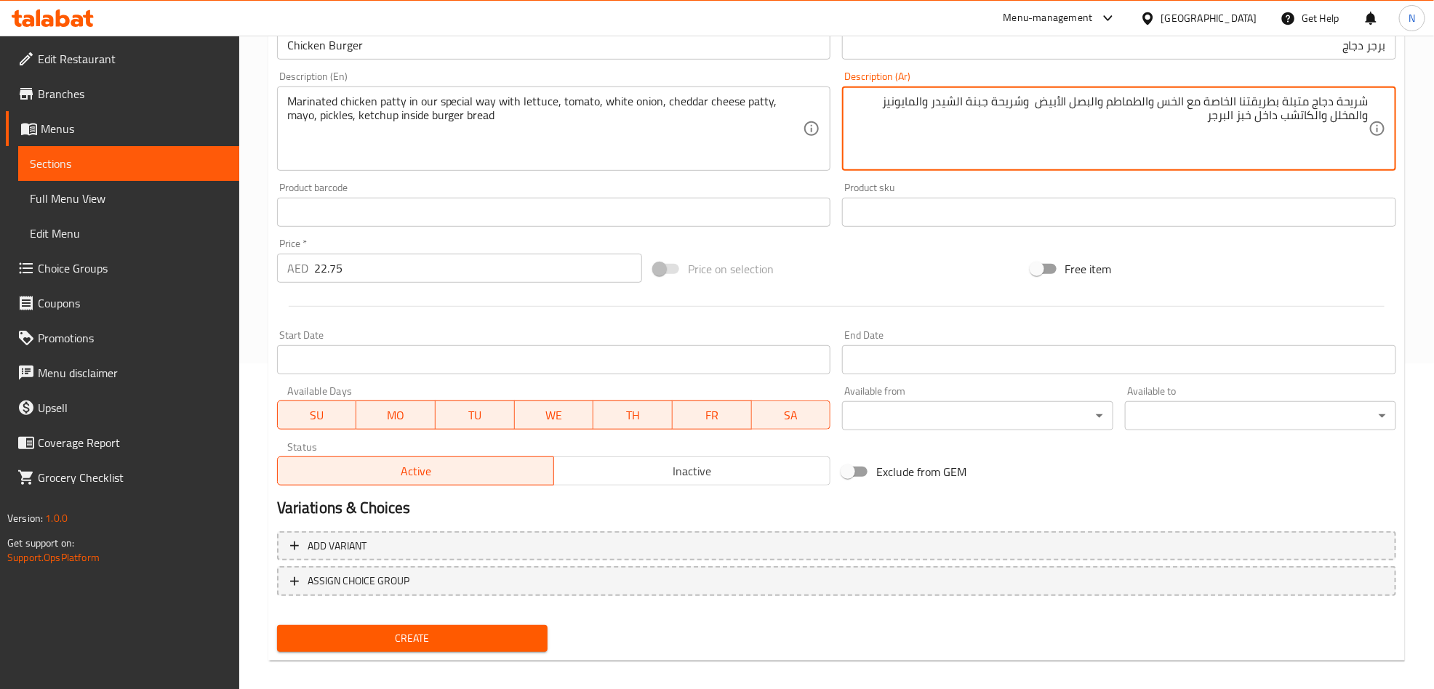
scroll to position [337, 0]
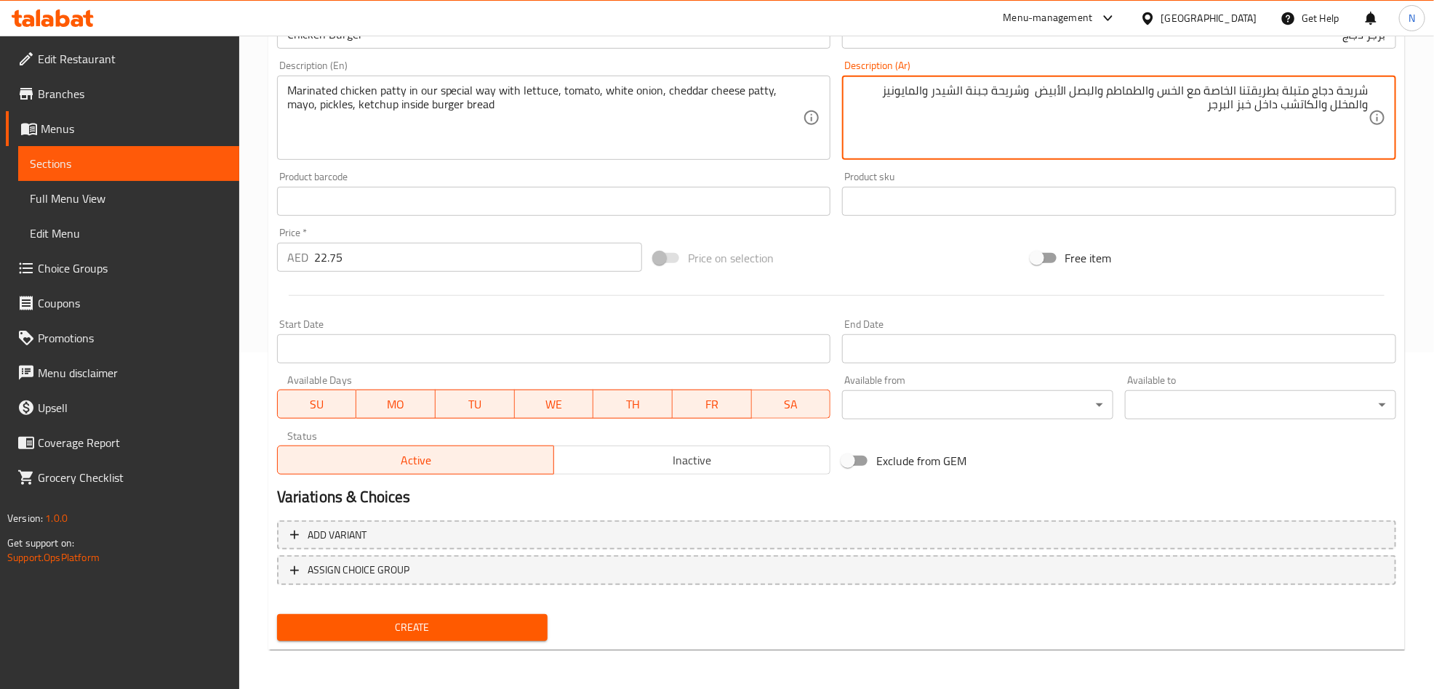
click at [399, 627] on span "Create" at bounding box center [413, 628] width 248 height 18
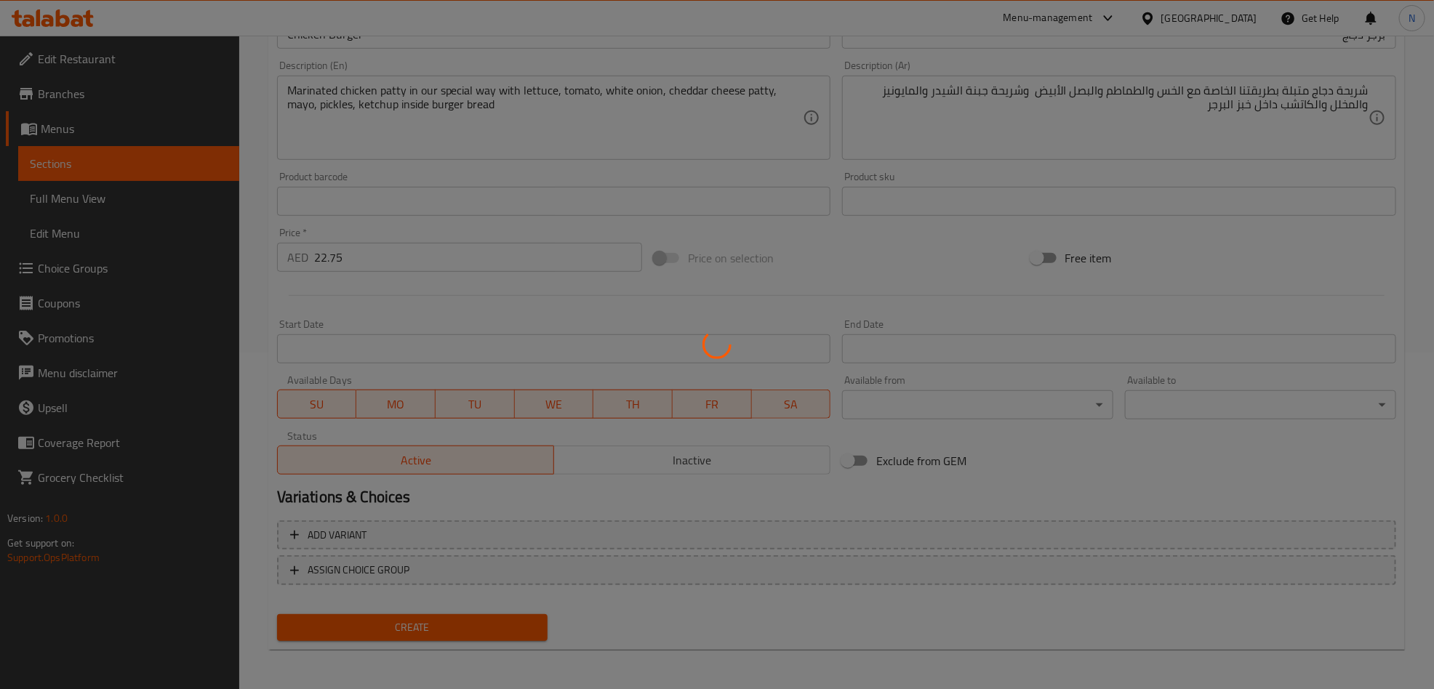
type input "0"
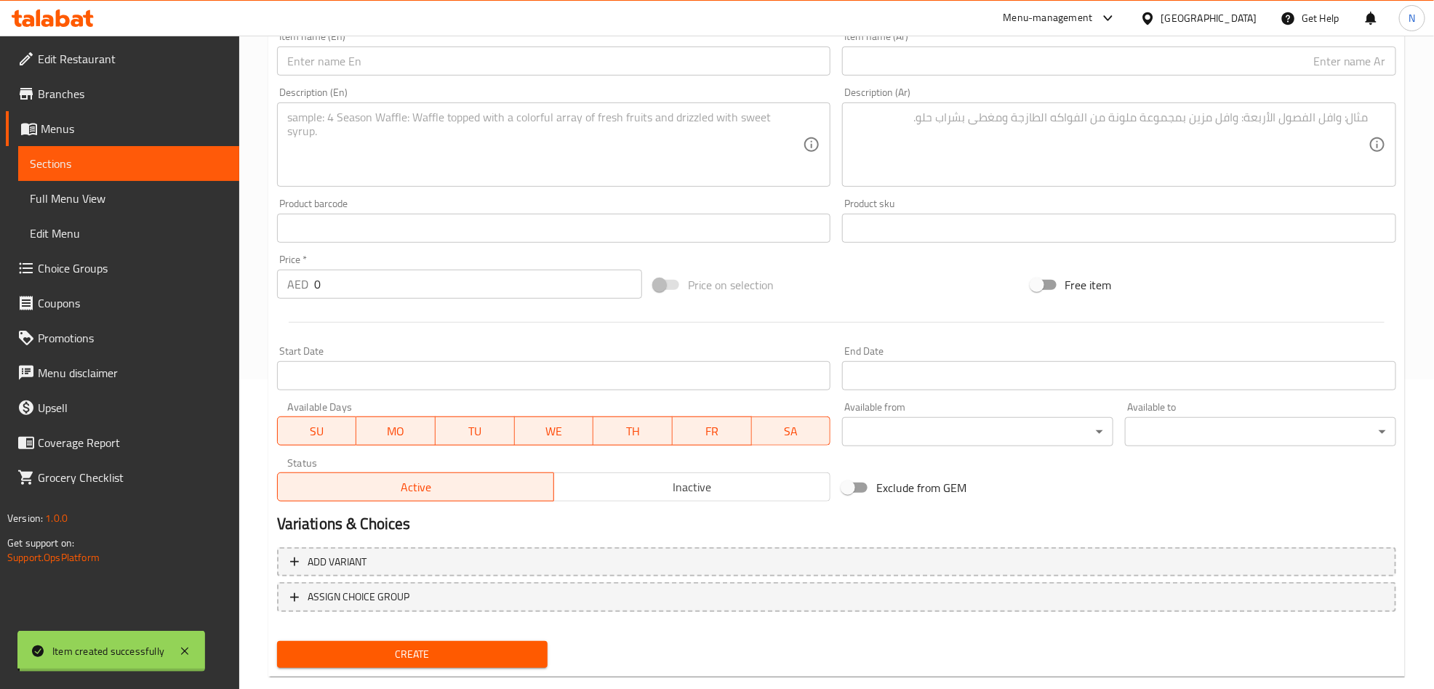
scroll to position [0, 0]
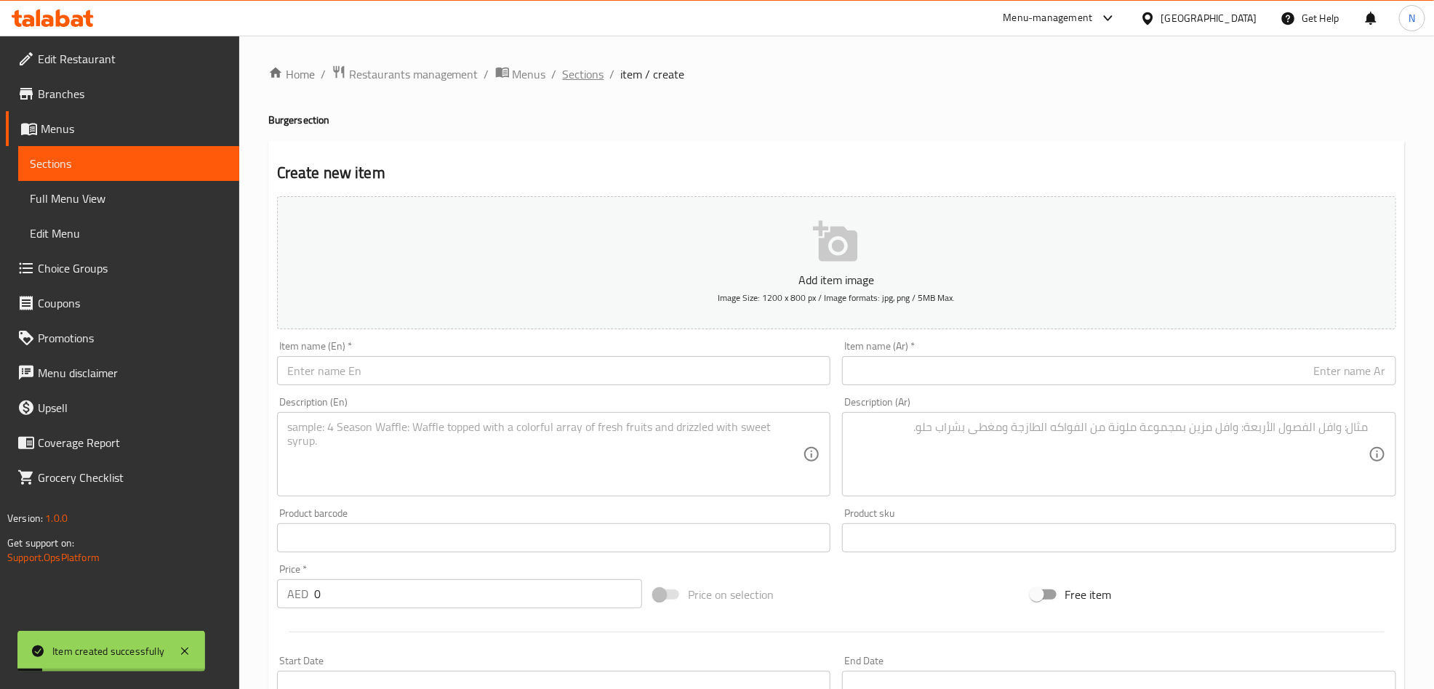
click at [589, 75] on span "Sections" at bounding box center [583, 73] width 41 height 17
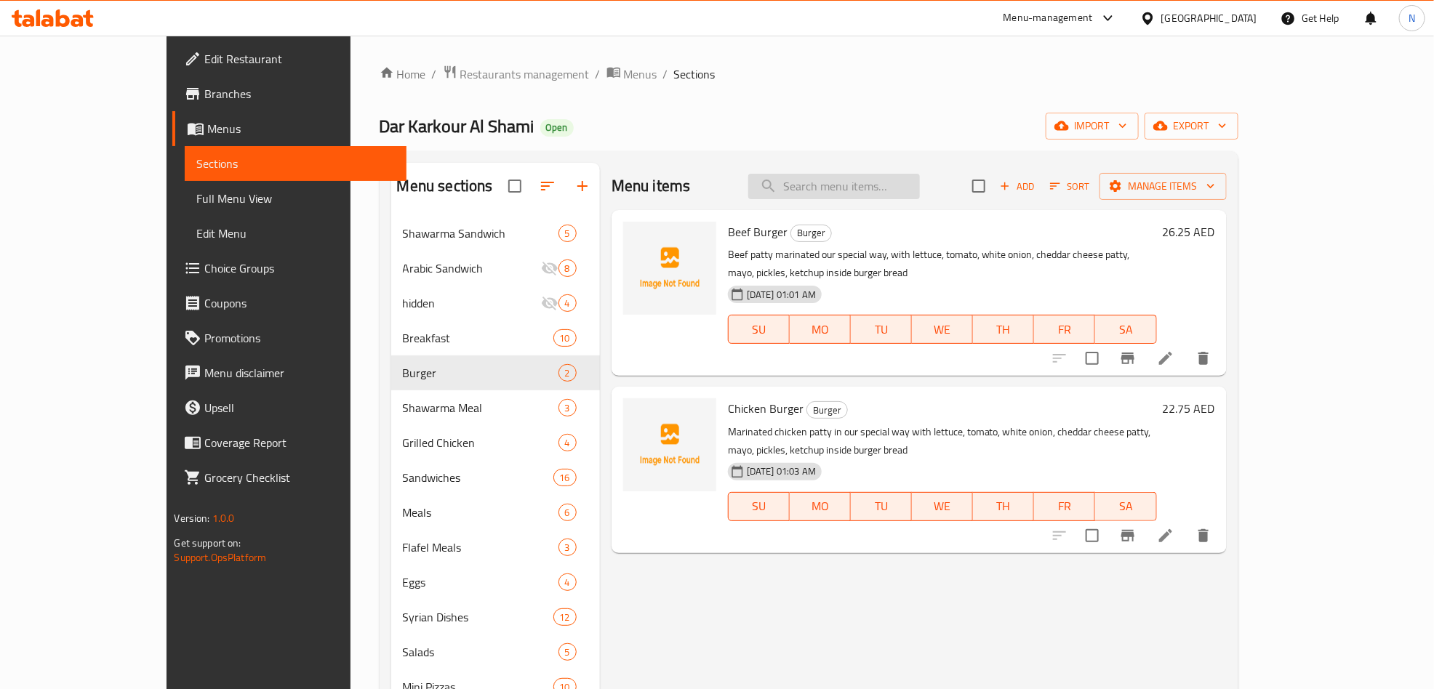
drag, startPoint x: 902, startPoint y: 190, endPoint x: 915, endPoint y: 197, distance: 15.0
click at [904, 190] on input "search" at bounding box center [834, 186] width 172 height 25
paste input "Double Beef Burger"
type input "Double Beef Burger"
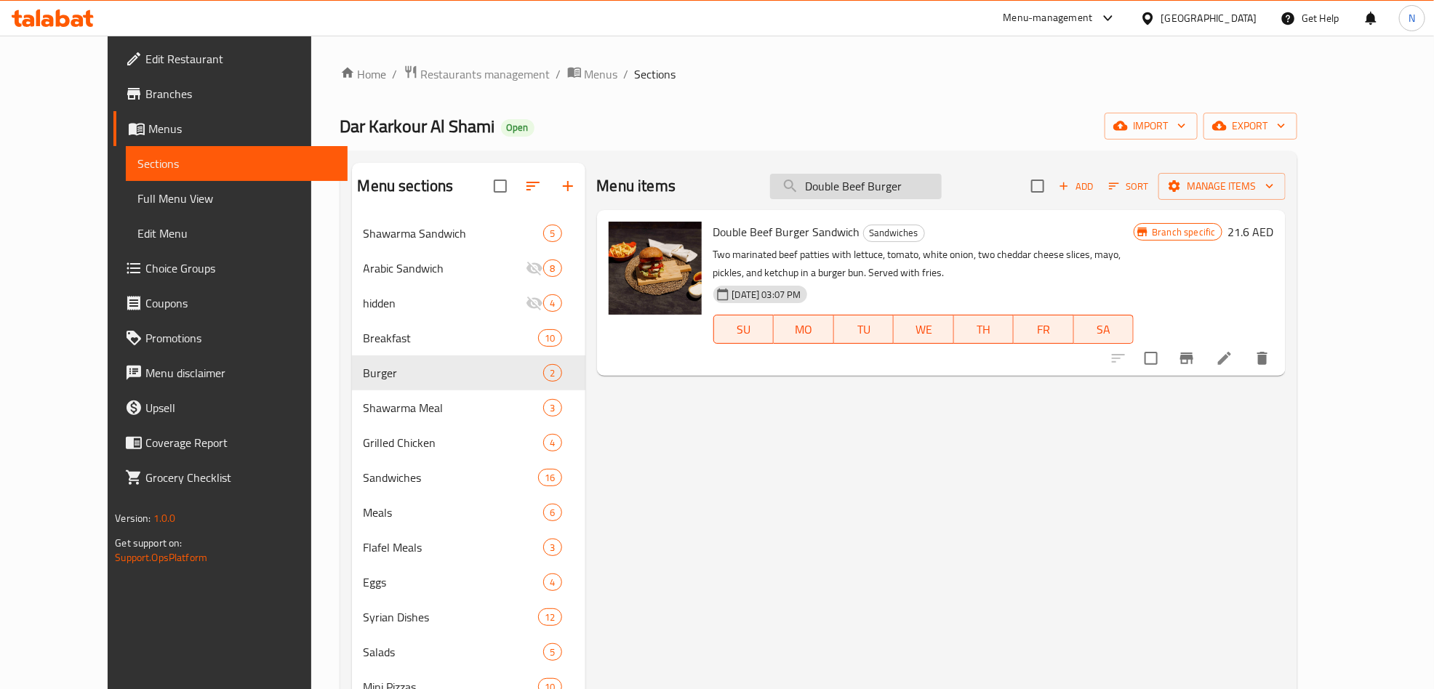
click at [942, 197] on input "Double Beef Burger" at bounding box center [856, 186] width 172 height 25
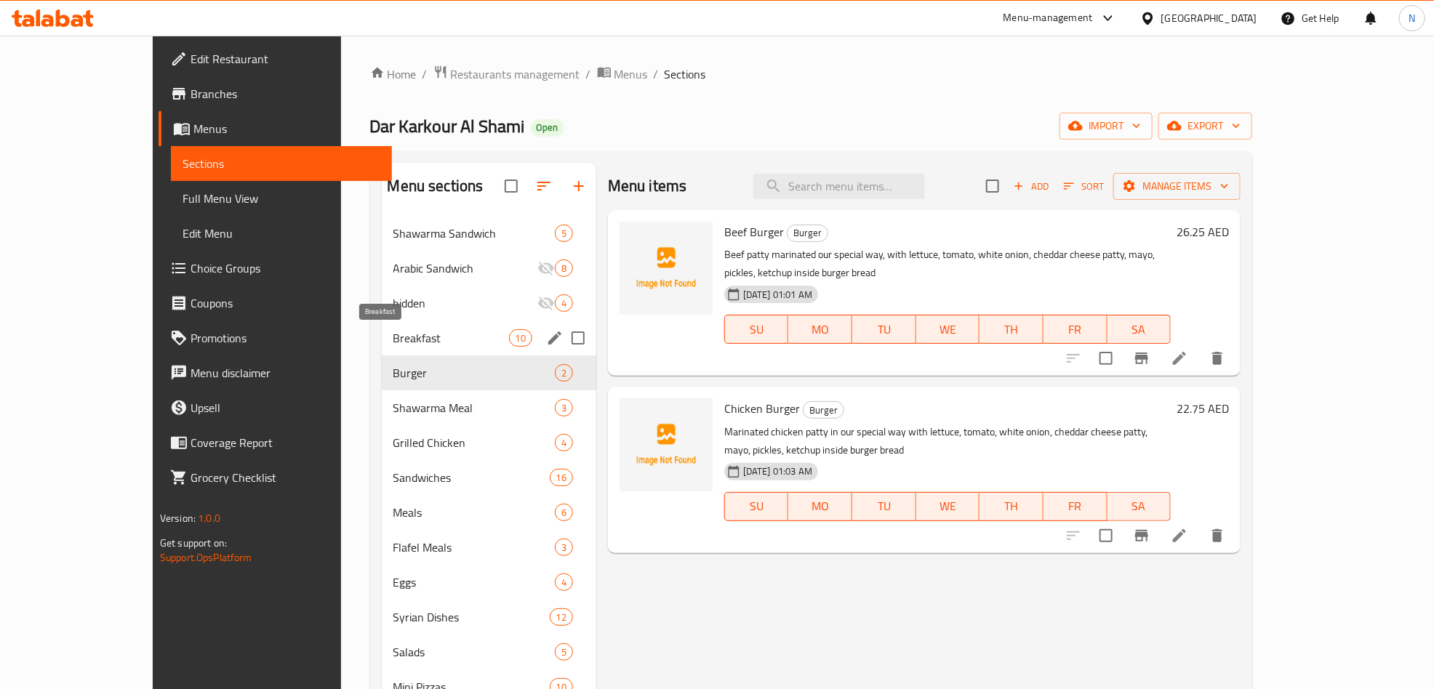
click at [393, 380] on span "Burger" at bounding box center [473, 372] width 161 height 17
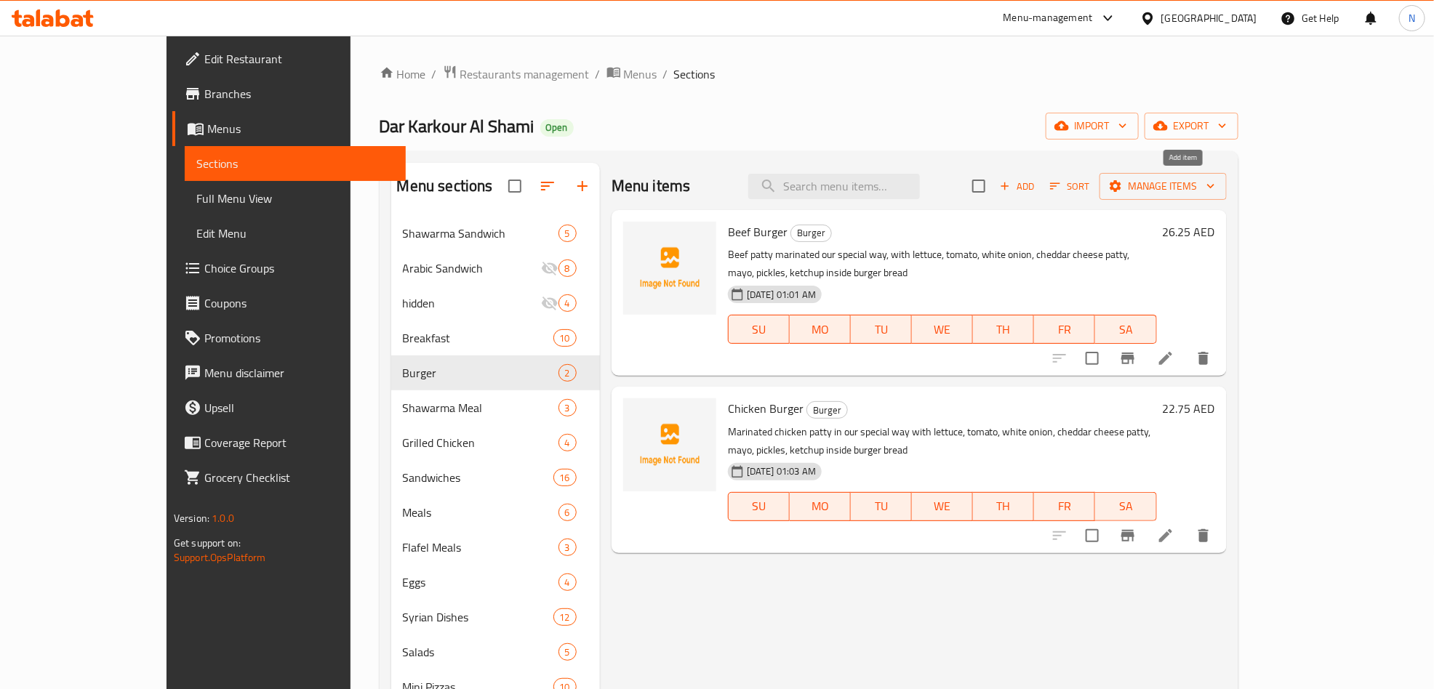
click at [1037, 184] on span "Add" at bounding box center [1017, 186] width 39 height 17
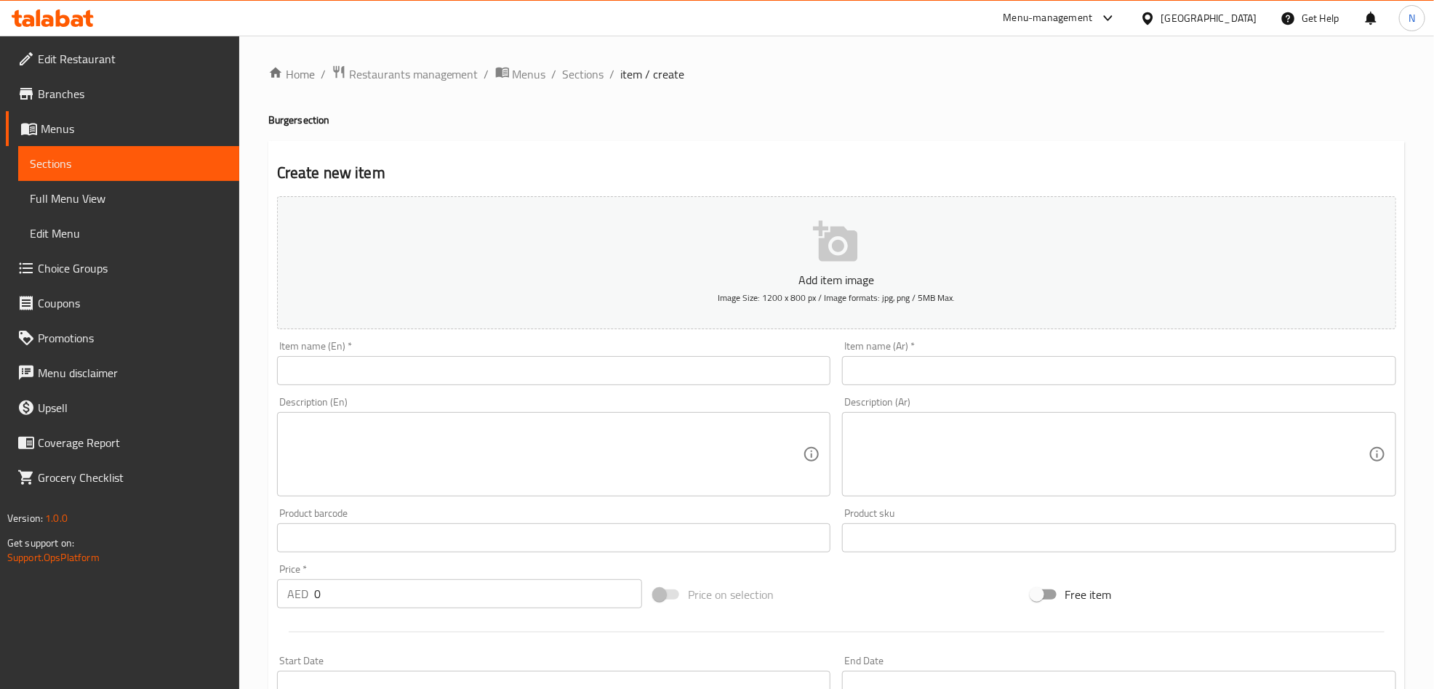
click at [950, 378] on input "text" at bounding box center [1119, 370] width 554 height 29
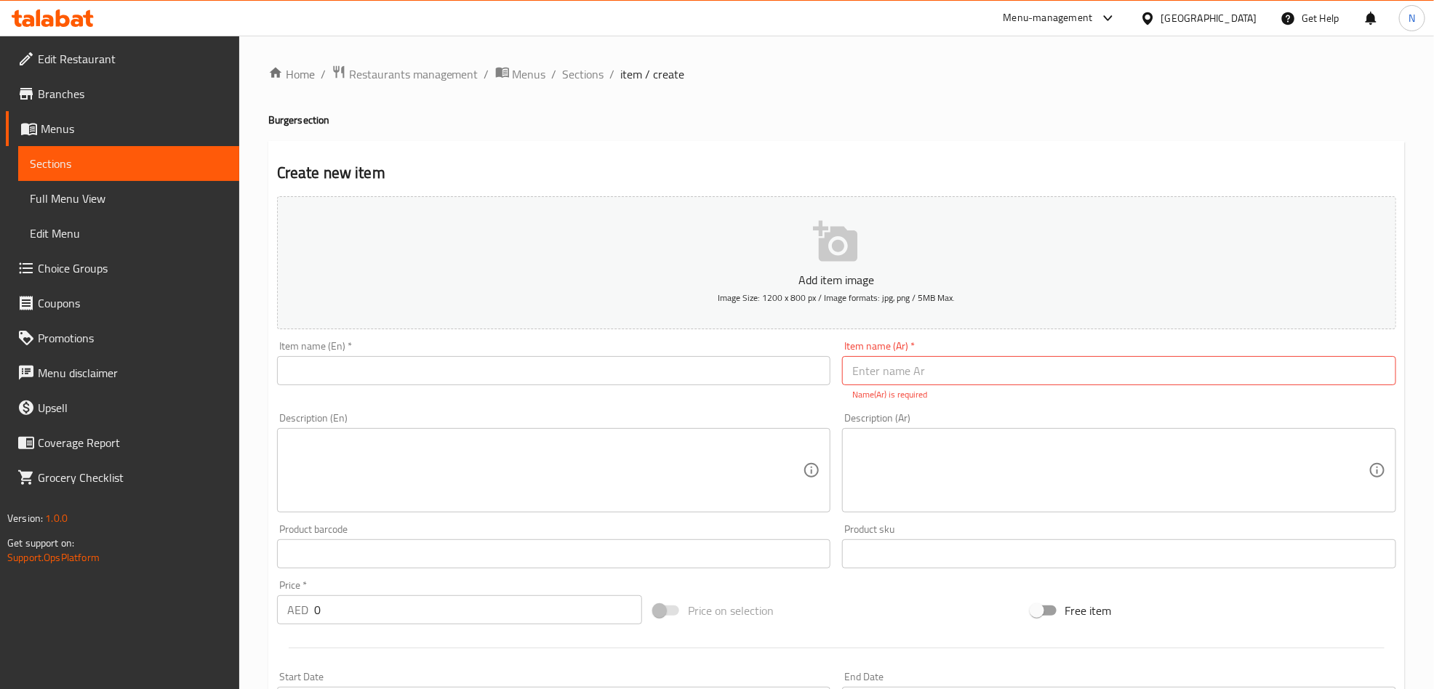
click at [388, 364] on input "text" at bounding box center [554, 370] width 554 height 29
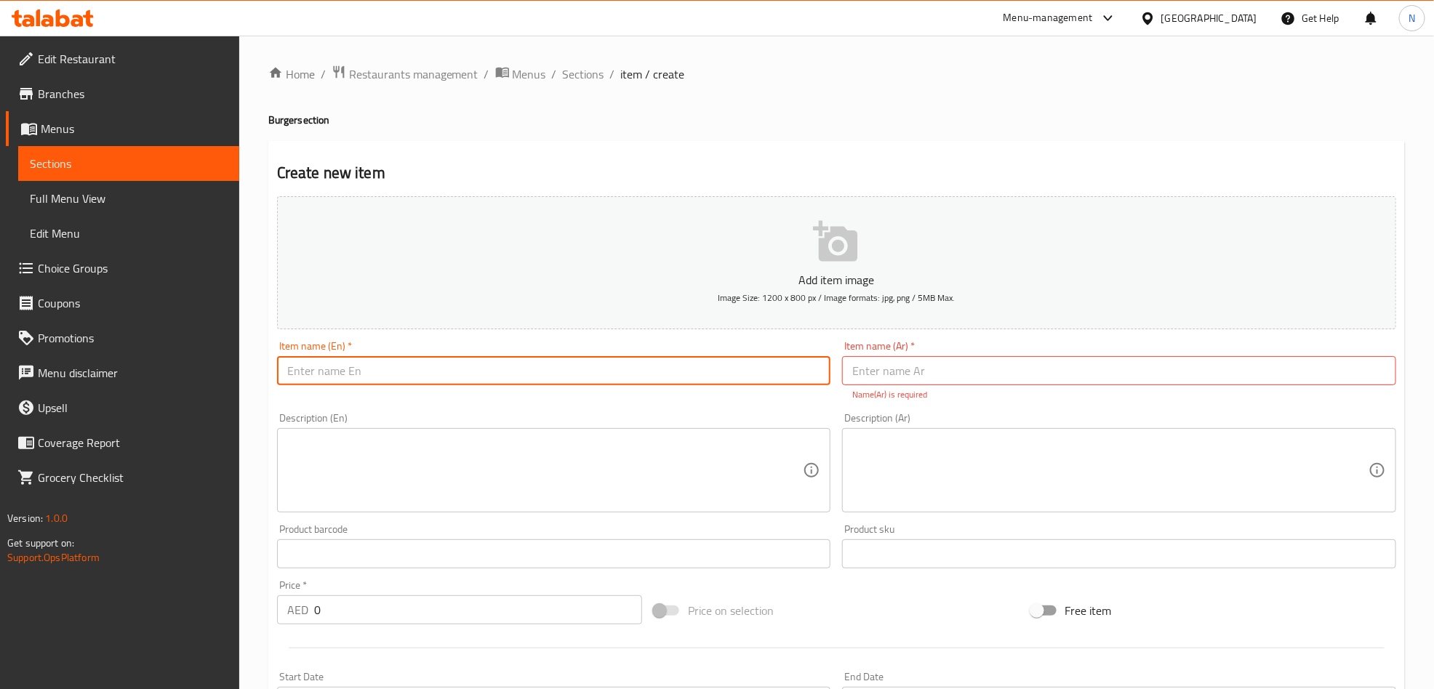
paste input "دبل برجر لحم"
type input "دبل برجر لحم"
drag, startPoint x: 901, startPoint y: 373, endPoint x: 888, endPoint y: 401, distance: 31.2
click at [901, 373] on input "text" at bounding box center [1119, 370] width 554 height 29
paste input "دبل برجر لحم"
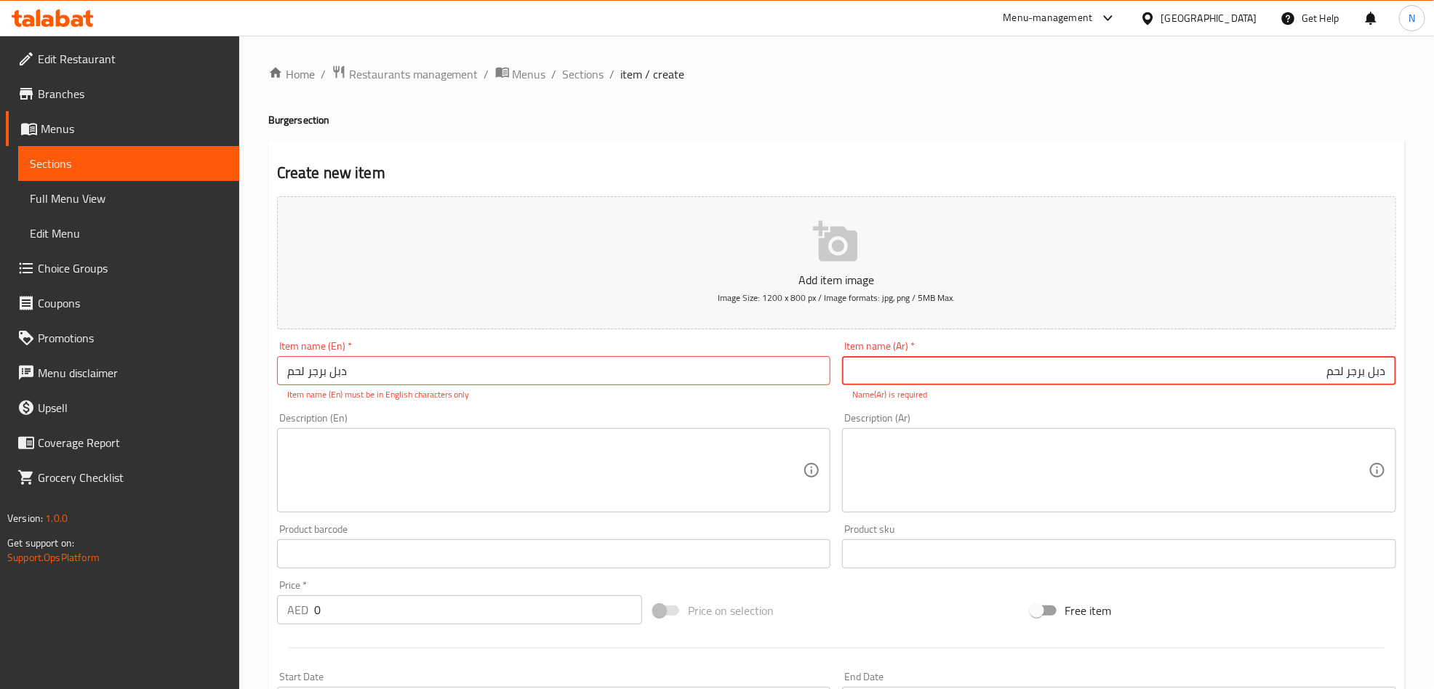
type input "دبل برجر لحم"
click at [590, 62] on div "Home / Restaurants management / Menus / Sections / item / create Burger section…" at bounding box center [836, 540] width 1195 height 1008
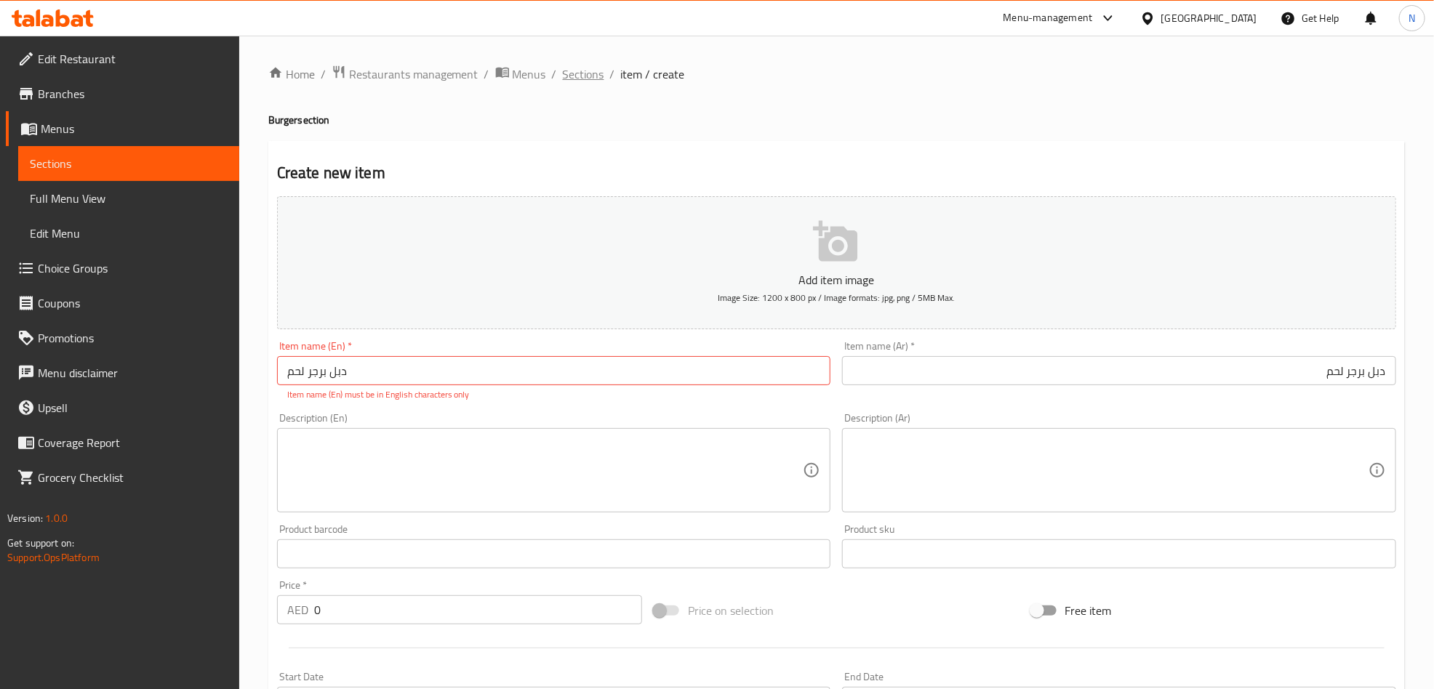
click at [590, 68] on span "Sections" at bounding box center [583, 73] width 41 height 17
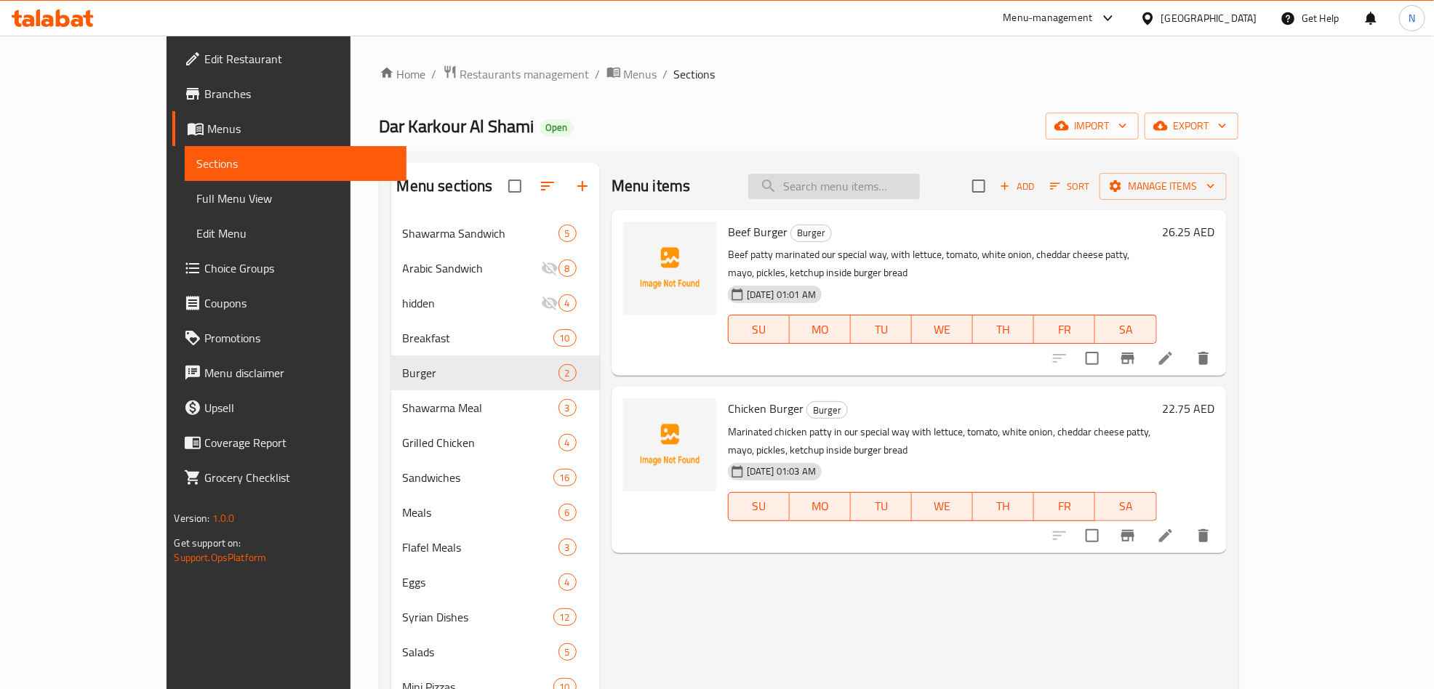
click at [891, 182] on input "search" at bounding box center [834, 186] width 172 height 25
paste input "Double Beef Burger"
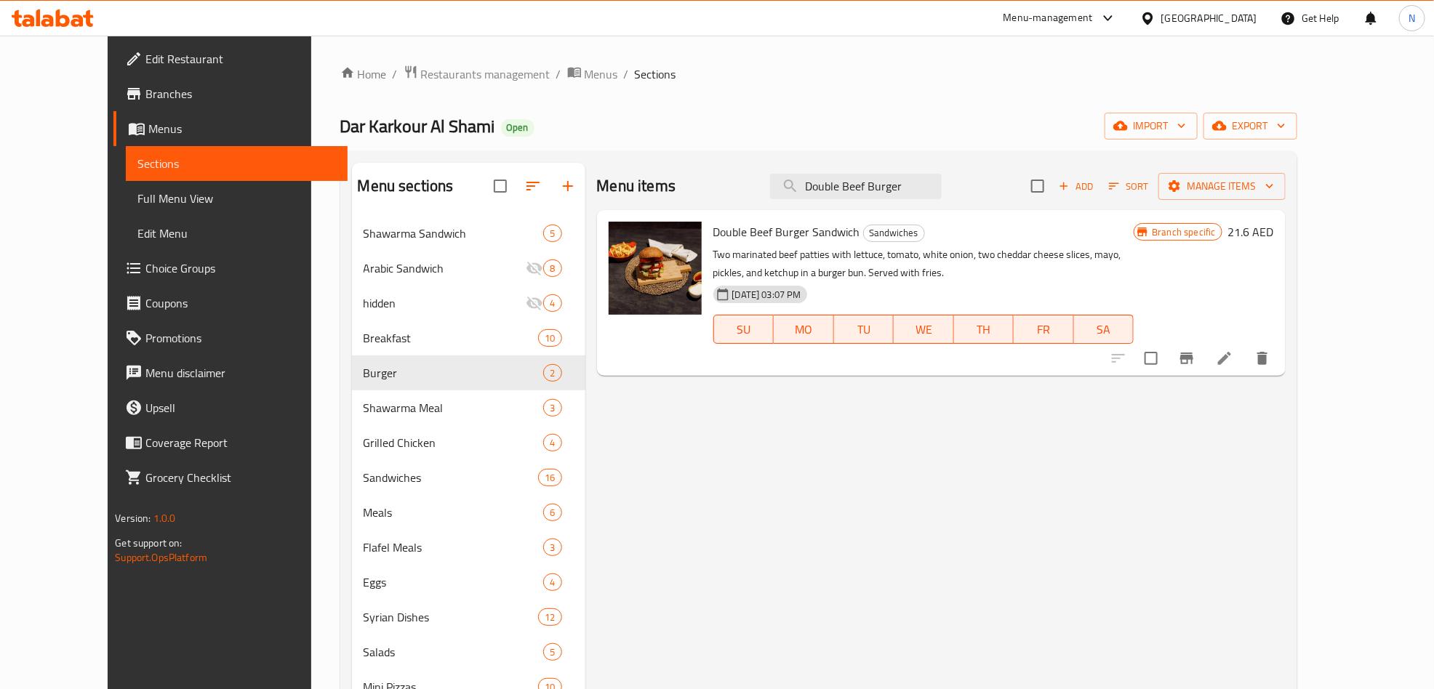
type input "Double Beef Burger"
click at [1166, 361] on input "checkbox" at bounding box center [1151, 358] width 31 height 31
checkbox input "true"
click at [1286, 173] on button "Manage items" at bounding box center [1221, 186] width 127 height 27
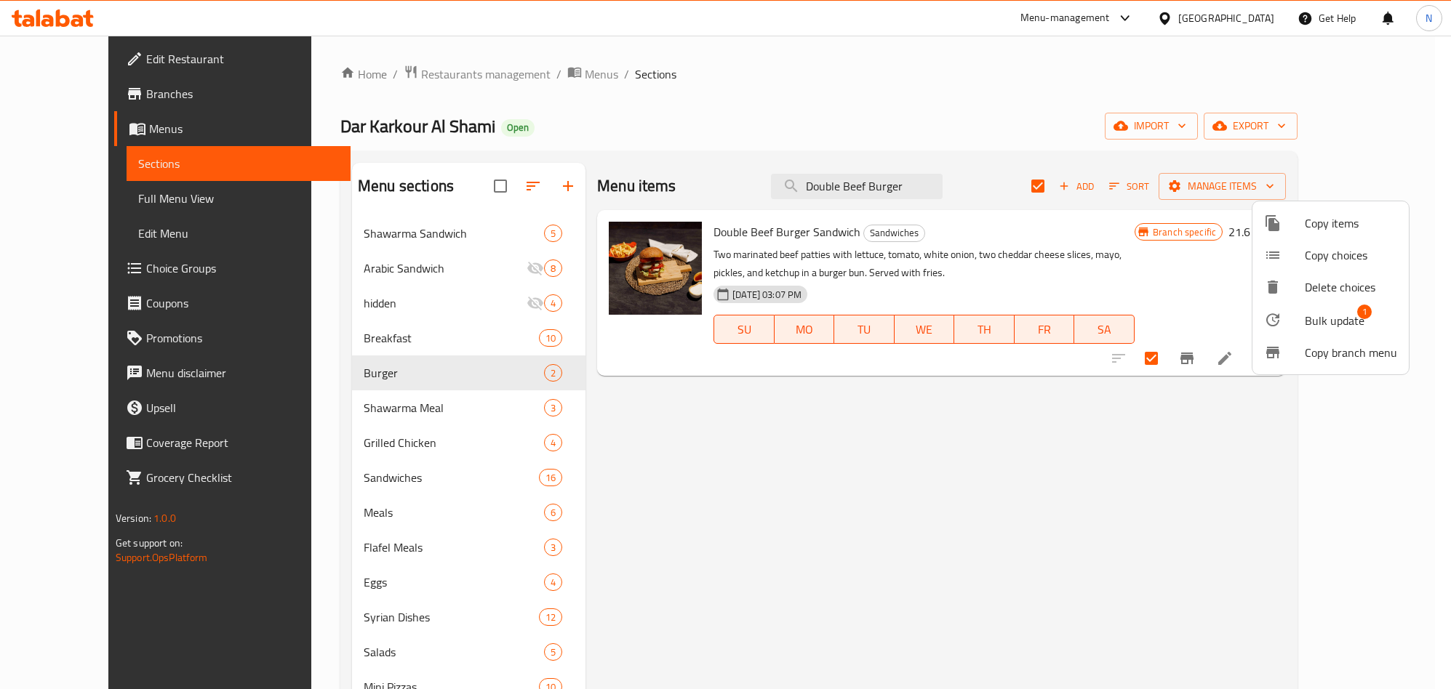
click at [1351, 325] on span "Bulk update" at bounding box center [1335, 320] width 60 height 17
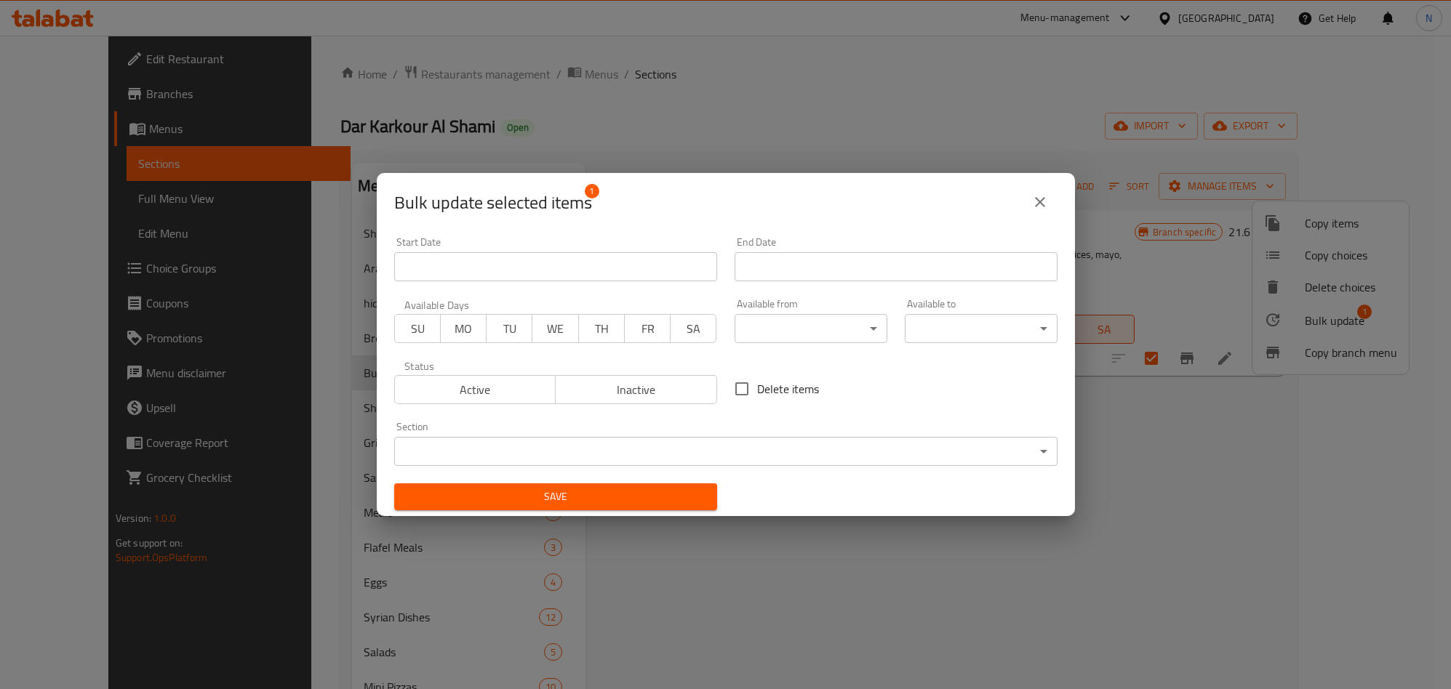
click at [596, 443] on body "​ Menu-management [GEOGRAPHIC_DATA] Get Help N Edit Restaurant Branches Menus S…" at bounding box center [725, 363] width 1451 height 654
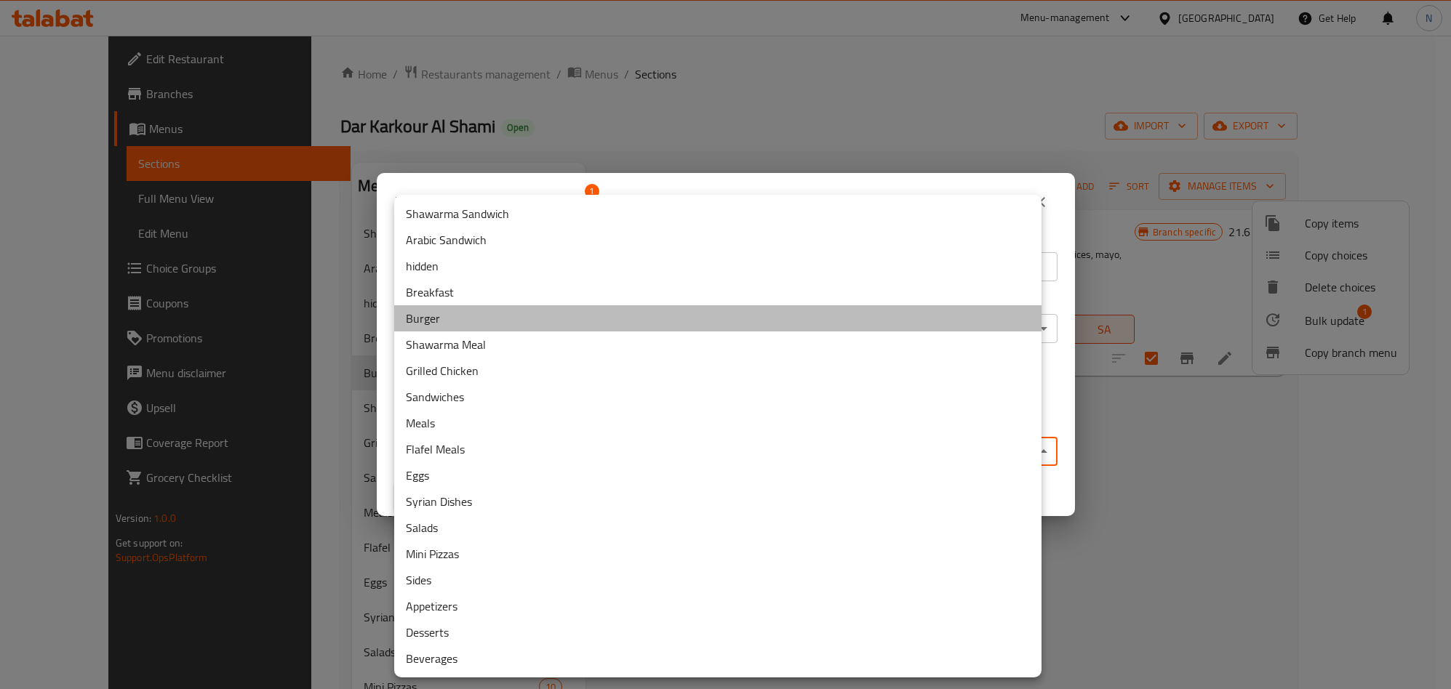
click at [441, 319] on li "Burger" at bounding box center [717, 318] width 647 height 26
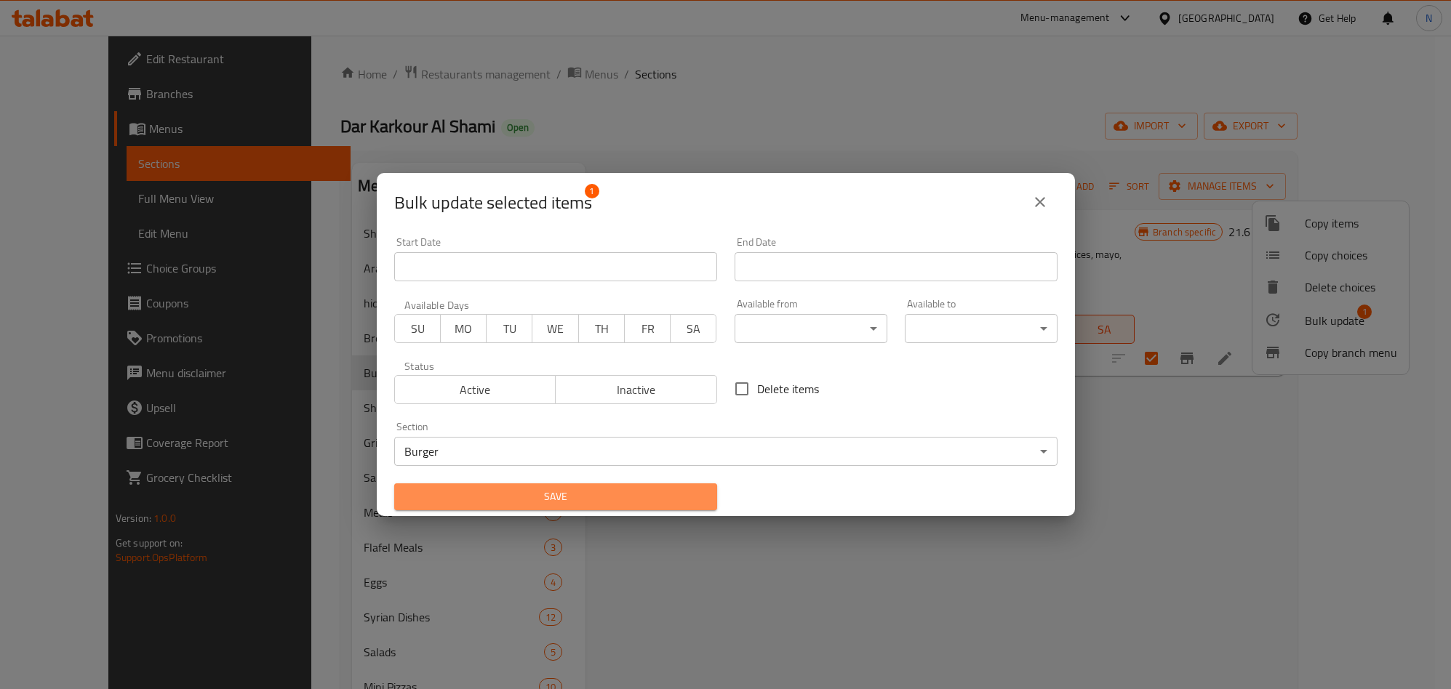
click at [583, 496] on span "Save" at bounding box center [556, 497] width 300 height 18
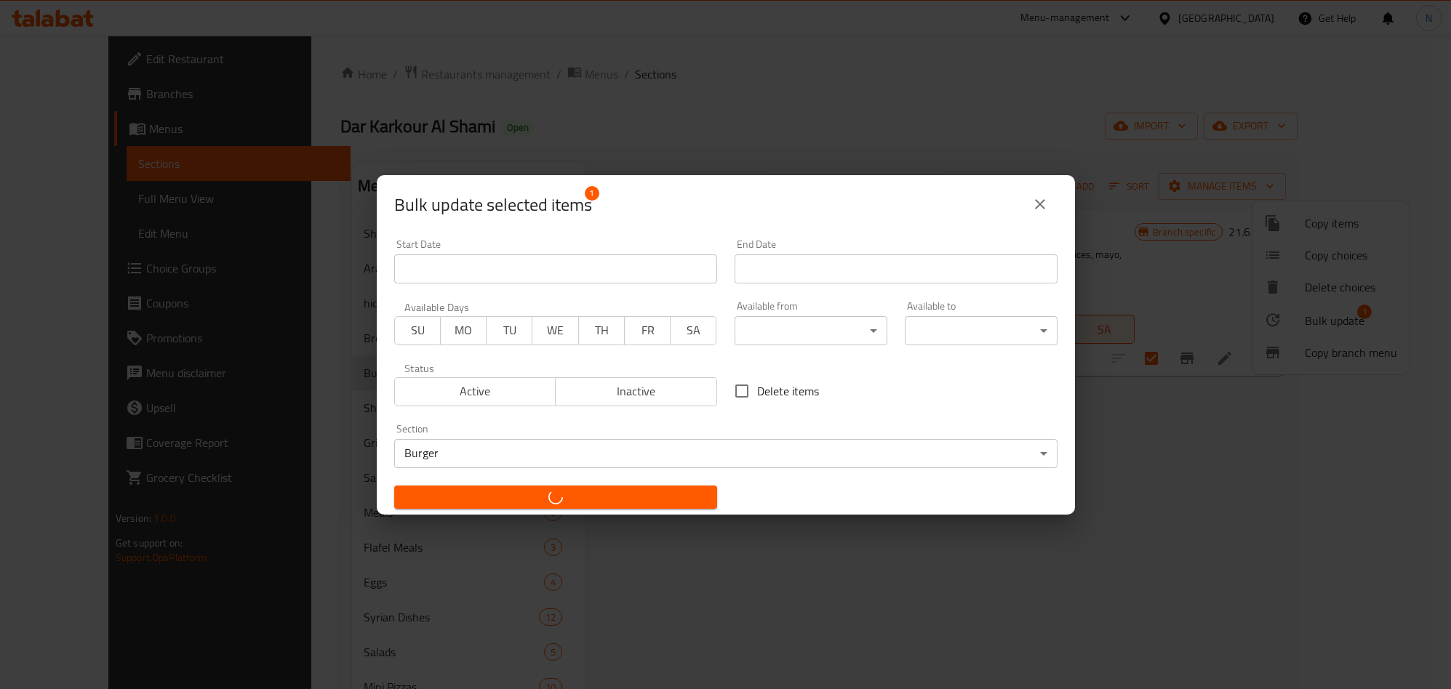
checkbox input "false"
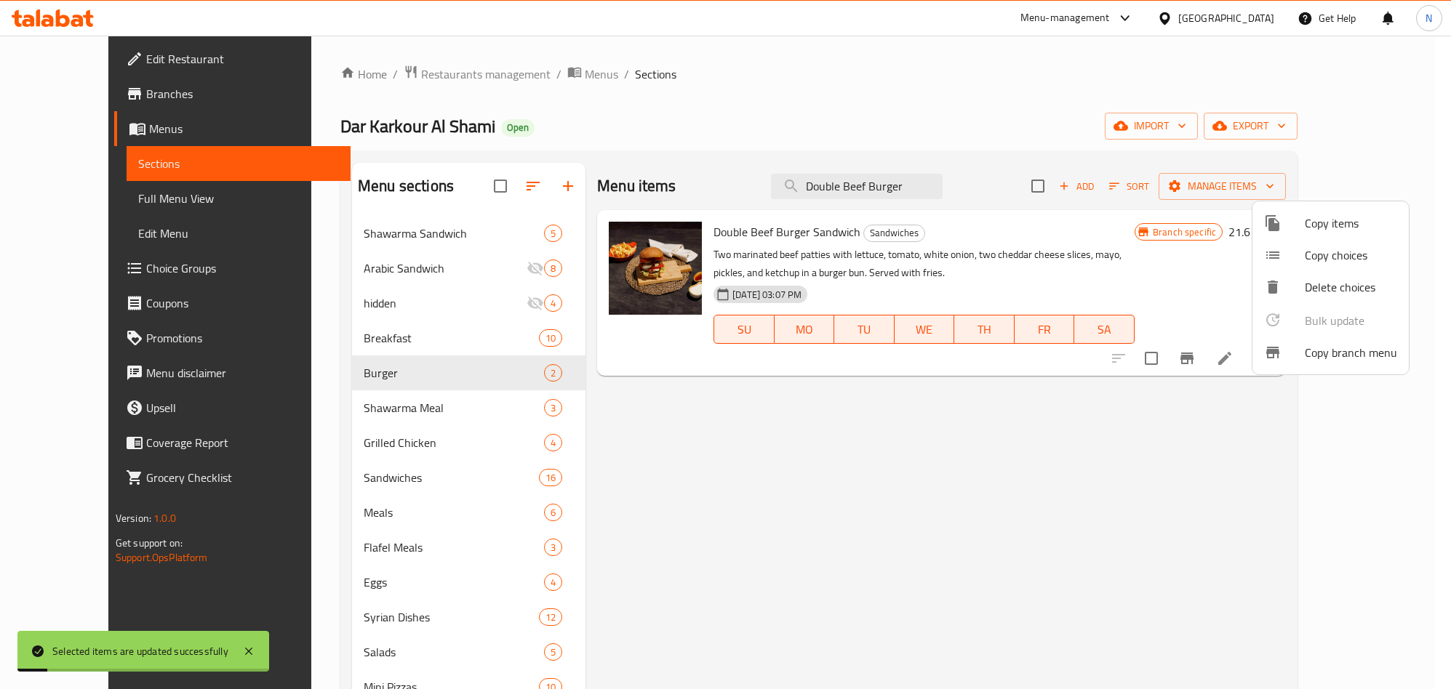
click at [391, 369] on div at bounding box center [725, 344] width 1451 height 689
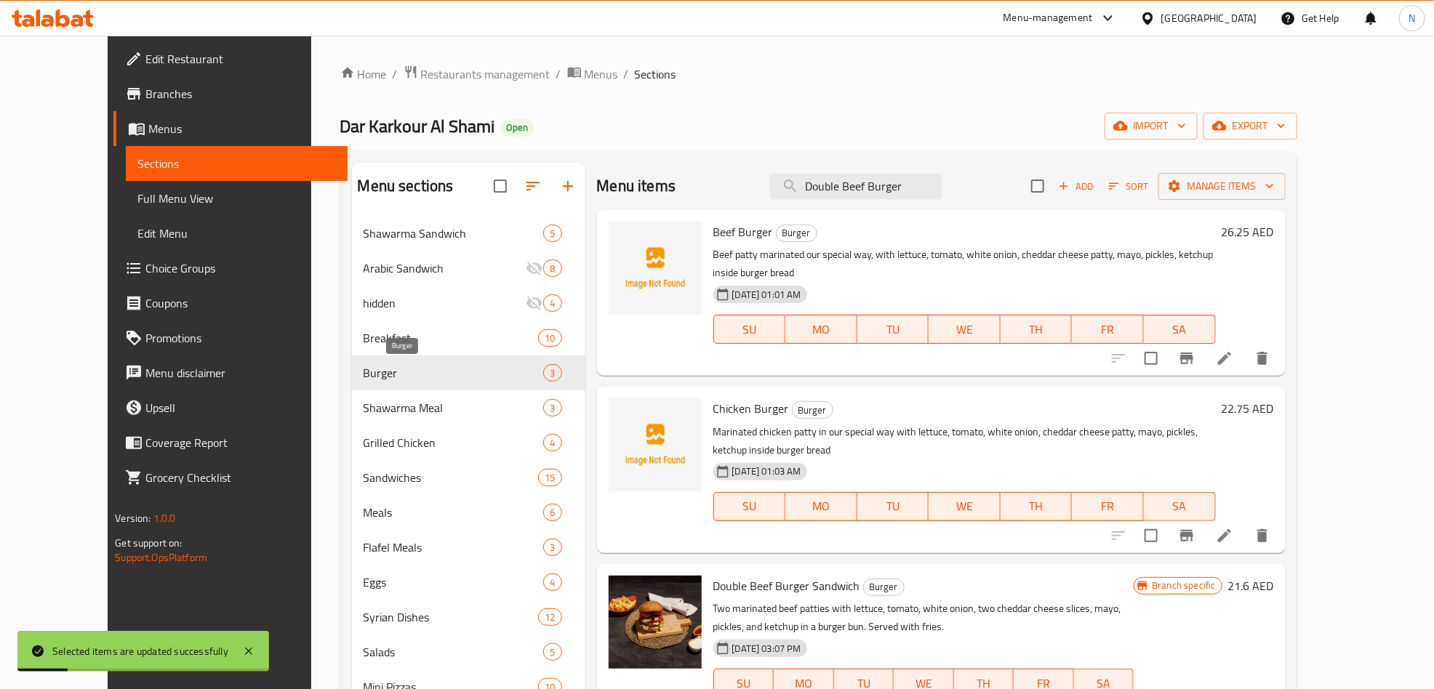
click at [395, 365] on span "Burger" at bounding box center [454, 372] width 180 height 17
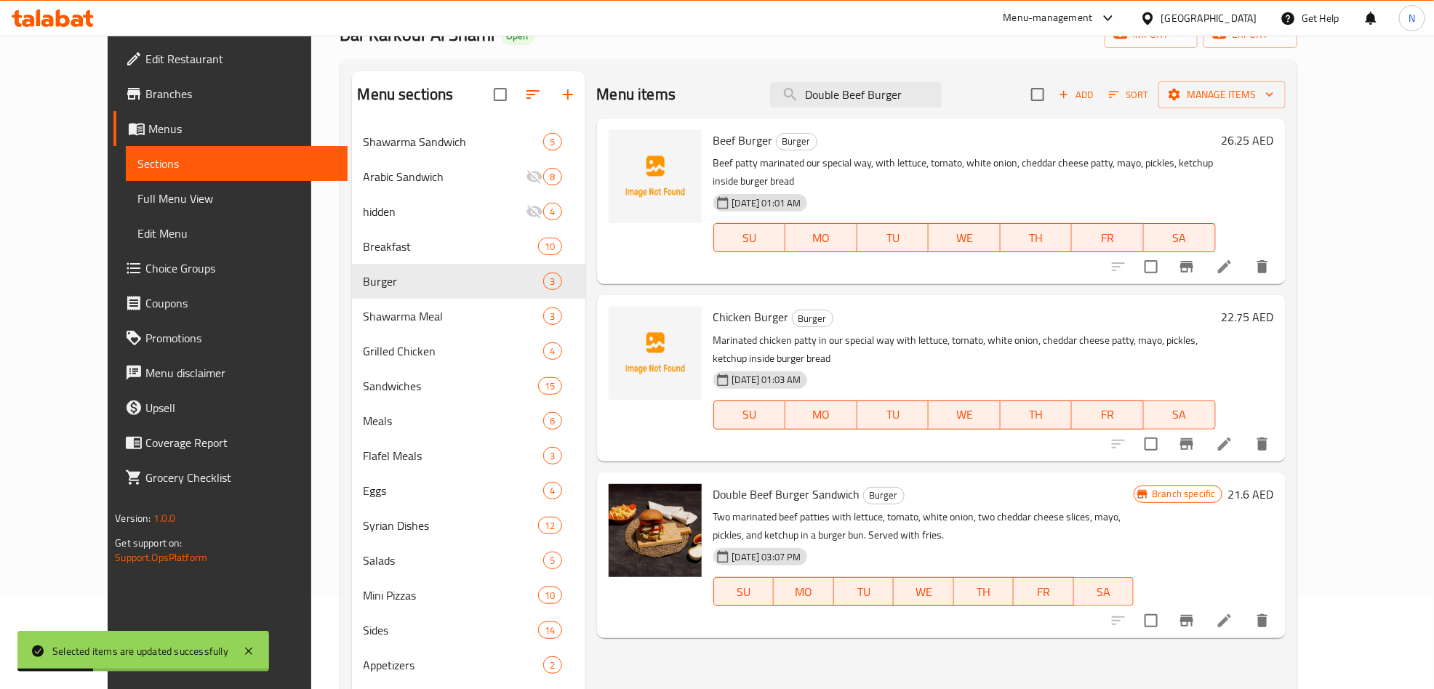
scroll to position [204, 0]
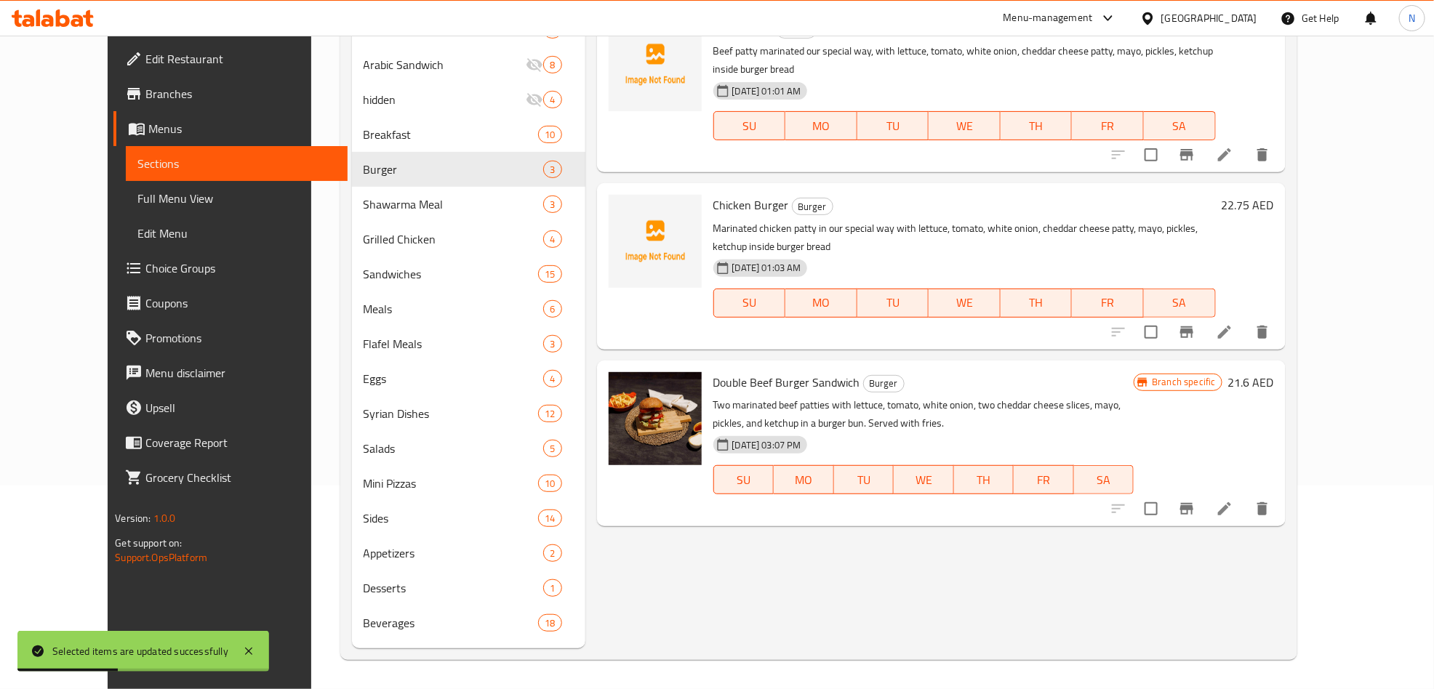
click at [1233, 500] on icon at bounding box center [1224, 508] width 17 height 17
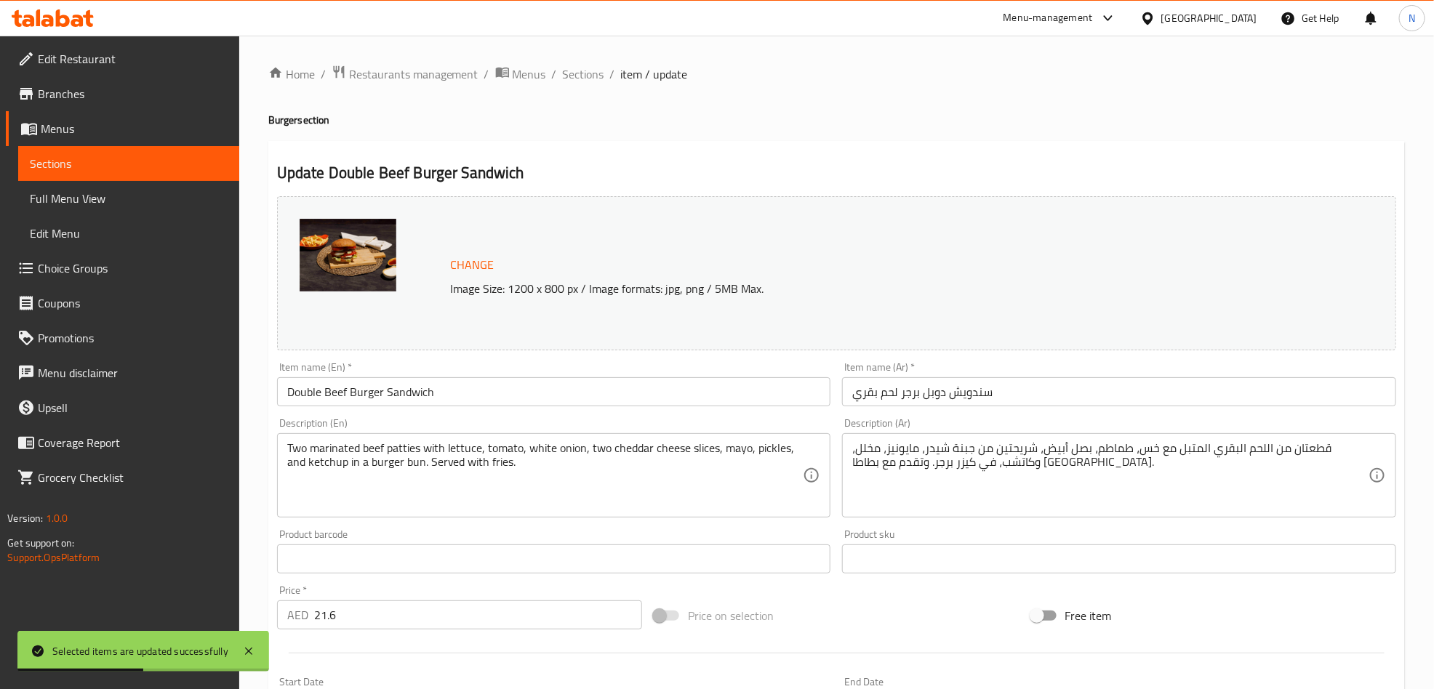
click at [421, 399] on input "Double Beef Burger Sandwich" at bounding box center [554, 391] width 554 height 29
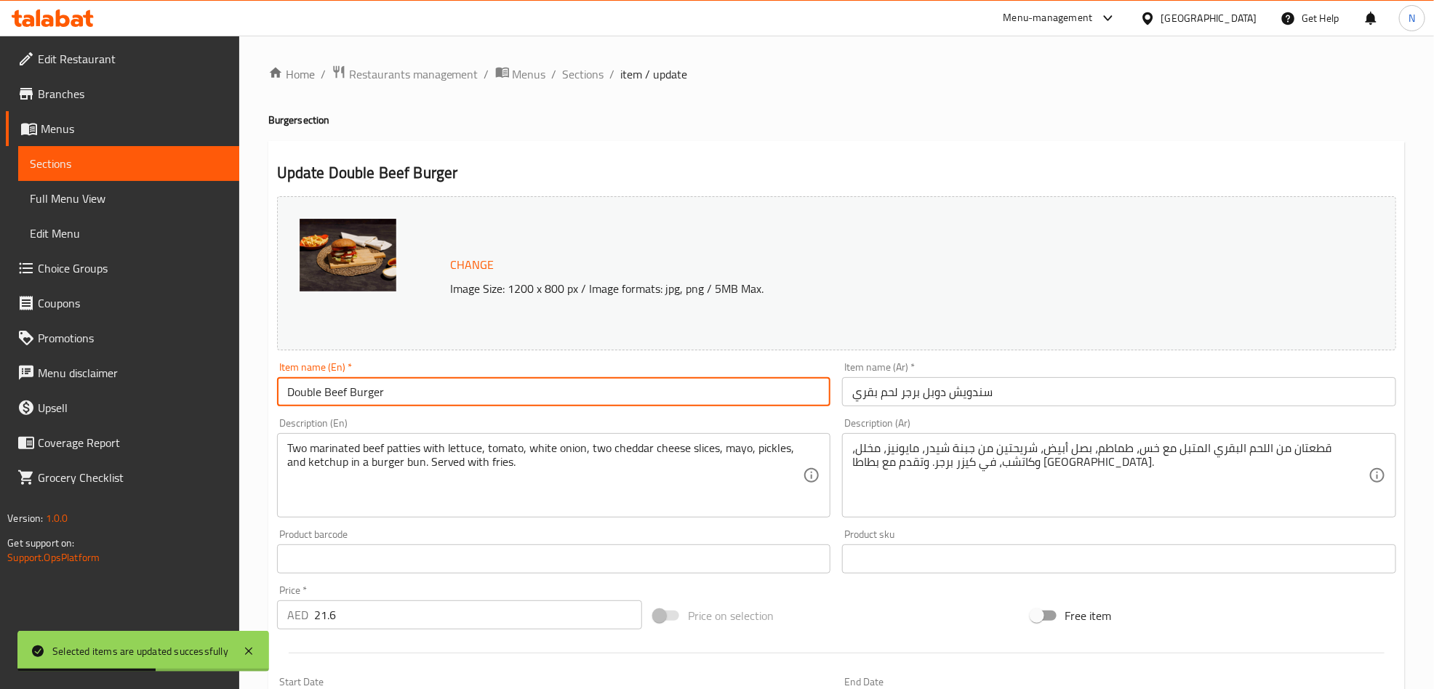
type input "Double Beef Burger"
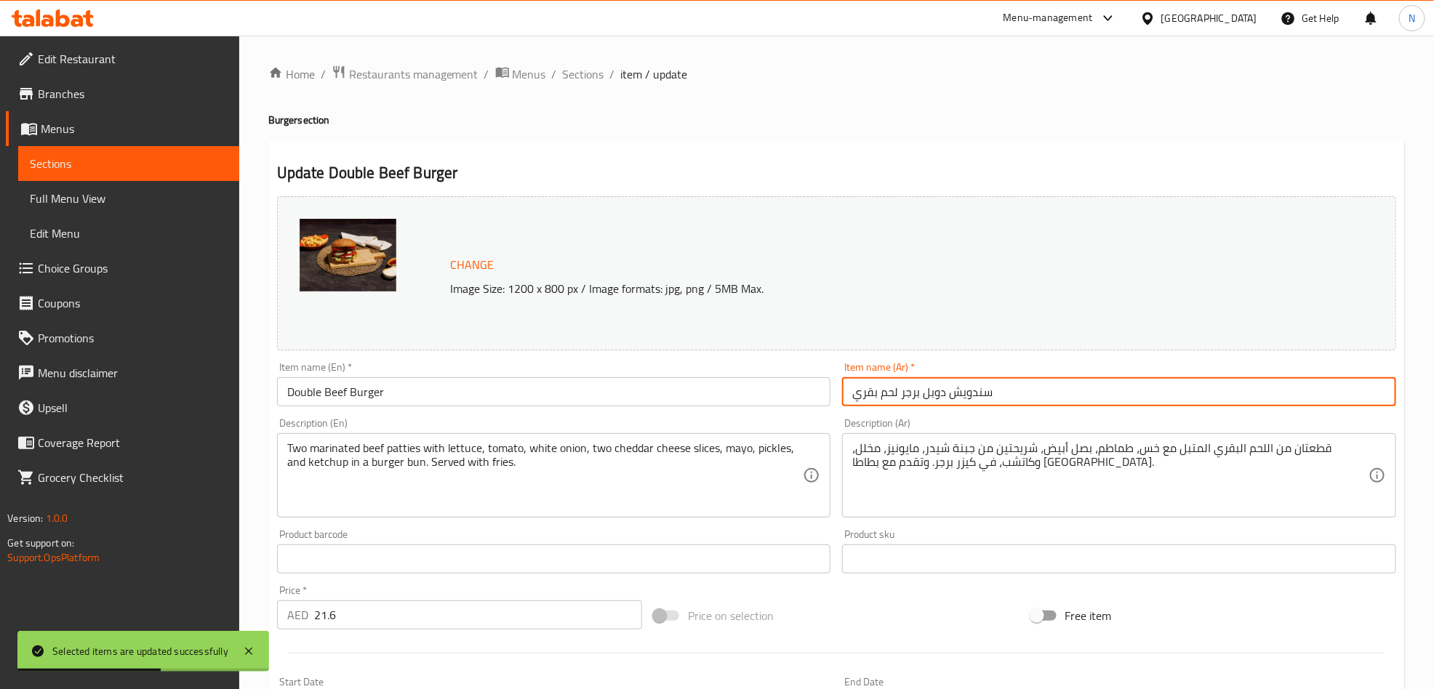
click at [1050, 401] on input "سندويش دوبل برجر لحم بقري" at bounding box center [1119, 391] width 554 height 29
drag, startPoint x: 1346, startPoint y: 395, endPoint x: 1421, endPoint y: 399, distance: 75.0
click at [1421, 399] on div "Home / Restaurants management / Menus / Sections / item / update Burger section…" at bounding box center [836, 542] width 1195 height 1013
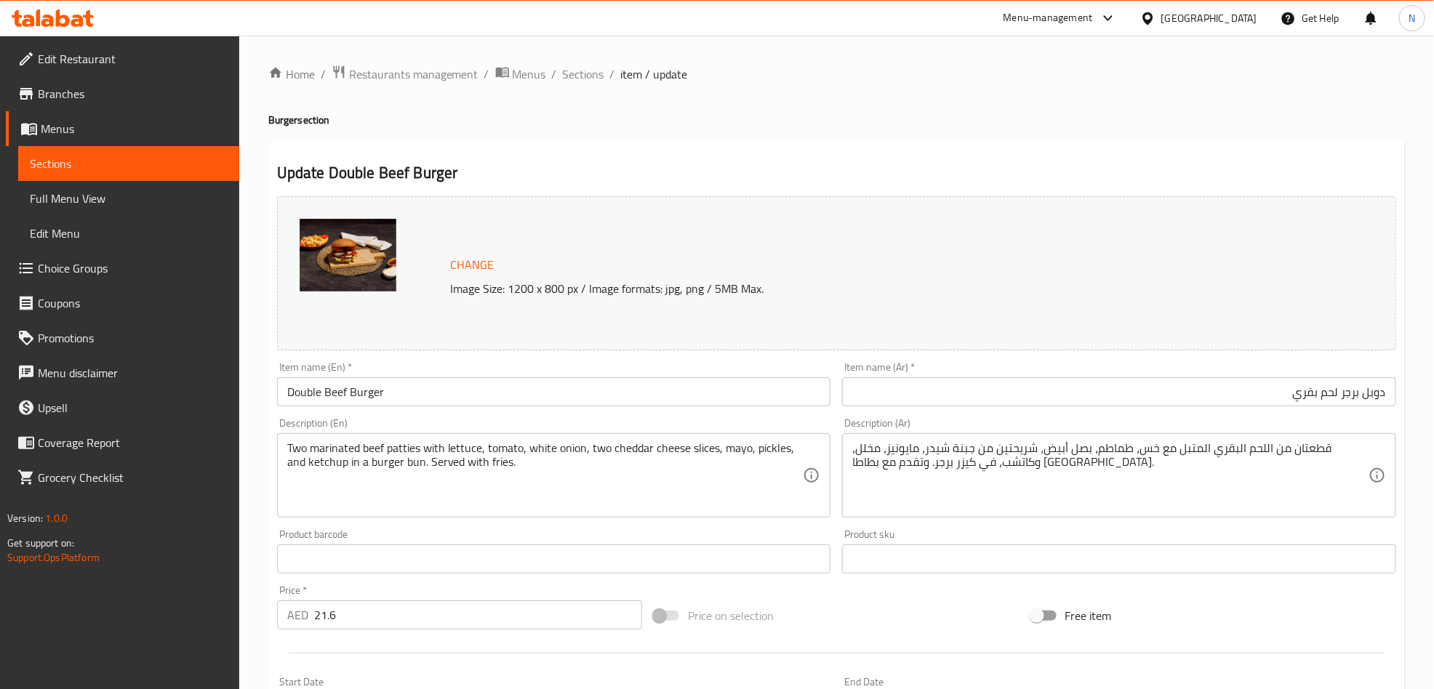
click at [1165, 387] on input "دوبل برجر لحم بقري" at bounding box center [1119, 391] width 554 height 29
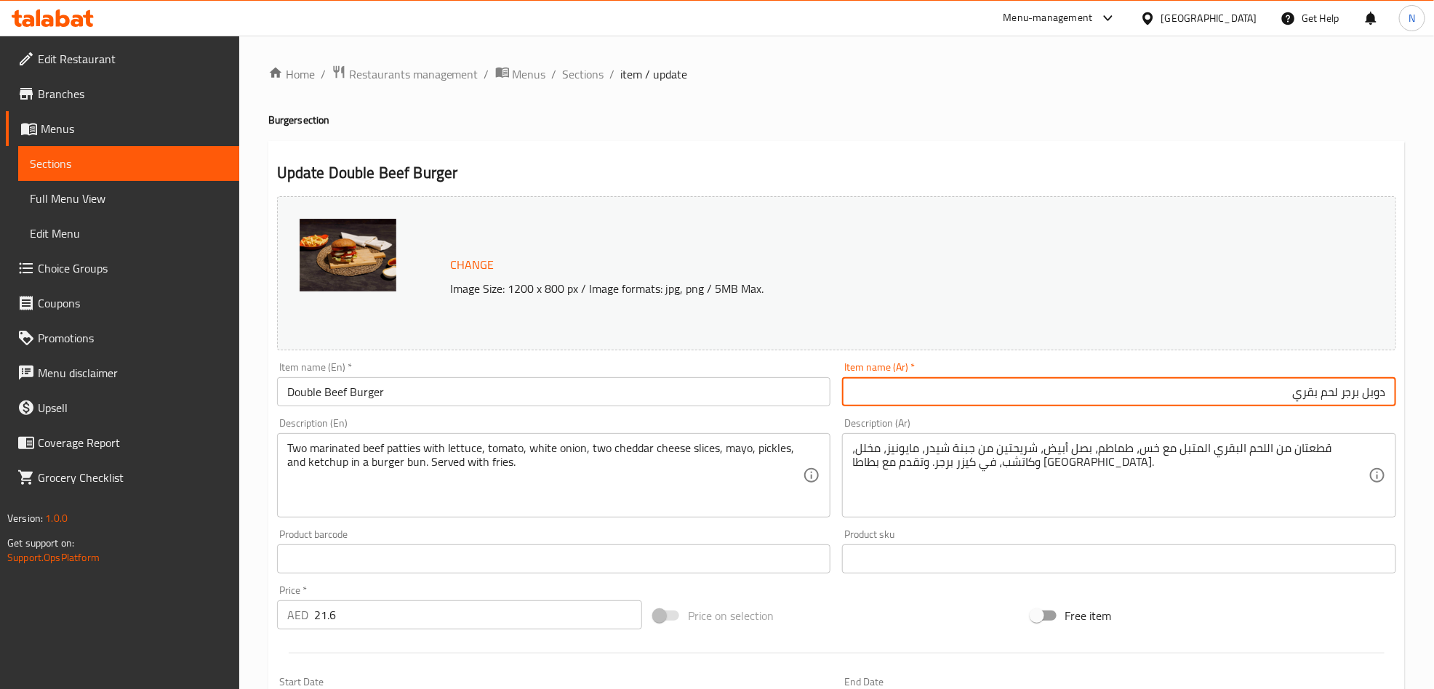
click at [1165, 387] on input "دوبل برجر لحم بقري" at bounding box center [1119, 391] width 554 height 29
paste input "دبل برجر لحم"
type input "دبل برجر لحم بقري"
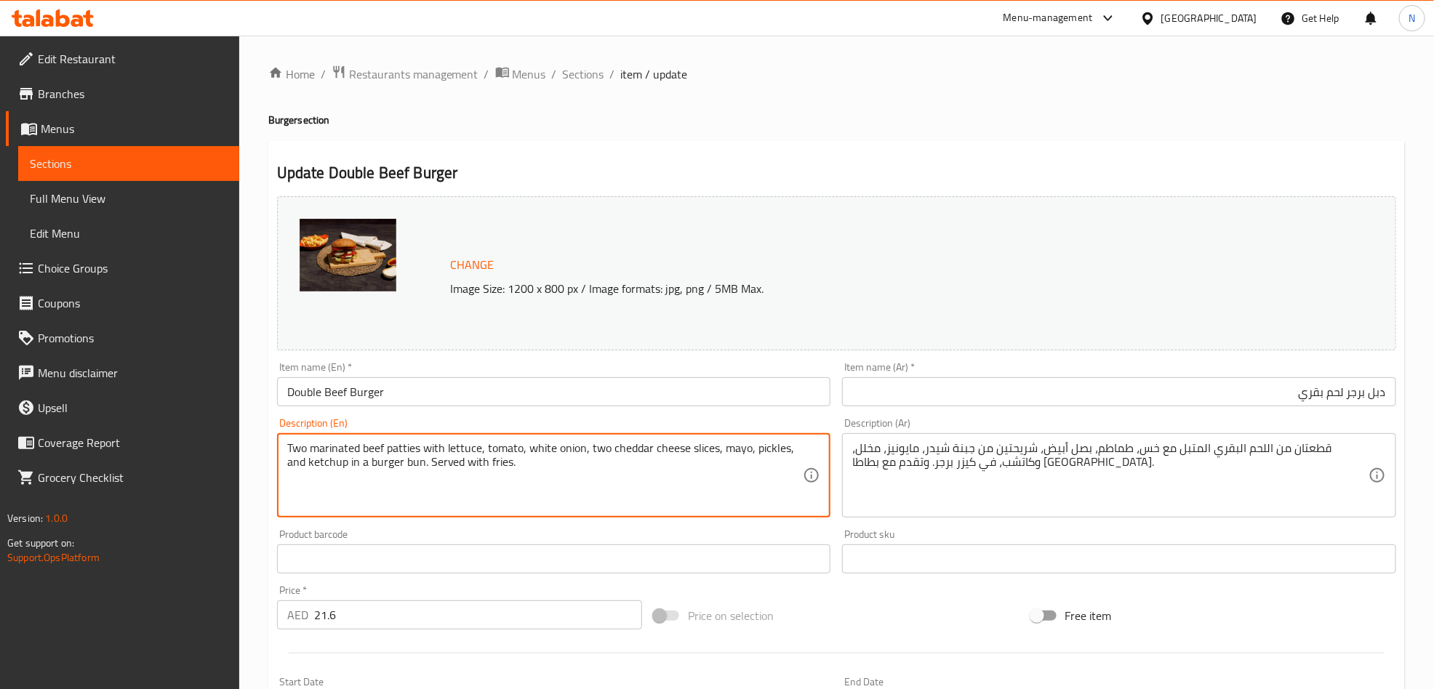
click at [574, 459] on textarea "Two marinated beef patties with lettuce, tomato, white onion, two cheddar chees…" at bounding box center [545, 475] width 516 height 69
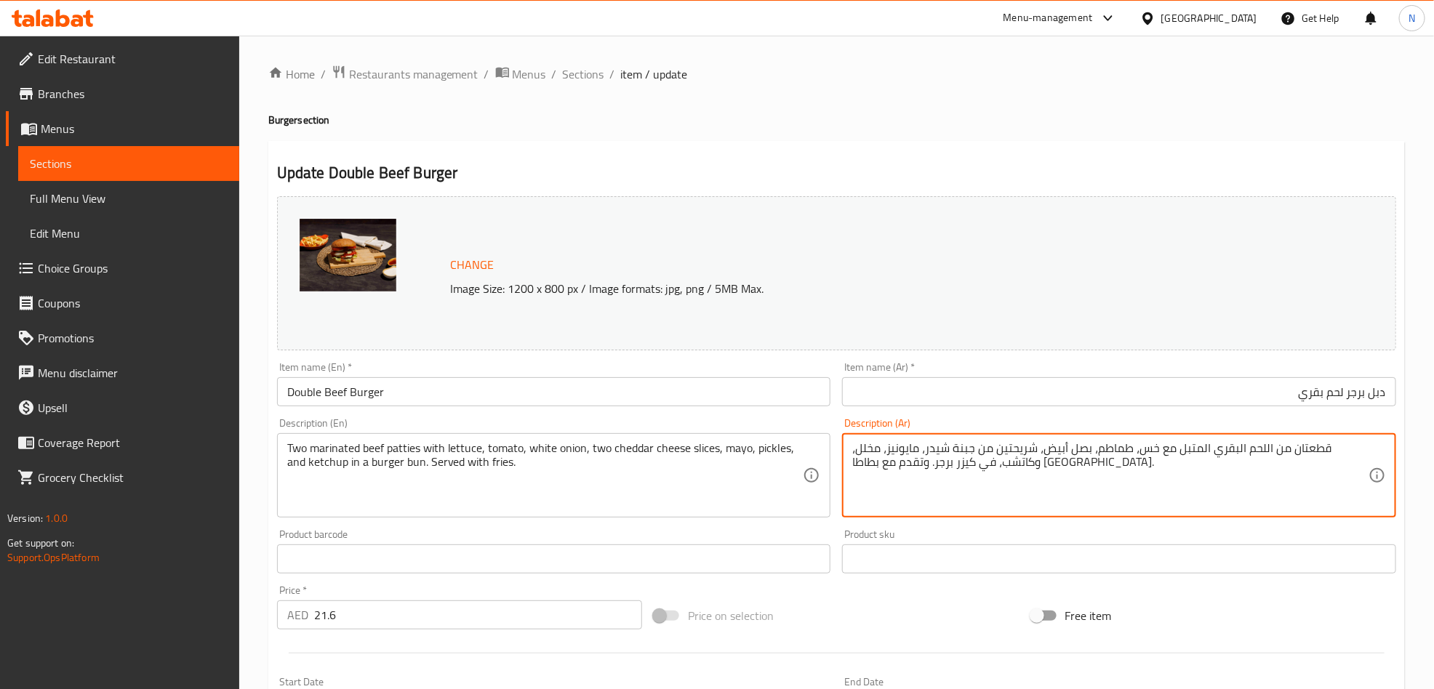
click at [1010, 447] on textarea "قطعتان من اللحم البقري المتبل مع خس، طماطم، بصل أبيض، شريحتين من جبنة شيدر، ماي…" at bounding box center [1110, 475] width 516 height 69
click at [1011, 448] on textarea "قطعتان من اللحم البقري المتبل مع خس، طماطم، بصل أبيض، شريحتين من جبنة شيدر، ماي…" at bounding box center [1110, 475] width 516 height 69
paste textarea "شريحتين لحم متبلة بطريقتنا الخاصة مع الخس والطماطم والبصل الأبيض وشريحتين الشيد…"
type textarea "شريحتين لحم متبلة بطريقتنا الخاصة مع الخس والطماطم والبصل الأبيض وشريحتين الشيد…"
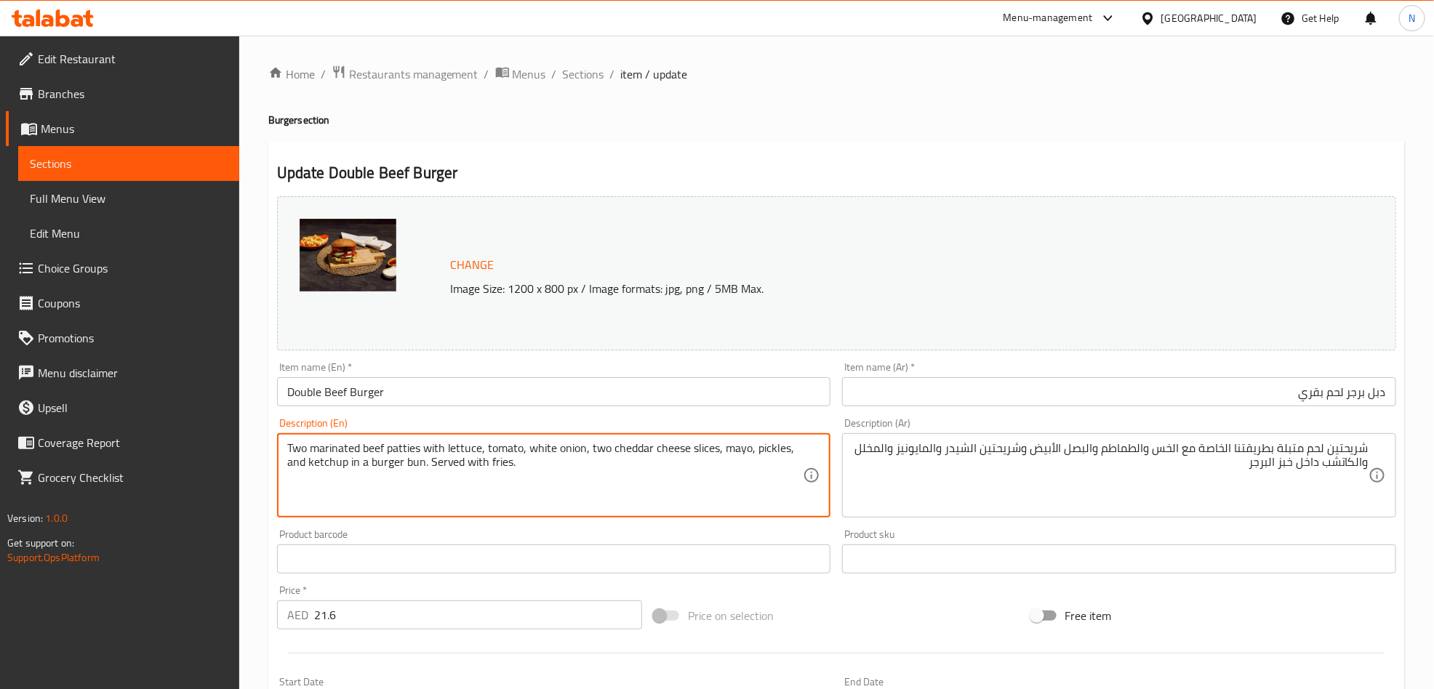
click at [483, 447] on textarea "Two marinated beef patties with lettuce, tomato, white onion, two cheddar chees…" at bounding box center [545, 475] width 516 height 69
paste textarea
click at [497, 461] on textarea "Two marinated beef patties with lettuce, tomato, white onion, two cheddar chees…" at bounding box center [545, 475] width 516 height 69
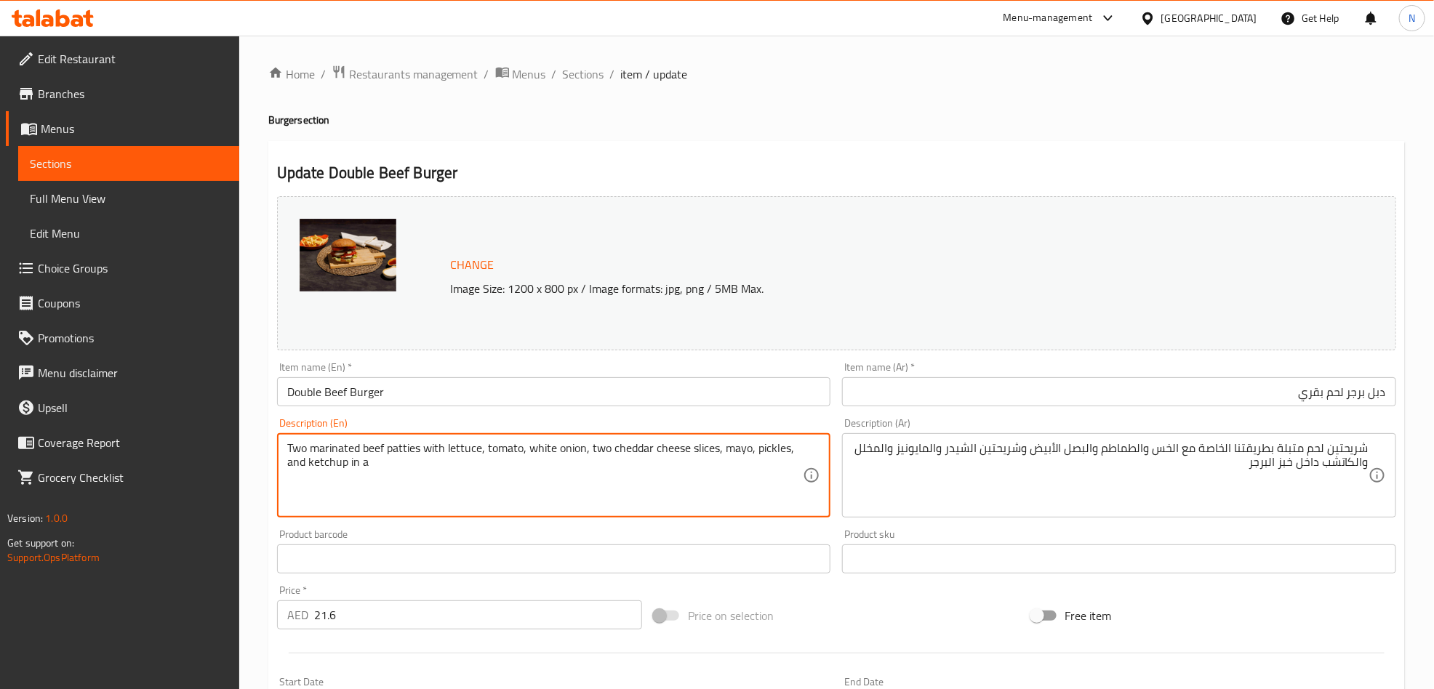
click at [497, 461] on textarea "Two marinated beef patties with lettuce, tomato, white onion, two cheddar chees…" at bounding box center [545, 475] width 516 height 69
click at [469, 492] on textarea "Two marinated beef patties with lettuce, tomato, white onion, two cheddar chees…" at bounding box center [545, 475] width 516 height 69
click at [420, 454] on textarea "Two marinated beef patties with lettuce, tomato, white onion, two cheddar chees…" at bounding box center [545, 475] width 516 height 69
click at [777, 456] on textarea "Two marinated beef patties in our special way with lettuce, tomato, white onion…" at bounding box center [545, 475] width 516 height 69
click at [411, 454] on textarea "Two marinated beef patties in our special way with lettuce, tomato, white onion…" at bounding box center [545, 475] width 516 height 69
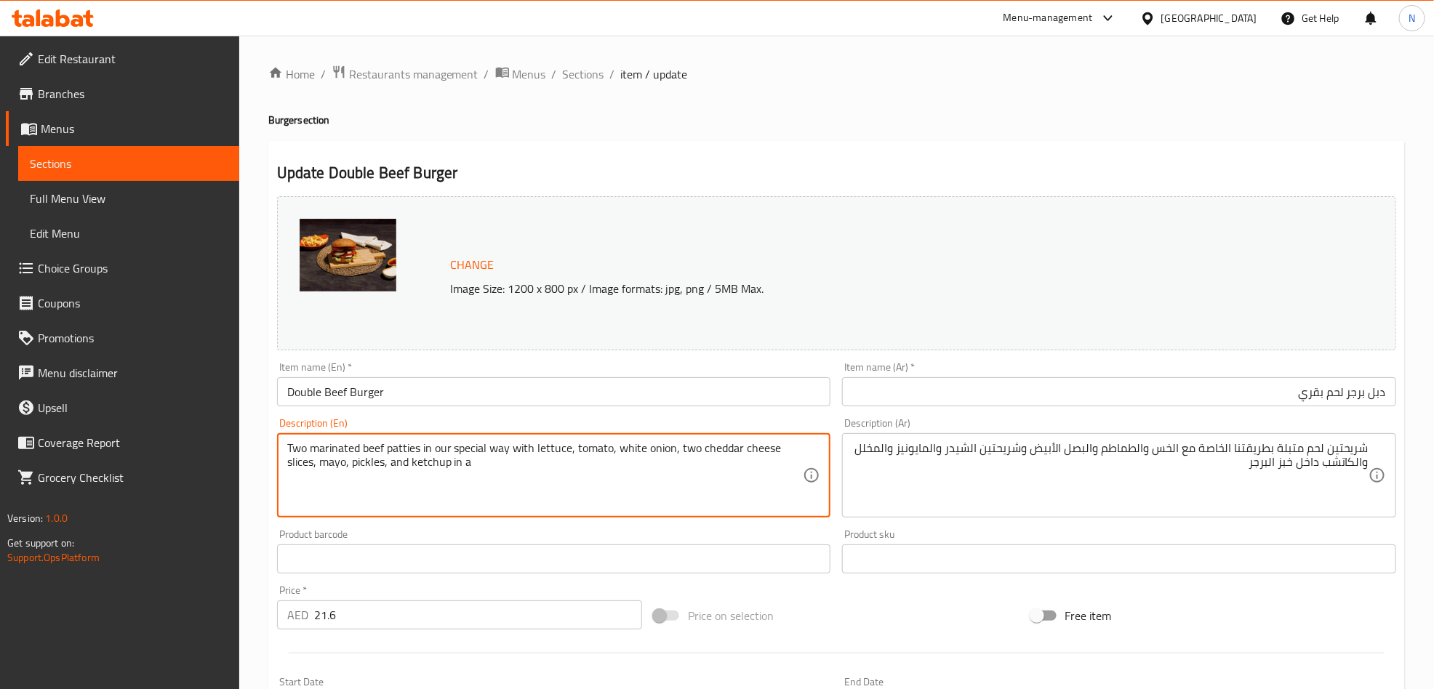
click at [411, 454] on textarea "Two marinated beef patties in our special way with lettuce, tomato, white onion…" at bounding box center [545, 475] width 516 height 69
click at [780, 450] on textarea "Two marinated beef patties in our special way with lettuce, tomato, white onion…" at bounding box center [545, 475] width 516 height 69
paste textarea "patties"
click at [526, 470] on textarea "Two marinated beef patties in our special way with lettuce, tomato, white onion…" at bounding box center [545, 475] width 516 height 69
type textarea "Two marinated beef patties in our special way with lettuce, tomato, white onion…"
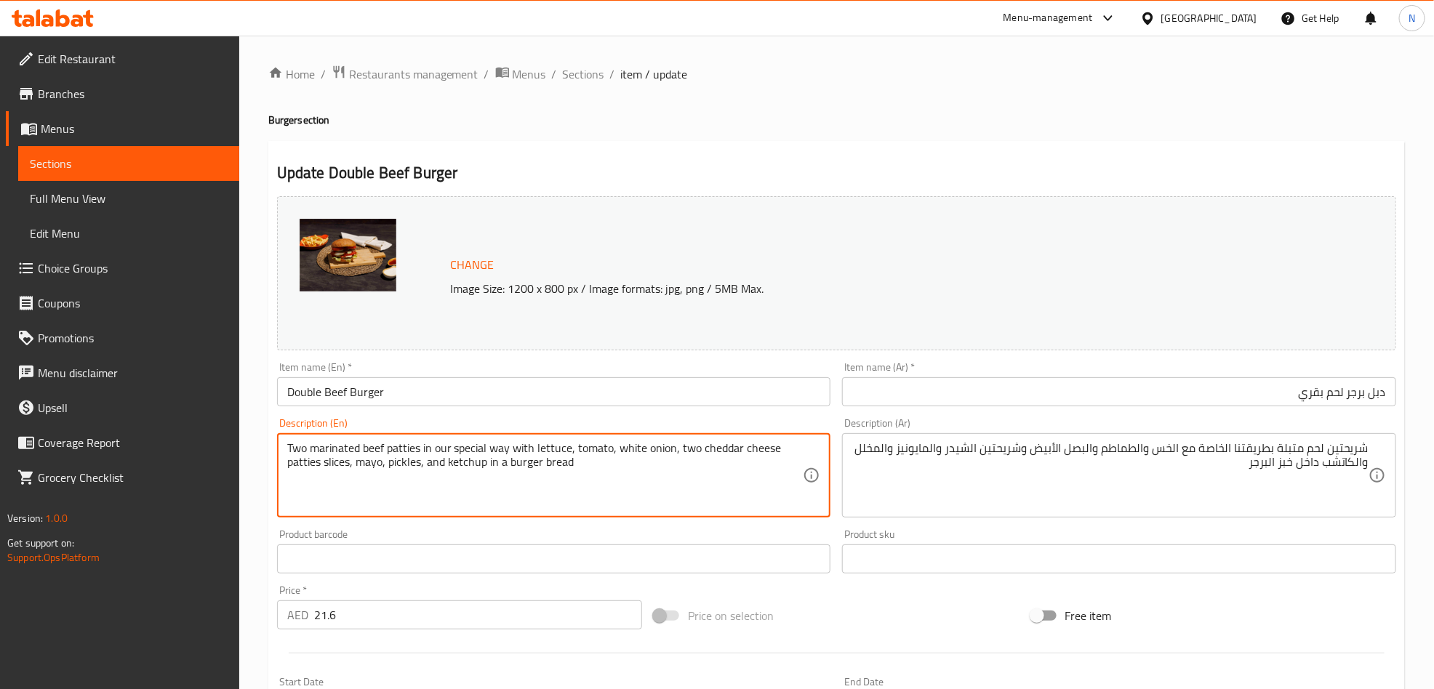
click at [641, 494] on textarea "Two marinated beef patties in our special way with lettuce, tomato, white onion…" at bounding box center [545, 475] width 516 height 69
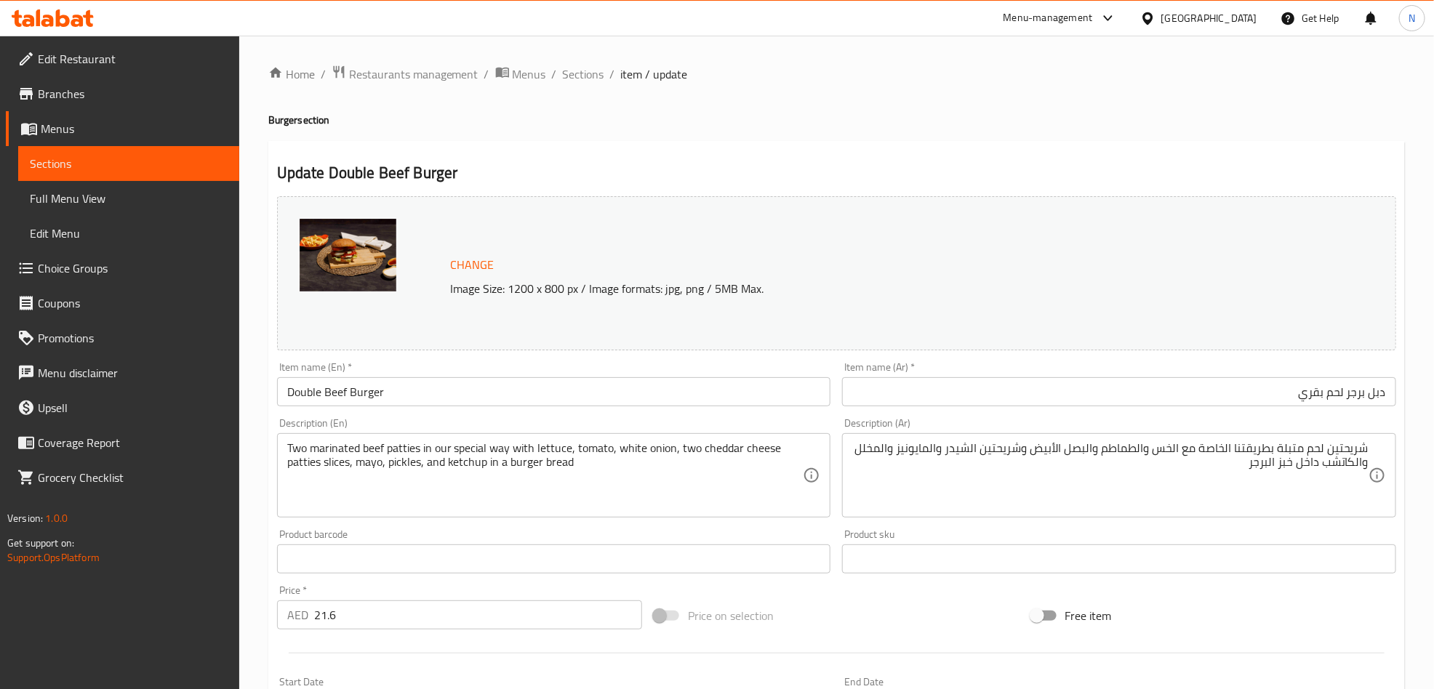
click at [581, 459] on textarea "Two marinated beef patties in our special way with lettuce, tomato, white onion…" at bounding box center [545, 475] width 516 height 69
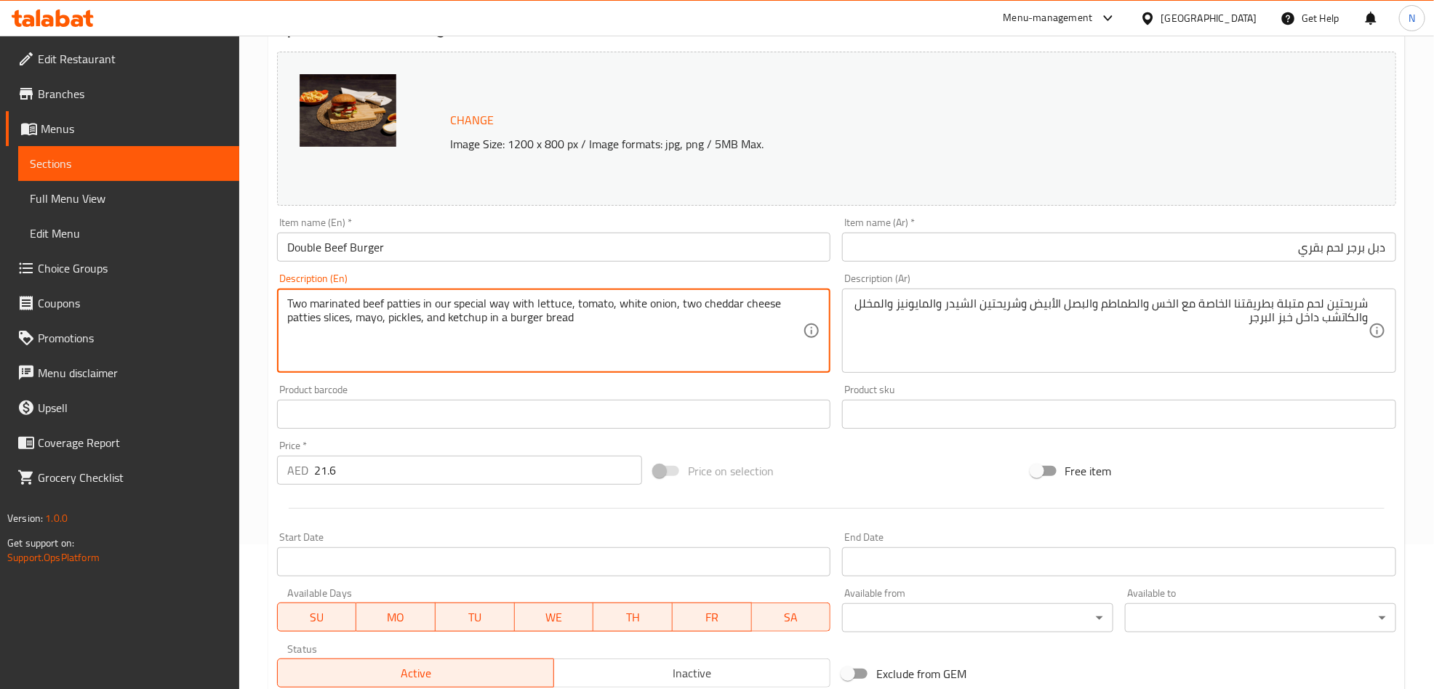
scroll to position [358, 0]
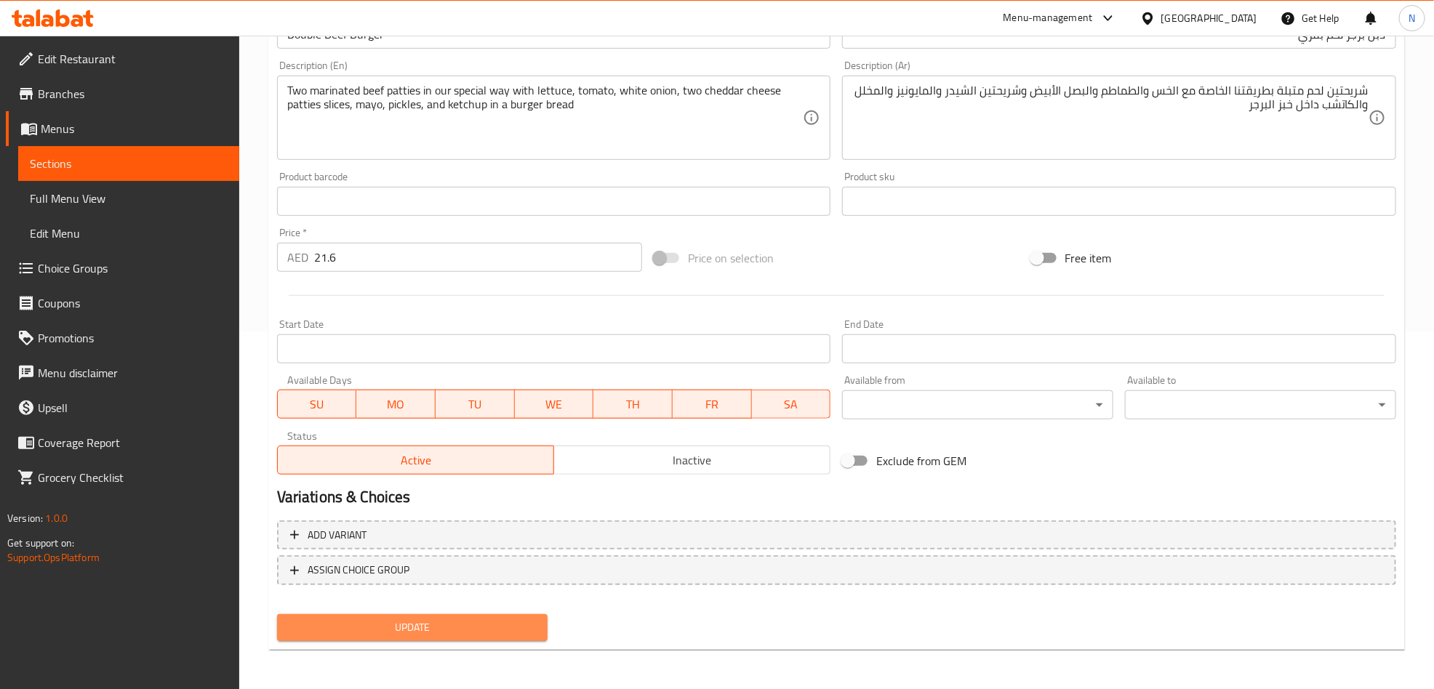
click at [491, 622] on span "Update" at bounding box center [413, 628] width 248 height 18
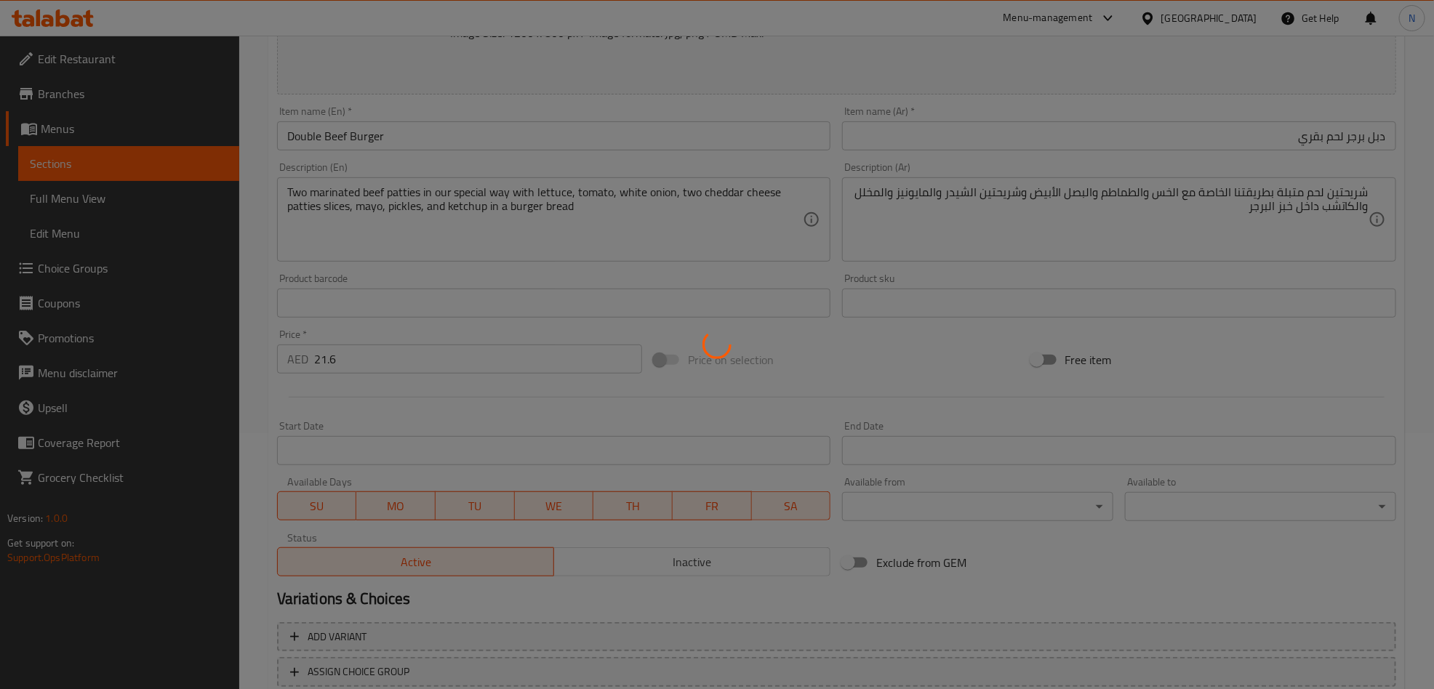
scroll to position [0, 0]
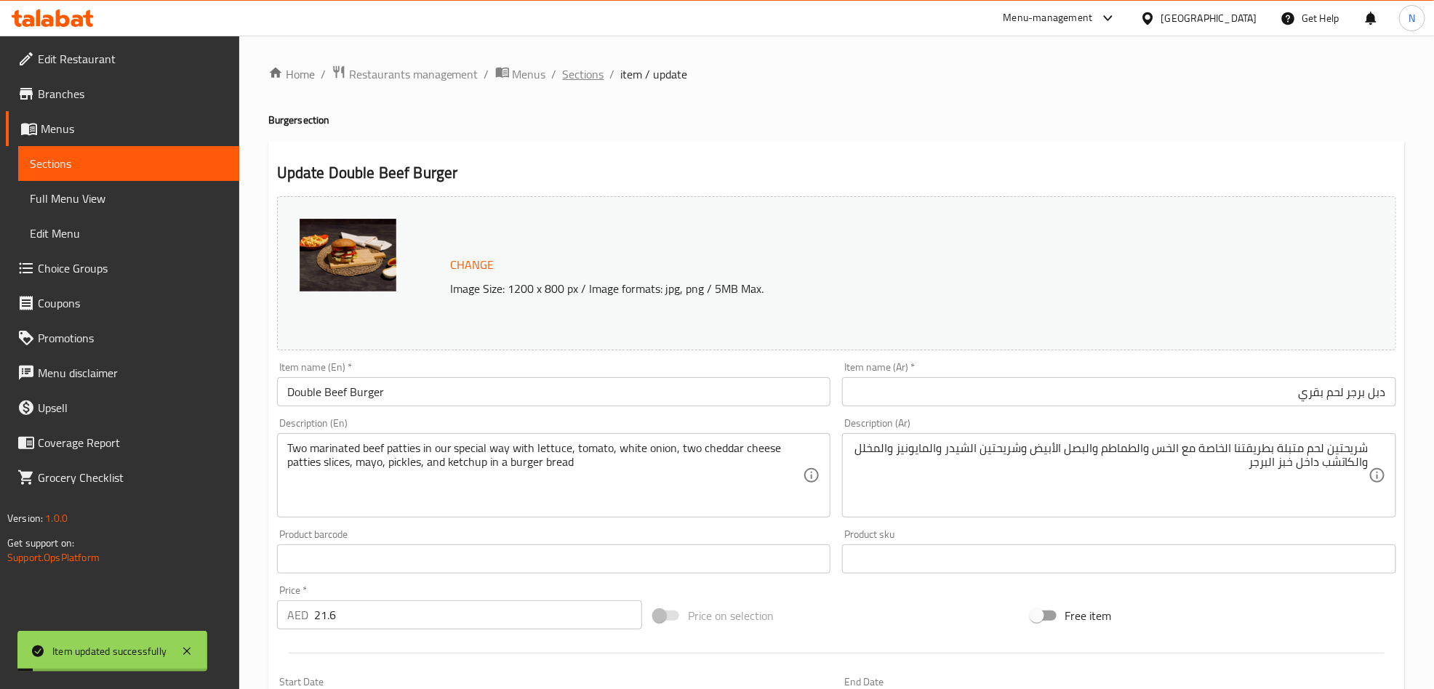
click at [589, 77] on span "Sections" at bounding box center [583, 73] width 41 height 17
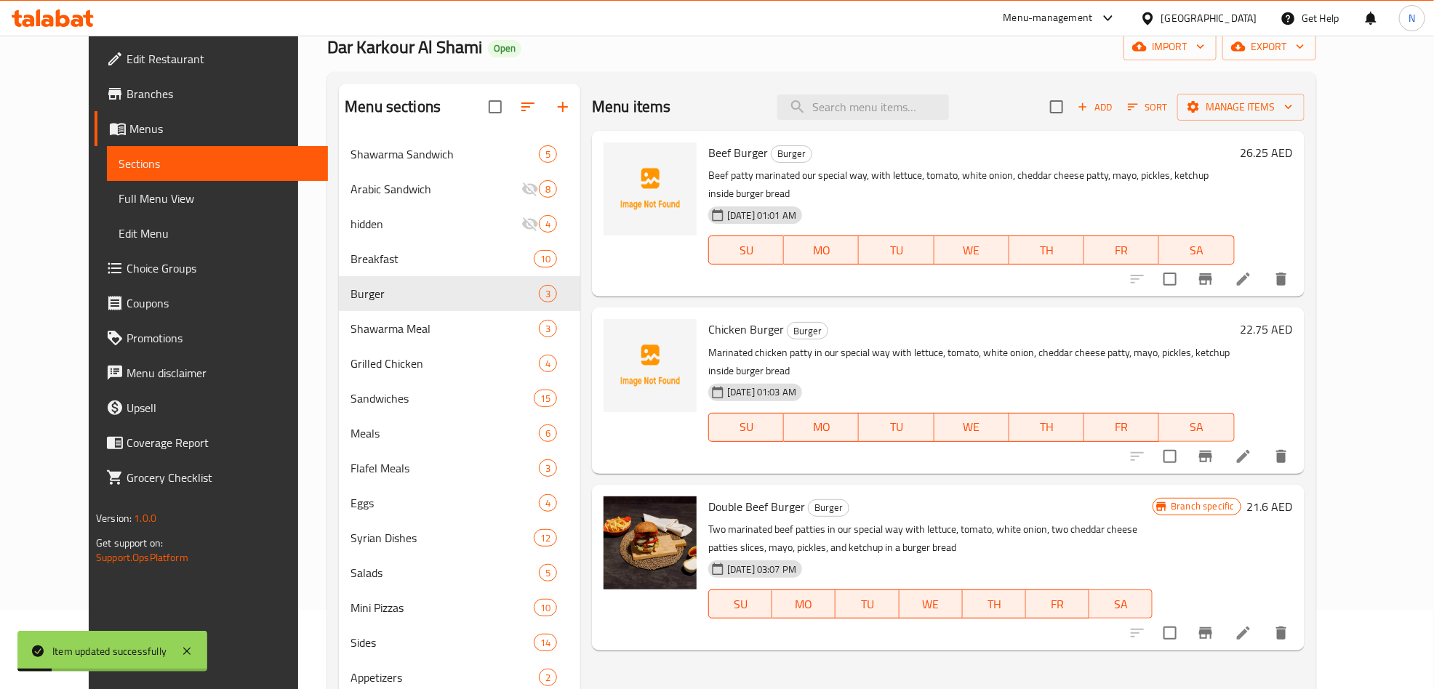
scroll to position [204, 0]
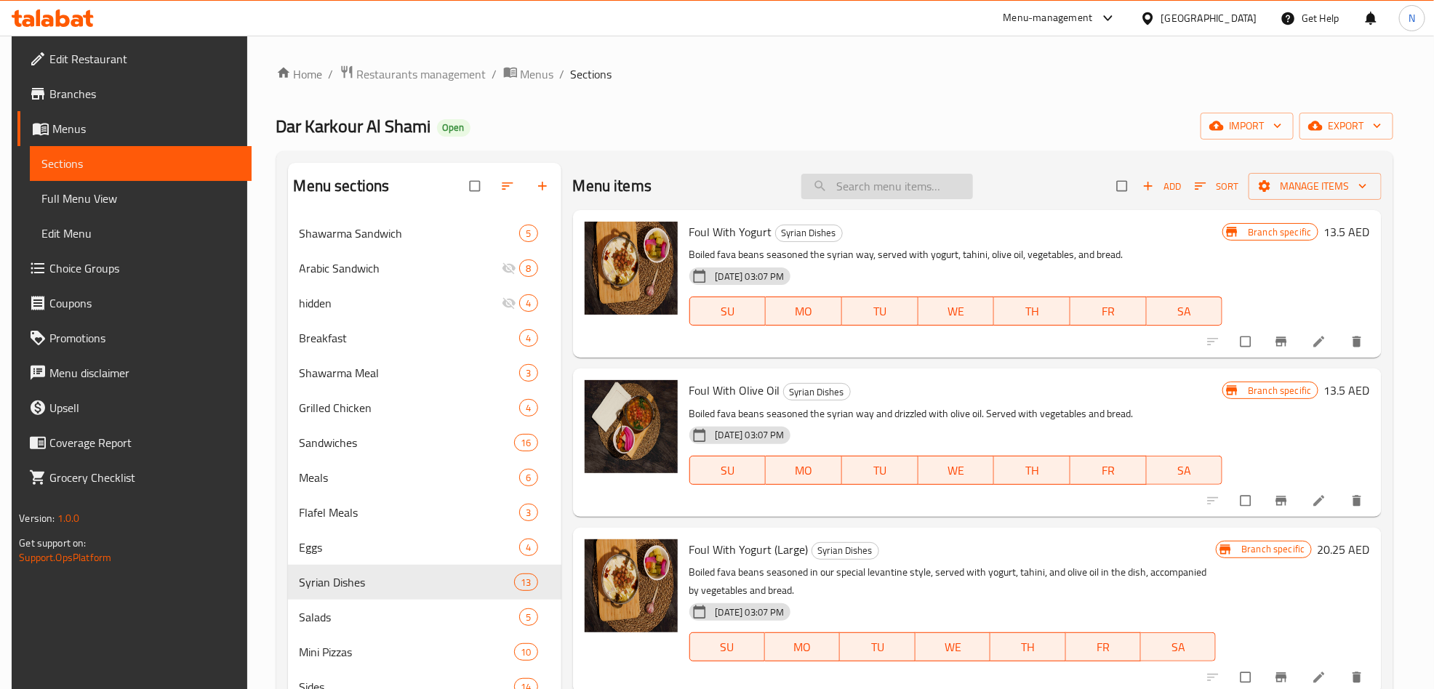
click at [917, 196] on input "search" at bounding box center [887, 186] width 172 height 25
paste input "Chicken Burger"
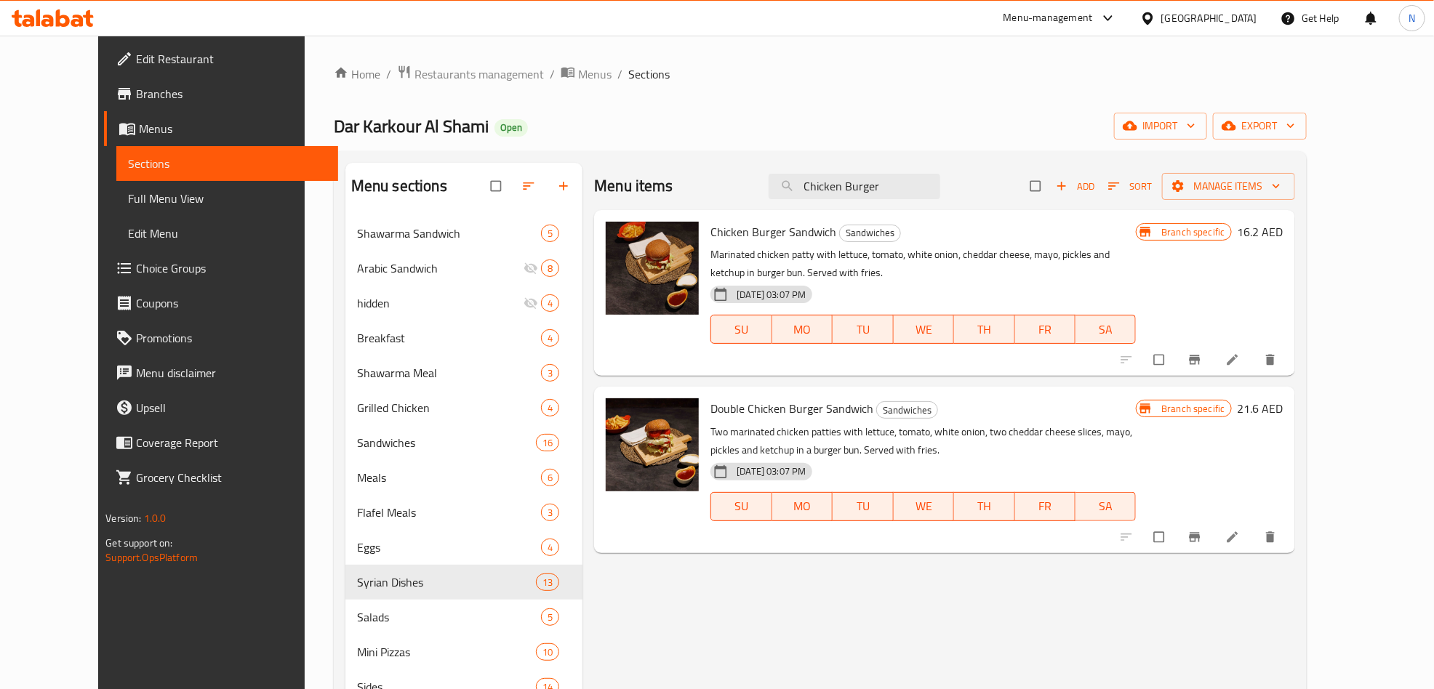
click at [1136, 260] on p "Marinated chicken patty with lettuce, tomato, white onion, cheddar cheese, mayo…" at bounding box center [923, 264] width 425 height 36
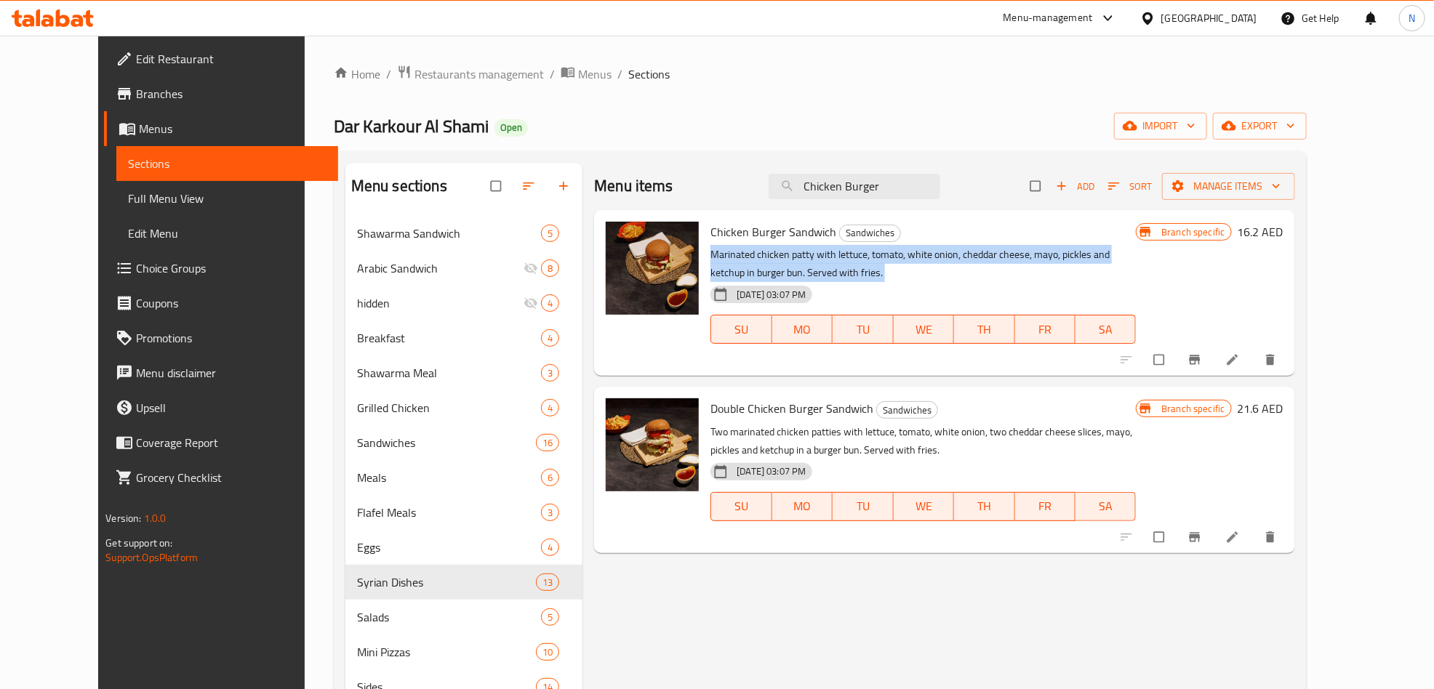
click at [1136, 260] on p "Marinated chicken patty with lettuce, tomato, white onion, cheddar cheese, mayo…" at bounding box center [923, 264] width 425 height 36
click at [1202, 367] on icon "Branch-specific-item" at bounding box center [1195, 360] width 15 height 15
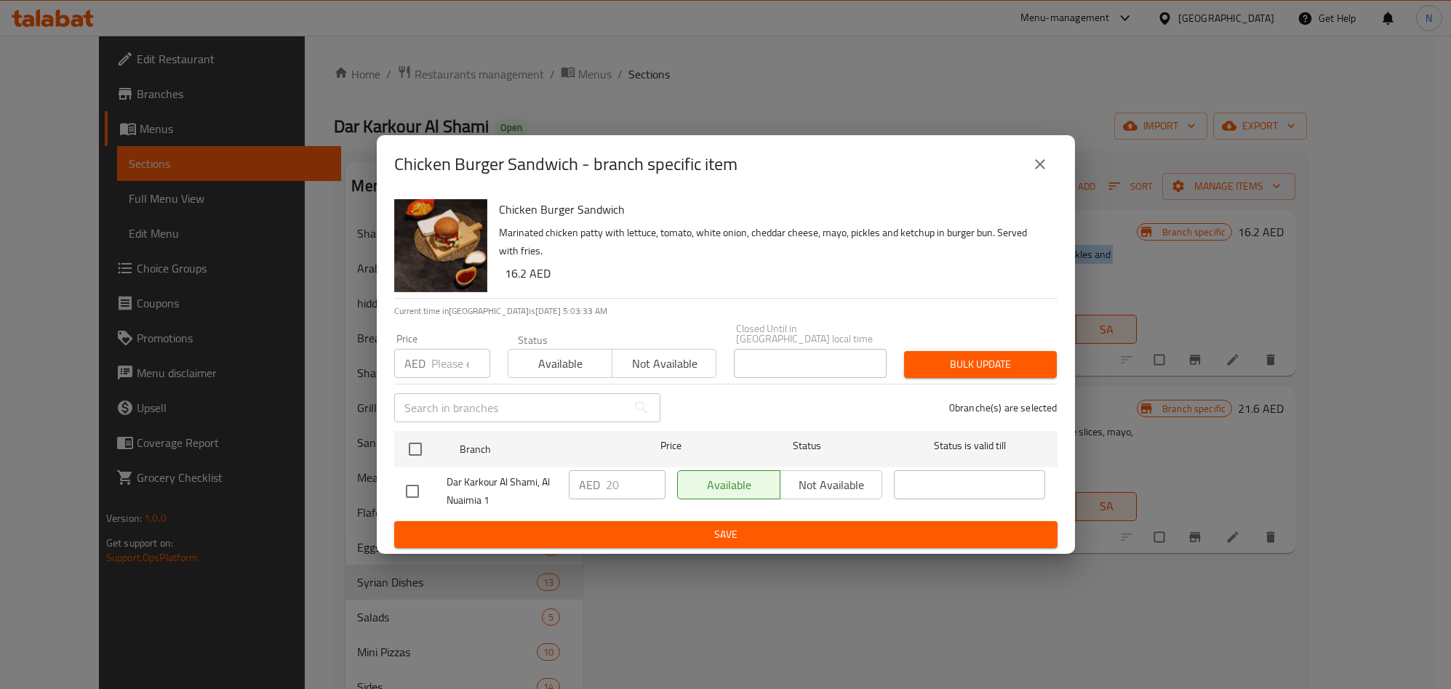
click at [1049, 167] on button "close" at bounding box center [1039, 164] width 35 height 35
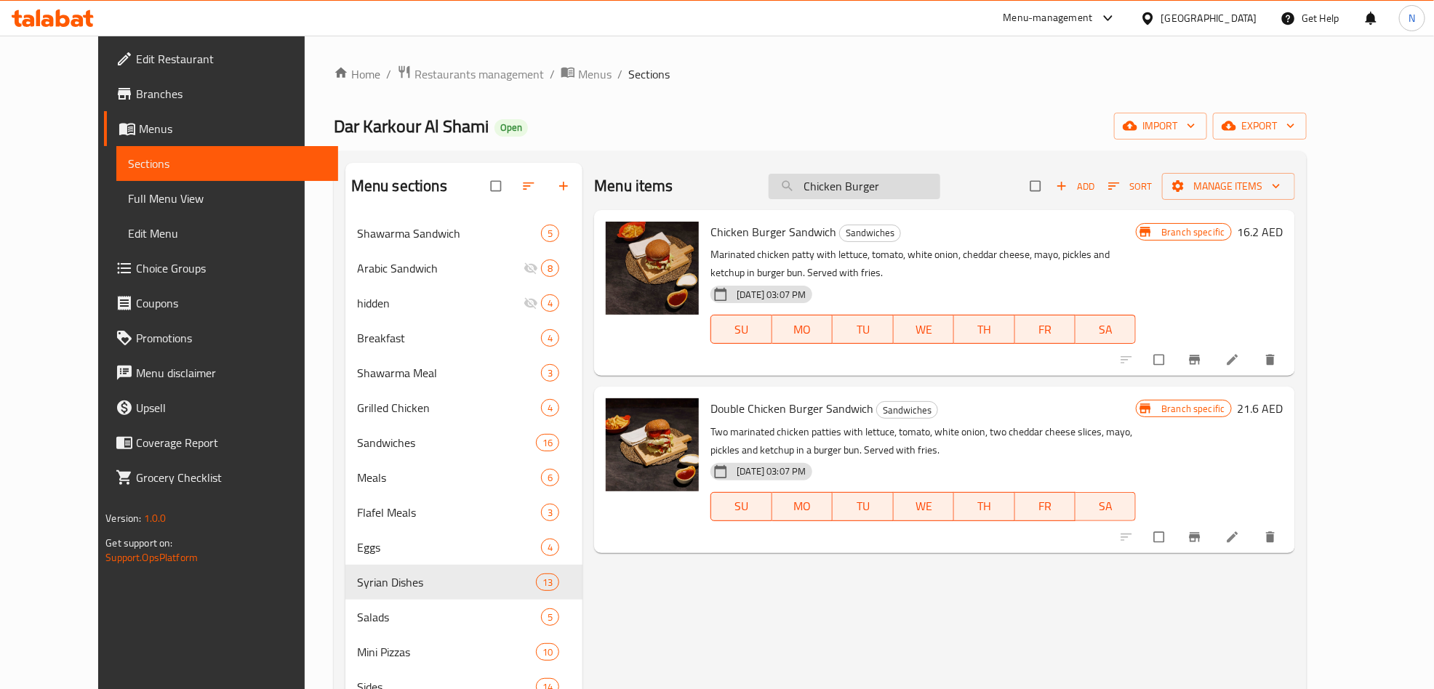
click at [908, 199] on input "Chicken Burger" at bounding box center [855, 186] width 172 height 25
paste input "Double Beef"
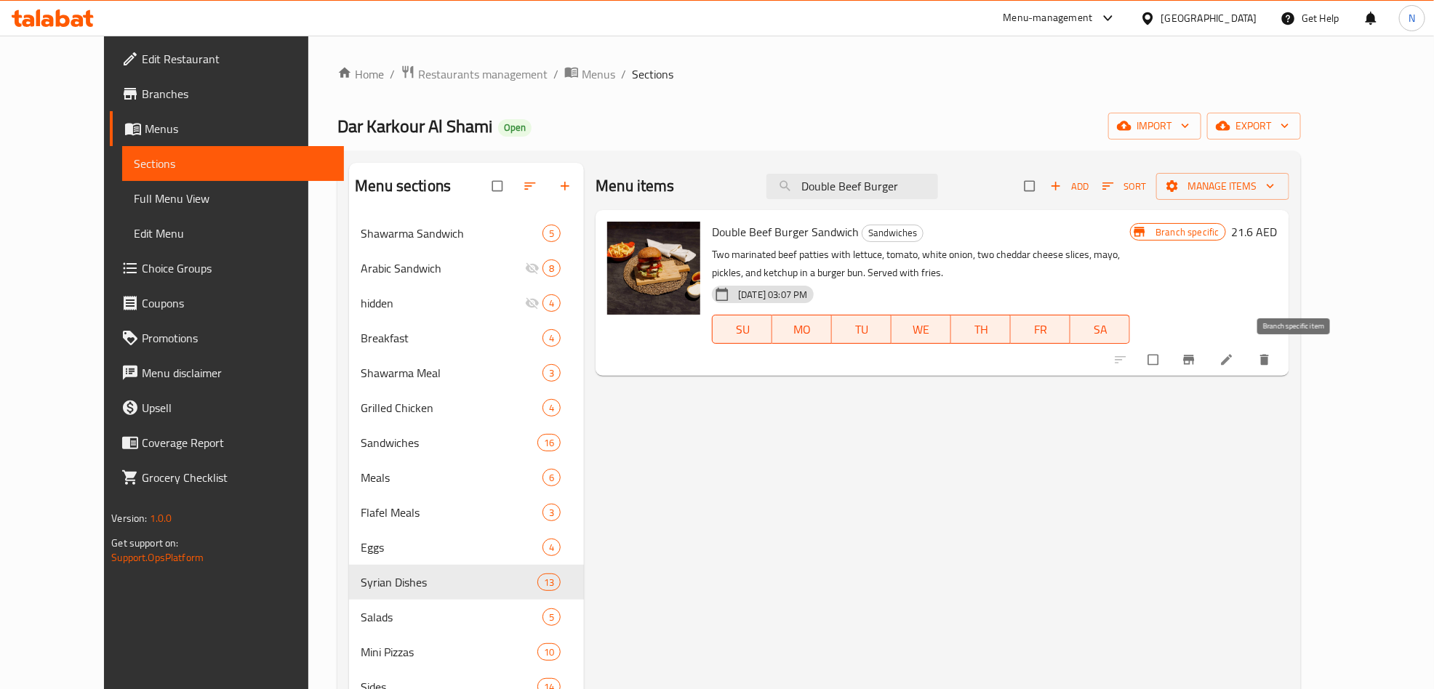
type input "Double Beef Burger"
click at [1196, 362] on icon "Branch-specific-item" at bounding box center [1189, 360] width 15 height 15
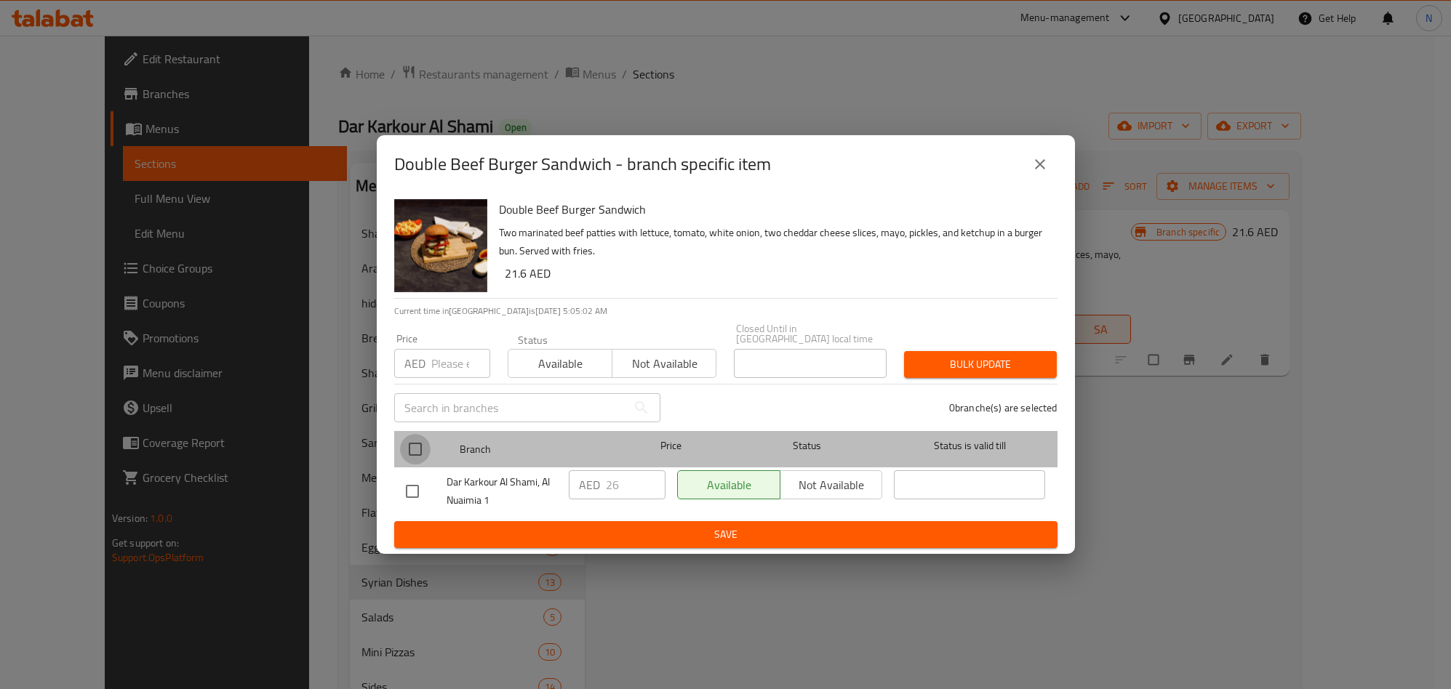
click at [424, 446] on input "checkbox" at bounding box center [415, 449] width 31 height 31
checkbox input "true"
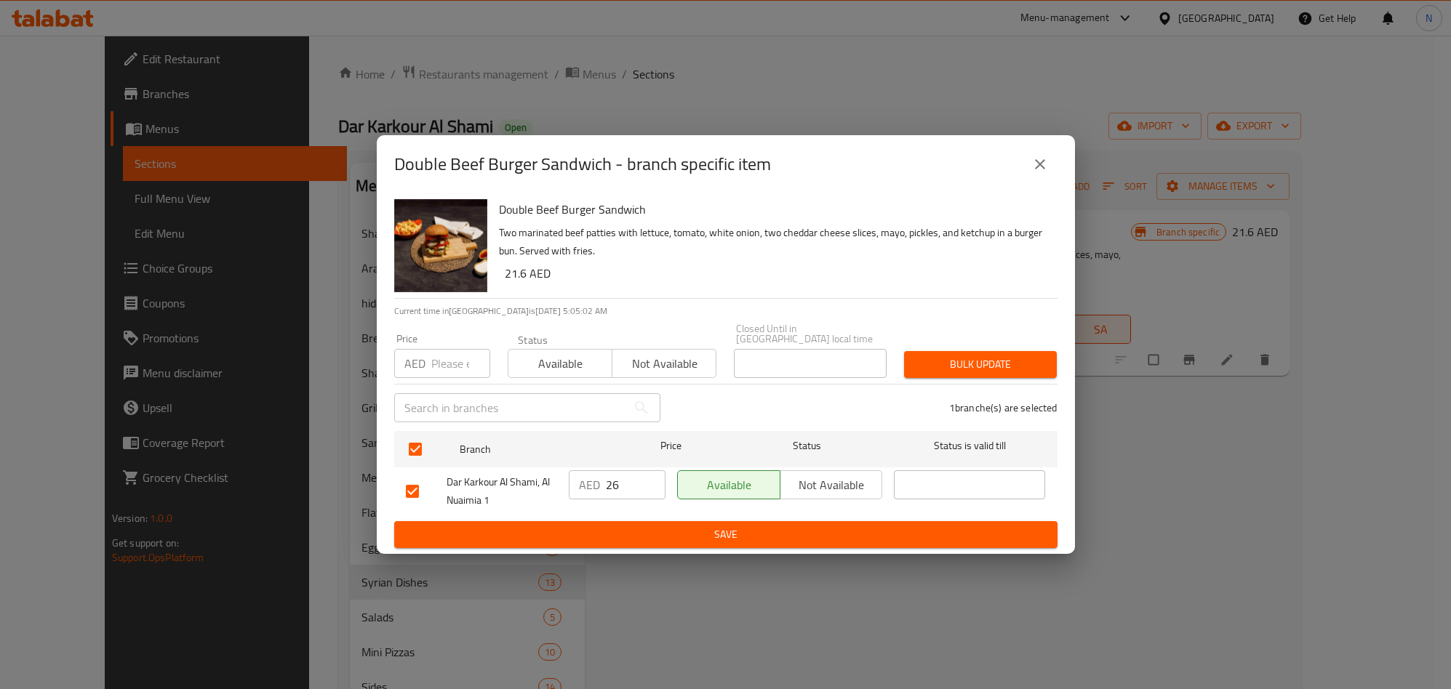
click at [444, 369] on input "number" at bounding box center [460, 363] width 59 height 29
type input "38.5"
click at [971, 373] on span "Bulk update" at bounding box center [980, 365] width 129 height 18
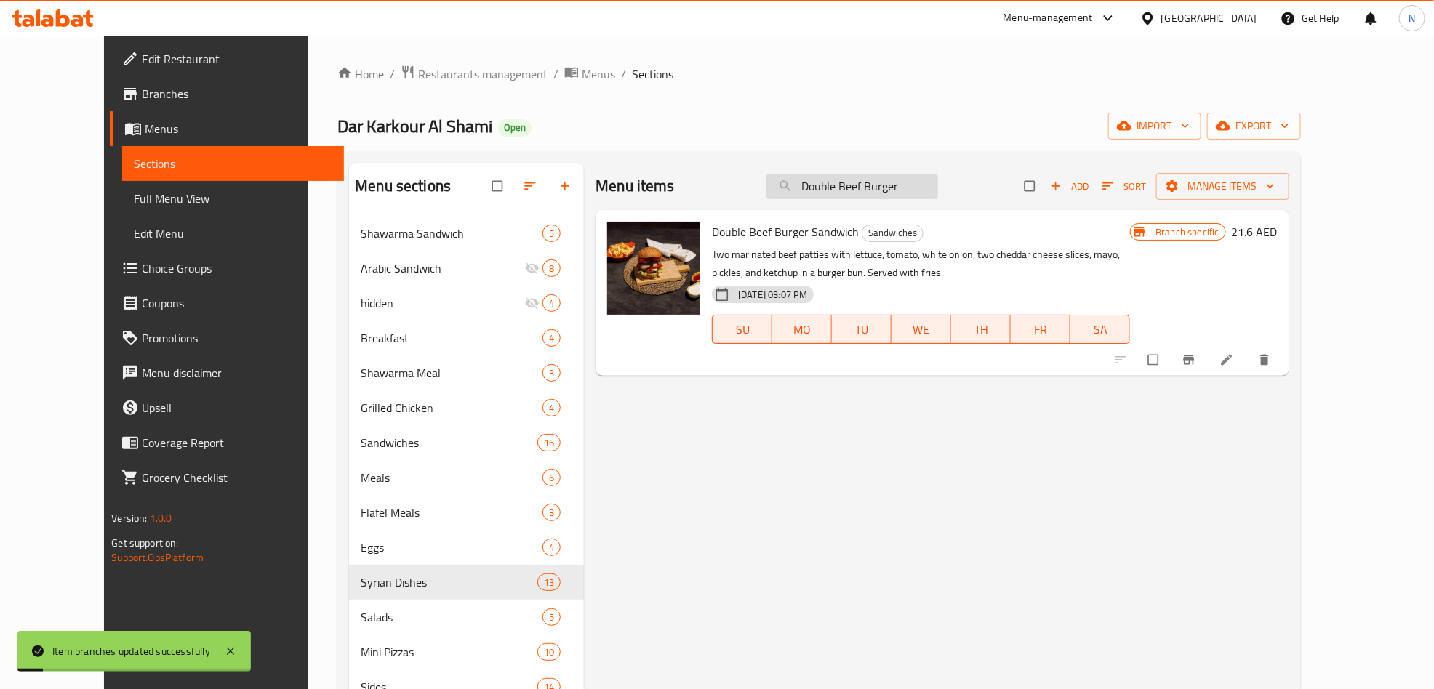
click at [908, 190] on input "Double Beef Burger" at bounding box center [853, 186] width 172 height 25
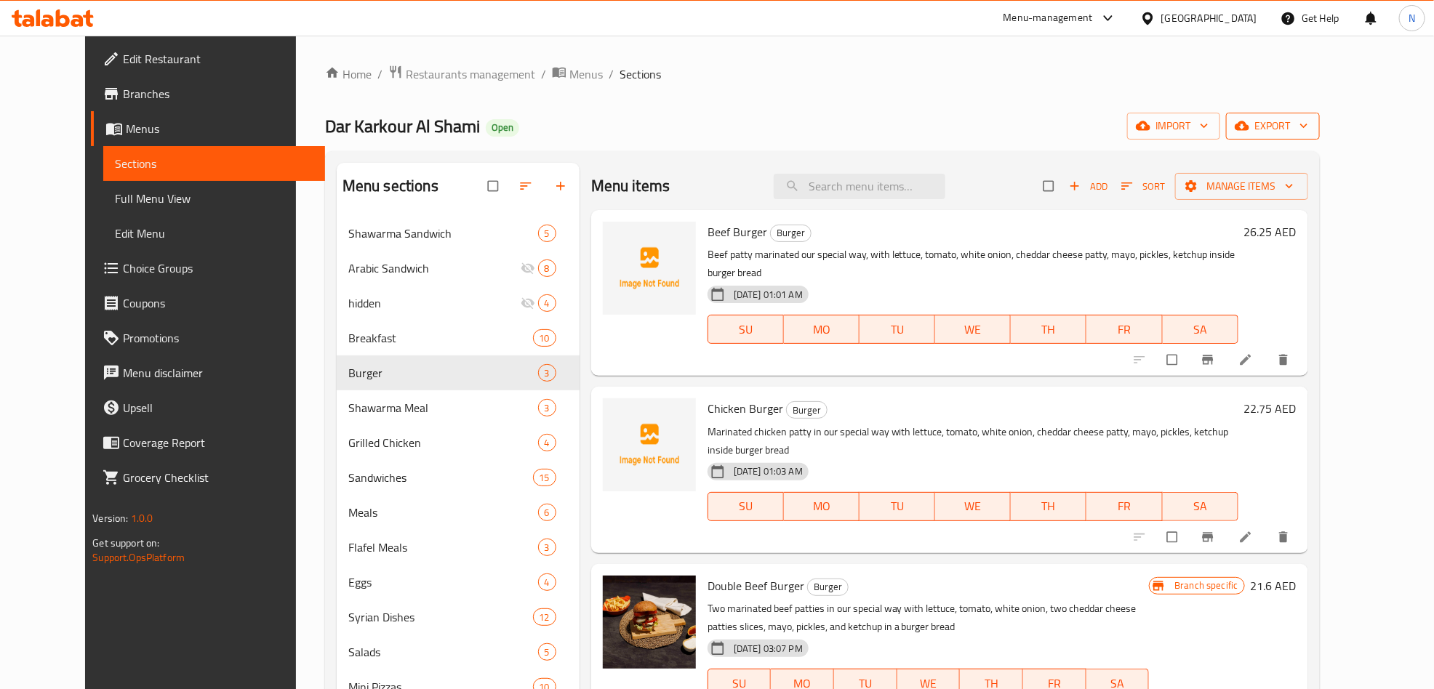
click at [1308, 122] on span "export" at bounding box center [1273, 126] width 71 height 18
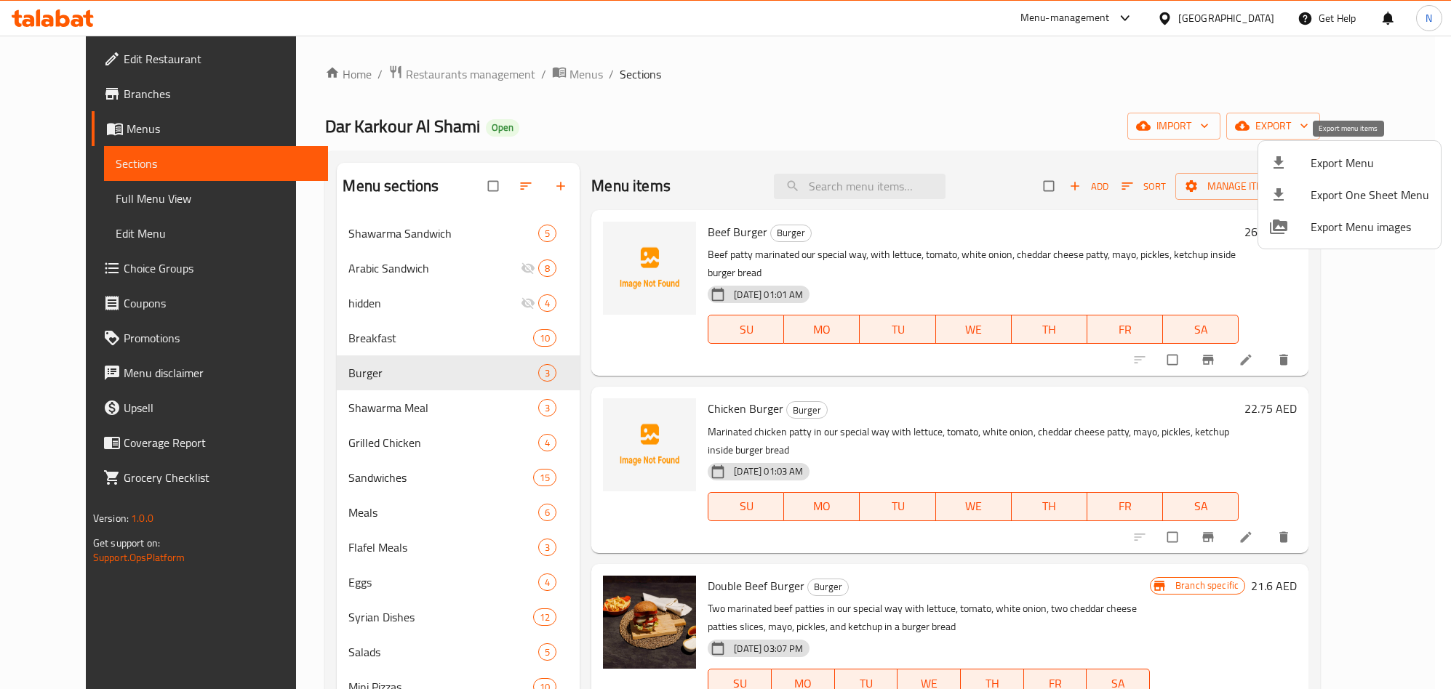
click at [1327, 155] on span "Export Menu" at bounding box center [1369, 162] width 119 height 17
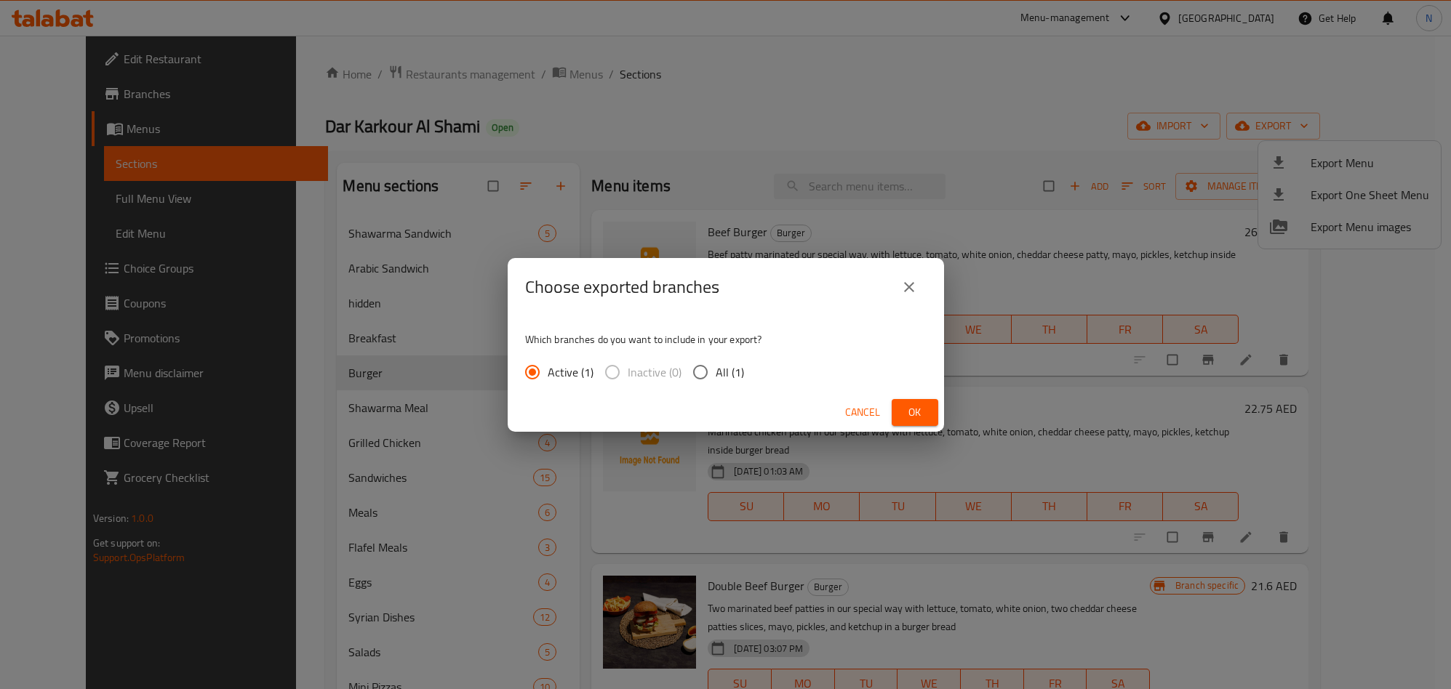
click at [705, 376] on input "All (1)" at bounding box center [700, 372] width 31 height 31
radio input "true"
click at [904, 404] on span "Ok" at bounding box center [914, 413] width 23 height 18
